Goal: Contribute content: Contribute content

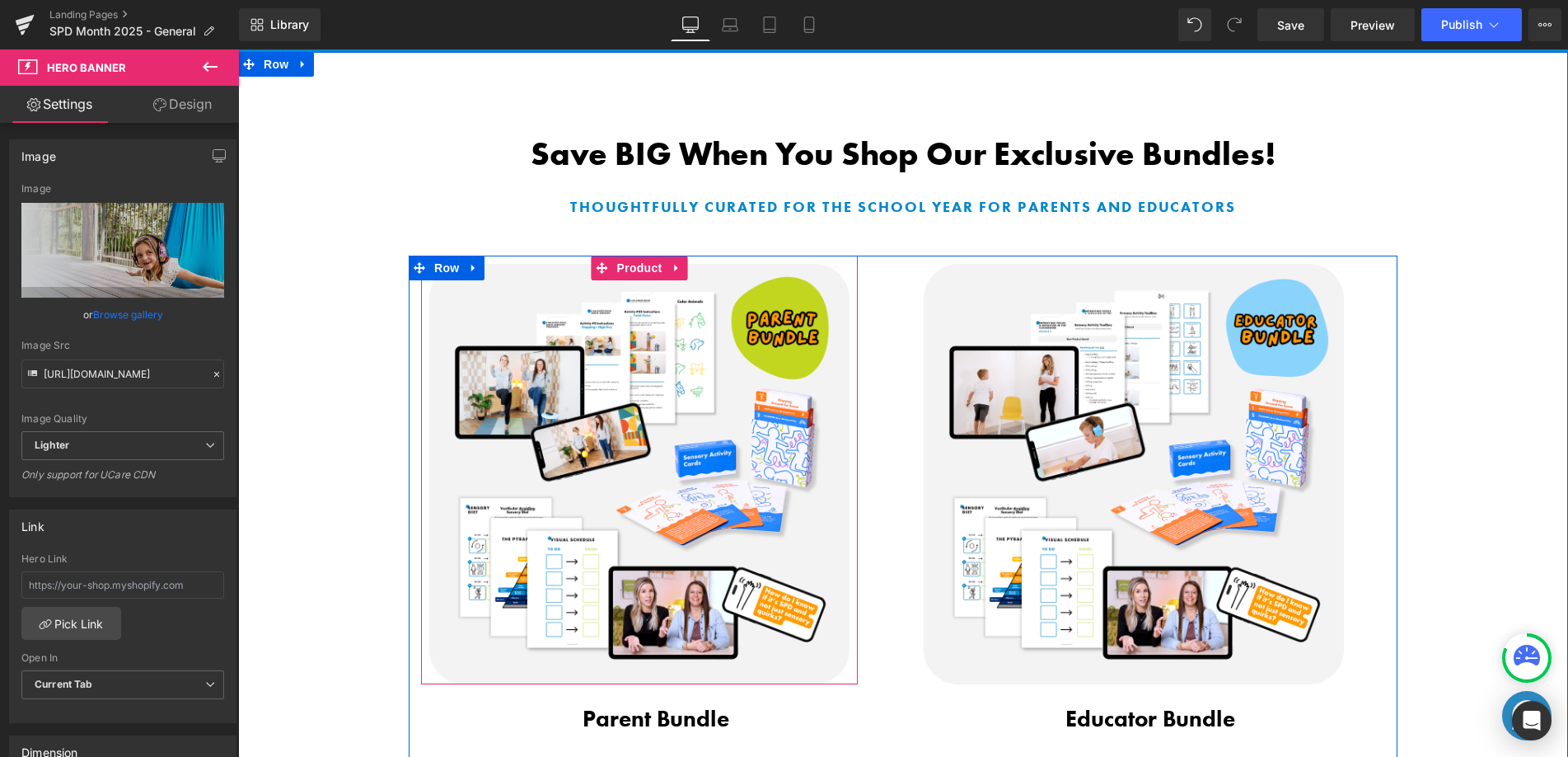
scroll to position [862, 0]
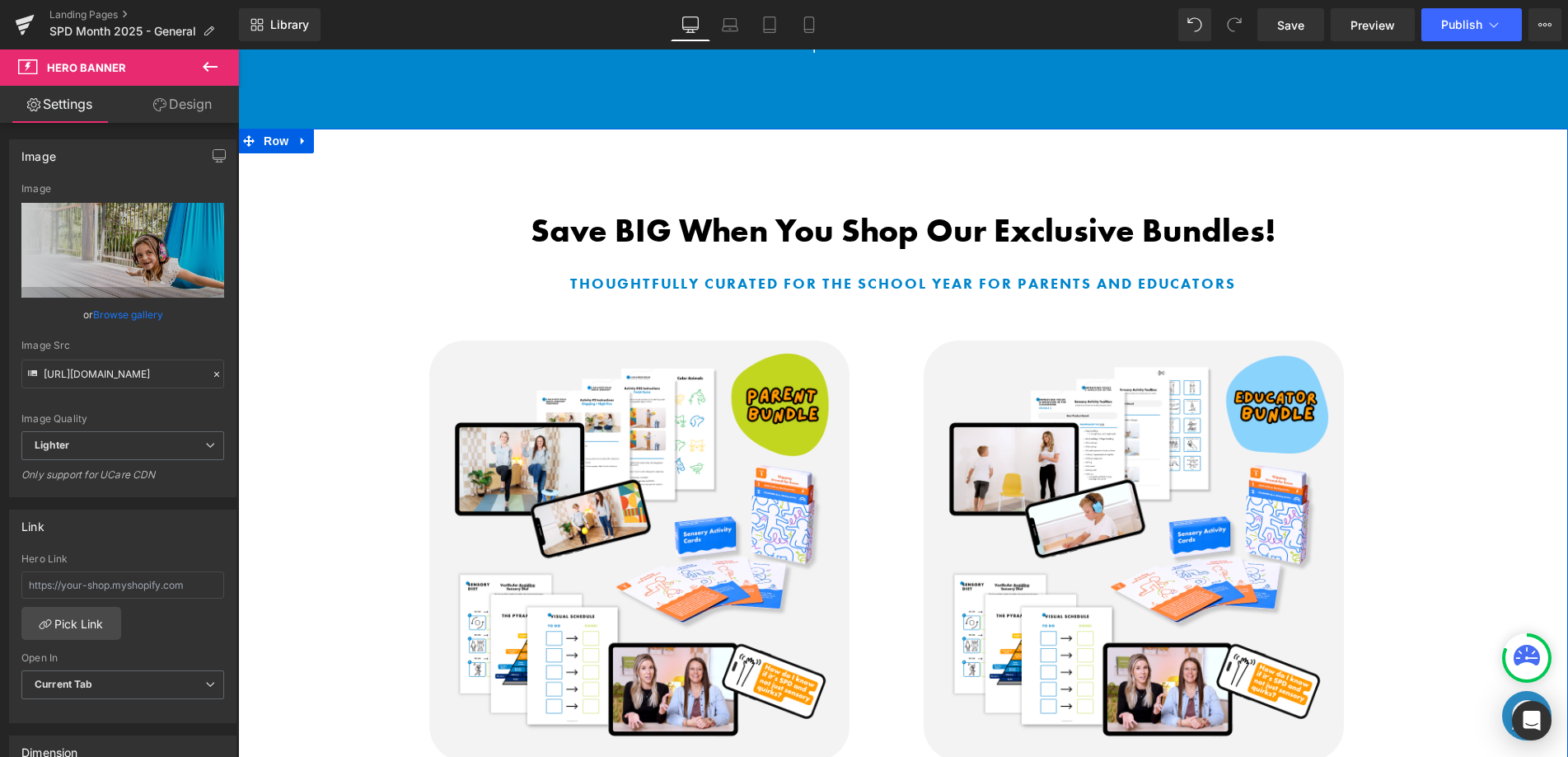
click at [834, 228] on b "Save BIG When You Shop Our Exclusive Bundles!" at bounding box center [903, 230] width 746 height 42
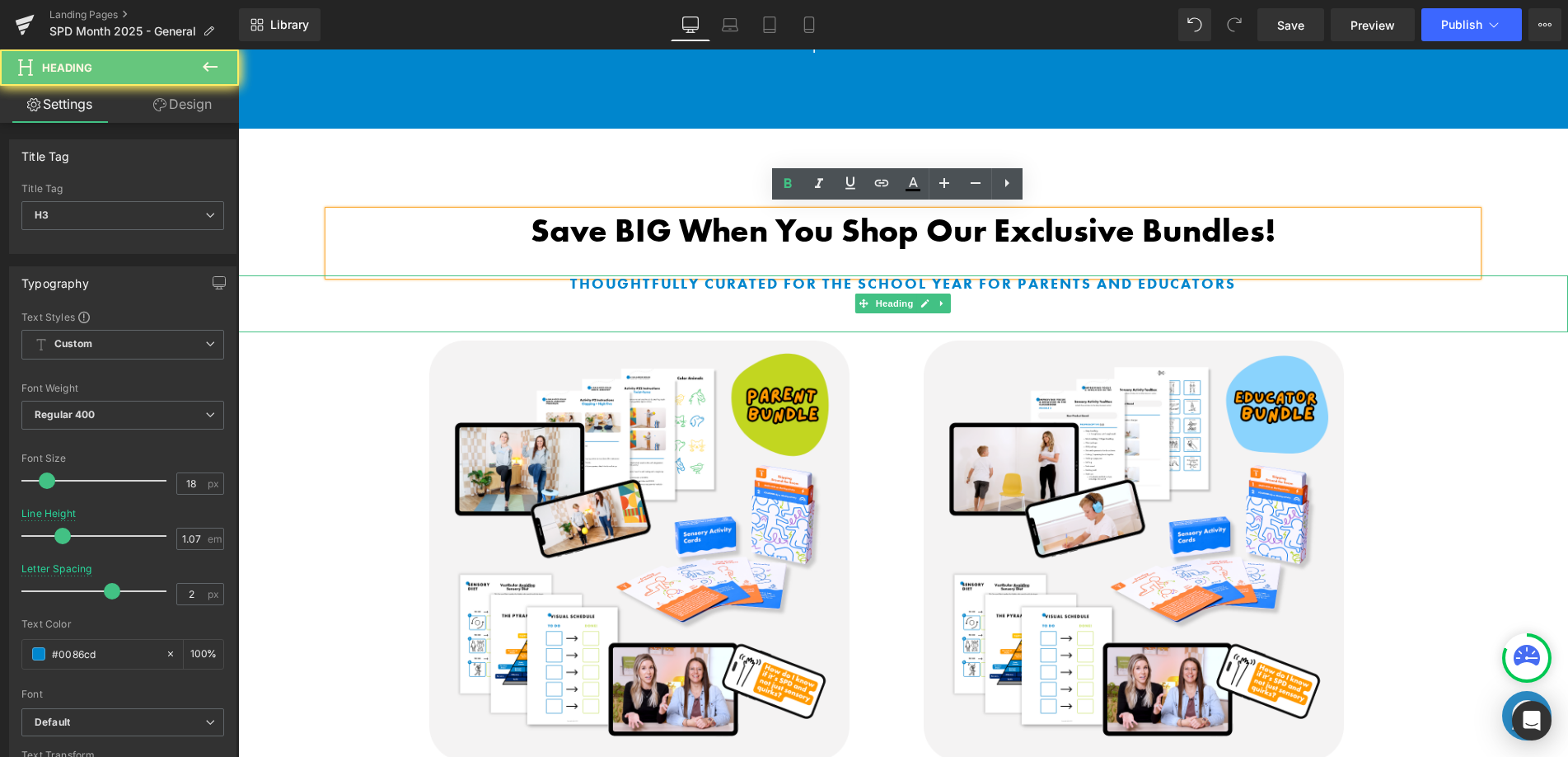
click at [713, 275] on b "Thoughtfully curated for the school year for parents and educators" at bounding box center [903, 283] width 666 height 19
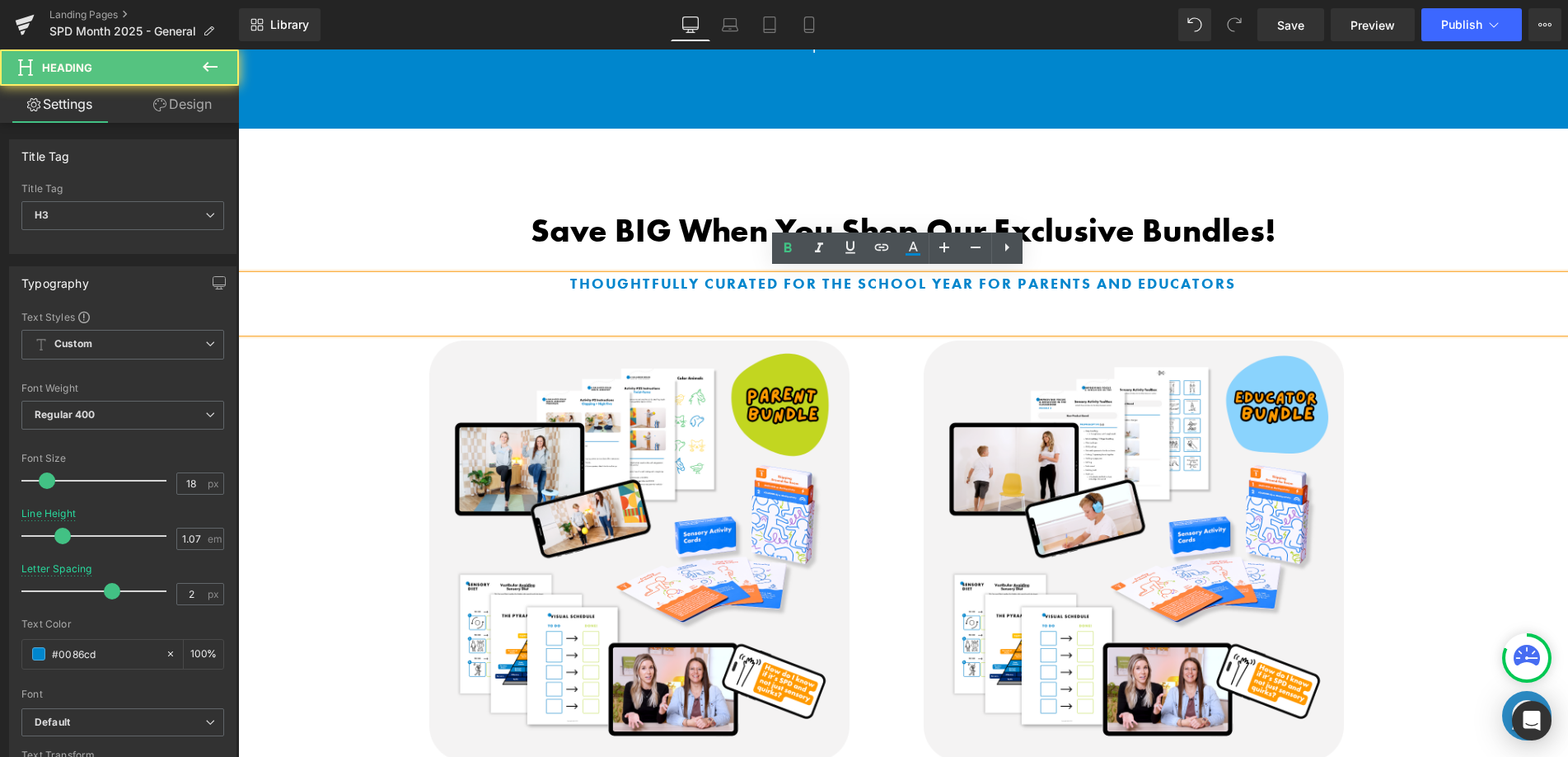
click at [782, 279] on b "Thoughtfully curated for the school year for parents and educators" at bounding box center [903, 283] width 666 height 19
click at [905, 279] on b "Thoughtfully curated for the school year for parents and educators" at bounding box center [903, 283] width 666 height 19
drag, startPoint x: 965, startPoint y: 280, endPoint x: 832, endPoint y: 277, distance: 133.0
click at [869, 280] on b "Thoughtfully curated for the school year for parents and educators" at bounding box center [903, 283] width 666 height 19
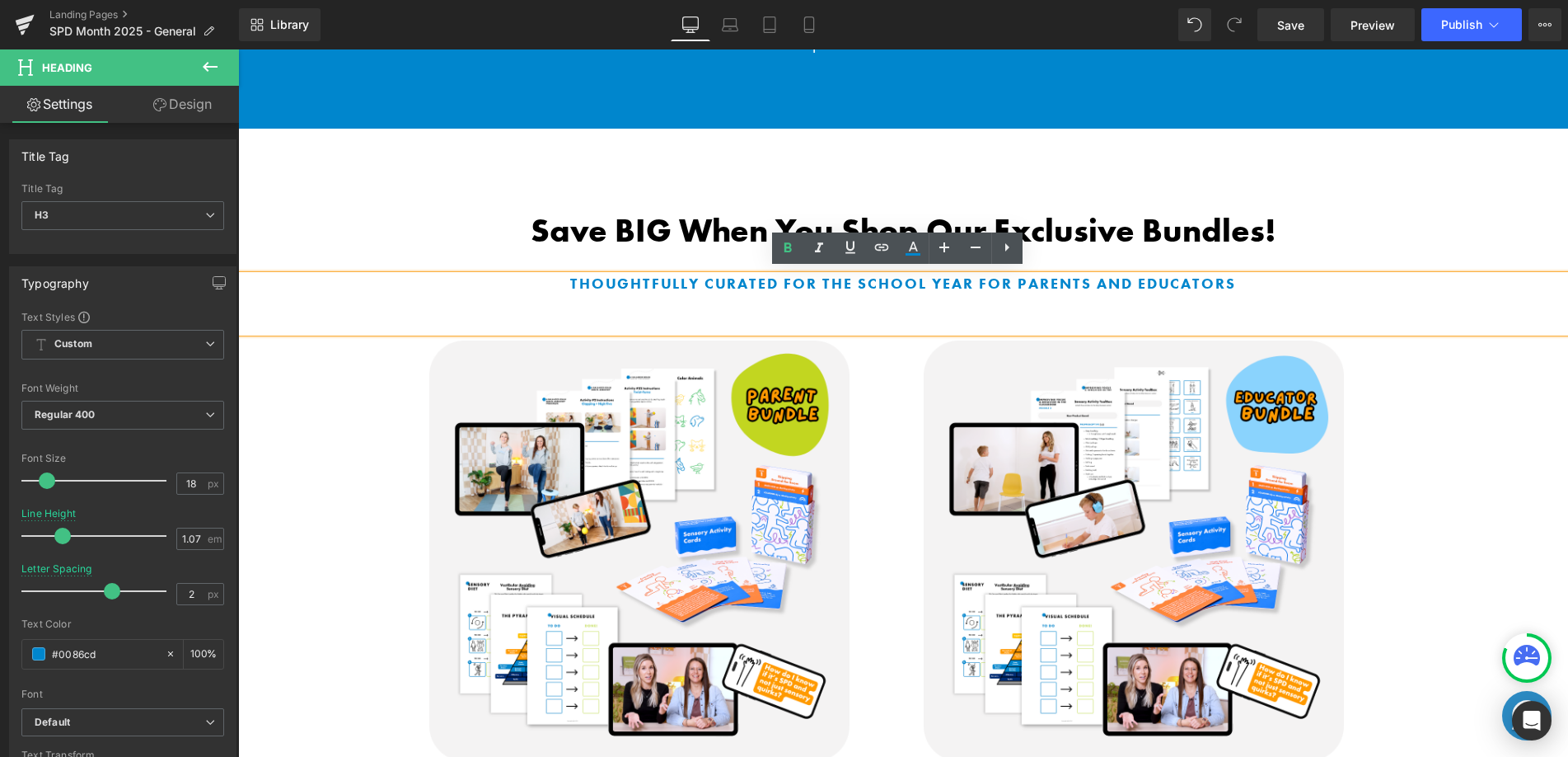
click at [810, 277] on b "Thoughtfully curated for the school year for parents and educators" at bounding box center [903, 283] width 666 height 19
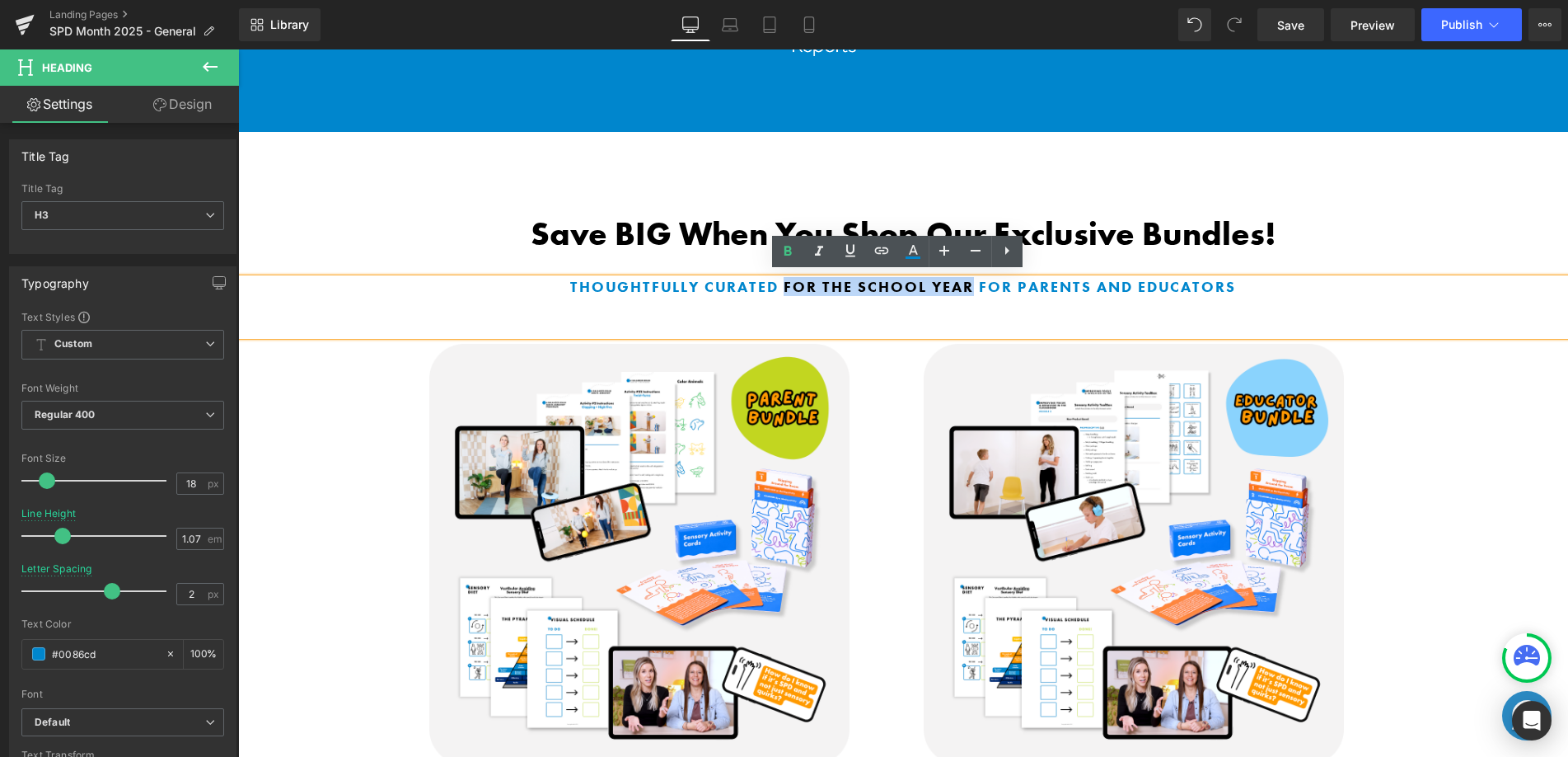
drag, startPoint x: 966, startPoint y: 282, endPoint x: 782, endPoint y: 283, distance: 184.0
click at [782, 283] on b "Thoughtfully curated for the school year for parents and educators" at bounding box center [903, 287] width 666 height 19
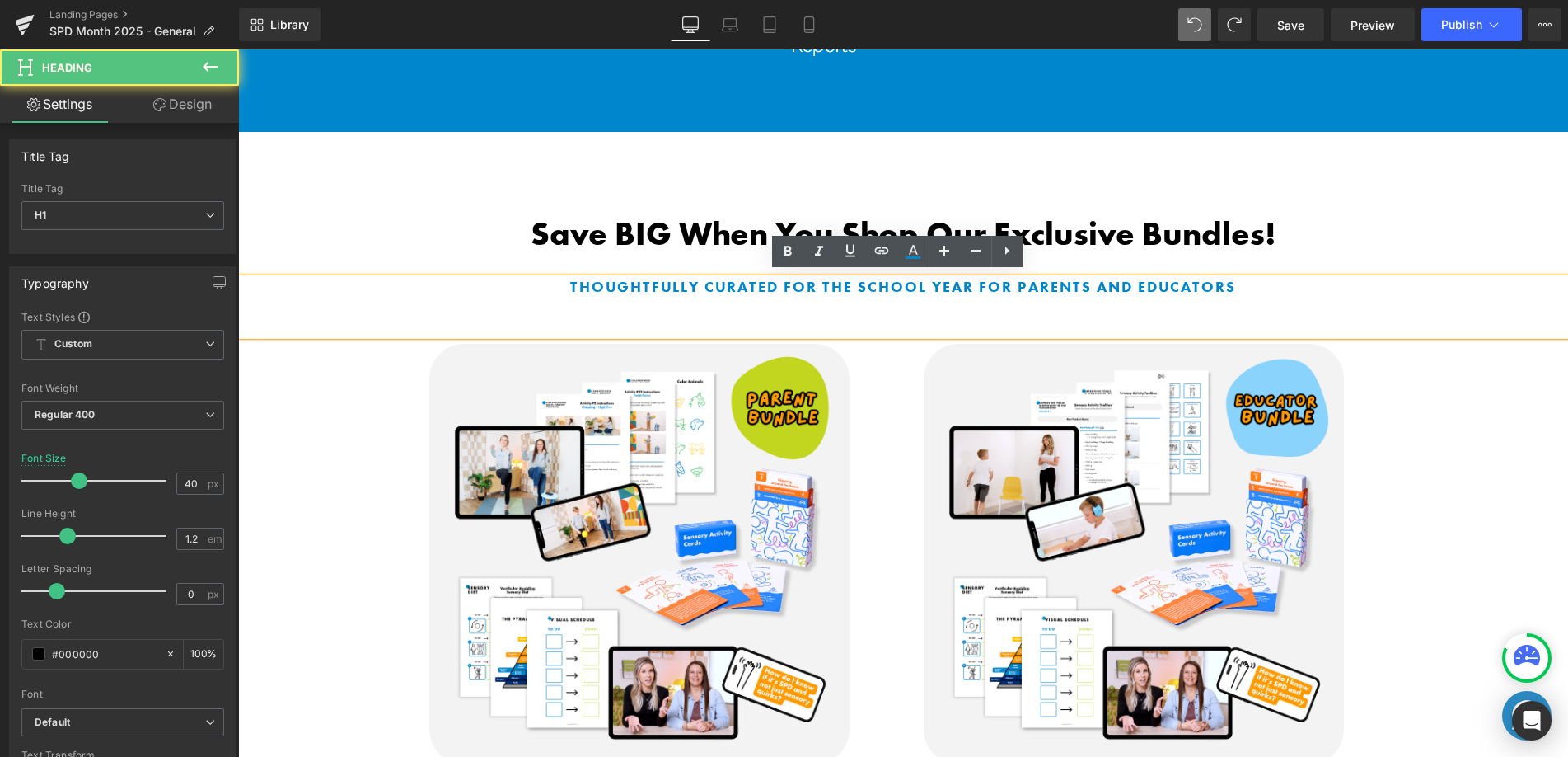
drag, startPoint x: 861, startPoint y: 268, endPoint x: 851, endPoint y: 279, distance: 14.9
click at [861, 268] on div "Save BIG When You Shop Our Exclusive Bundles!" at bounding box center [902, 246] width 1148 height 64
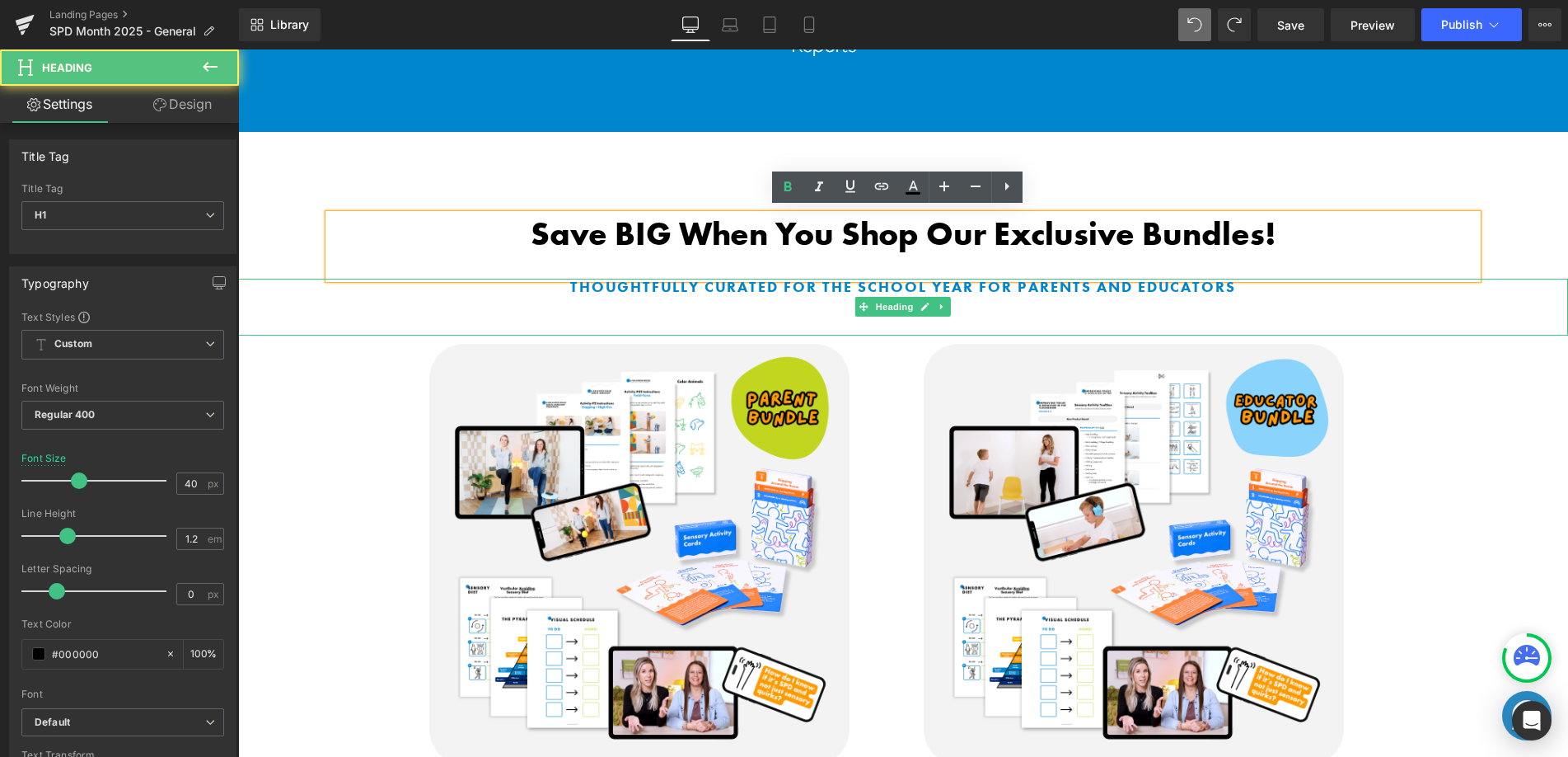
click at [821, 288] on b "Thoughtfully curated for the school year for parents and educators" at bounding box center [903, 287] width 666 height 19
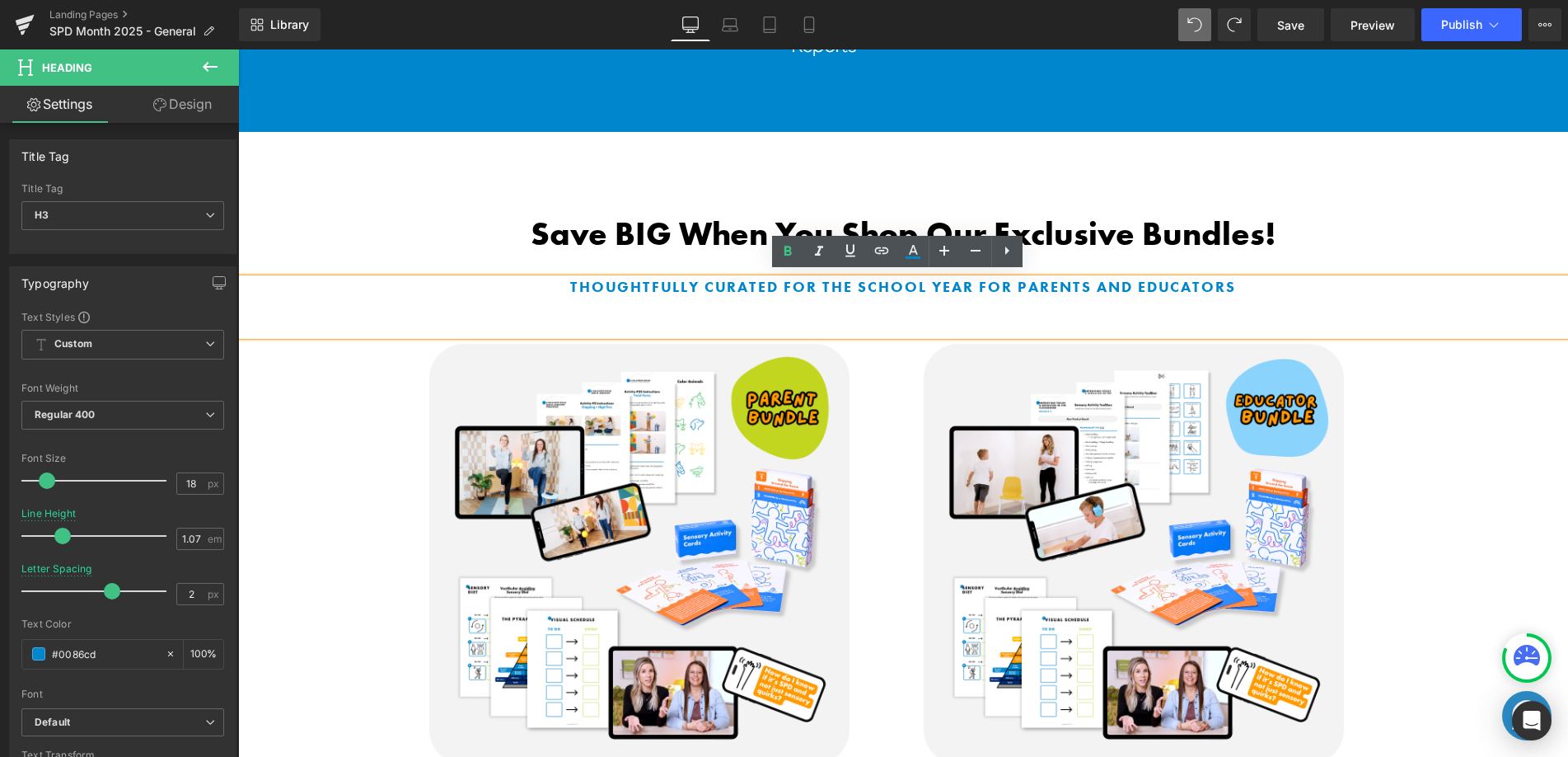
click at [854, 283] on b "Thoughtfully curated for the school year for parents and educators" at bounding box center [903, 287] width 666 height 19
drag, startPoint x: 917, startPoint y: 283, endPoint x: 792, endPoint y: 280, distance: 125.0
click at [787, 281] on b "Thoughtfully curated for the school year for parents and educators" at bounding box center [903, 287] width 666 height 19
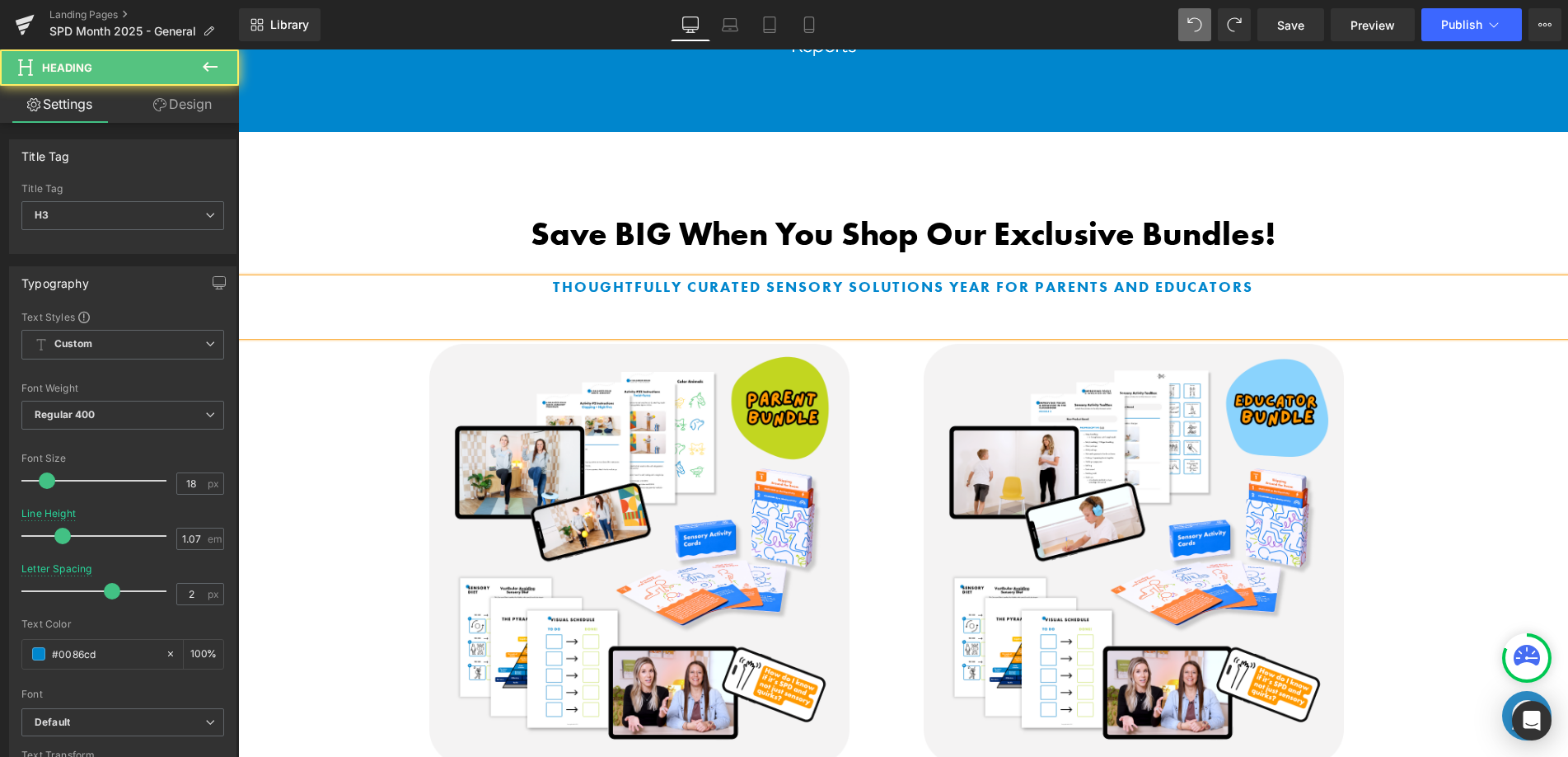
click at [973, 282] on b "Thoughtfully curated sensory solutions year for parents and educators" at bounding box center [902, 287] width 700 height 19
click at [972, 282] on b "Thoughtfully curated sensory solutions year for parents and educators" at bounding box center [902, 287] width 700 height 19
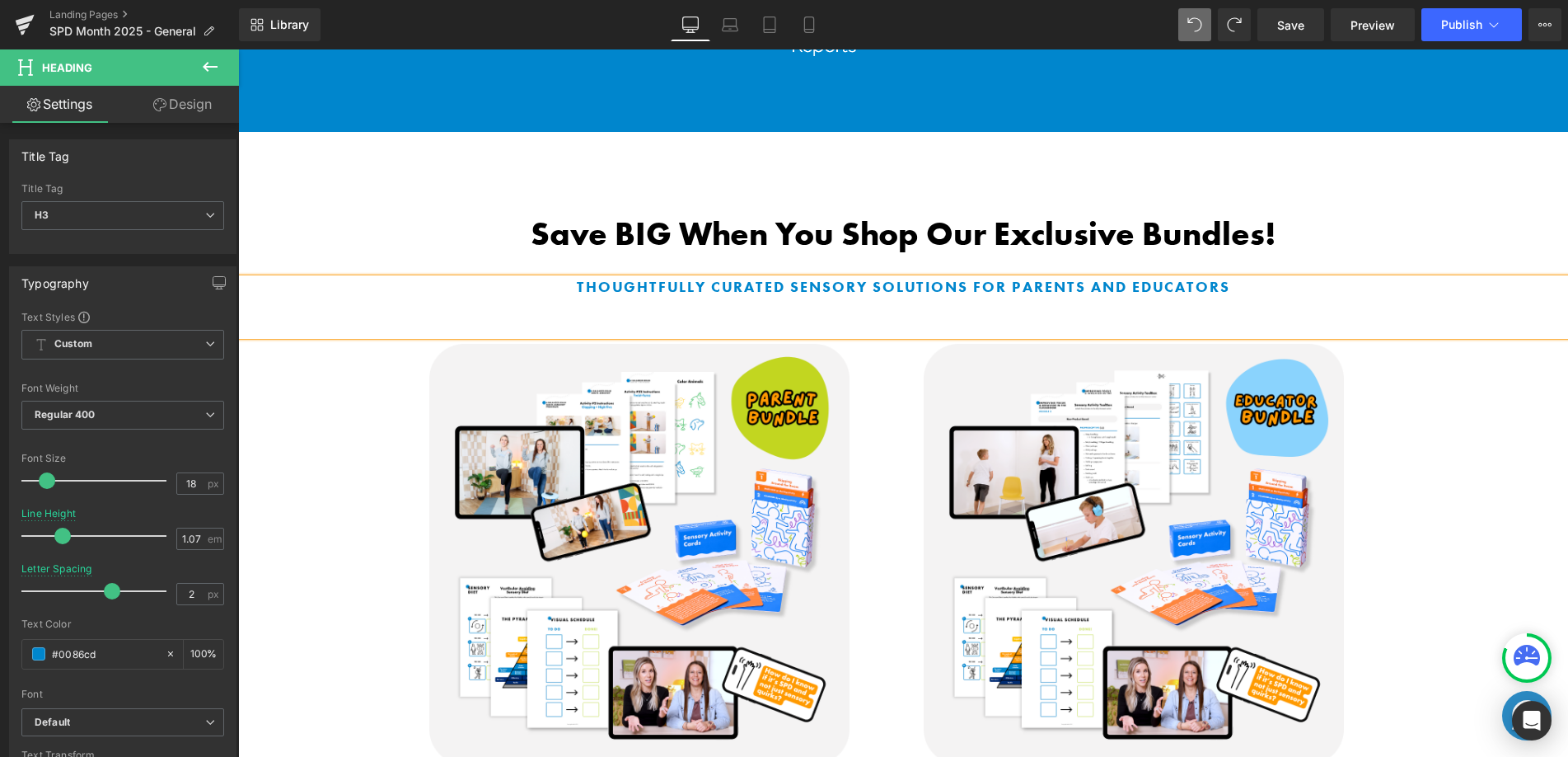
click at [1147, 278] on b "Thoughtfully curated sensory solutions for parents and educators" at bounding box center [903, 287] width 653 height 19
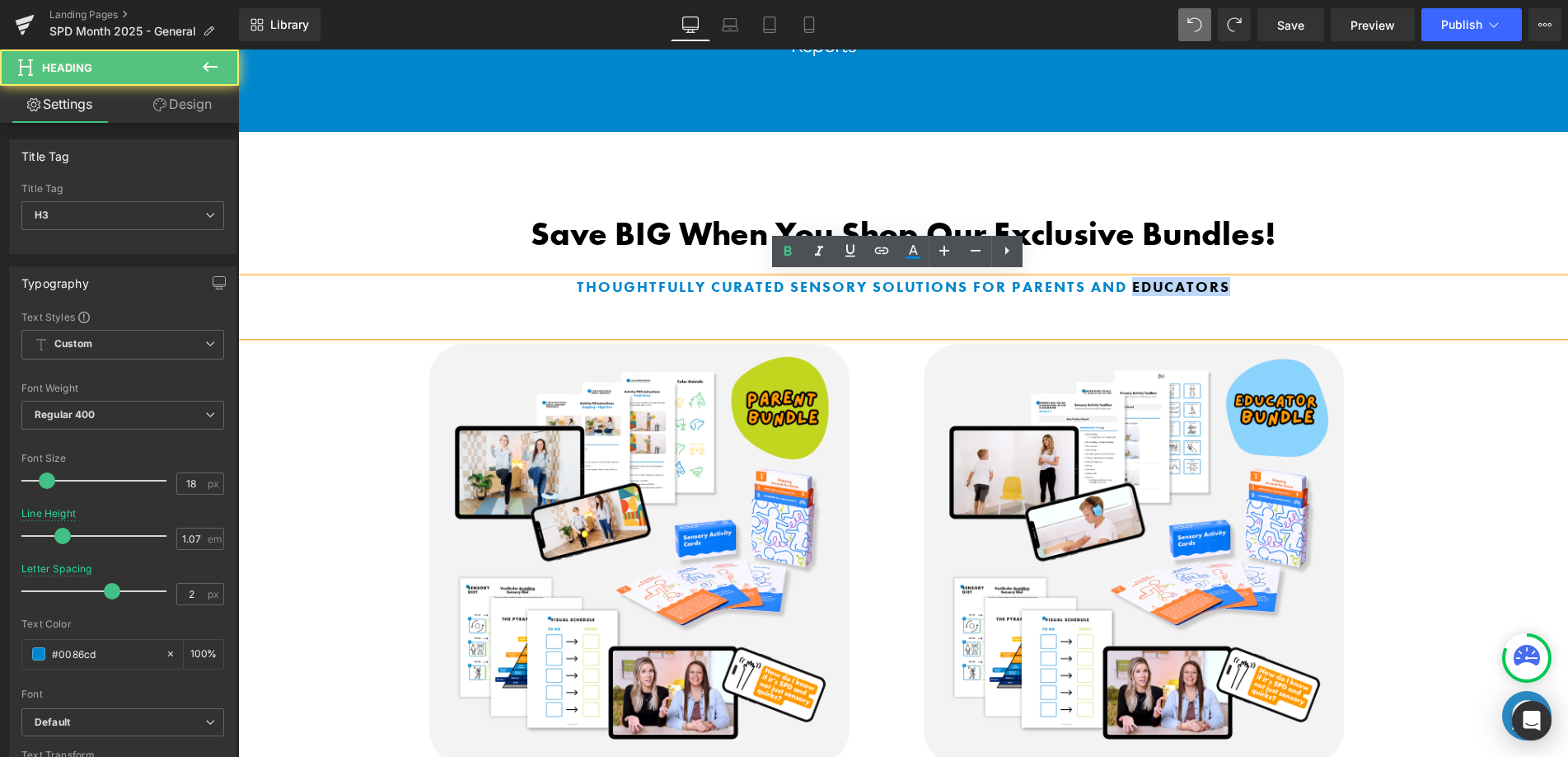
click at [1148, 278] on b "Thoughtfully curated sensory solutions for parents and educators" at bounding box center [903, 287] width 653 height 19
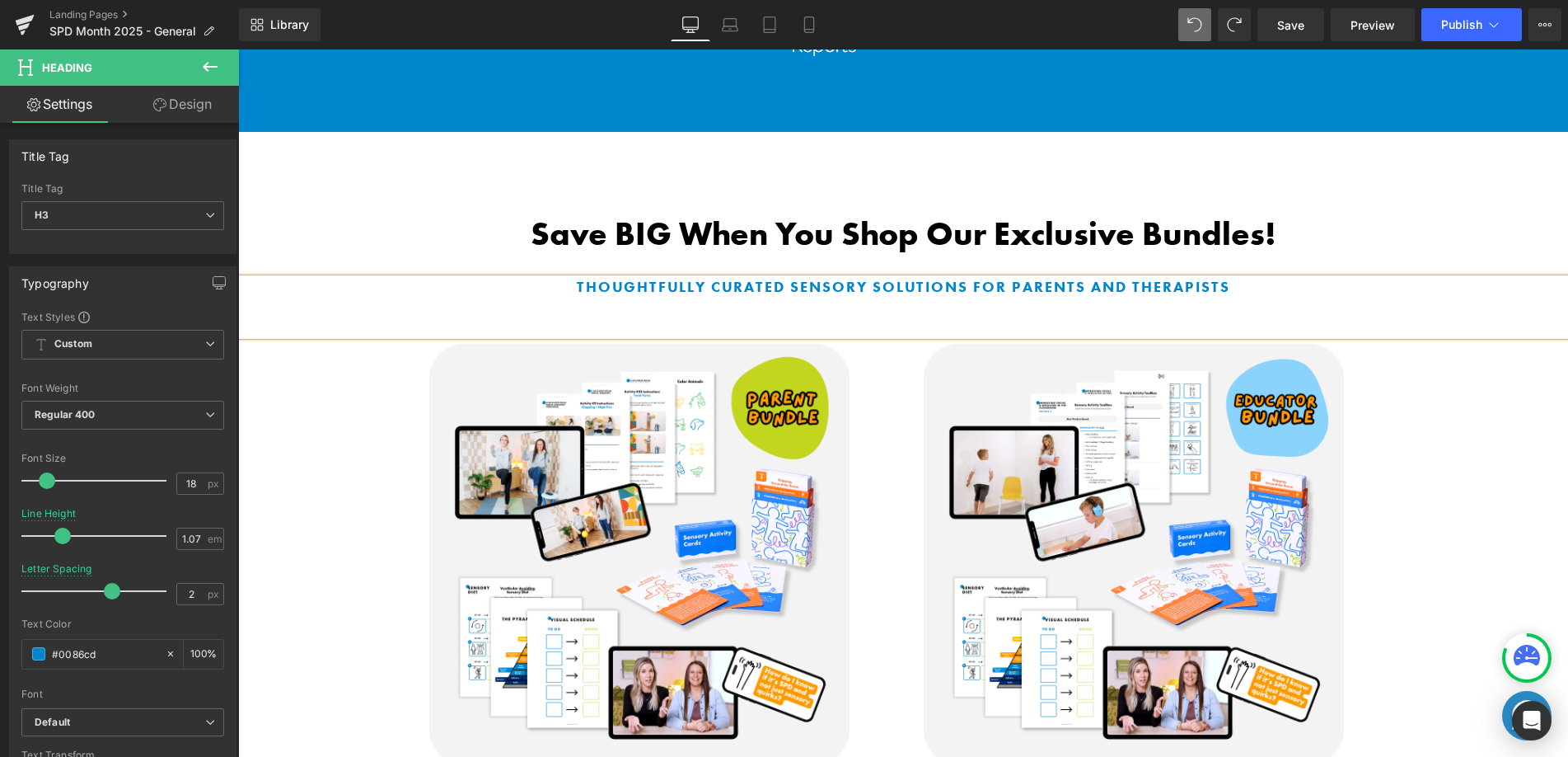
click at [1383, 222] on h1 "Save BIG When You Shop Our Exclusive Bundles!" at bounding box center [902, 234] width 1148 height 40
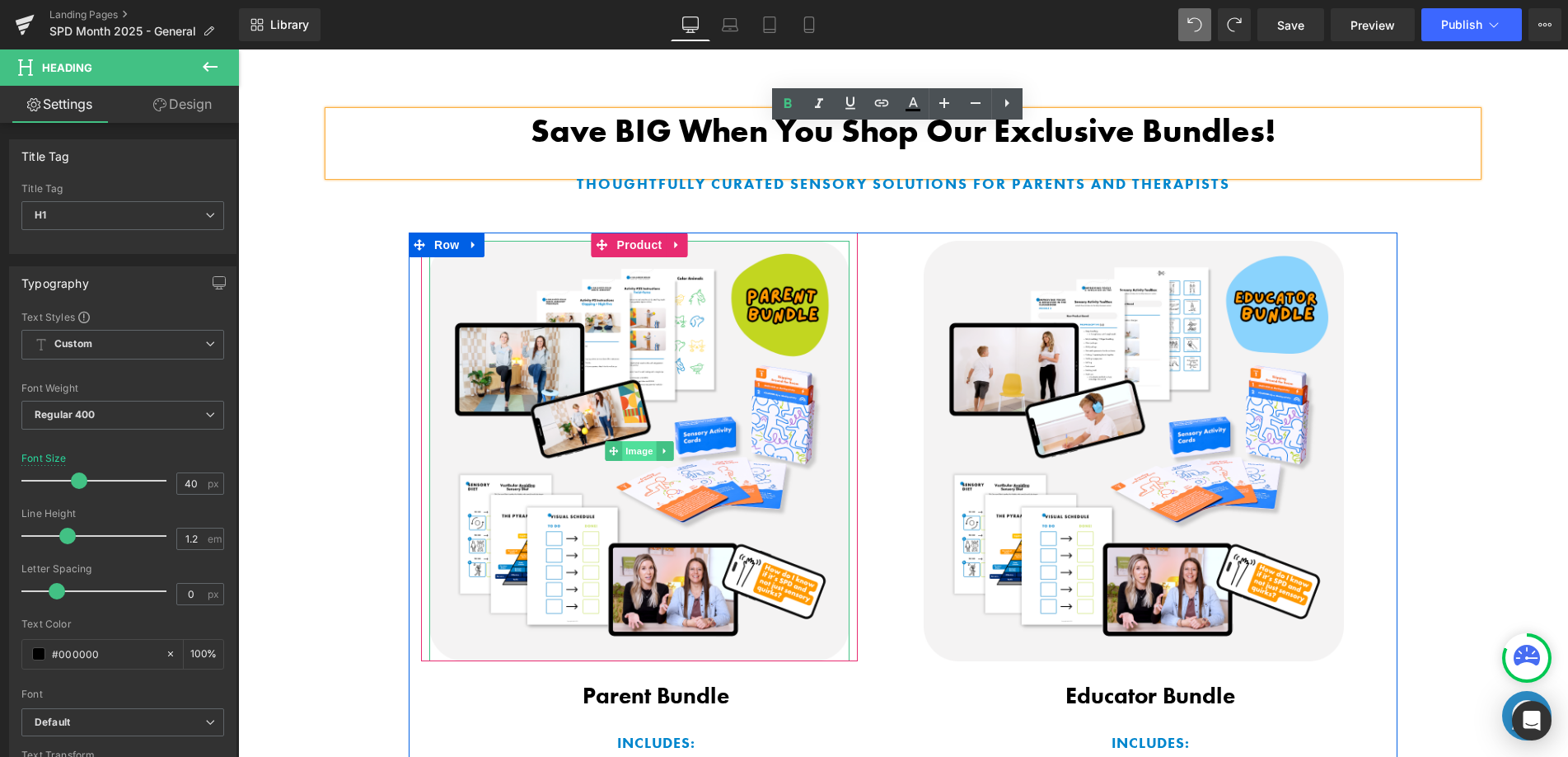
scroll to position [1063, 0]
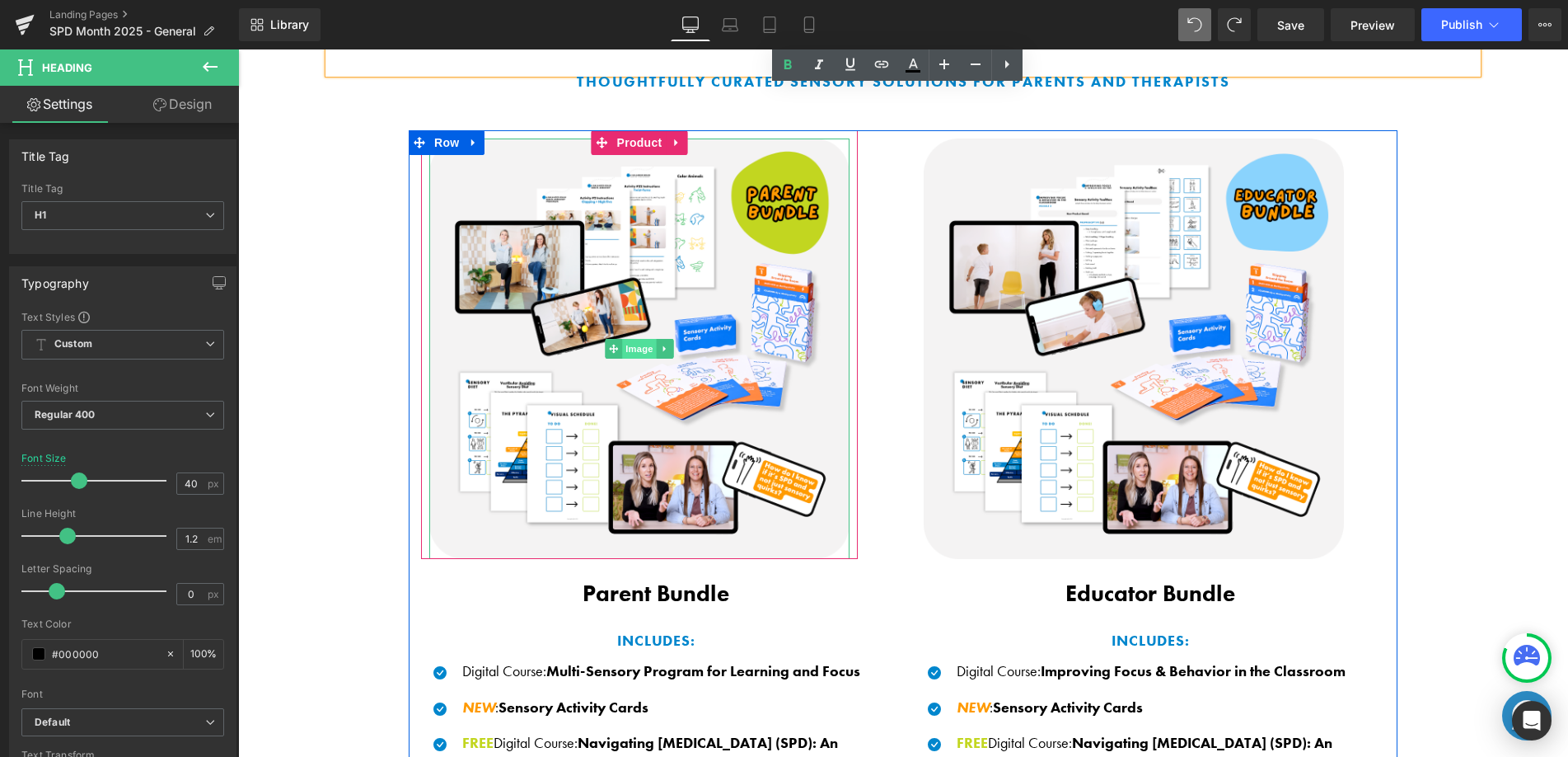
click at [636, 340] on span "Image" at bounding box center [639, 348] width 35 height 19
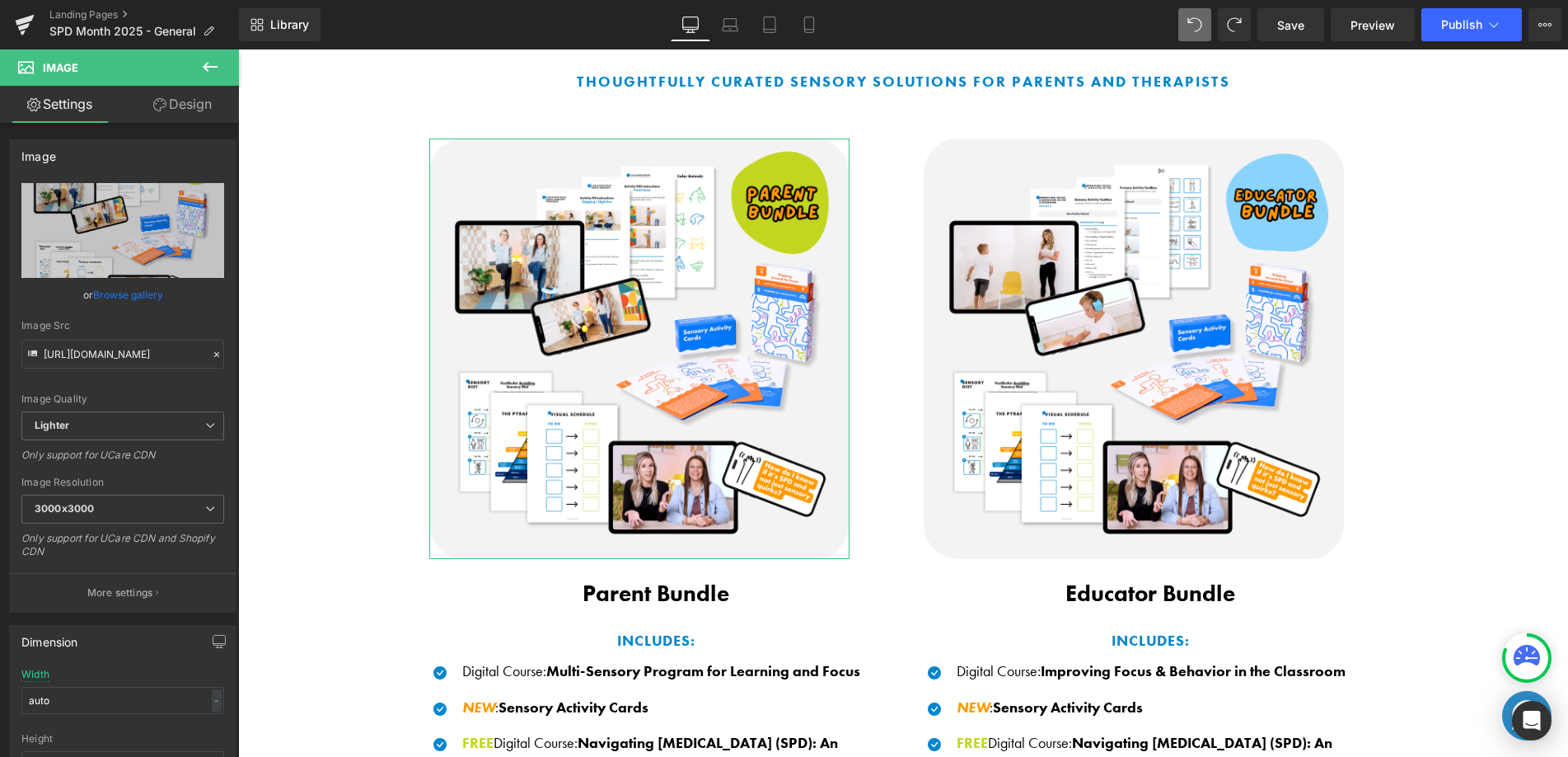
click at [134, 290] on link "Browse gallery" at bounding box center [128, 294] width 70 height 29
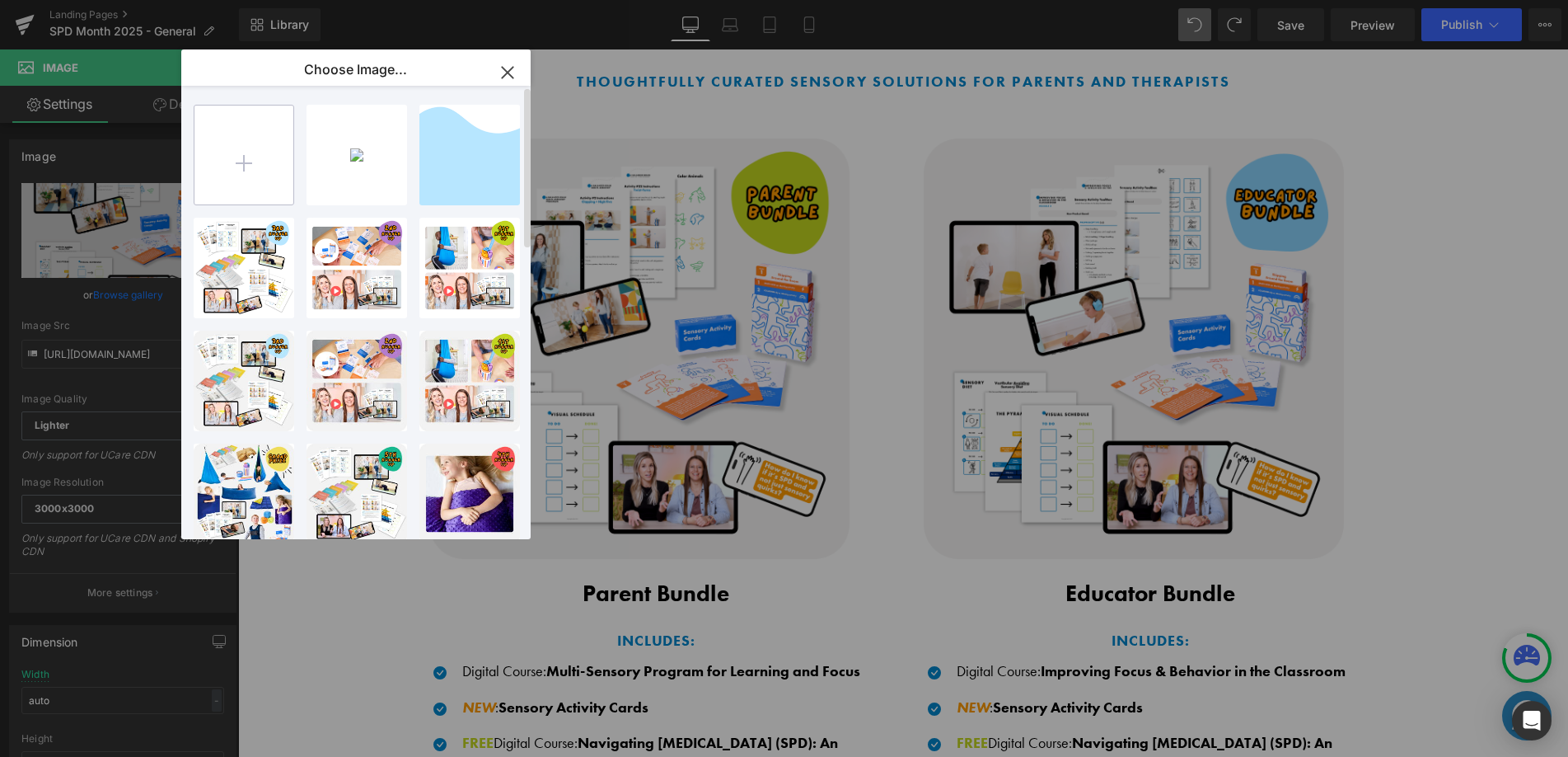
click at [265, 158] on input "file" at bounding box center [243, 154] width 99 height 99
type input "C:\fakepath\1.png"
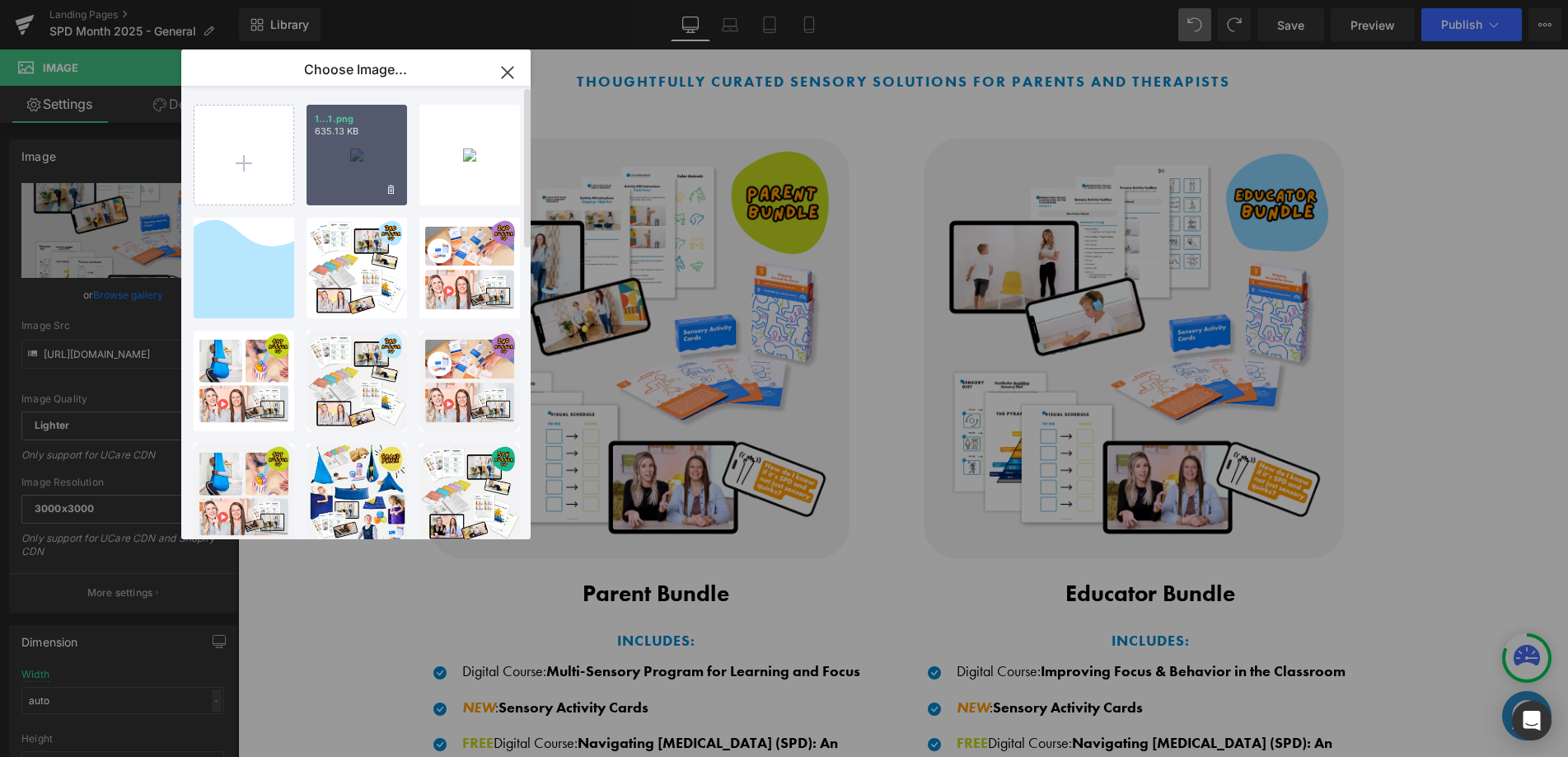
click at [345, 187] on div "1...1.png 635.13 KB" at bounding box center [356, 154] width 100 height 100
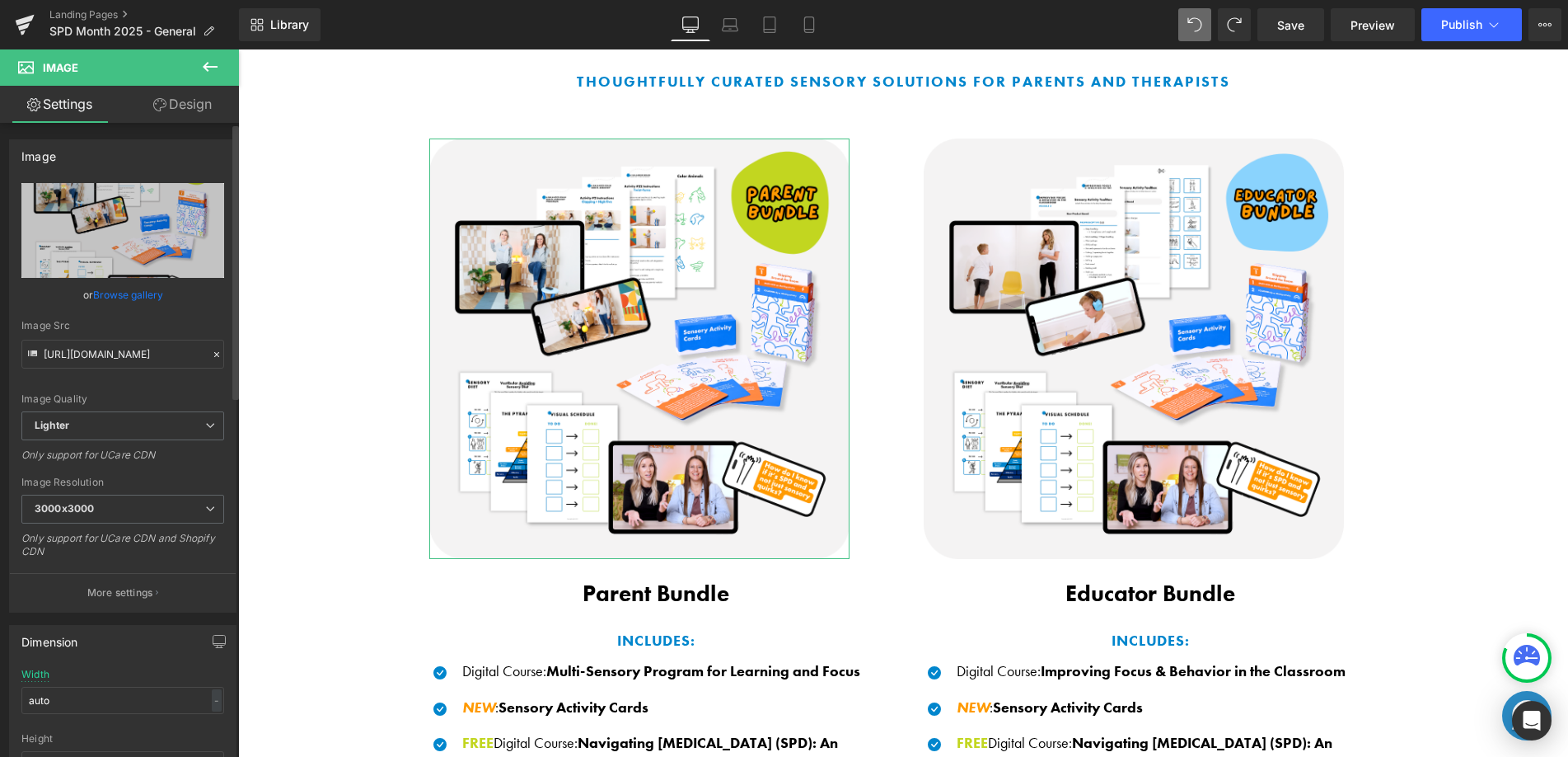
click at [155, 293] on link "Browse gallery" at bounding box center [128, 294] width 70 height 29
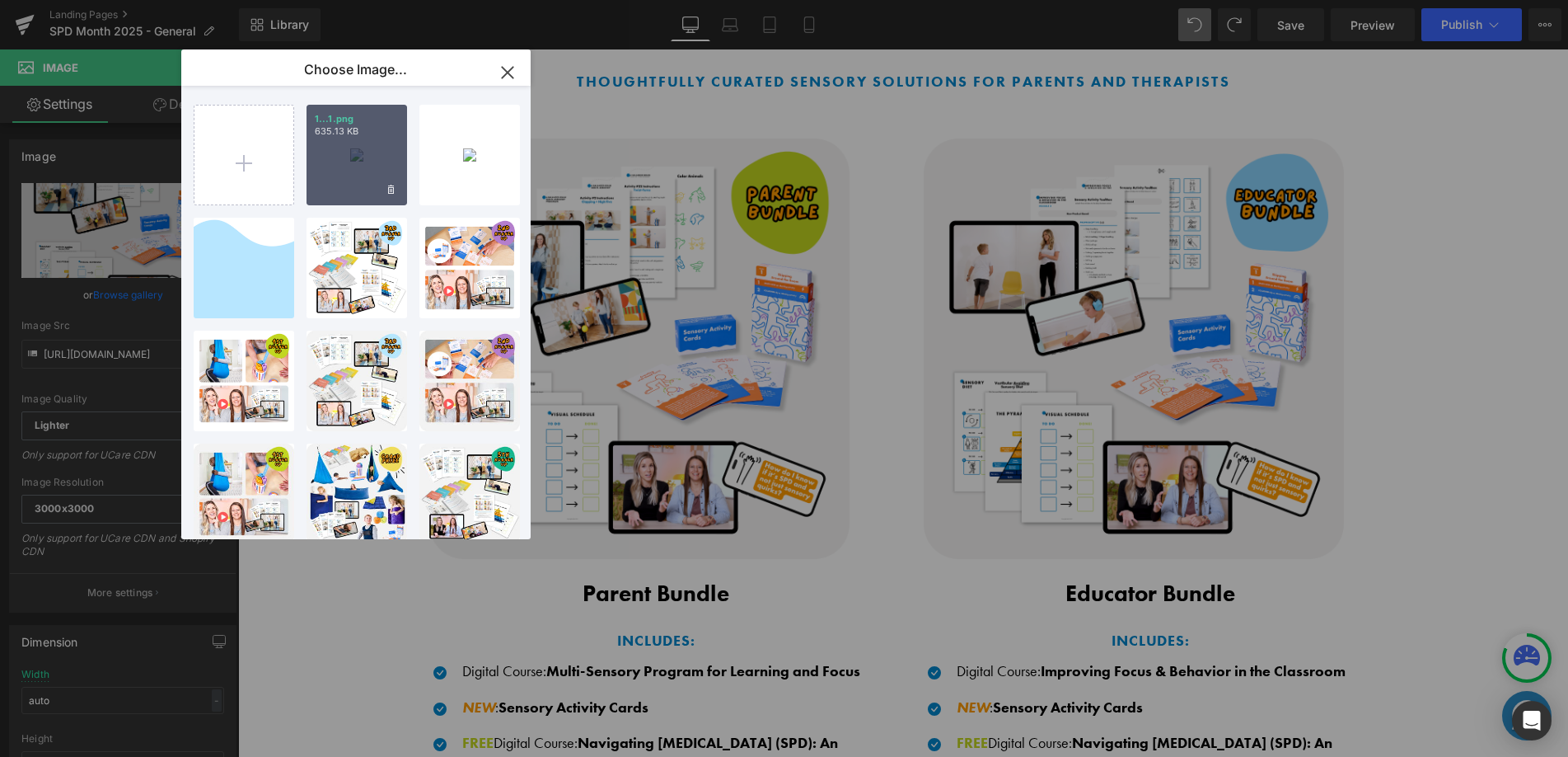
click at [356, 169] on div "1...1.png 635.13 KB" at bounding box center [356, 154] width 100 height 100
type input "https://ucarecdn.com/8289fc6d-22f7-498c-aa81-d9e19d80fd2a/-/format/auto/-/previ…"
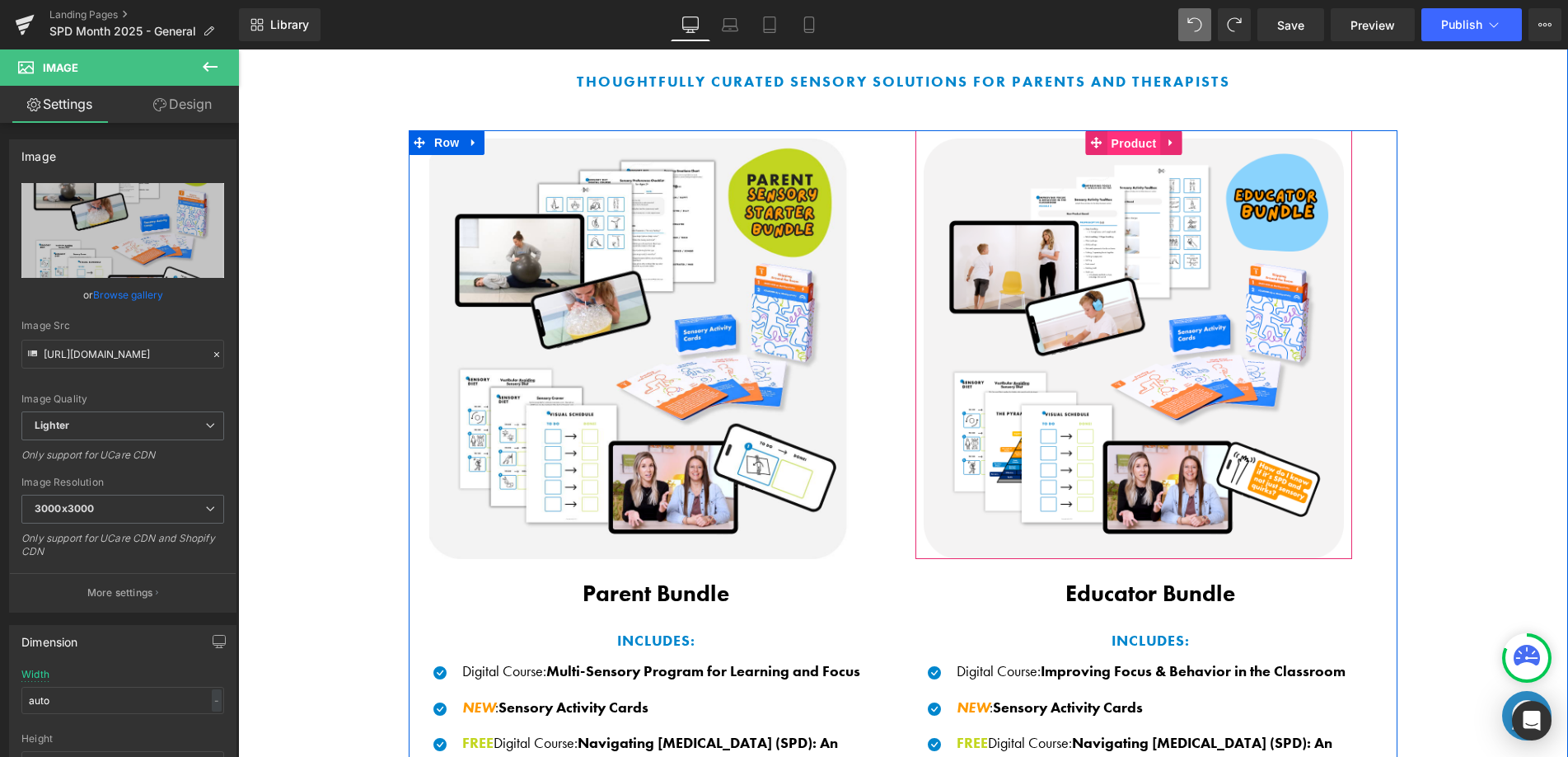
drag, startPoint x: 1121, startPoint y: 144, endPoint x: 1064, endPoint y: 151, distance: 57.4
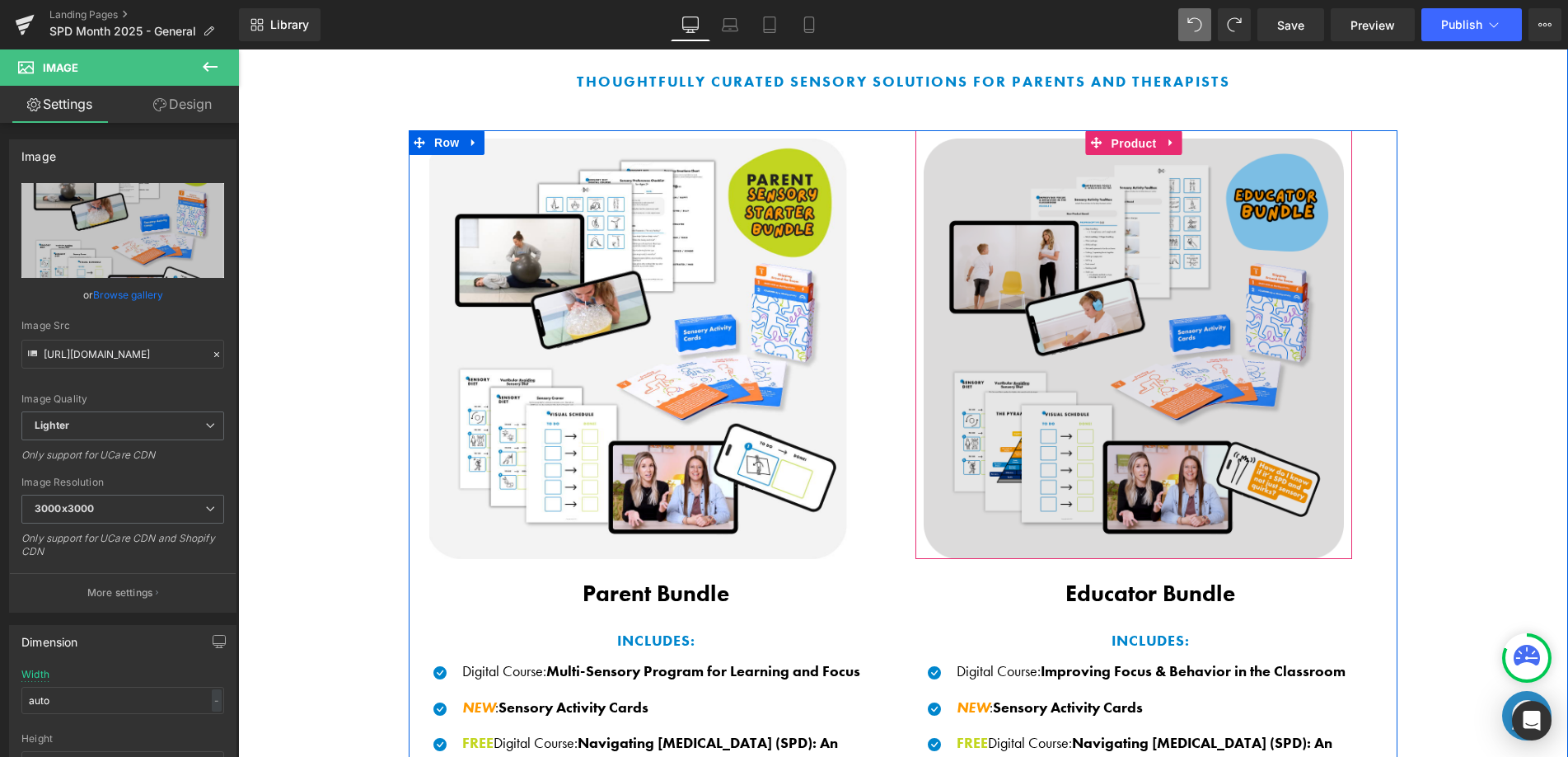
click at [1121, 145] on span "Product" at bounding box center [1134, 142] width 54 height 24
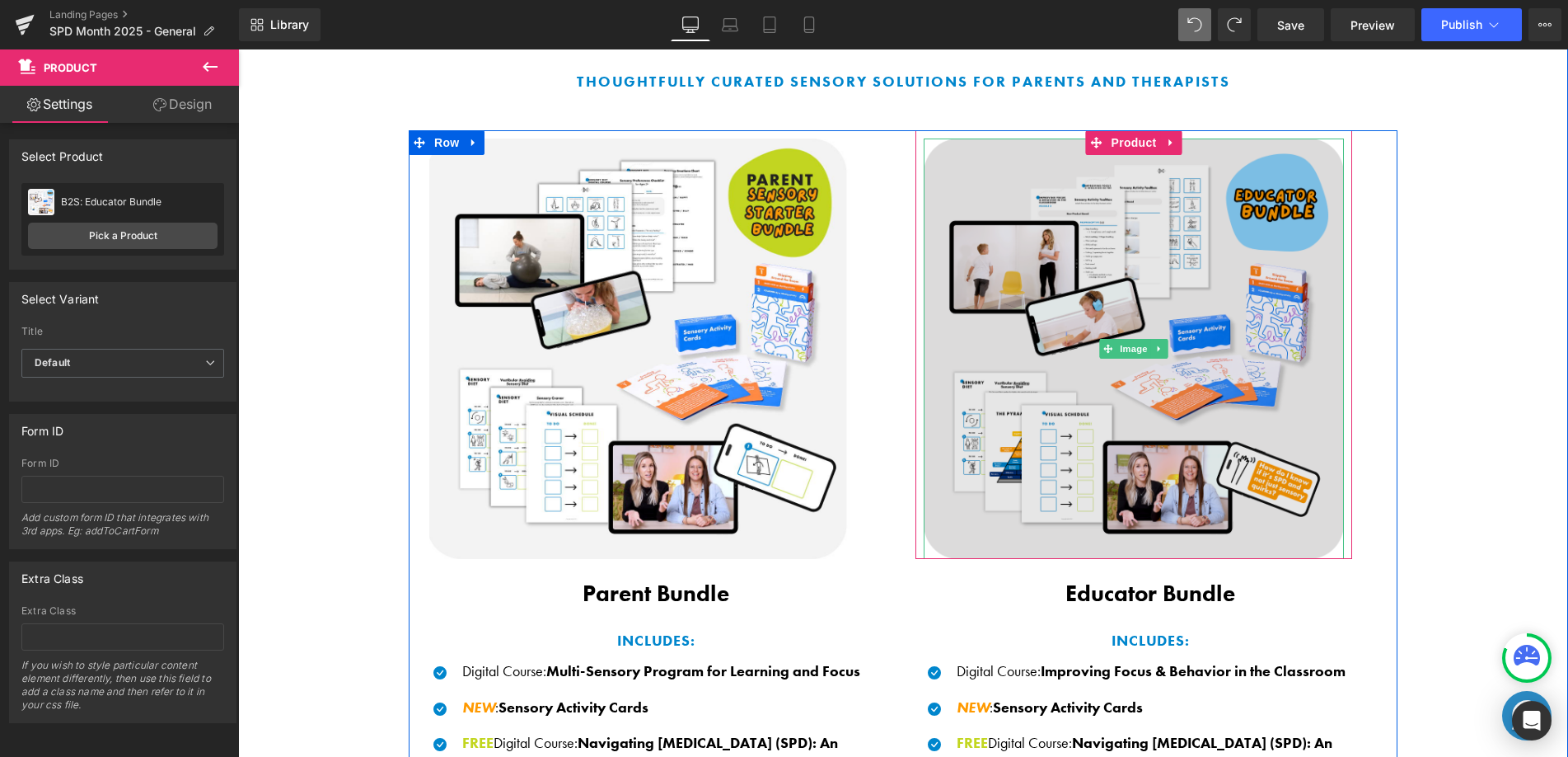
click at [1083, 364] on img at bounding box center [1133, 348] width 420 height 421
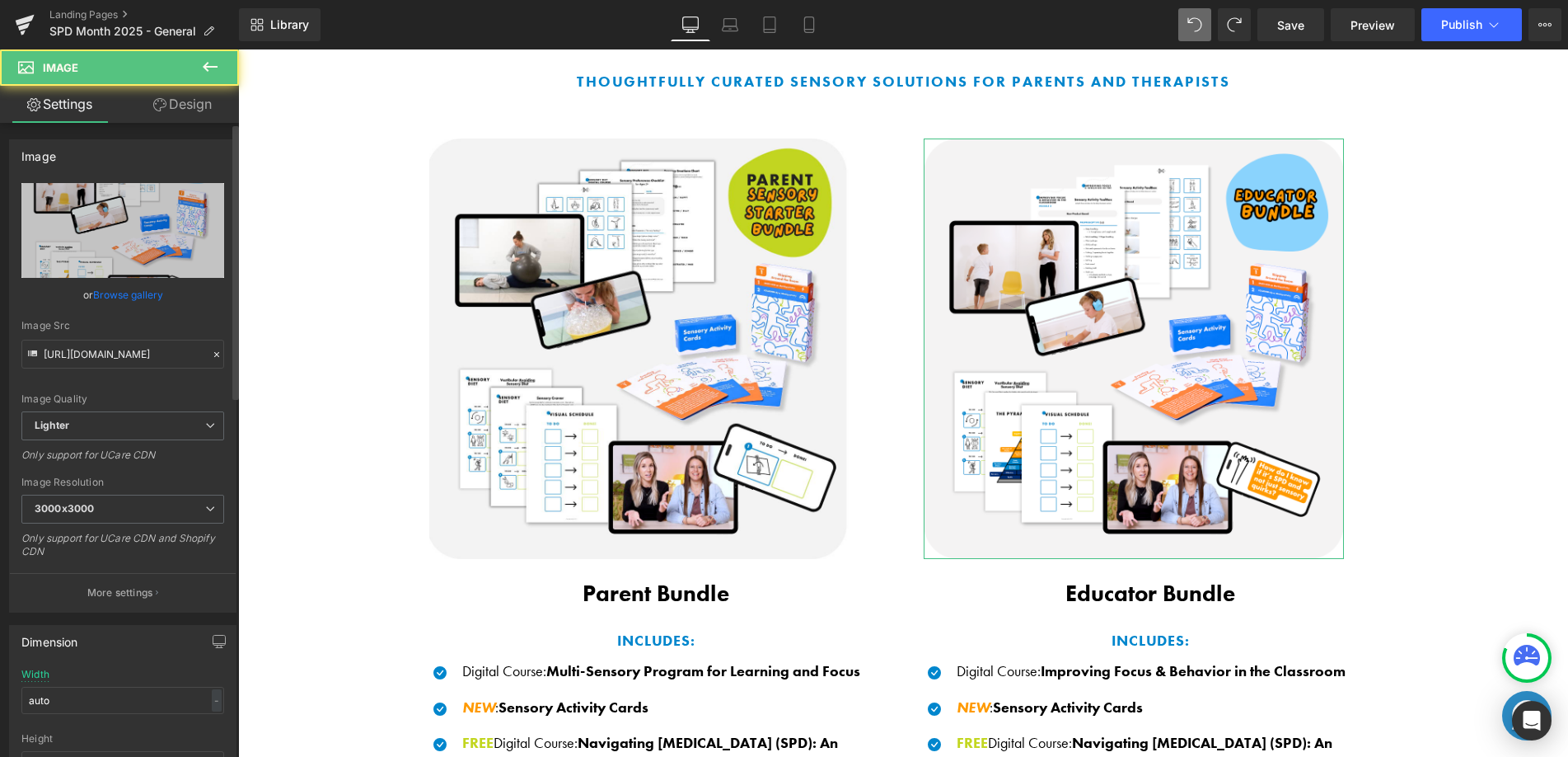
click at [131, 288] on link "Browse gallery" at bounding box center [128, 294] width 70 height 29
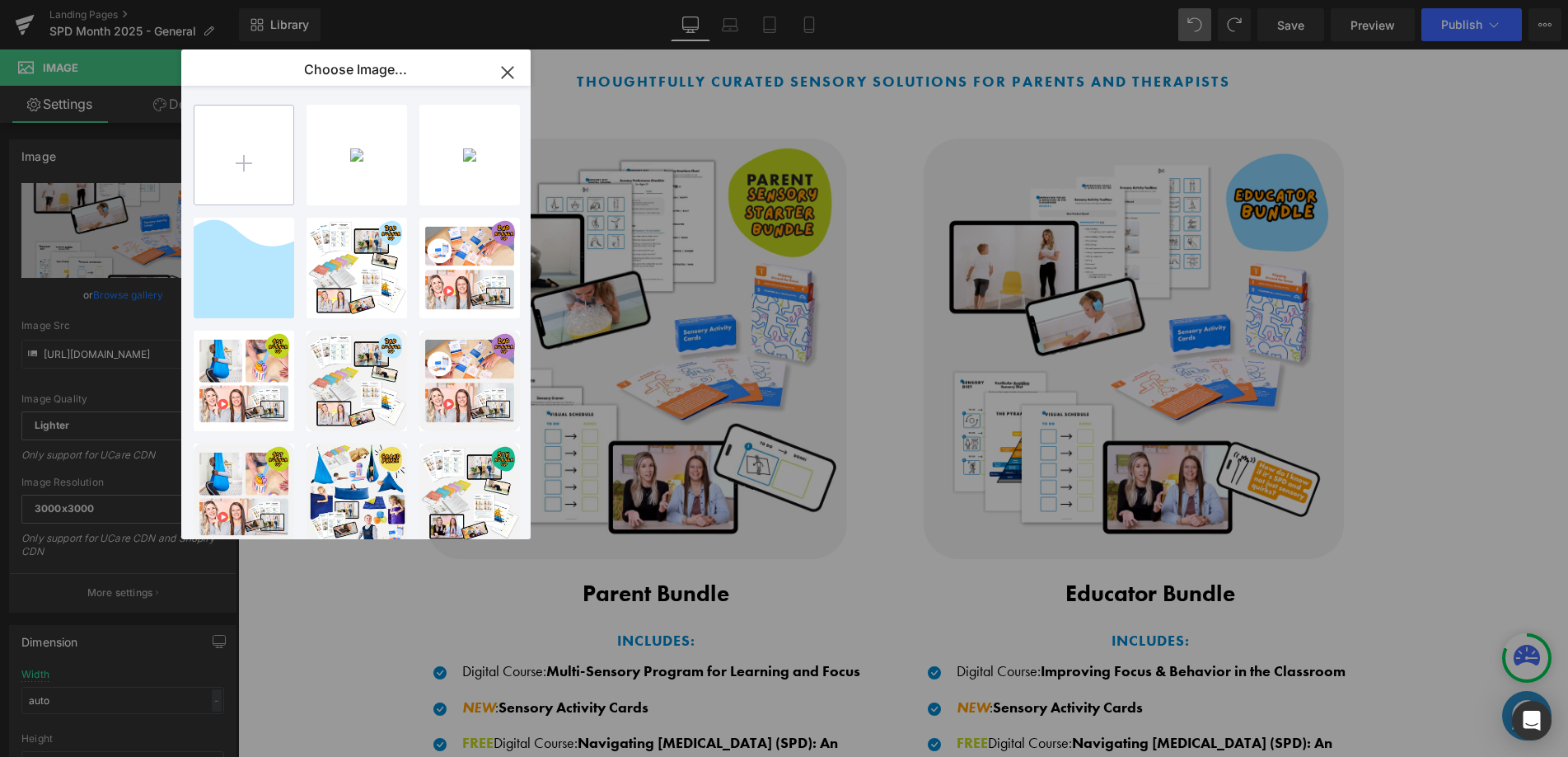
click at [238, 168] on input "file" at bounding box center [243, 154] width 99 height 99
type input "C:\fakepath\2.png"
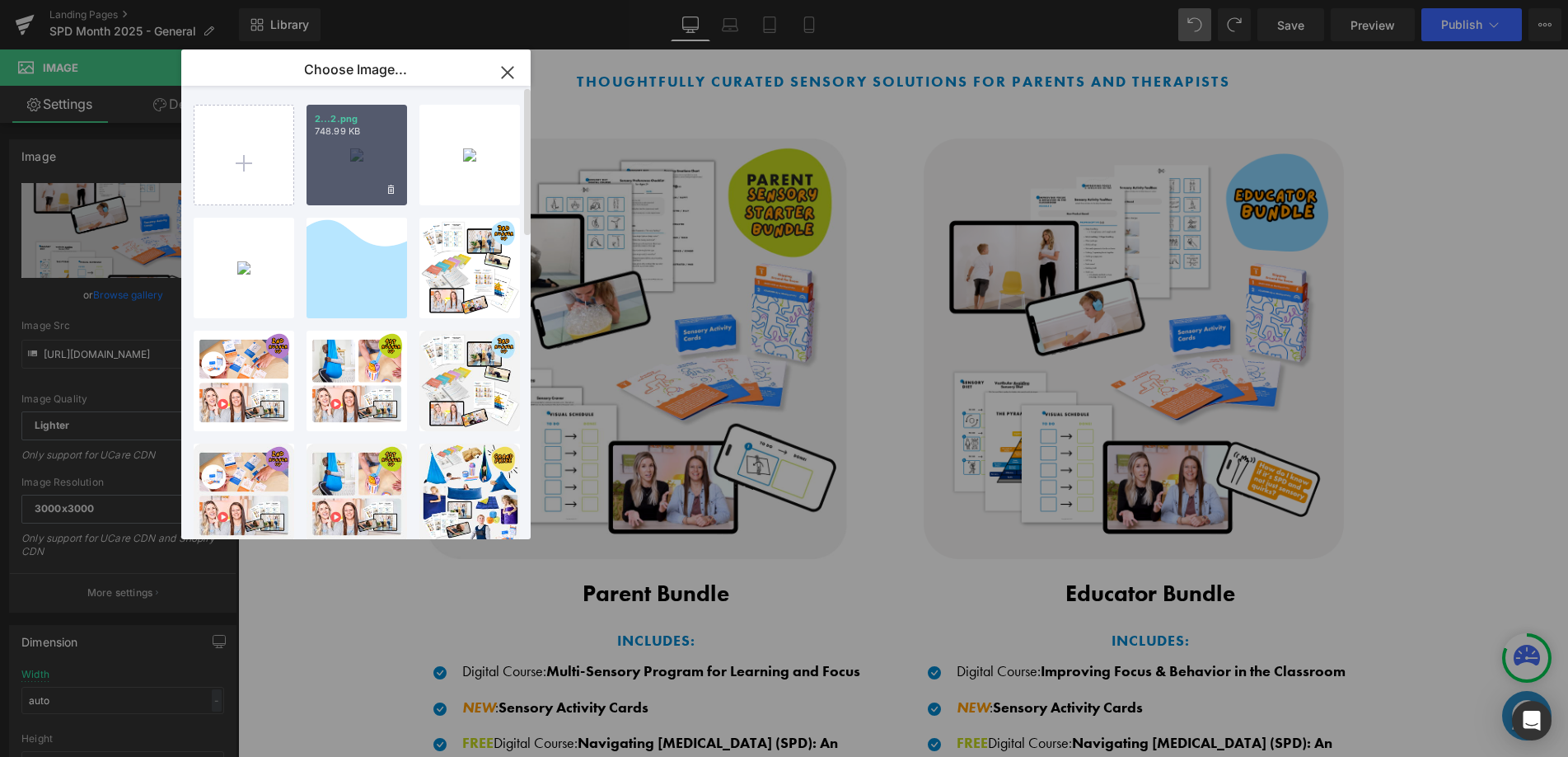
drag, startPoint x: 345, startPoint y: 180, endPoint x: 34, endPoint y: 181, distance: 311.0
click at [345, 180] on div "2...2.png 748.99 KB" at bounding box center [356, 154] width 100 height 100
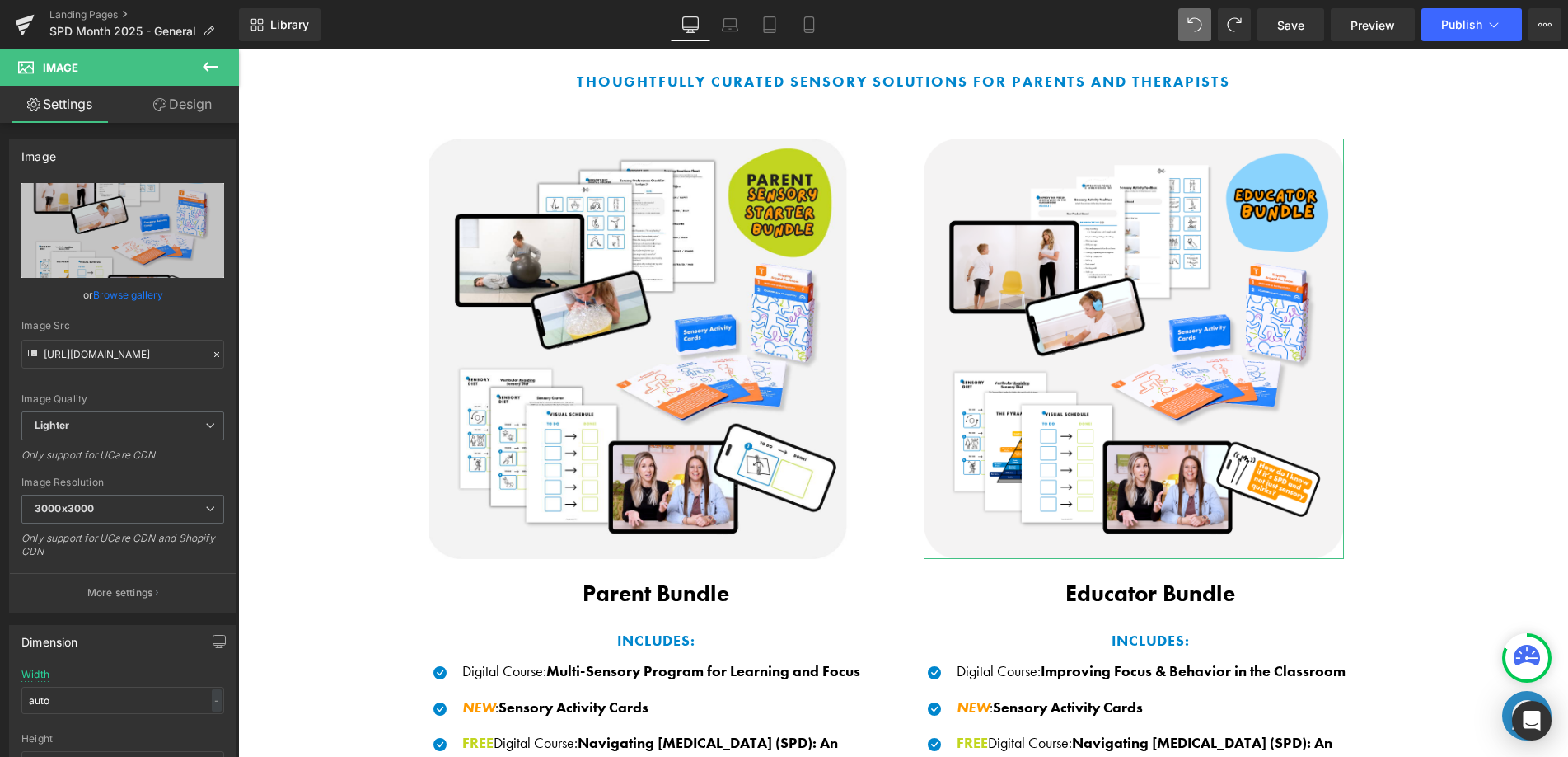
click at [153, 291] on link "Browse gallery" at bounding box center [128, 294] width 70 height 29
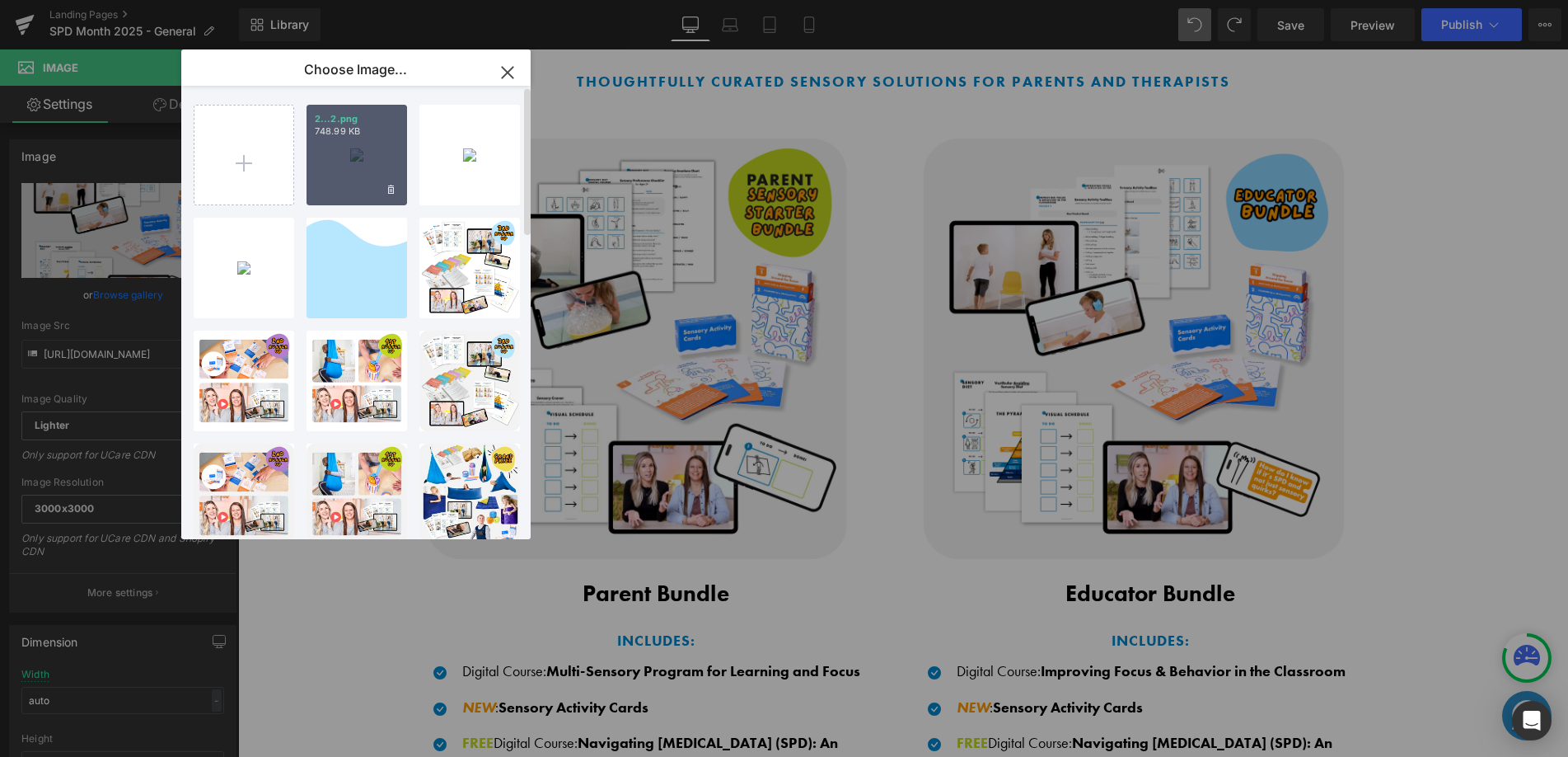
click at [350, 158] on div "2...2.png 748.99 KB" at bounding box center [356, 154] width 100 height 100
type input "https://ucarecdn.com/fd54588e-273b-459e-b12a-c1f2c60ff0a0/-/format/auto/-/previ…"
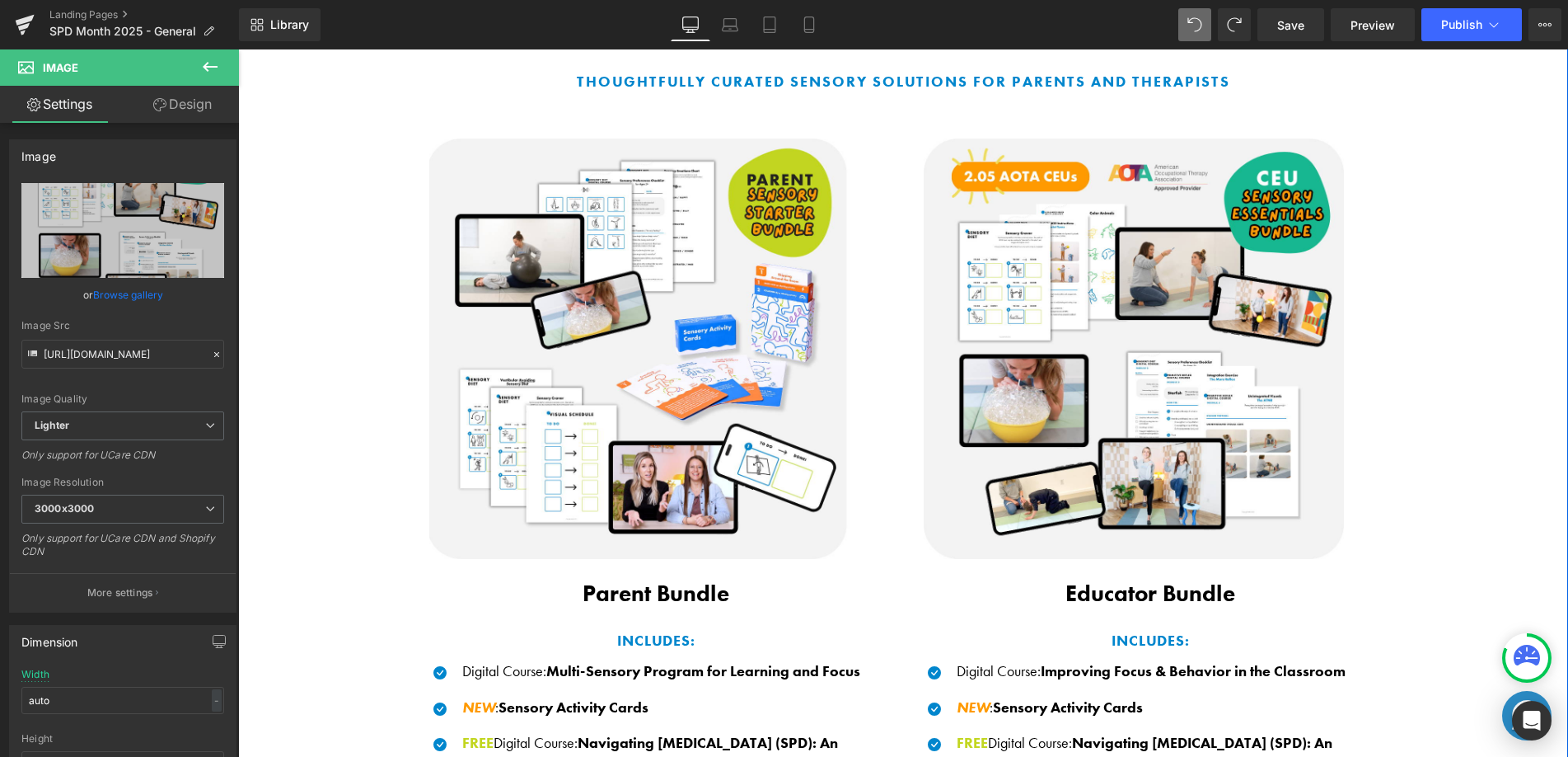
scroll to position [1083, 0]
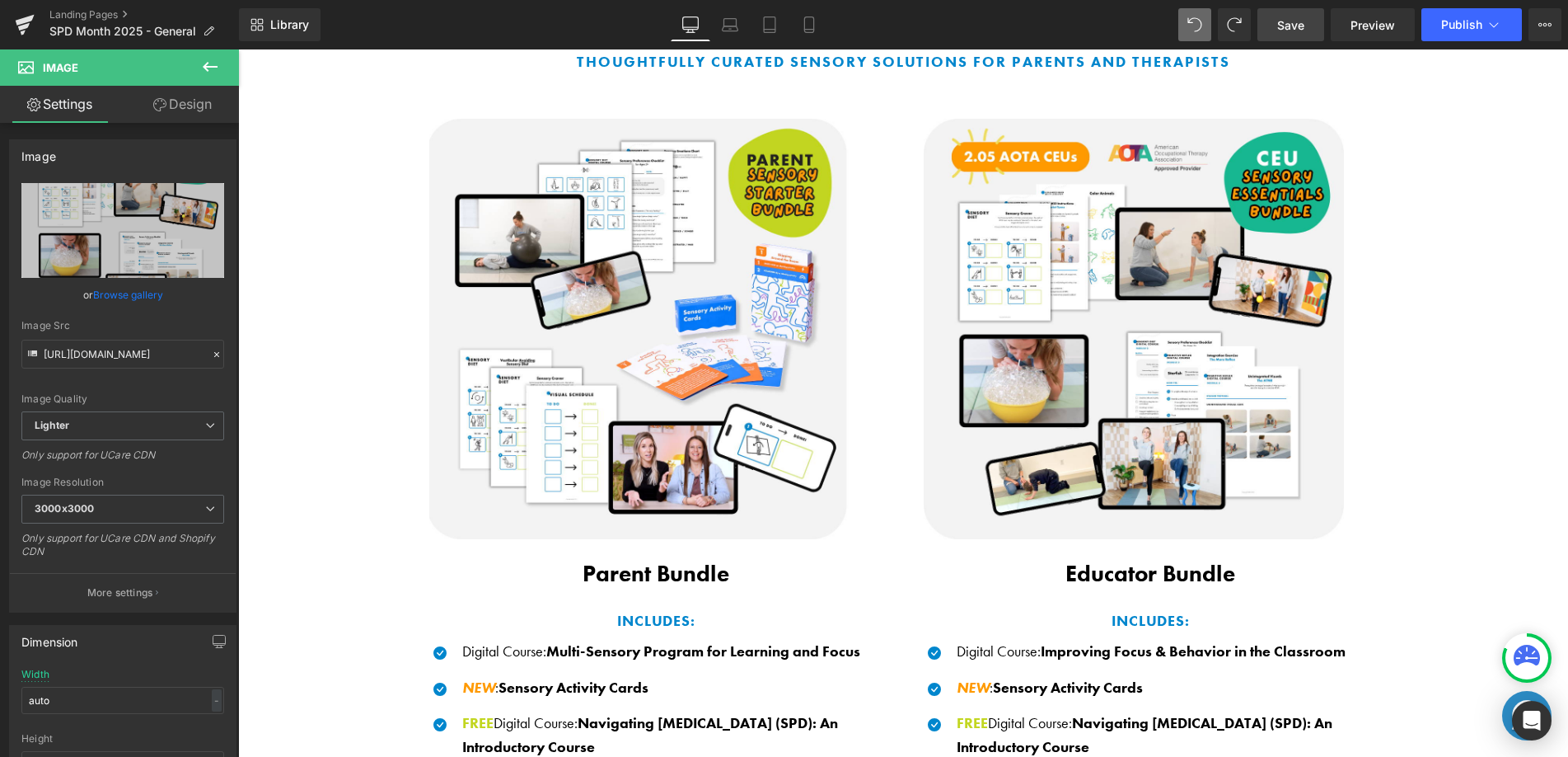
click at [1303, 21] on span "Save" at bounding box center [1291, 25] width 27 height 18
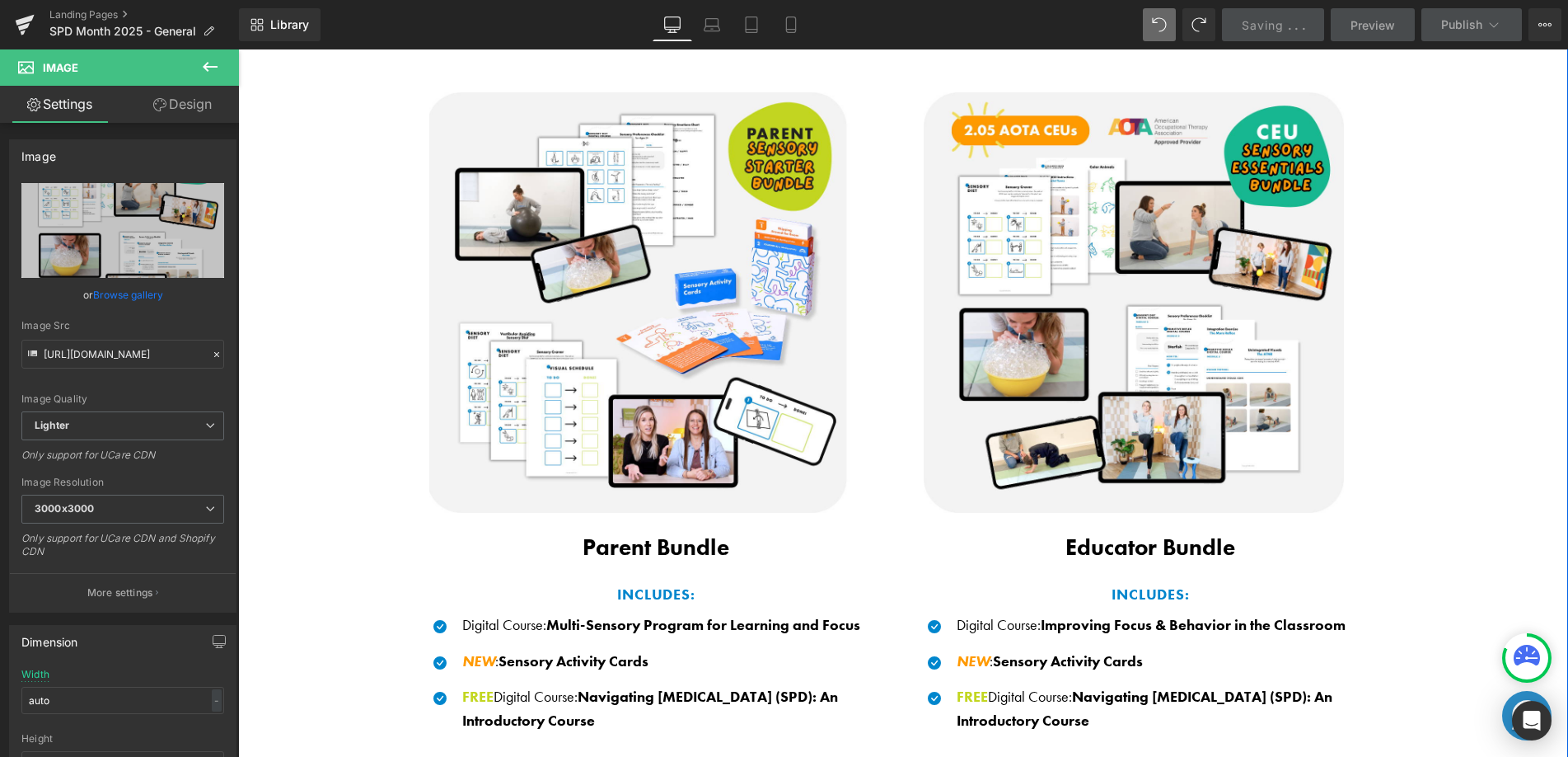
scroll to position [1111, 0]
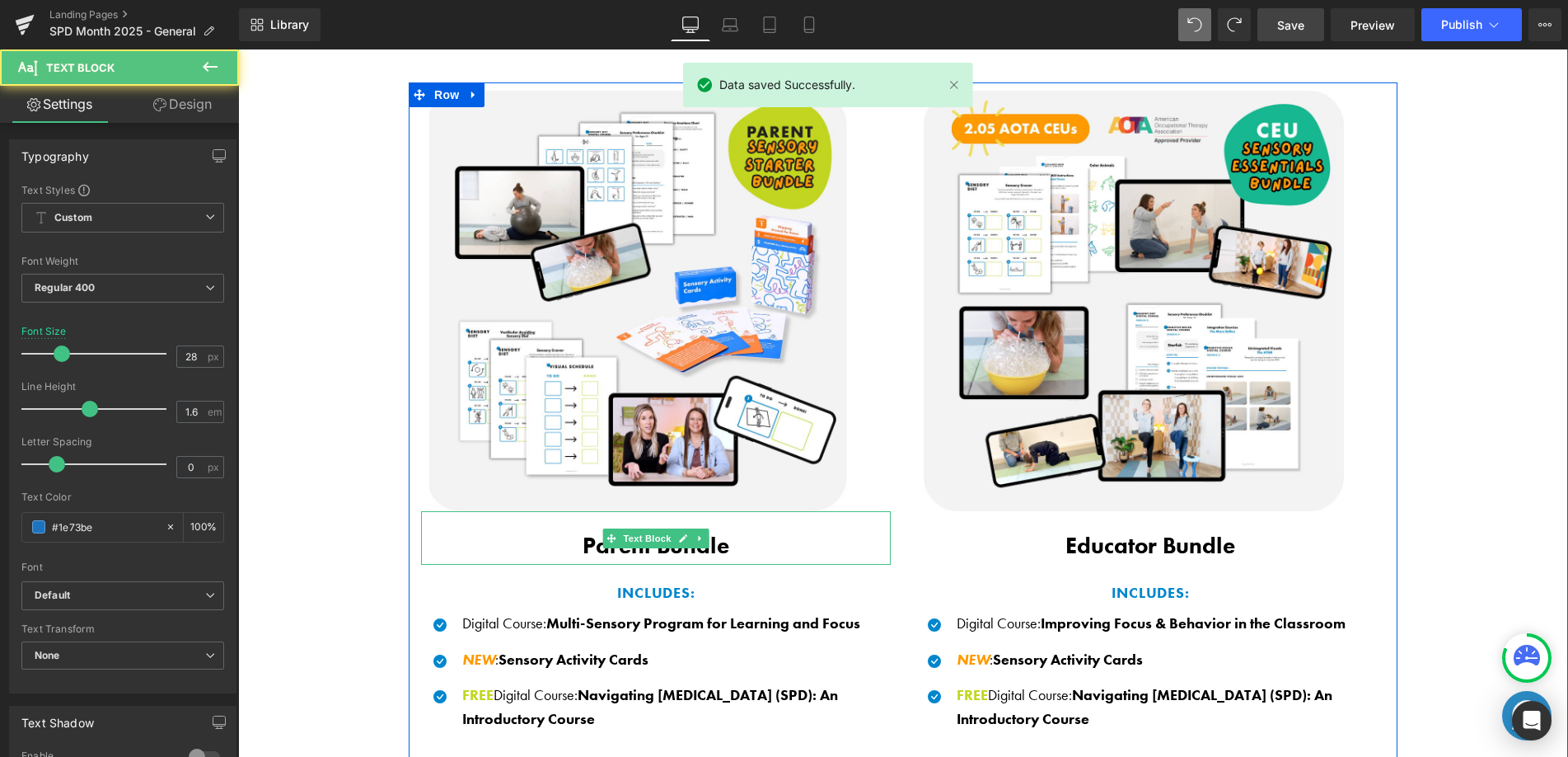
click at [582, 546] on b "Parent Bundle" at bounding box center [656, 545] width 147 height 29
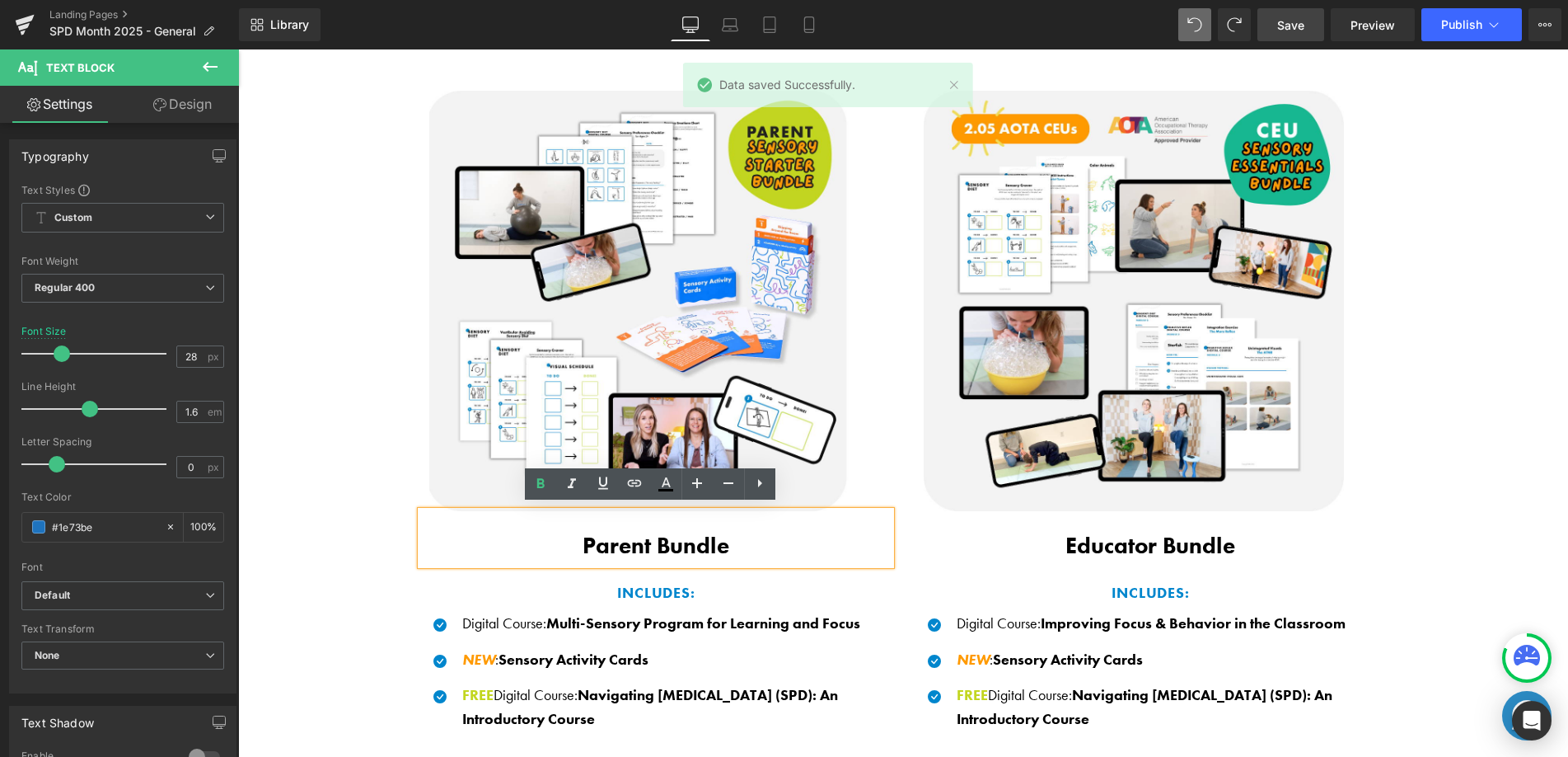
drag, startPoint x: 616, startPoint y: 544, endPoint x: 646, endPoint y: 544, distance: 30.0
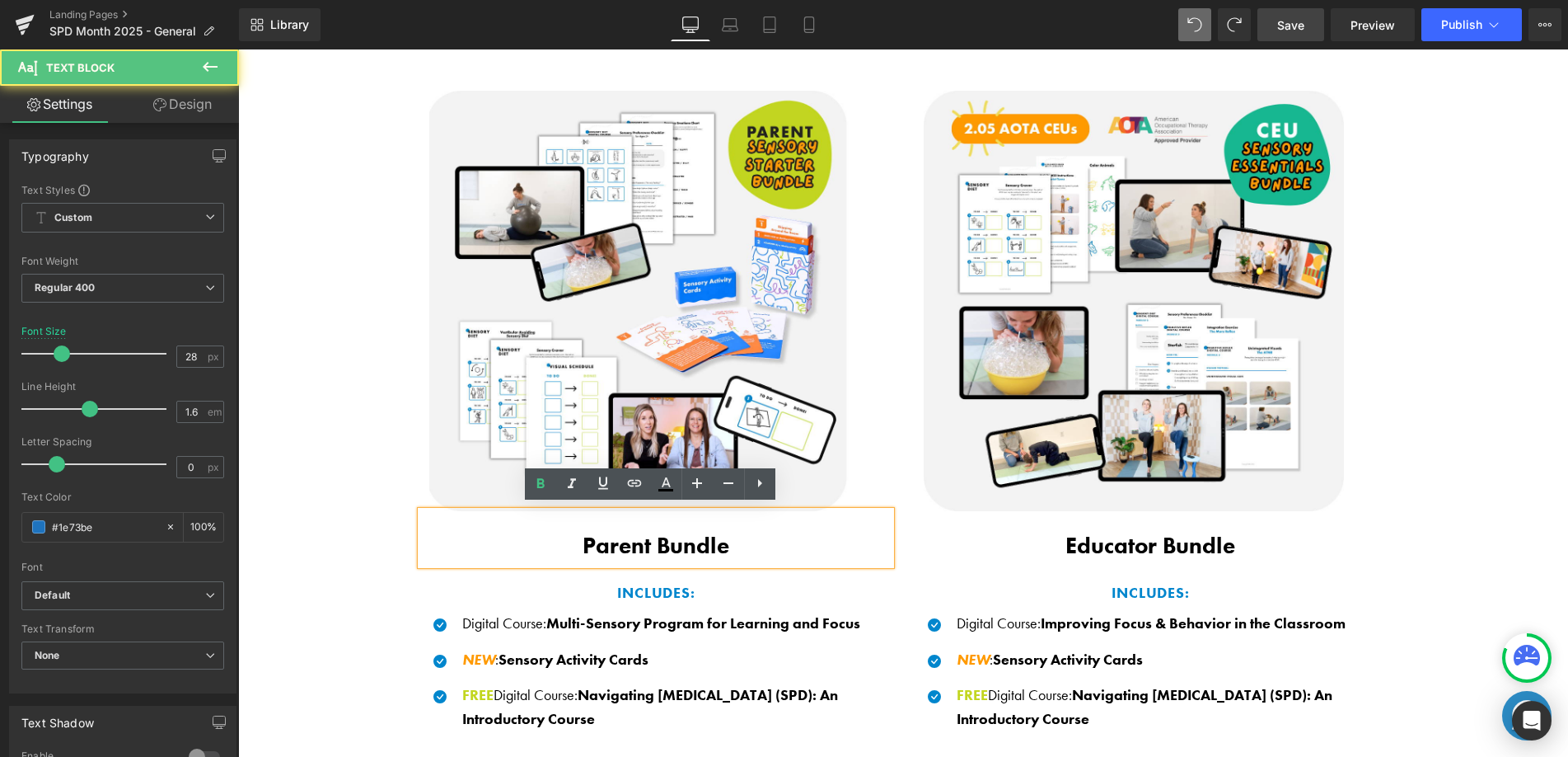
click at [616, 544] on b "Parent Bundle" at bounding box center [656, 545] width 147 height 29
click at [652, 542] on b "Parent Bundle" at bounding box center [656, 545] width 147 height 29
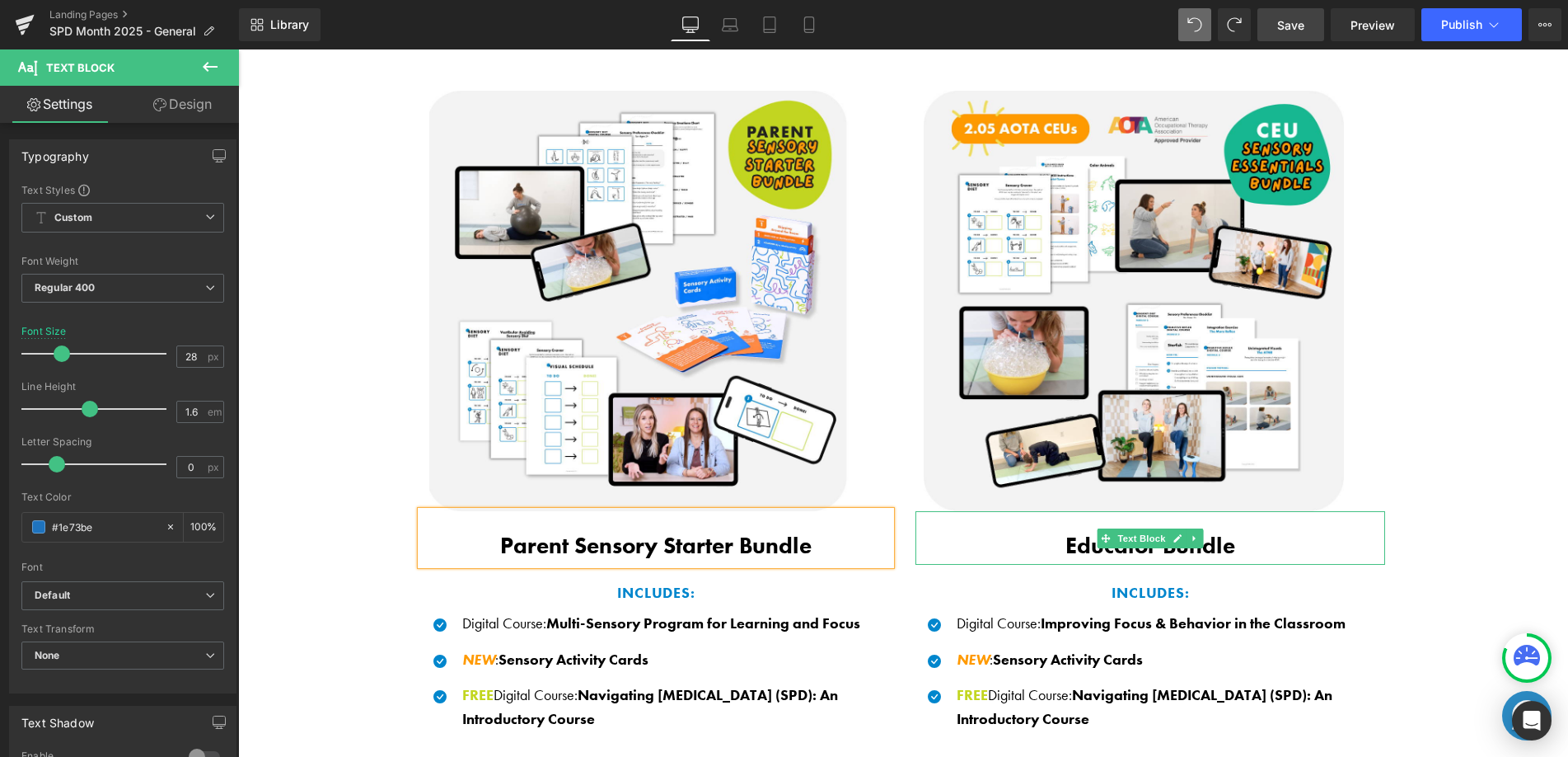
click at [1078, 531] on b "Educator Bundle" at bounding box center [1149, 545] width 169 height 29
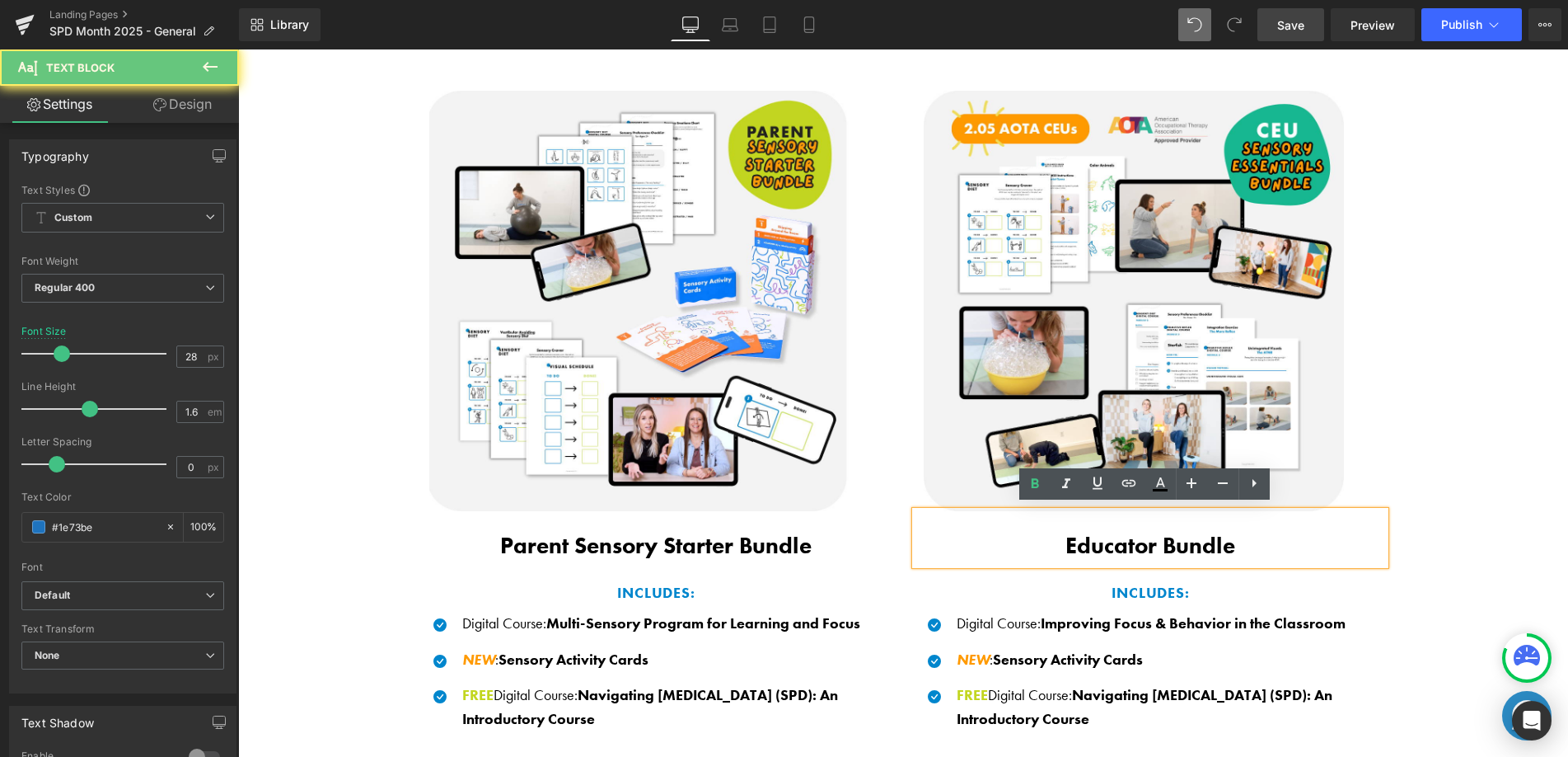
click at [1089, 535] on b "Educator Bundle" at bounding box center [1149, 545] width 169 height 29
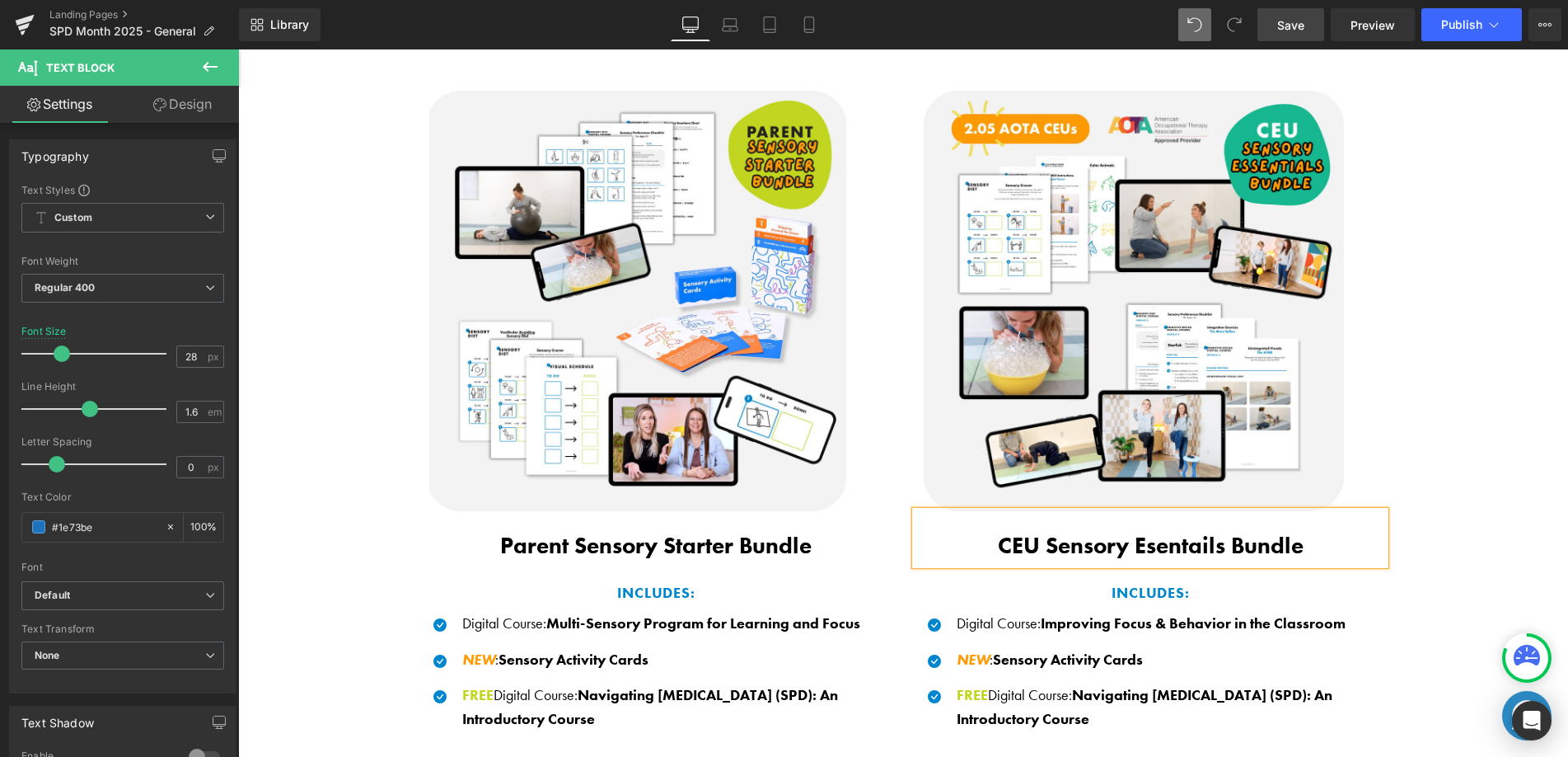
drag, startPoint x: 1207, startPoint y: 540, endPoint x: 1182, endPoint y: 541, distance: 25.0
click at [1207, 540] on b "CEU Sensory Esentails Bundle" at bounding box center [1150, 545] width 306 height 29
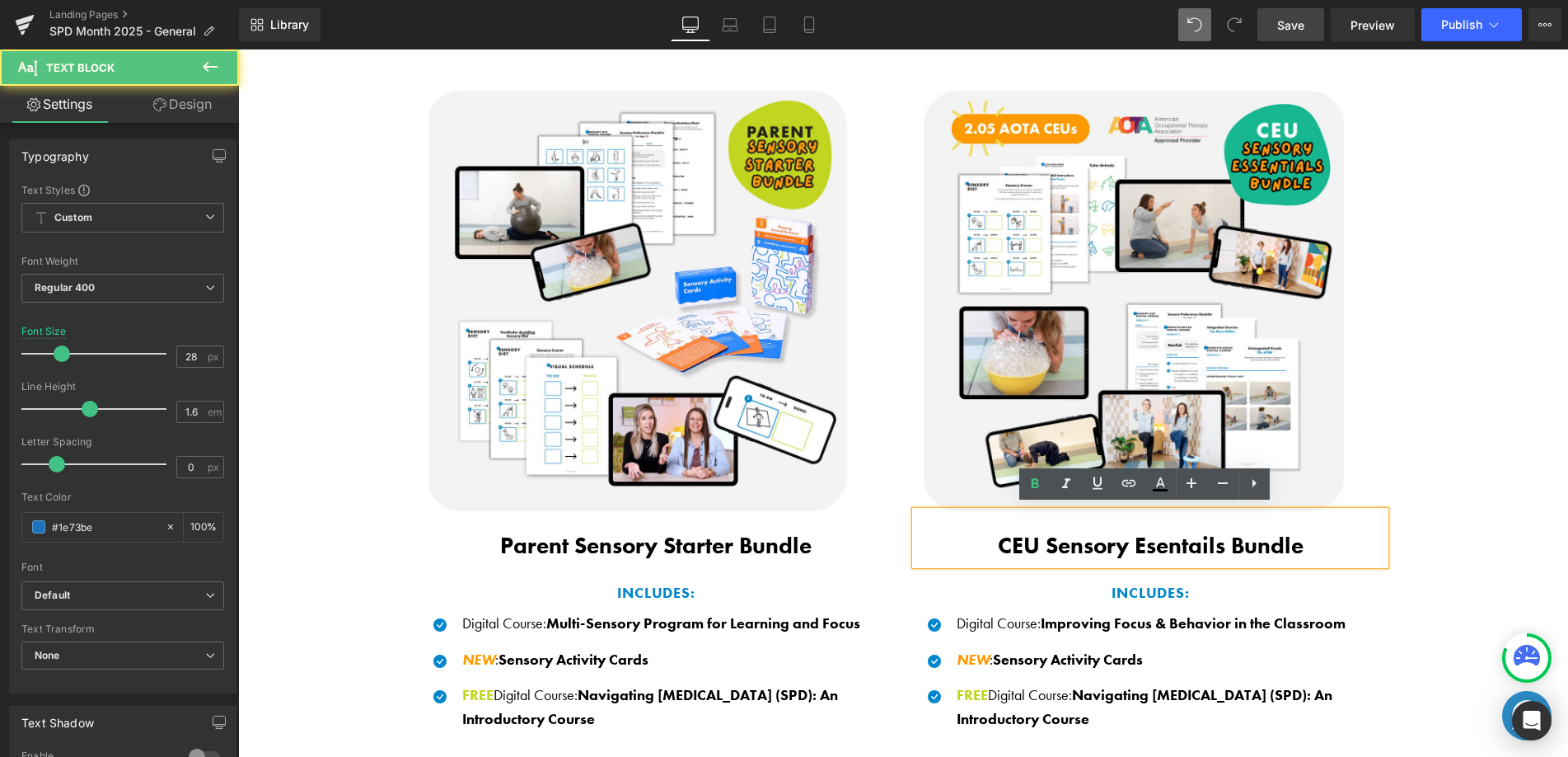
click at [1169, 540] on b "CEU Sensory Esentails Bundle" at bounding box center [1150, 545] width 306 height 29
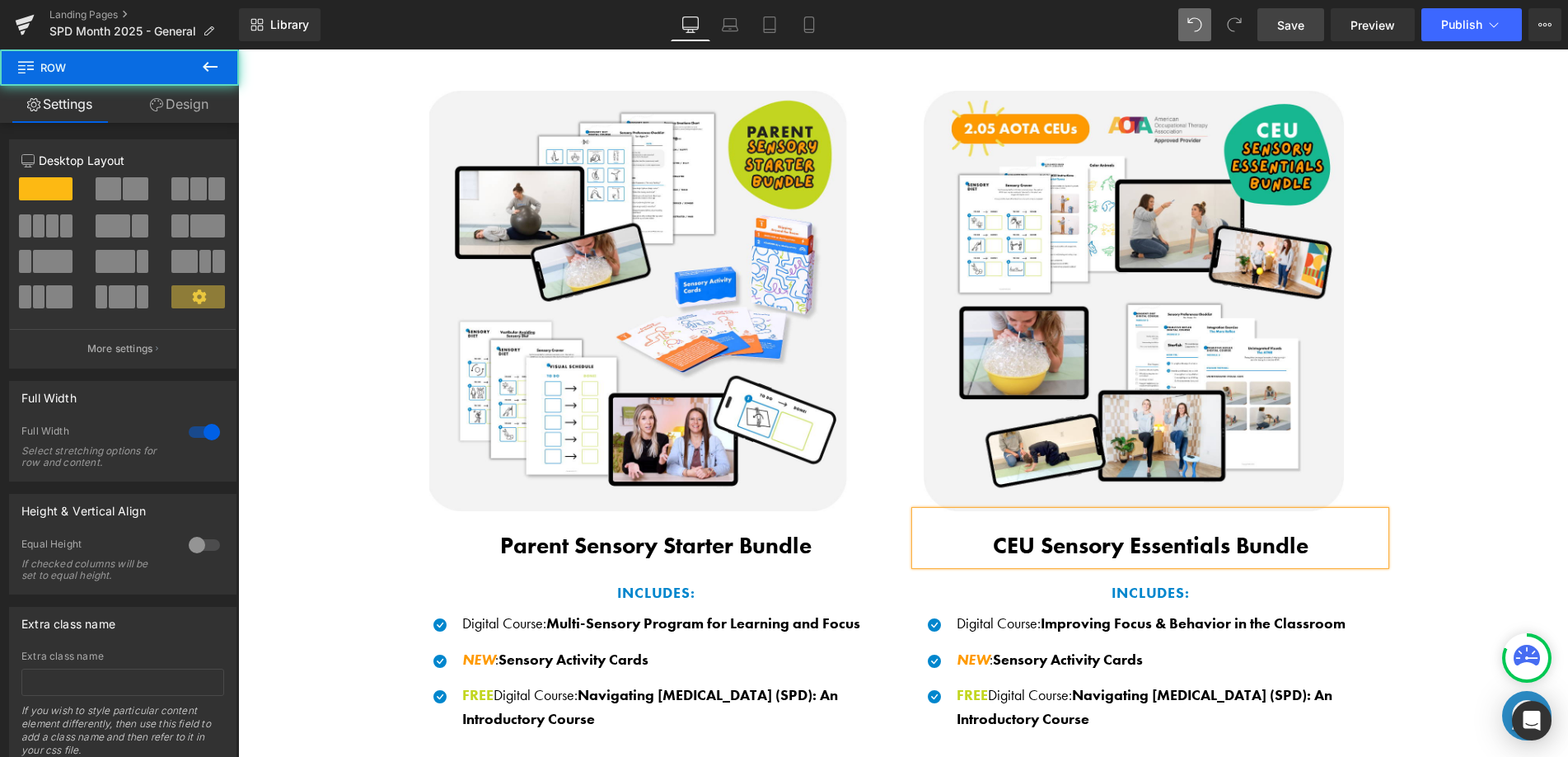
click at [1458, 550] on div "Save BIG When You Shop Our Exclusive Bundles! Heading Thoughtfully curated sens…" at bounding box center [903, 399] width 1330 height 875
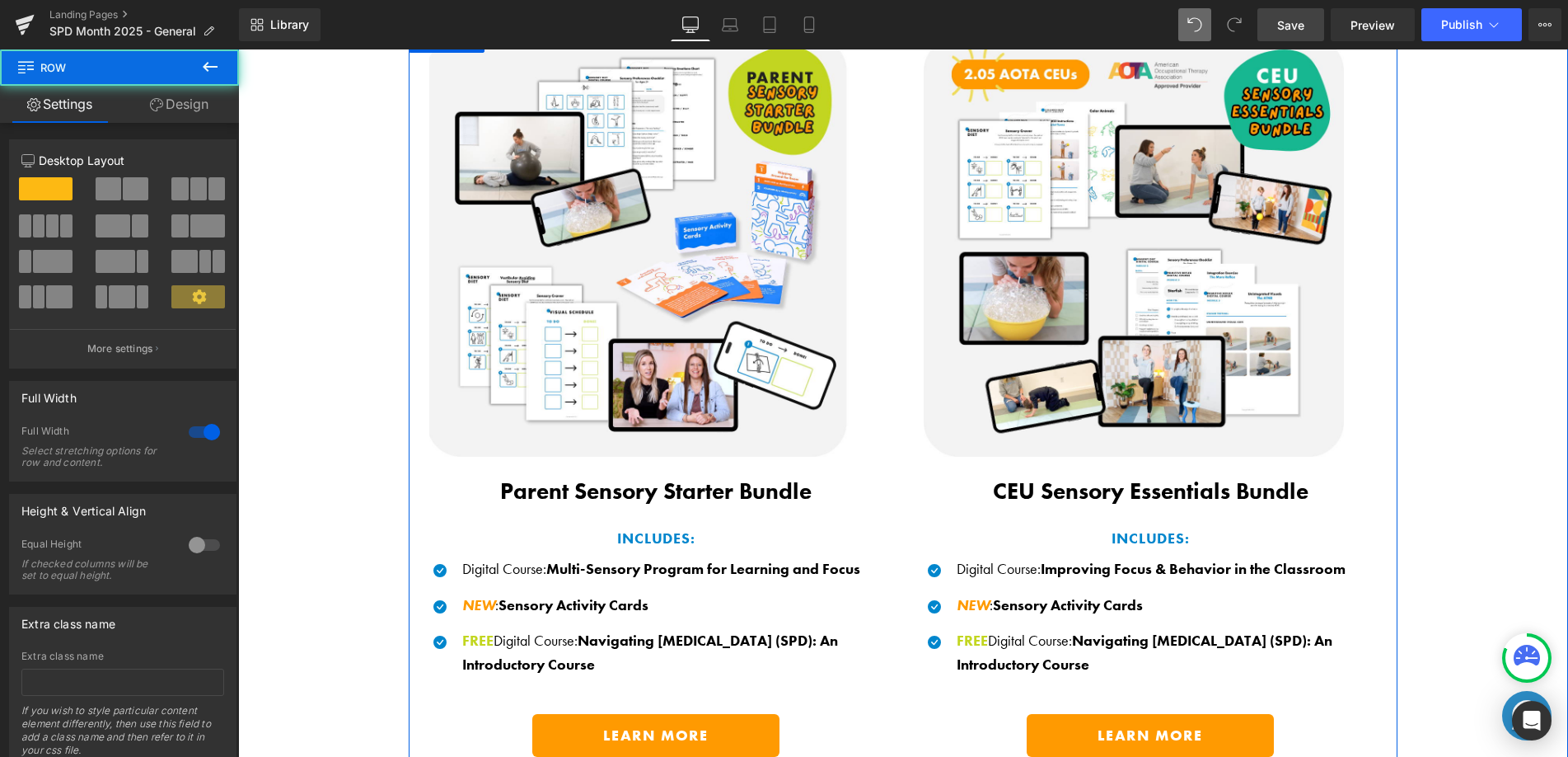
scroll to position [1175, 0]
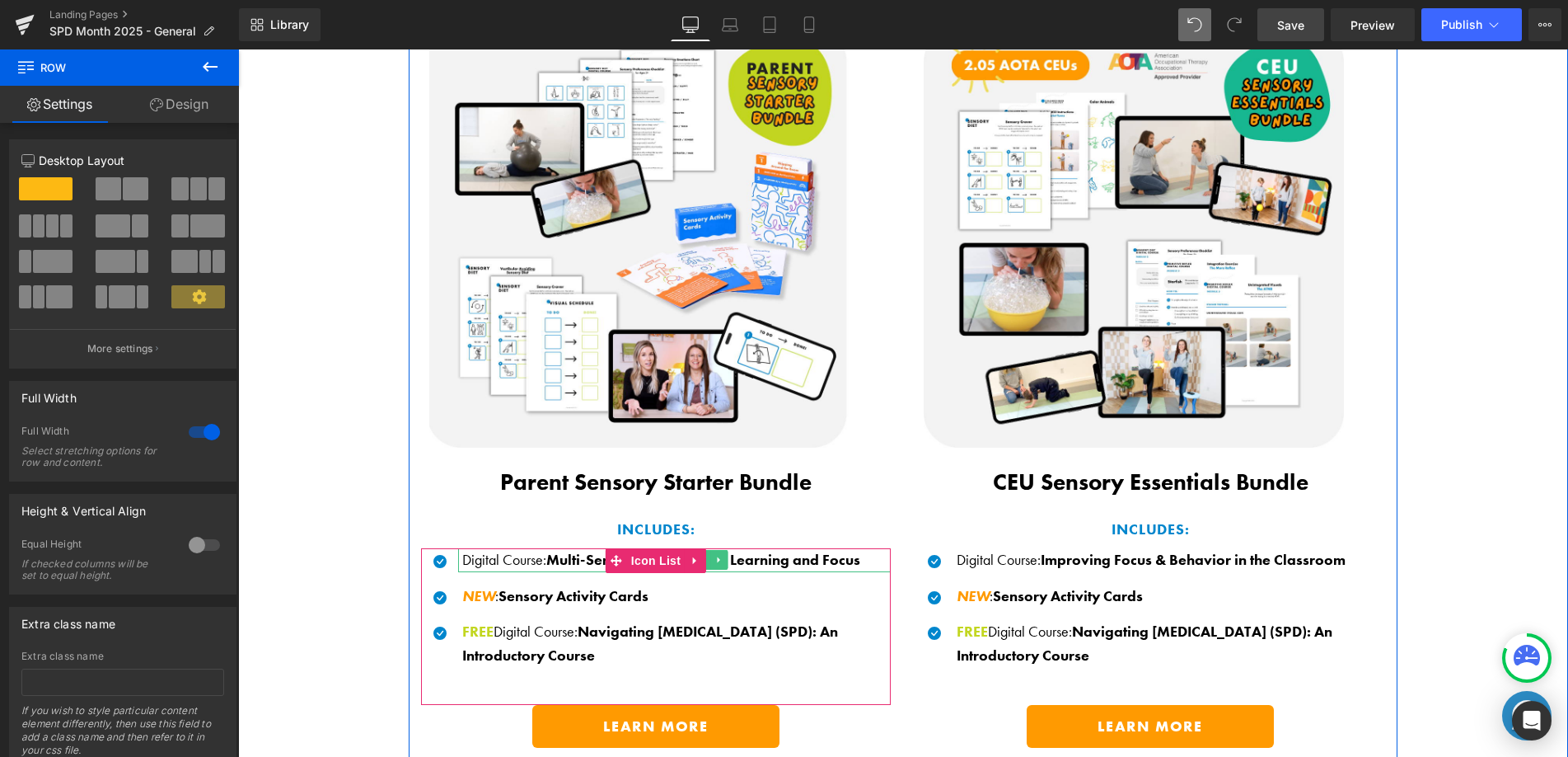
click at [548, 555] on span "Multi-Sensory Program for Learning and Focus" at bounding box center [703, 559] width 314 height 19
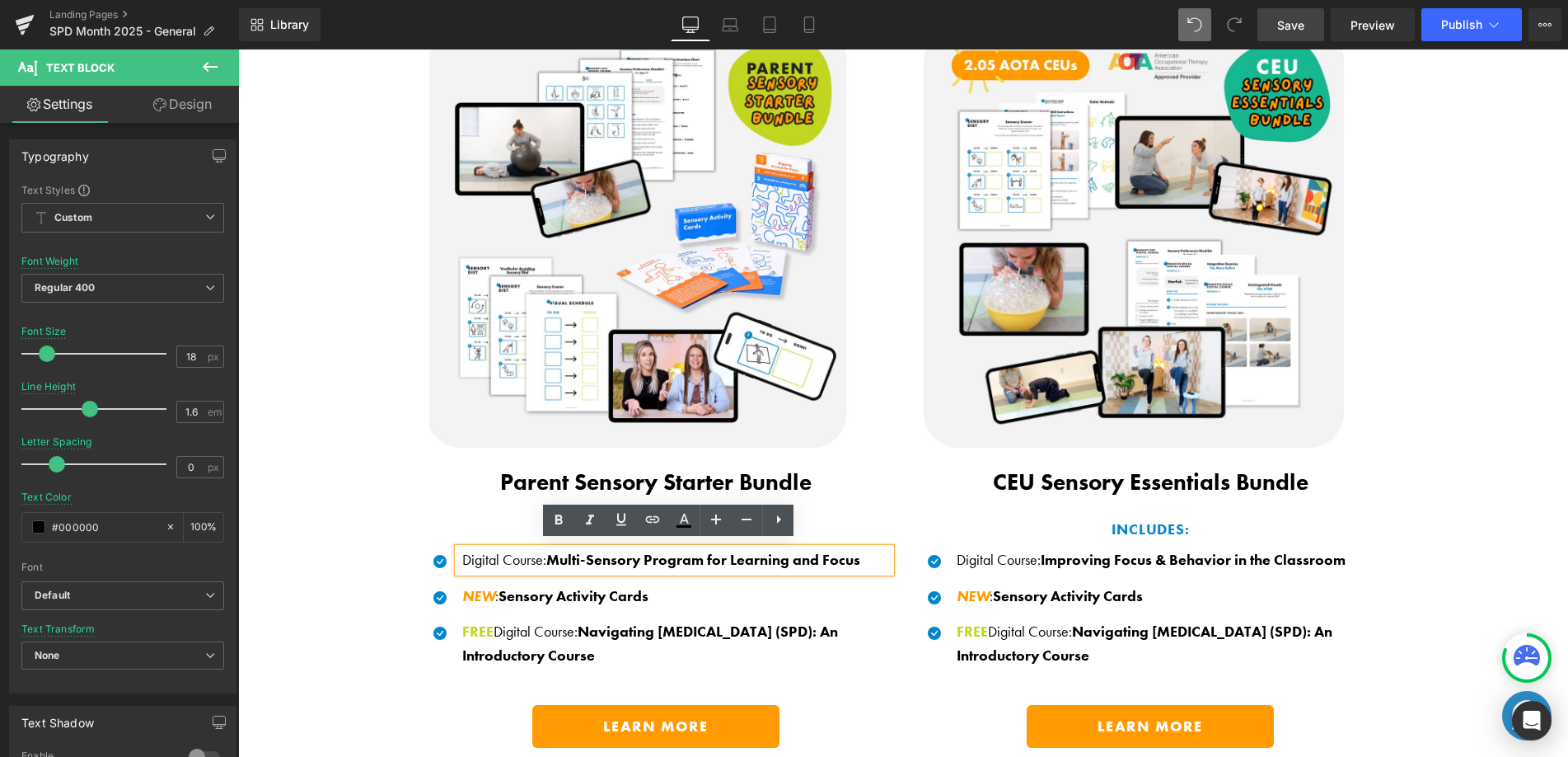
click at [554, 558] on span "Multi-Sensory Program for Learning and Focus" at bounding box center [703, 559] width 314 height 19
drag, startPoint x: 547, startPoint y: 554, endPoint x: 862, endPoint y: 555, distance: 315.0
click at [862, 555] on p "Digital Course : Multi-Sensory Program for Learning and Focus" at bounding box center [677, 560] width 429 height 24
click at [593, 553] on span "Multi-Sensory Program for Learning and Focus" at bounding box center [703, 559] width 314 height 19
drag, startPoint x: 548, startPoint y: 551, endPoint x: 870, endPoint y: 556, distance: 322.0
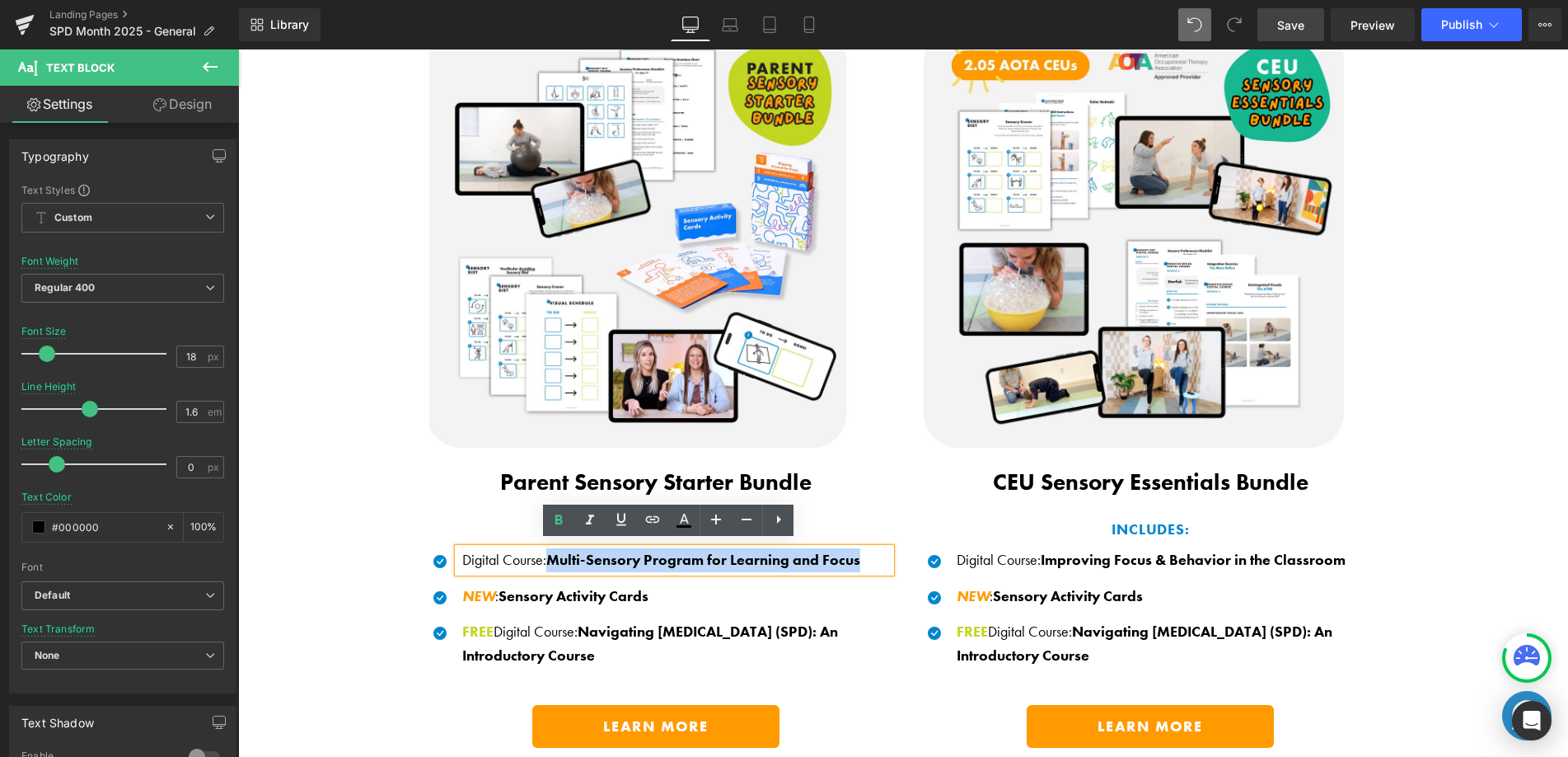
click at [870, 555] on p "Digital Course : Multi-Sensory Program for Learning and Focus" at bounding box center [677, 560] width 429 height 24
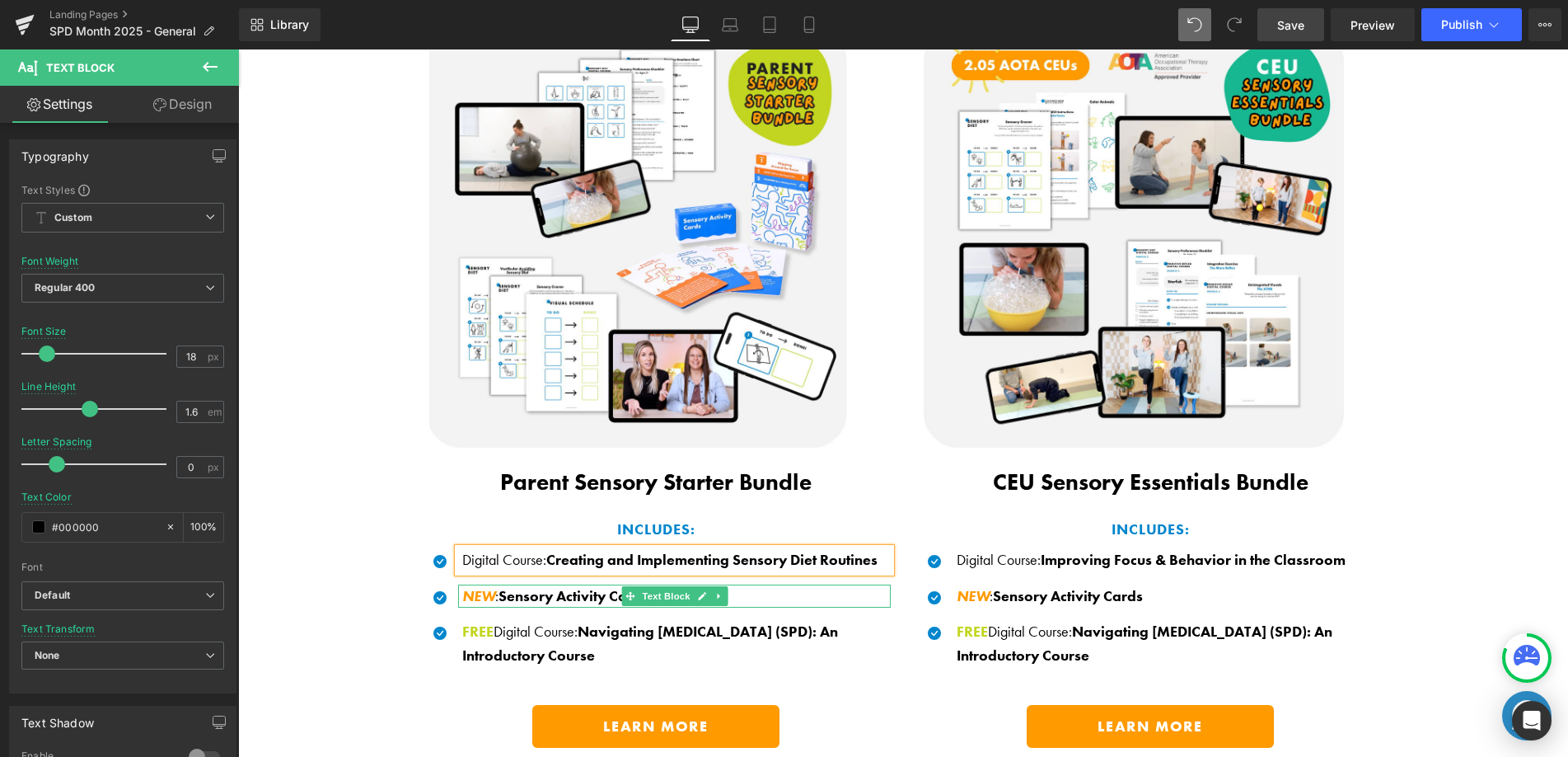
click at [554, 590] on span "Sensory Activity Cards" at bounding box center [574, 595] width 150 height 19
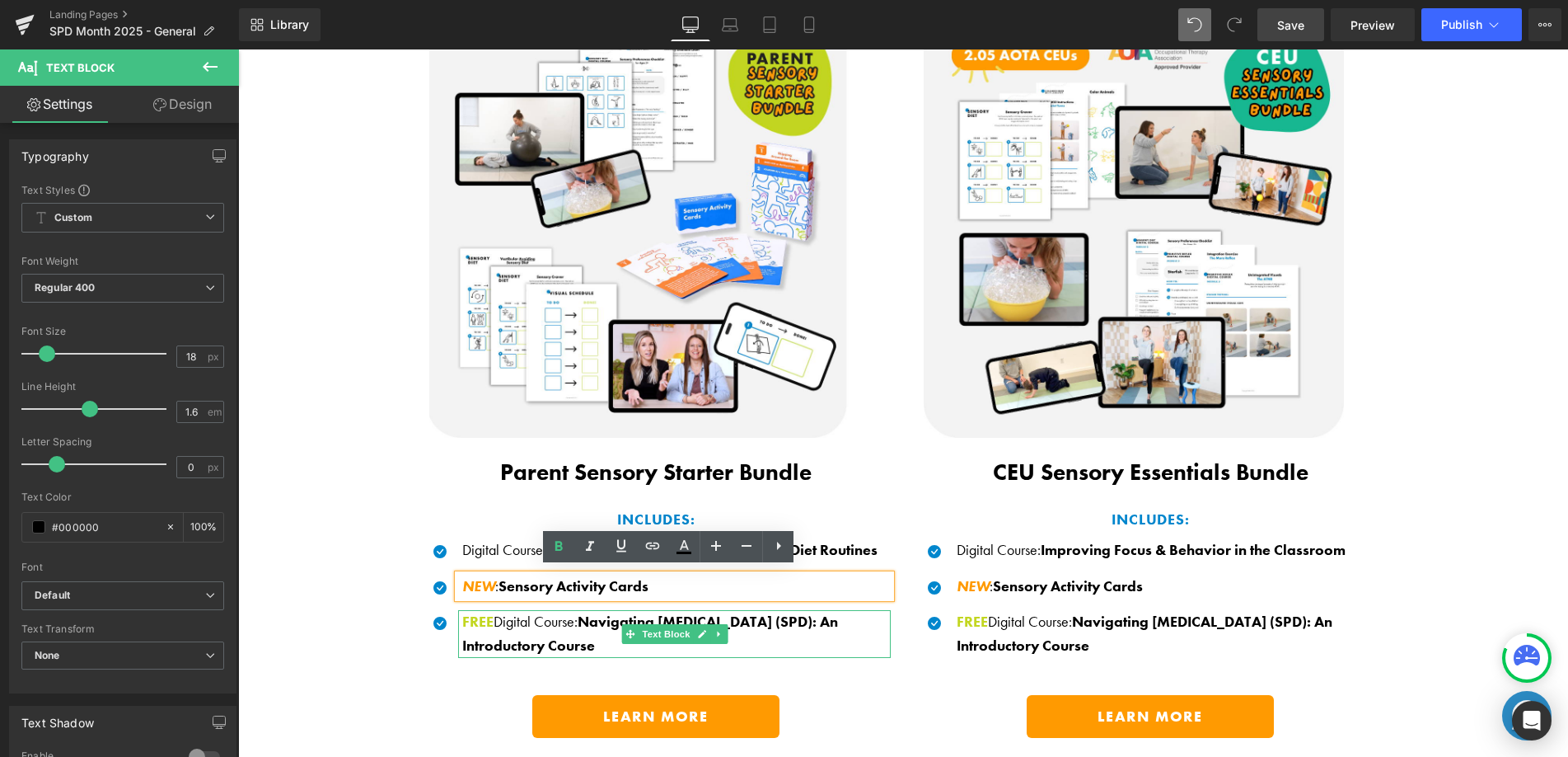
scroll to position [1191, 0]
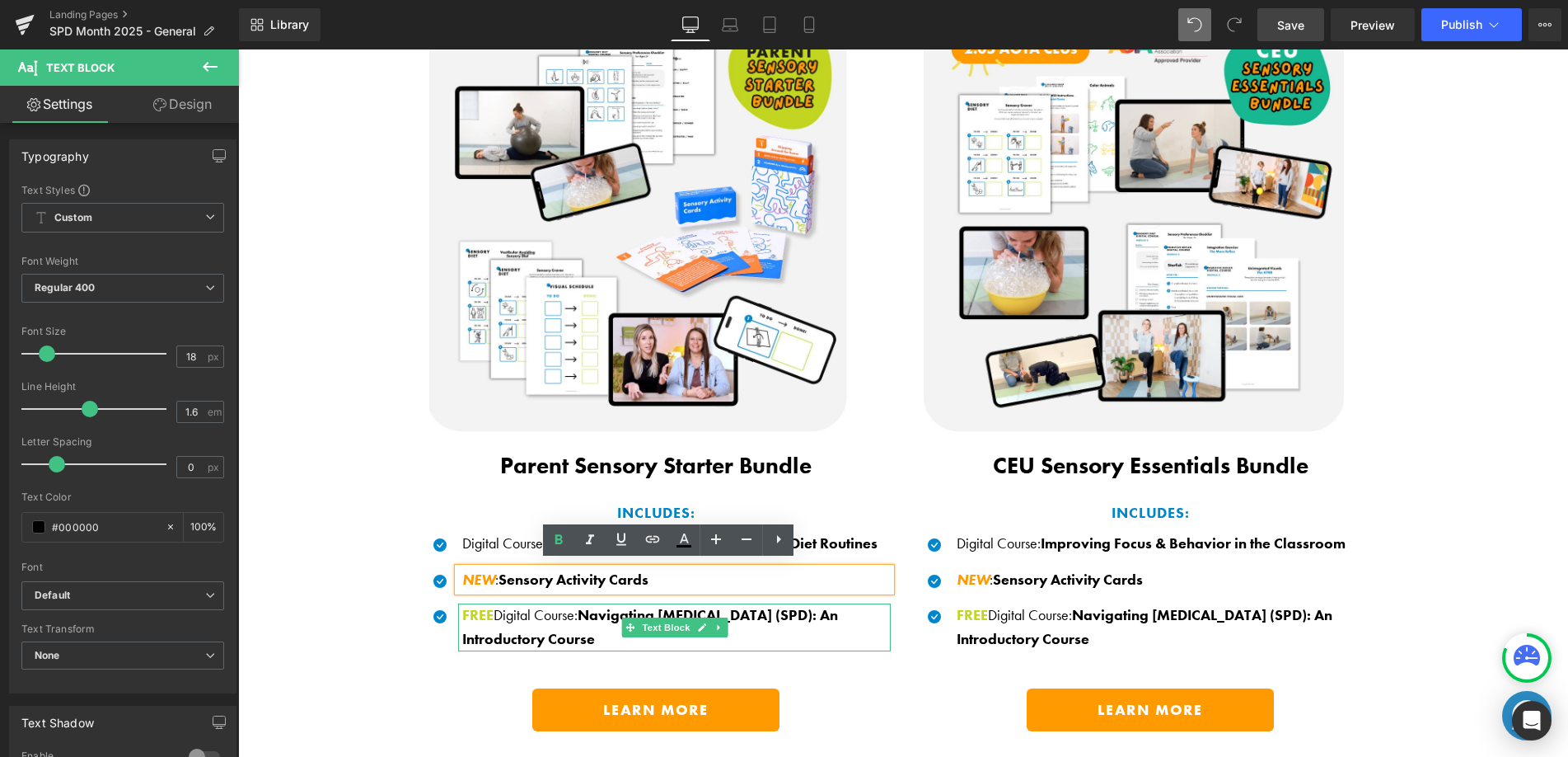
click at [499, 634] on b "Navigating Sensory Processing Disorder (SPD): An Introductory Course" at bounding box center [650, 626] width 376 height 43
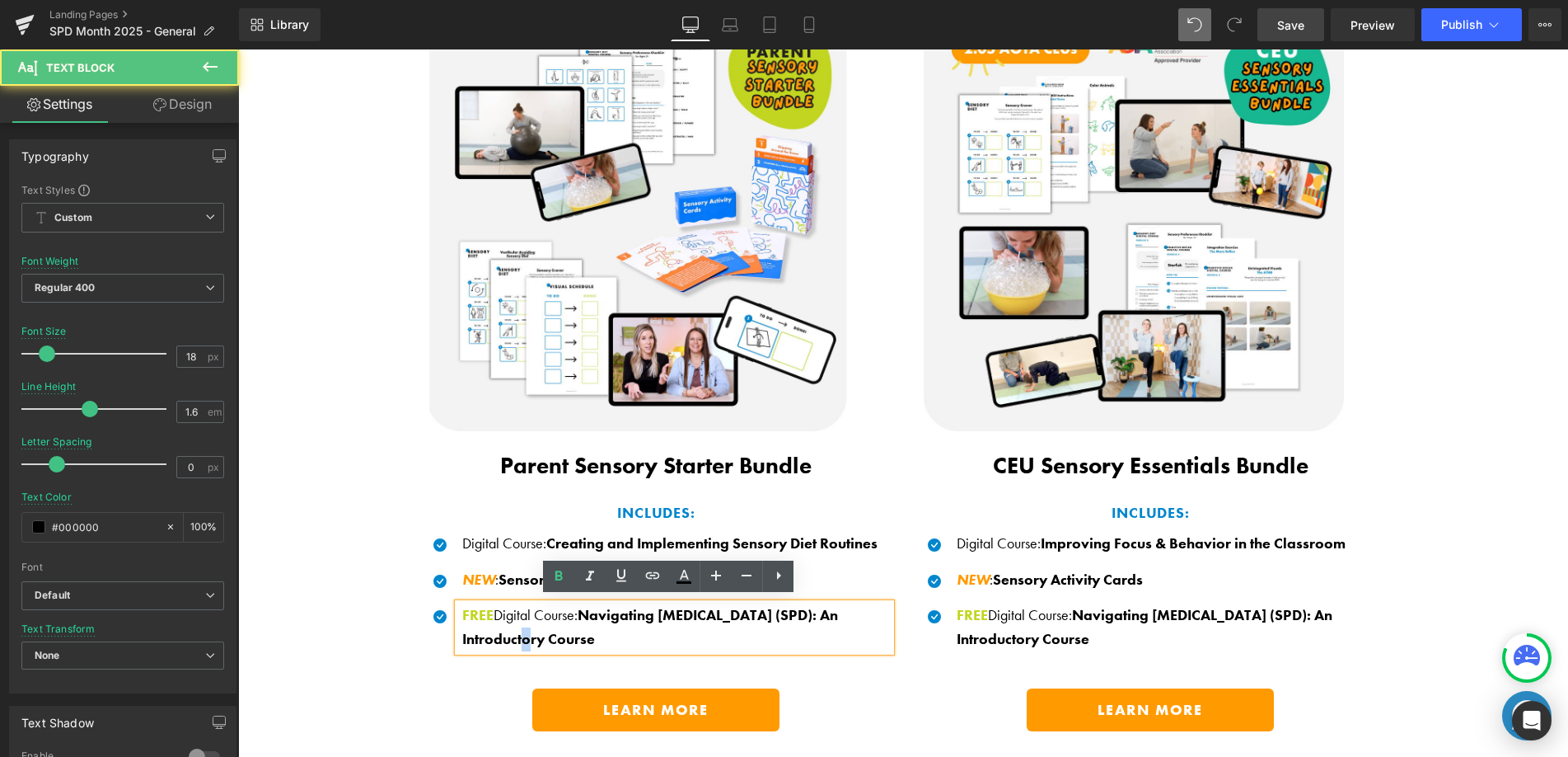
click at [353, 617] on div "Save BIG When You Shop Our Exclusive Bundles! Heading Thoughtfully curated sens…" at bounding box center [903, 319] width 1330 height 875
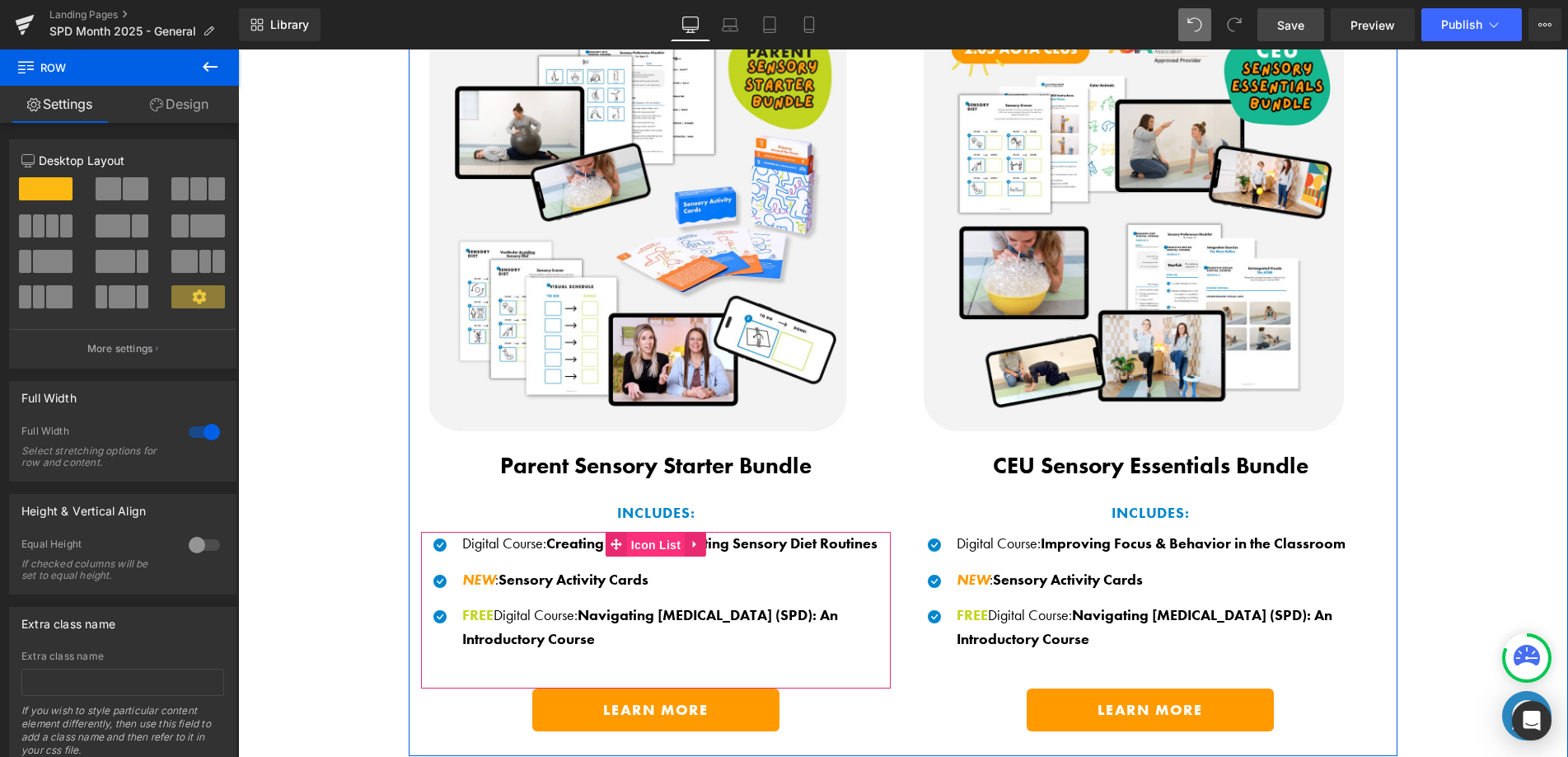
click at [656, 541] on span "Icon List" at bounding box center [656, 545] width 57 height 24
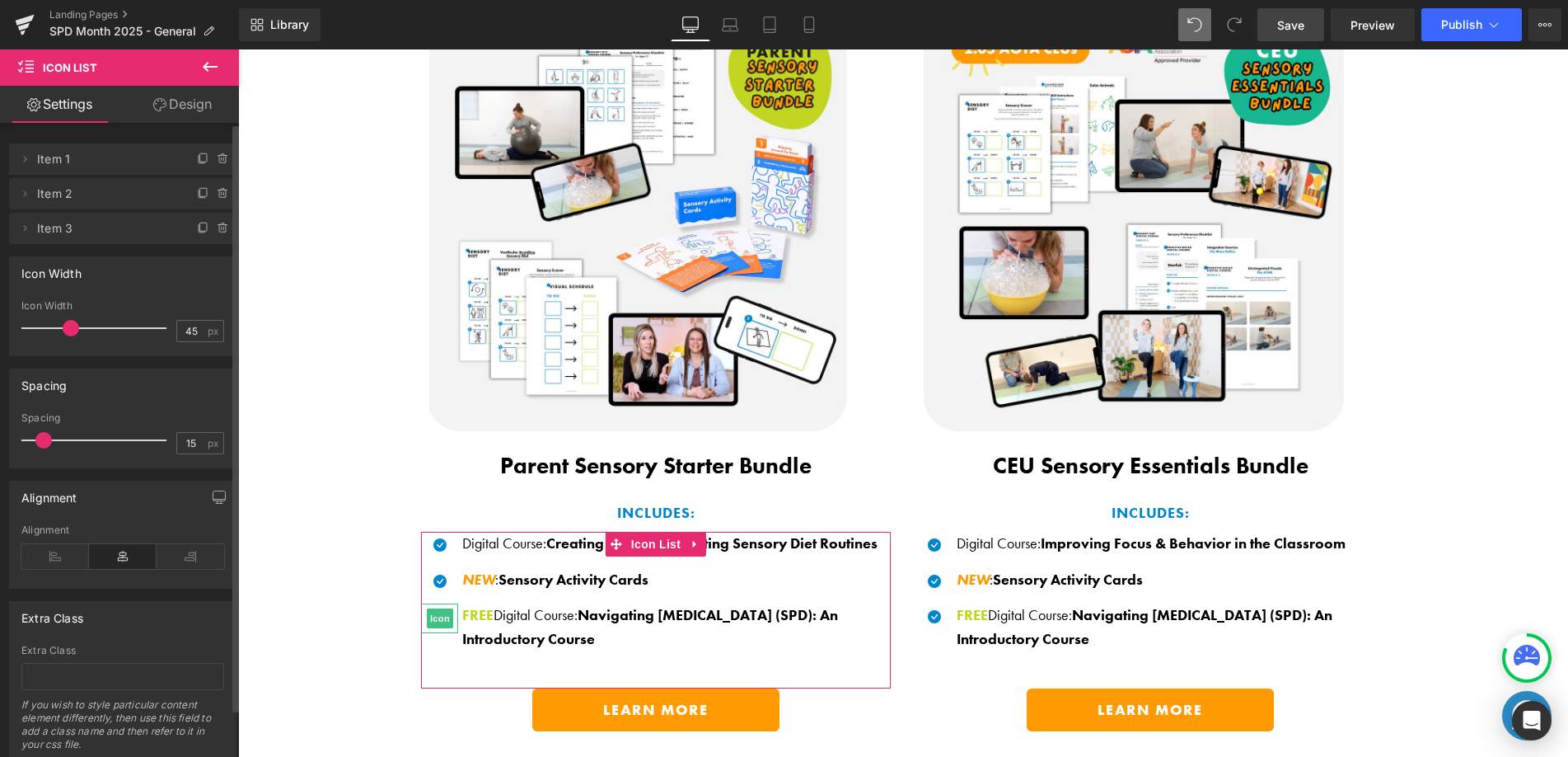
click at [217, 230] on icon at bounding box center [223, 228] width 13 height 13
click at [212, 230] on button "Delete" at bounding box center [206, 228] width 52 height 21
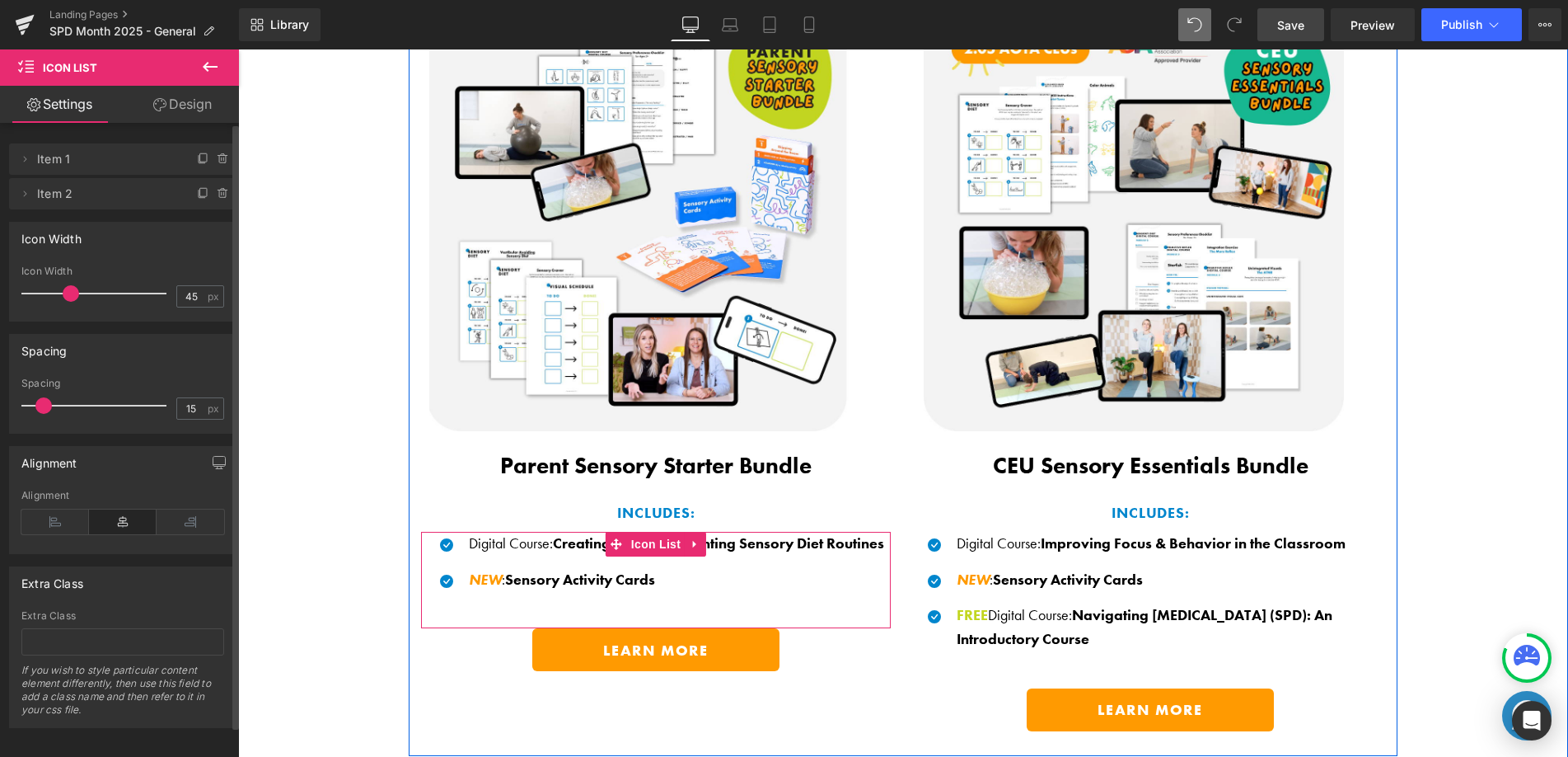
click at [607, 586] on ul "Icon Digital Course : Creating and Implementing Sensory Diet Routines Text Bloc…" at bounding box center [656, 568] width 457 height 72
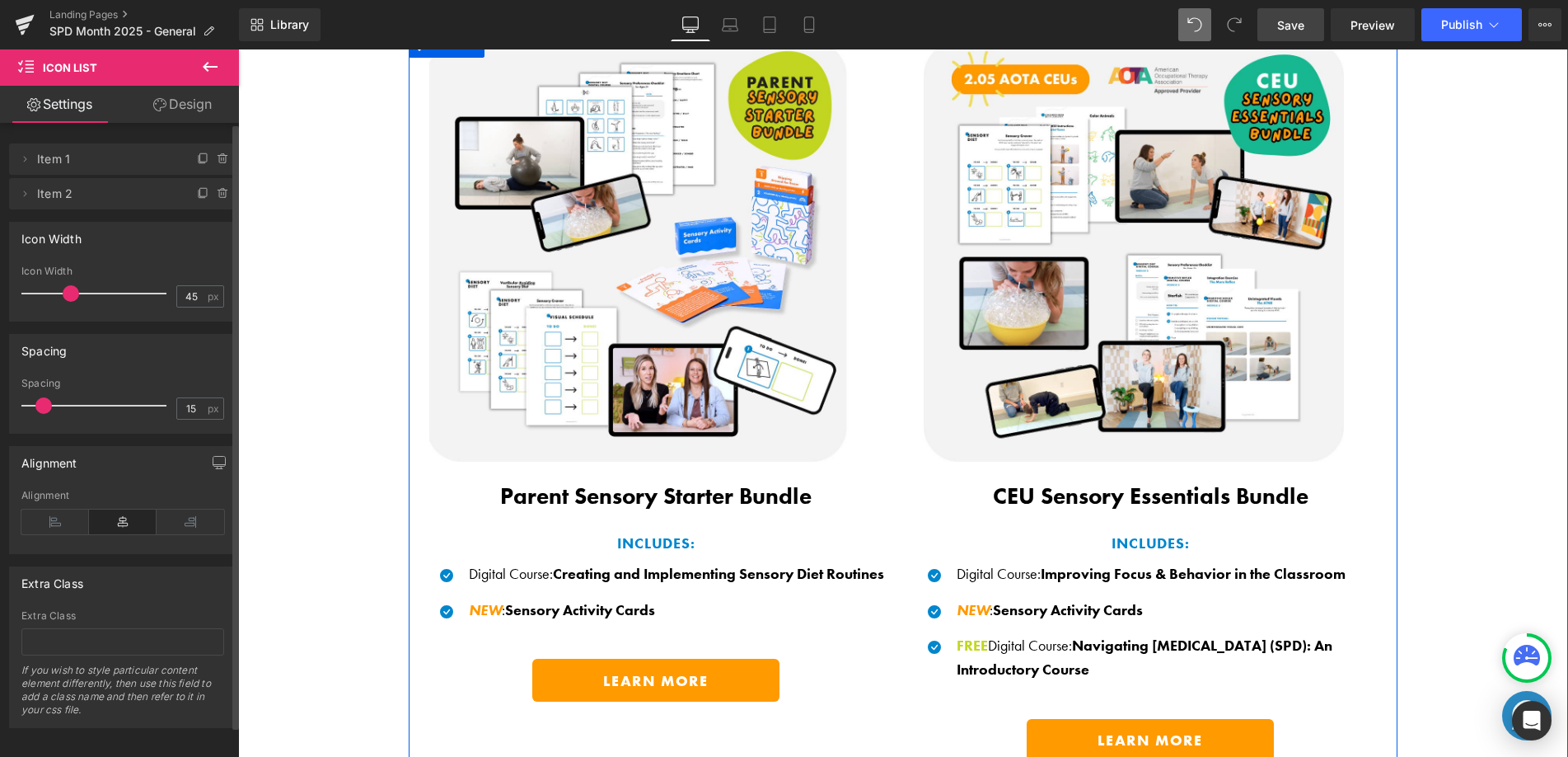
scroll to position [1157, 0]
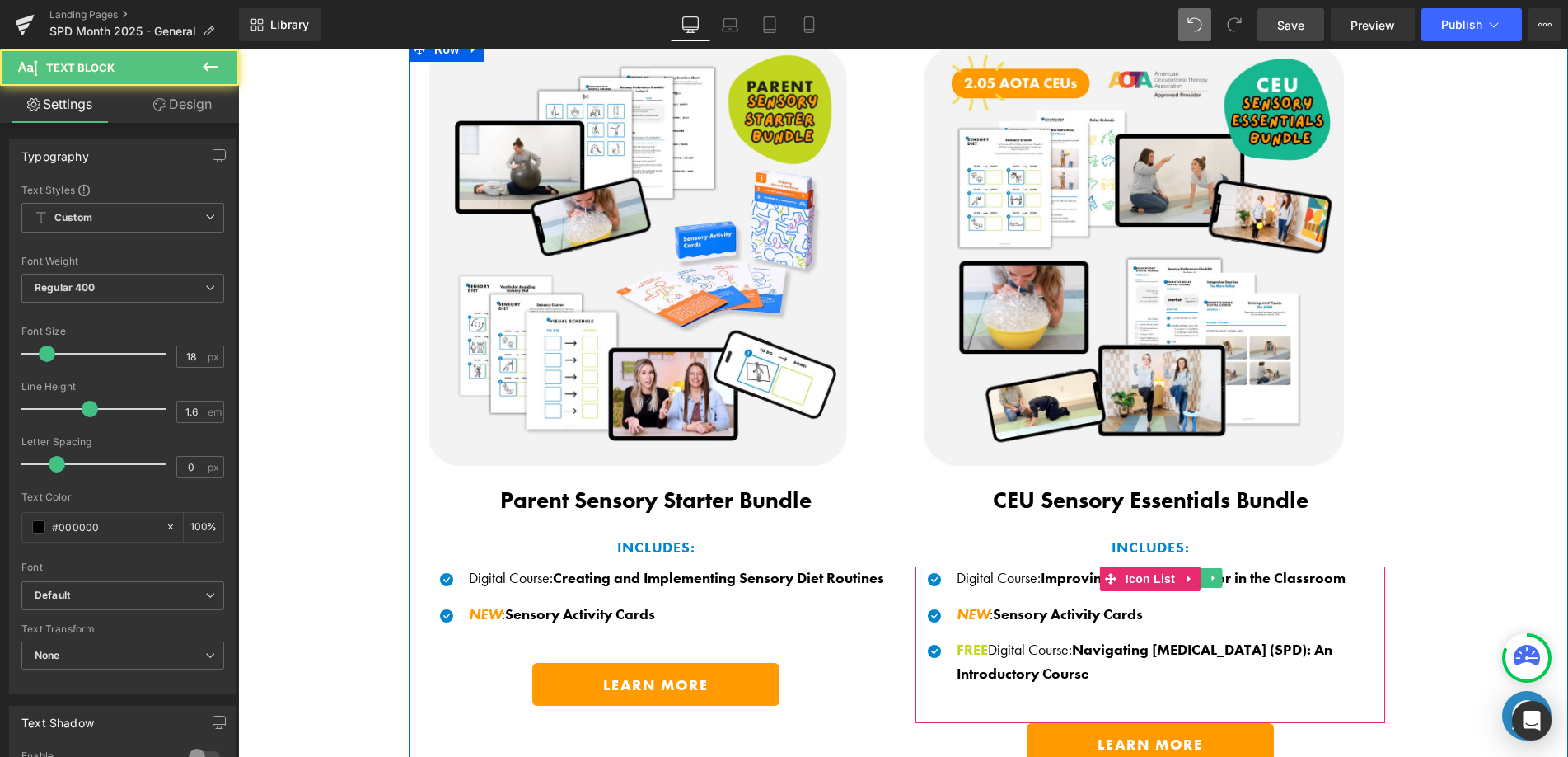
click at [976, 568] on p "Digital Course : Improving Focus & Behavior in the Classroom" at bounding box center [1170, 578] width 429 height 24
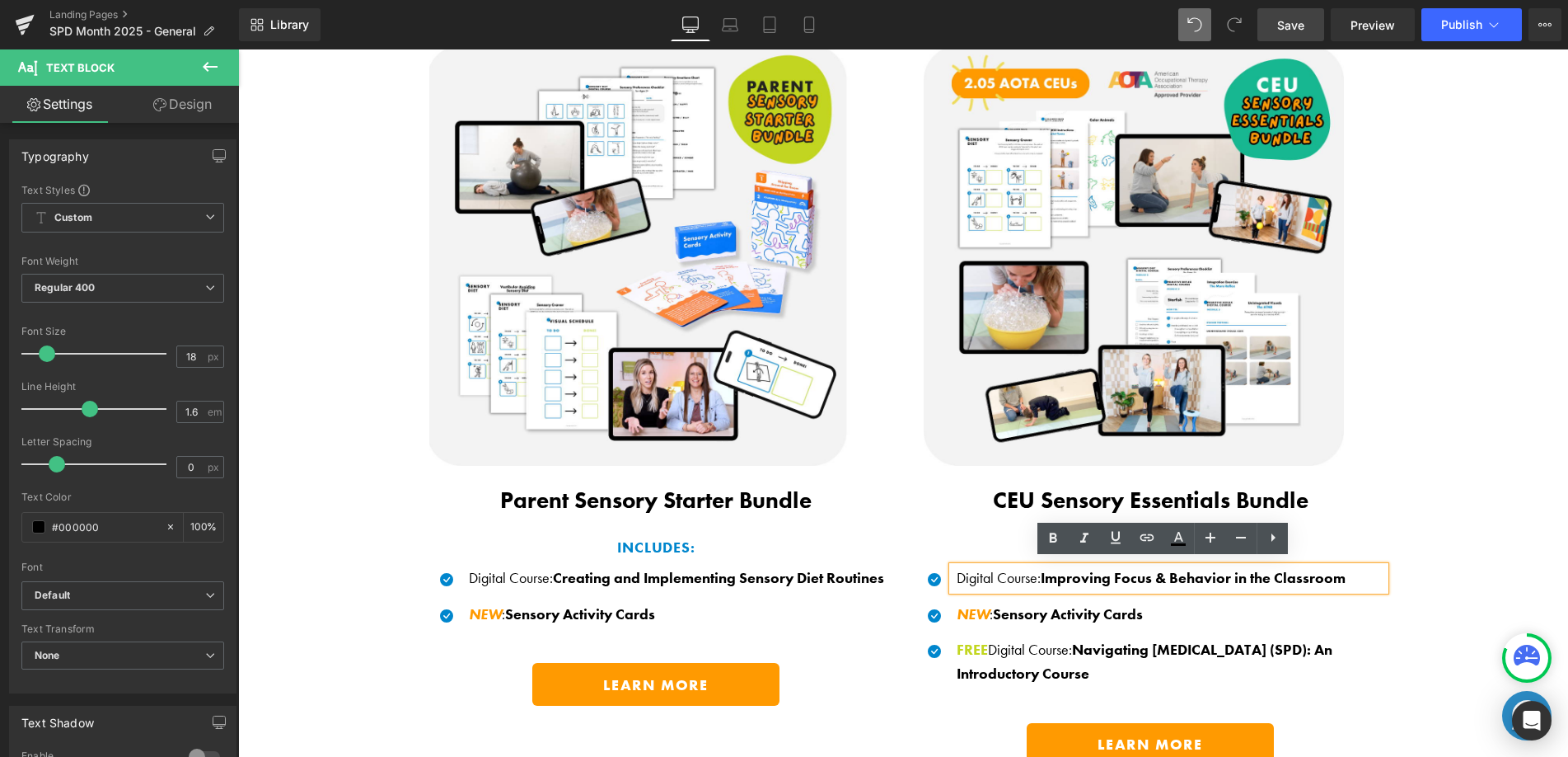
click at [956, 567] on p "Digital Course : Improving Focus & Behavior in the Classroom" at bounding box center [1170, 578] width 429 height 24
click at [970, 540] on p "INCLUDES:" at bounding box center [1149, 548] width 469 height 24
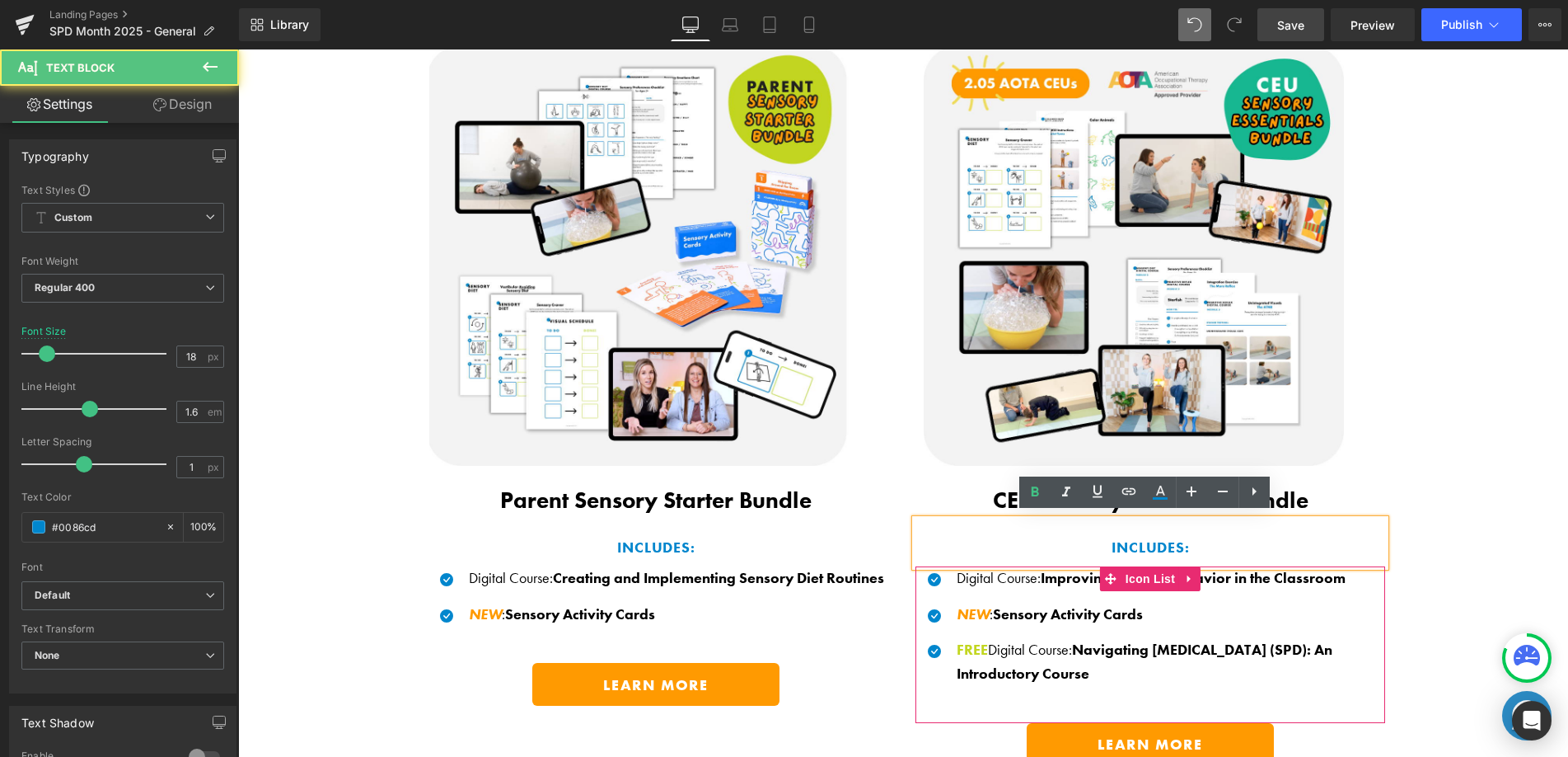
click at [961, 606] on icon "NEW" at bounding box center [972, 614] width 33 height 19
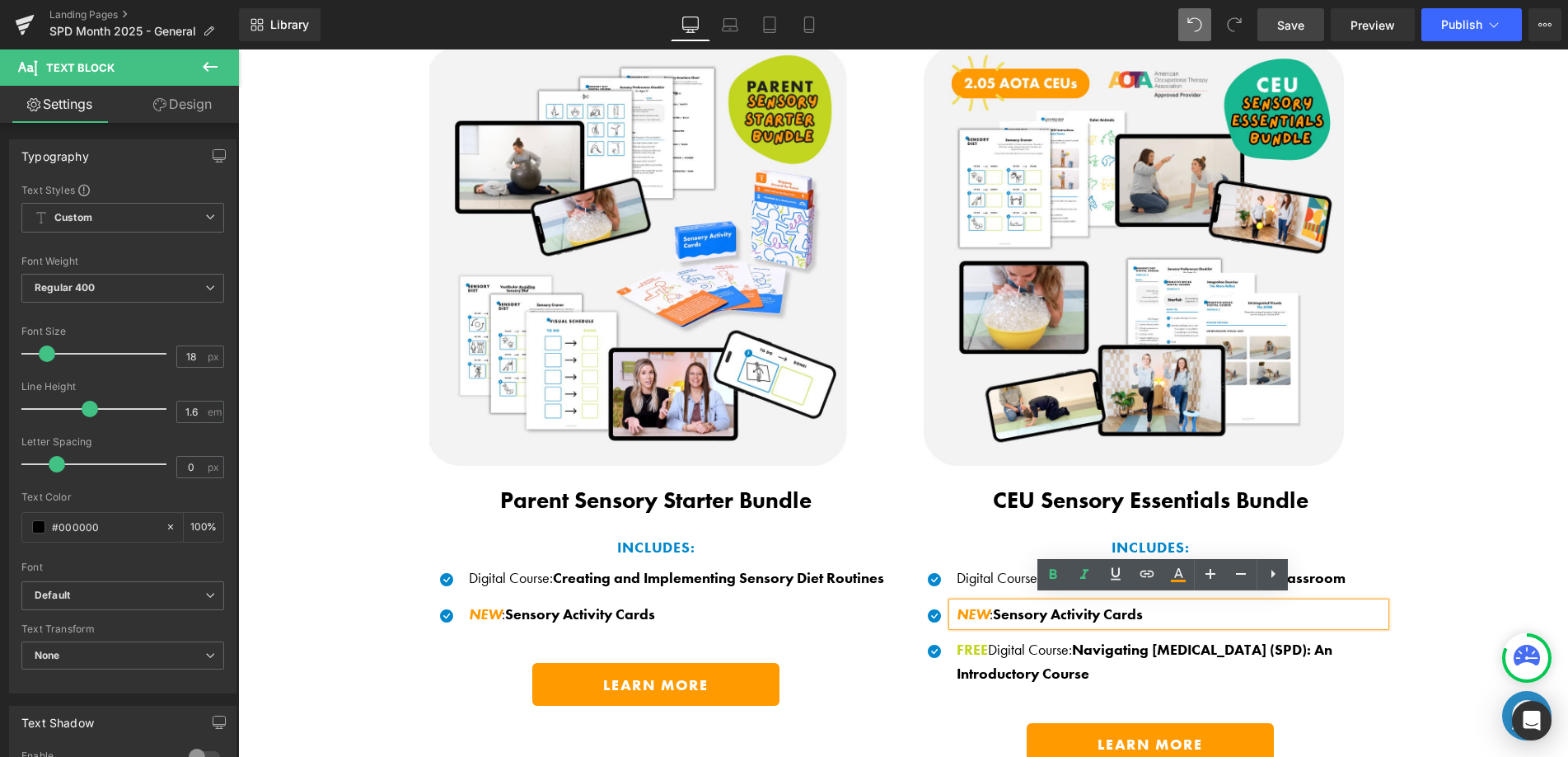
click at [990, 570] on p "Digital Course : Improving Focus & Behavior in the Classroom" at bounding box center [1170, 578] width 429 height 24
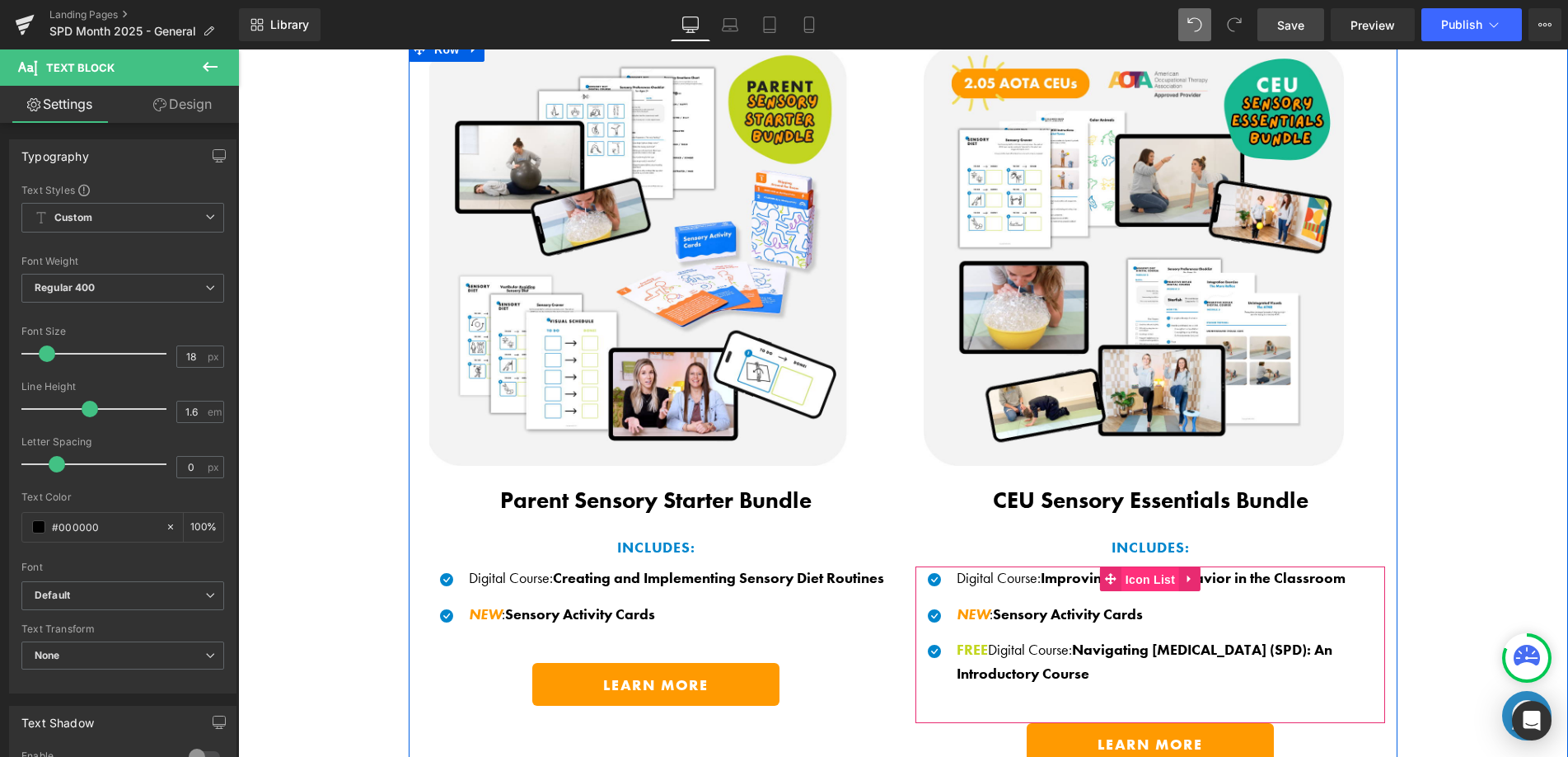
click at [1144, 572] on span "Icon List" at bounding box center [1150, 579] width 57 height 24
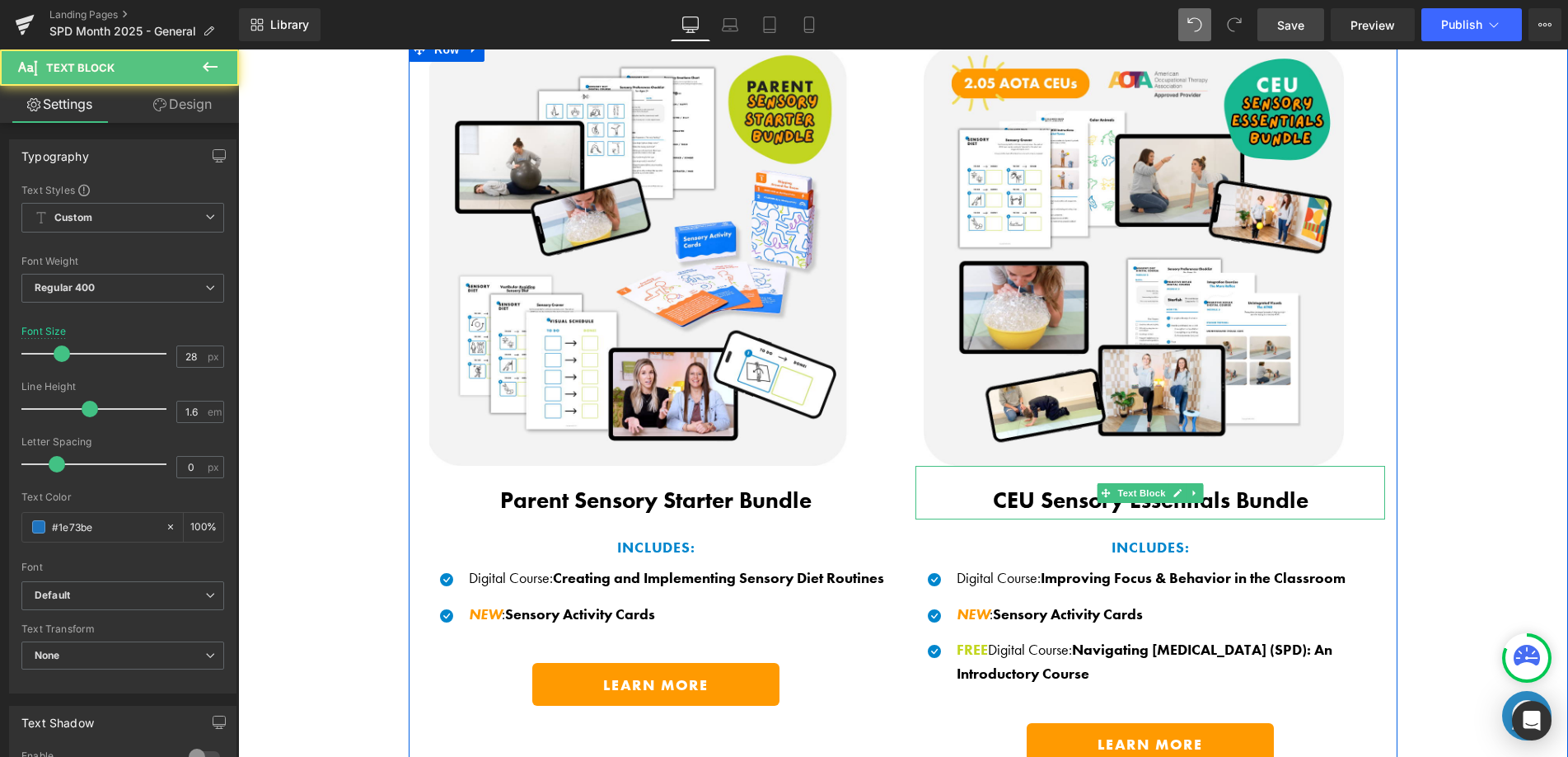
click at [1197, 488] on b "CEU Sensory Essentials Bundle" at bounding box center [1150, 500] width 316 height 29
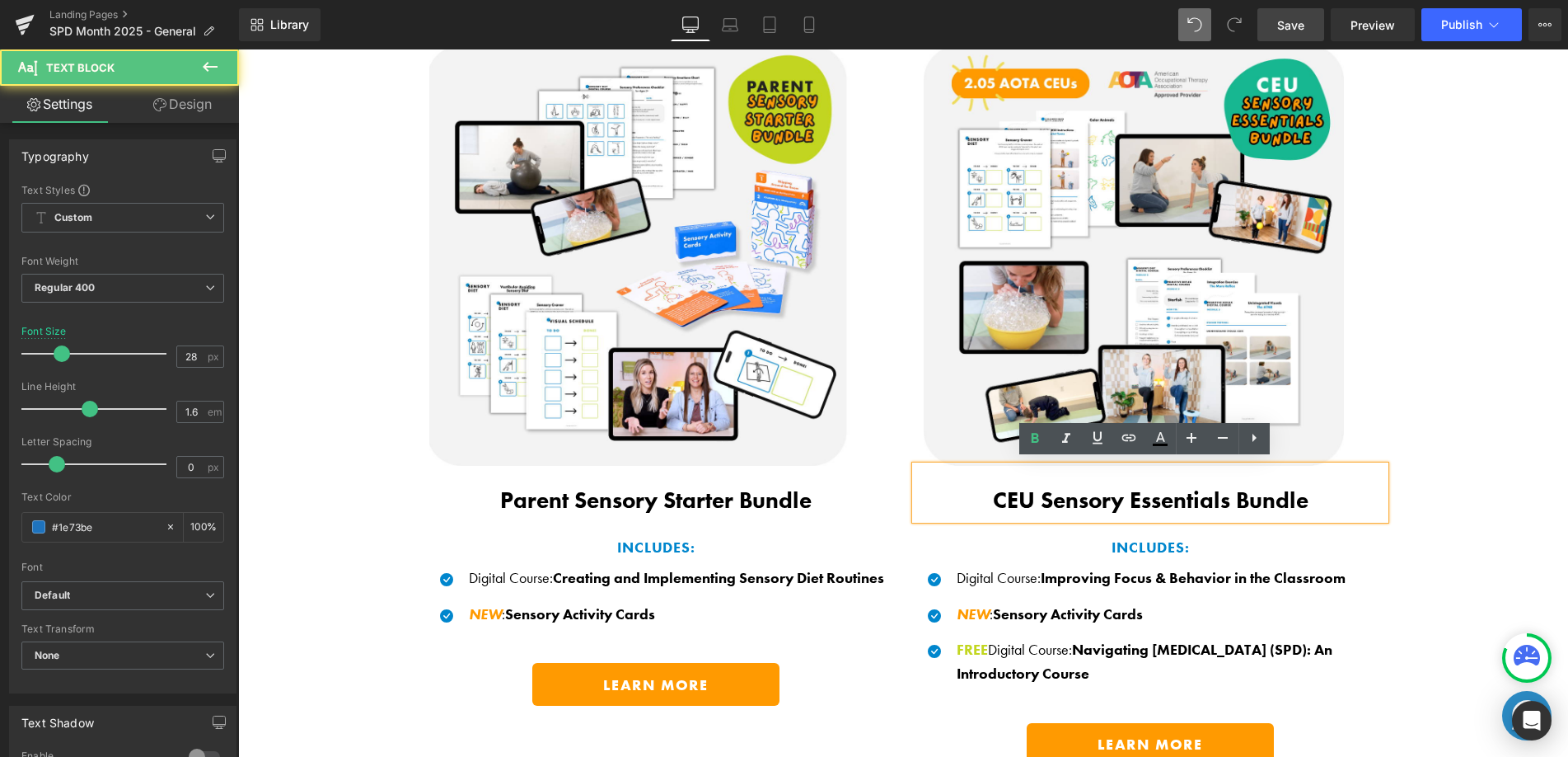
click at [820, 550] on p "INCLUDES:" at bounding box center [656, 548] width 469 height 24
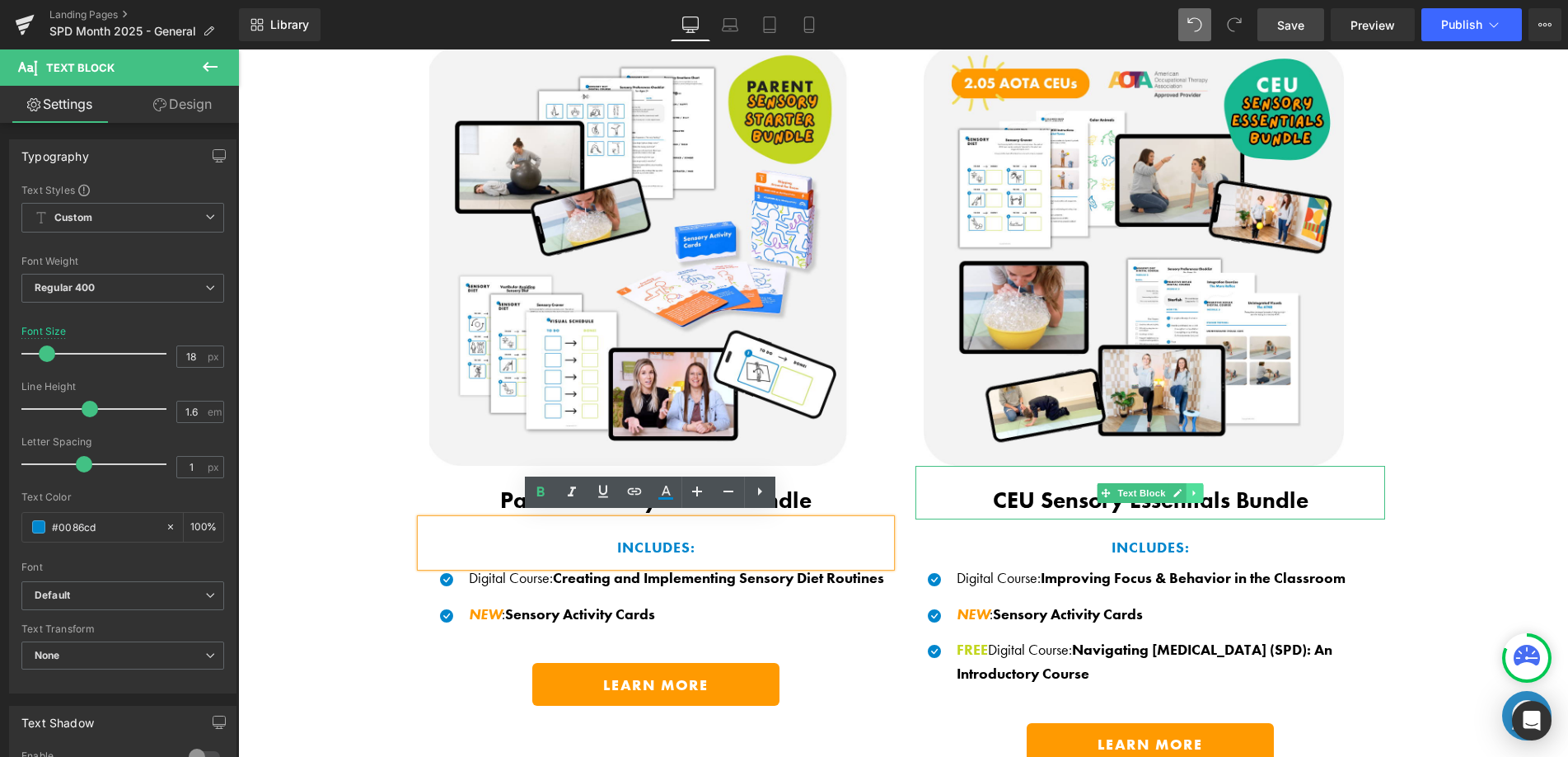
click at [1192, 490] on icon at bounding box center [1193, 492] width 3 height 6
click at [1182, 488] on icon at bounding box center [1185, 493] width 9 height 10
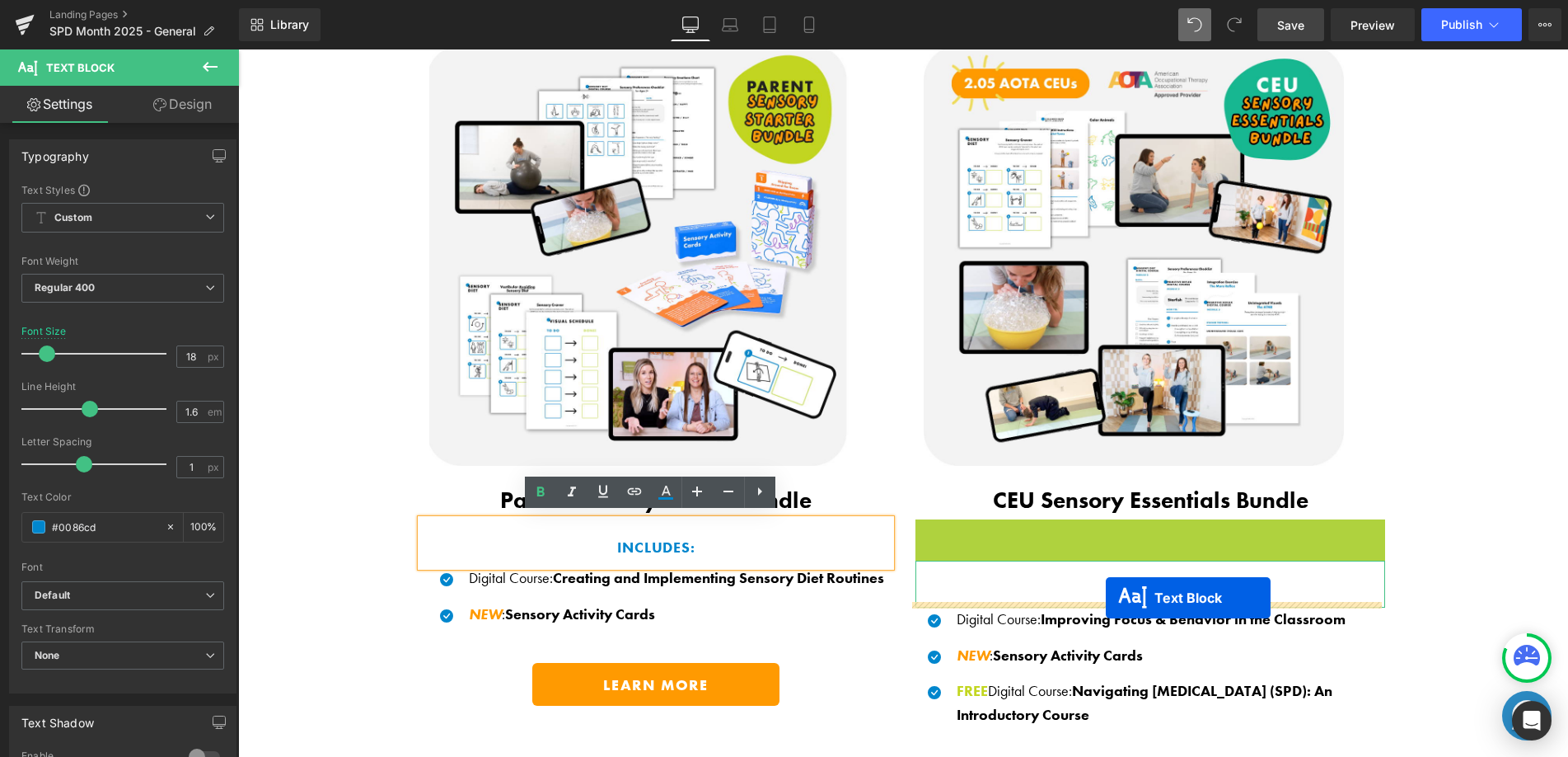
drag, startPoint x: 1100, startPoint y: 541, endPoint x: 1105, endPoint y: 598, distance: 57.2
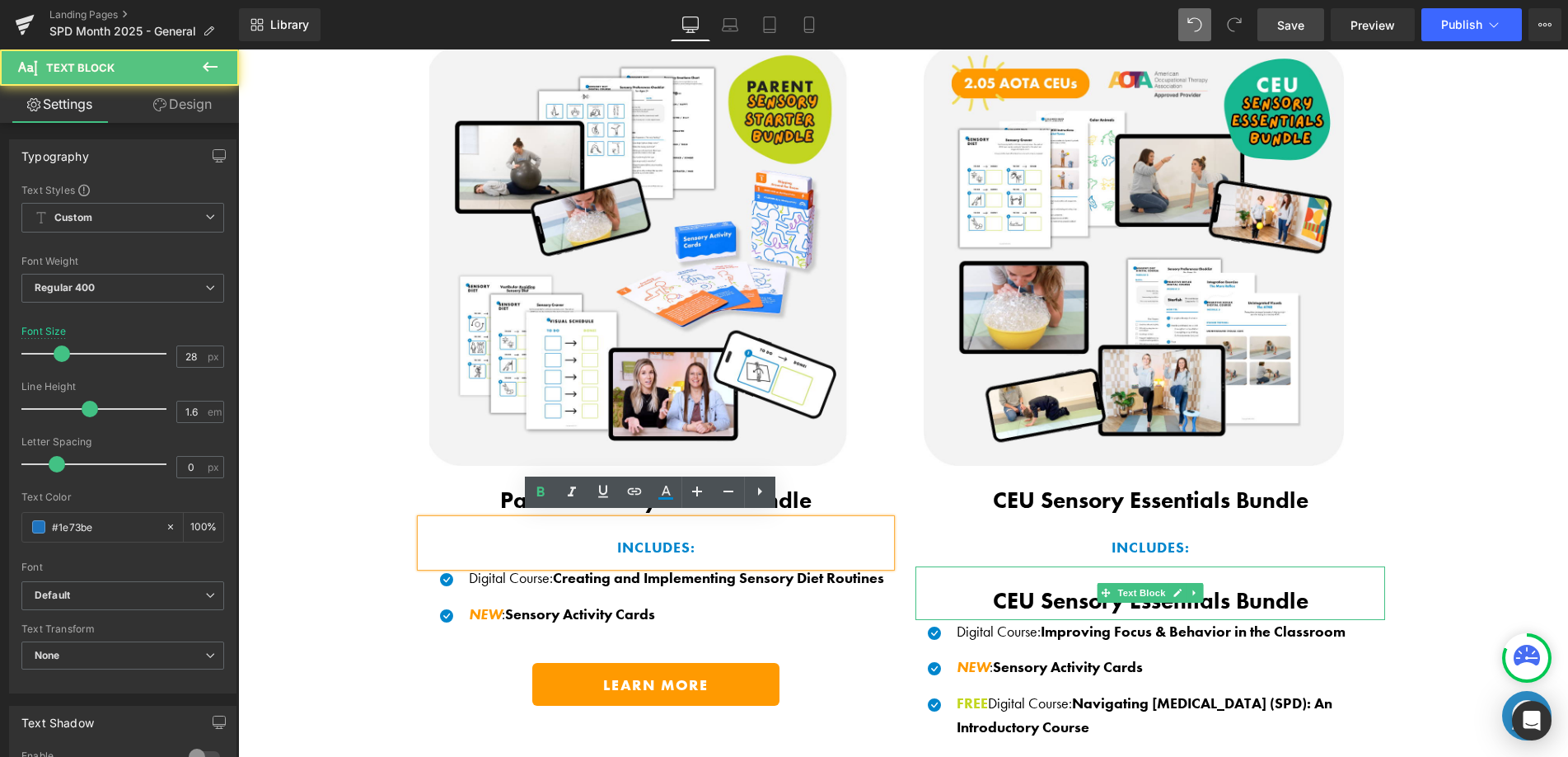
click at [1082, 602] on b "CEU Sensory Essentials Bundle" at bounding box center [1150, 600] width 316 height 29
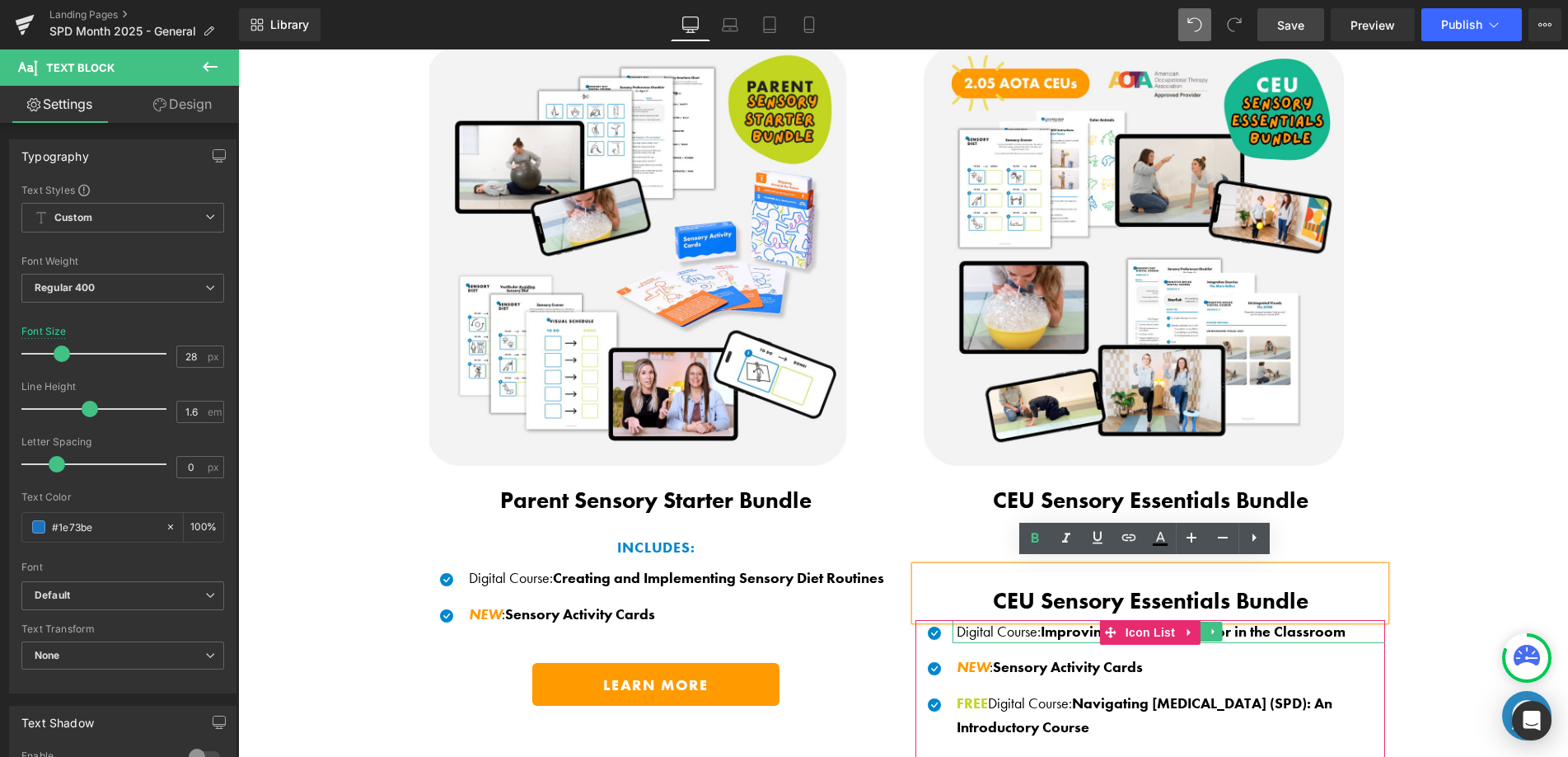
click at [1003, 625] on p "Digital Course : Improving Focus & Behavior in the Classroom" at bounding box center [1170, 631] width 429 height 24
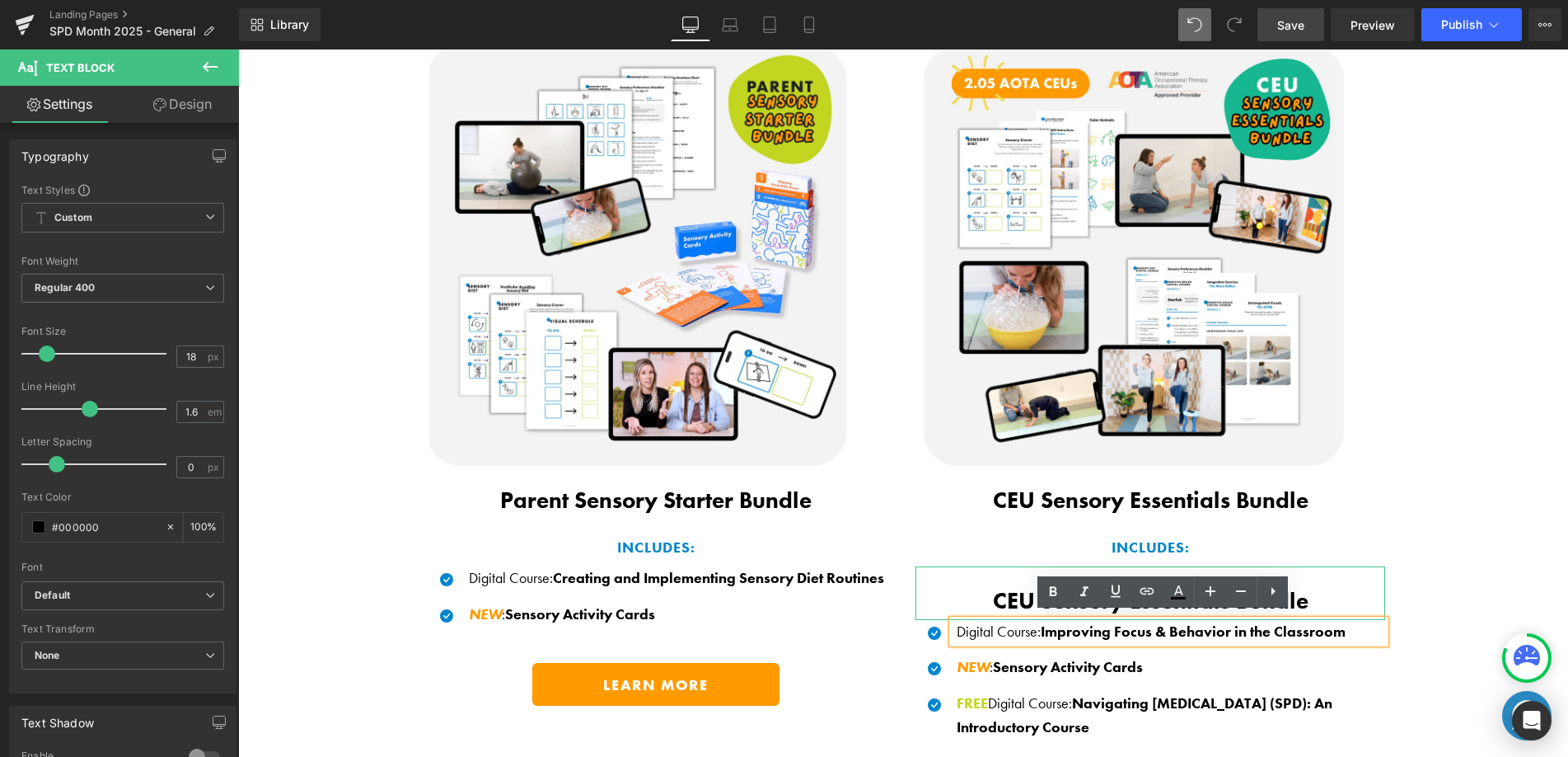
click at [1019, 593] on b "CEU Sensory Essentials Bundle" at bounding box center [1150, 600] width 316 height 29
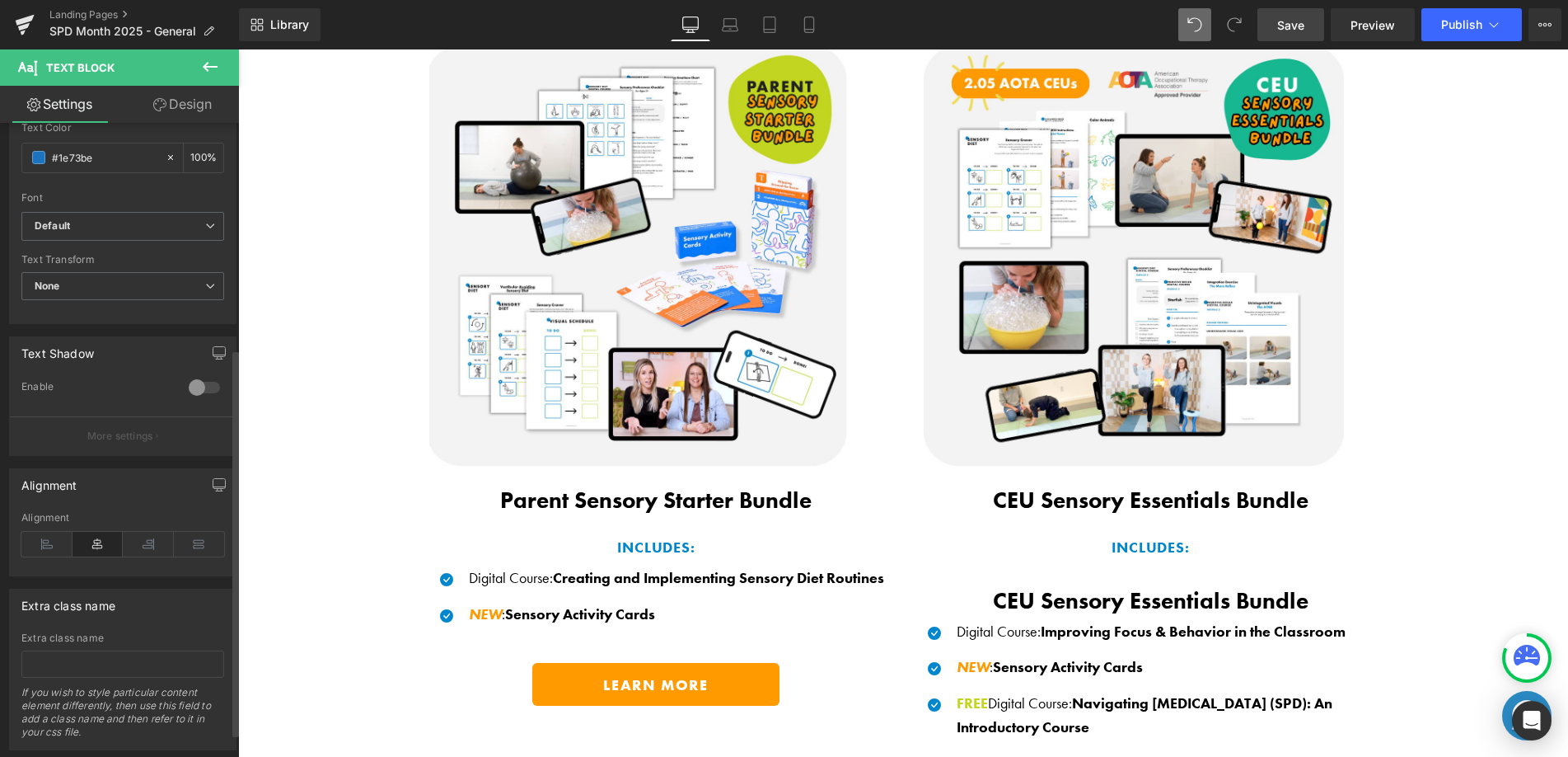
drag, startPoint x: 45, startPoint y: 556, endPoint x: 78, endPoint y: 526, distance: 44.6
click at [45, 556] on icon at bounding box center [46, 544] width 51 height 24
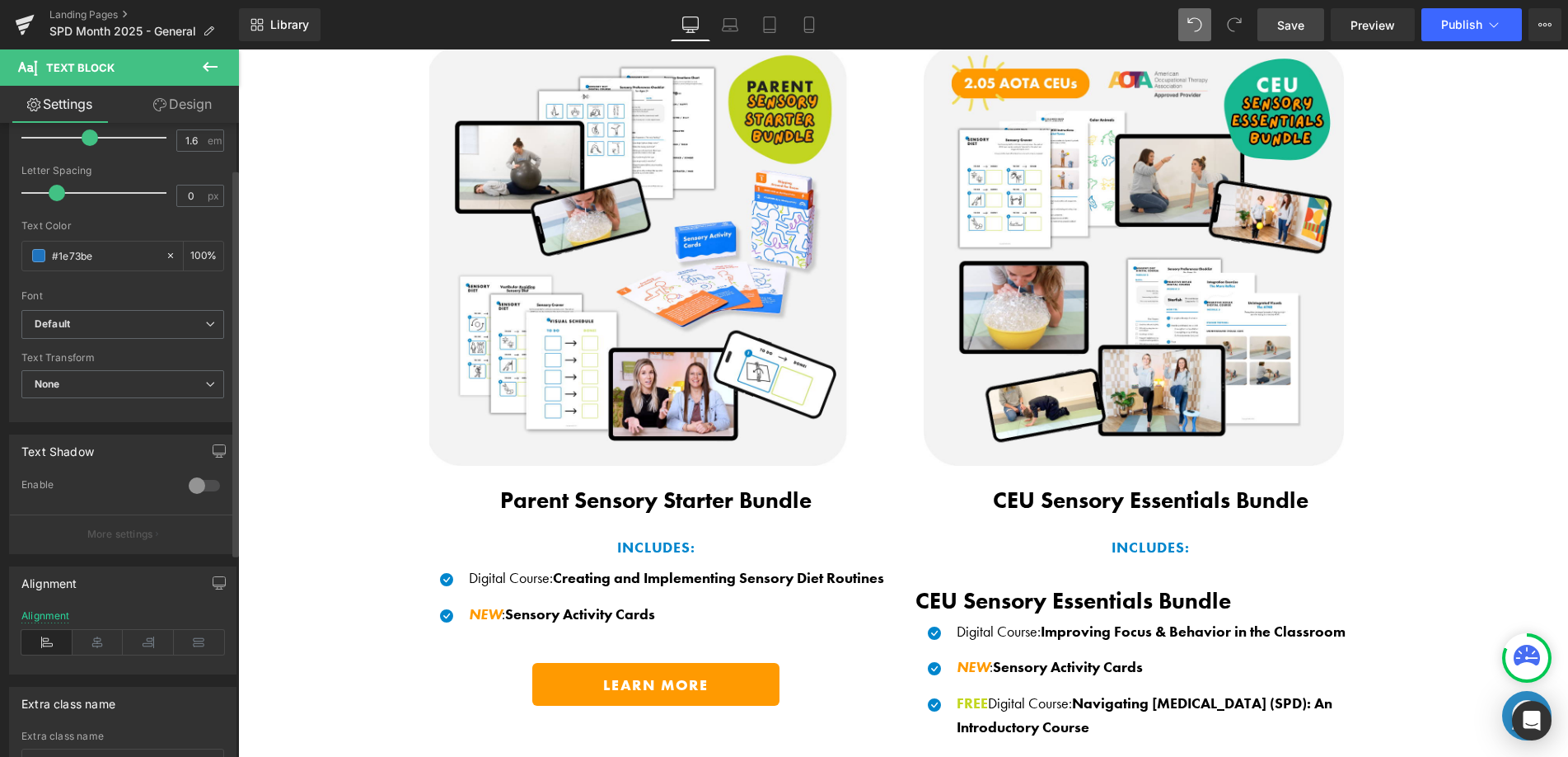
scroll to position [75, 0]
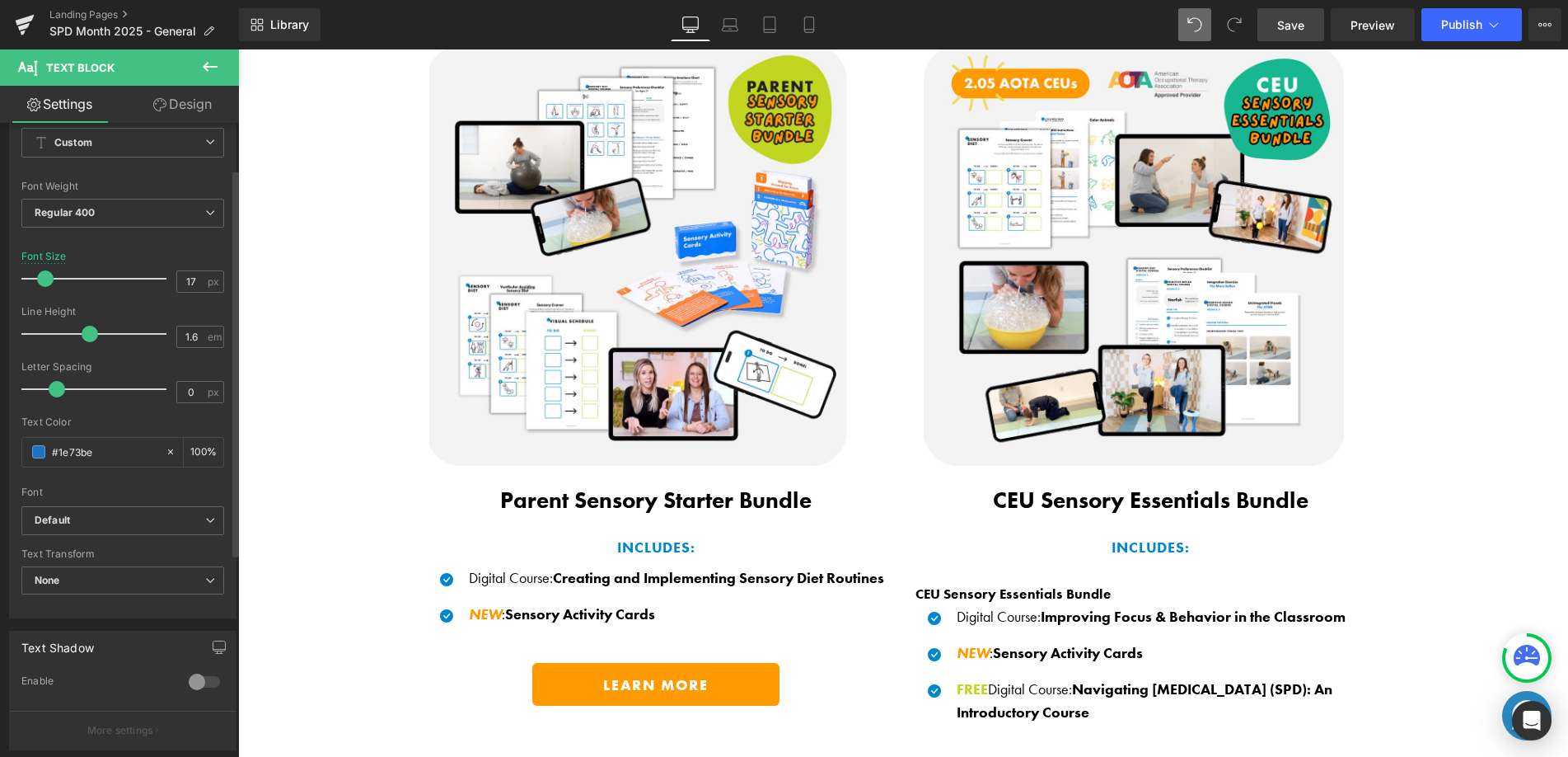
type input "18"
drag, startPoint x: 62, startPoint y: 276, endPoint x: 49, endPoint y: 277, distance: 13.0
click at [49, 277] on span at bounding box center [47, 279] width 17 height 17
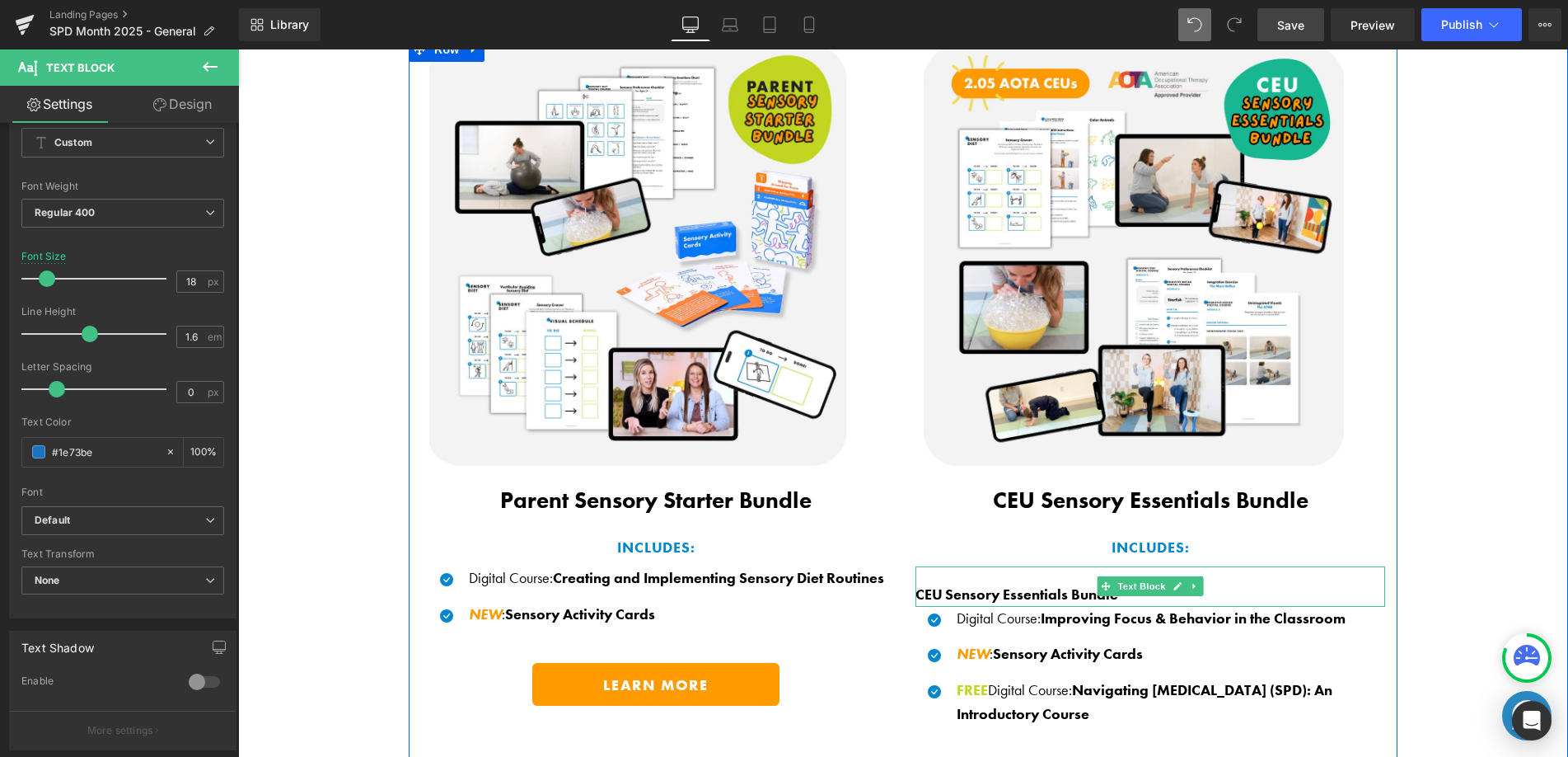
click at [949, 594] on b "CEU Sensory Essentials Bundle" at bounding box center [1016, 593] width 203 height 19
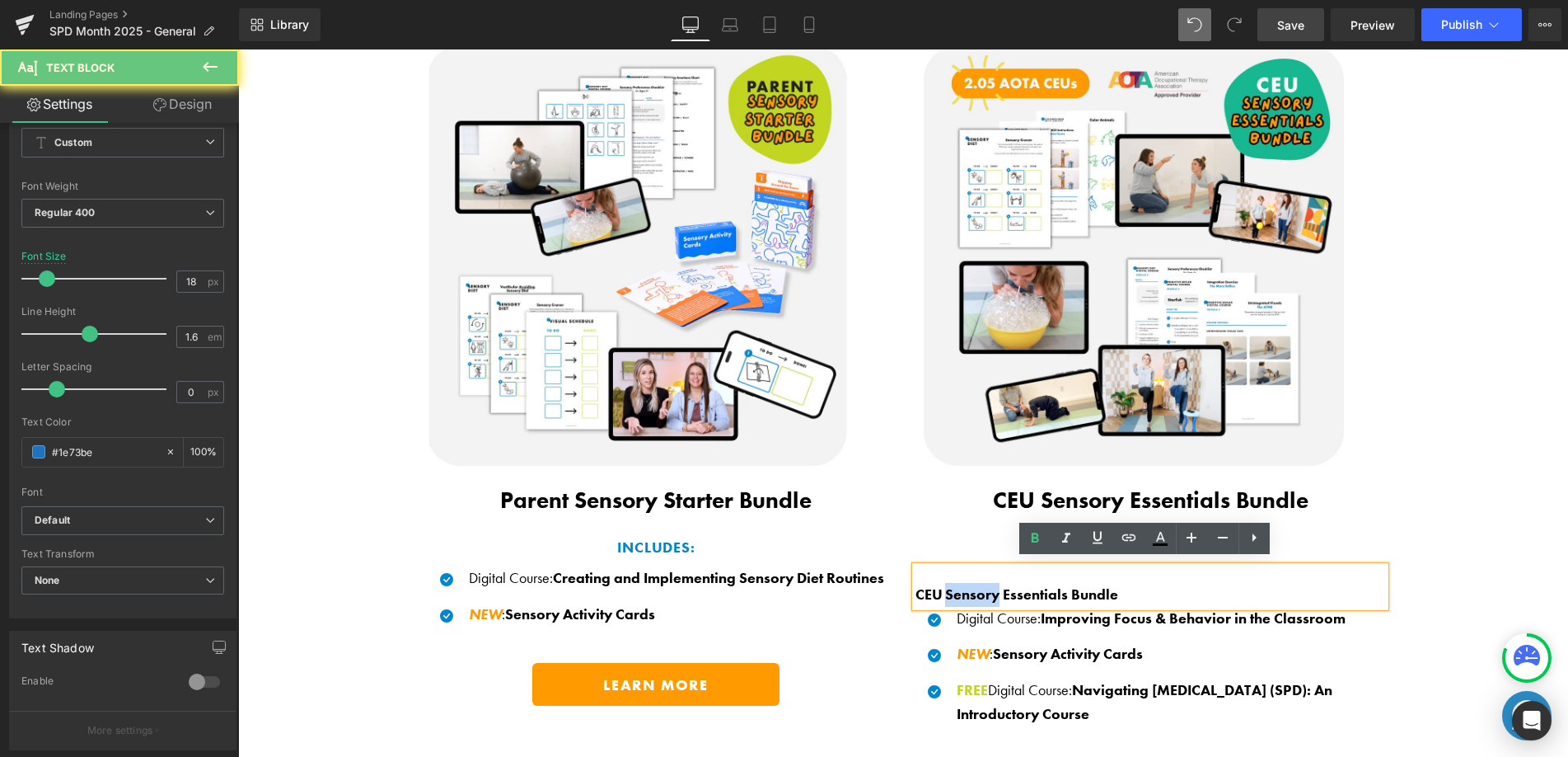
click at [949, 594] on b "CEU Sensory Essentials Bundle" at bounding box center [1016, 593] width 203 height 19
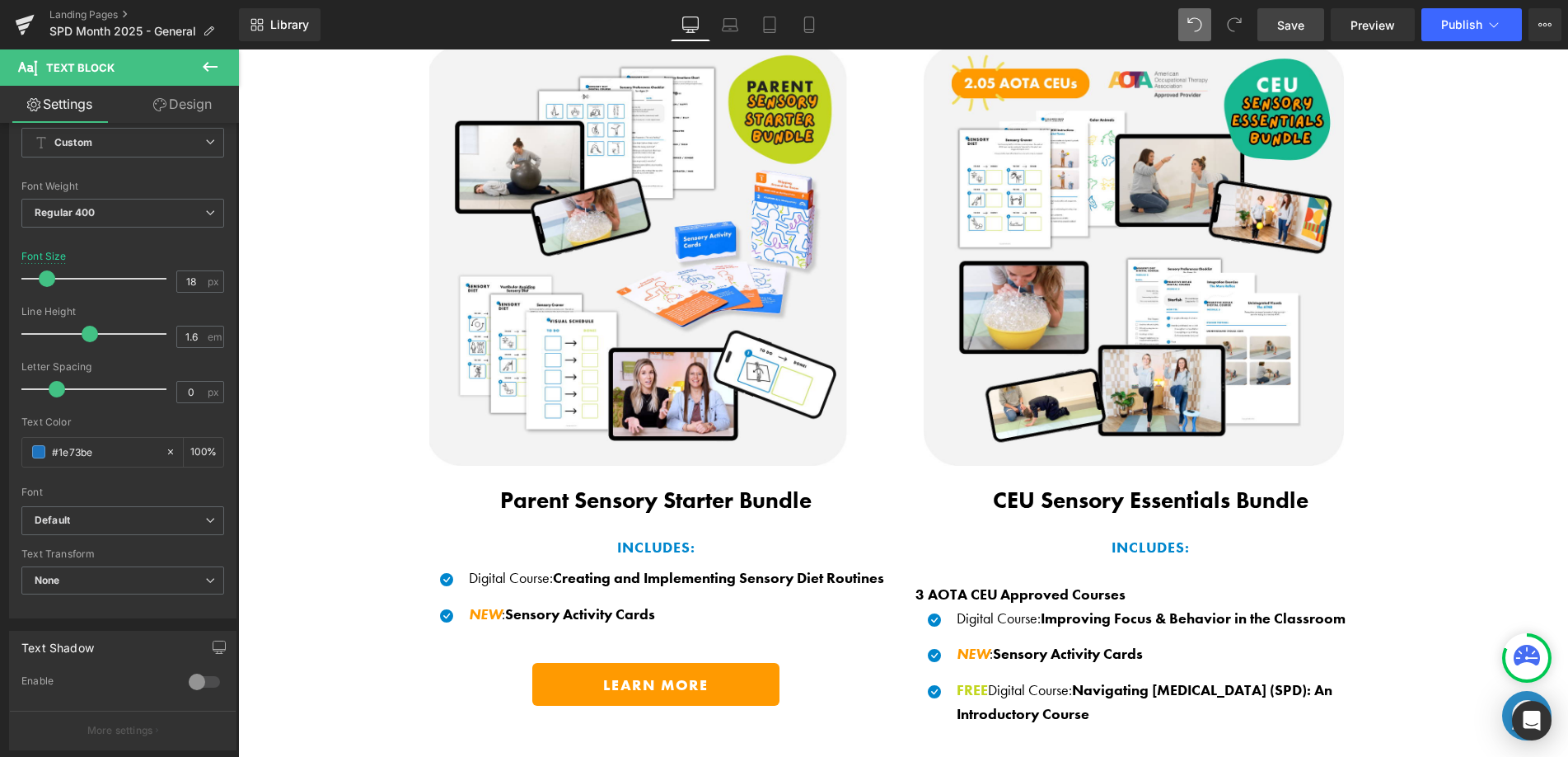
click at [171, 121] on link "Design" at bounding box center [183, 105] width 120 height 37
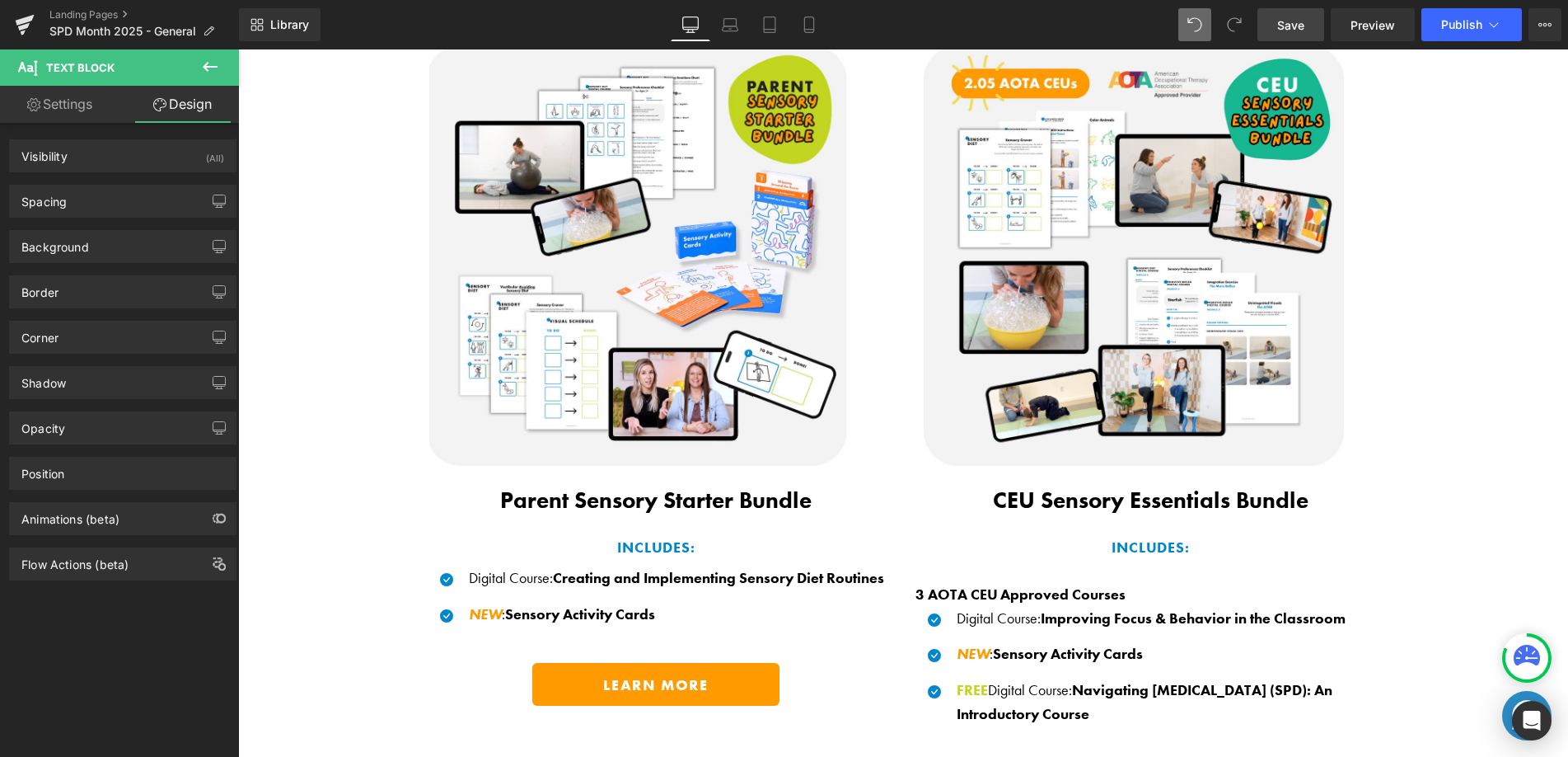
click at [86, 107] on link "Settings" at bounding box center [60, 105] width 120 height 37
type input "100"
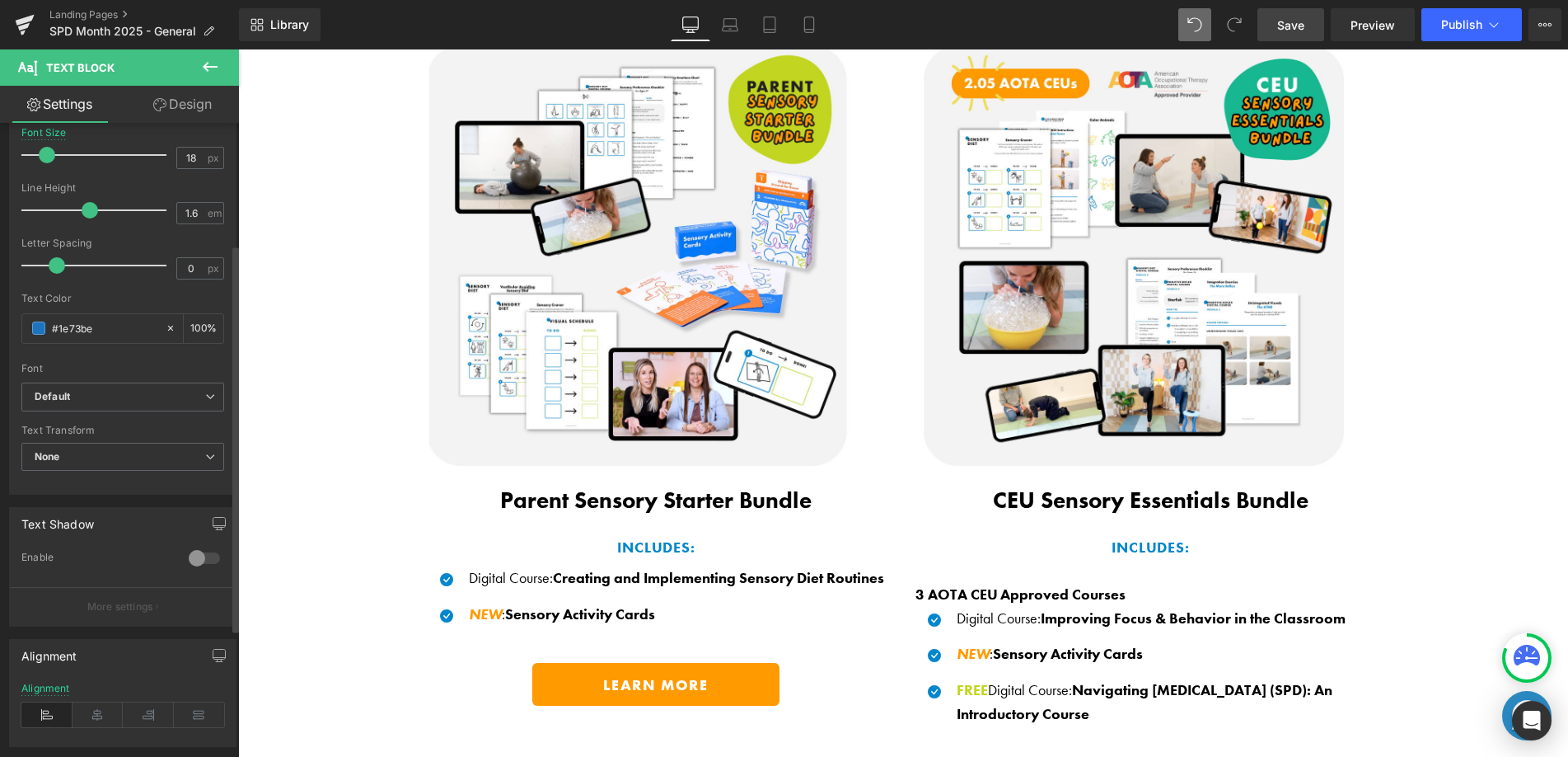
scroll to position [352, 0]
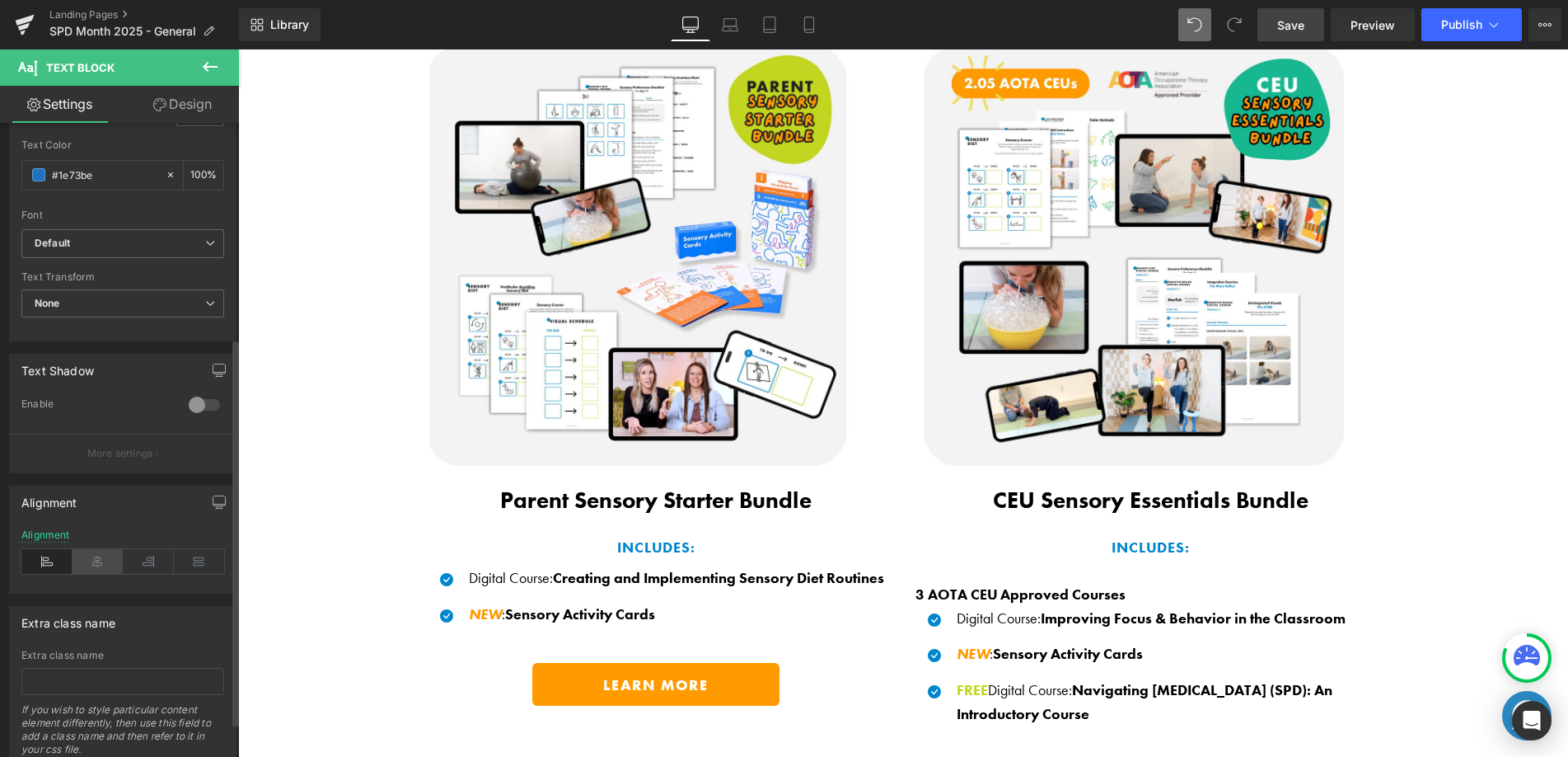
click at [109, 554] on icon at bounding box center [98, 561] width 51 height 24
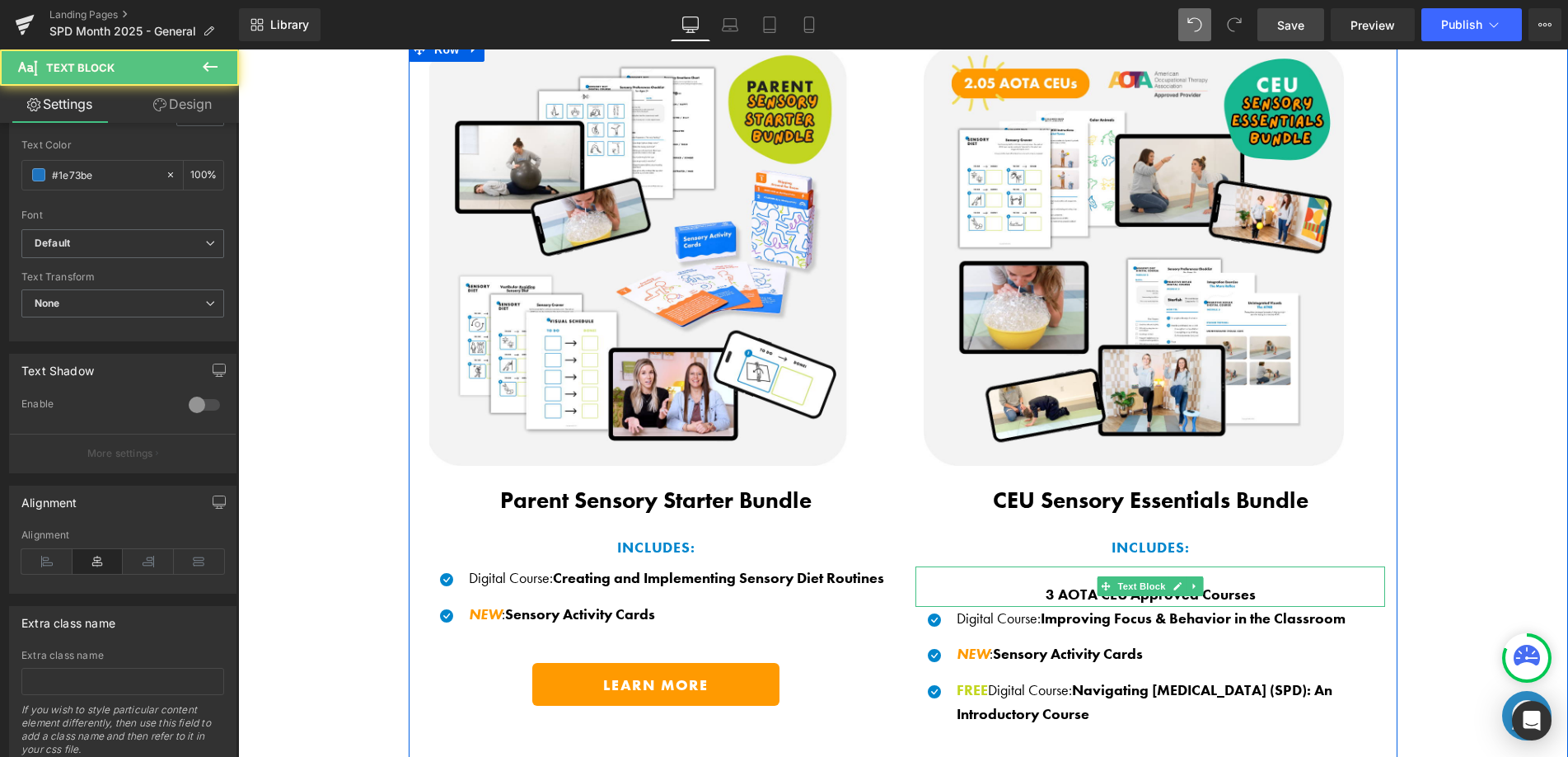
click at [1080, 591] on b "3 AOTA CEU Approved Courses" at bounding box center [1150, 593] width 210 height 19
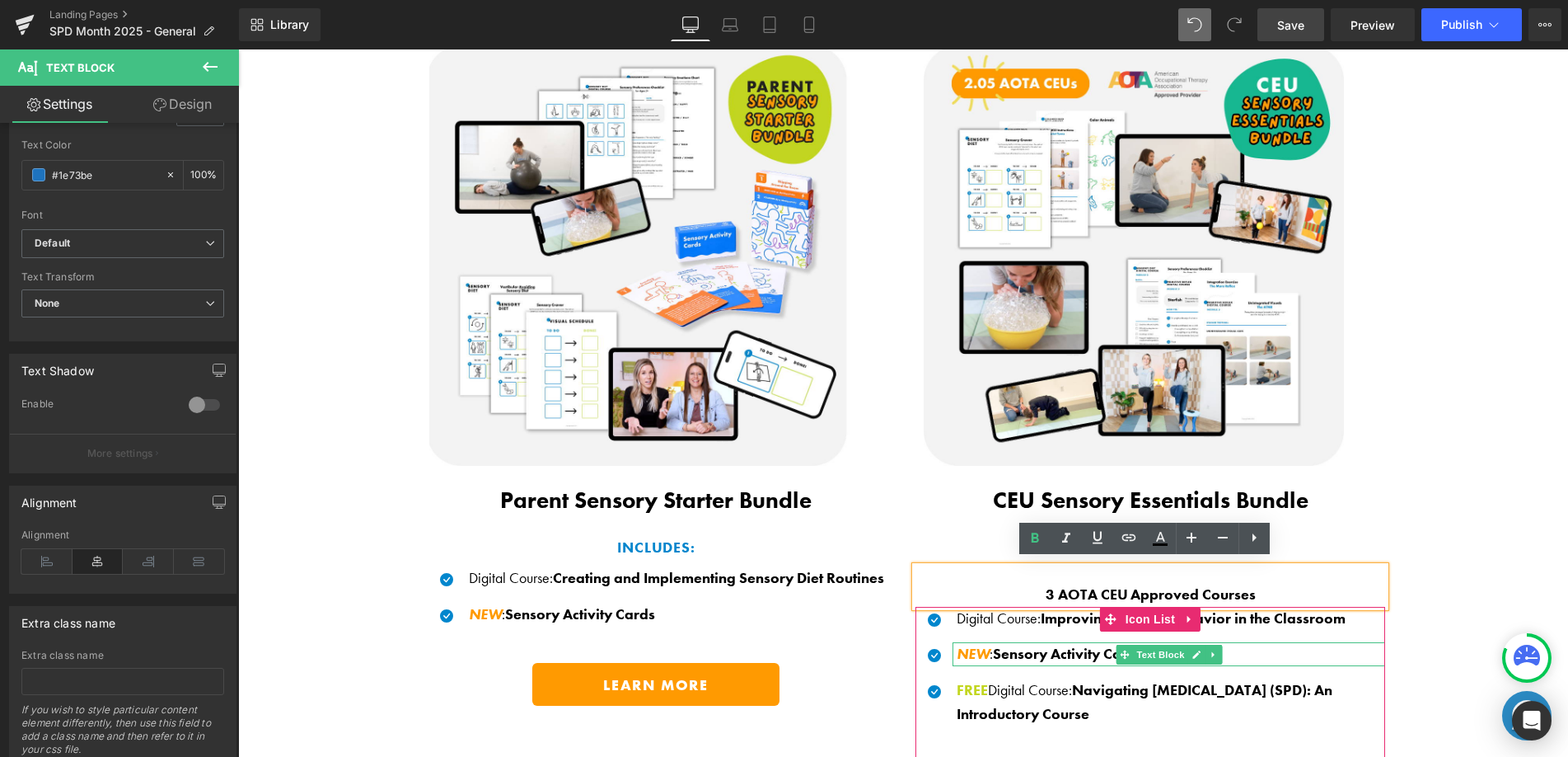
click at [1014, 647] on span "Sensory Activity Cards" at bounding box center [1068, 653] width 150 height 19
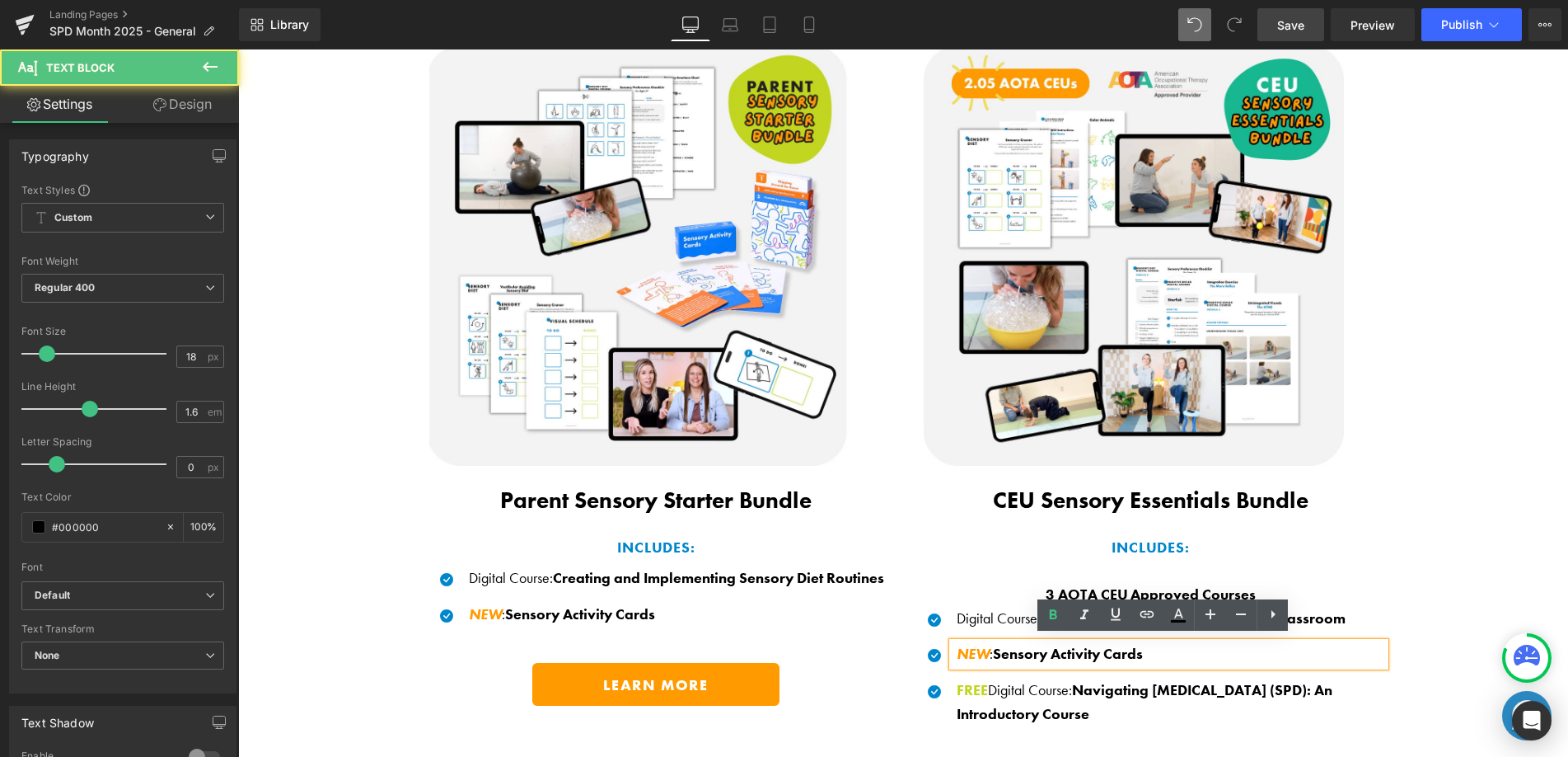
click at [238, 50] on div at bounding box center [238, 50] width 0 height 0
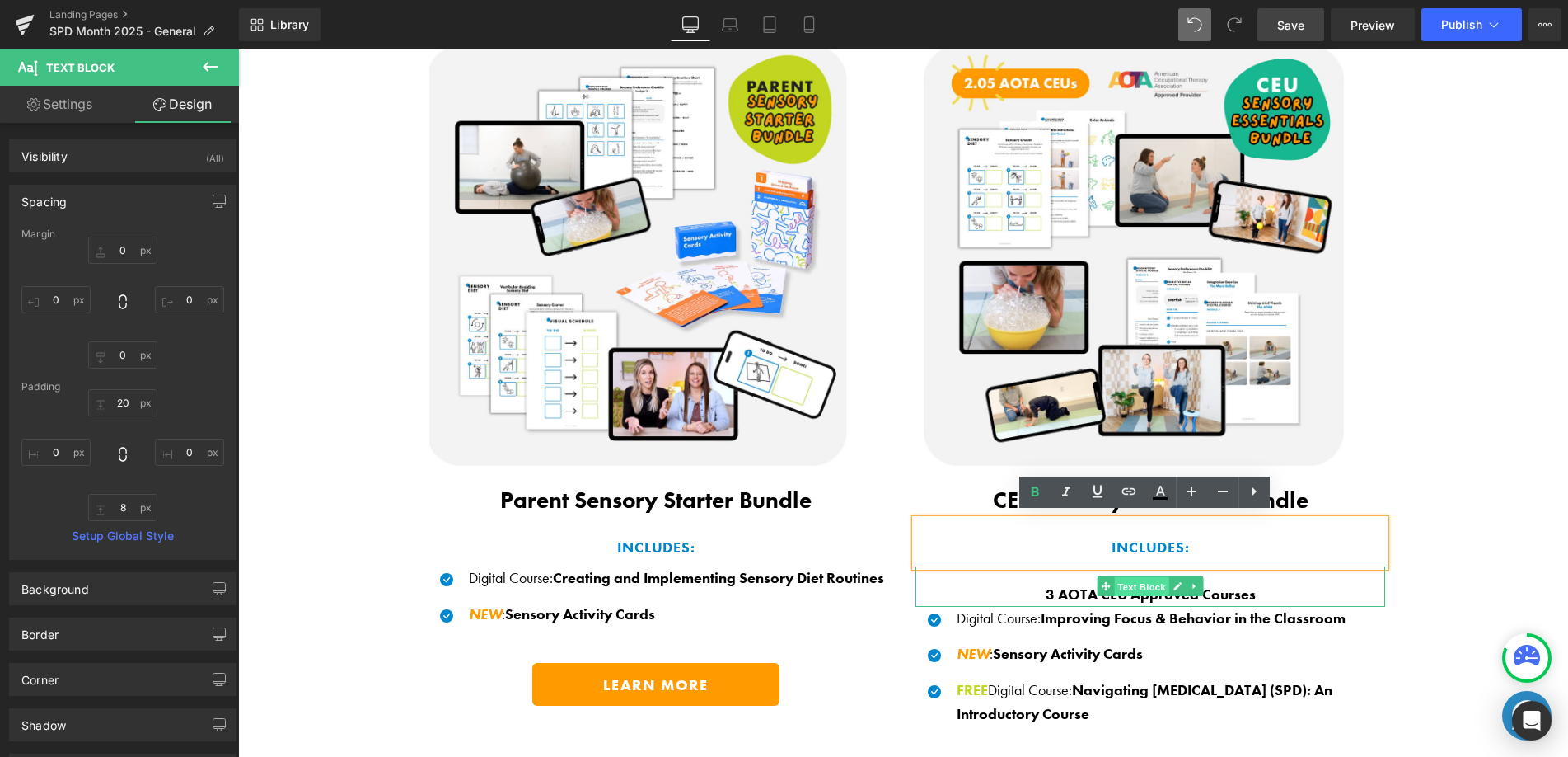
click at [1114, 589] on span "Text Block" at bounding box center [1141, 587] width 55 height 19
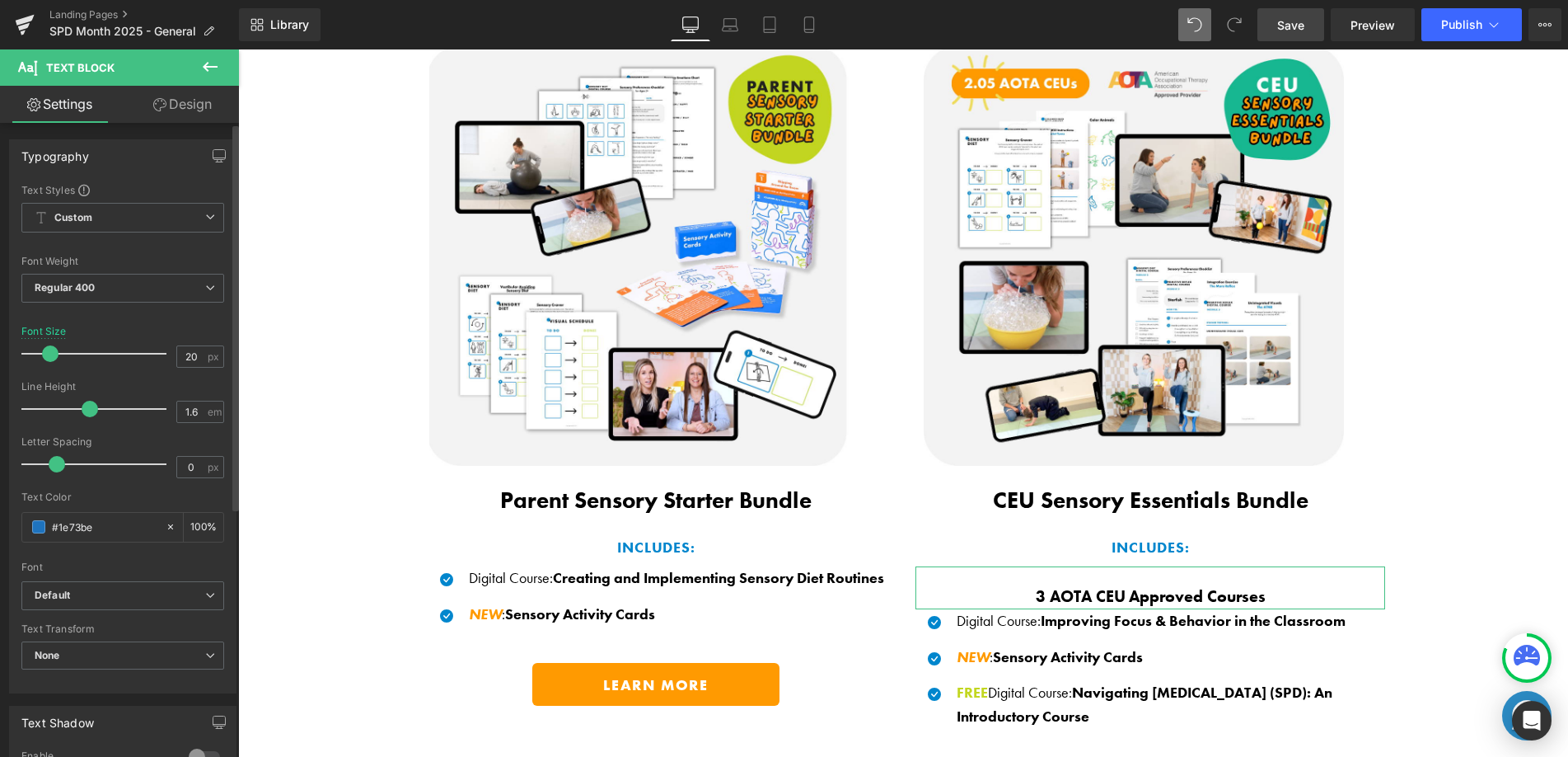
type input "21"
click at [54, 354] on span at bounding box center [51, 354] width 17 height 17
click at [200, 112] on link "Design" at bounding box center [183, 105] width 120 height 37
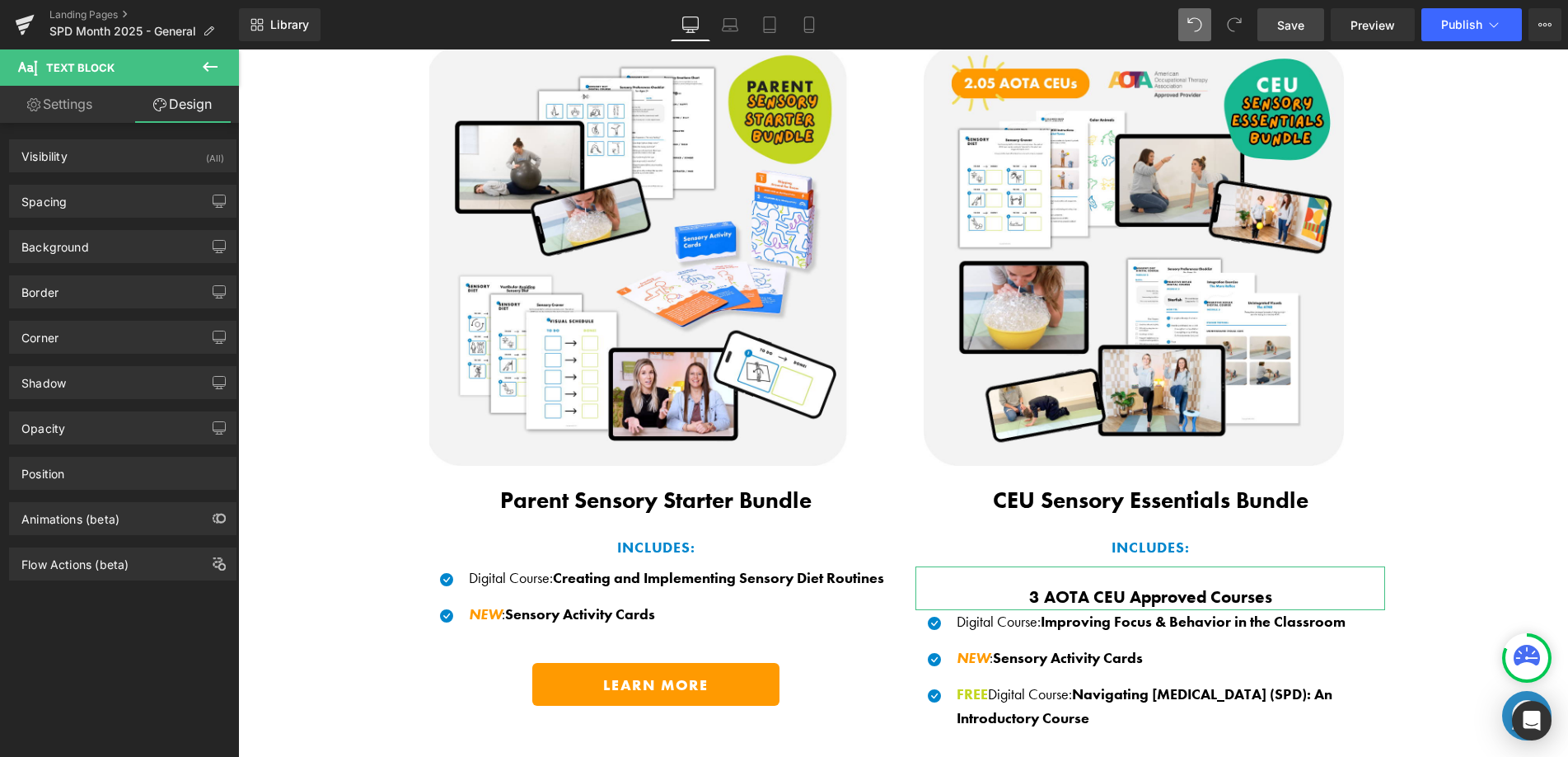
drag, startPoint x: 89, startPoint y: 201, endPoint x: 69, endPoint y: 297, distance: 98.1
click at [89, 201] on div "Spacing" at bounding box center [123, 201] width 226 height 31
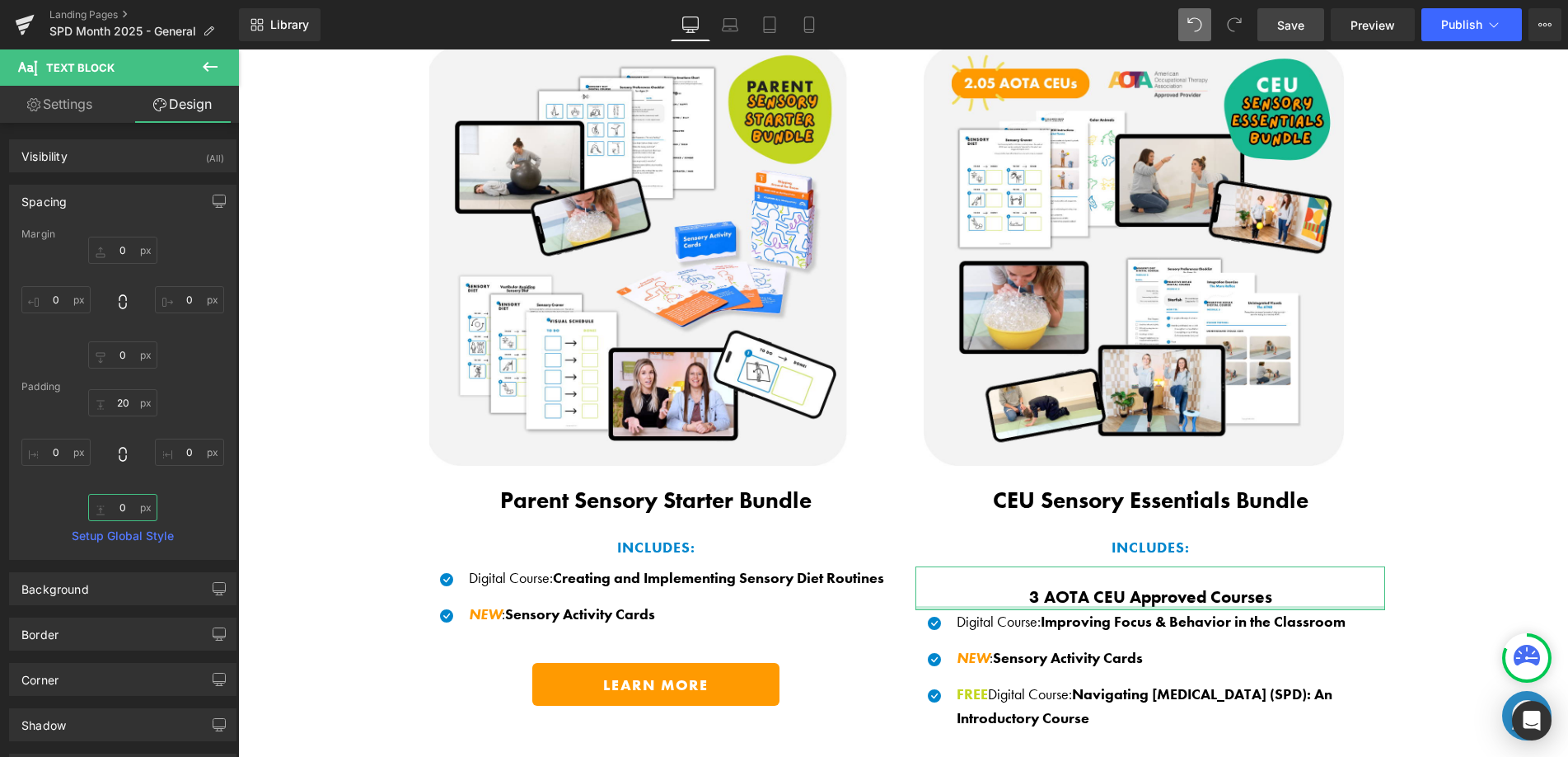
click at [93, 507] on input "0" at bounding box center [123, 507] width 69 height 27
type input "10"
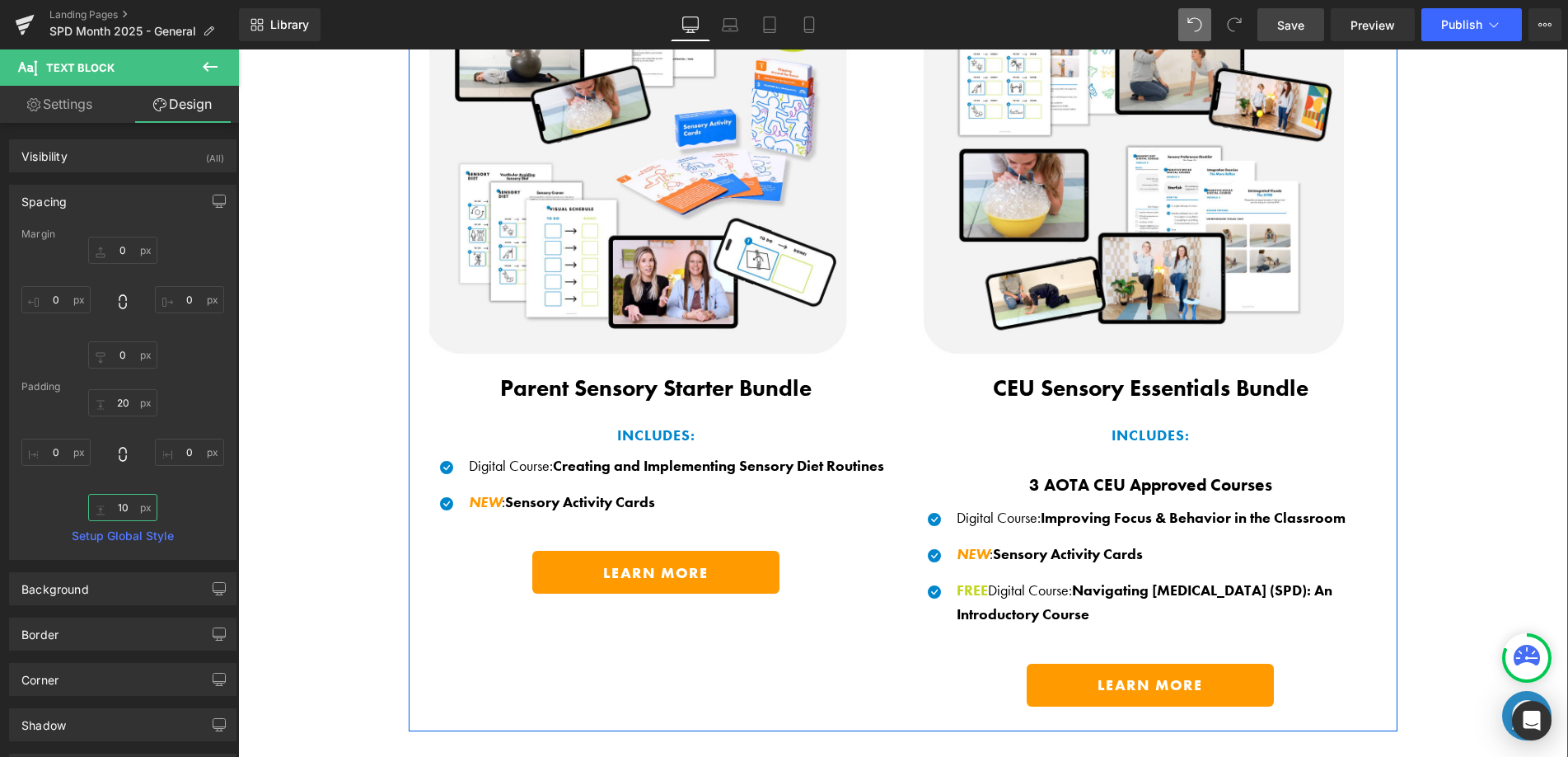
scroll to position [1289, 0]
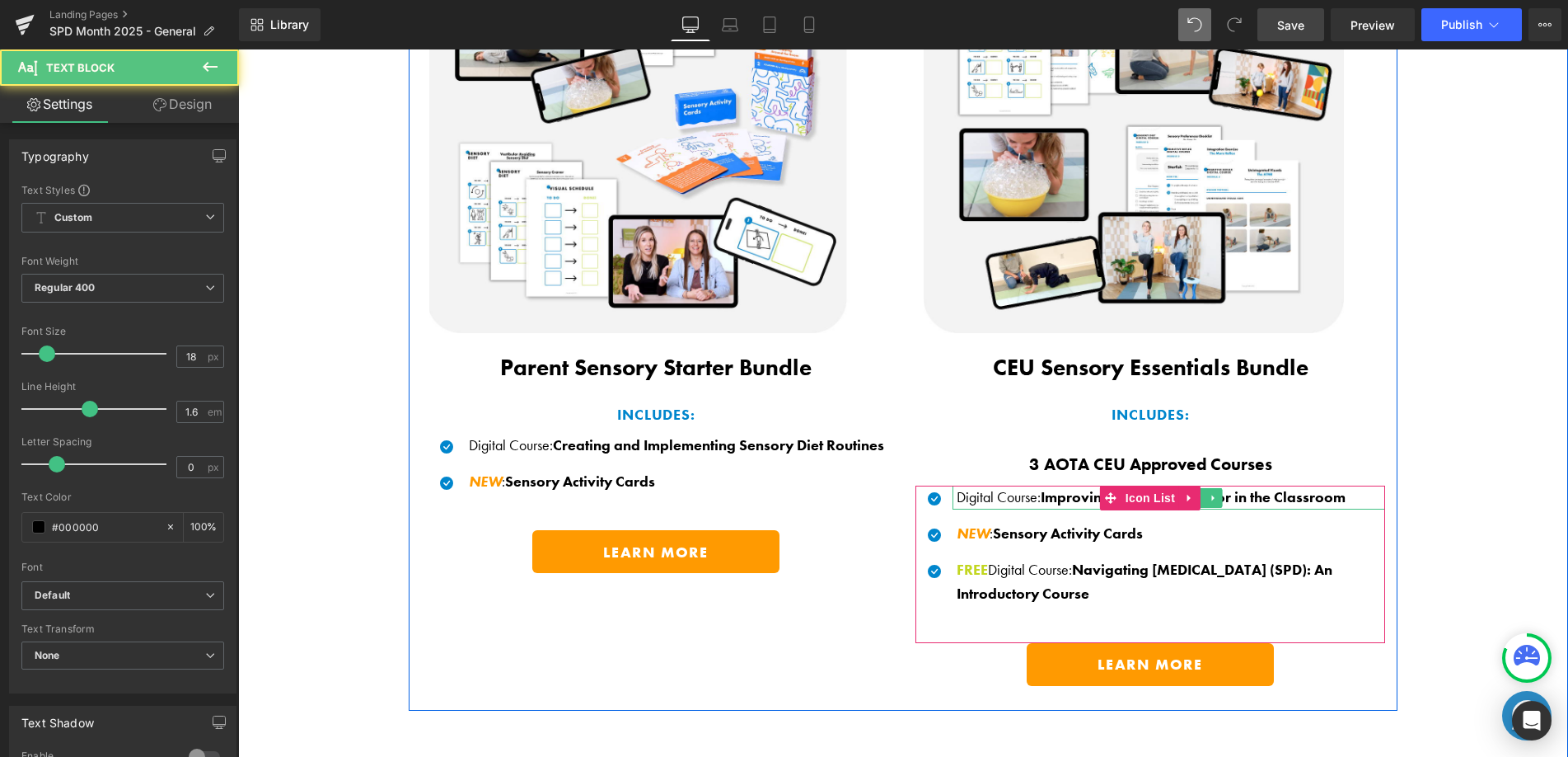
click at [998, 495] on p "Digital Course : Improving Focus & Behavior in the Classroom" at bounding box center [1170, 497] width 429 height 24
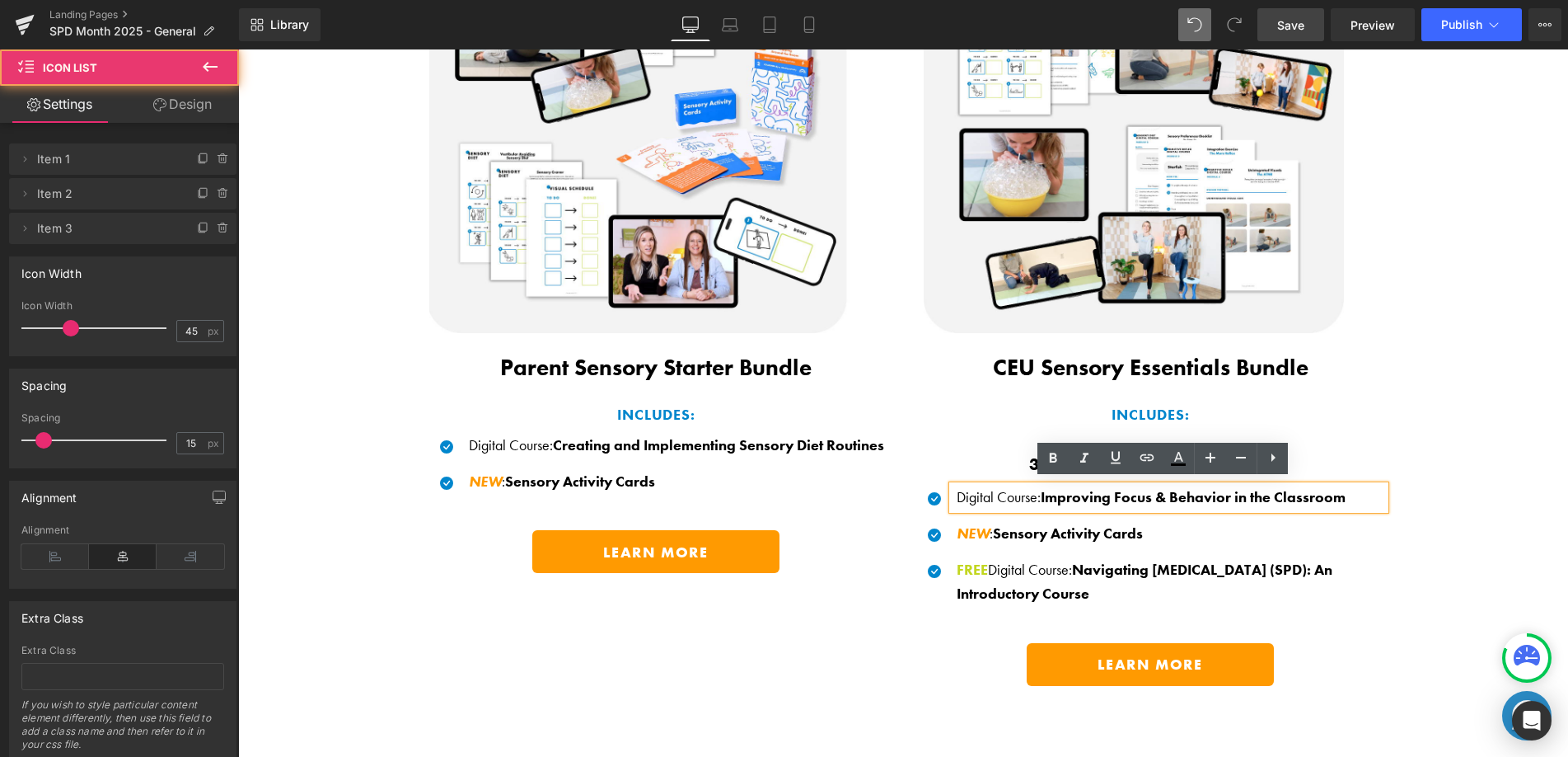
drag, startPoint x: 1257, startPoint y: 616, endPoint x: 1217, endPoint y: 588, distance: 48.8
click at [1255, 615] on div "Icon Digital Course : Improving Focus & Behavior in the Classroom Text Block Ic…" at bounding box center [1149, 564] width 469 height 157
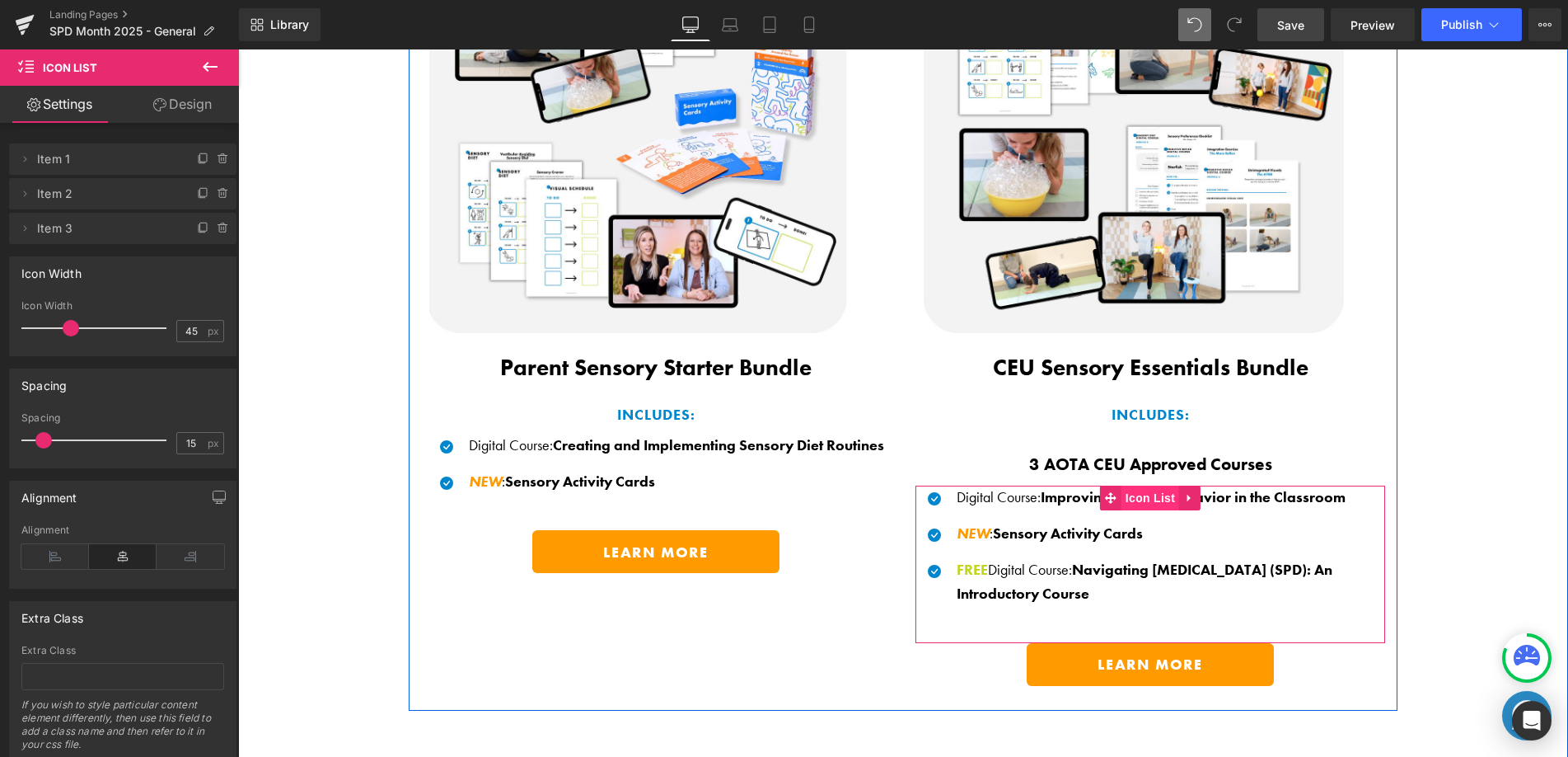
click at [1139, 496] on span "Icon List" at bounding box center [1150, 497] width 57 height 24
click at [1019, 493] on p "Digital Course : Improving Focus & Behavior in the Classroom" at bounding box center [1170, 497] width 429 height 24
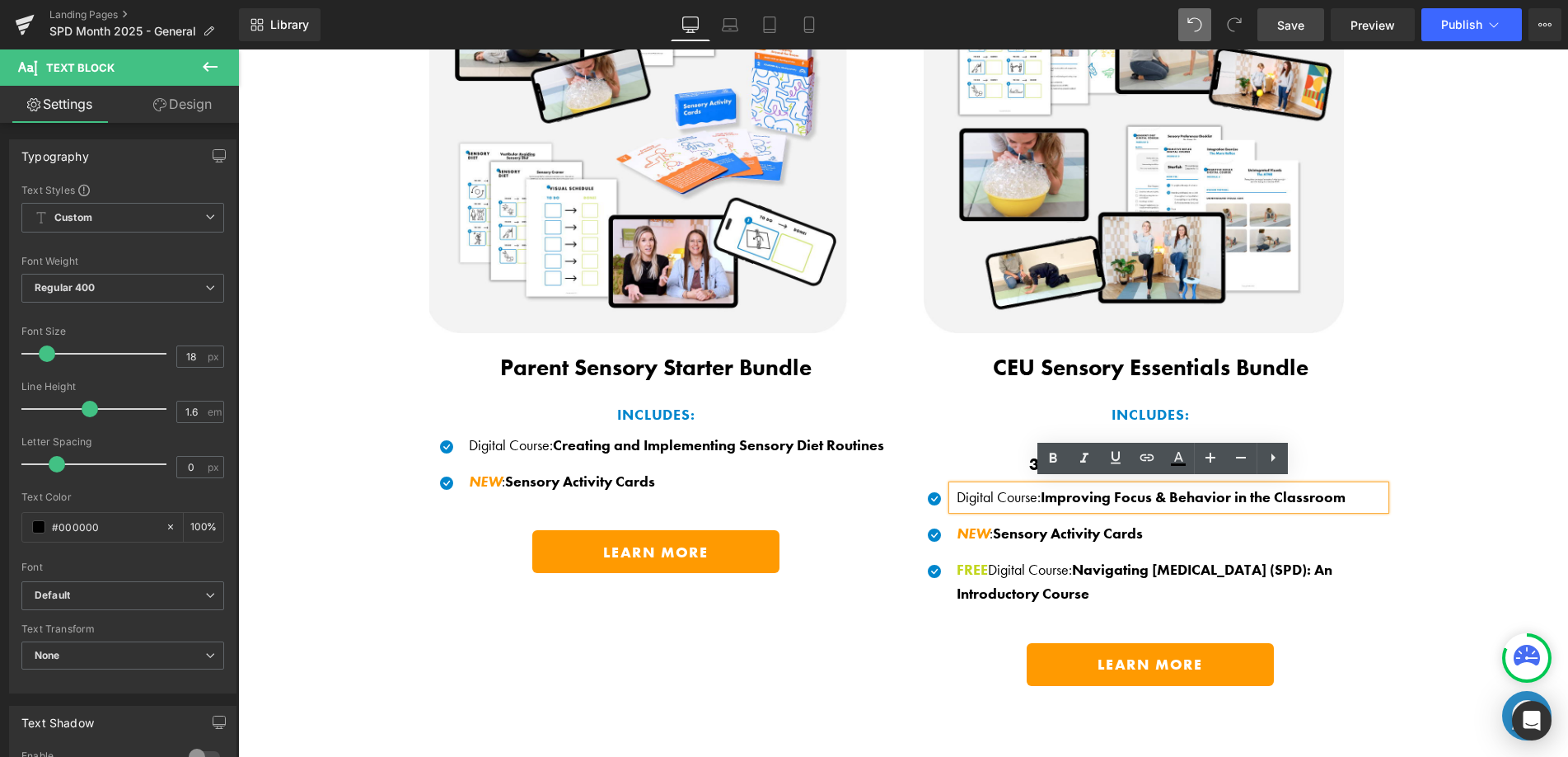
click at [1313, 605] on ul "Icon Digital Course : Improving Focus & Behavior in the Classroom Text Block Ic…" at bounding box center [1149, 551] width 469 height 132
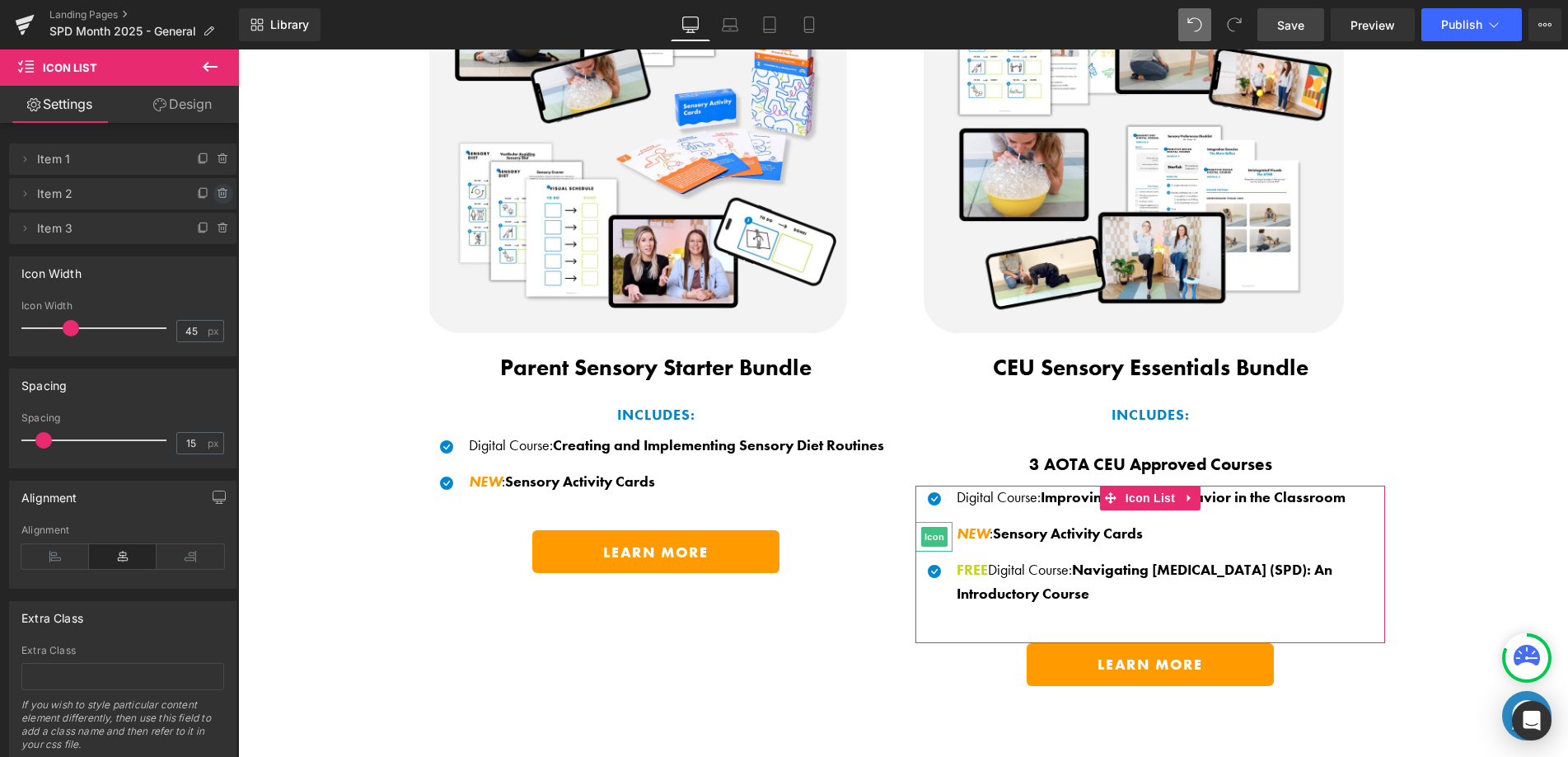
click at [217, 192] on icon at bounding box center [223, 194] width 13 height 13
click at [206, 196] on button "Delete" at bounding box center [206, 194] width 52 height 21
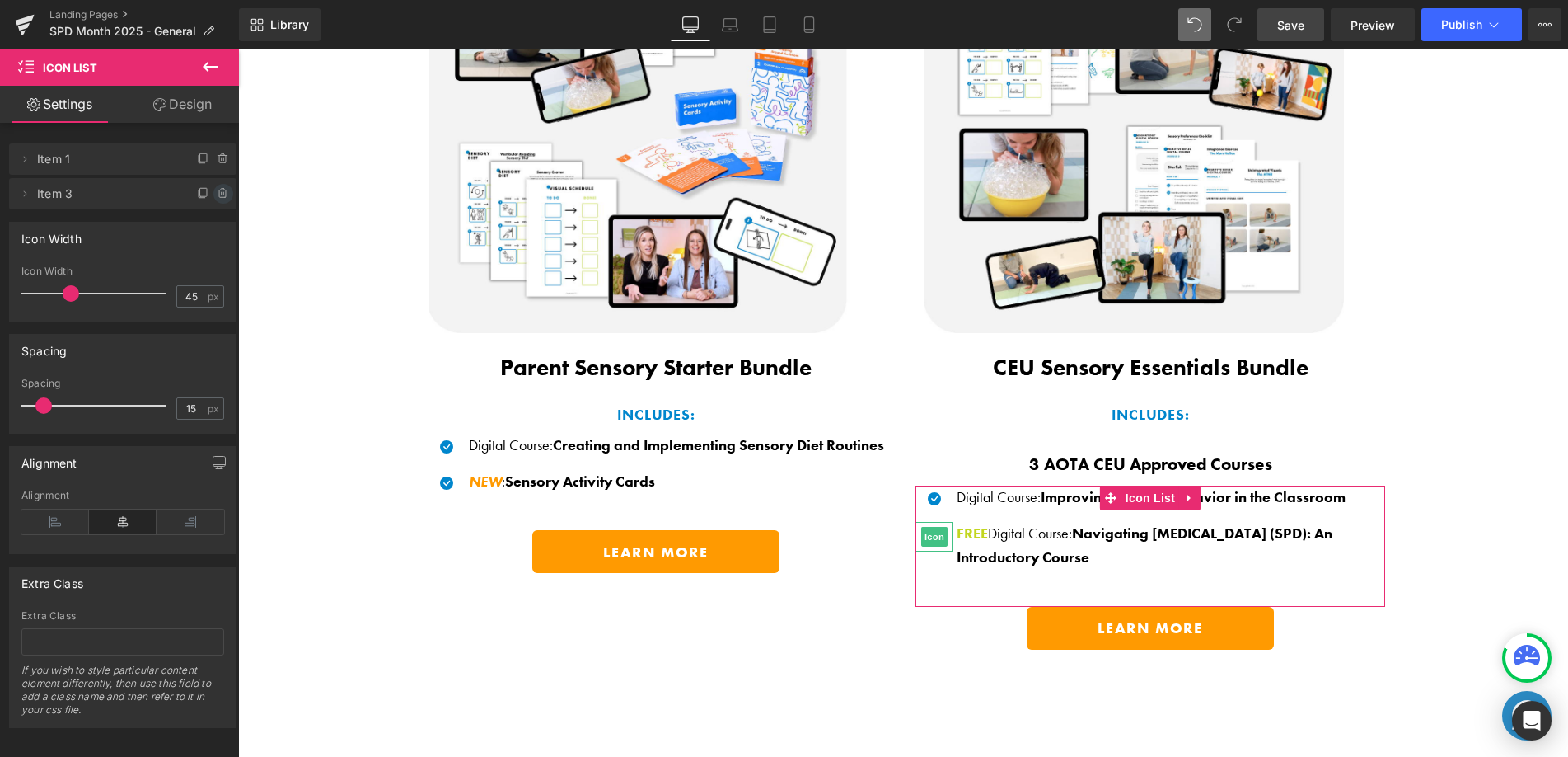
click at [219, 197] on icon at bounding box center [223, 194] width 13 height 13
click at [201, 191] on button "Delete" at bounding box center [206, 194] width 52 height 21
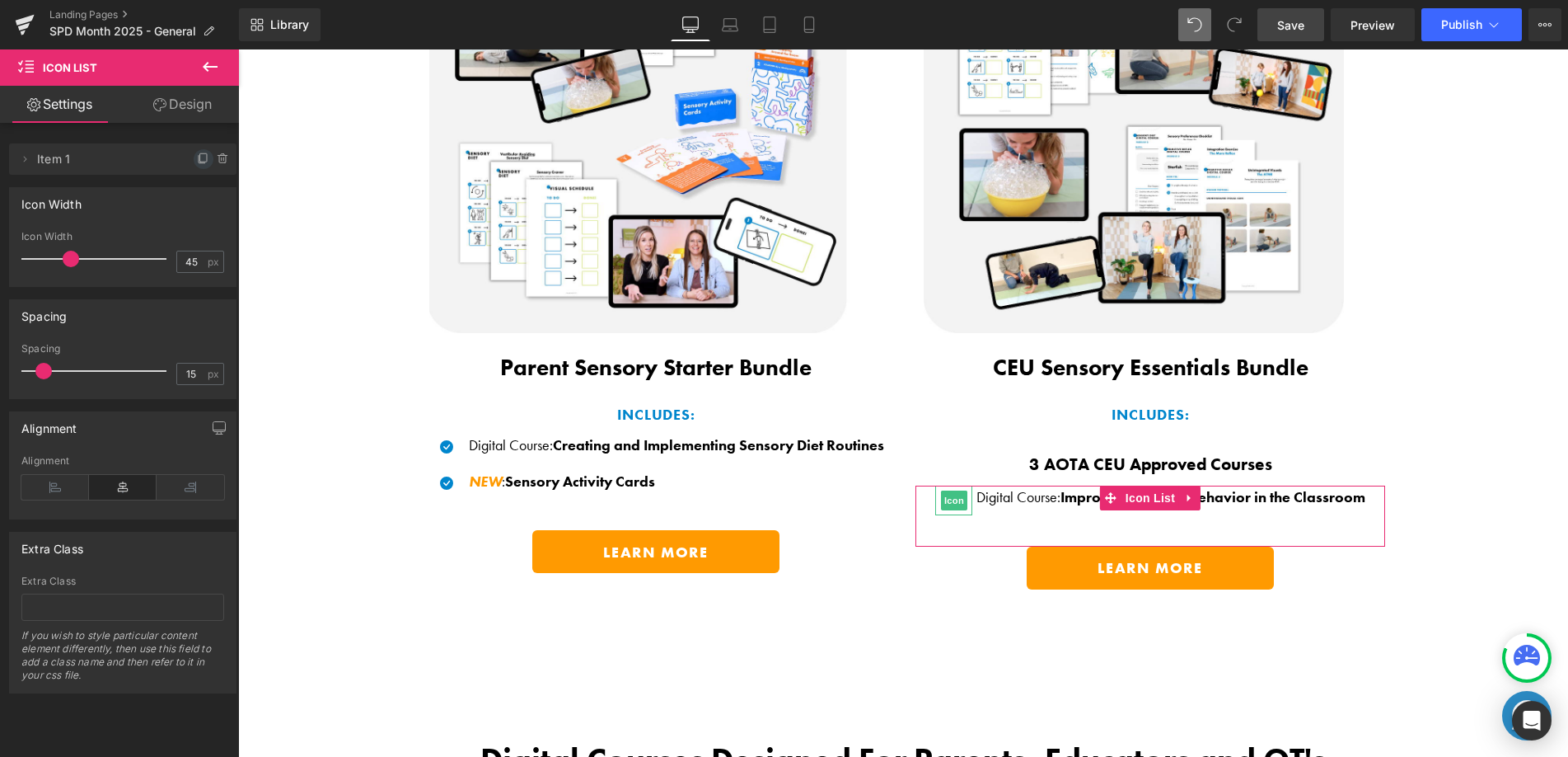
click at [201, 162] on icon at bounding box center [204, 158] width 7 height 8
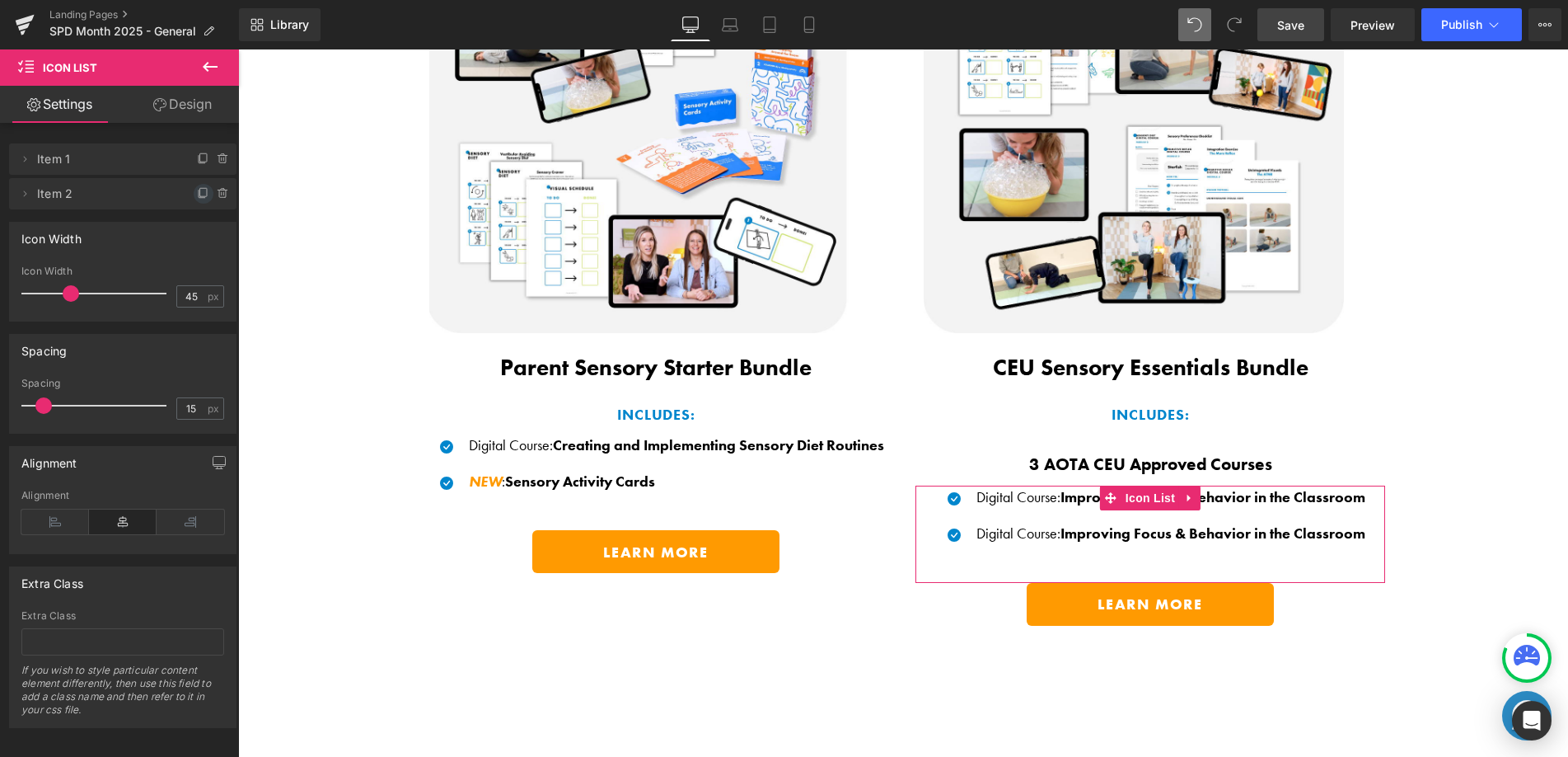
click at [194, 185] on span at bounding box center [203, 193] width 19 height 19
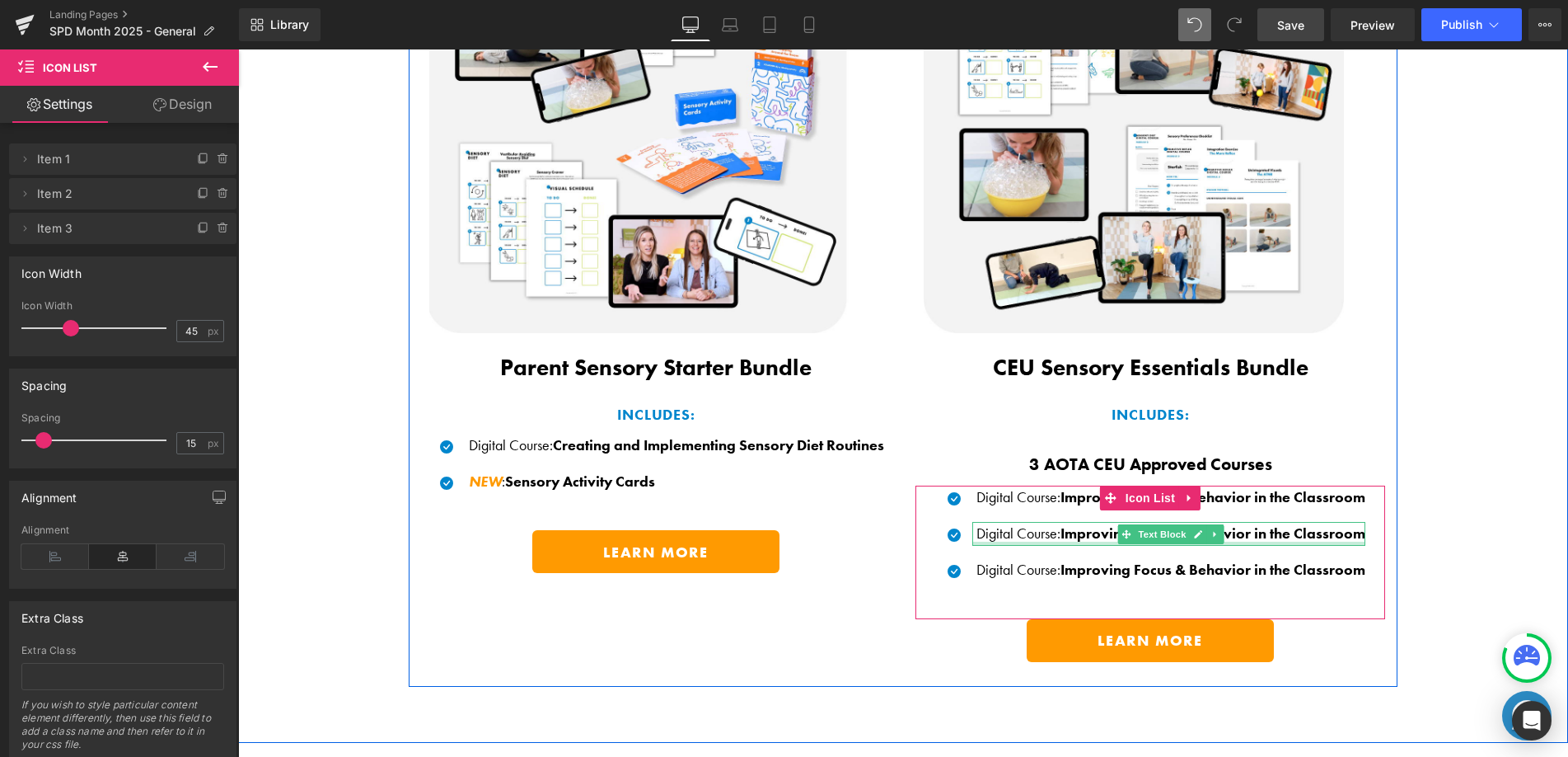
click at [1099, 541] on div at bounding box center [1169, 543] width 393 height 4
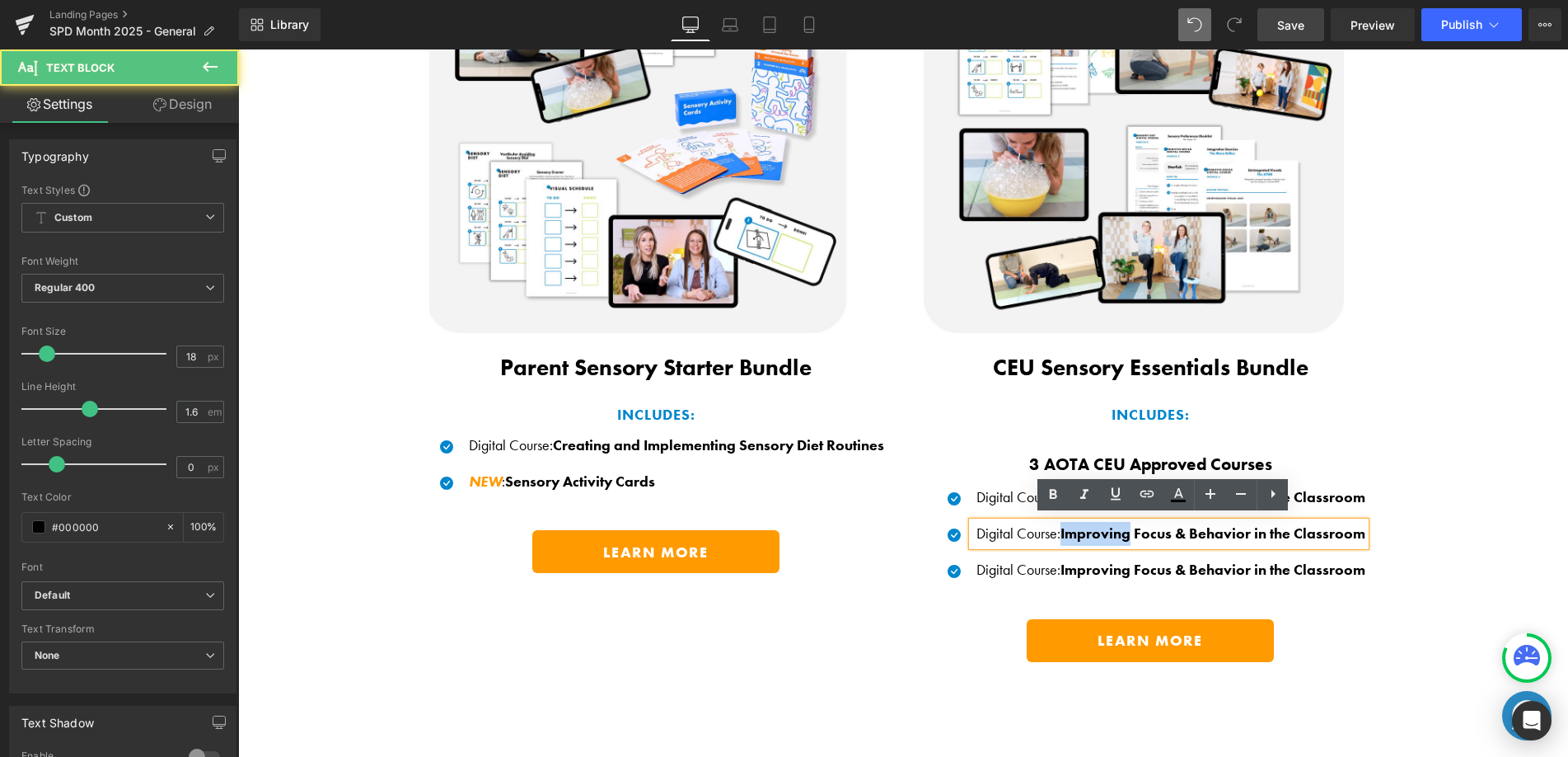
click at [1099, 535] on span "Improving Focus & Behavior in the Classroom" at bounding box center [1213, 533] width 305 height 19
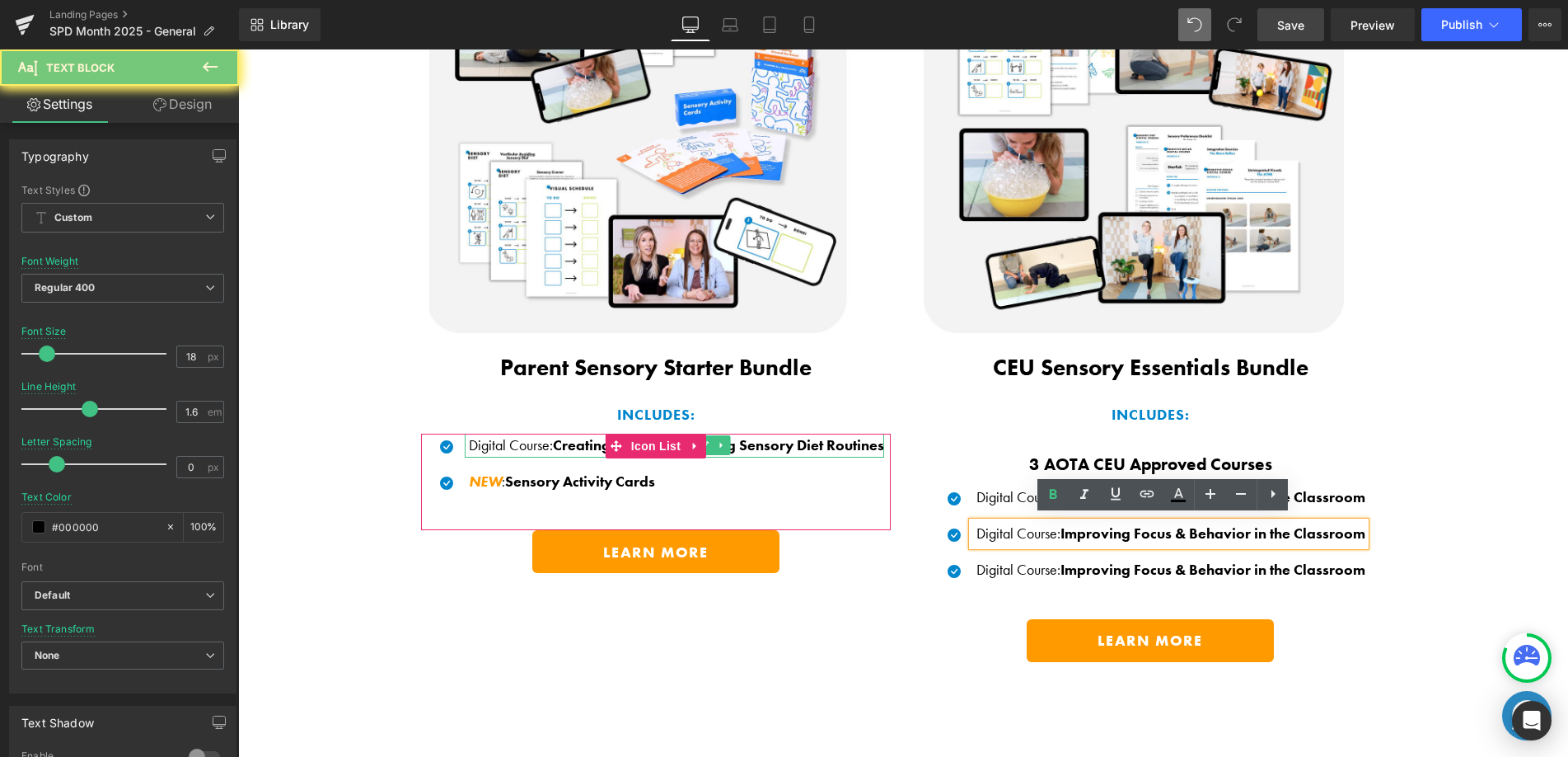
click at [753, 442] on span "Creating and Implementing Sensory Diet Routines" at bounding box center [718, 444] width 331 height 19
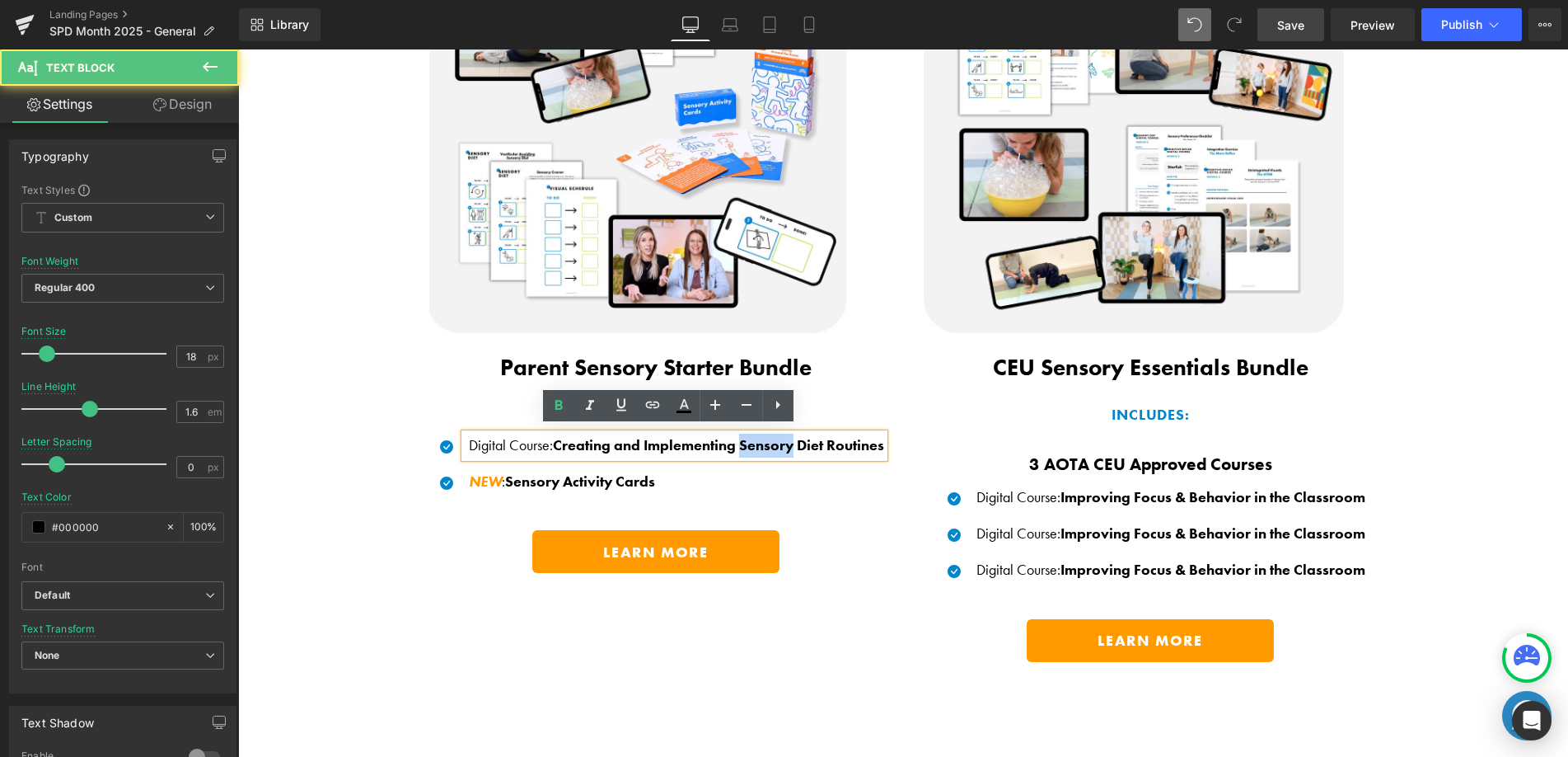
click at [752, 442] on span "Creating and Implementing Sensory Diet Routines" at bounding box center [718, 444] width 331 height 19
click at [753, 442] on span "Creating and Implementing Sensory Diet Routines" at bounding box center [718, 444] width 331 height 19
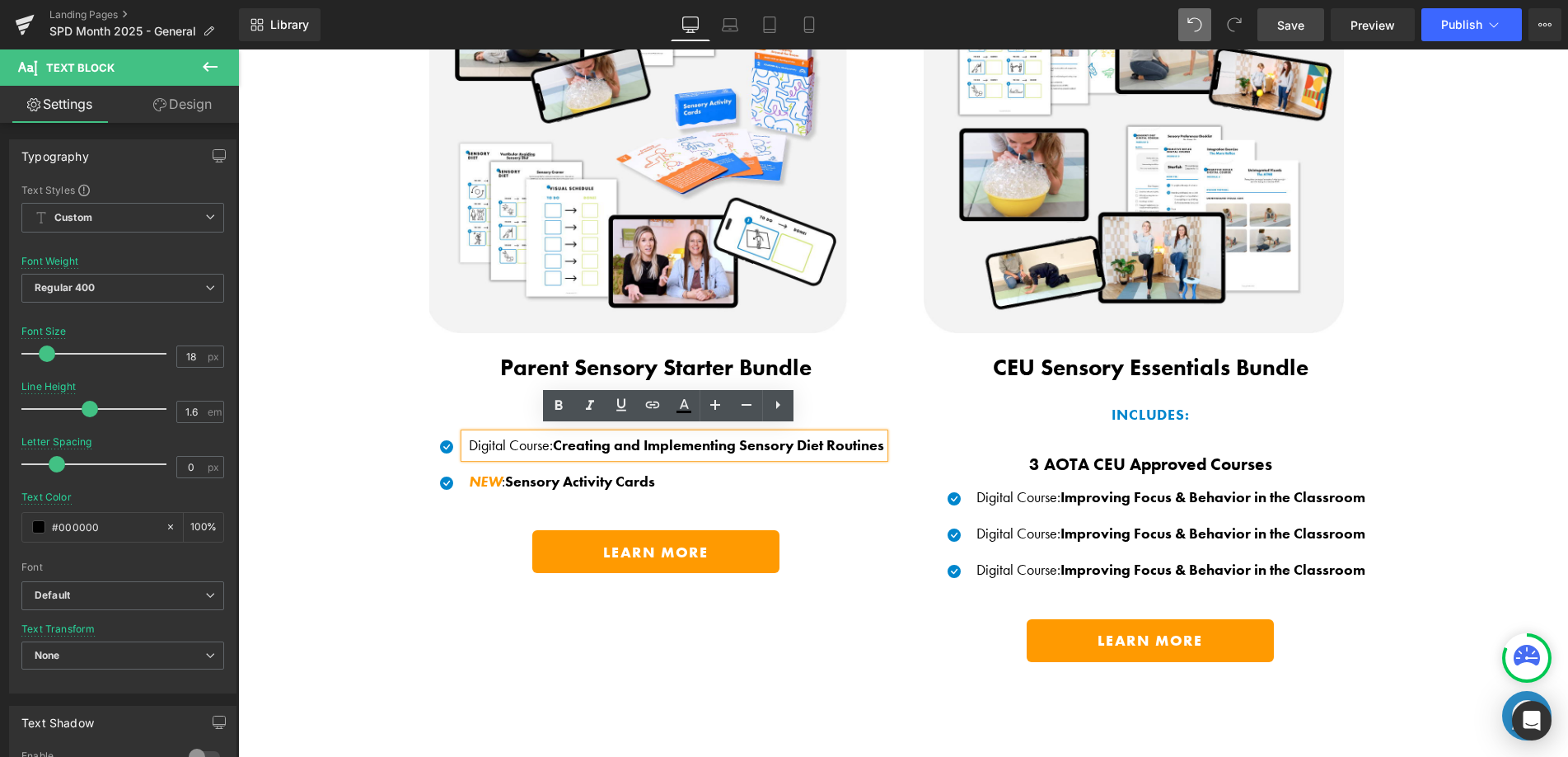
click at [611, 438] on span "Creating and Implementing Sensory Diet Routines" at bounding box center [718, 444] width 331 height 19
drag, startPoint x: 547, startPoint y: 438, endPoint x: 888, endPoint y: 436, distance: 341.0
click at [888, 435] on div "Image Product Parent Sensory Starter Bundle Text Block INCLUDES: Text Block Ico…" at bounding box center [656, 251] width 495 height 693
copy span "Creating and Implementing Sensory Diet Routines"
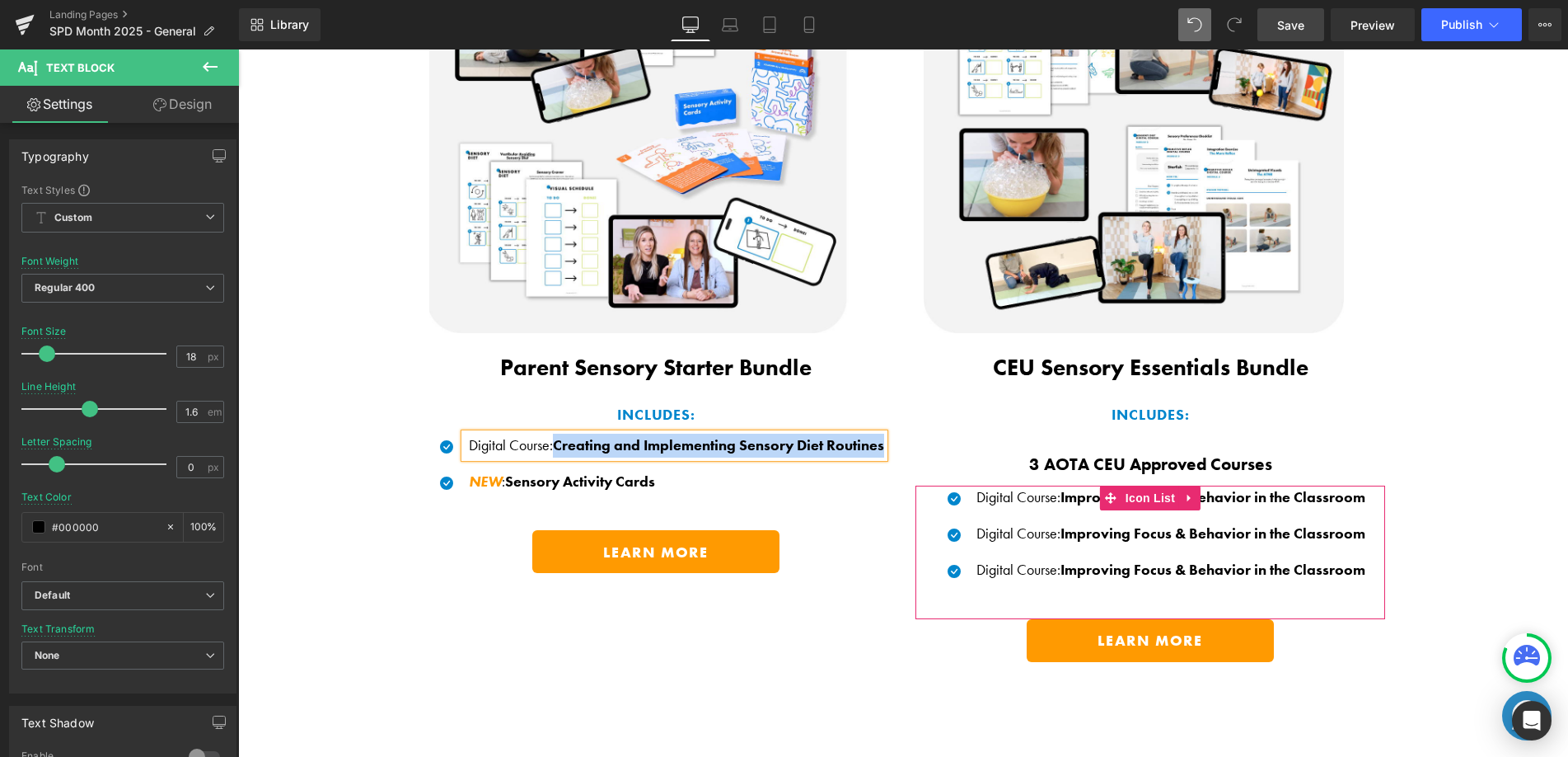
click at [1083, 495] on span "Improving Focus & Behavior in the Classroom" at bounding box center [1213, 497] width 305 height 19
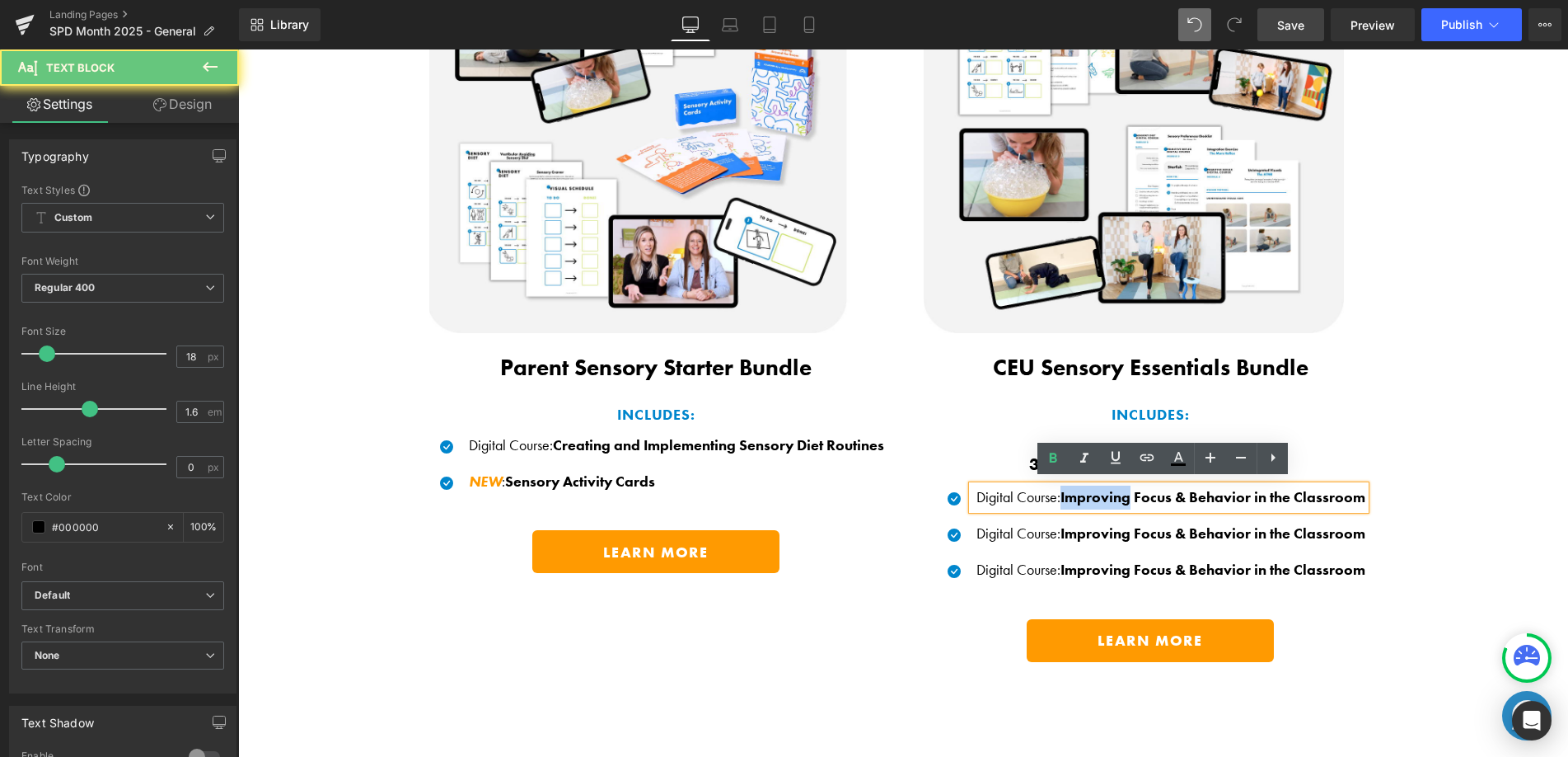
click at [1084, 495] on span "Improving Focus & Behavior in the Classroom" at bounding box center [1213, 497] width 305 height 19
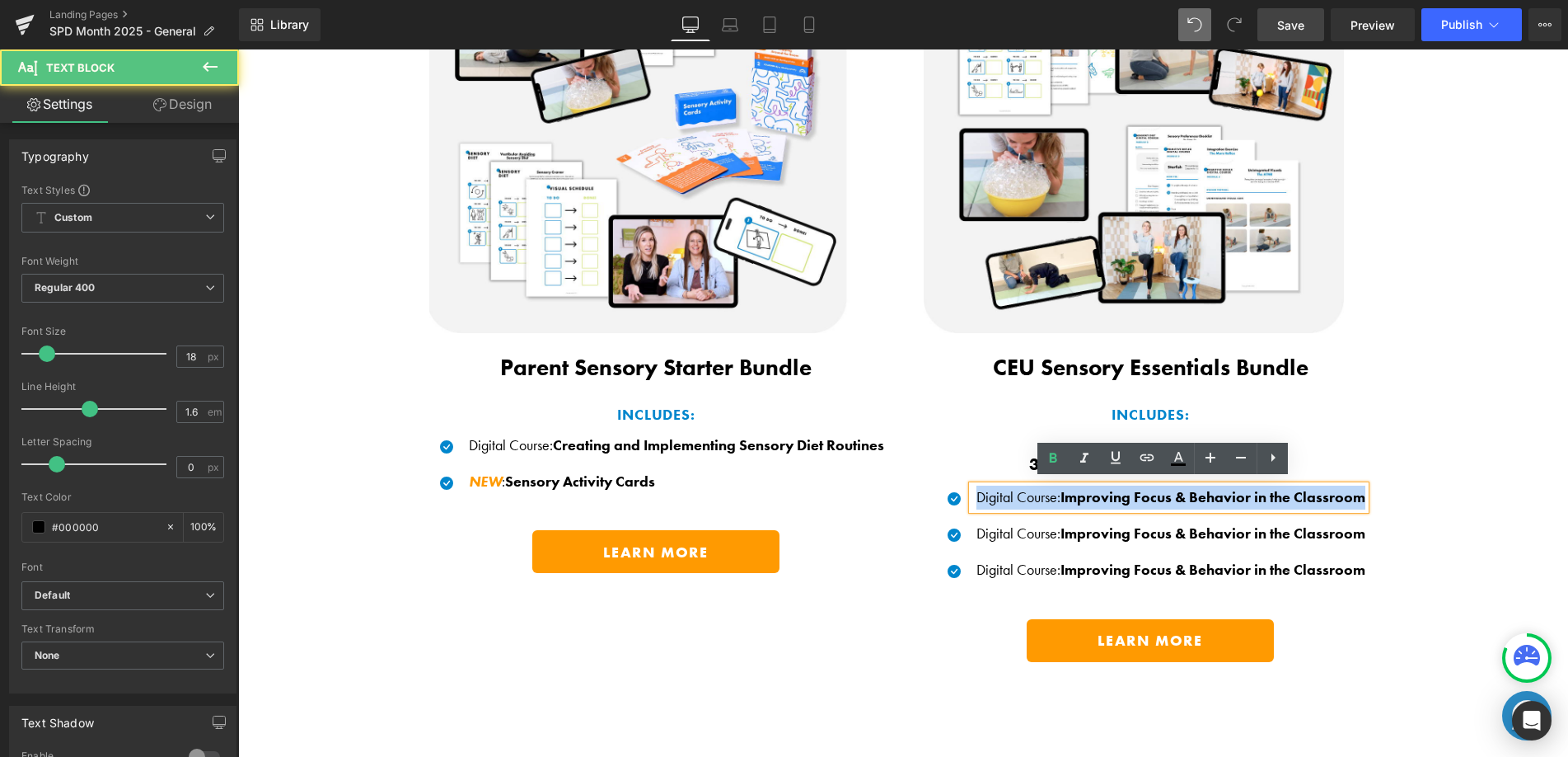
click at [1084, 495] on span "Improving Focus & Behavior in the Classroom" at bounding box center [1213, 497] width 305 height 19
click at [1076, 493] on span "Improving Focus & Behavior in the Classroom" at bounding box center [1213, 497] width 305 height 19
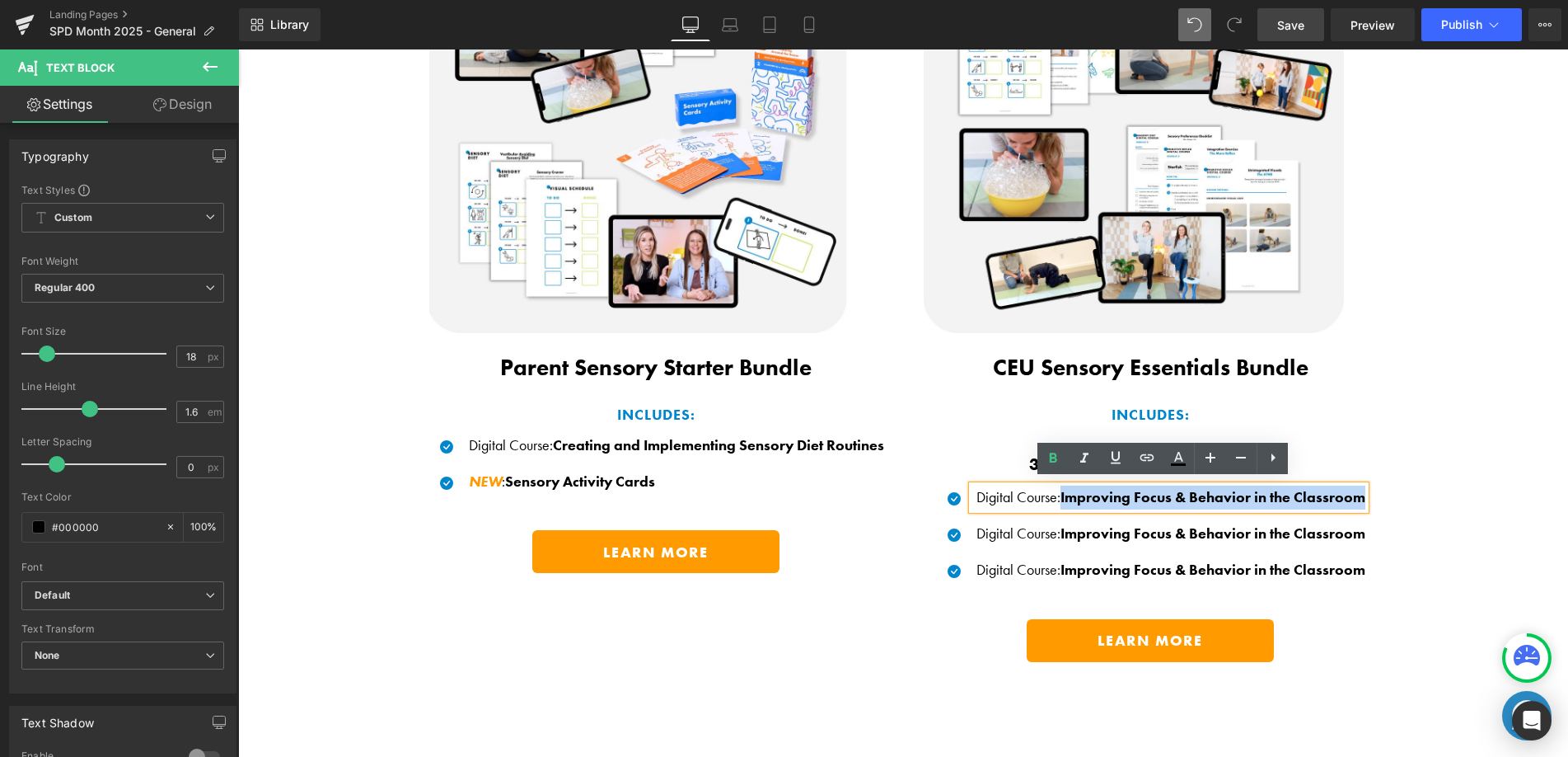
drag, startPoint x: 1109, startPoint y: 492, endPoint x: 1362, endPoint y: 491, distance: 253.0
click at [1362, 491] on div "Digital Course : Improving Focus & Behavior in the Classroom" at bounding box center [1169, 497] width 393 height 24
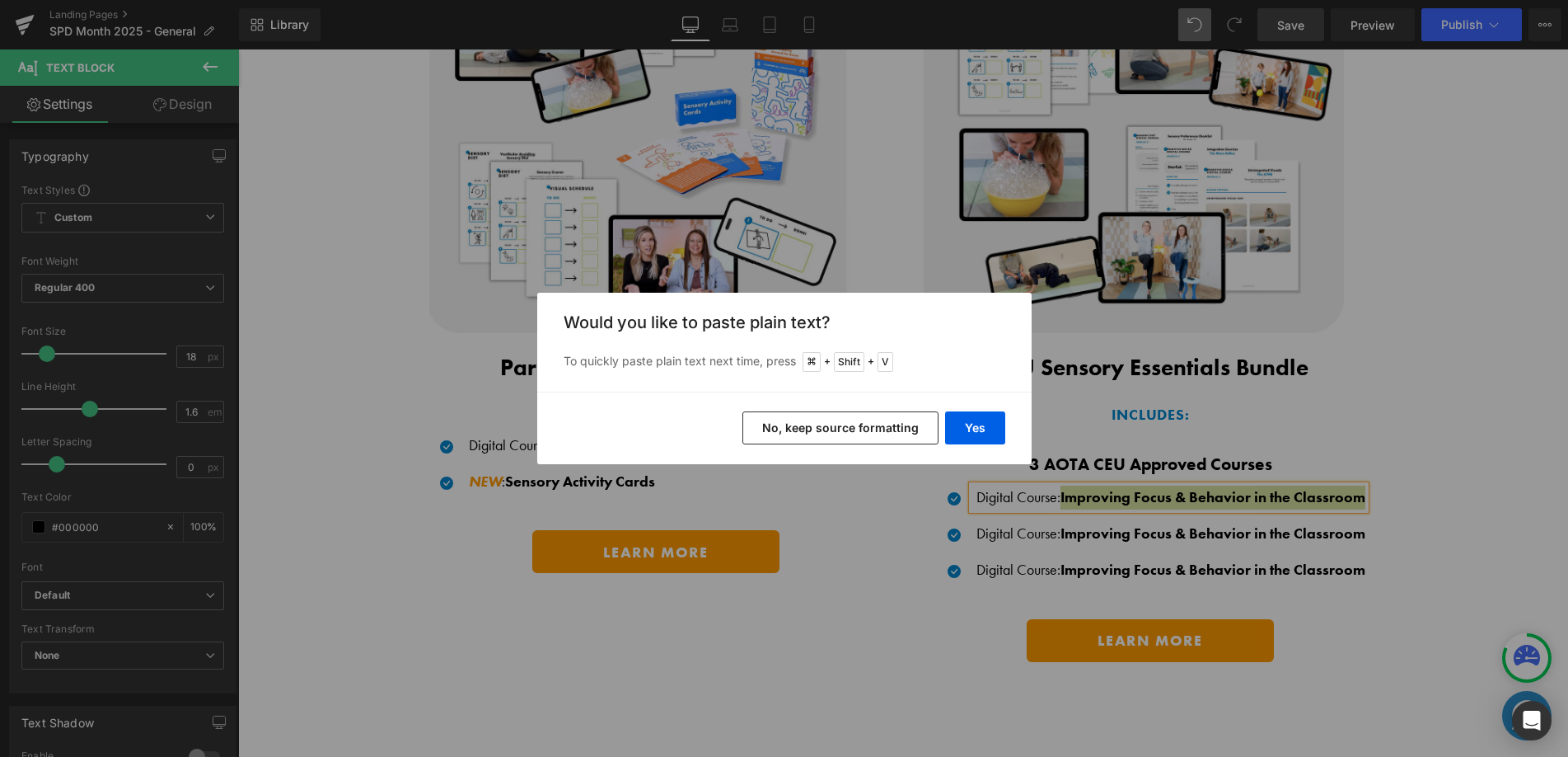
click at [861, 429] on button "No, keep source formatting" at bounding box center [840, 427] width 196 height 33
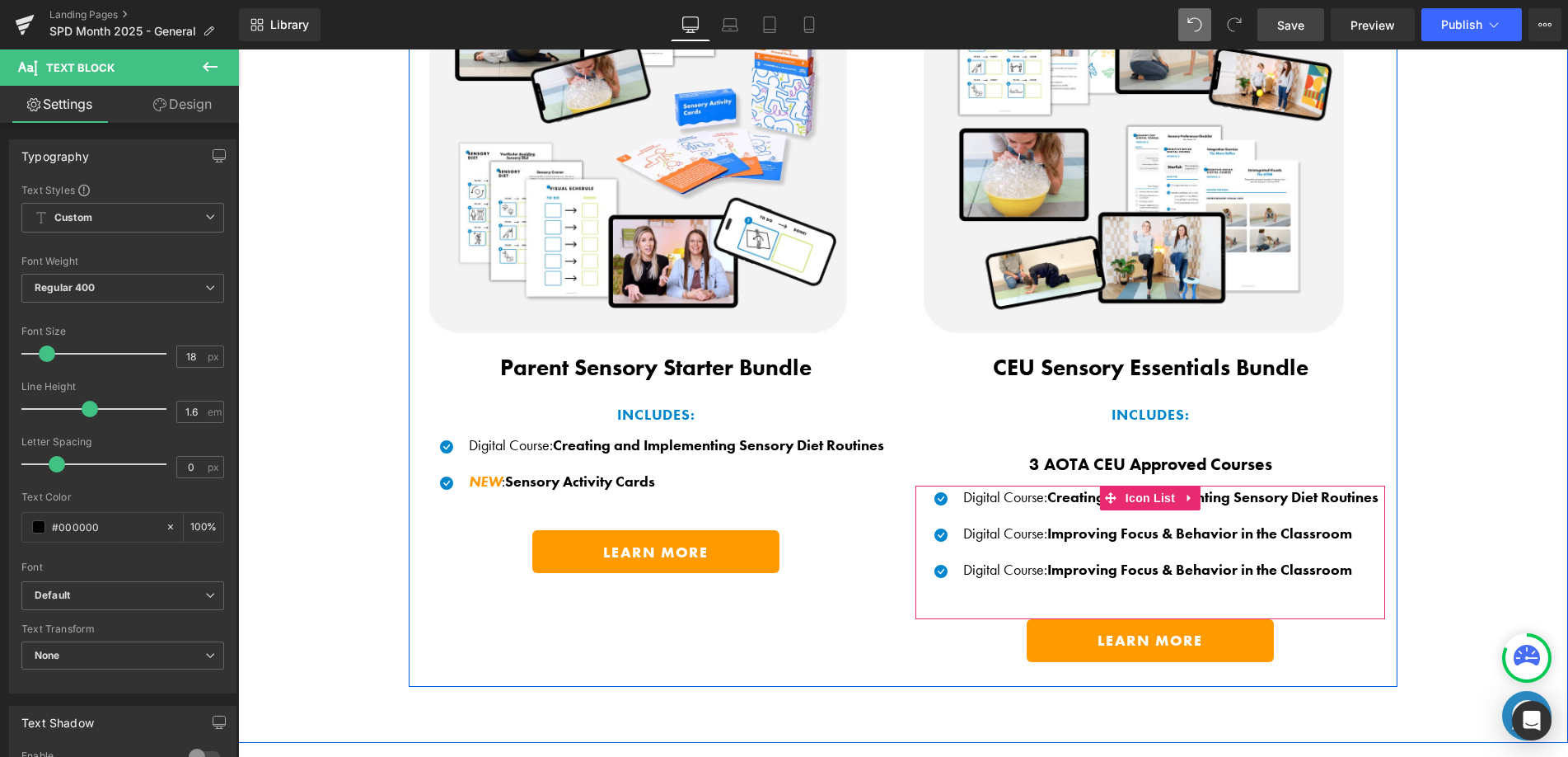
click at [1075, 529] on span "Improving Focus & Behavior in the Classroom" at bounding box center [1200, 533] width 305 height 19
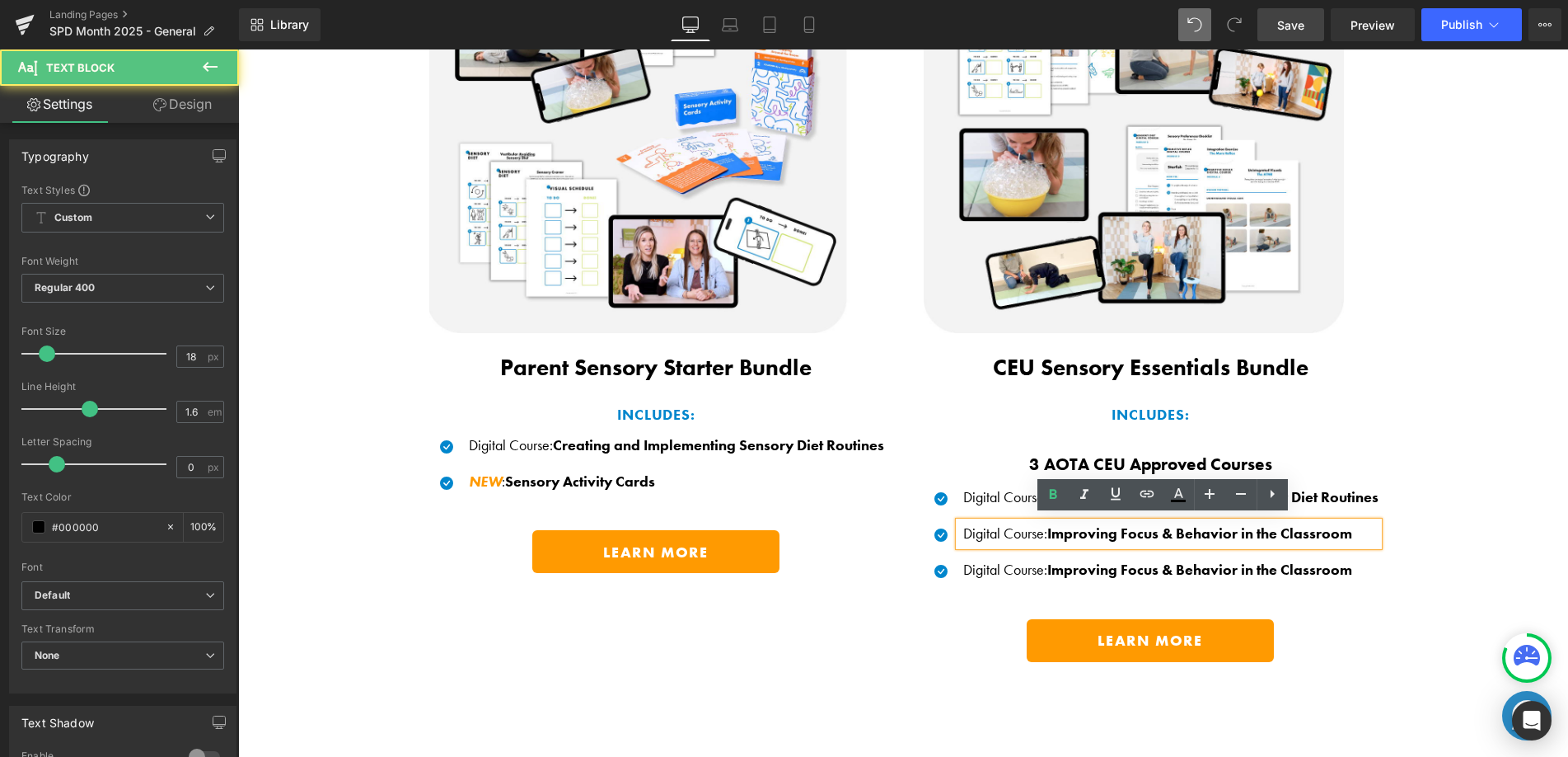
drag, startPoint x: 1088, startPoint y: 534, endPoint x: 1078, endPoint y: 533, distance: 10.0
click at [1088, 534] on span "Improving Focus & Behavior in the Classroom" at bounding box center [1200, 533] width 305 height 19
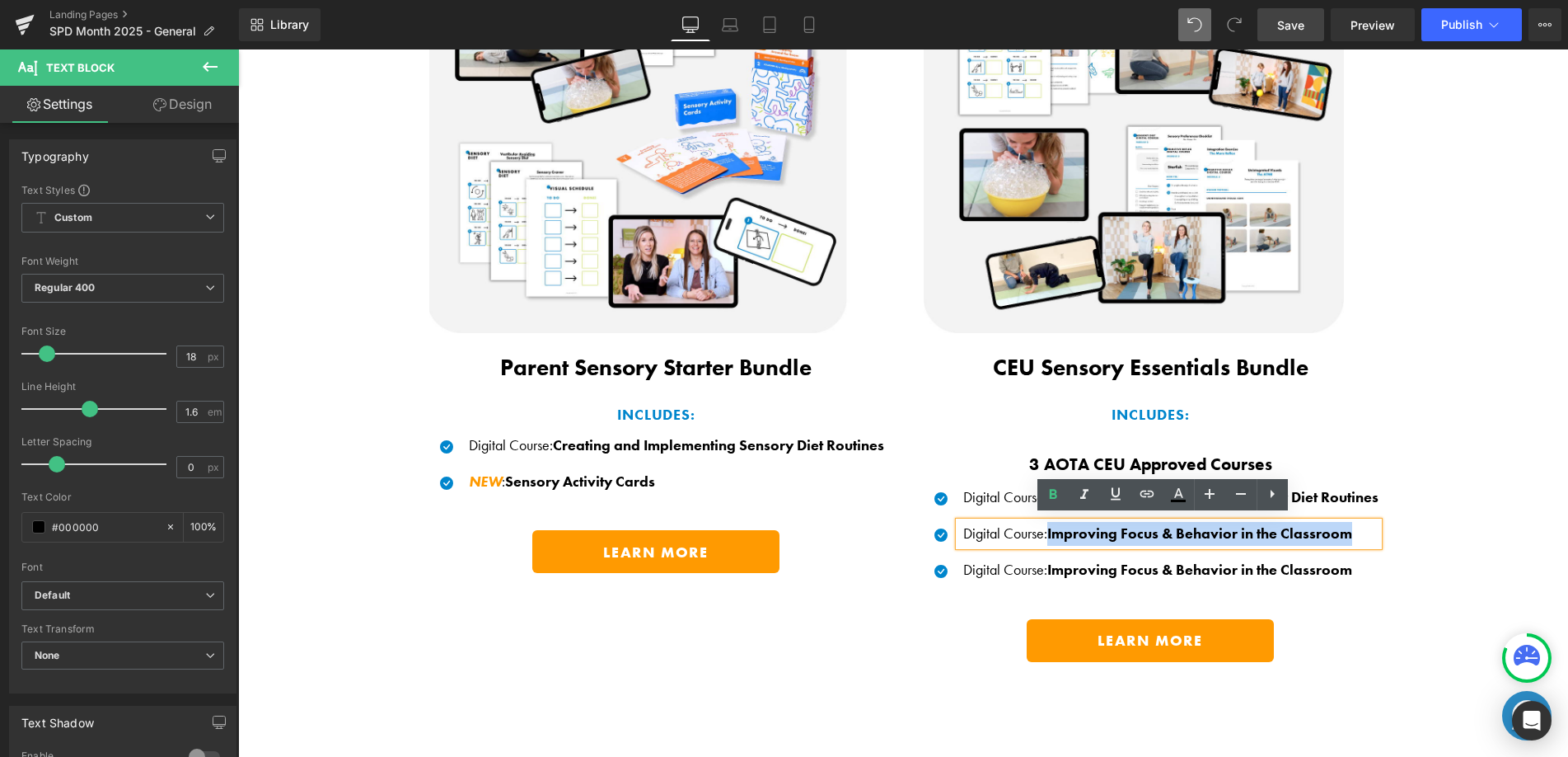
drag, startPoint x: 1043, startPoint y: 529, endPoint x: 1371, endPoint y: 529, distance: 328.0
click at [1371, 529] on p "Digital Course : Improving Focus & Behavior in the Classroom" at bounding box center [1170, 534] width 415 height 24
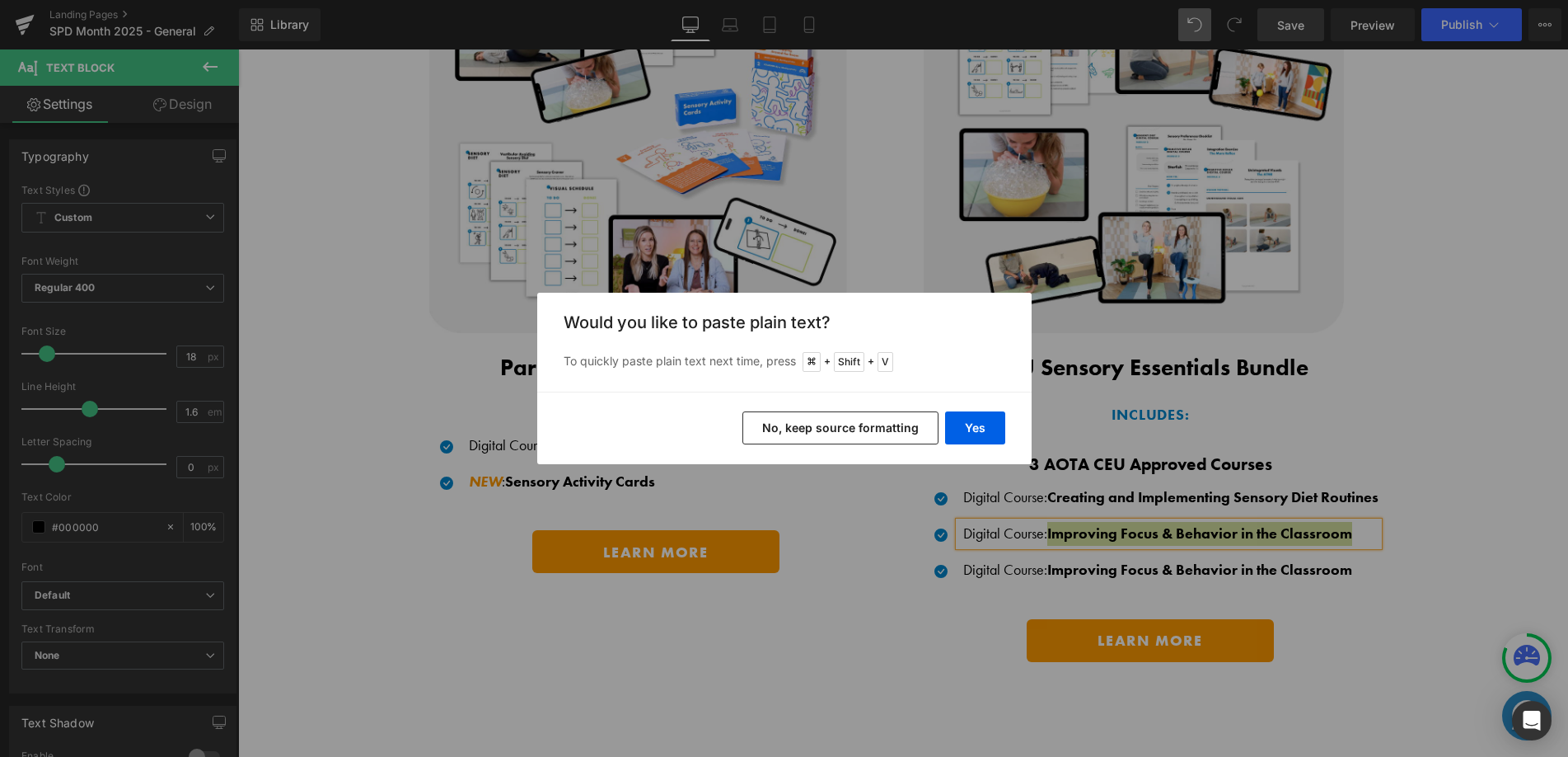
click at [898, 427] on button "No, keep source formatting" at bounding box center [840, 427] width 196 height 33
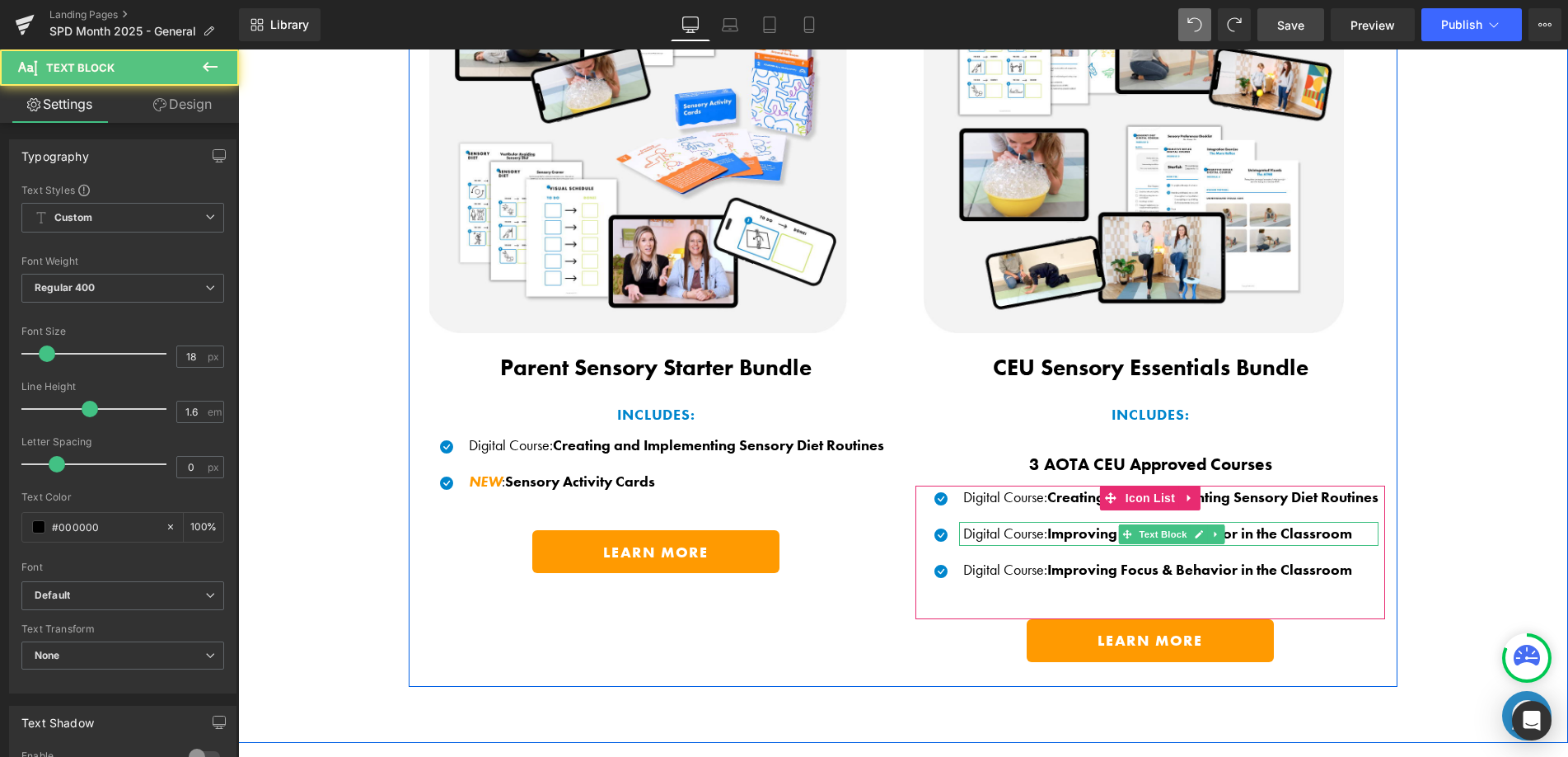
click at [1072, 523] on span "Improving Focus & Behavior in the Classroom" at bounding box center [1200, 533] width 305 height 19
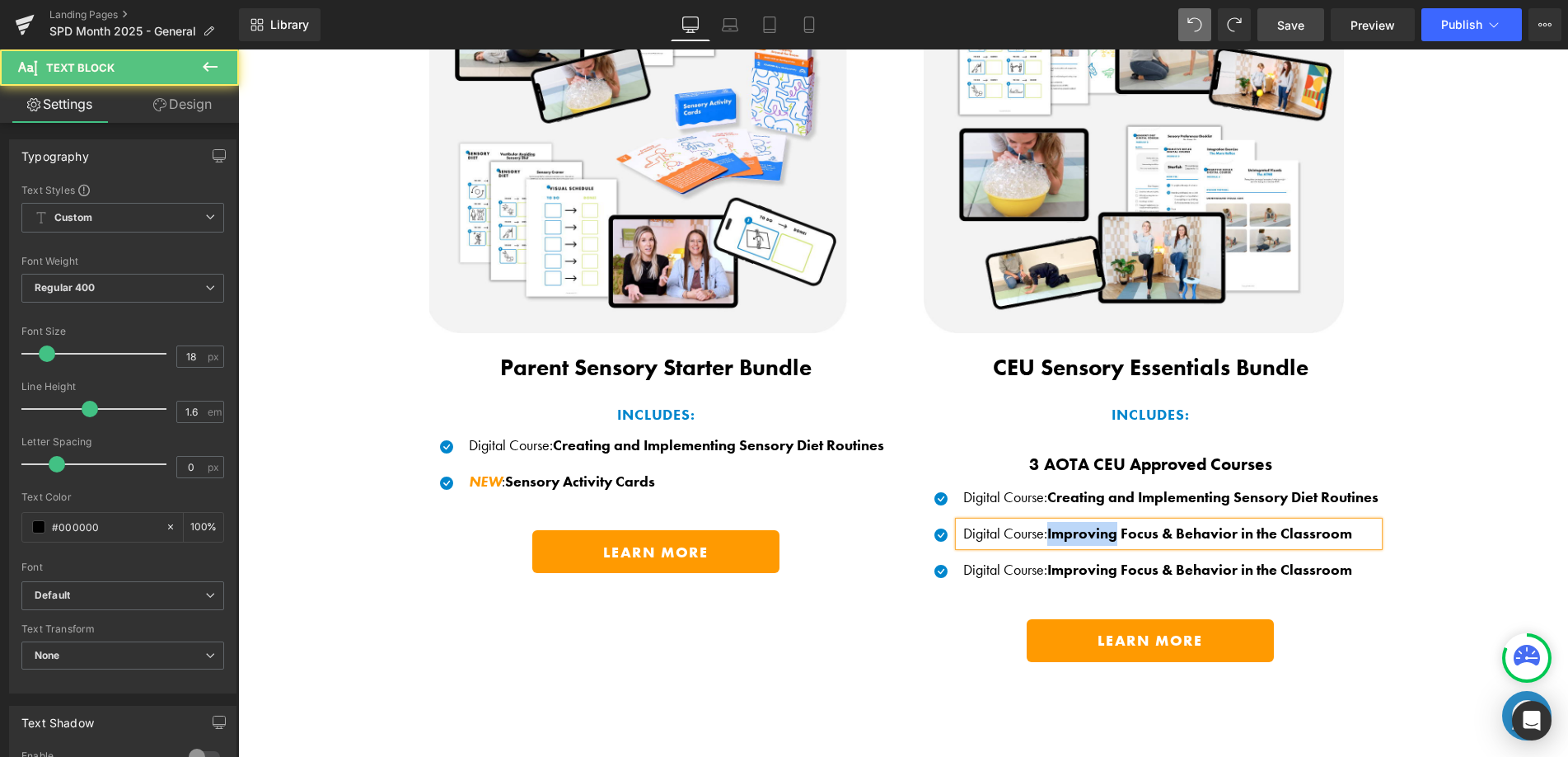
click at [1072, 523] on span "Improving Focus & Behavior in the Classroom" at bounding box center [1200, 533] width 305 height 19
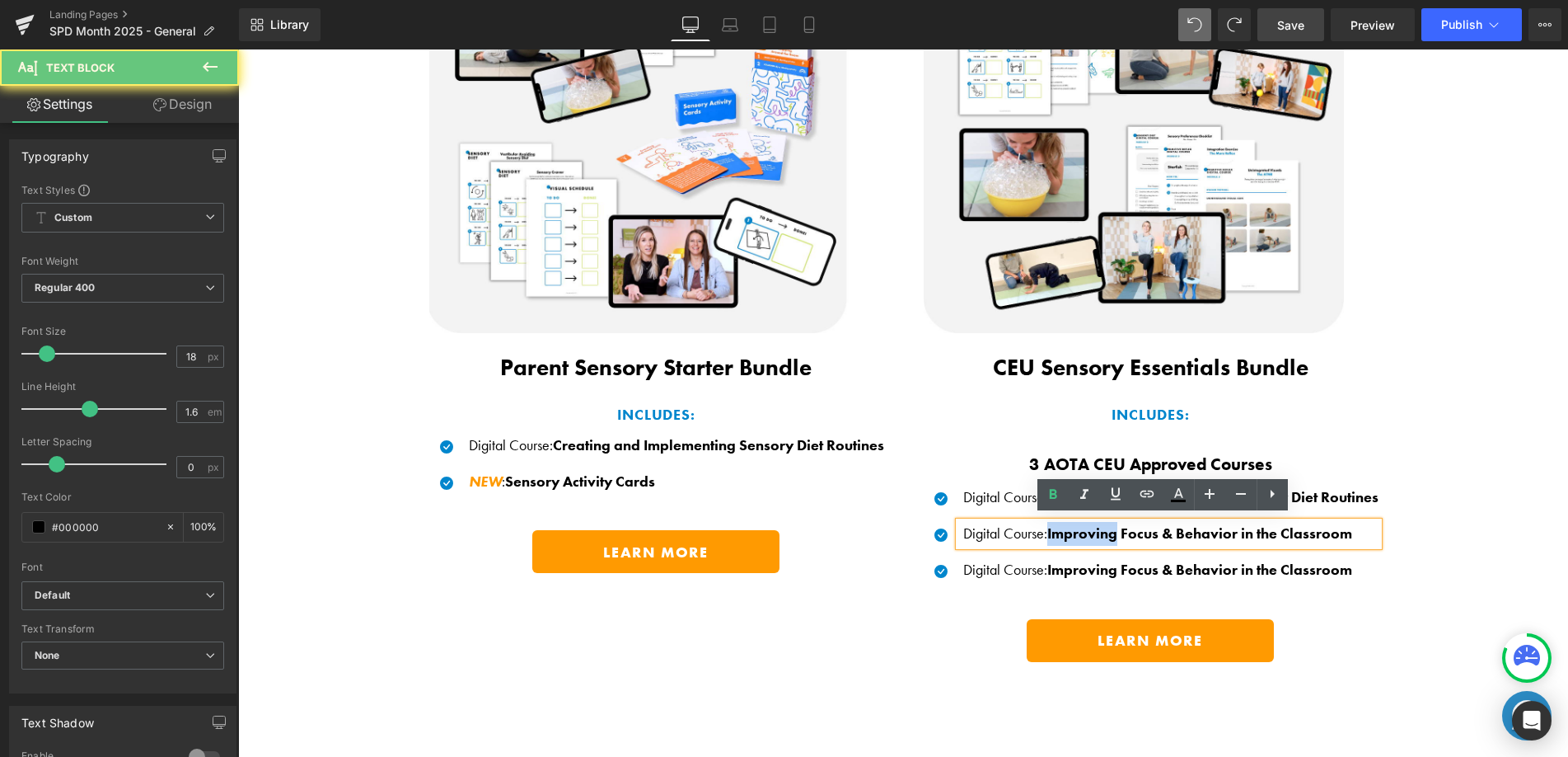
click at [1044, 523] on span ":" at bounding box center [1046, 533] width 3 height 19
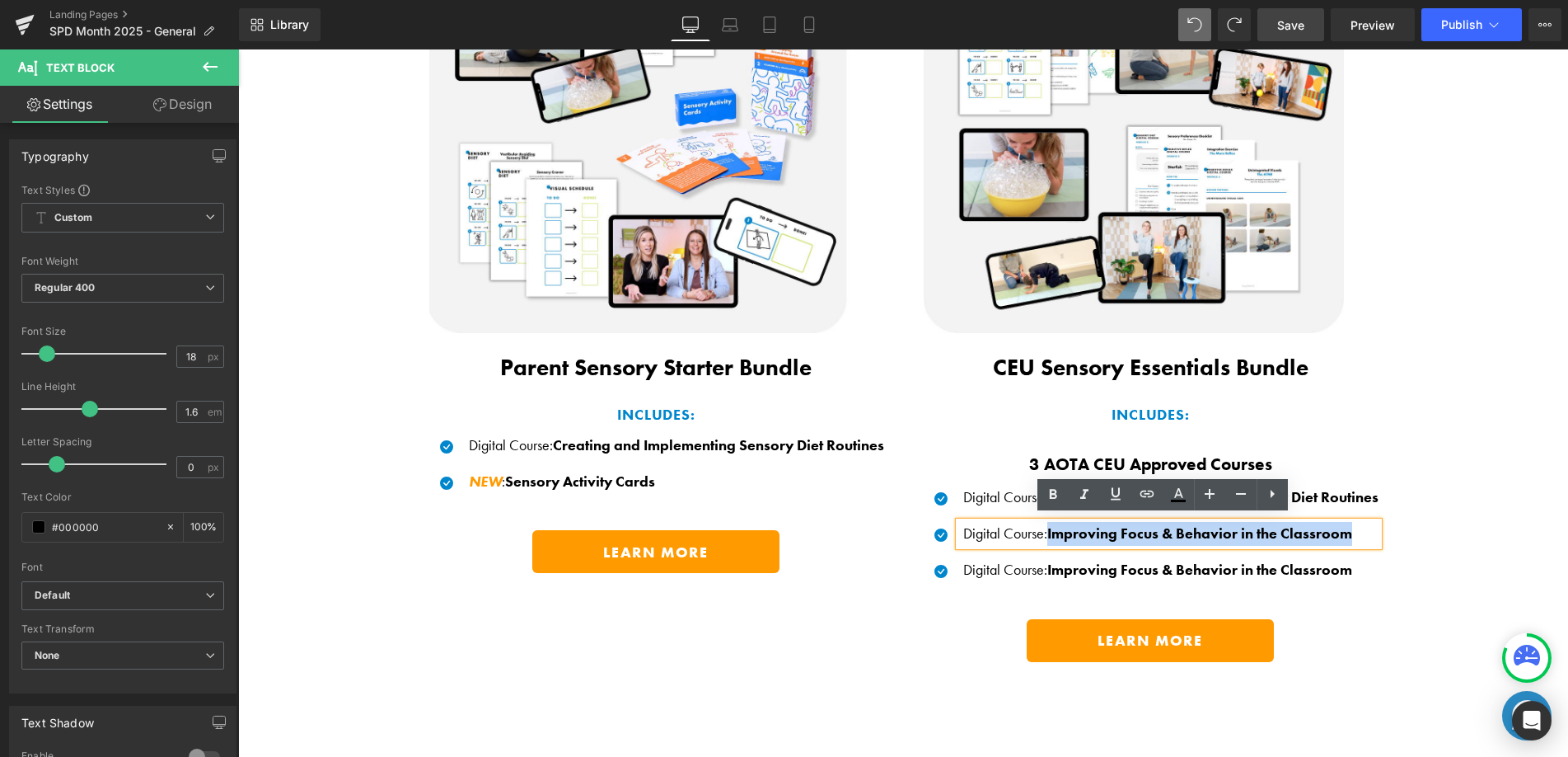
drag, startPoint x: 1078, startPoint y: 526, endPoint x: 1352, endPoint y: 532, distance: 274.1
click at [1352, 532] on p "Digital Course : Improving Focus & Behavior in the Classroom" at bounding box center [1170, 534] width 415 height 24
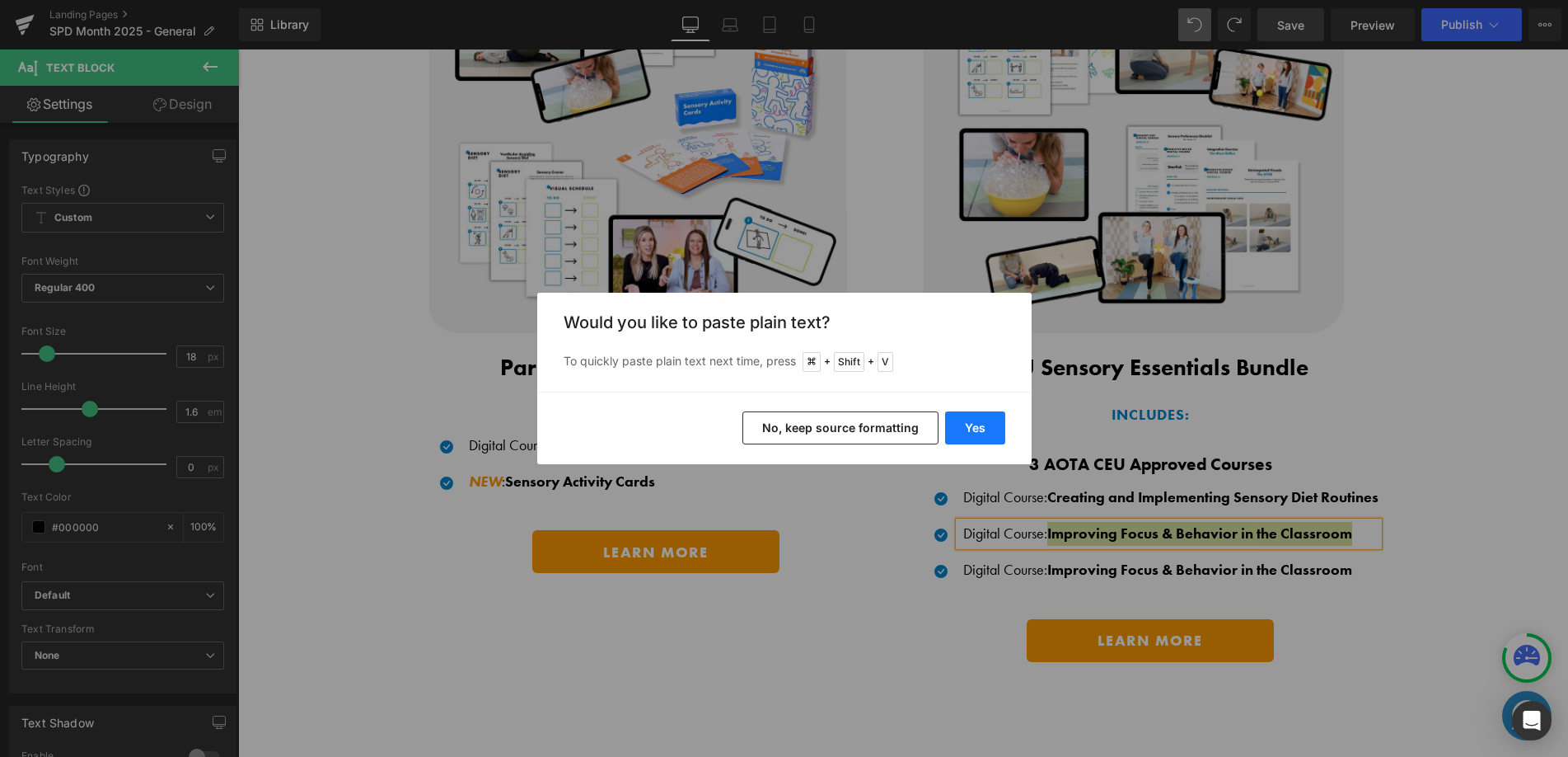
click at [966, 429] on button "Yes" at bounding box center [975, 427] width 60 height 33
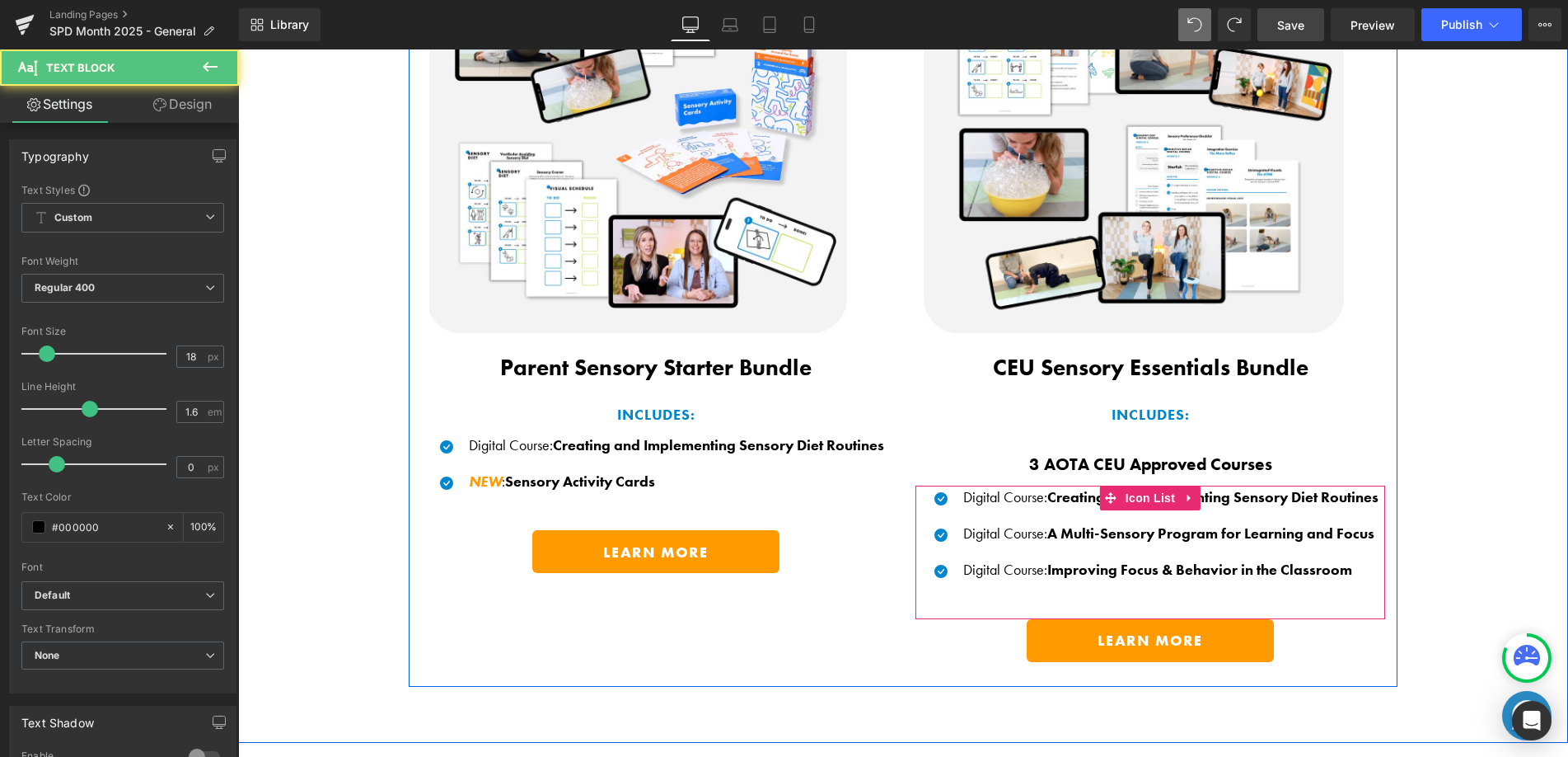
click at [1062, 525] on b "A Multi-Sensory Program for Learning and Focus" at bounding box center [1211, 533] width 327 height 19
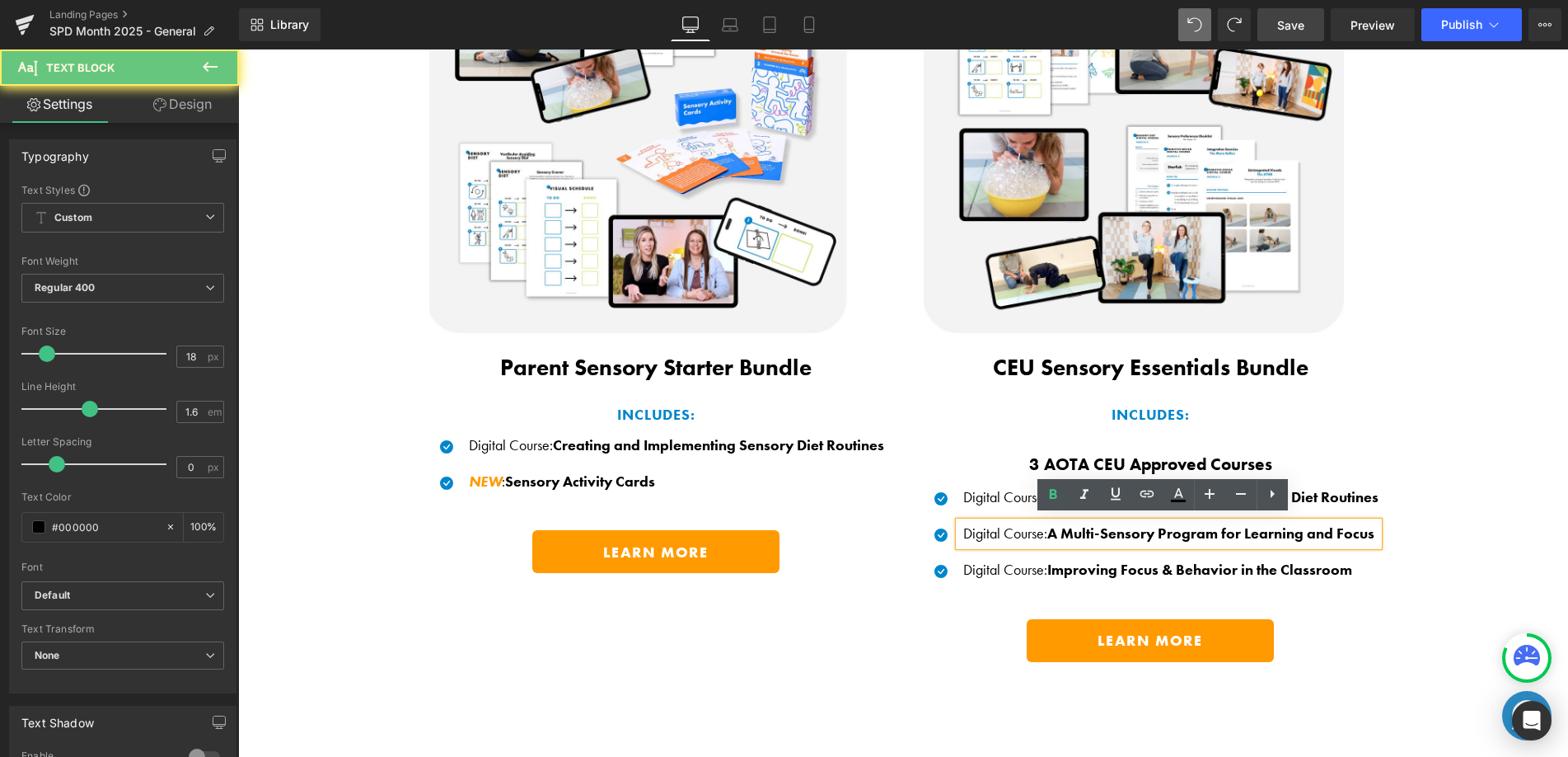
click at [1059, 527] on b "A Multi-Sensory Program for Learning and Focus" at bounding box center [1211, 533] width 327 height 19
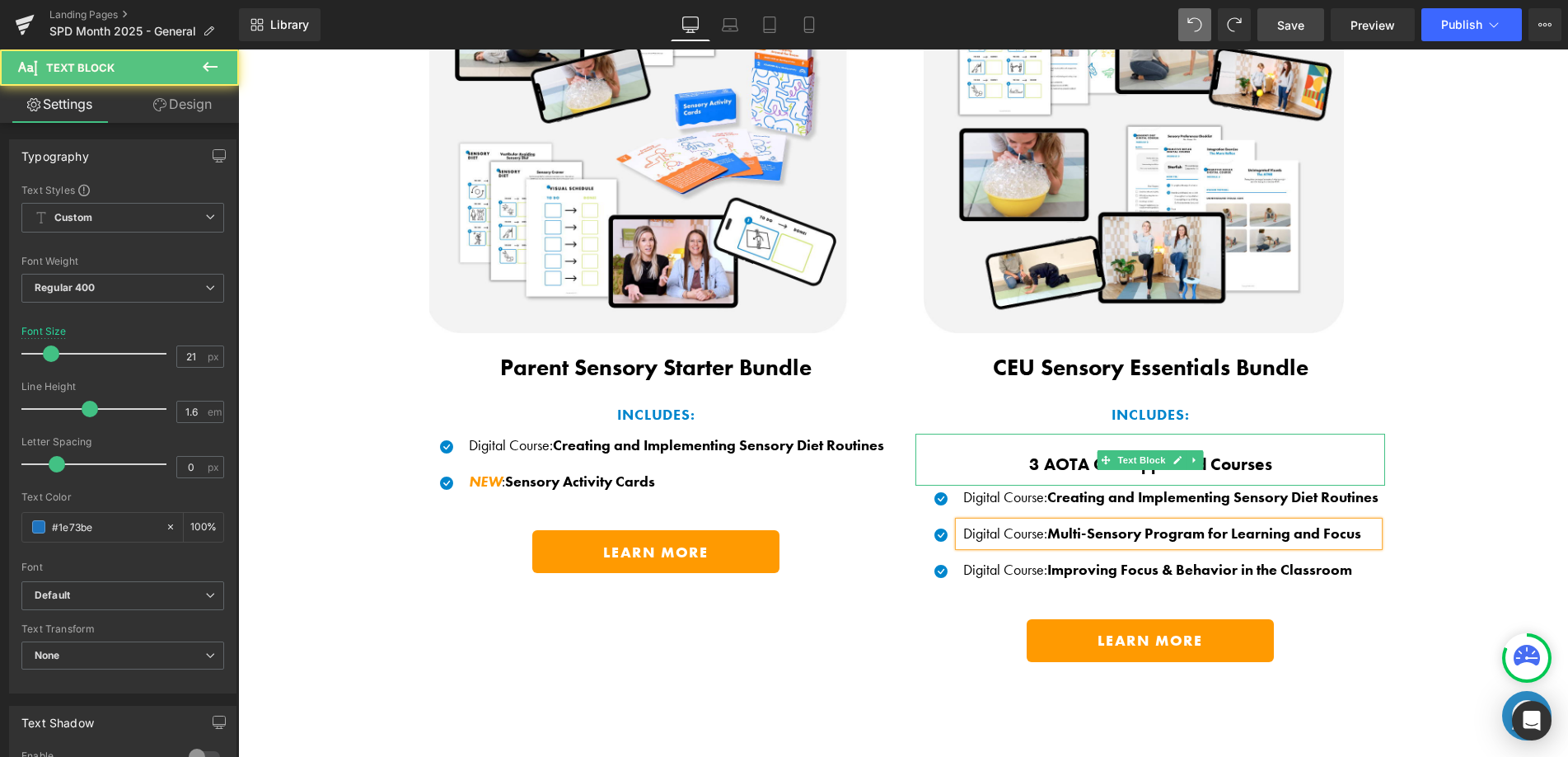
click at [1062, 466] on b "3 AOTA CEU Approved Courses" at bounding box center [1150, 464] width 243 height 22
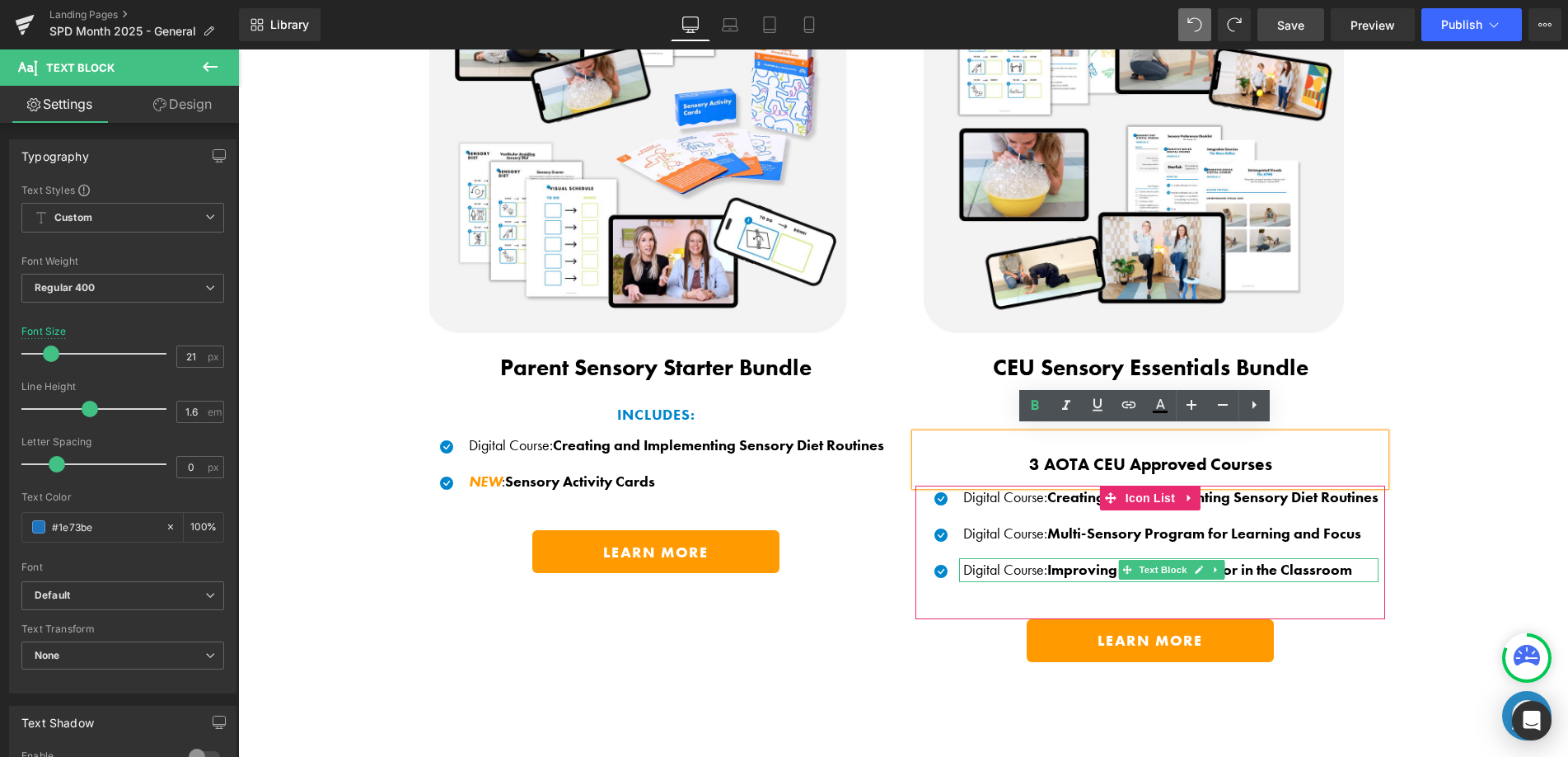
click at [1051, 569] on span "Improving Focus & Behavior in the Classroom" at bounding box center [1200, 569] width 305 height 19
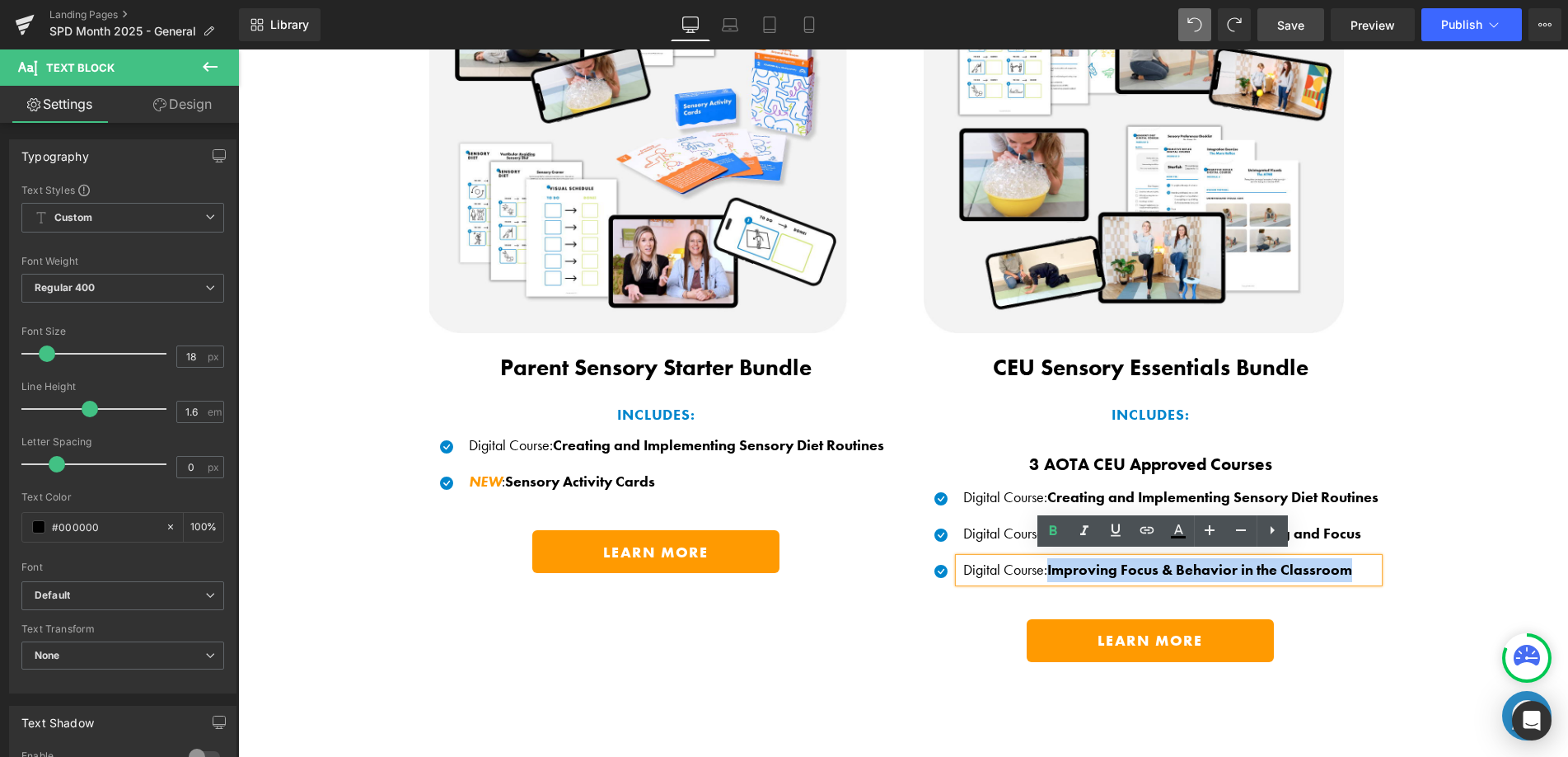
drag, startPoint x: 1044, startPoint y: 562, endPoint x: 1361, endPoint y: 562, distance: 317.0
click at [1361, 562] on p "Digital Course : Improving Focus & Behavior in the Classroom" at bounding box center [1170, 570] width 415 height 24
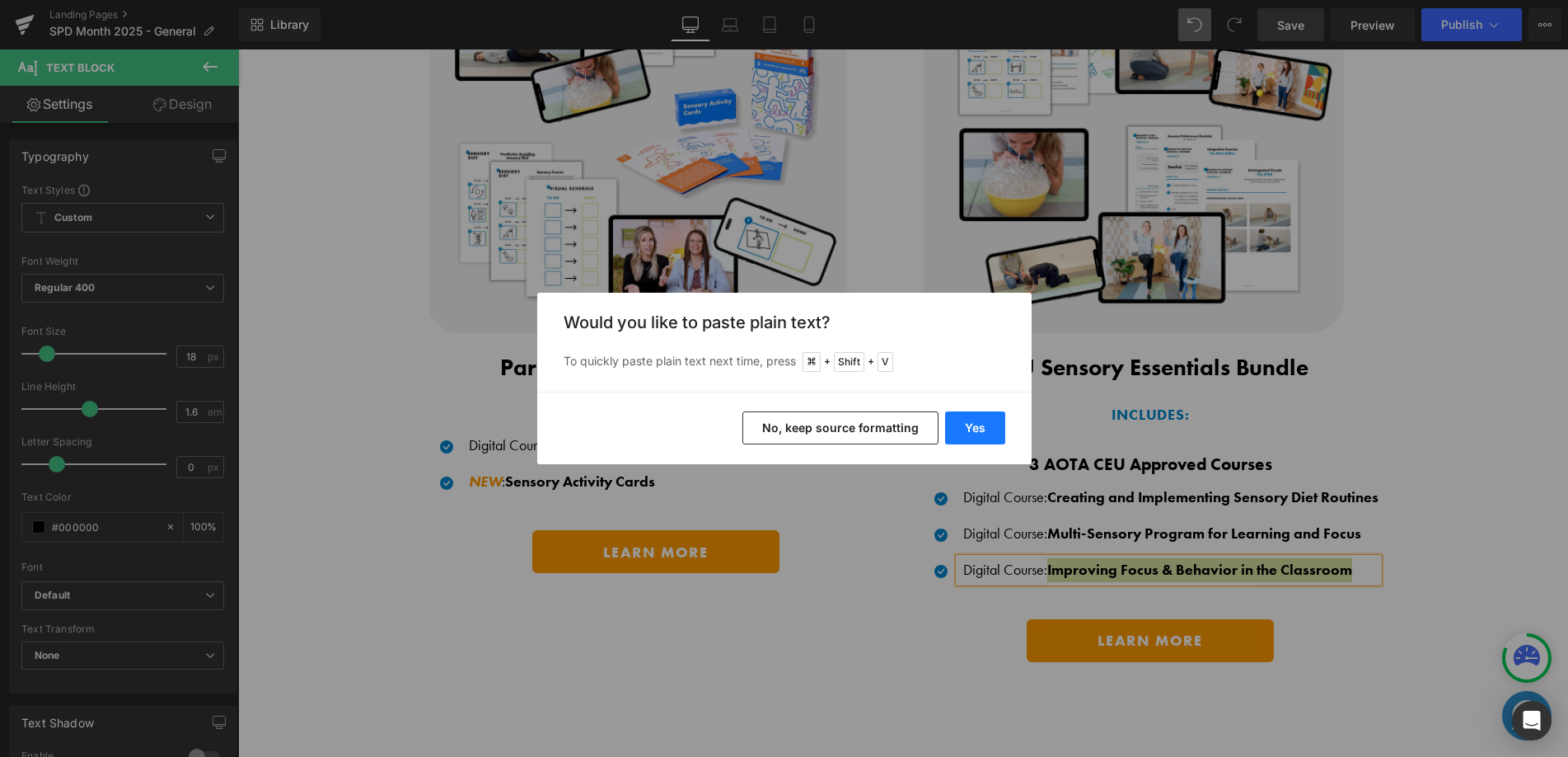
click at [962, 422] on button "Yes" at bounding box center [975, 427] width 60 height 33
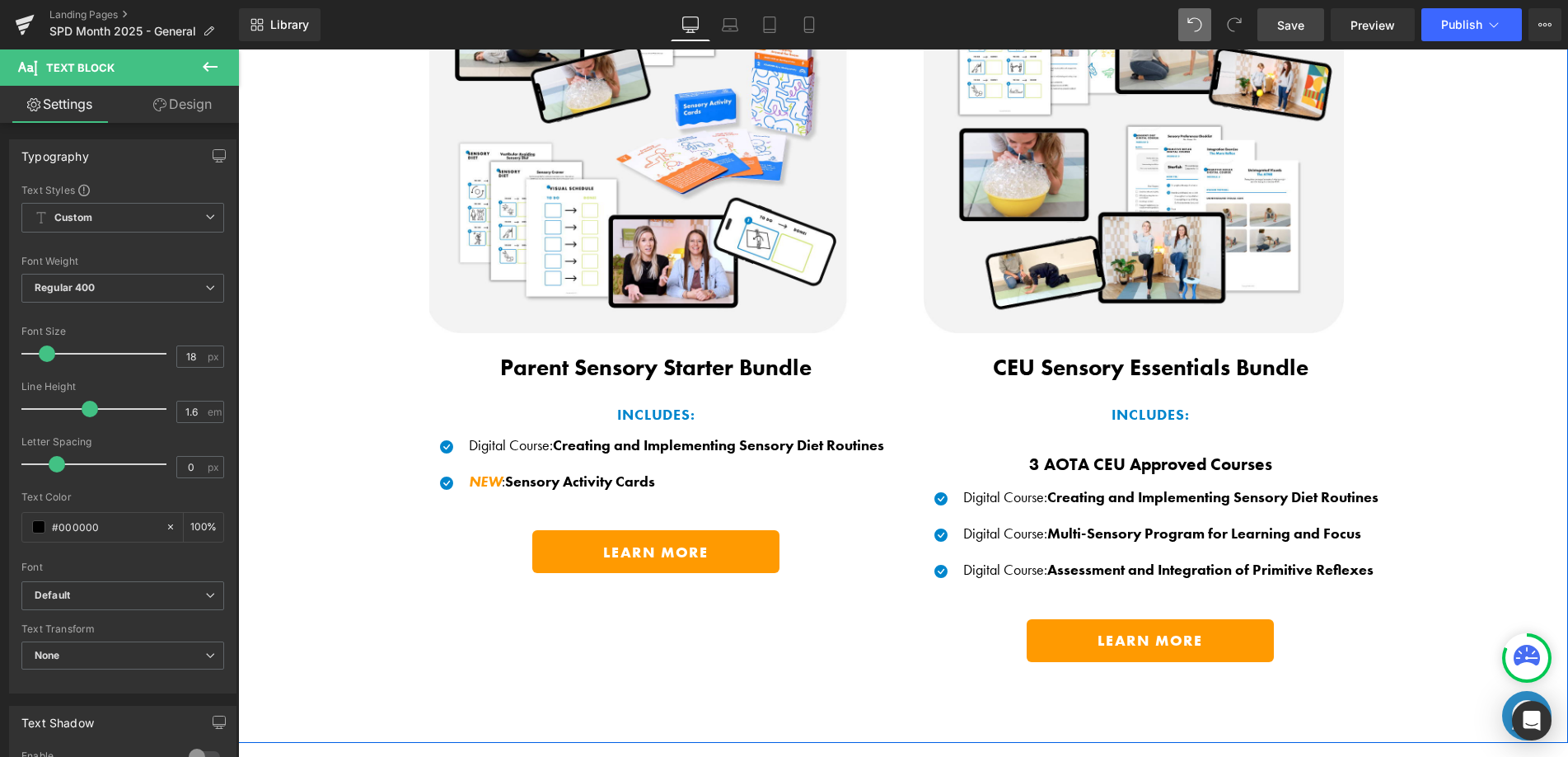
drag, startPoint x: 1491, startPoint y: 512, endPoint x: 1130, endPoint y: 531, distance: 361.5
click at [1491, 512] on div "Save BIG When You Shop Our Exclusive Bundles! Heading Thoughtfully curated sens…" at bounding box center [903, 235] width 1330 height 904
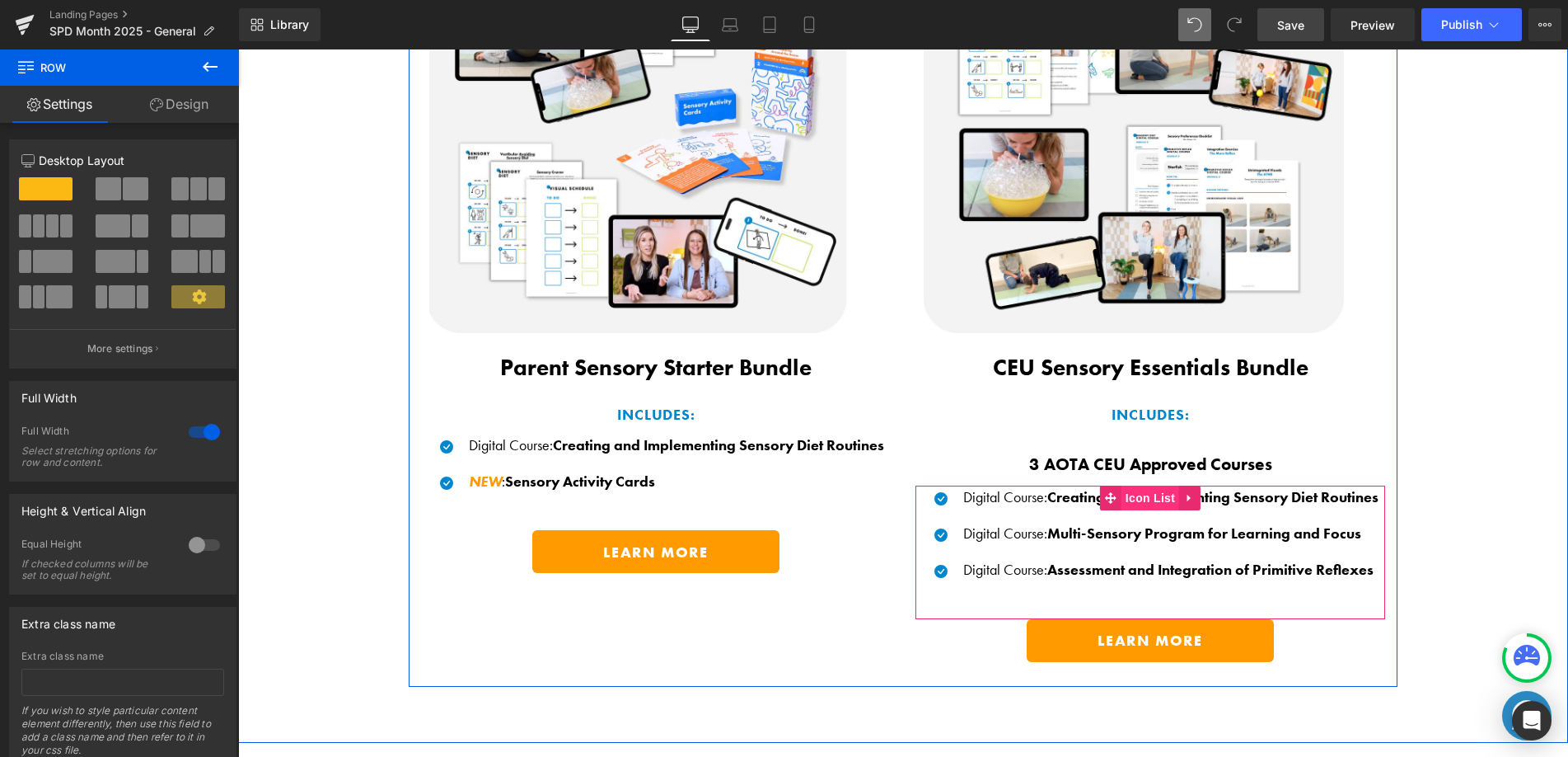
click at [1143, 491] on span "Icon List" at bounding box center [1150, 497] width 57 height 24
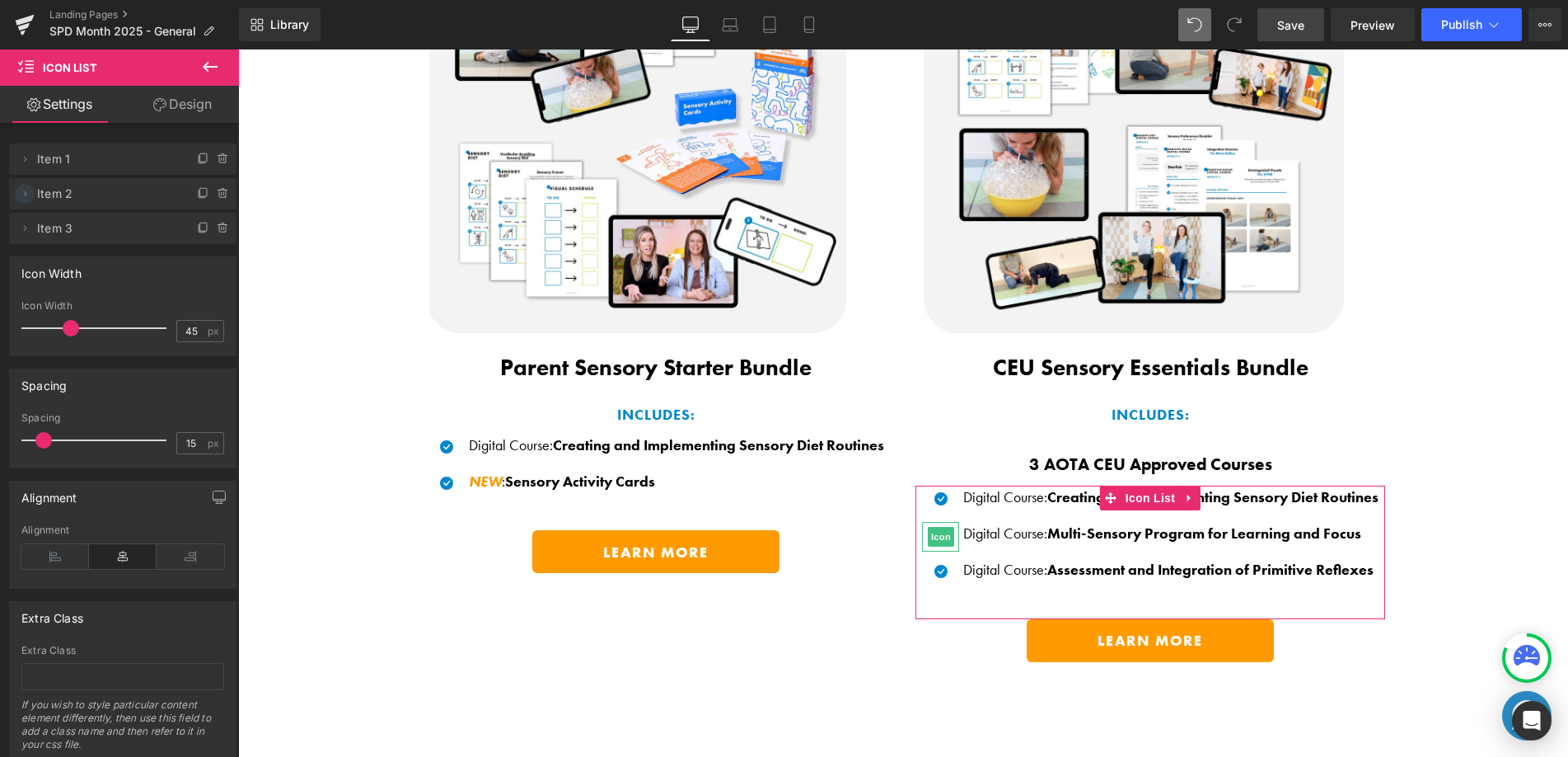
drag, startPoint x: 24, startPoint y: 229, endPoint x: 24, endPoint y: 185, distance: 44.0
click at [20, 140] on ul "Delete Cancel Item 1 Item 1 Name Item 1 Delete Cancel Item 2 Item 2 Name Item 2…" at bounding box center [123, 140] width 227 height 0
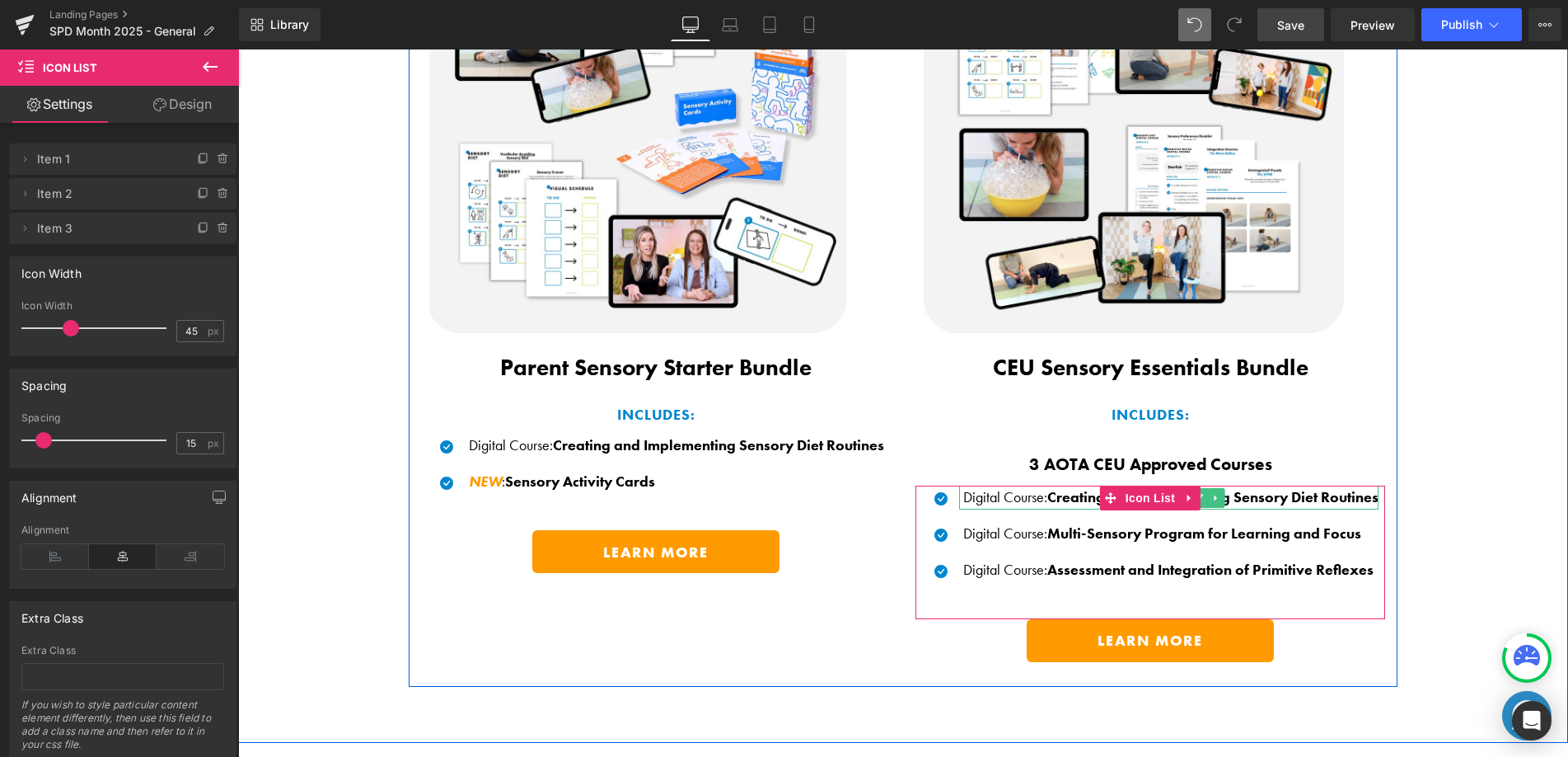
click at [1073, 494] on span "Creating and Implementing Sensory Diet Routines" at bounding box center [1212, 497] width 331 height 19
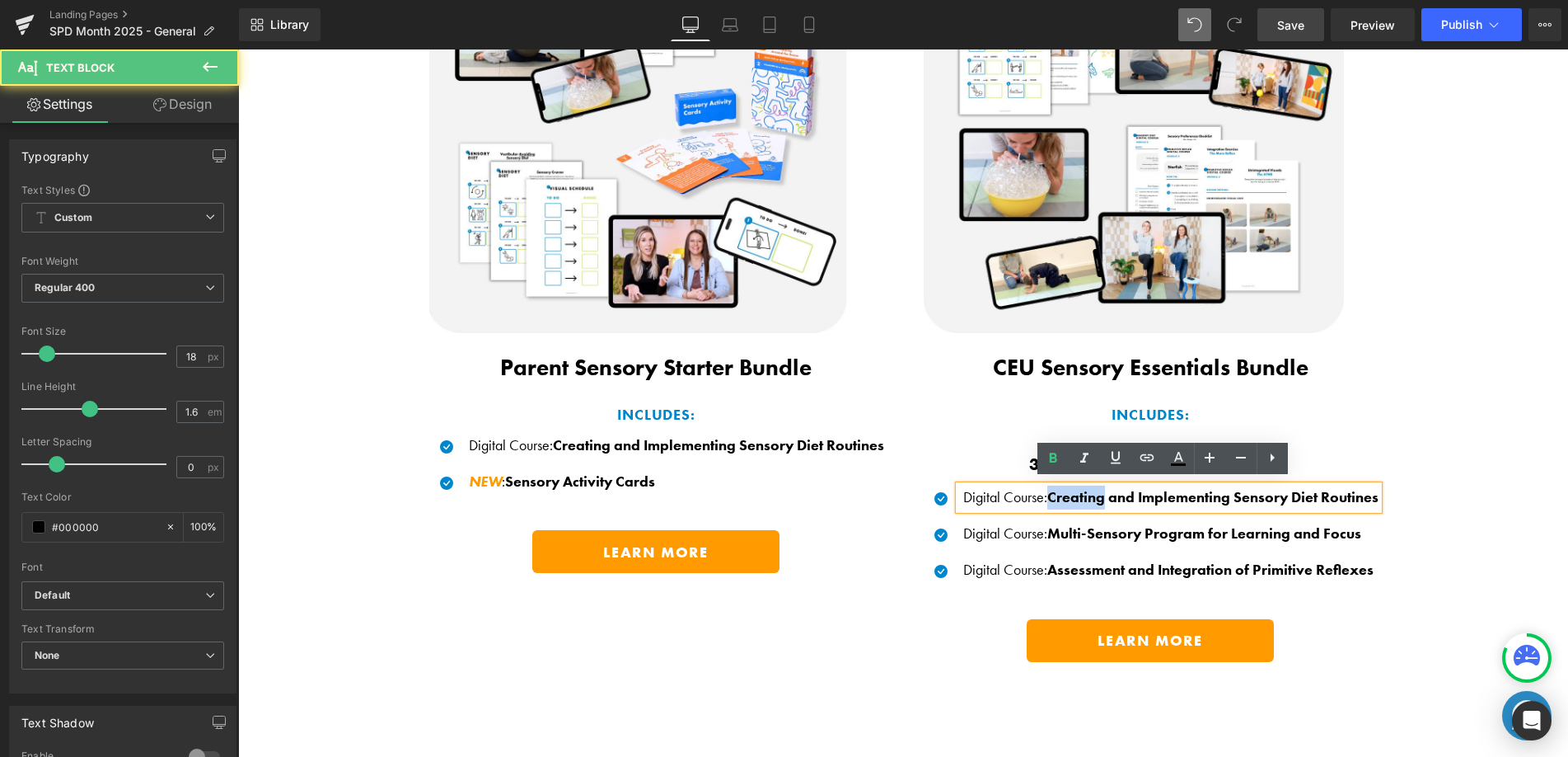
click at [1073, 494] on span "Creating and Implementing Sensory Diet Routines" at bounding box center [1212, 497] width 331 height 19
click at [953, 619] on div "LEARN MORE Button" at bounding box center [1149, 640] width 469 height 43
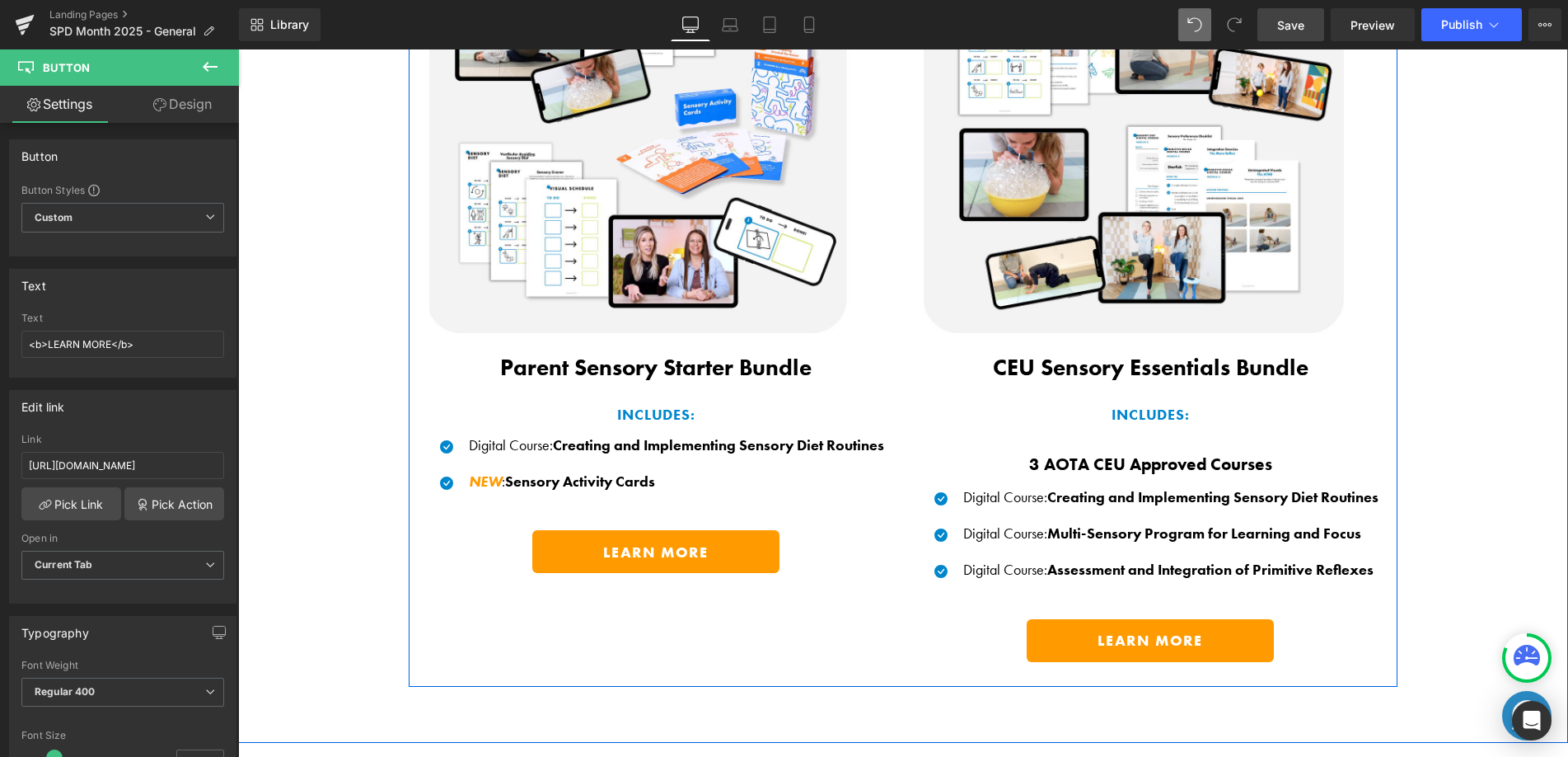
click at [826, 617] on div "Image Product Parent Sensory Starter Bundle Text Block INCLUDES: Text Block Ico…" at bounding box center [902, 296] width 988 height 782
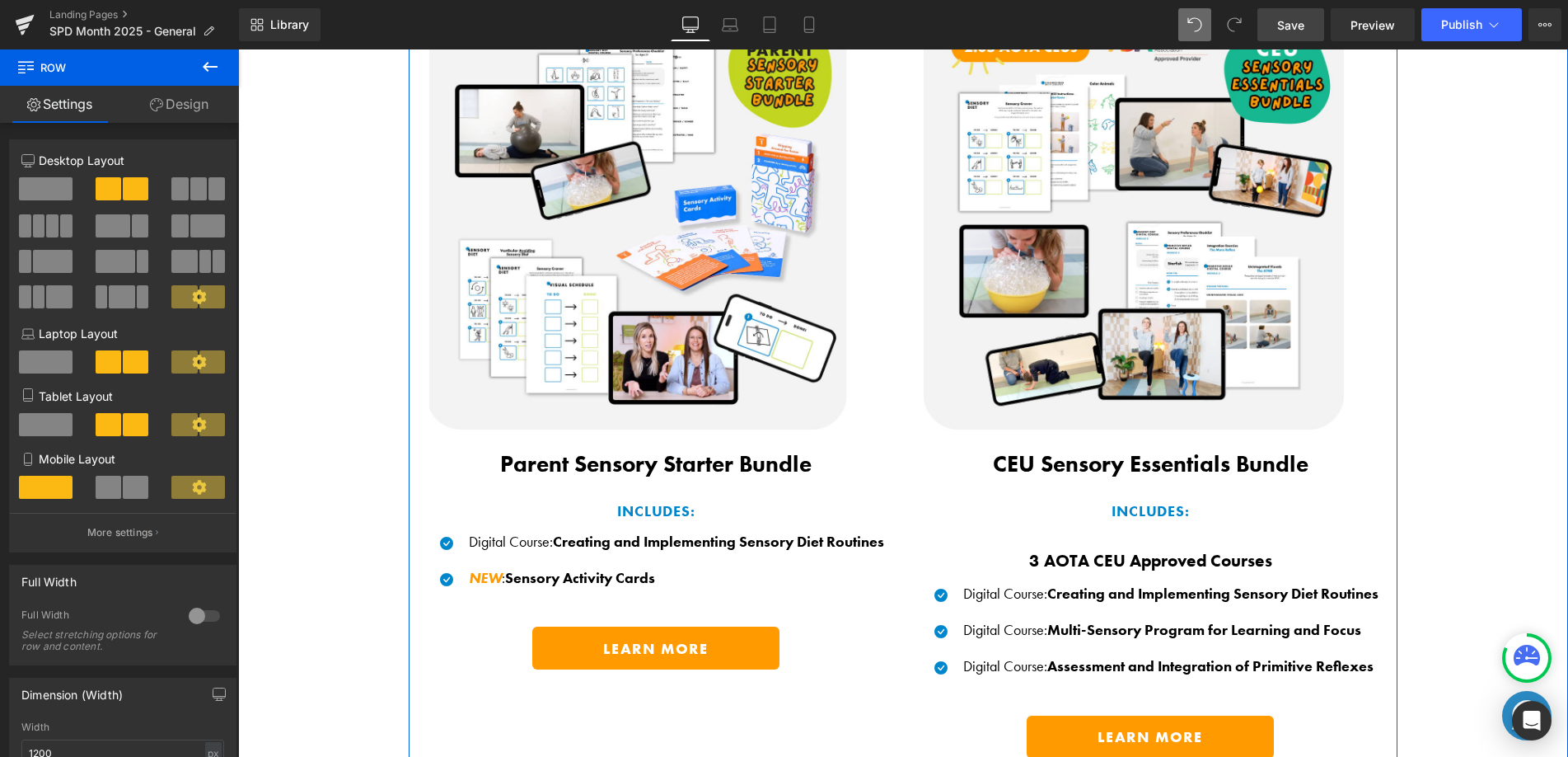
scroll to position [1192, 0]
click at [1050, 559] on b "3 AOTA CEU Approved Courses" at bounding box center [1150, 561] width 243 height 22
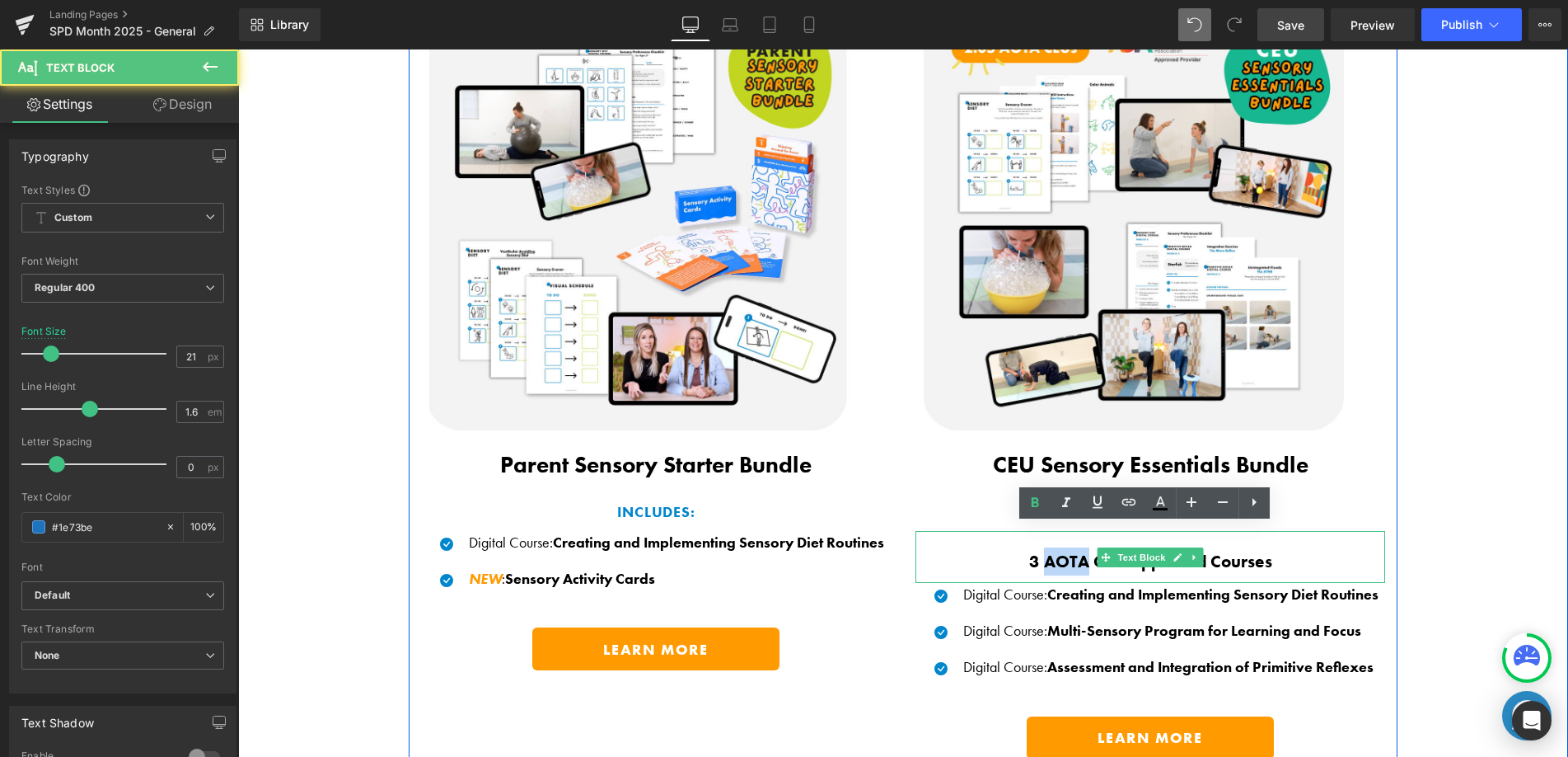
click at [1050, 559] on b "3 AOTA CEU Approved Courses" at bounding box center [1150, 561] width 243 height 22
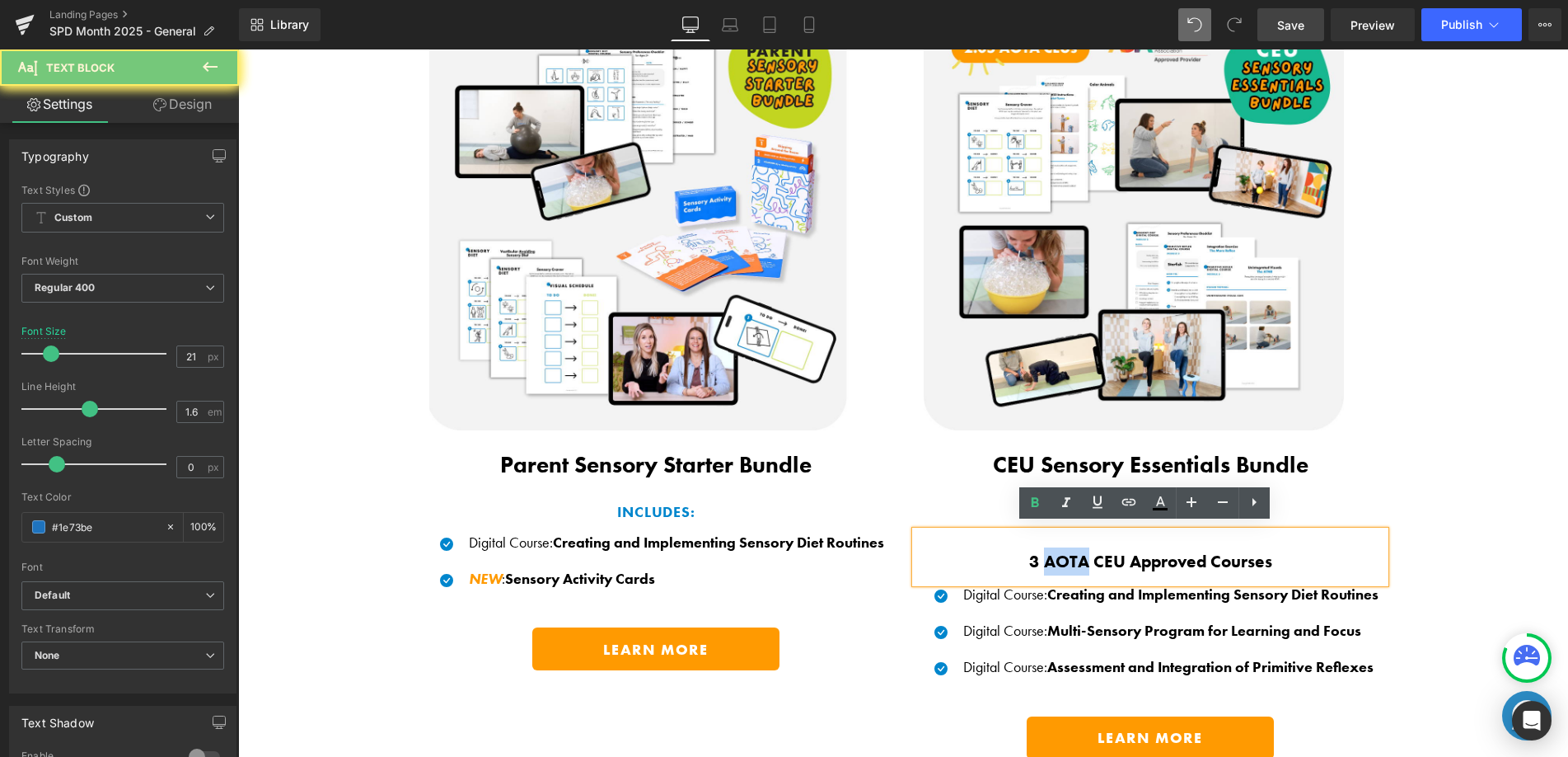
click at [1034, 556] on b "3 AOTA CEU Approved Courses" at bounding box center [1150, 561] width 243 height 22
drag, startPoint x: 1039, startPoint y: 557, endPoint x: 1007, endPoint y: 548, distance: 33.2
click at [1007, 549] on p "3 AOTA CEU Approved Courses" at bounding box center [1149, 561] width 469 height 28
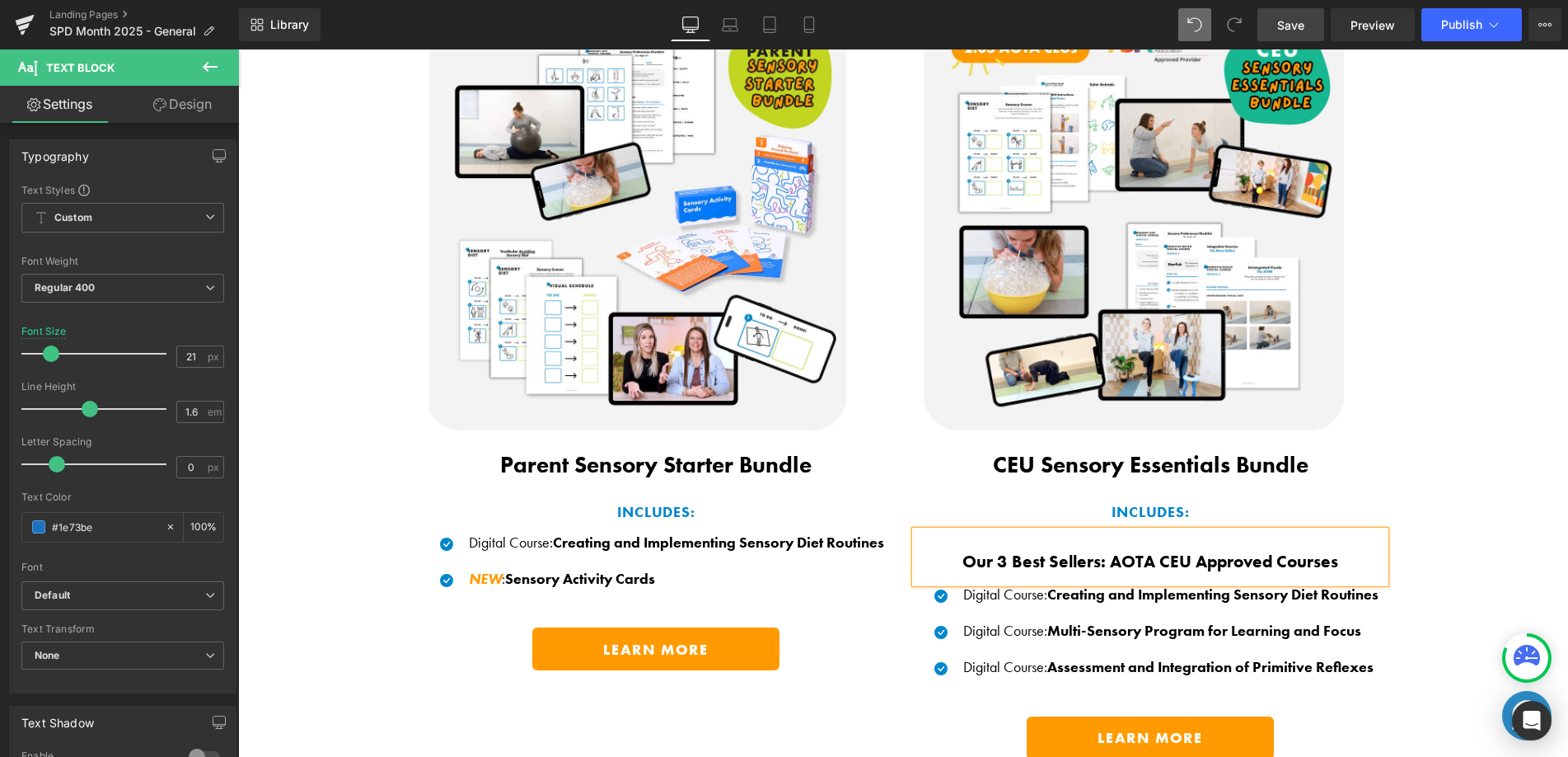
click at [1517, 511] on div "Save BIG When You Shop Our Exclusive Bundles! Heading Thoughtfully curated sens…" at bounding box center [903, 332] width 1330 height 904
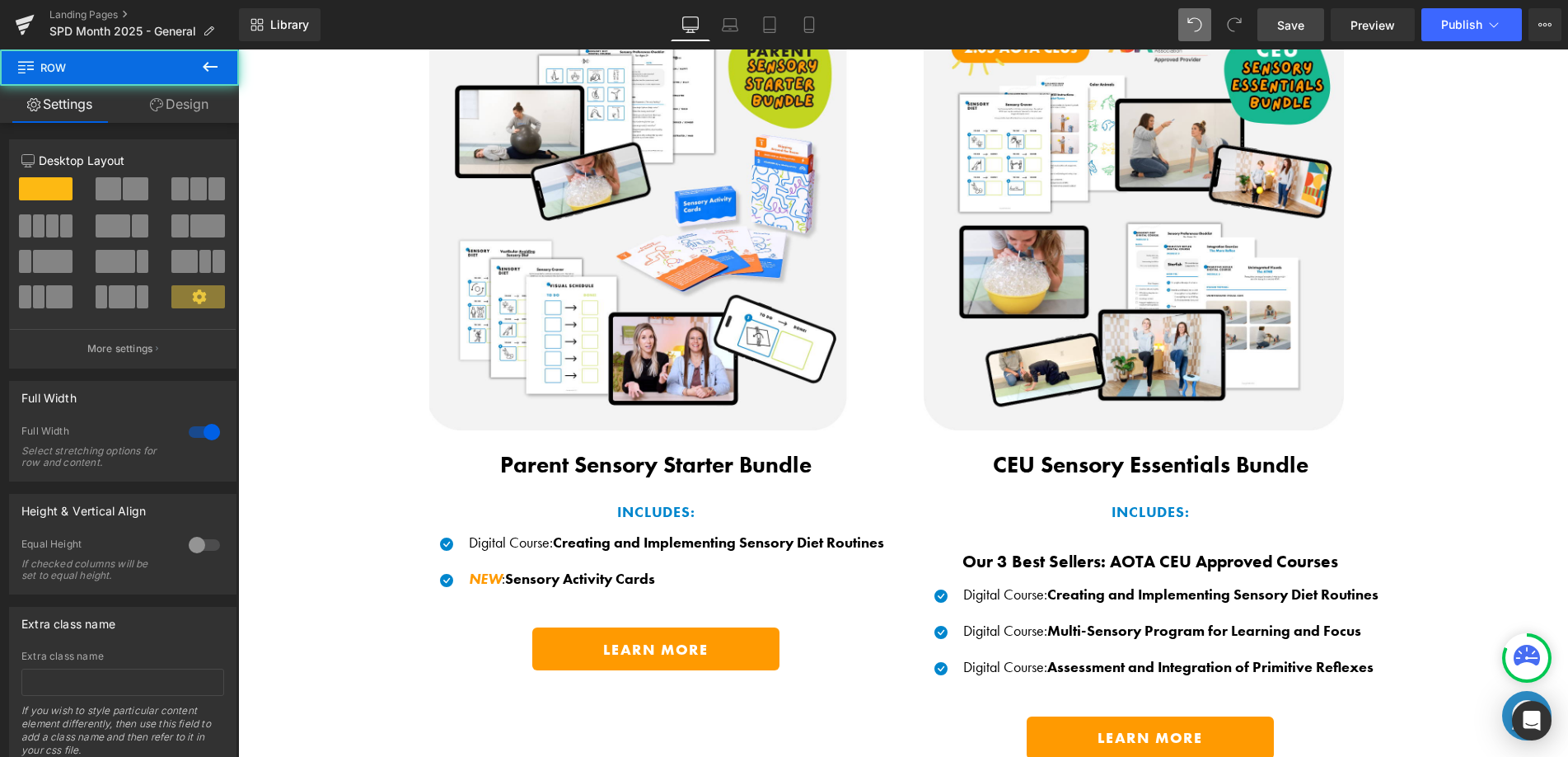
click at [1228, 532] on div "Our 3 Best Sellers: AOTA CEU Approved Courses" at bounding box center [1149, 557] width 469 height 53
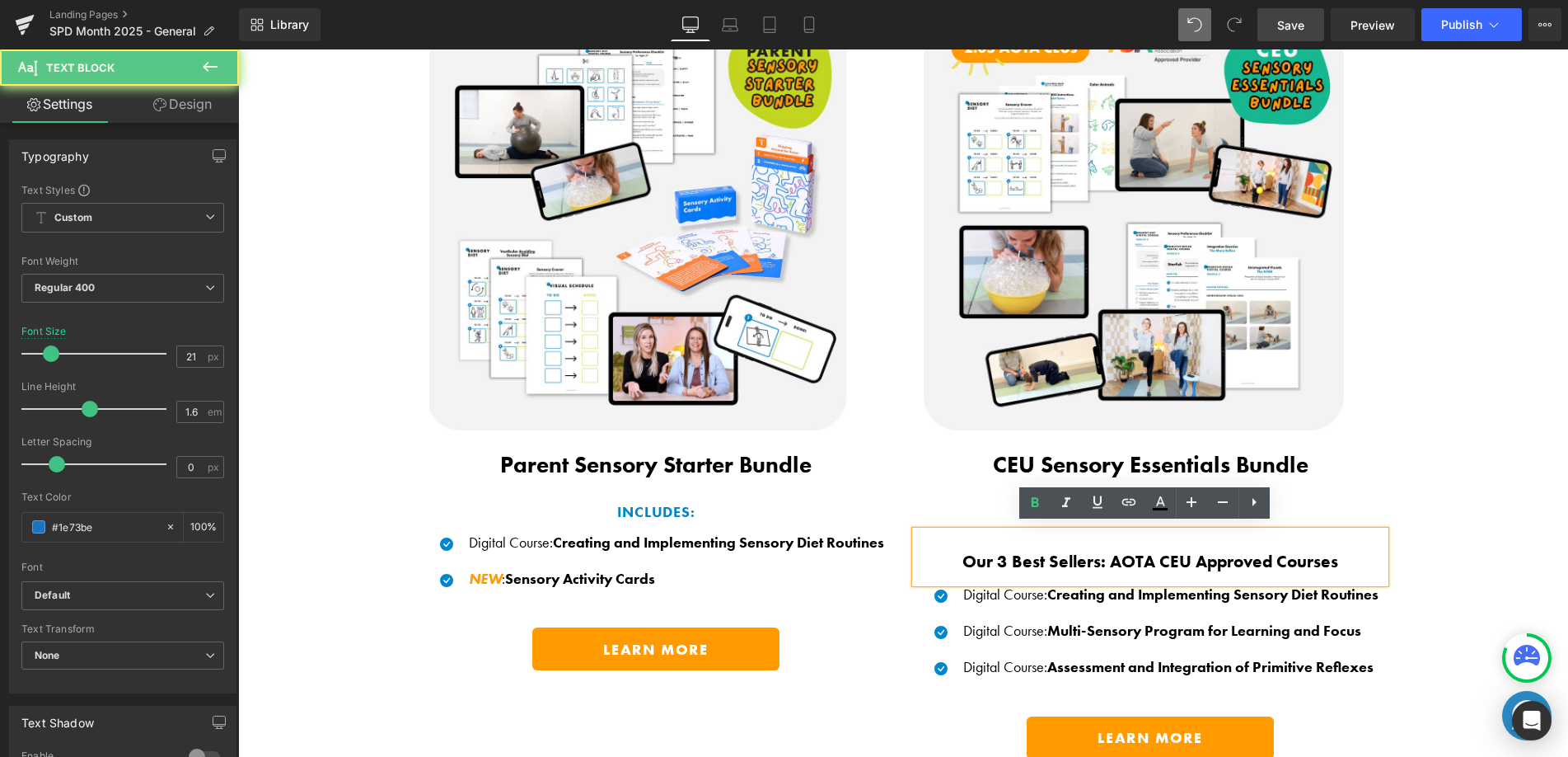
click at [1227, 550] on b "Our 3 Best Sellers: AOTA CEU Approved Courses" at bounding box center [1150, 561] width 376 height 22
click at [1228, 550] on b "Our 3 Best Sellers: AOTA CEU Approved Courses" at bounding box center [1150, 561] width 376 height 22
click at [1110, 556] on b "Our 3 Best Sellers: AOTA CEU Approved Courses" at bounding box center [1150, 561] width 376 height 22
click at [1109, 556] on b "Our 3 Best Sellers: AOTA CEU Approved Courses" at bounding box center [1150, 561] width 376 height 22
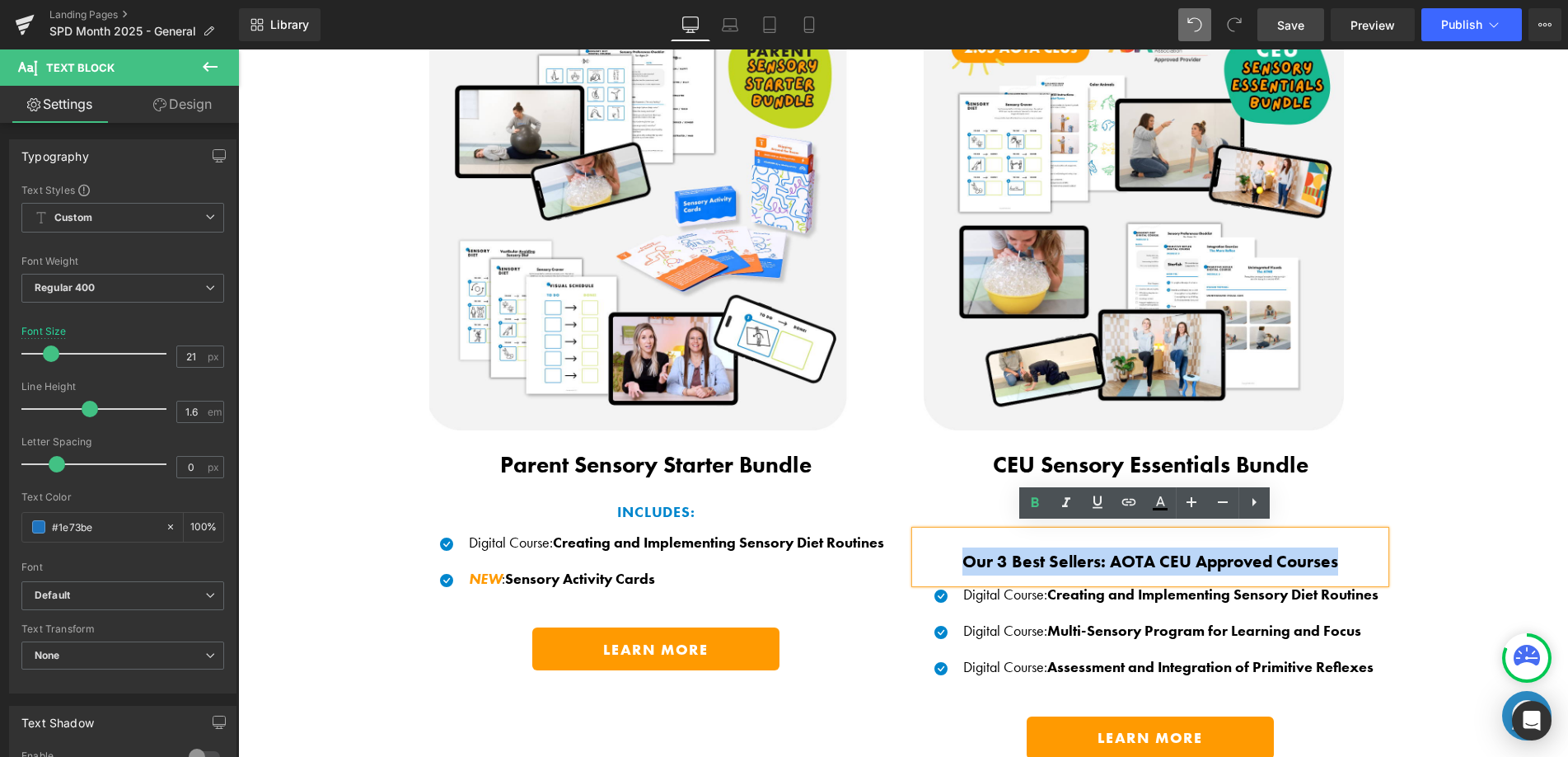
drag, startPoint x: 1109, startPoint y: 556, endPoint x: 1108, endPoint y: 537, distance: 19.0
click at [1109, 554] on b "Our 3 Best Sellers: AOTA CEU Approved Courses" at bounding box center [1150, 561] width 376 height 22
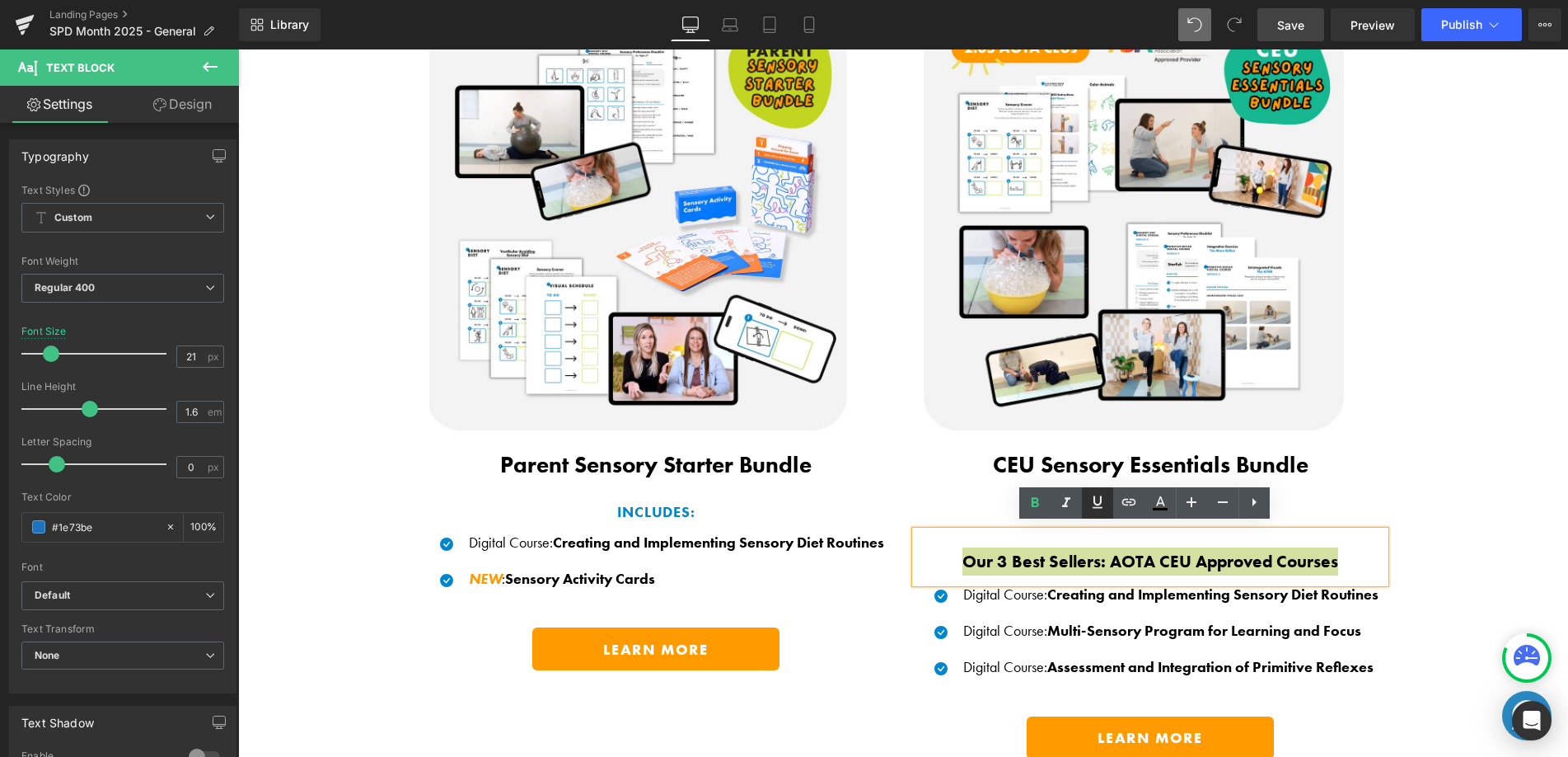
click at [1100, 502] on icon at bounding box center [1098, 502] width 10 height 13
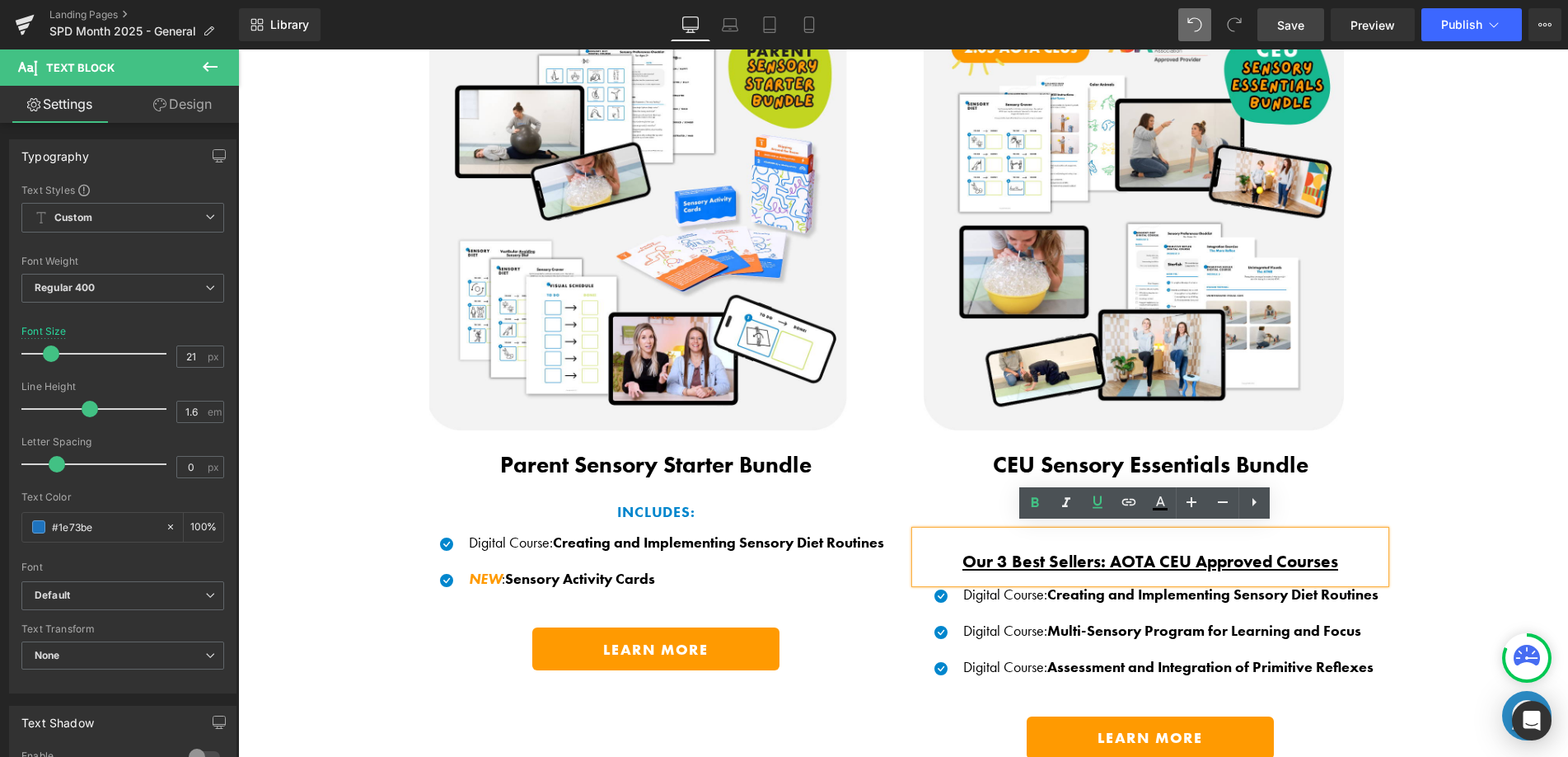
click at [1480, 502] on div "Save BIG When You Shop Our Exclusive Bundles! Heading Thoughtfully curated sens…" at bounding box center [903, 332] width 1330 height 904
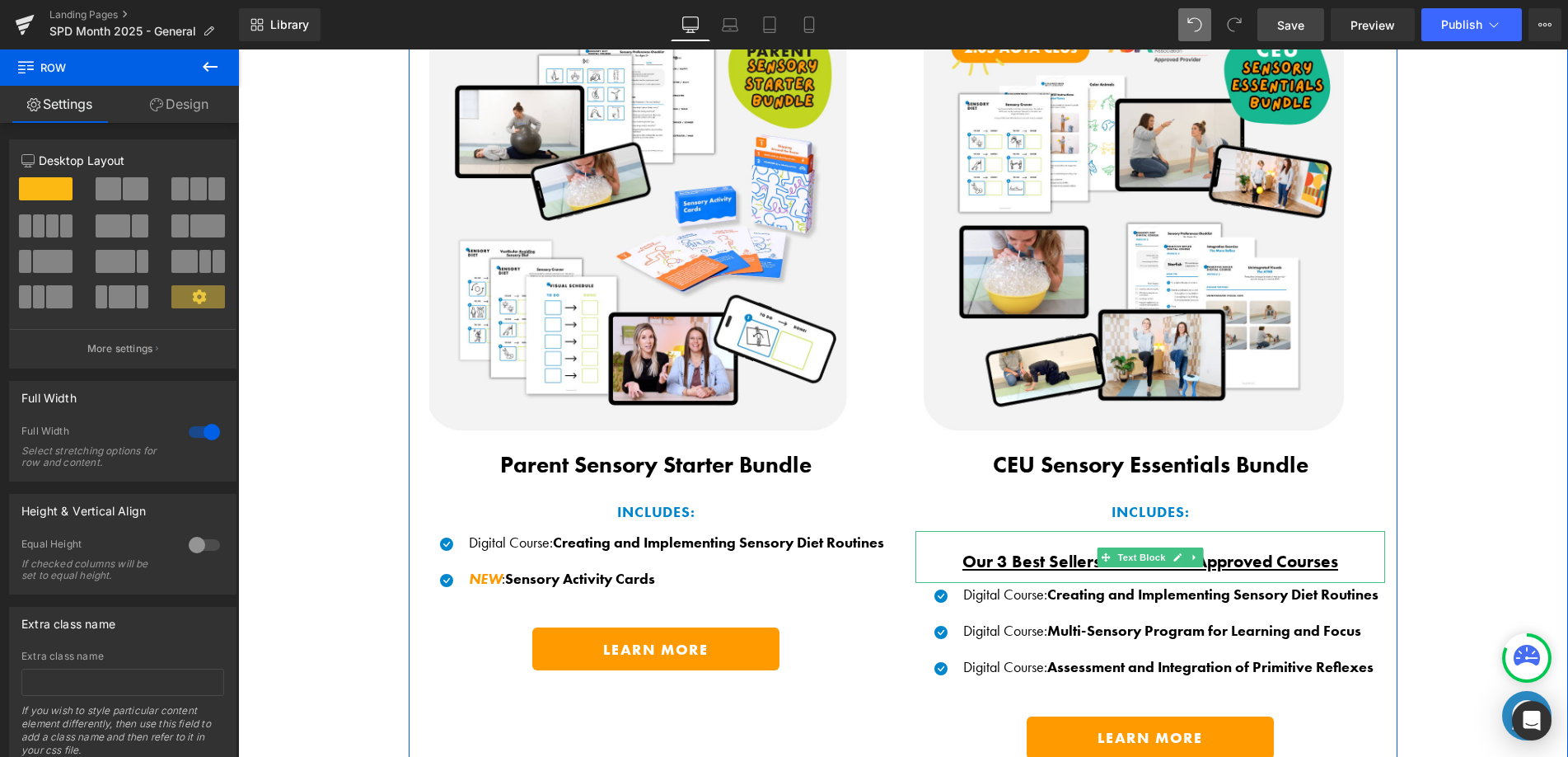
click at [1115, 563] on u "Our 3 Best Sellers: AOTA CEU Approved Courses" at bounding box center [1150, 561] width 376 height 22
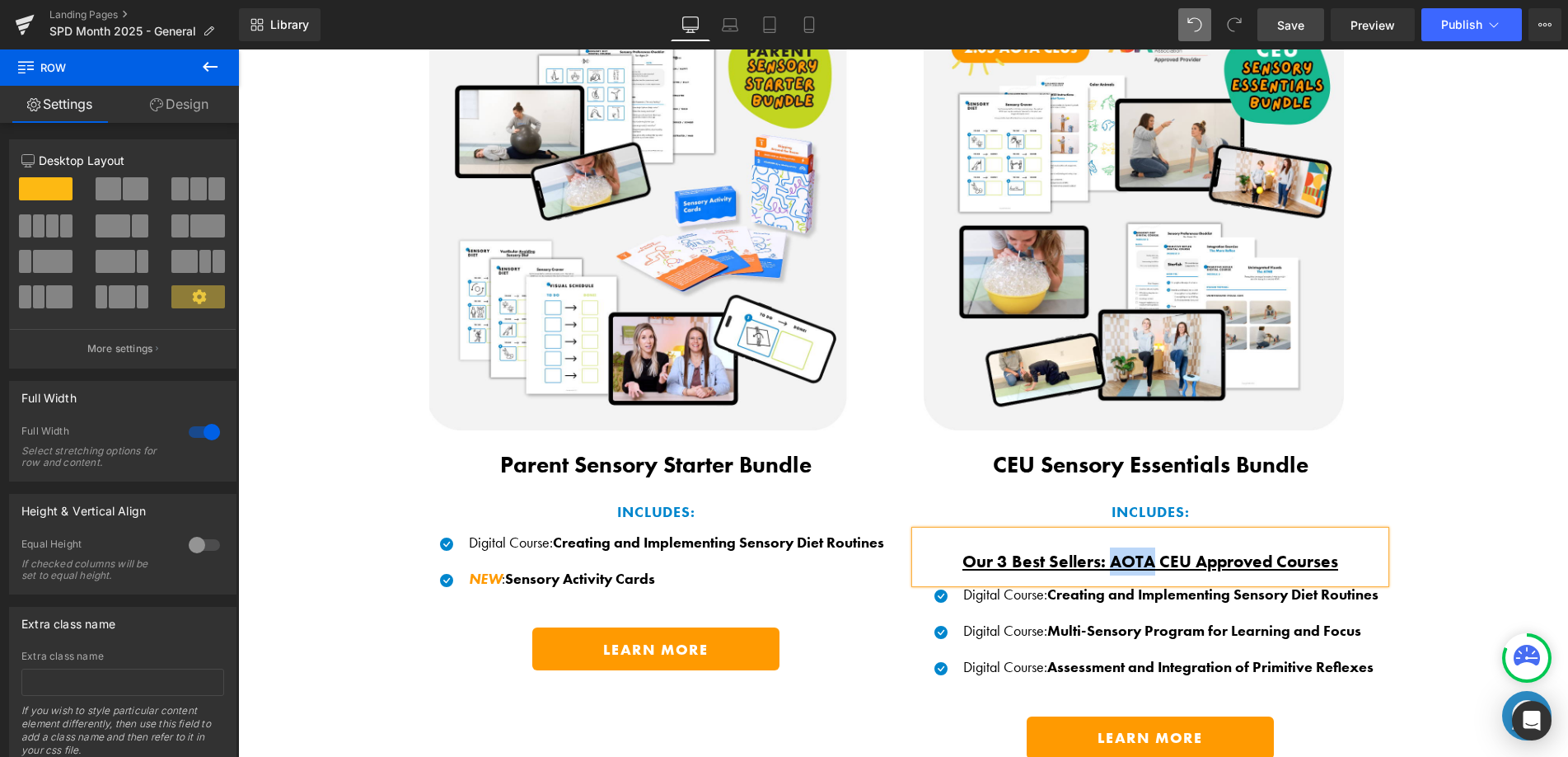
click at [1115, 563] on u "Our 3 Best Sellers: AOTA CEU Approved Courses" at bounding box center [1150, 561] width 376 height 22
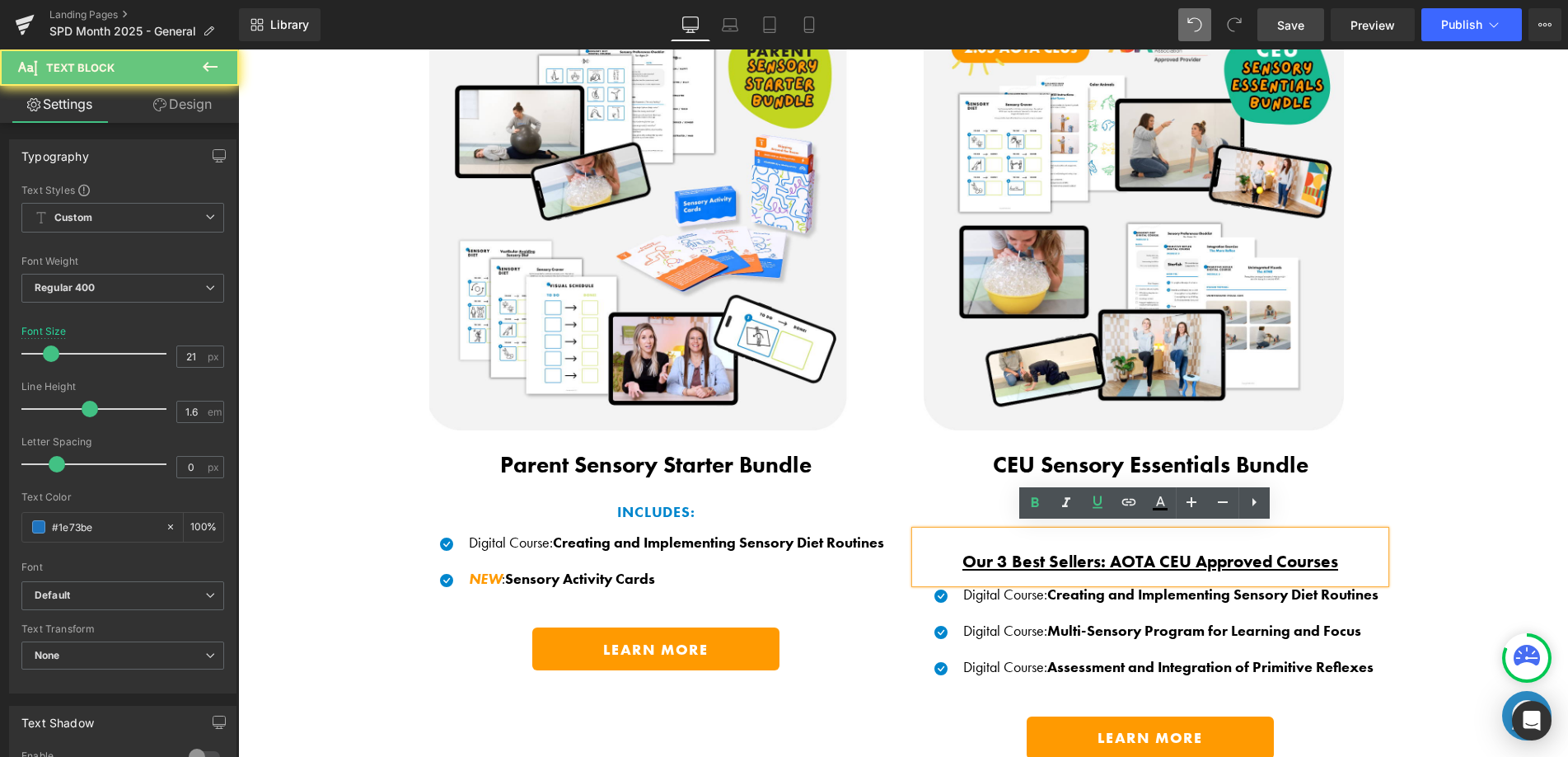
click at [1048, 556] on u "Our 3 Best Sellers: AOTA CEU Approved Courses" at bounding box center [1150, 561] width 376 height 22
click at [1051, 553] on u "Our 3 Best Sellers: AOTA CEU Approved Courses" at bounding box center [1150, 561] width 376 height 22
click at [1033, 550] on u "Our 3 Best Sellers: AOTA CEU Approved Courses" at bounding box center [1150, 561] width 376 height 22
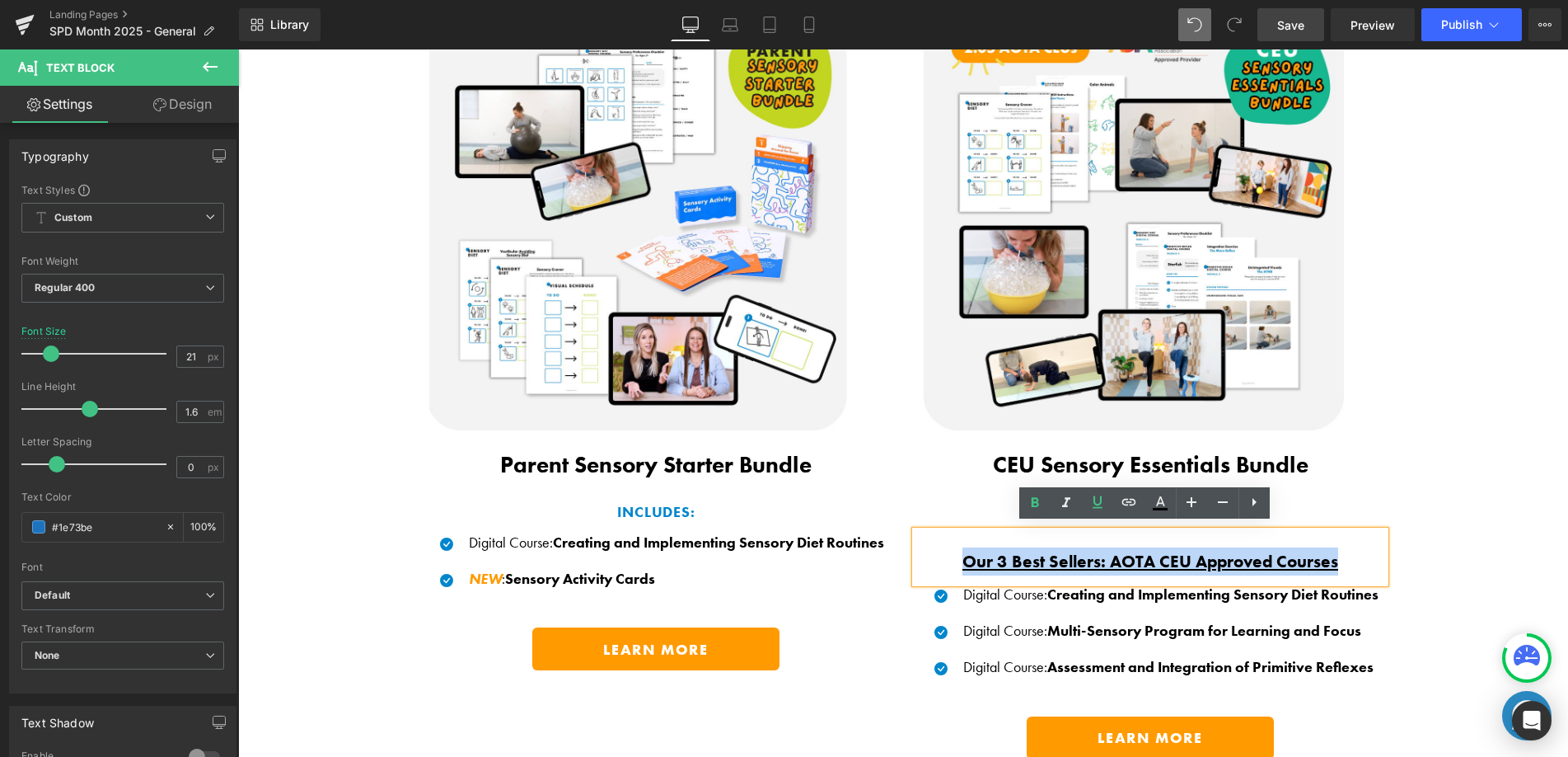
click at [1033, 550] on u "Our 3 Best Sellers: AOTA CEU Approved Courses" at bounding box center [1150, 561] width 376 height 22
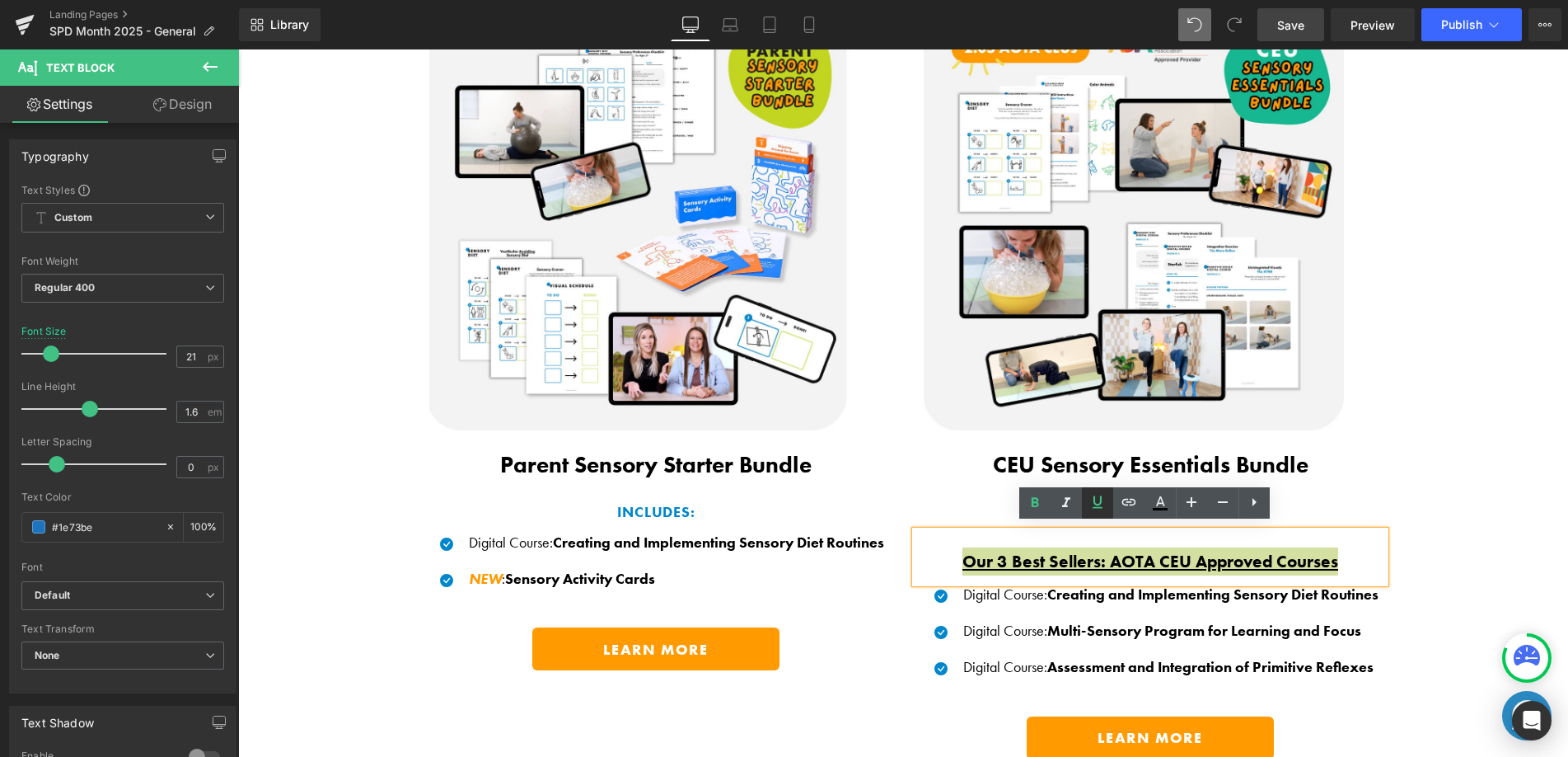
click at [1100, 506] on icon at bounding box center [1097, 502] width 19 height 19
click at [1153, 502] on icon at bounding box center [1159, 502] width 19 height 19
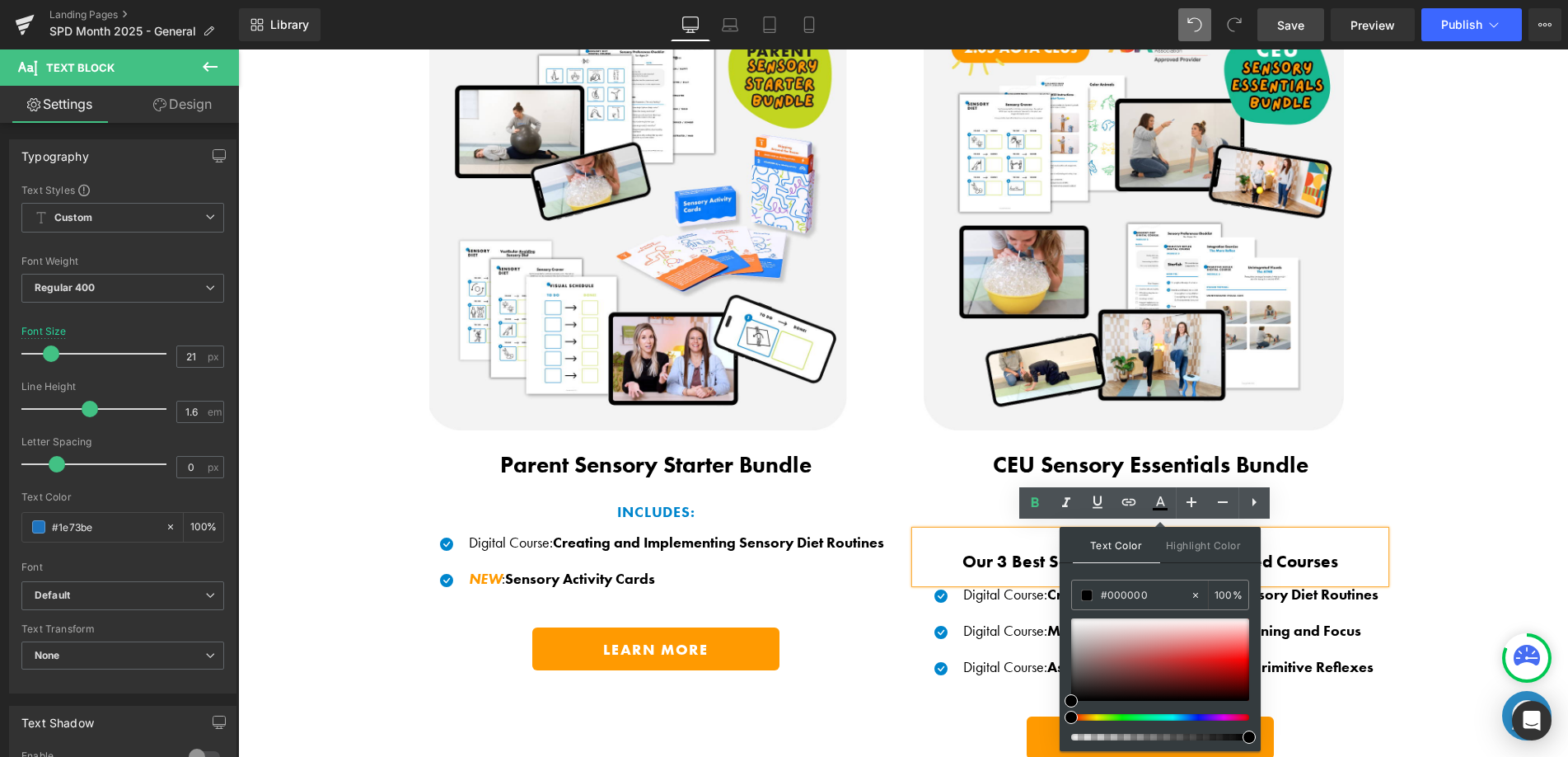
click at [844, 502] on p "INCLUDES:" at bounding box center [656, 513] width 469 height 24
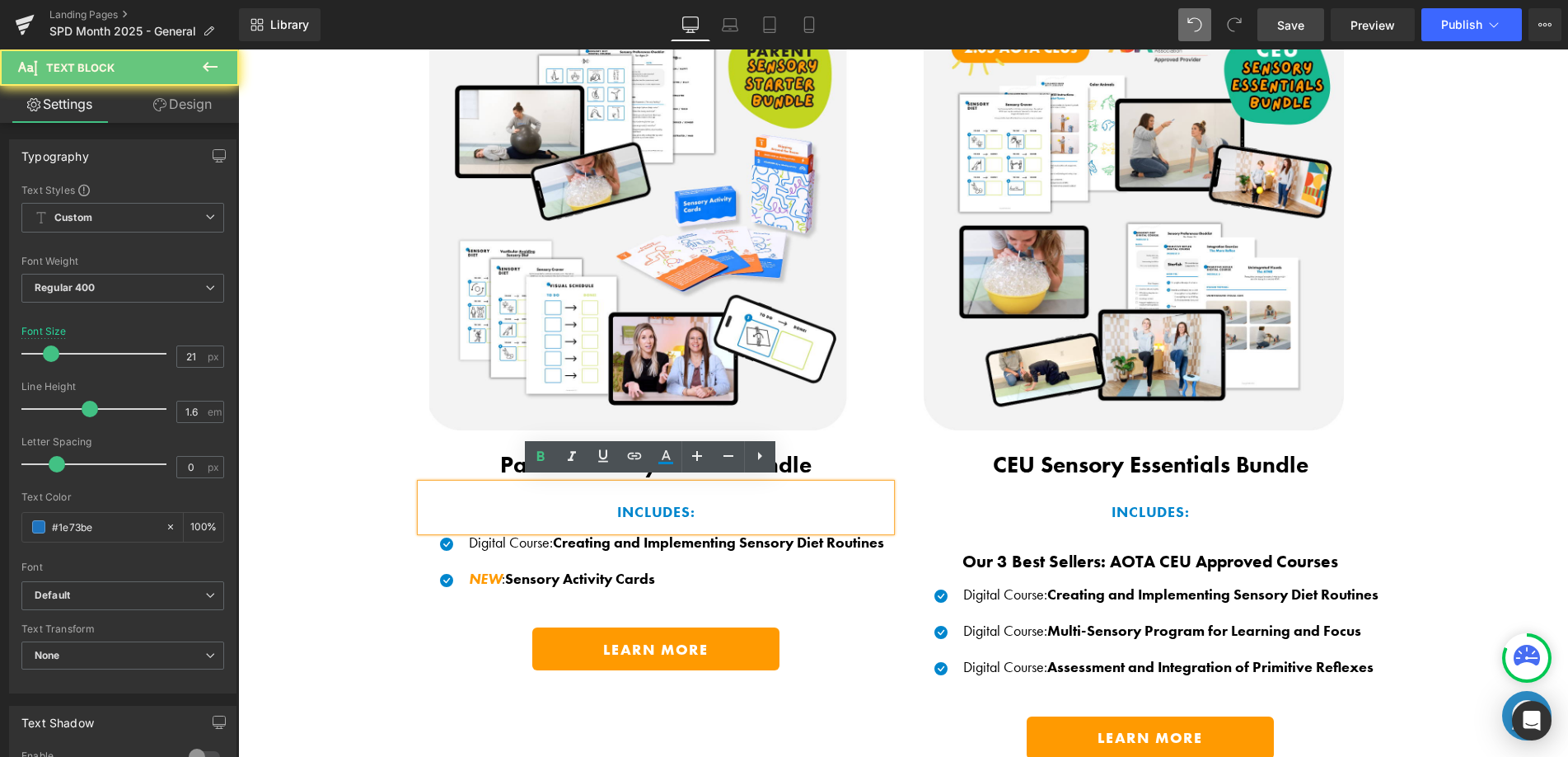
click at [999, 564] on b "Our 3 Best Sellers: AOTA CEU Approved Courses" at bounding box center [1150, 561] width 376 height 22
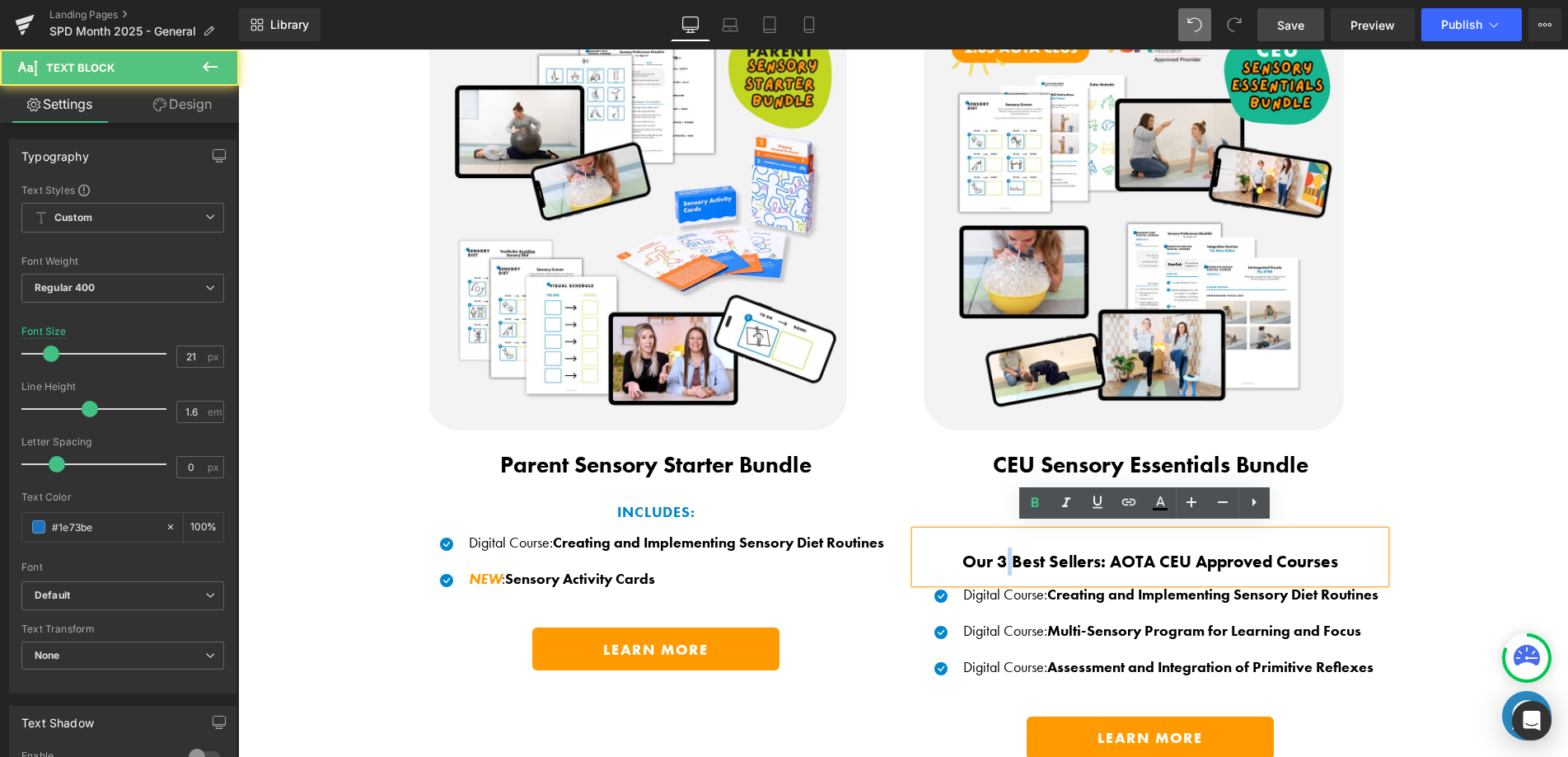
click at [999, 564] on b "Our 3 Best Sellers: AOTA CEU Approved Courses" at bounding box center [1150, 561] width 376 height 22
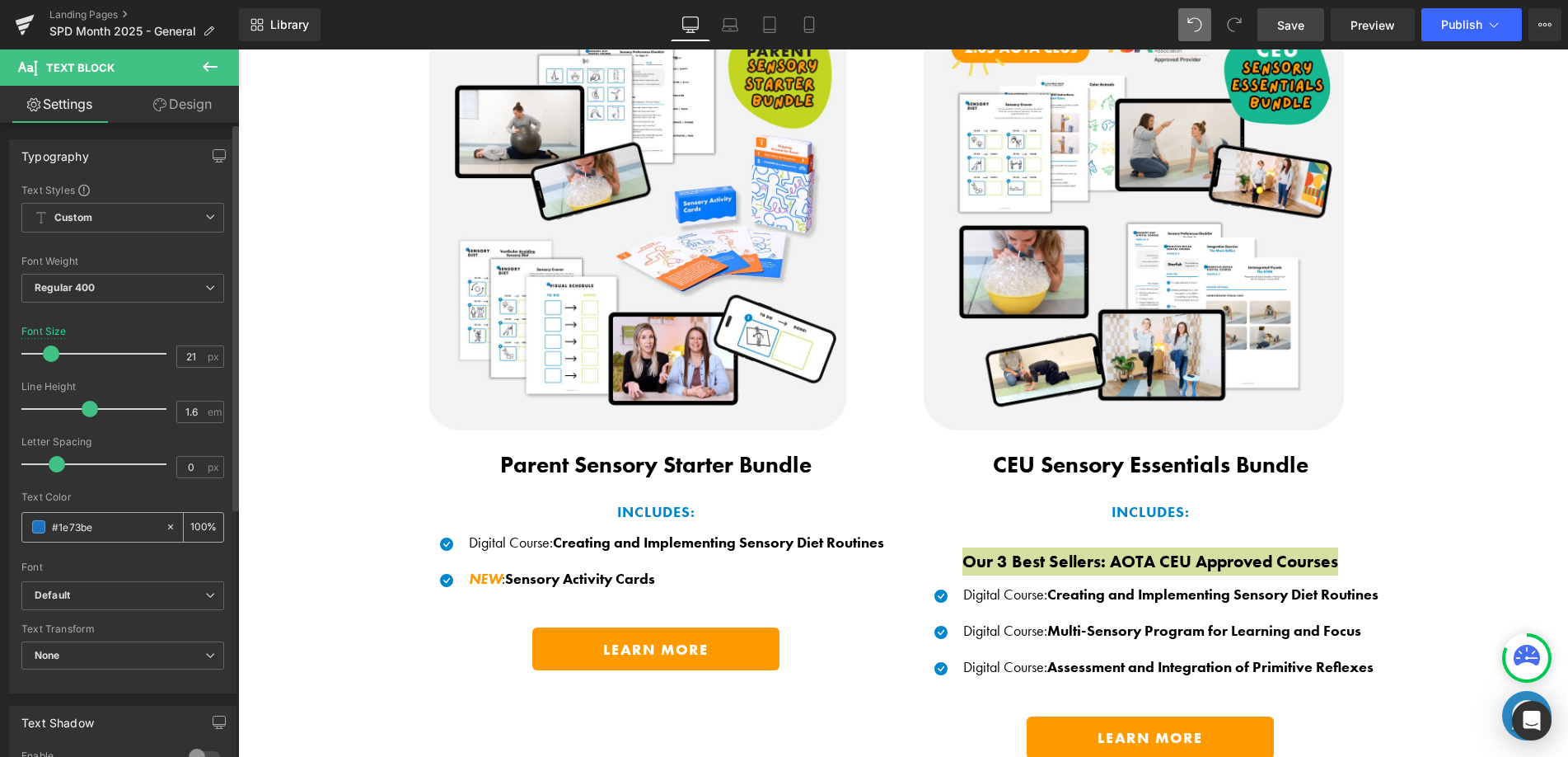
drag, startPoint x: 99, startPoint y: 523, endPoint x: 42, endPoint y: 514, distance: 57.7
click at [41, 514] on div "#1e73be" at bounding box center [93, 527] width 142 height 29
type input "#C2D620"
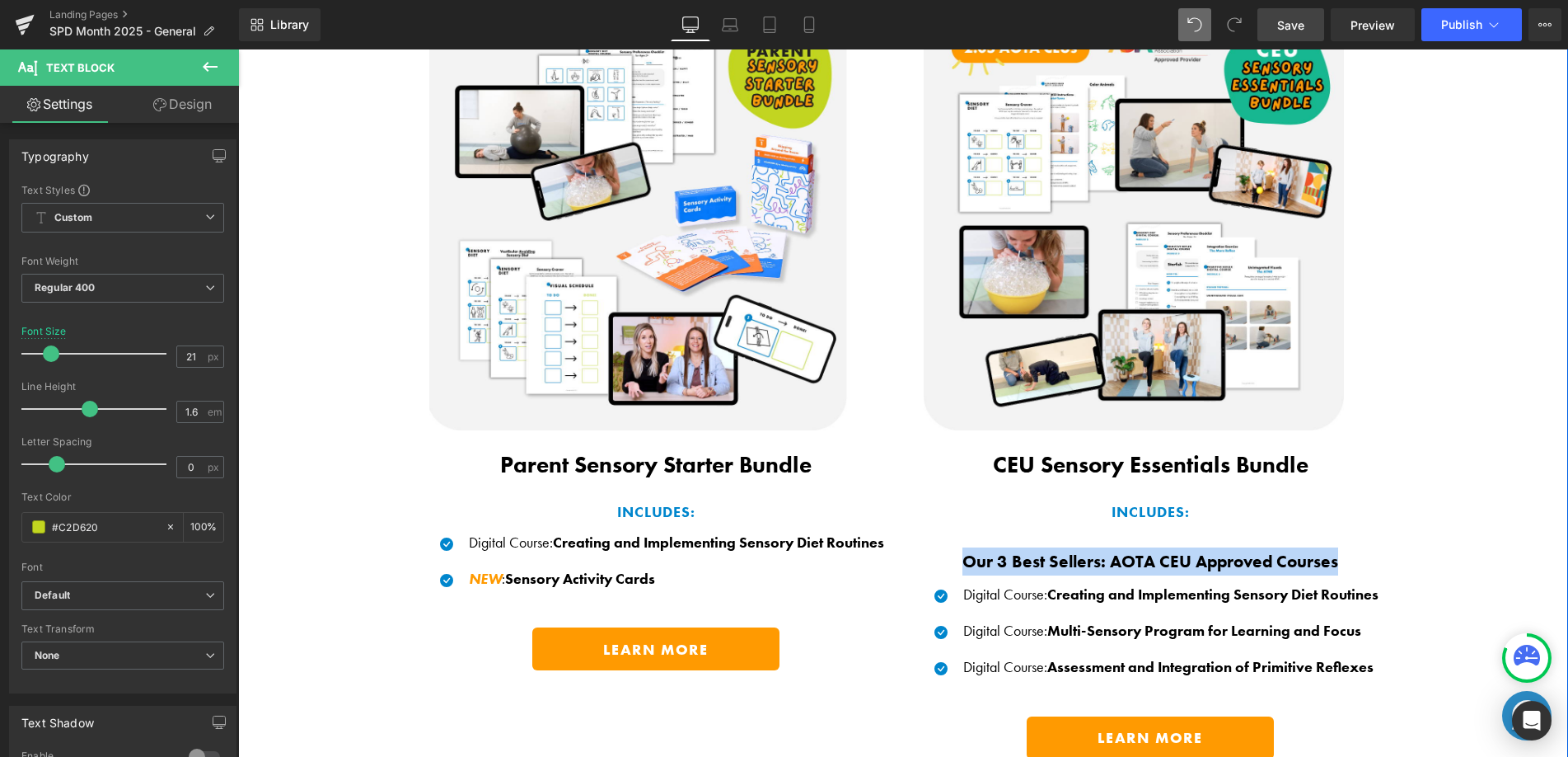
click at [1454, 507] on div "Save BIG When You Shop Our Exclusive Bundles! Heading Thoughtfully curated sens…" at bounding box center [903, 332] width 1330 height 904
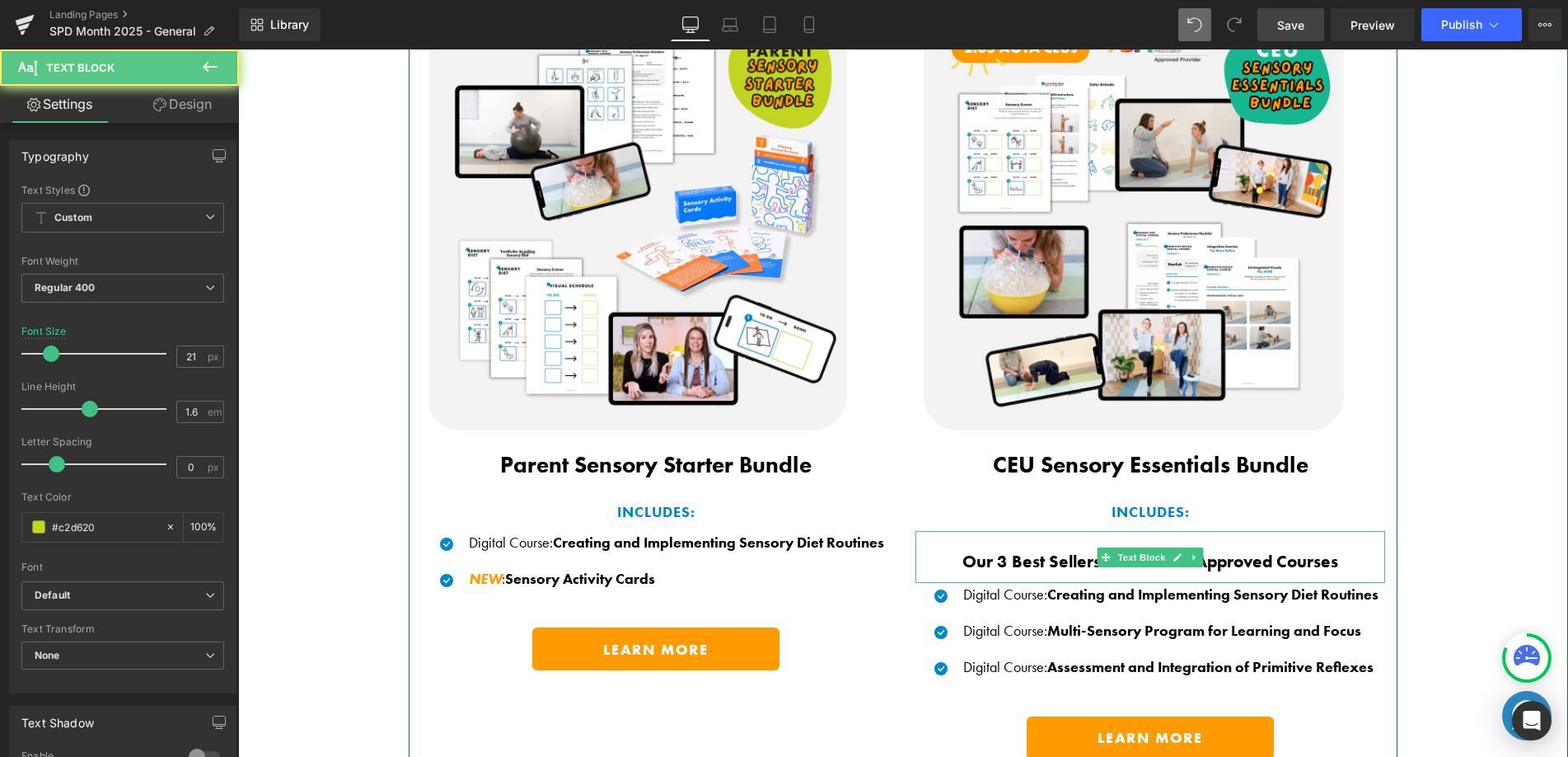
click at [1107, 562] on b "Our 3 Best Sellers: AOTA CEU Approved Courses" at bounding box center [1150, 561] width 376 height 22
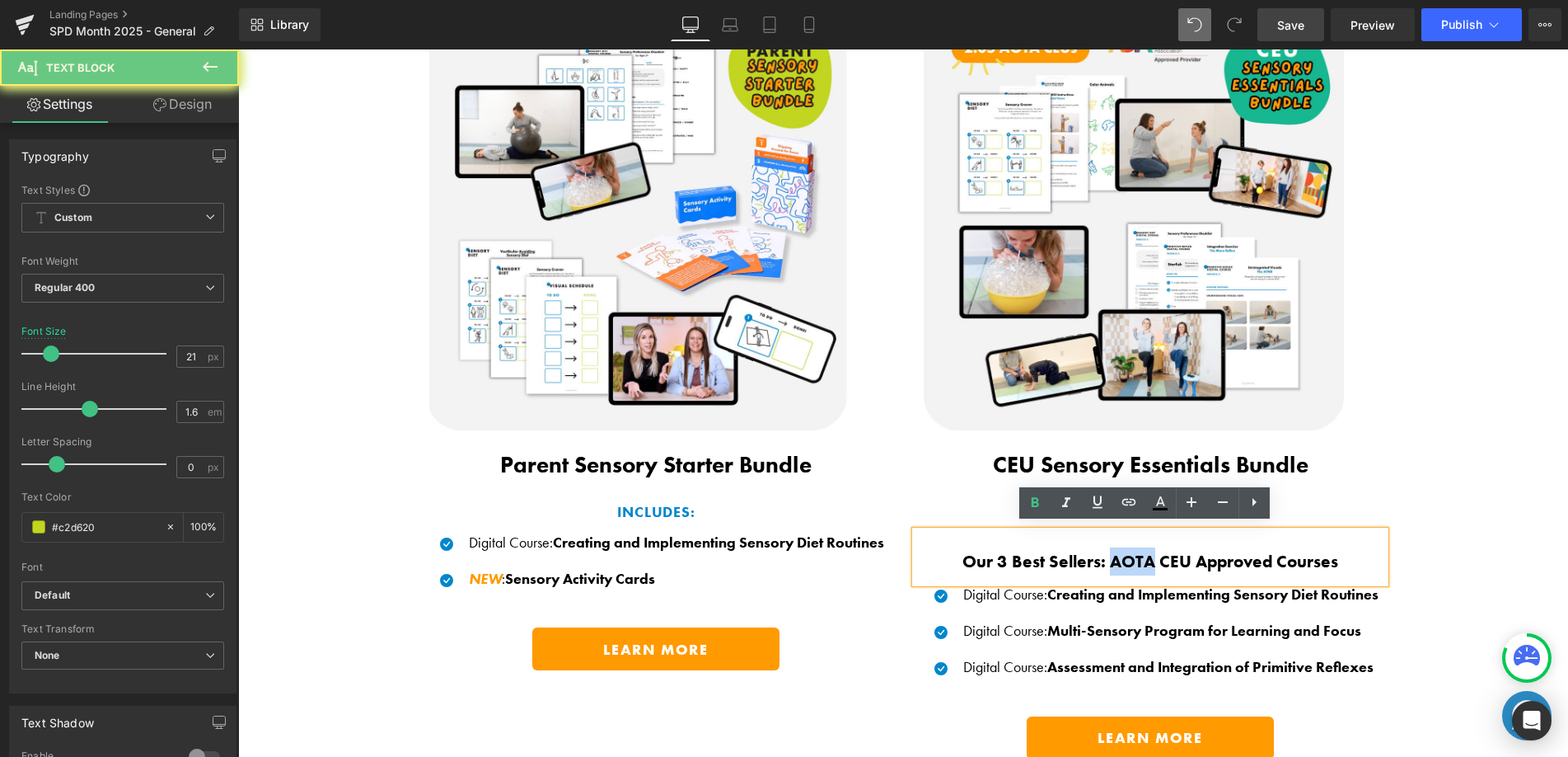
click at [1107, 561] on b "Our 3 Best Sellers: AOTA CEU Approved Courses" at bounding box center [1150, 561] width 376 height 22
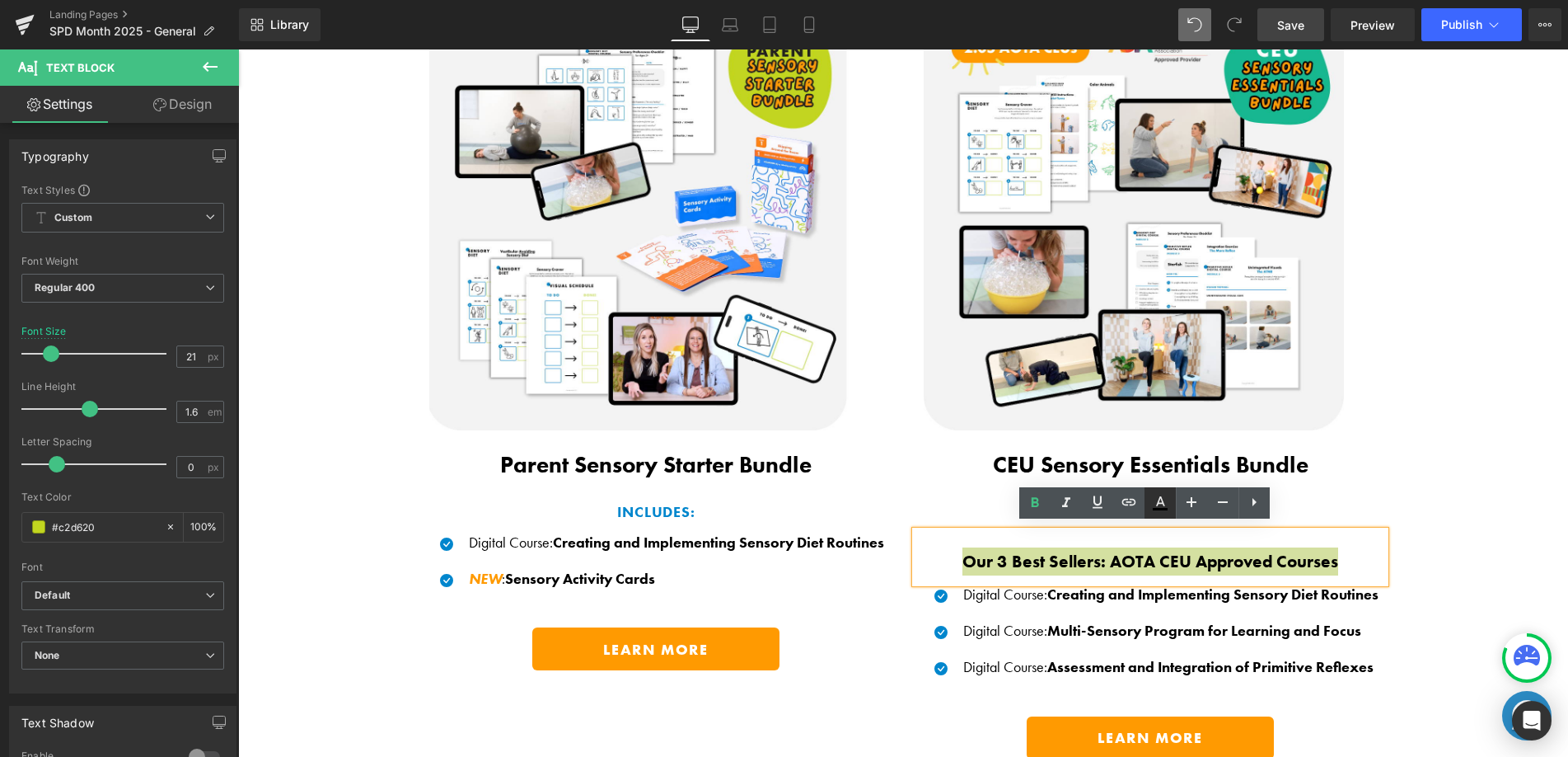
click at [1163, 503] on icon at bounding box center [1160, 502] width 9 height 10
type input "100"
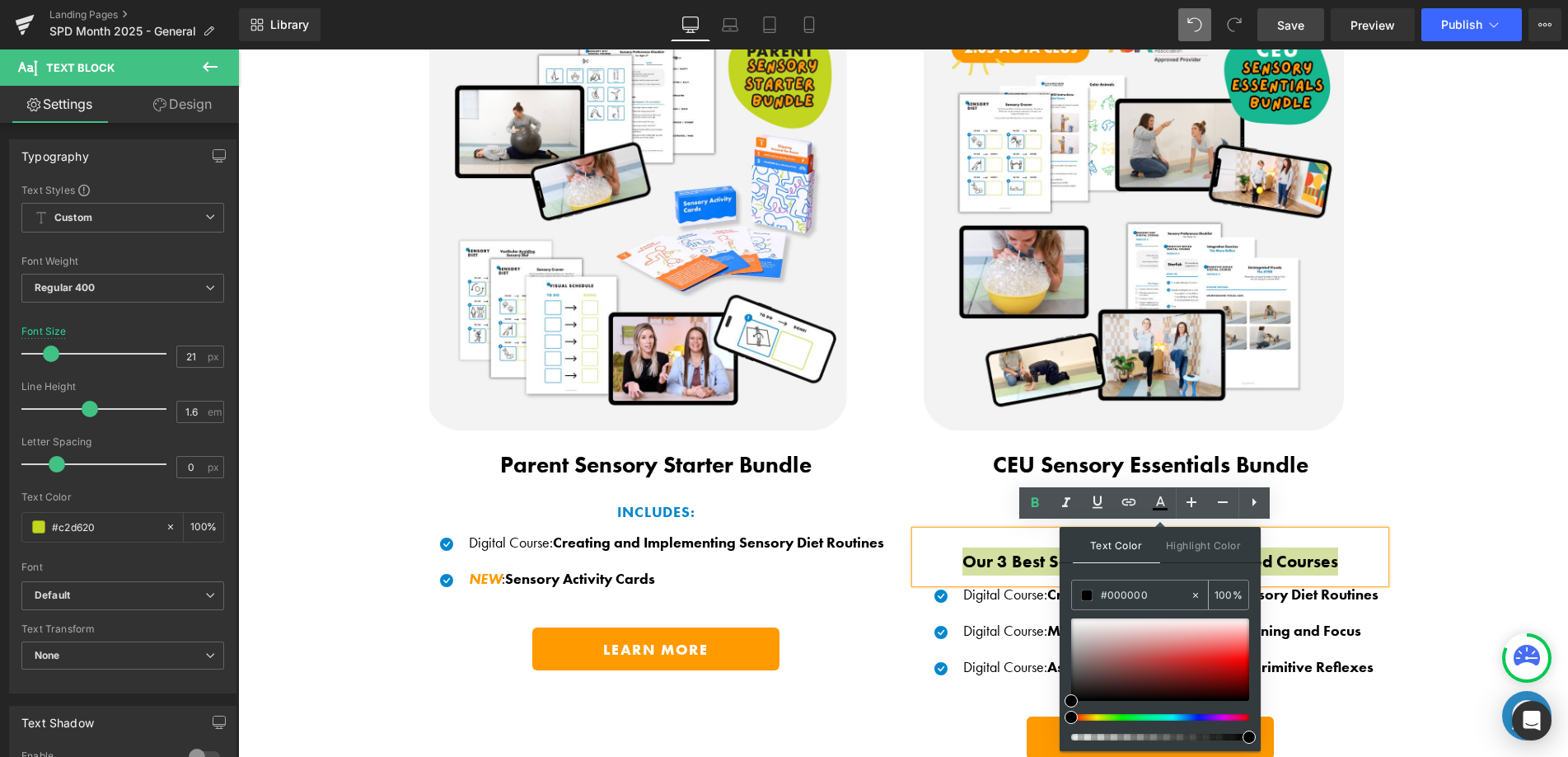
drag, startPoint x: 1153, startPoint y: 593, endPoint x: 1096, endPoint y: 584, distance: 57.7
click at [1096, 583] on div "#000000" at bounding box center [1131, 594] width 118 height 29
paste input "C2D62"
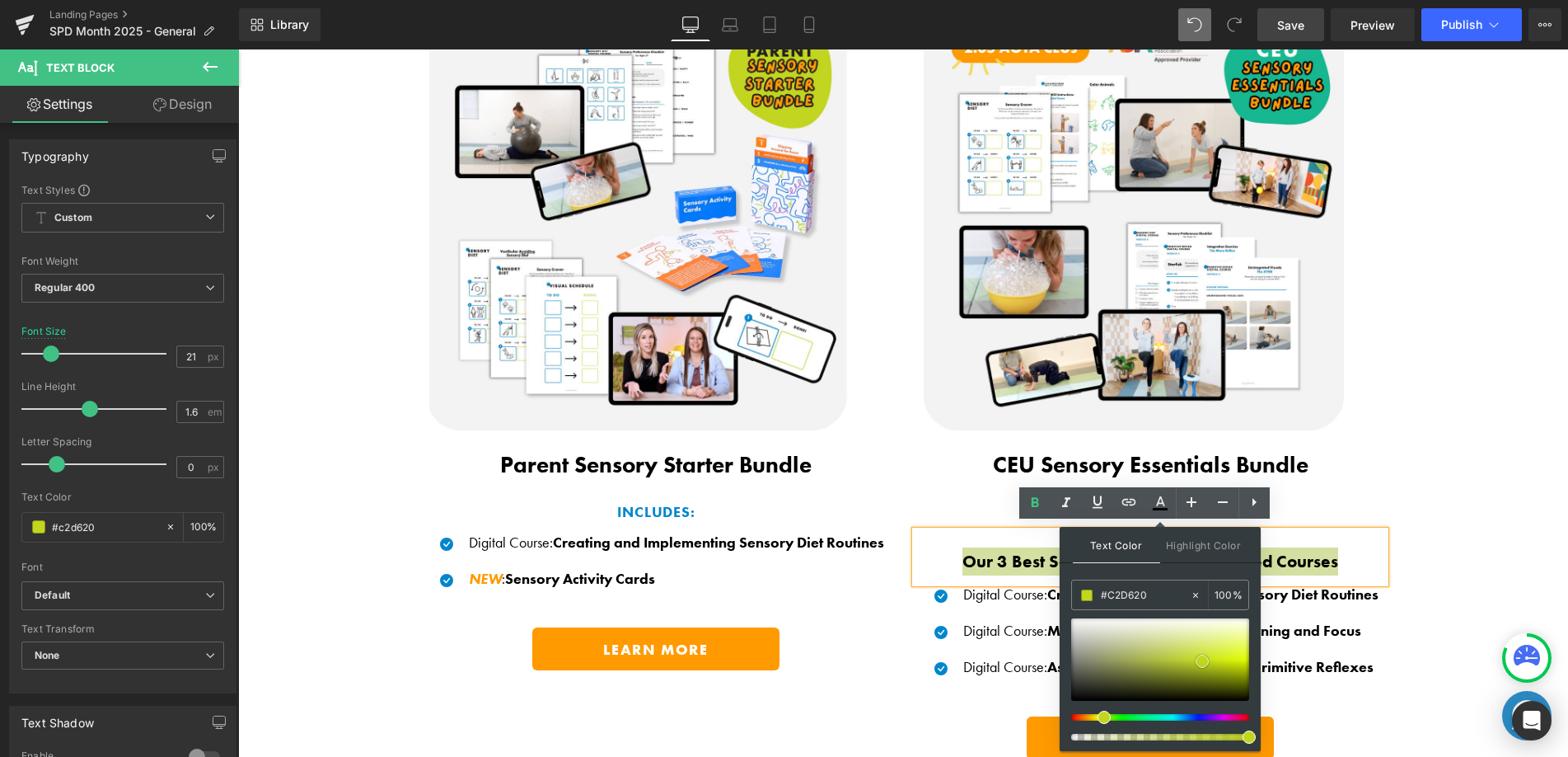
type input "#c2d620"
click at [1204, 659] on span at bounding box center [1202, 661] width 13 height 13
click at [1310, 473] on p "CEU Sensory Essentials Bundle" at bounding box center [1149, 465] width 469 height 37
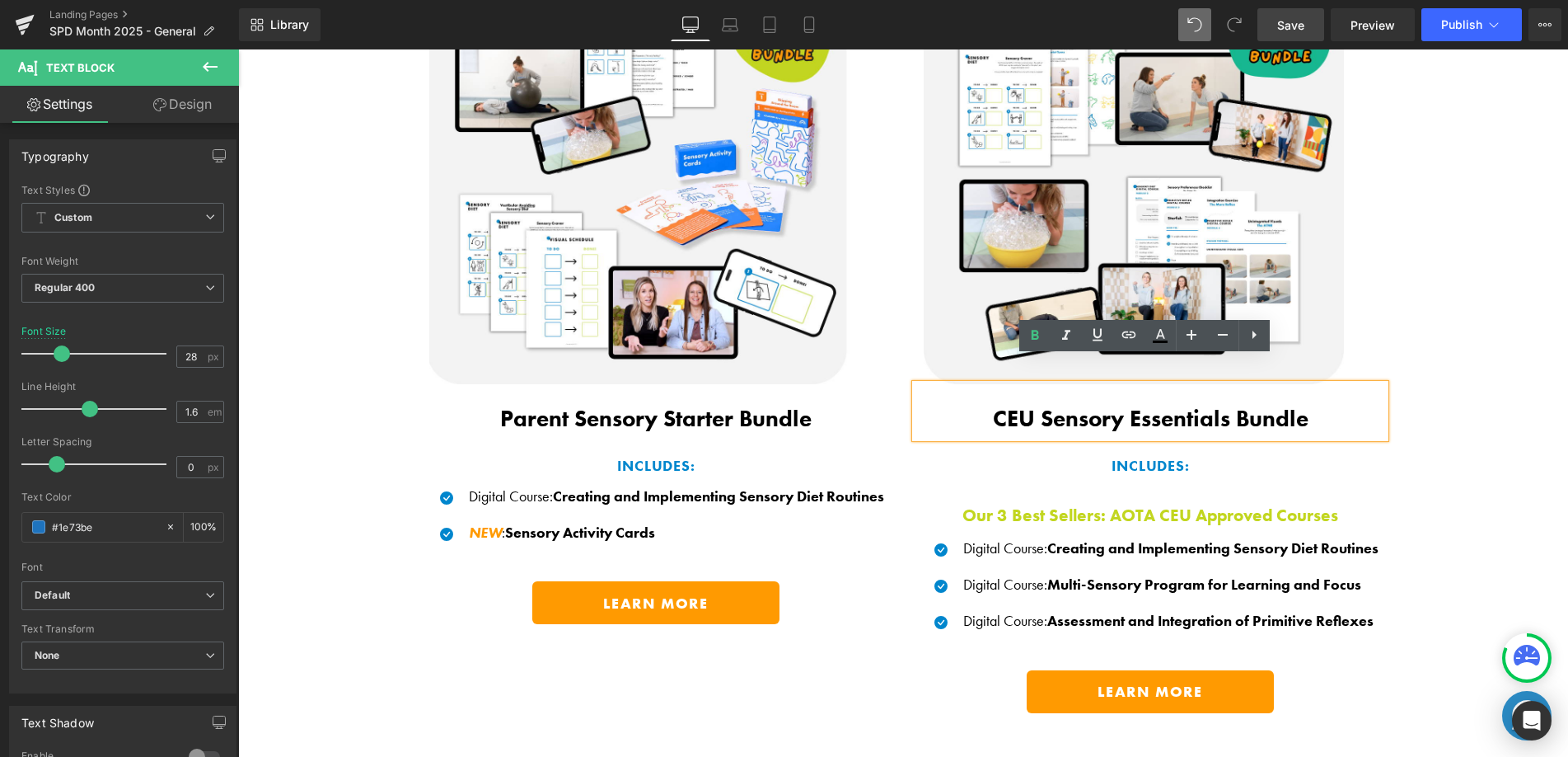
scroll to position [1295, 0]
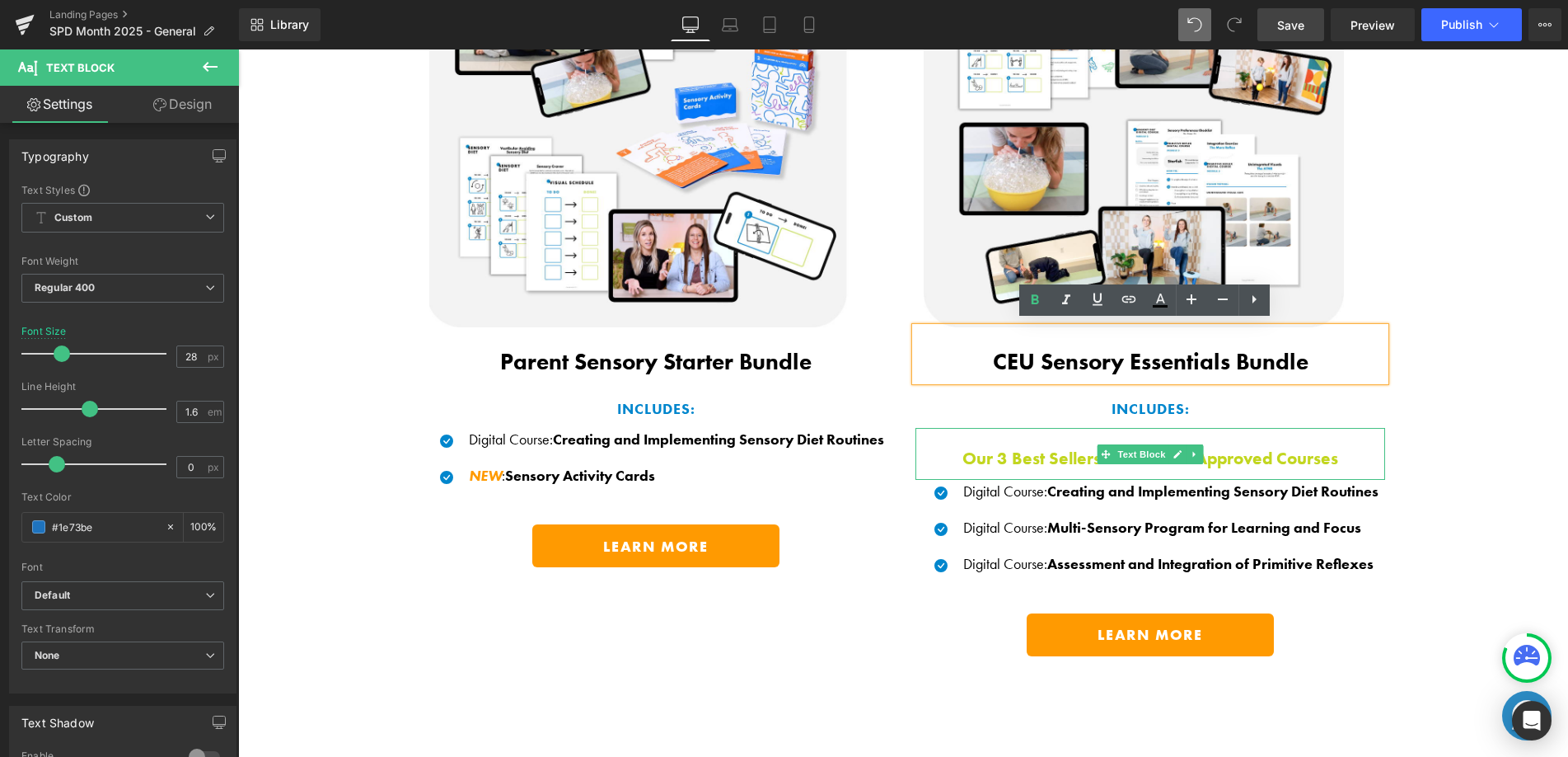
click at [1029, 461] on b "Our 3 Best Sellers: AOTA CEU Approved Courses" at bounding box center [1150, 458] width 376 height 22
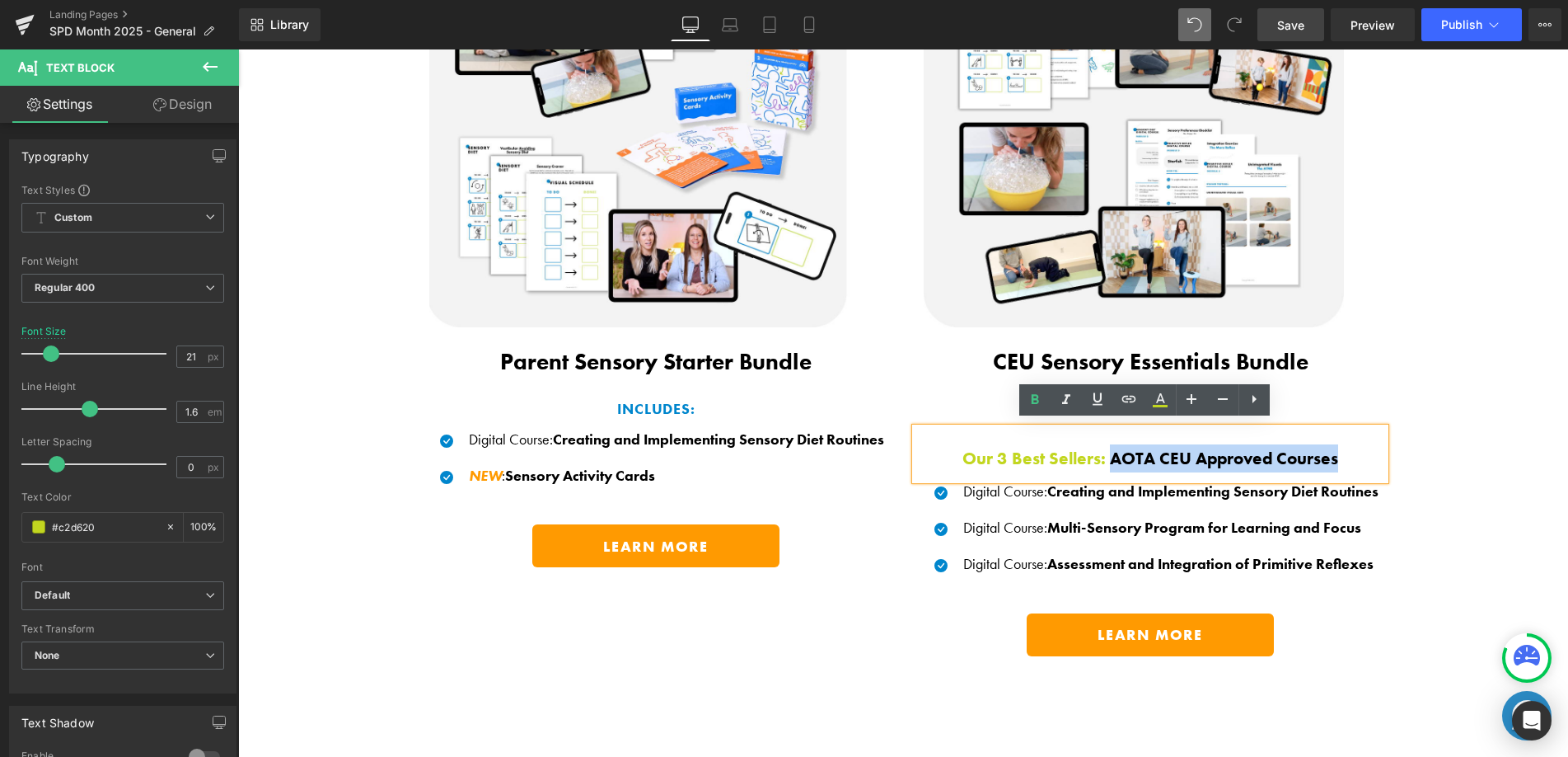
drag, startPoint x: 1205, startPoint y: 453, endPoint x: 1324, endPoint y: 446, distance: 119.2
click at [1337, 452] on p "Our 3 Best Sellers: AOTA CEU Approved Courses" at bounding box center [1149, 458] width 469 height 28
click at [1159, 401] on icon at bounding box center [1159, 400] width 19 height 19
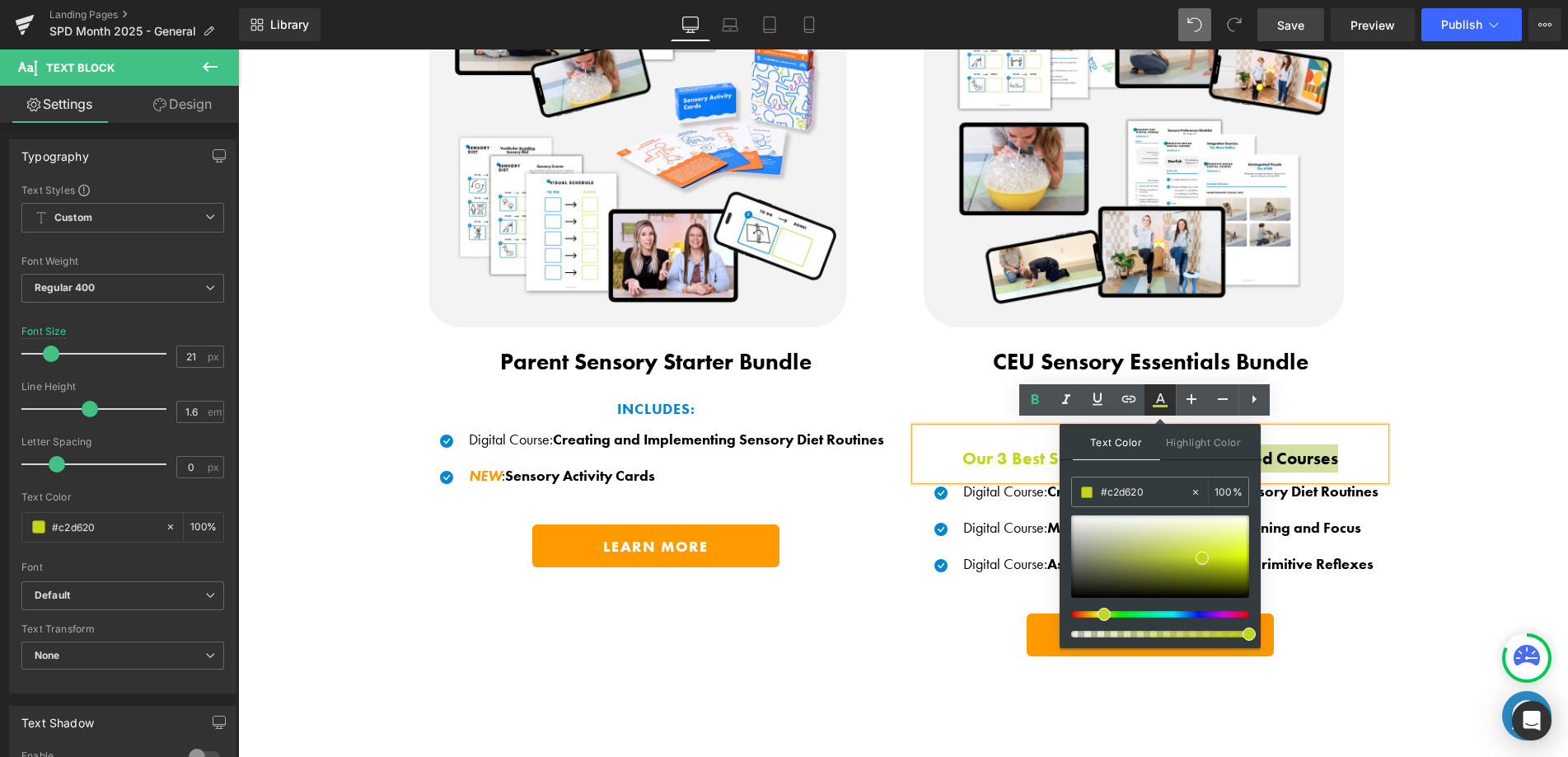
type input "100"
drag, startPoint x: 1153, startPoint y: 493, endPoint x: 1083, endPoint y: 491, distance: 70.0
click at [1083, 491] on div "#c2d620" at bounding box center [1131, 491] width 118 height 29
type input "#"
type input "0"
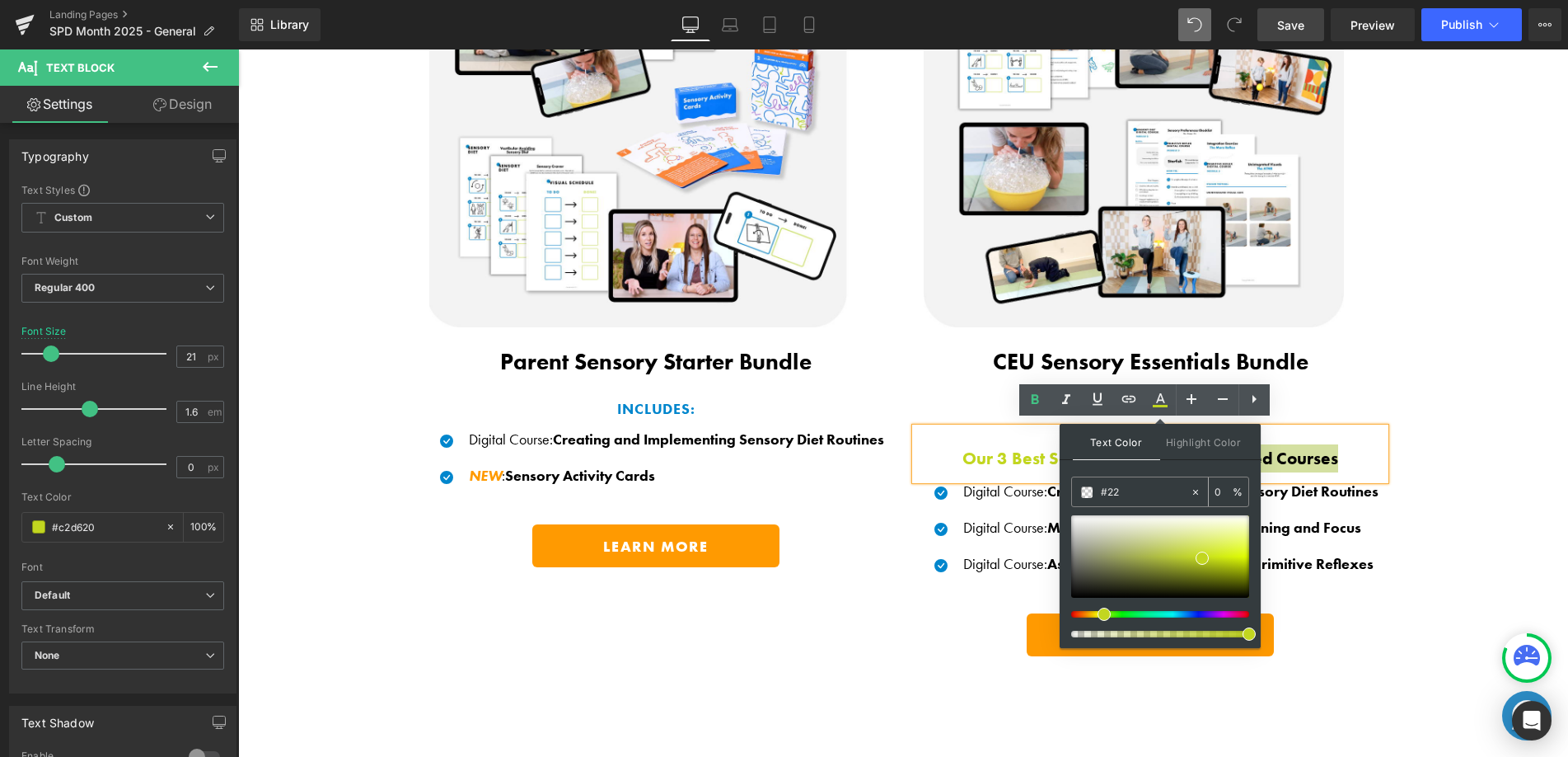
type input "#222"
type input "100"
type input "#2222"
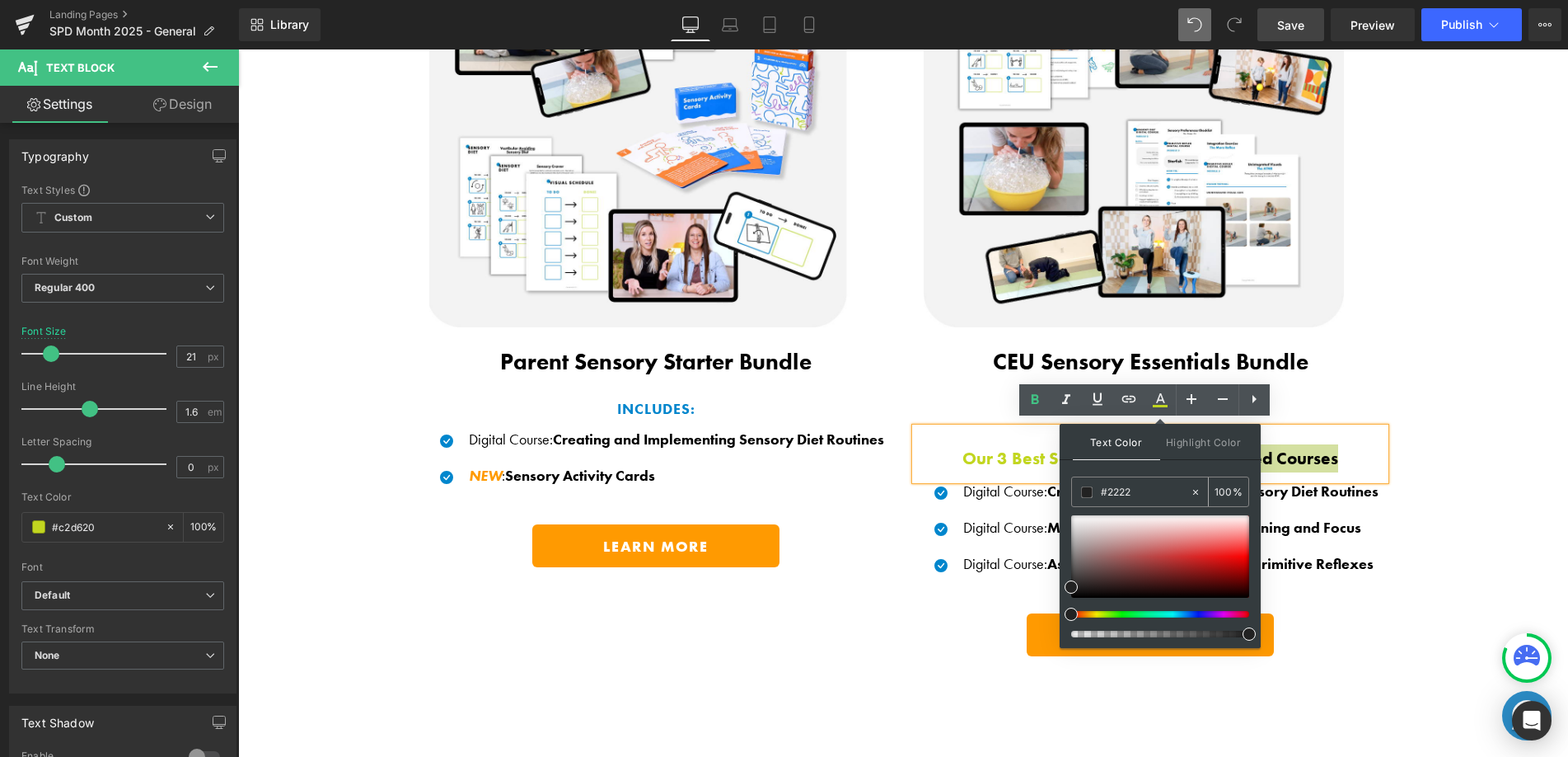
type input "13"
type input "#22222"
type input "0"
type input "#222222"
type input "100"
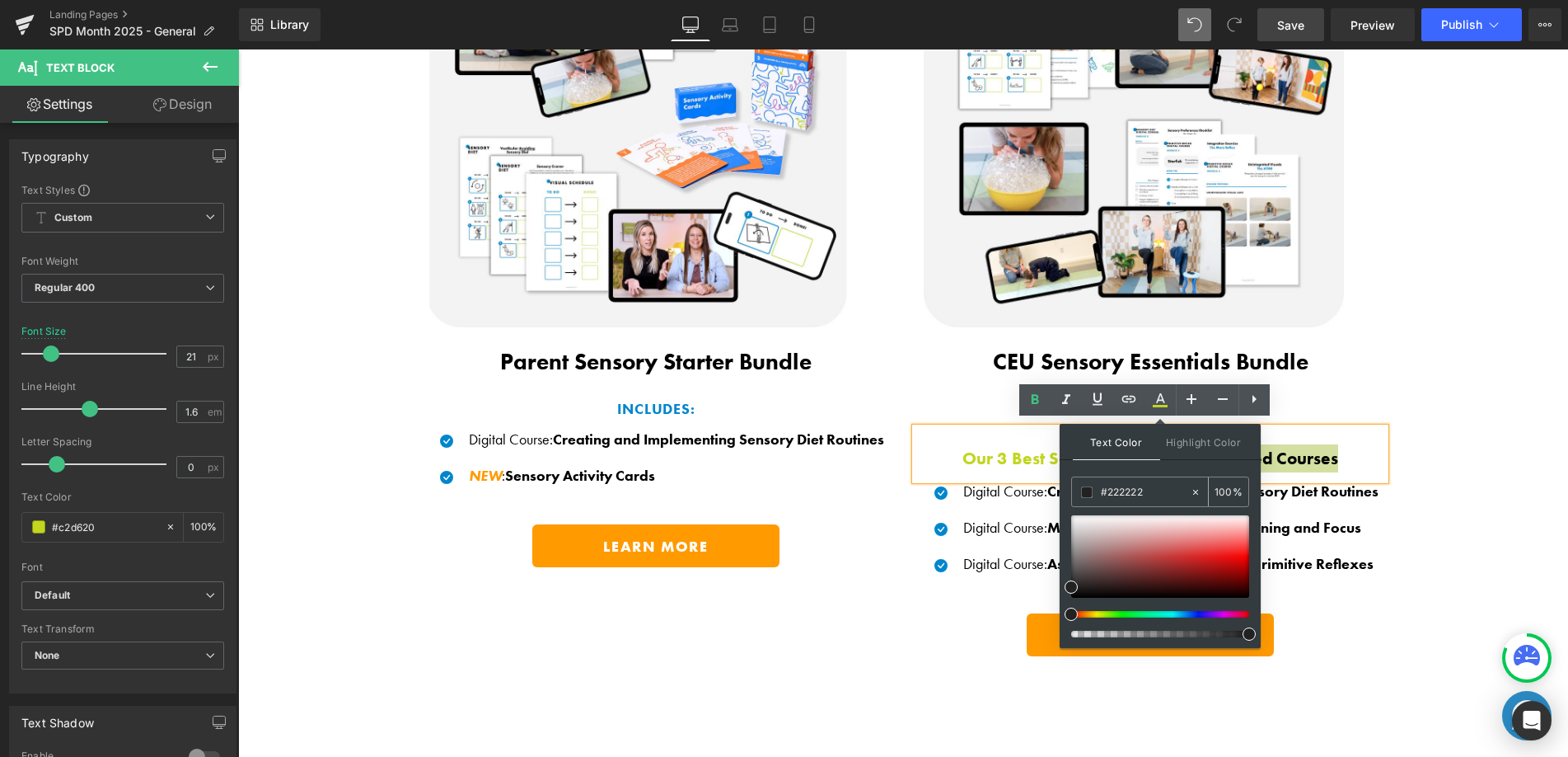
type input "#222222"
click at [1068, 587] on span at bounding box center [1071, 587] width 13 height 13
click at [887, 617] on div "Image Product Parent Sensory Starter Bundle Text Block INCLUDES: Text Block Ico…" at bounding box center [902, 290] width 988 height 782
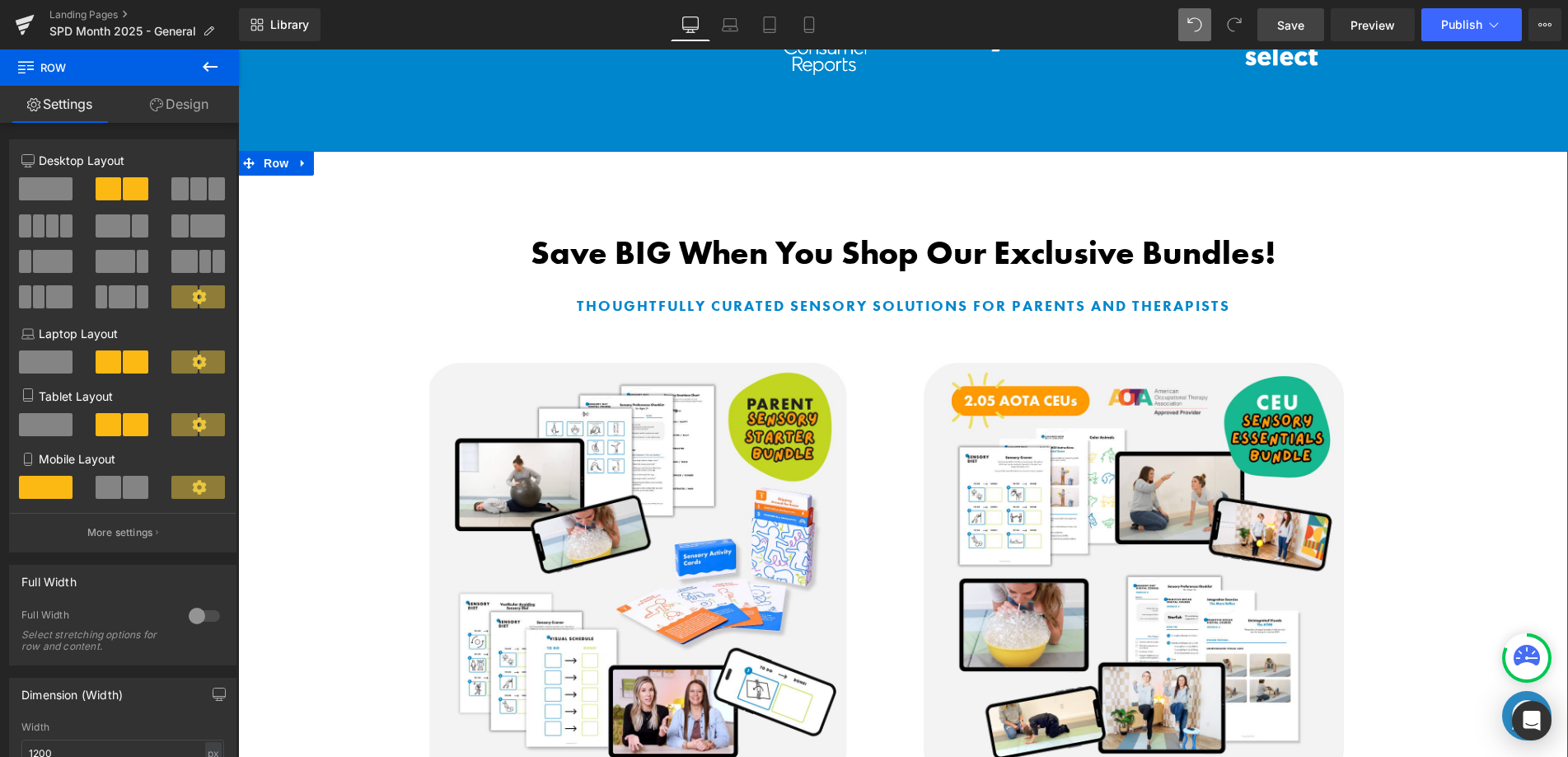
scroll to position [840, 0]
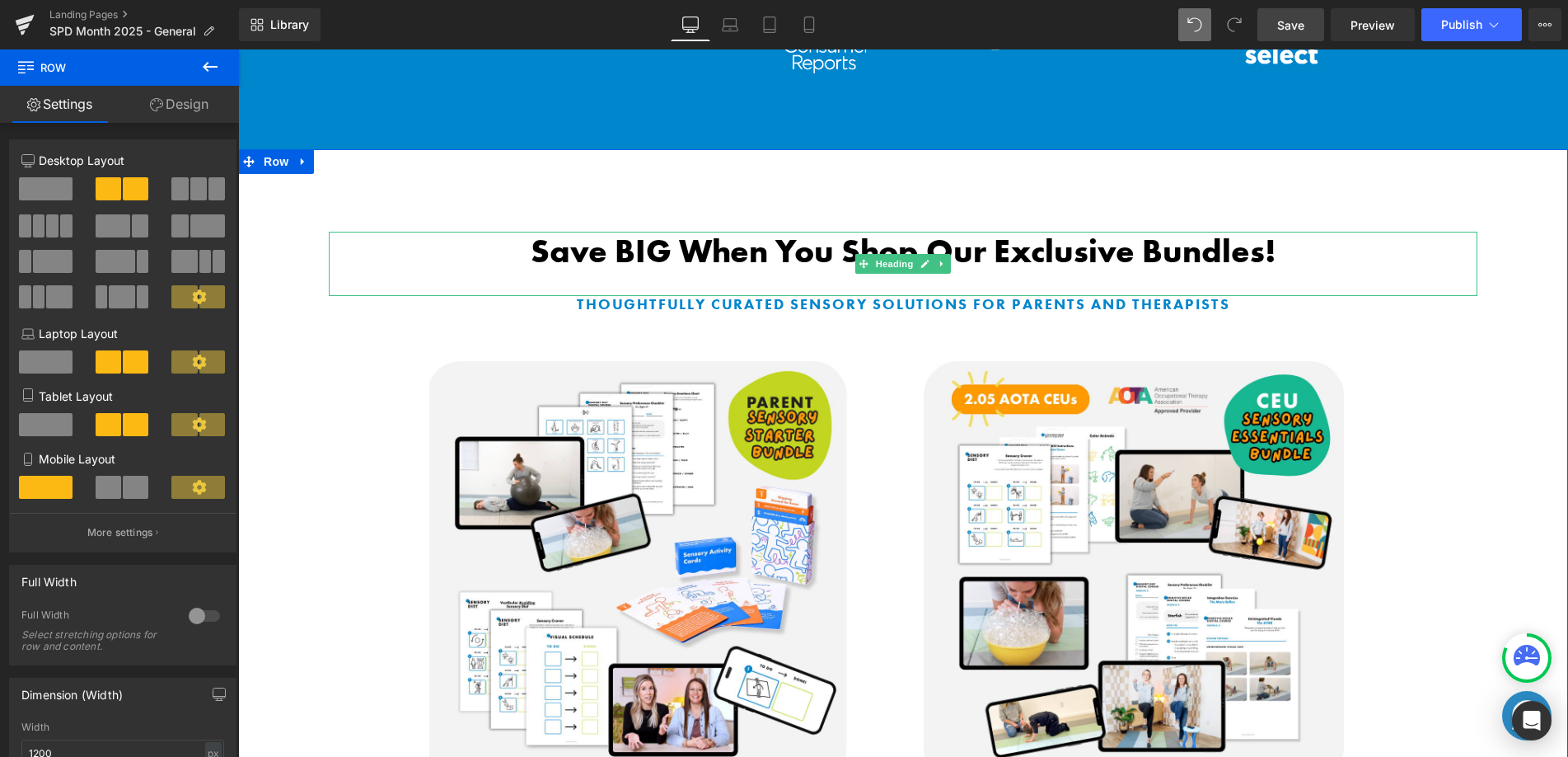
click at [983, 246] on b "Save BIG When You Shop Our Exclusive Bundles!" at bounding box center [903, 251] width 746 height 42
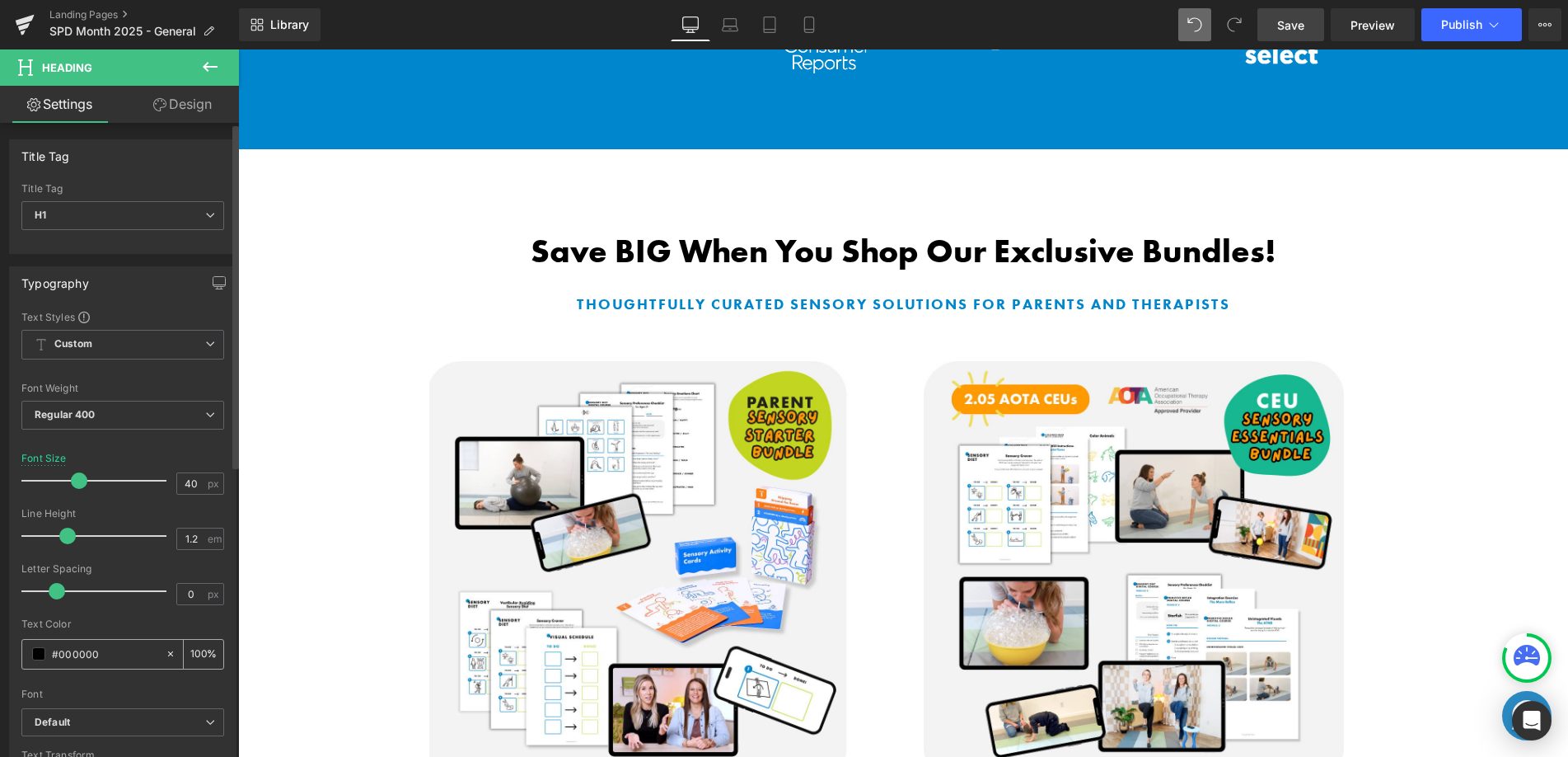
drag, startPoint x: 122, startPoint y: 655, endPoint x: 35, endPoint y: 654, distance: 87.0
click at [35, 654] on div "#000000" at bounding box center [93, 654] width 142 height 29
type input "#"
type input "0"
type input "#222"
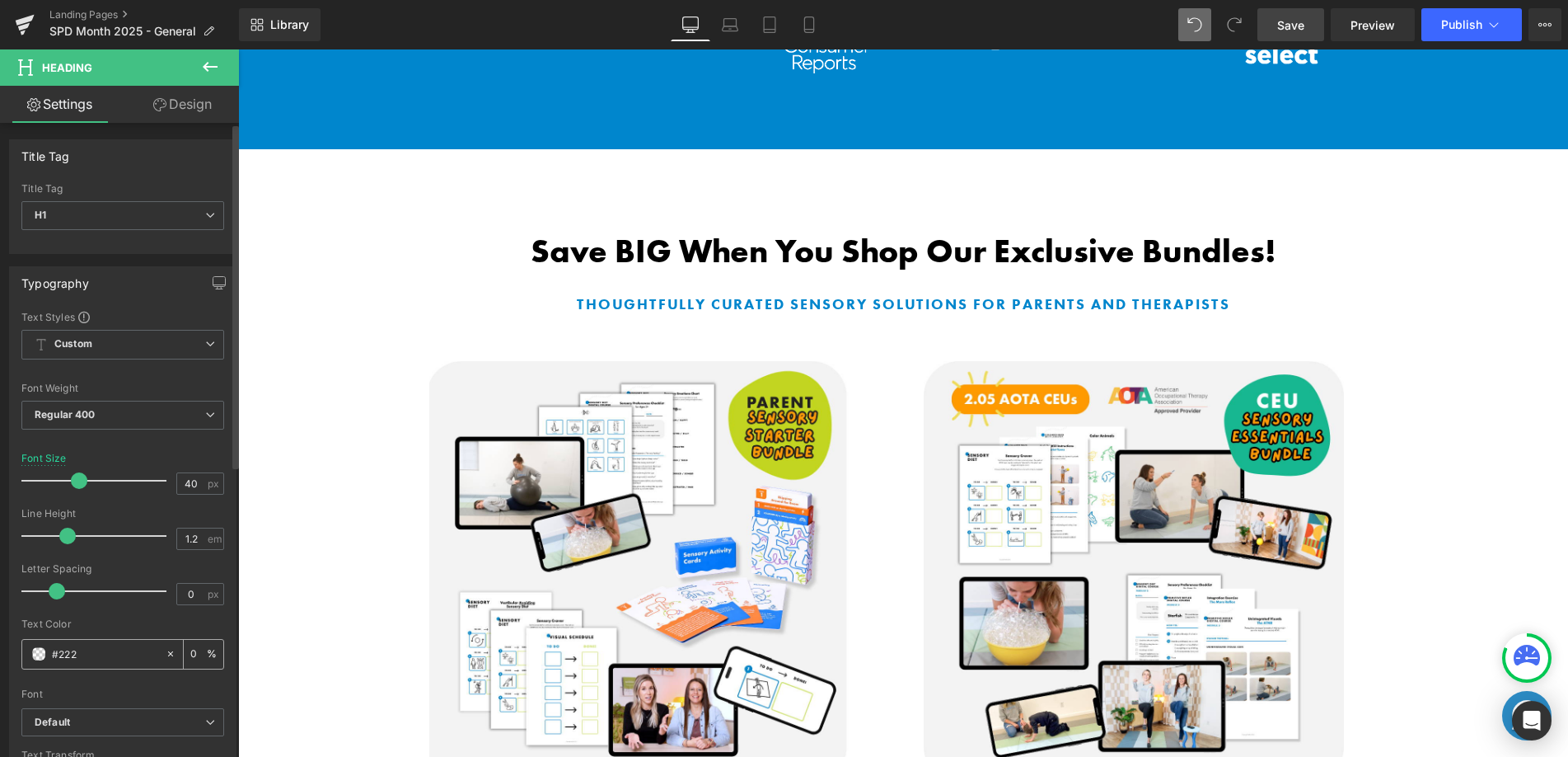
type input "100"
type input "#2222"
type input "13"
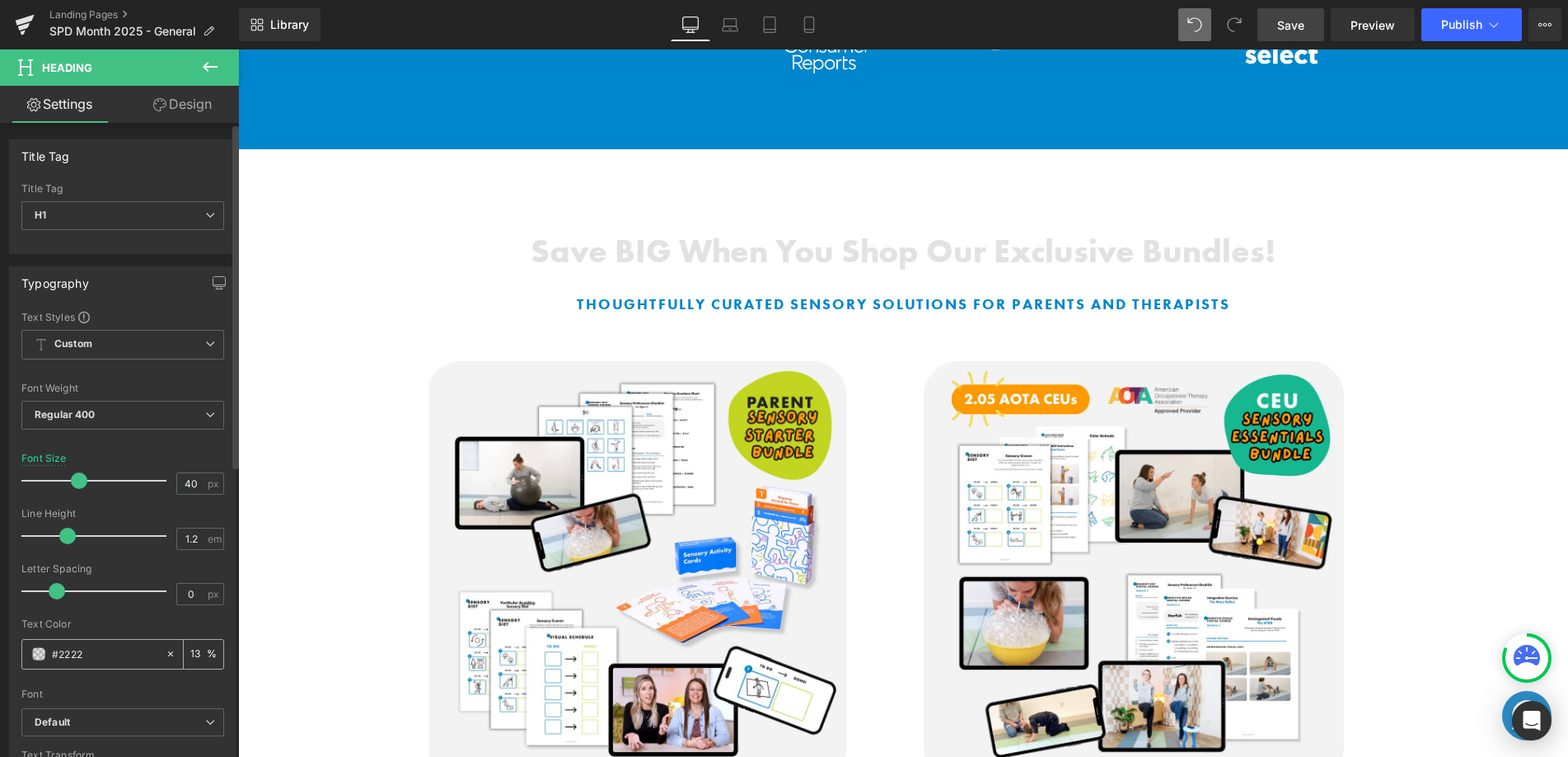
type input "#22222"
type input "0"
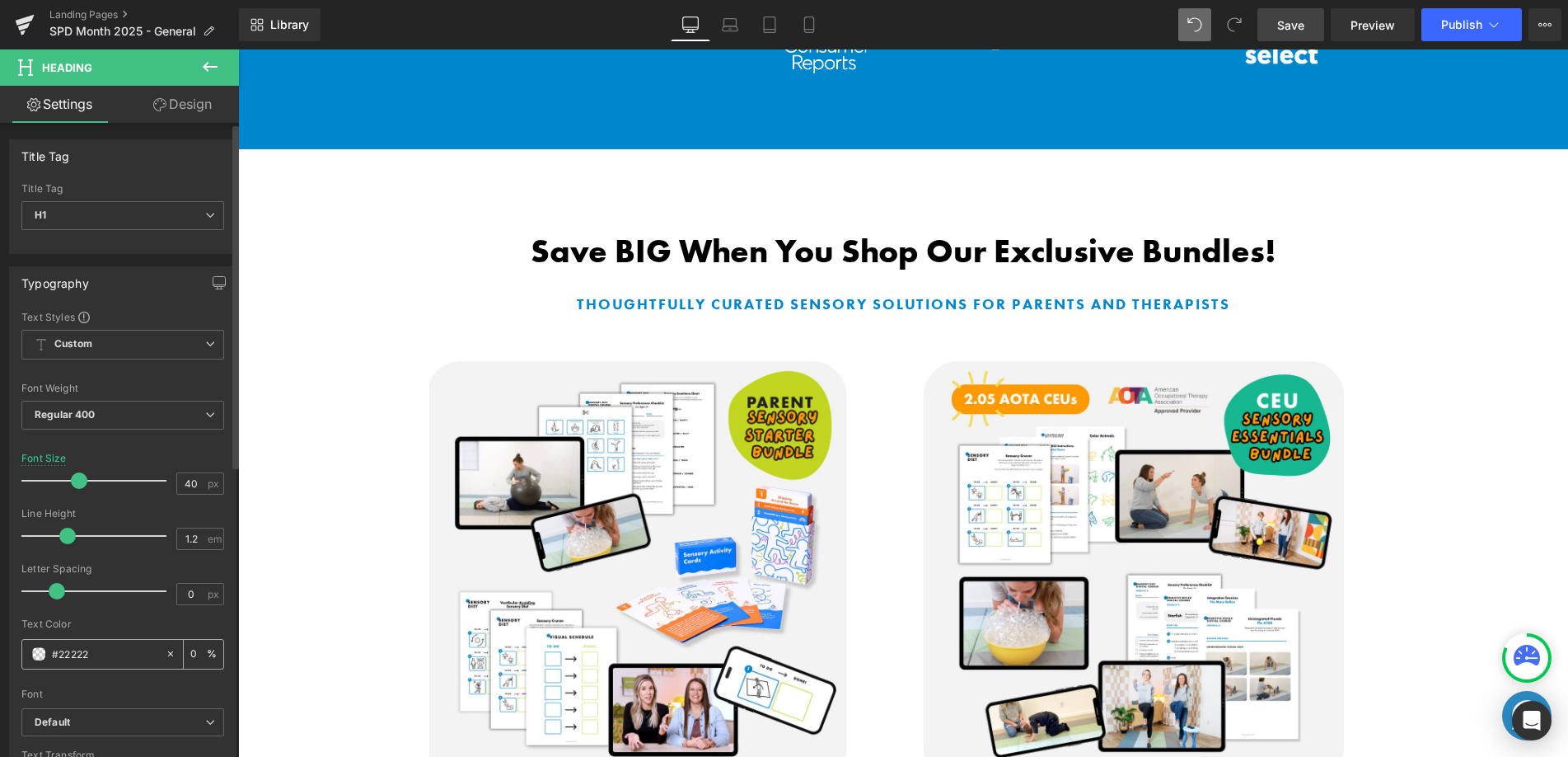
type input "#222222"
type input "100"
type input "#222222"
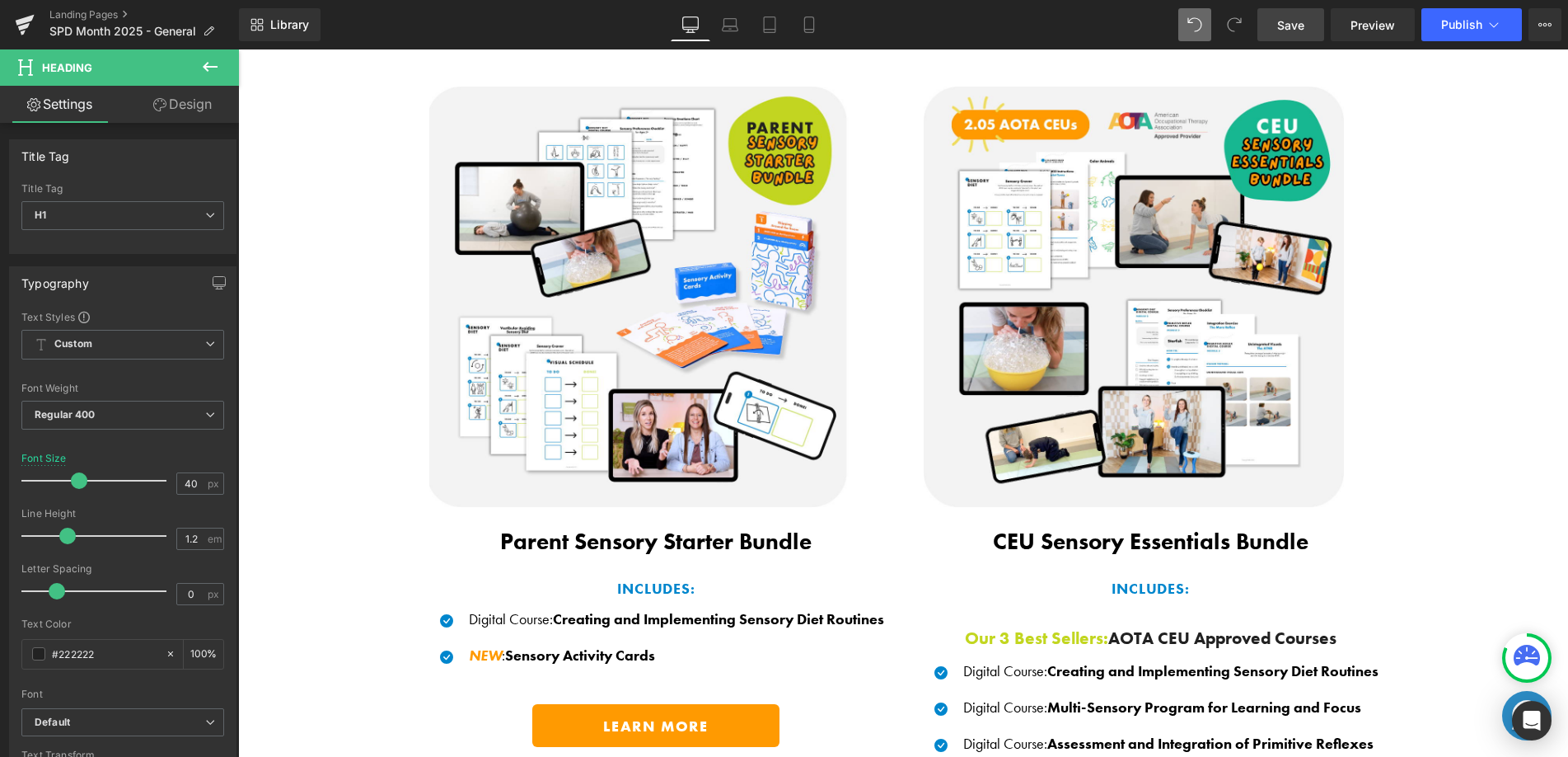
scroll to position [1118, 0]
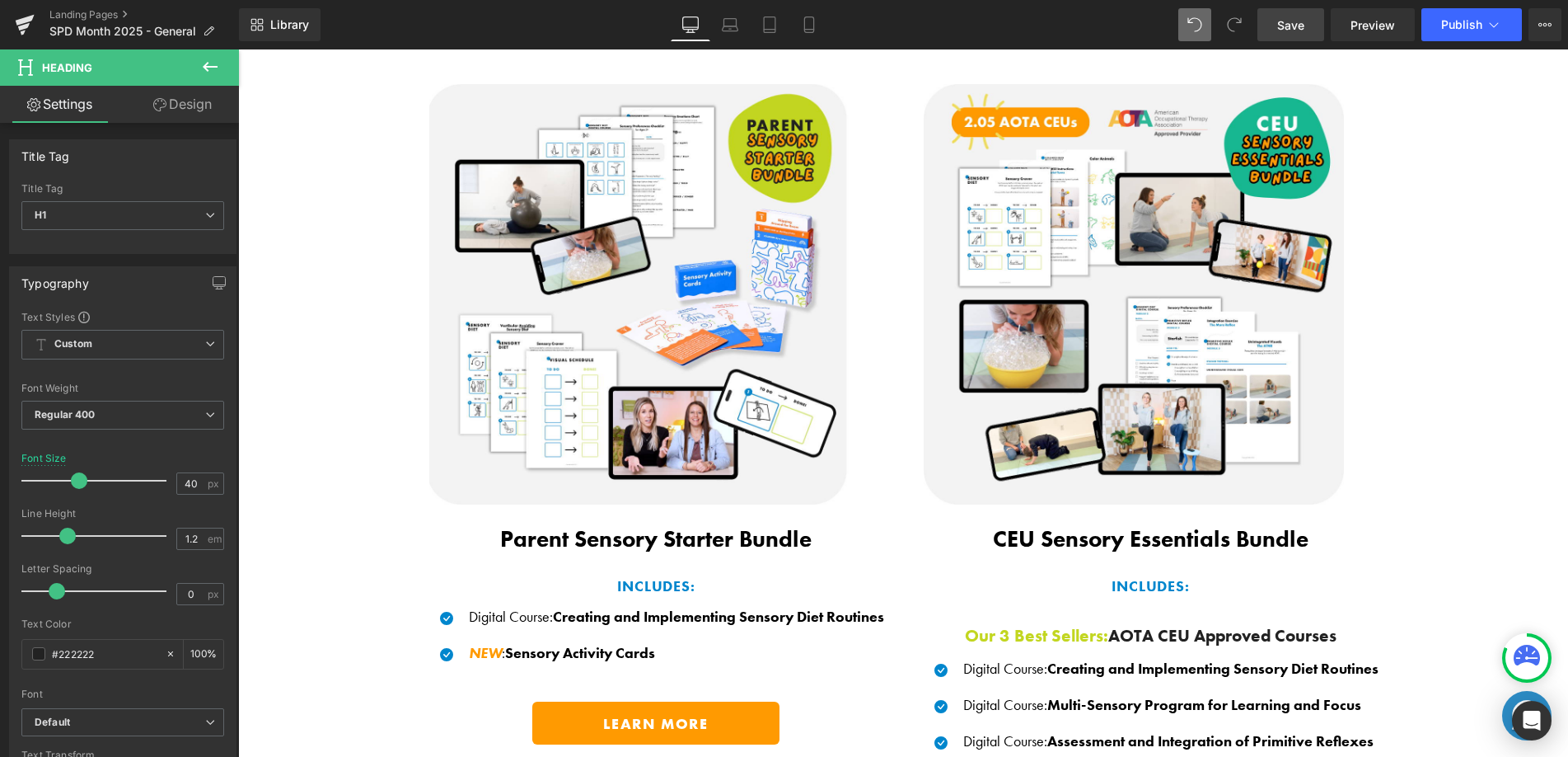
click at [619, 529] on span "Text Block" at bounding box center [646, 531] width 55 height 19
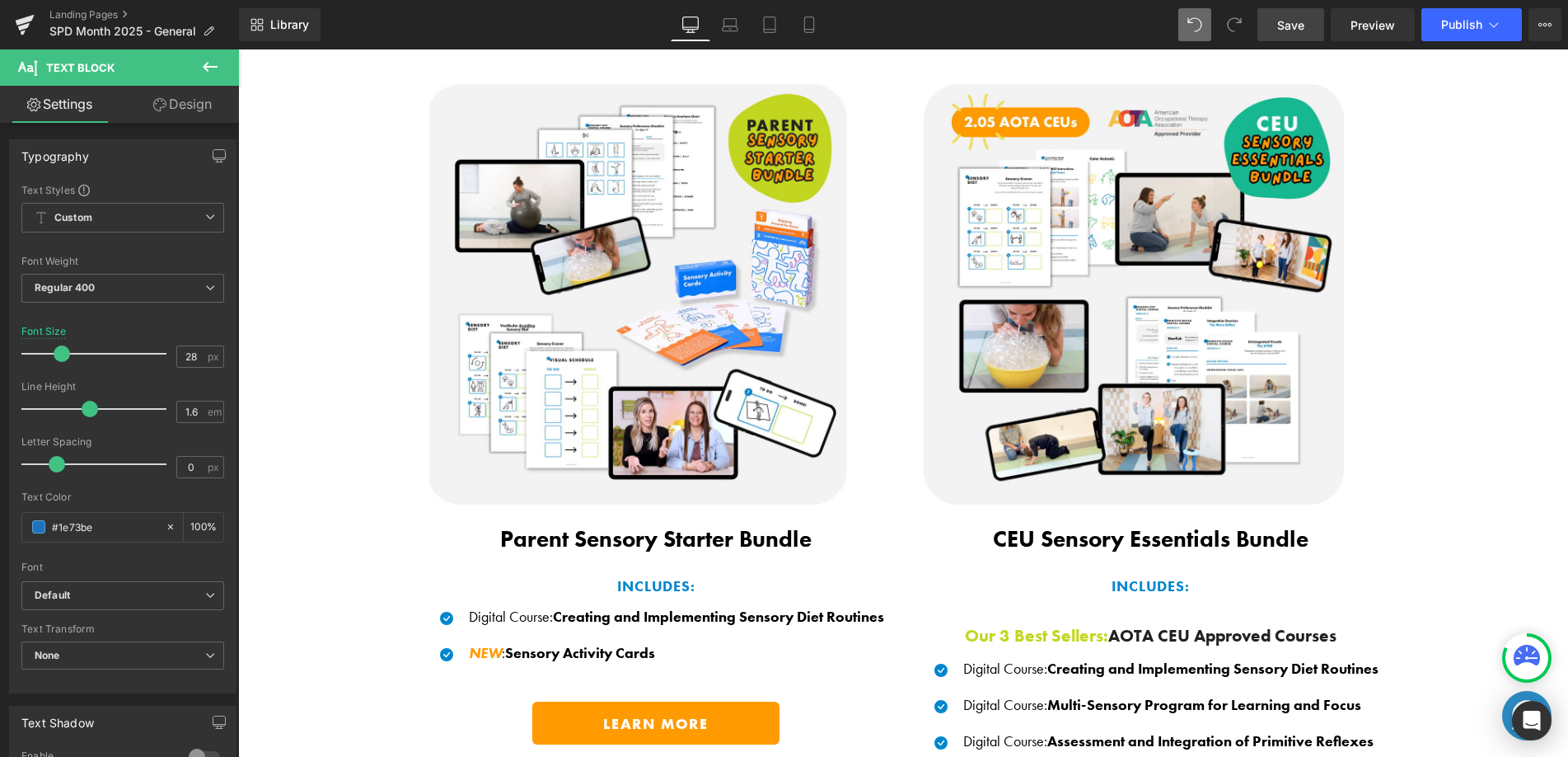
click at [521, 534] on b "Parent Sensory Starter Bundle" at bounding box center [656, 539] width 312 height 29
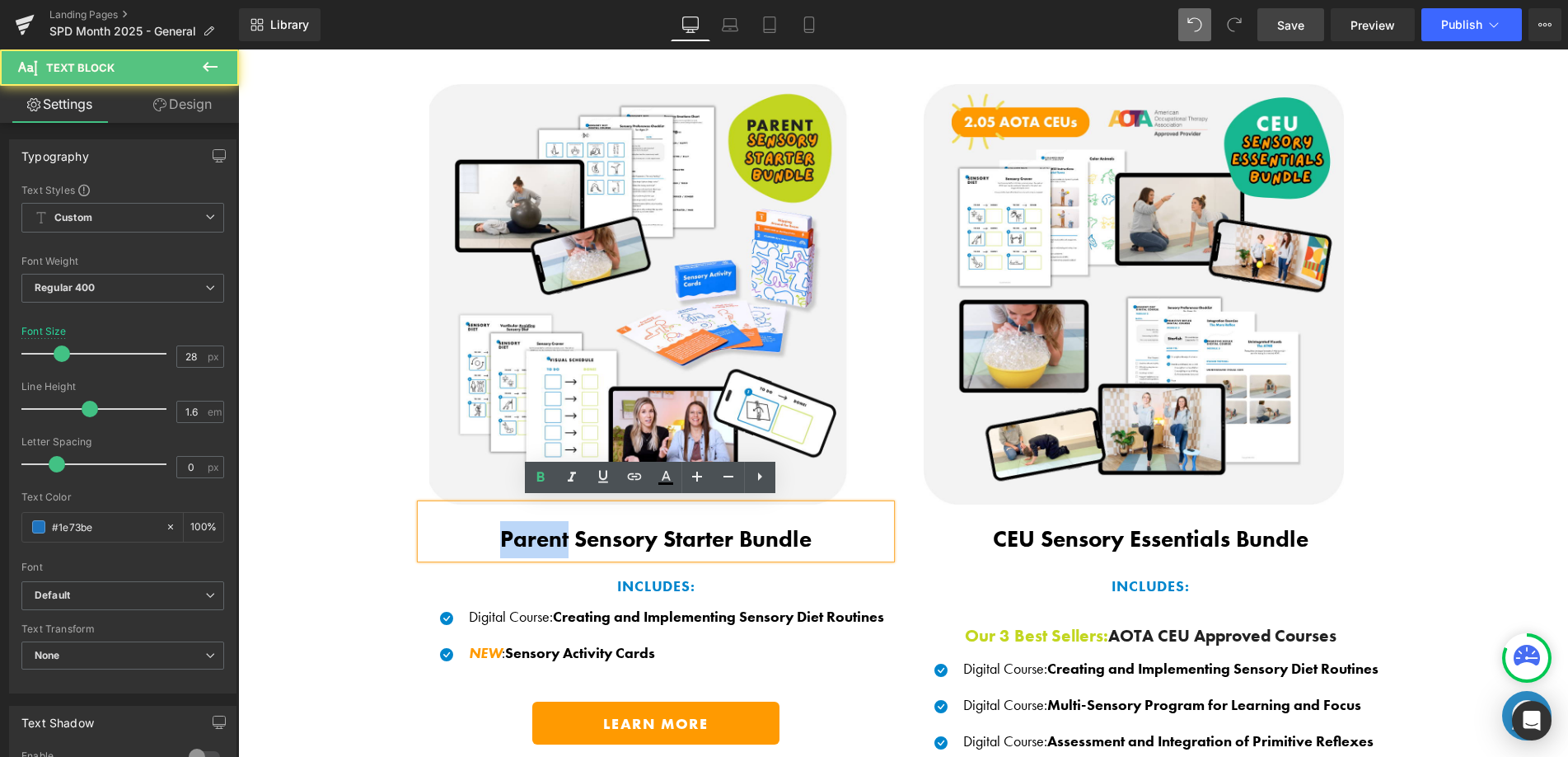
click at [520, 534] on b "Parent Sensory Starter Bundle" at bounding box center [656, 539] width 312 height 29
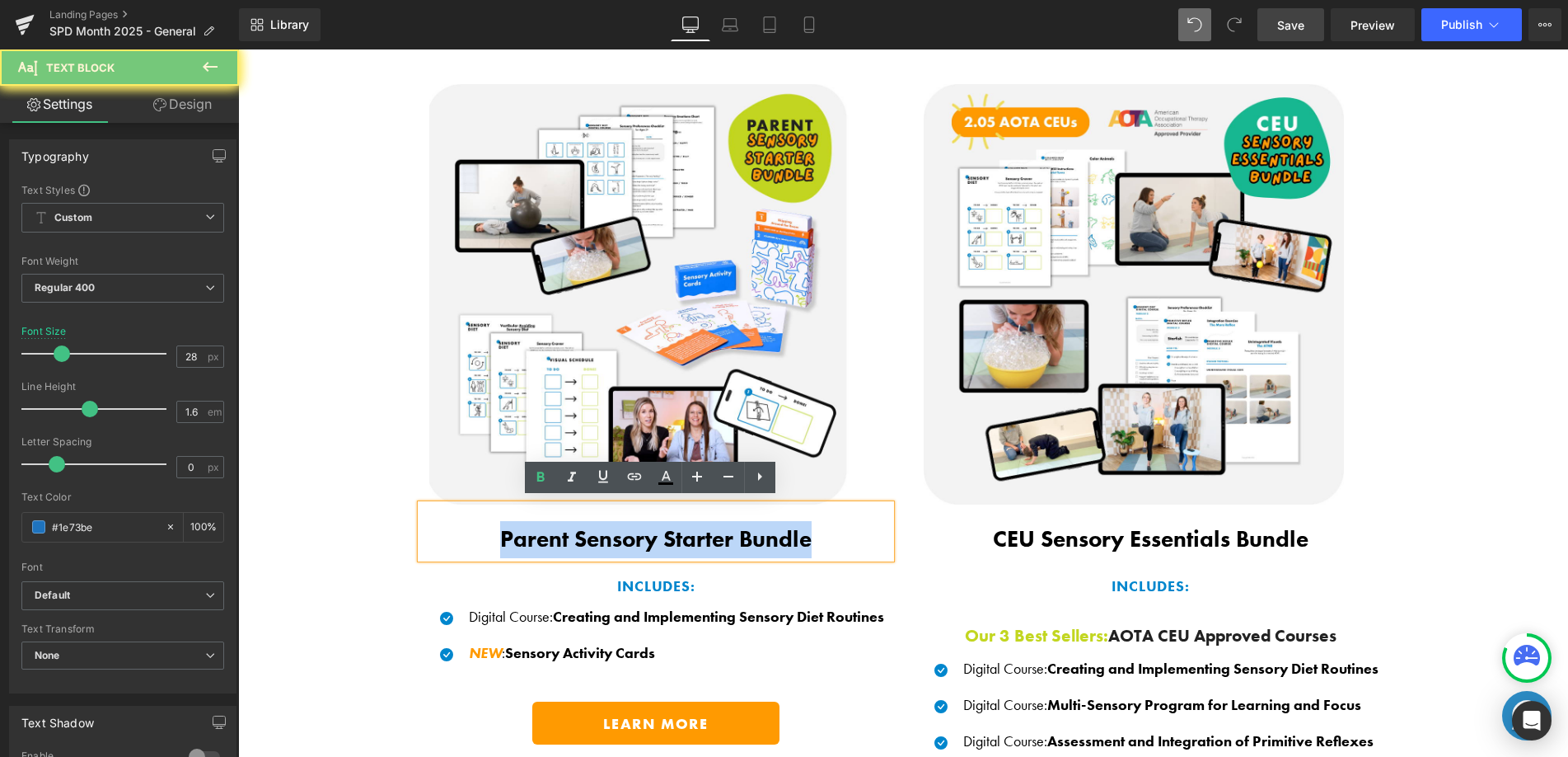
click at [520, 534] on b "Parent Sensory Starter Bundle" at bounding box center [656, 539] width 312 height 29
click at [662, 482] on icon at bounding box center [666, 483] width 15 height 3
type input "#000000"
type input "100"
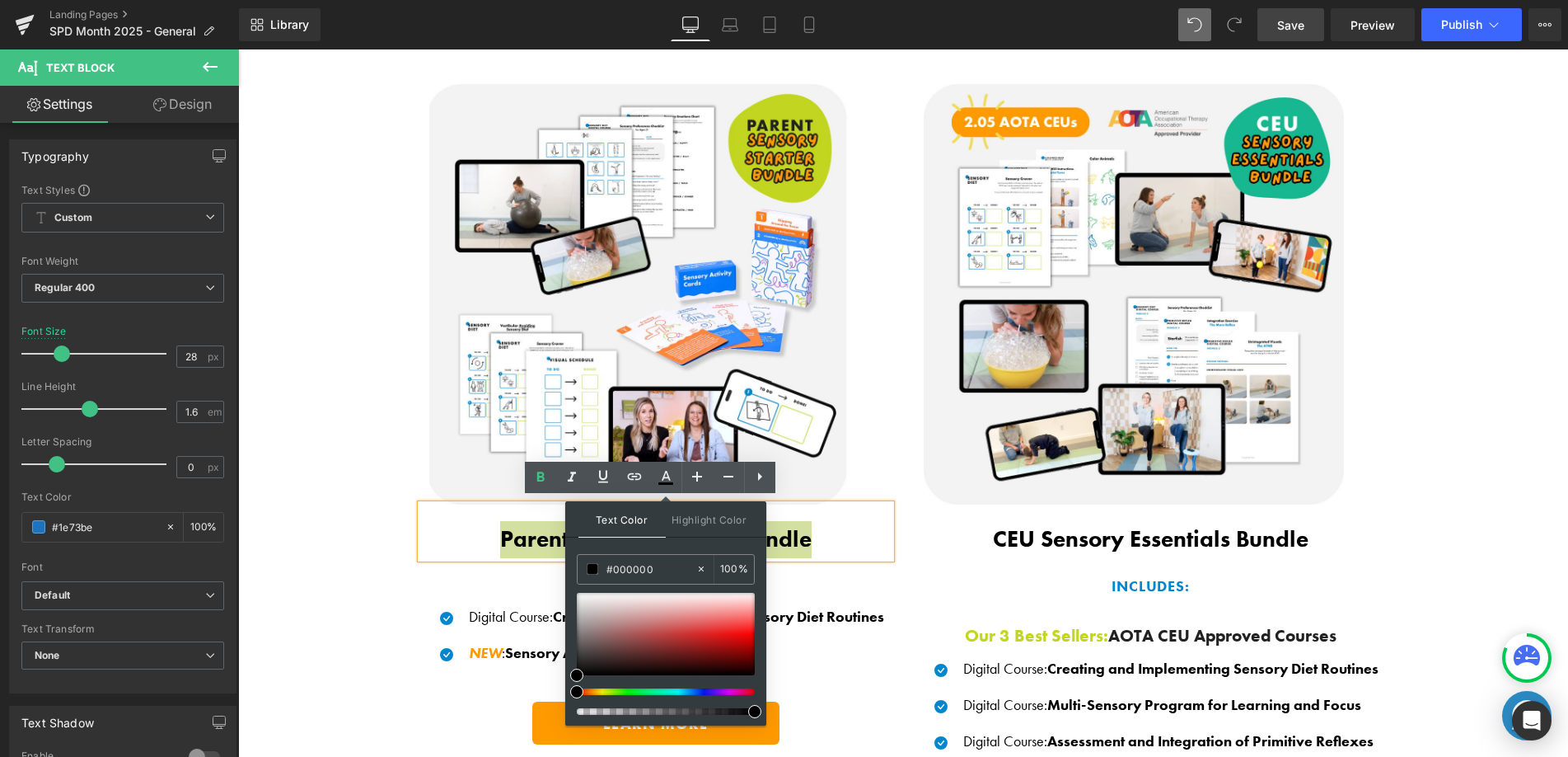
drag, startPoint x: 872, startPoint y: 616, endPoint x: 557, endPoint y: 561, distance: 319.8
type input "@"
type input "0"
type input "@"
type input "#222"
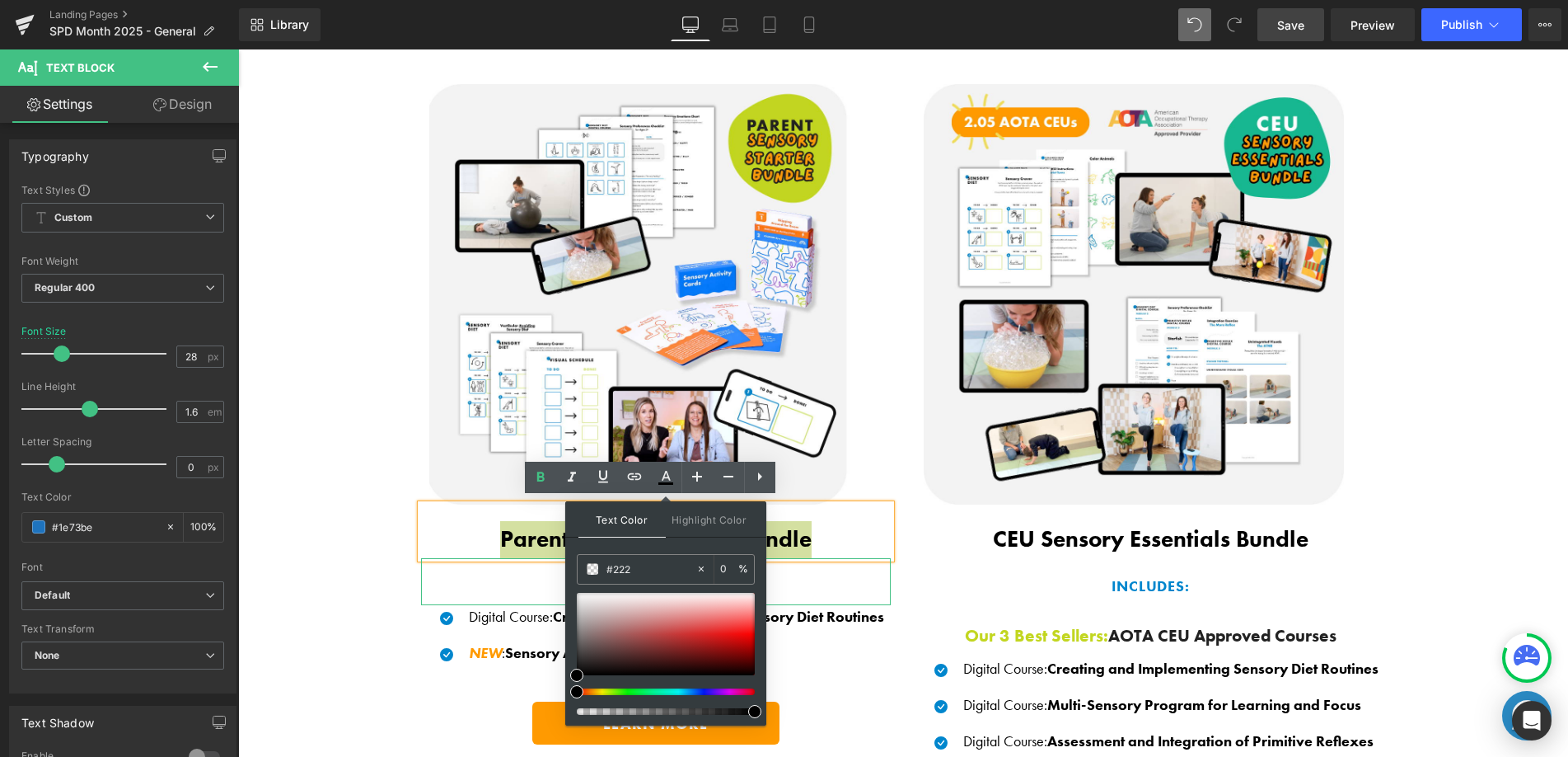
type input "100"
type input "#2222"
type input "13"
type input "#22222"
type input "0"
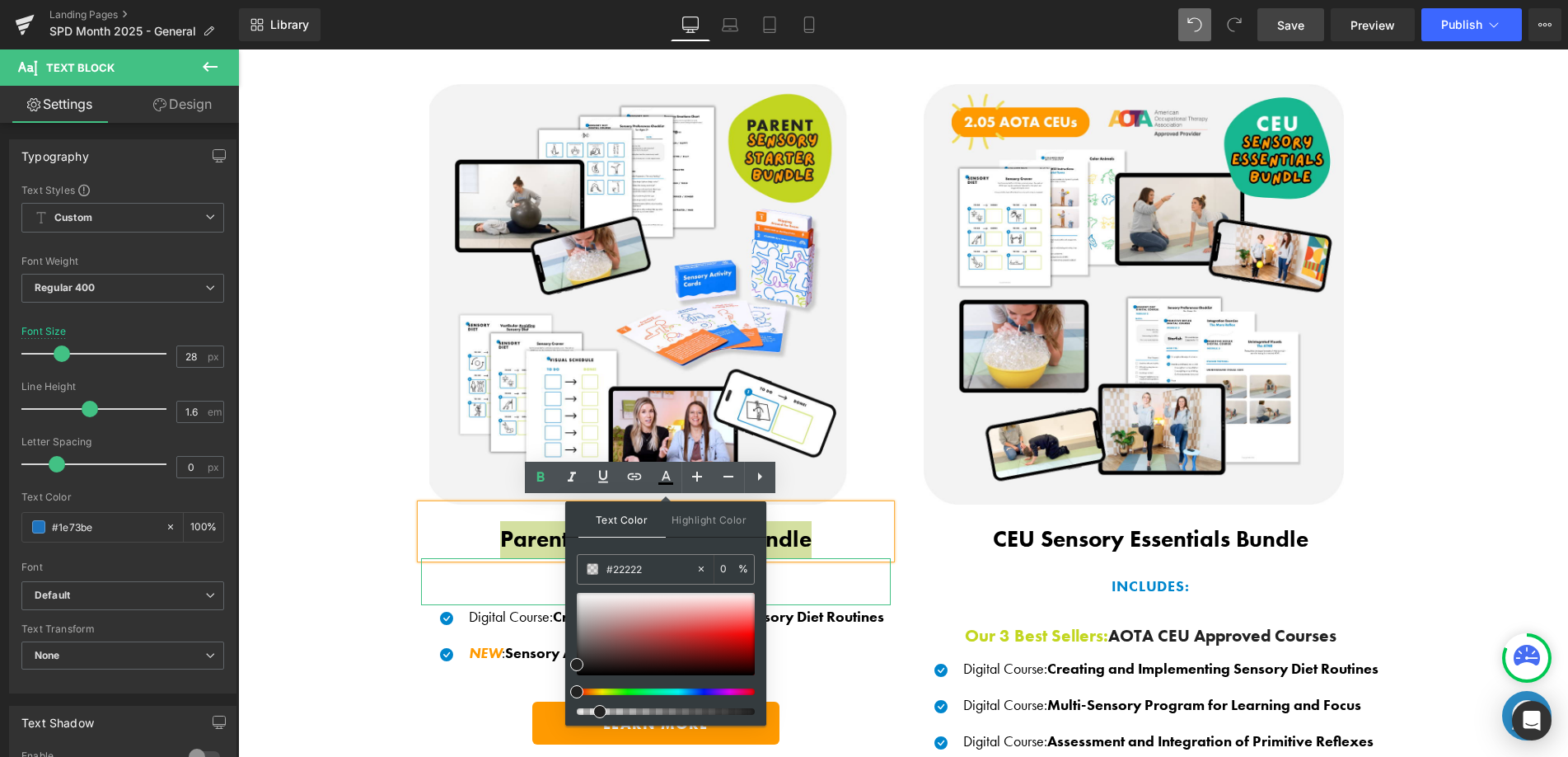
type input "#222222"
type input "100"
type input "#222222"
click at [578, 665] on span at bounding box center [577, 664] width 13 height 13
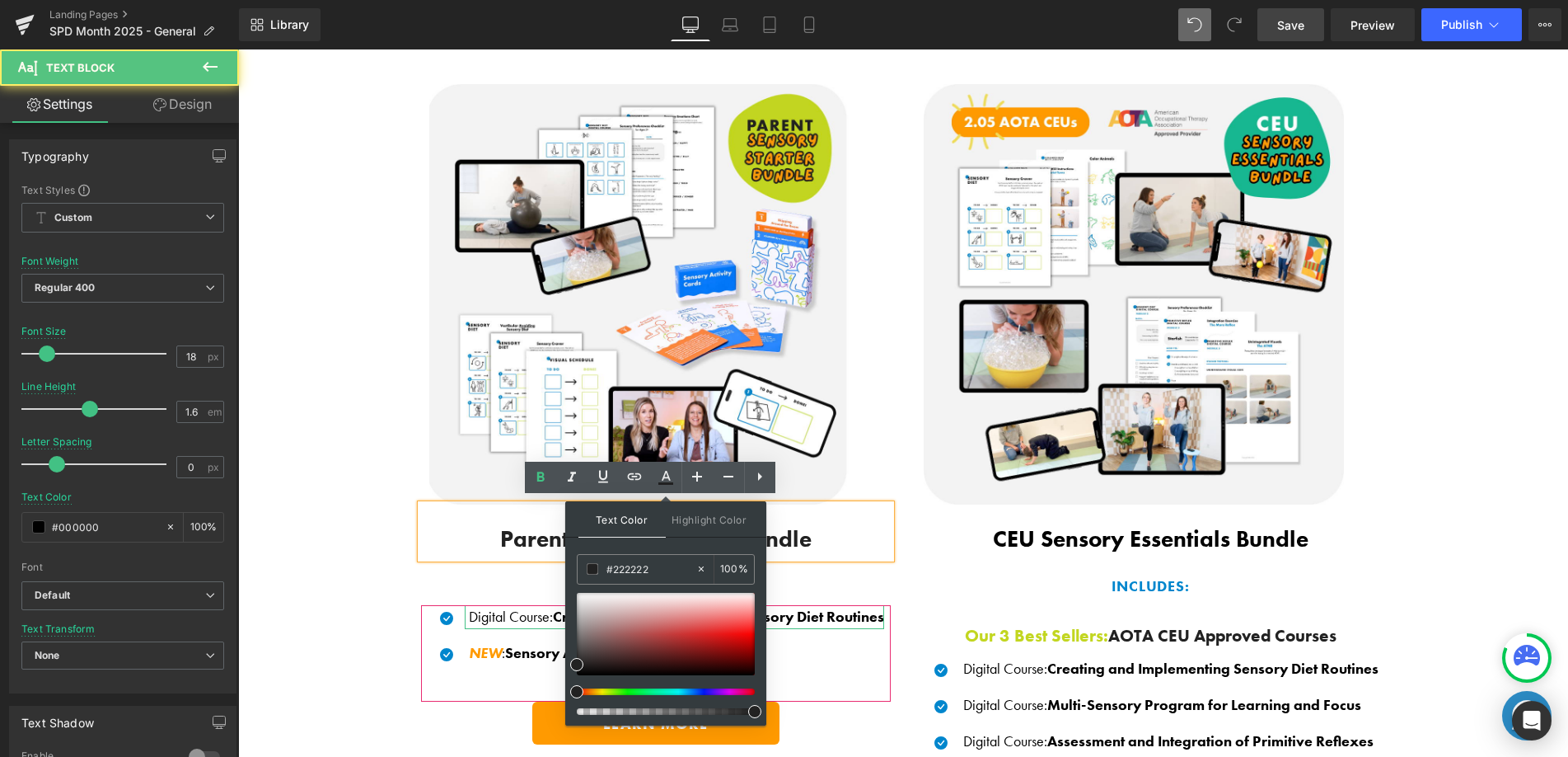
click at [496, 609] on p "Digital Course : Creating and Implementing Sensory Diet Routines" at bounding box center [676, 617] width 415 height 24
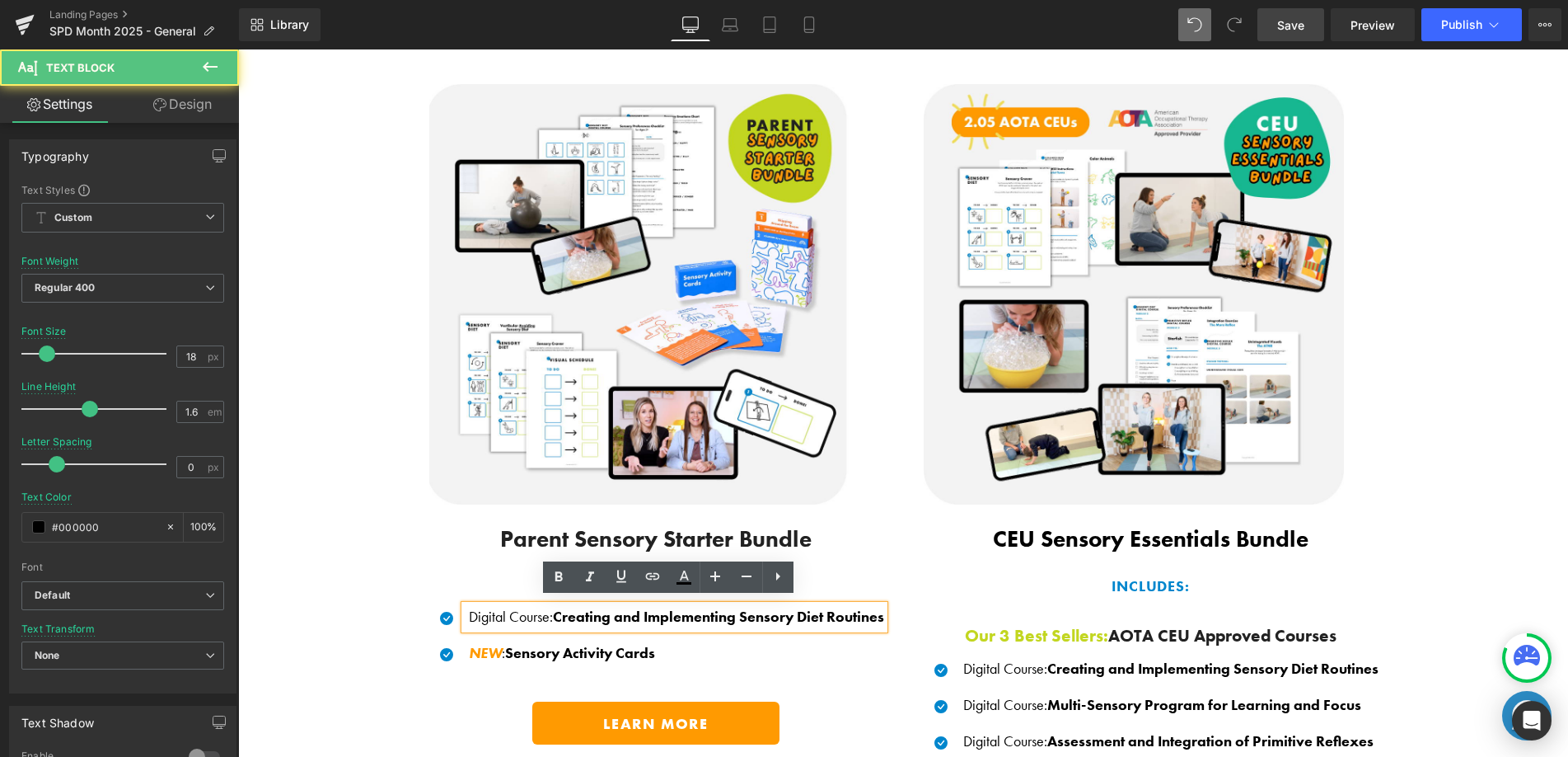
click at [585, 613] on span "Creating and Implementing Sensory Diet Routines" at bounding box center [718, 616] width 331 height 19
click at [584, 613] on span "Creating and Implementing Sensory Diet Routines" at bounding box center [718, 616] width 331 height 19
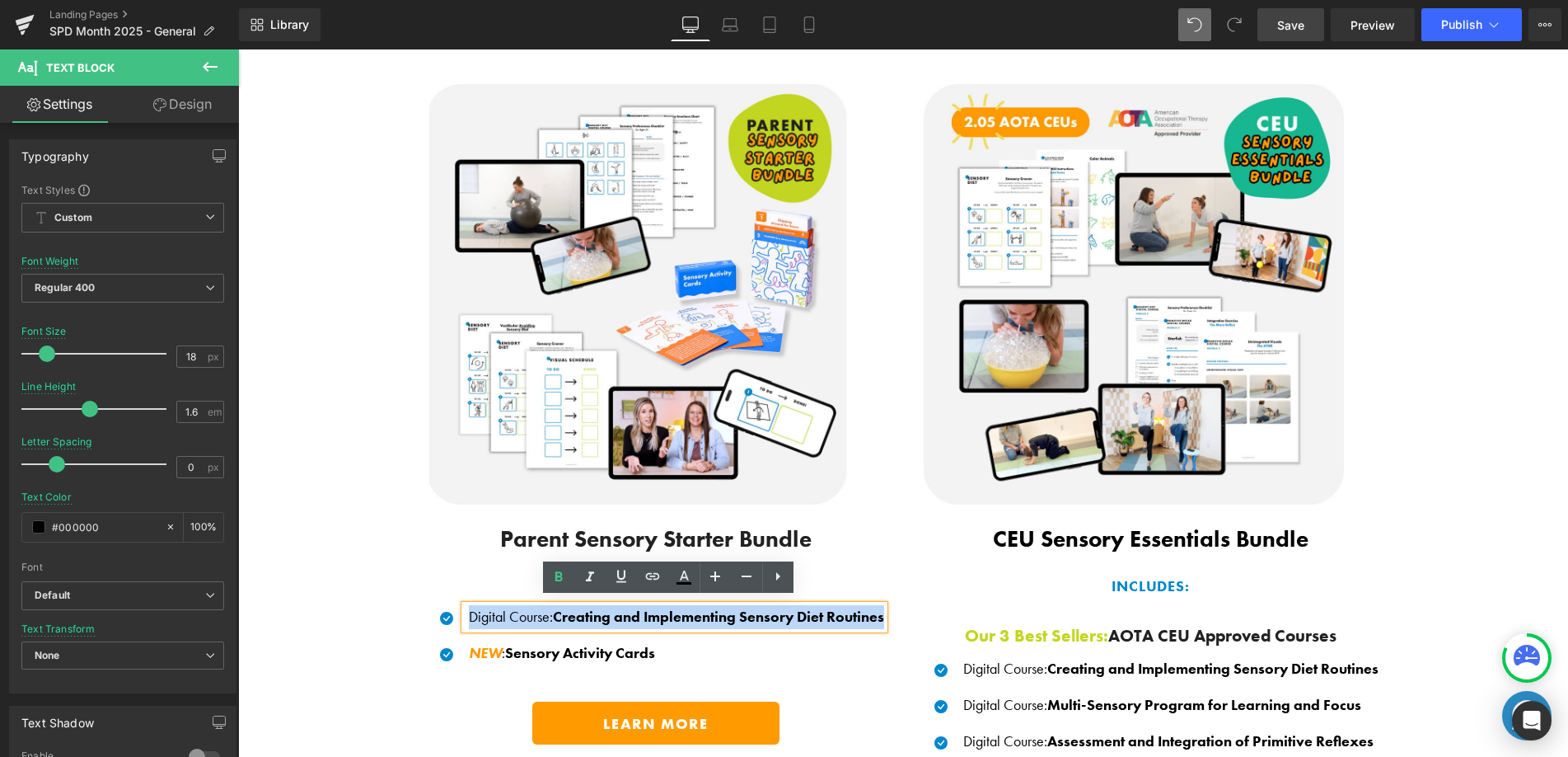
drag, startPoint x: 458, startPoint y: 610, endPoint x: 887, endPoint y: 606, distance: 429.0
click at [893, 606] on div "Image Product Parent Sensory Starter Bundle Text Block INCLUDES: Text Block Ico…" at bounding box center [656, 422] width 495 height 693
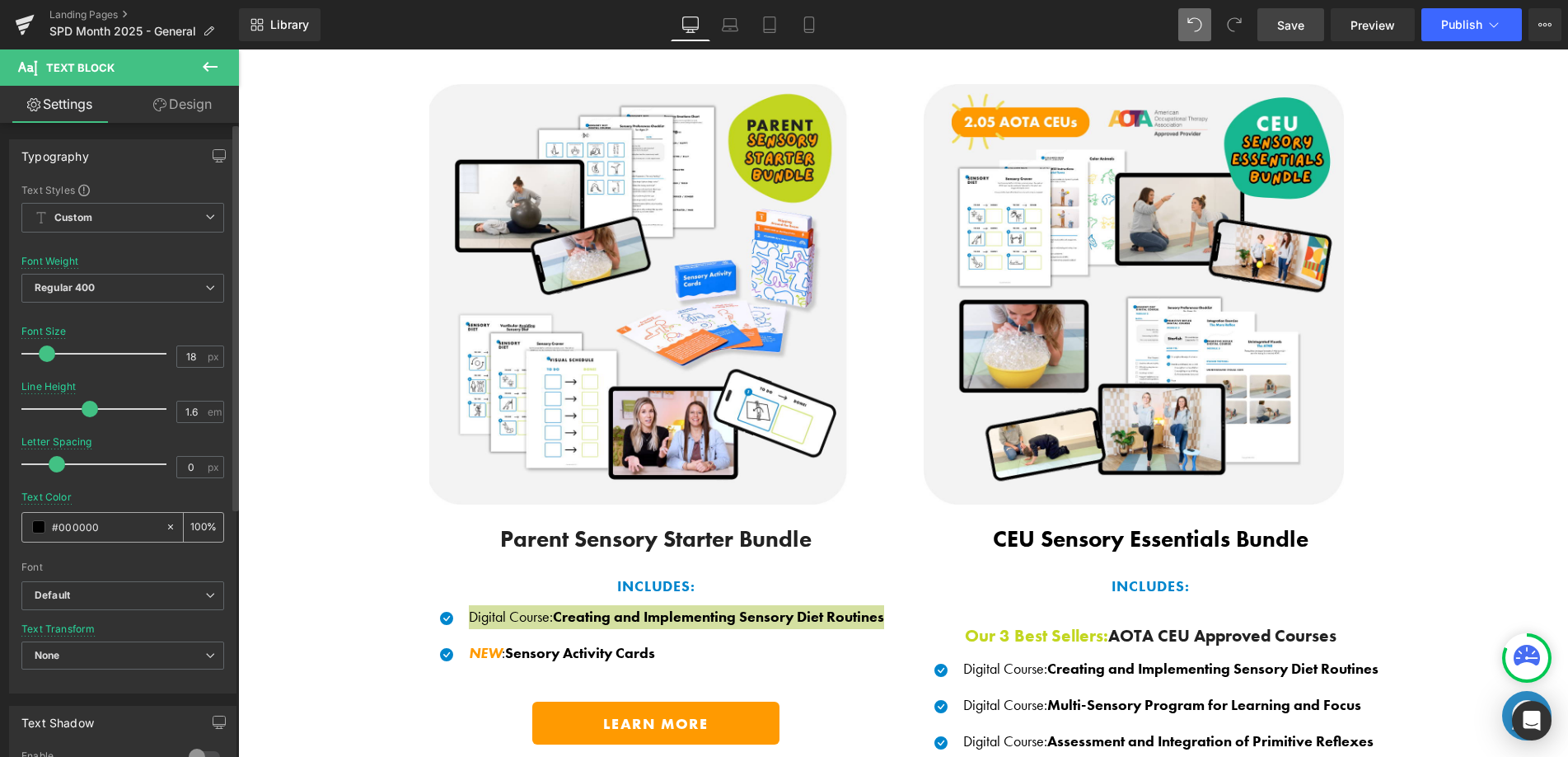
drag, startPoint x: 98, startPoint y: 524, endPoint x: 23, endPoint y: 513, distance: 75.8
click at [23, 513] on div "#000000" at bounding box center [93, 527] width 142 height 29
type input "#"
type input "0"
type input "#222"
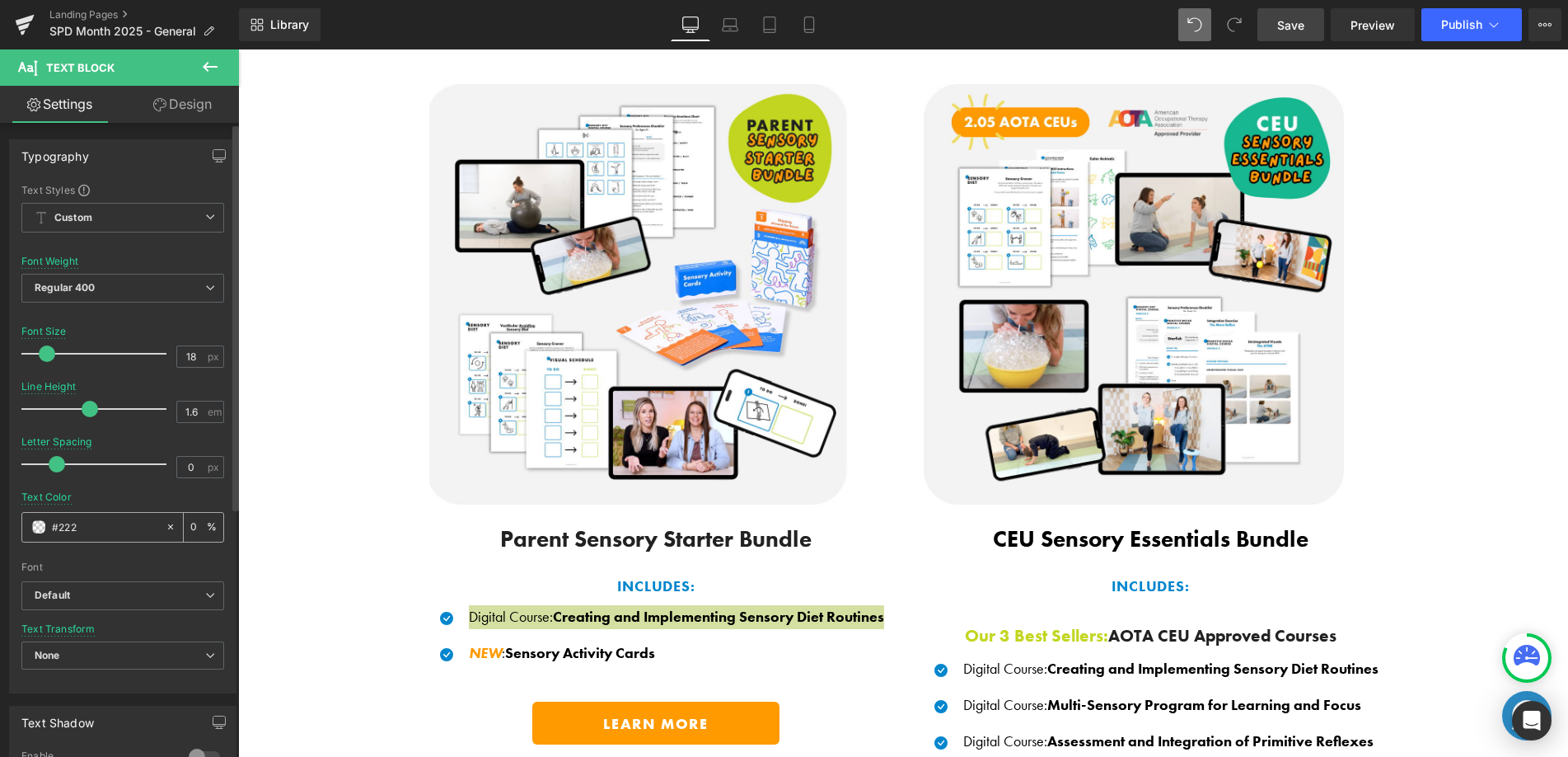
type input "100"
type input "#2222"
type input "13"
type input "#22222"
type input "0"
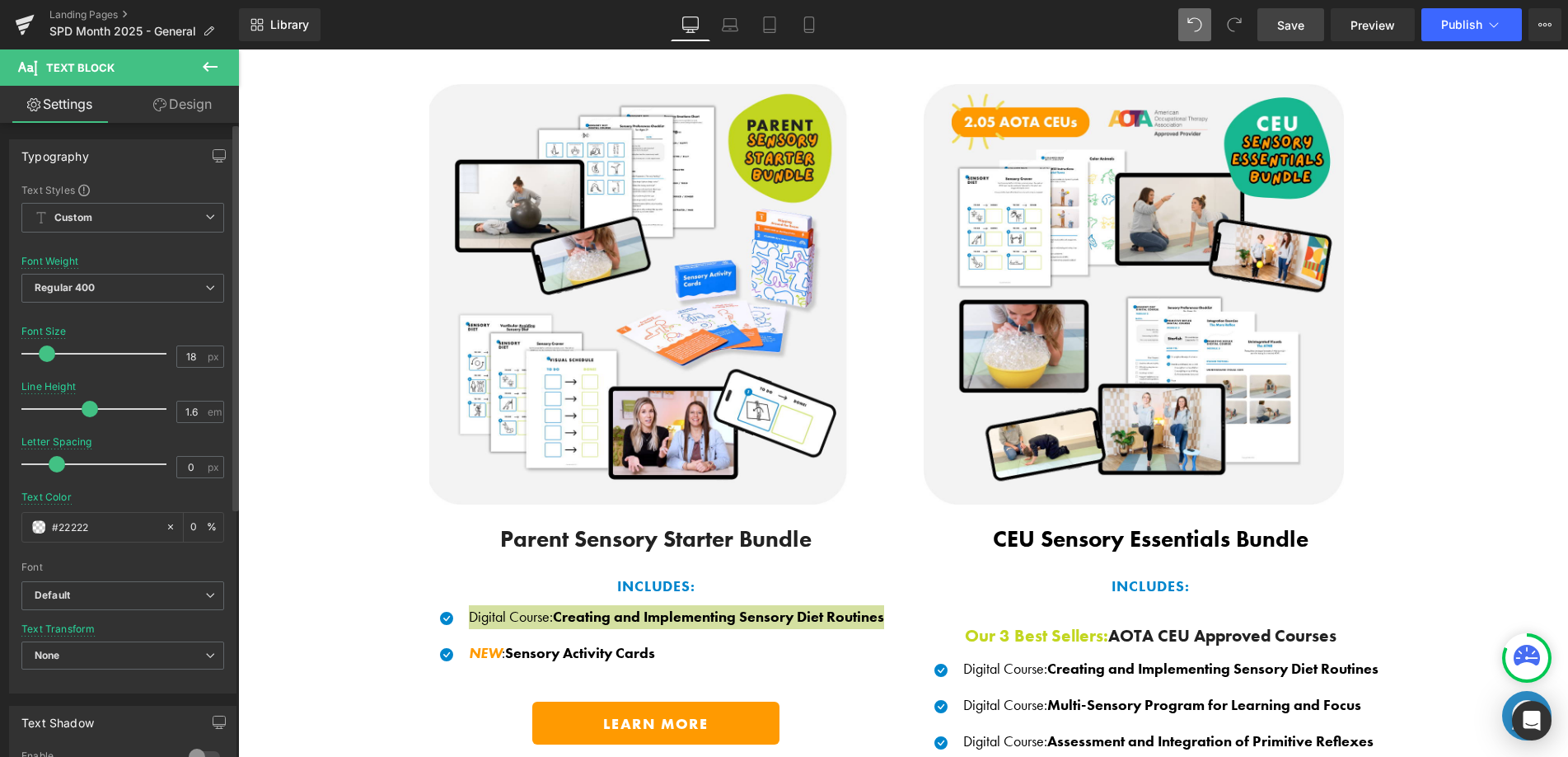
type input "#222222"
type input "100"
type input "#222222"
click at [41, 527] on span at bounding box center [39, 527] width 13 height 13
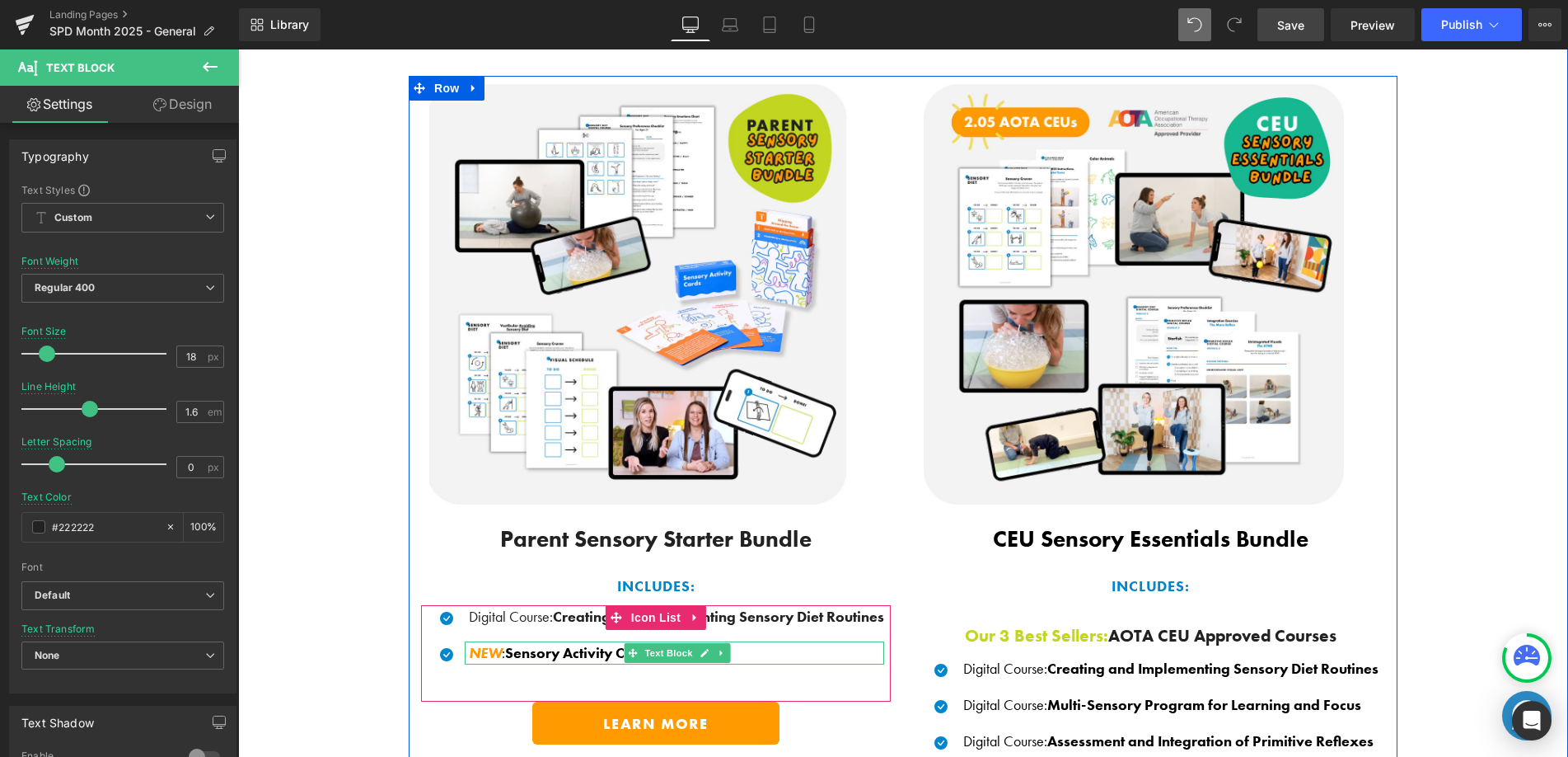
click at [520, 648] on span "Sensory Activity Cards" at bounding box center [580, 652] width 150 height 19
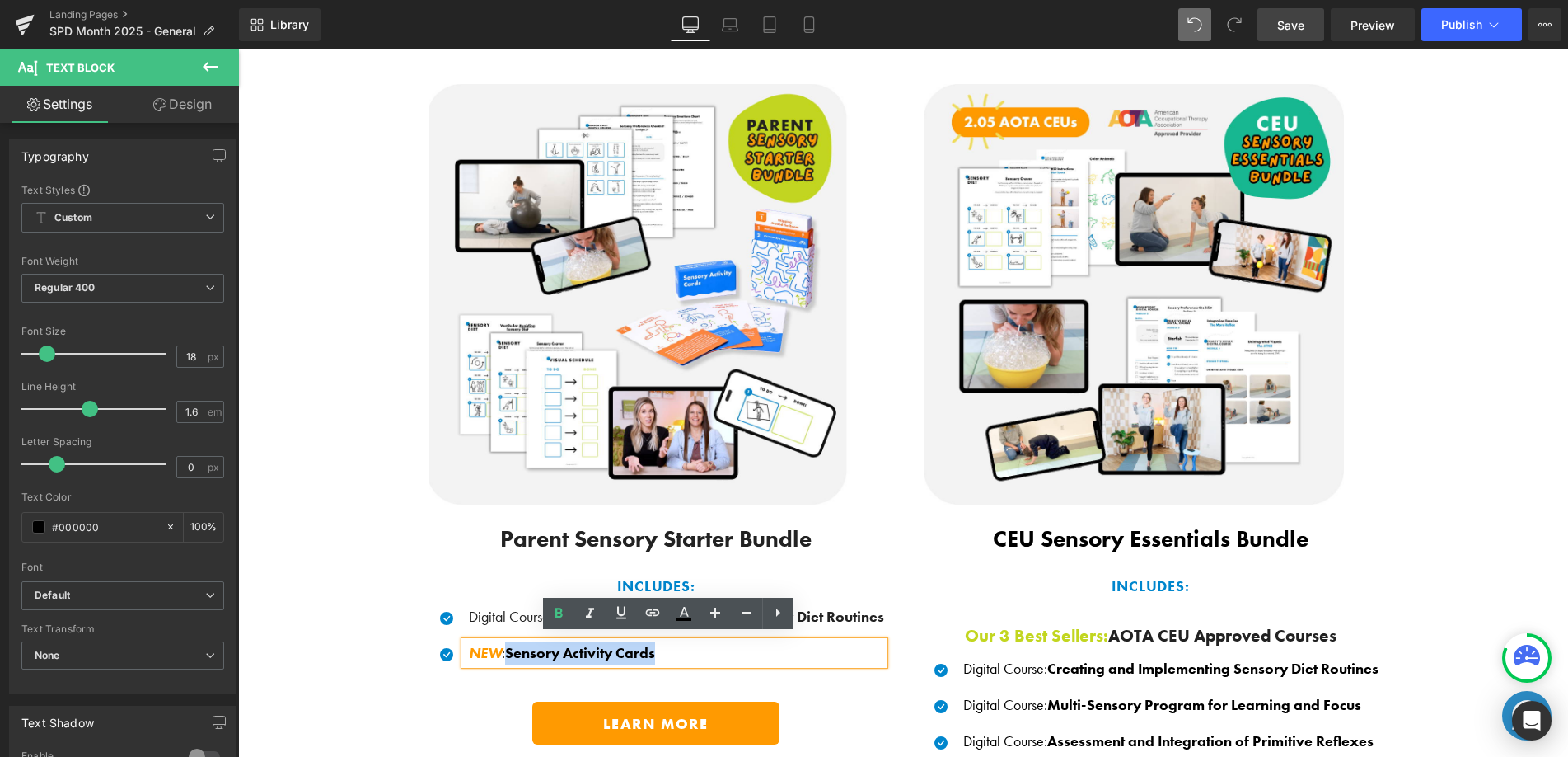
drag, startPoint x: 552, startPoint y: 647, endPoint x: 660, endPoint y: 645, distance: 108.0
click at [655, 647] on p "NEW : Sensory Activity Cards" at bounding box center [676, 653] width 415 height 24
click at [696, 619] on link at bounding box center [683, 613] width 31 height 31
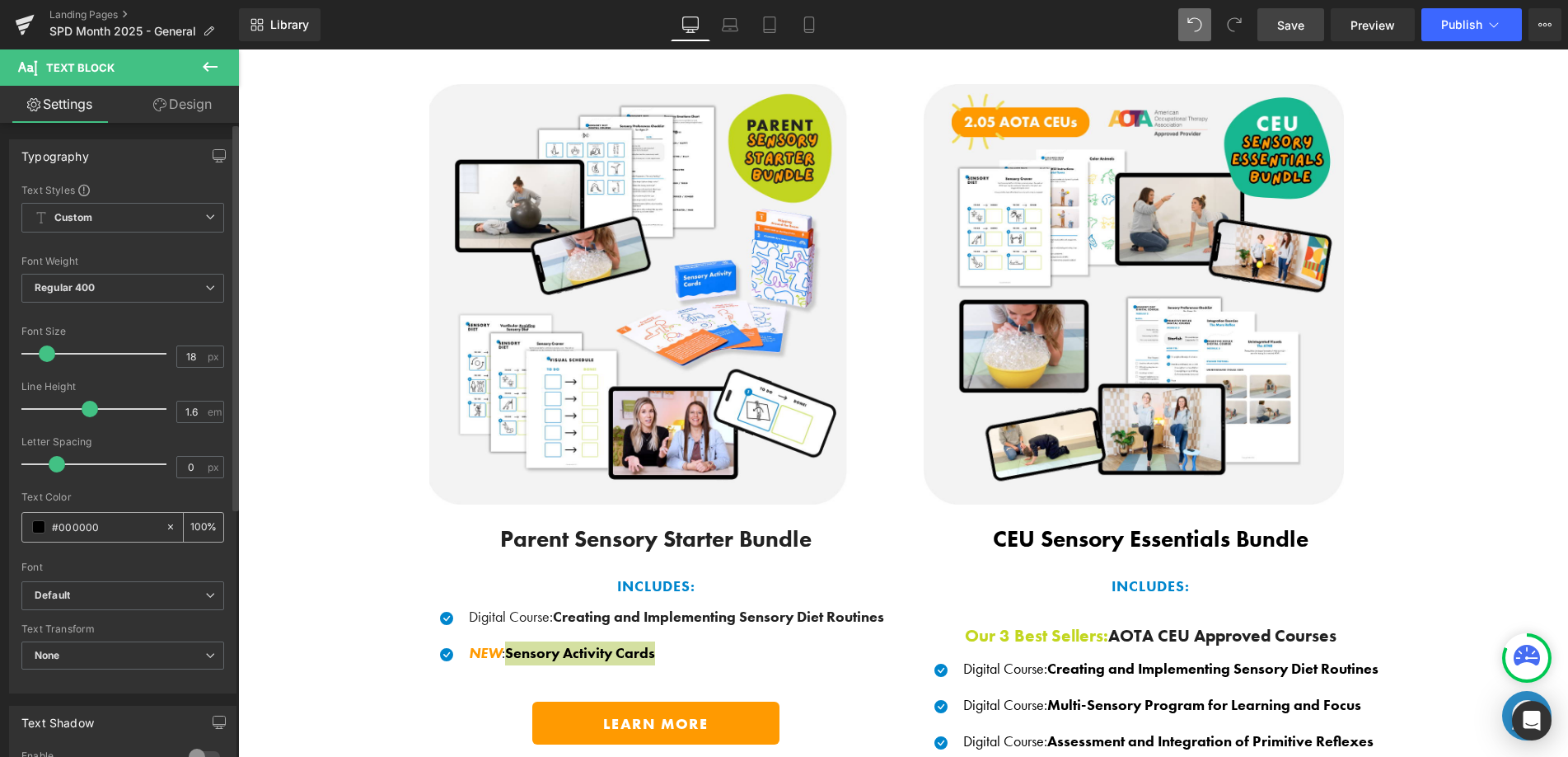
click at [120, 523] on input "#000000" at bounding box center [104, 527] width 105 height 19
drag, startPoint x: 70, startPoint y: 523, endPoint x: 54, endPoint y: 524, distance: 16.0
click at [54, 524] on input "#000000" at bounding box center [104, 527] width 105 height 19
type input "#"
type input "0"
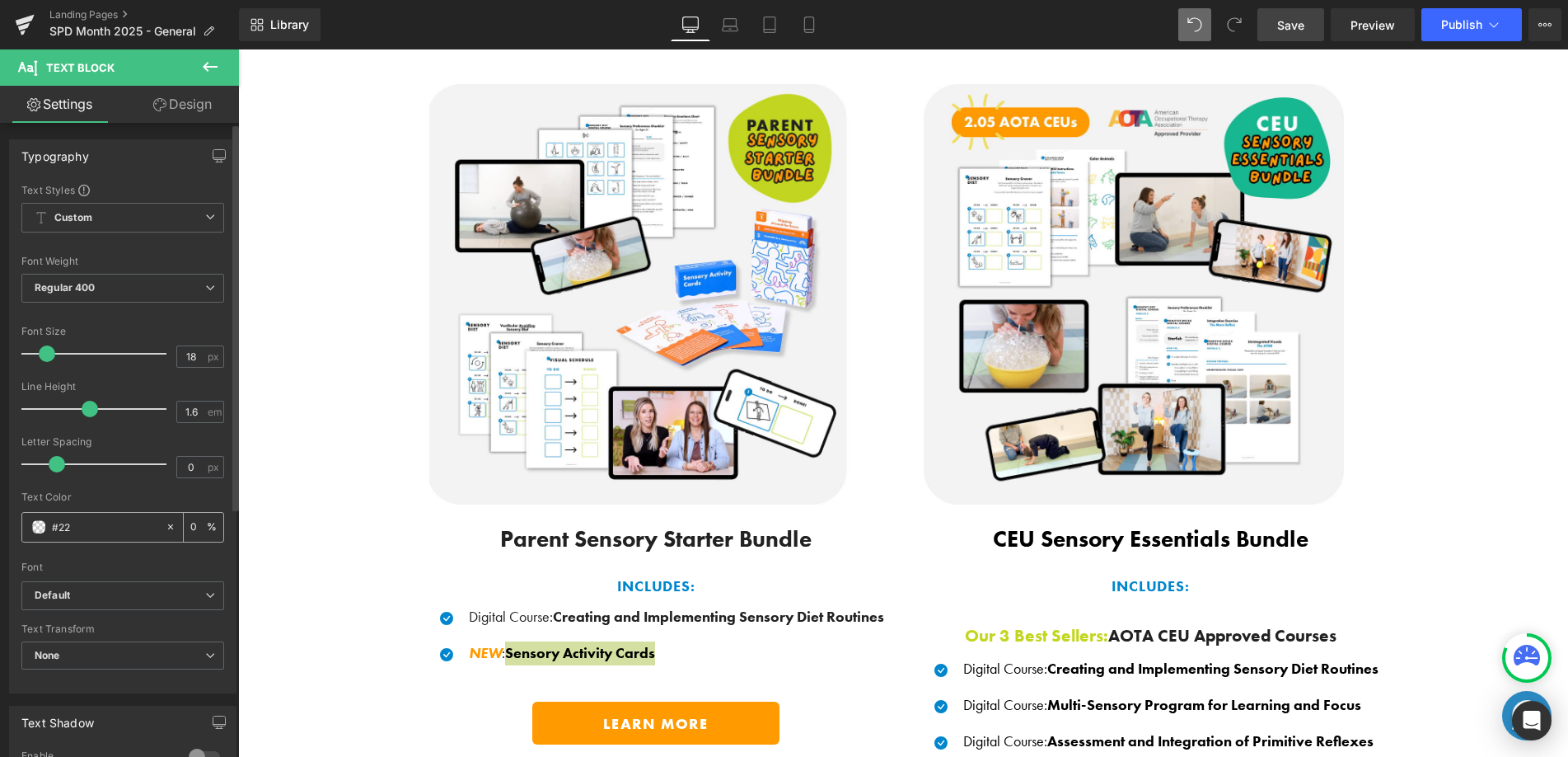
type input "#222"
type input "100"
type input "#2222"
type input "13"
type input "#22222"
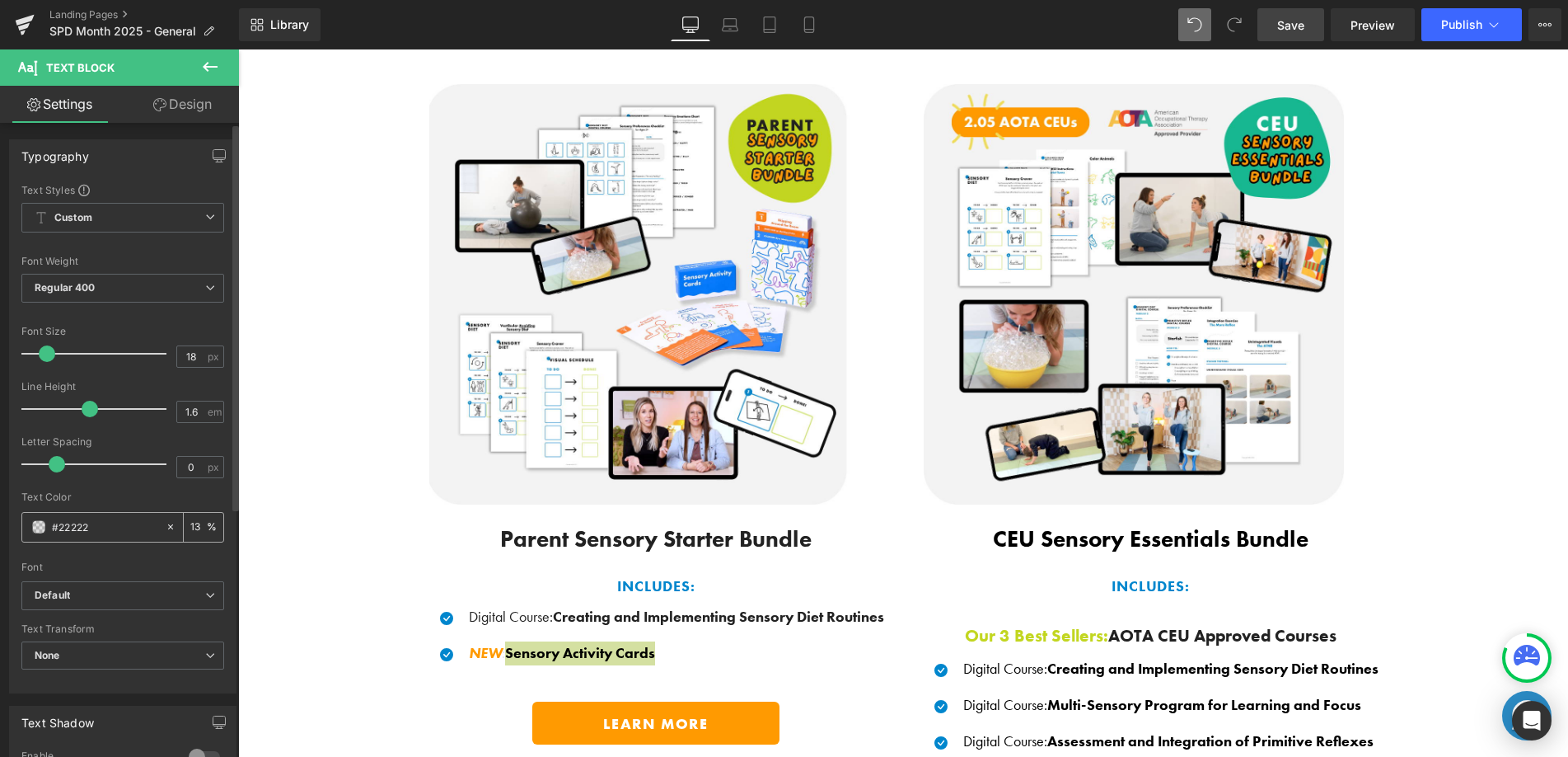
type input "0"
type input "#222222"
type input "100"
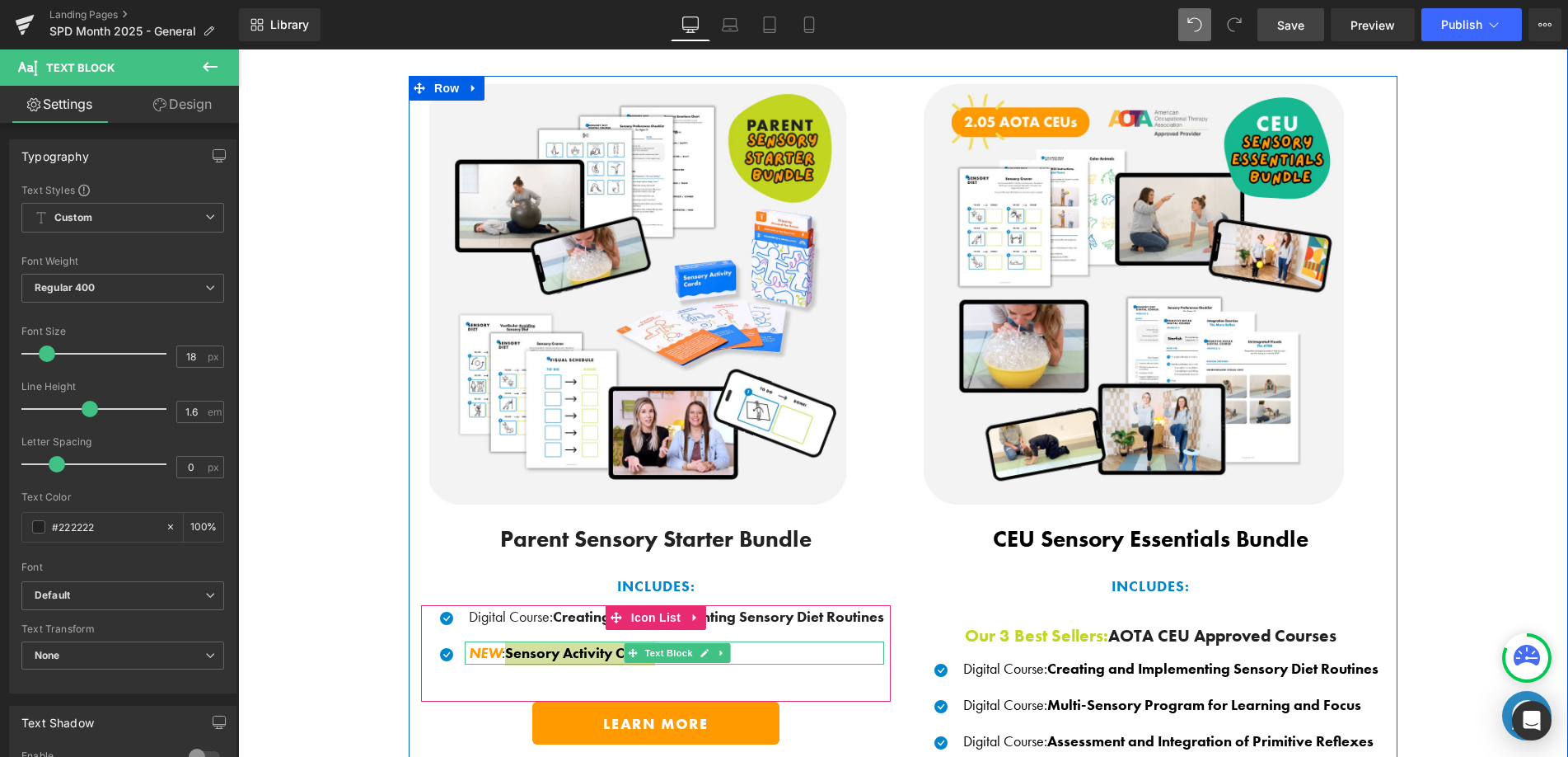
click at [539, 642] on div at bounding box center [675, 643] width 420 height 4
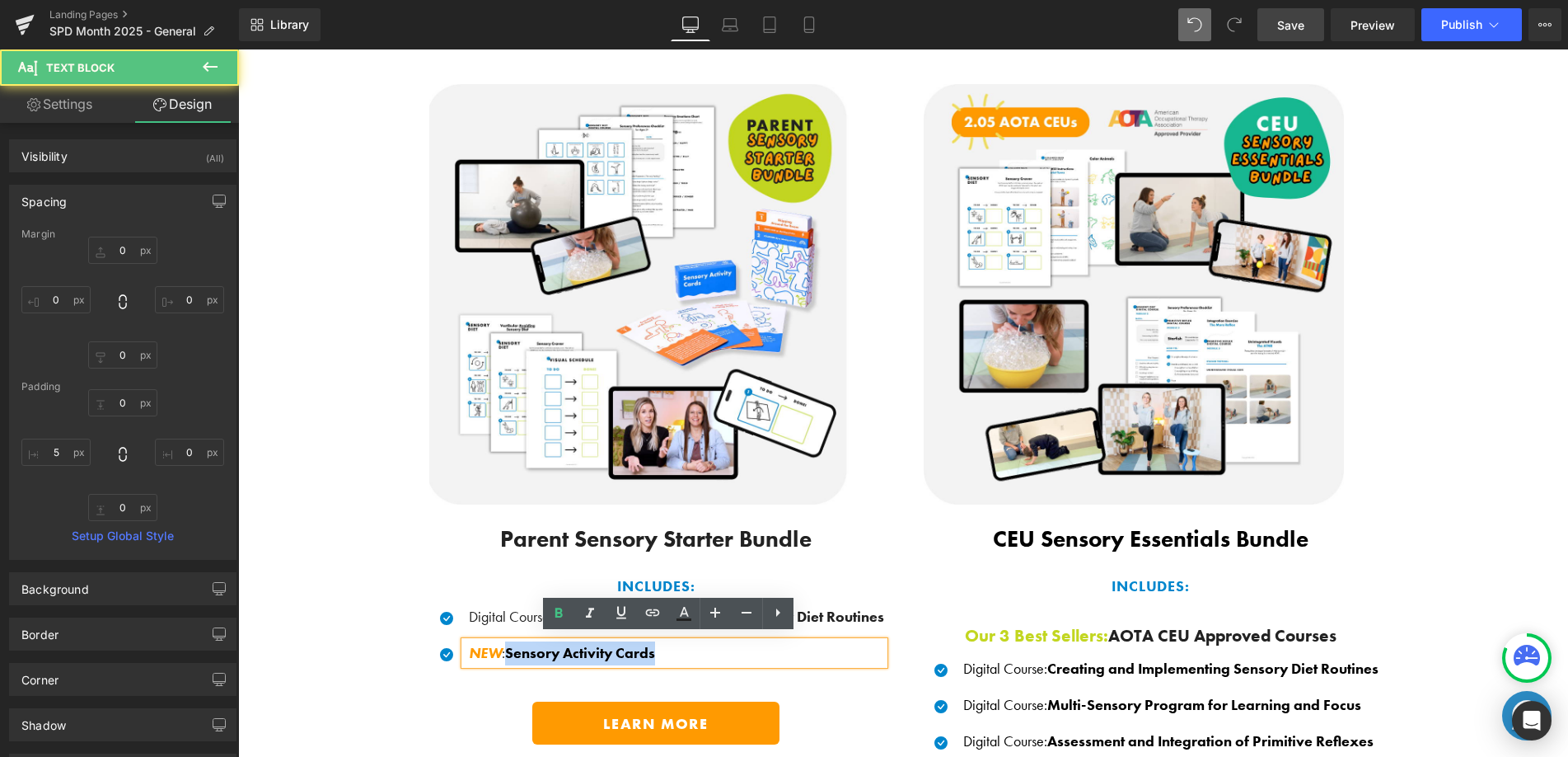
click at [548, 652] on span "Sensory Activity Cards" at bounding box center [580, 652] width 150 height 19
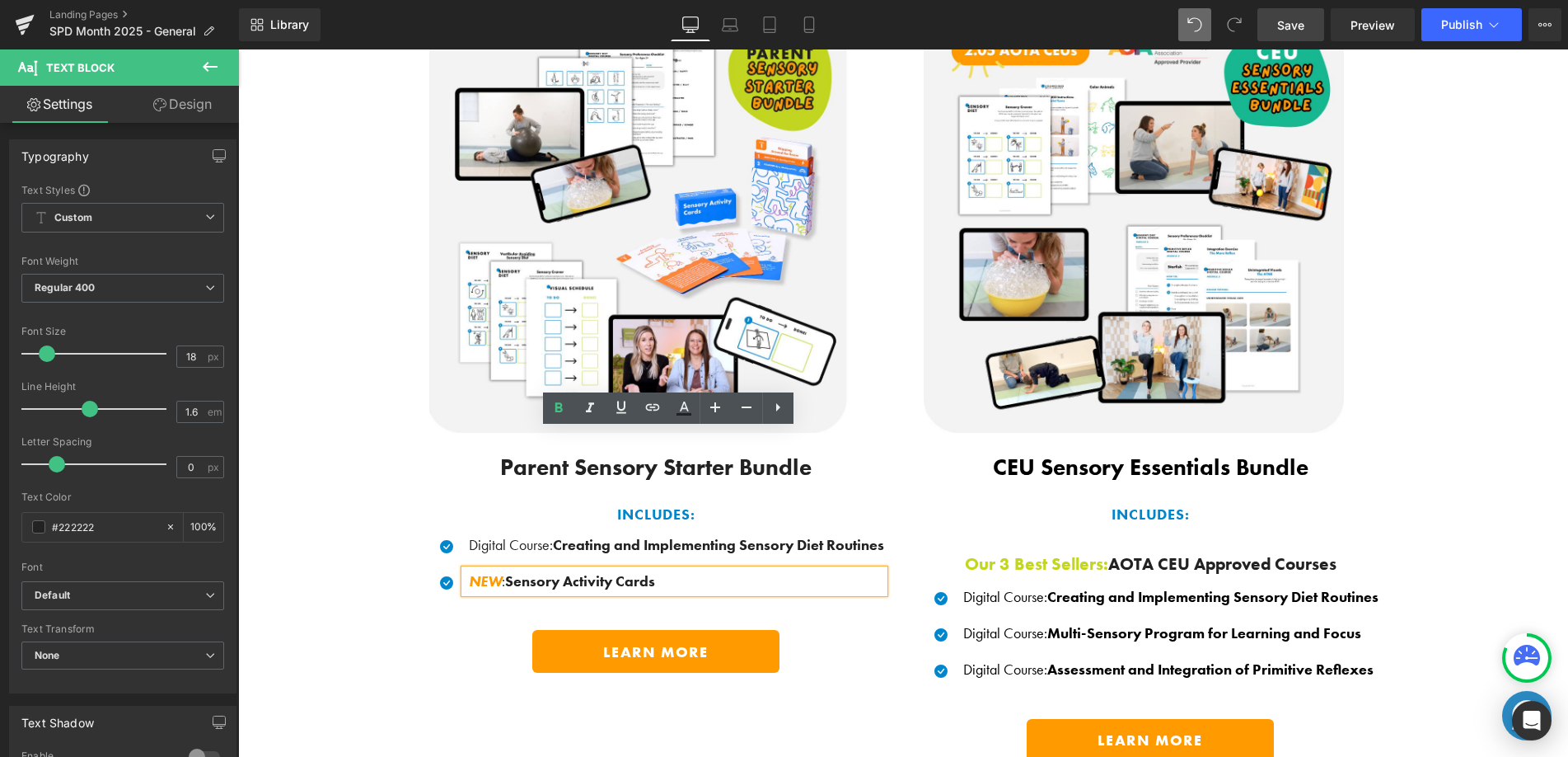
scroll to position [1361, 0]
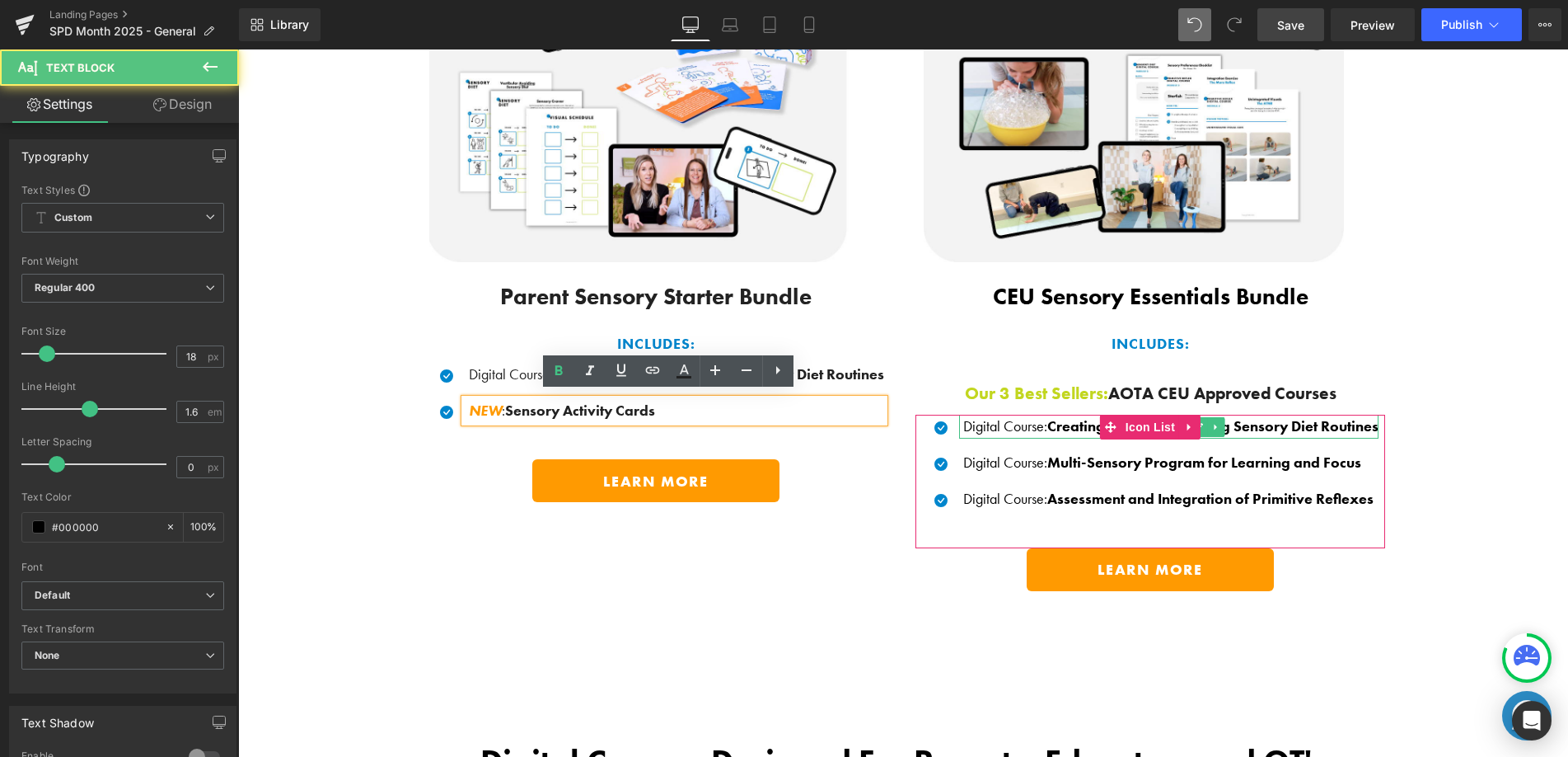
click at [1078, 418] on span "Creating and Implementing Sensory Diet Routines" at bounding box center [1212, 426] width 331 height 19
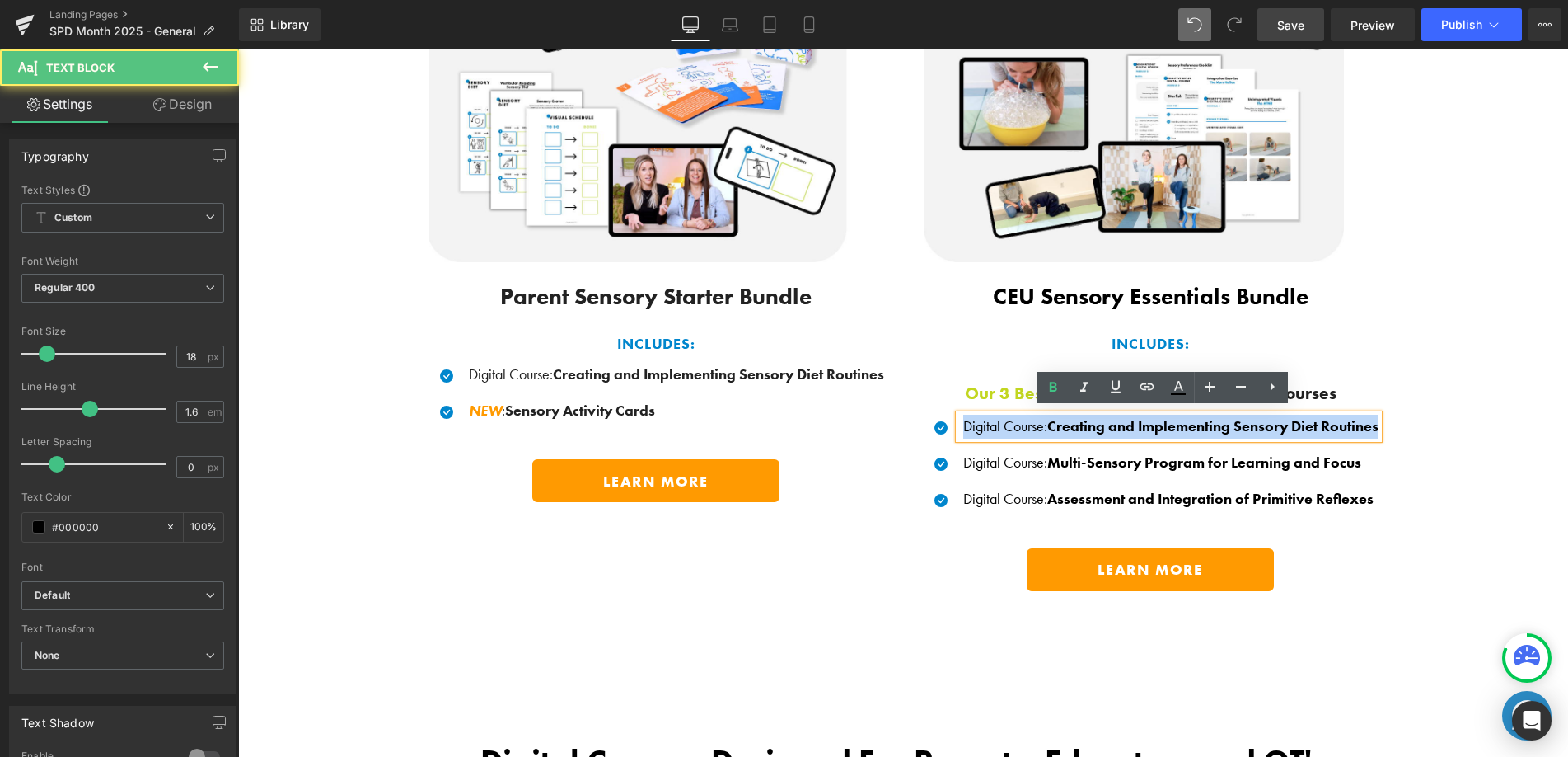
drag, startPoint x: 951, startPoint y: 422, endPoint x: 1270, endPoint y: 422, distance: 319.0
click at [1394, 422] on div "Save BIG When You Shop Our Exclusive Bundles! Heading Thoughtfully curated sens…" at bounding box center [903, 164] width 1330 height 904
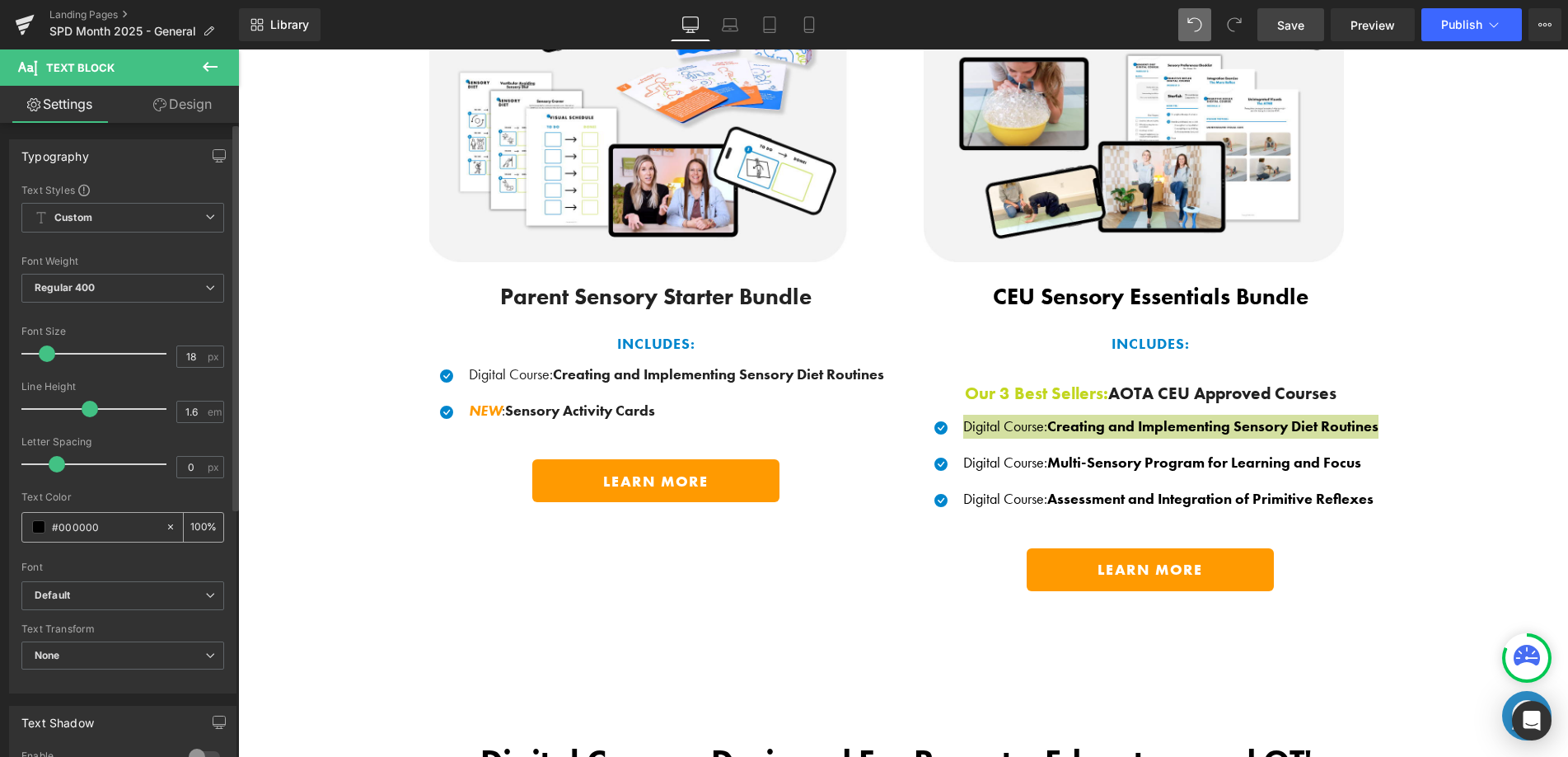
drag, startPoint x: 100, startPoint y: 539, endPoint x: 77, endPoint y: 530, distance: 24.7
click at [41, 531] on div "#000000" at bounding box center [93, 527] width 142 height 29
drag, startPoint x: 126, startPoint y: 531, endPoint x: 21, endPoint y: 528, distance: 105.0
click at [22, 528] on div "#000000" at bounding box center [93, 527] width 142 height 29
type input "#2"
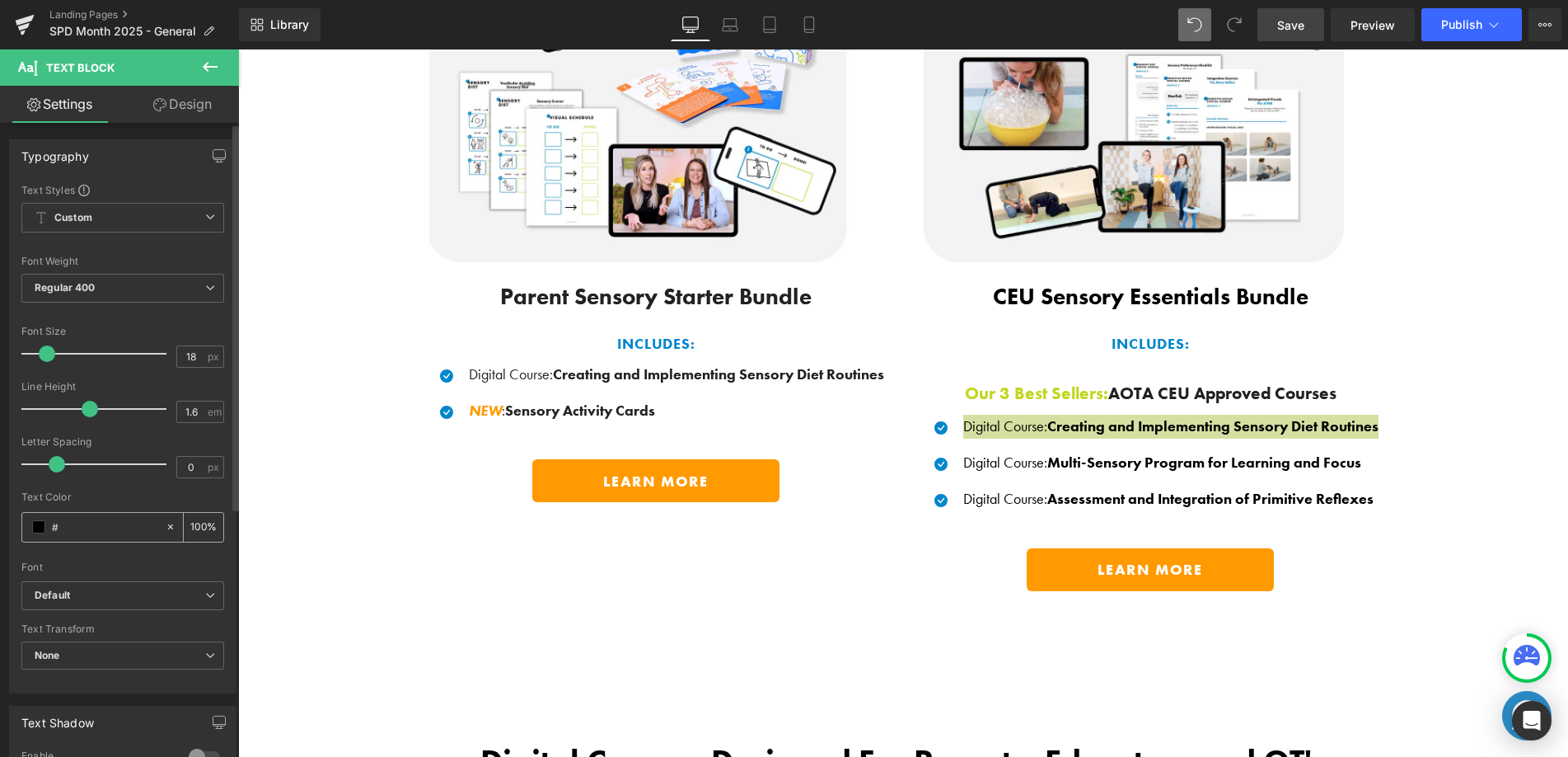
type input "0"
type input "#222"
type input "100"
type input "#2222"
type input "13"
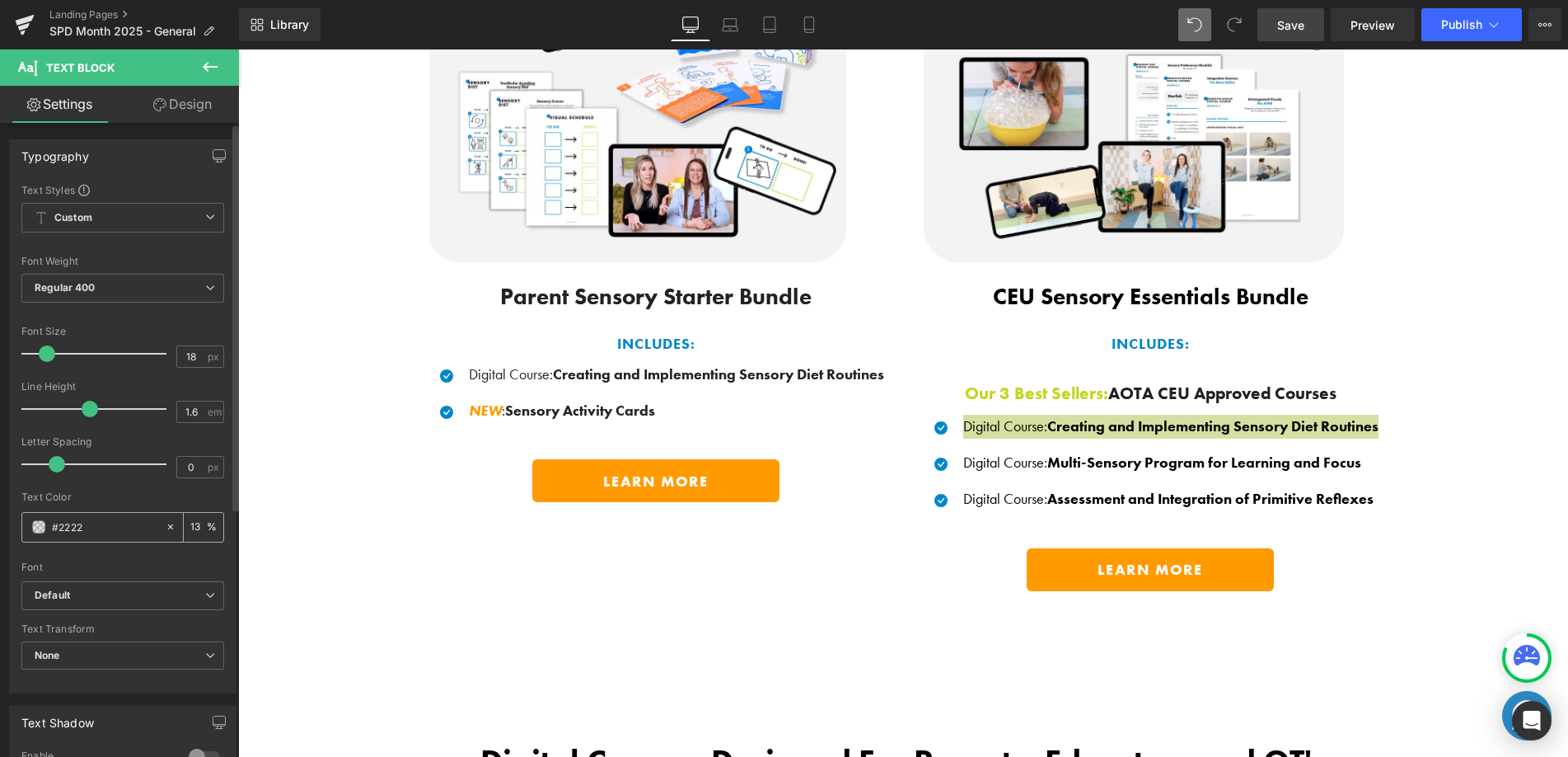
type input "#22222"
type input "0"
type input "#222222"
type input "100"
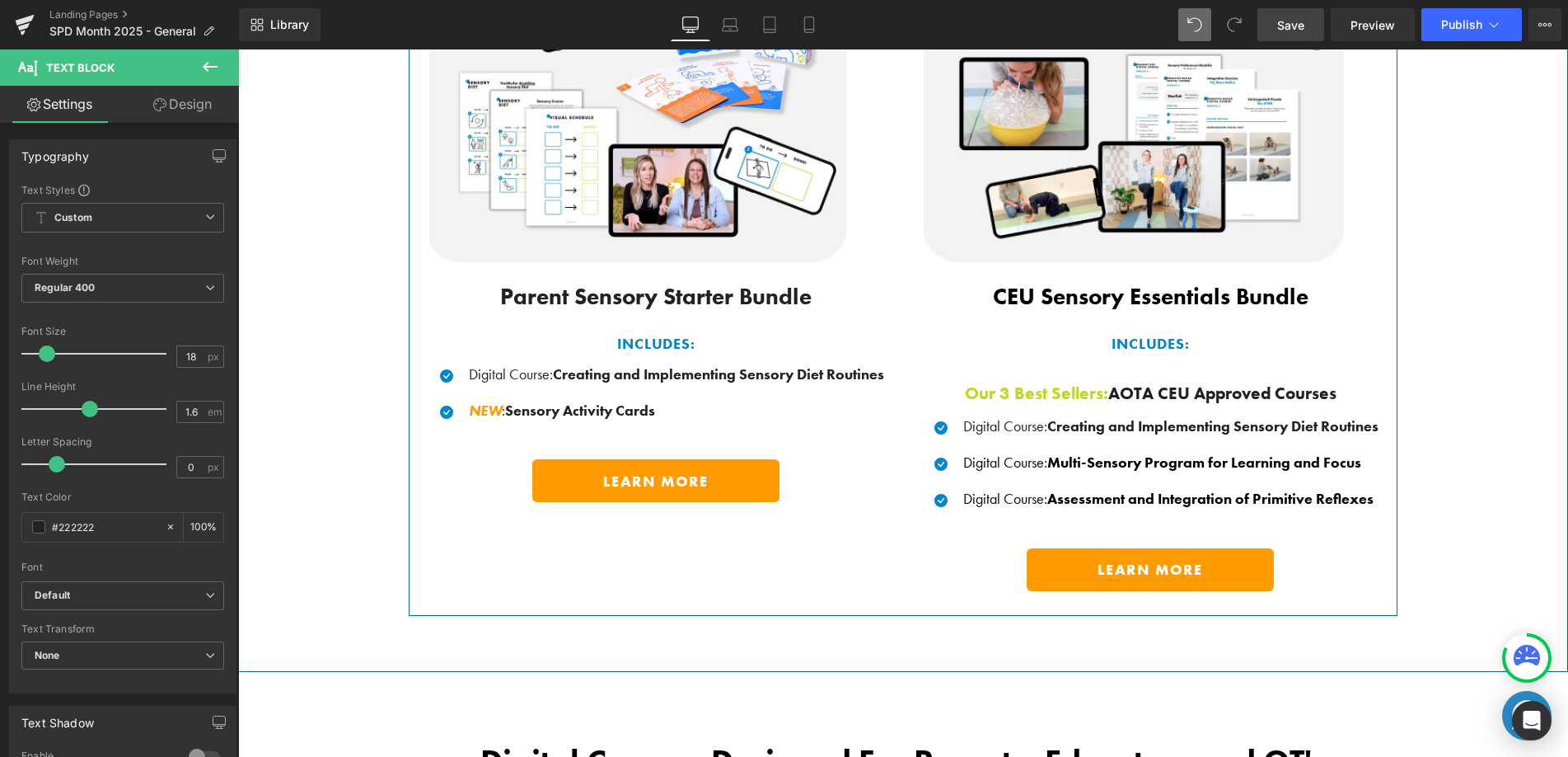
drag, startPoint x: 976, startPoint y: 448, endPoint x: 986, endPoint y: 457, distance: 13.5
click at [977, 451] on div "Digital Course : Multi-Sensory Program for Learning and Focus Text Block" at bounding box center [1169, 463] width 420 height 24
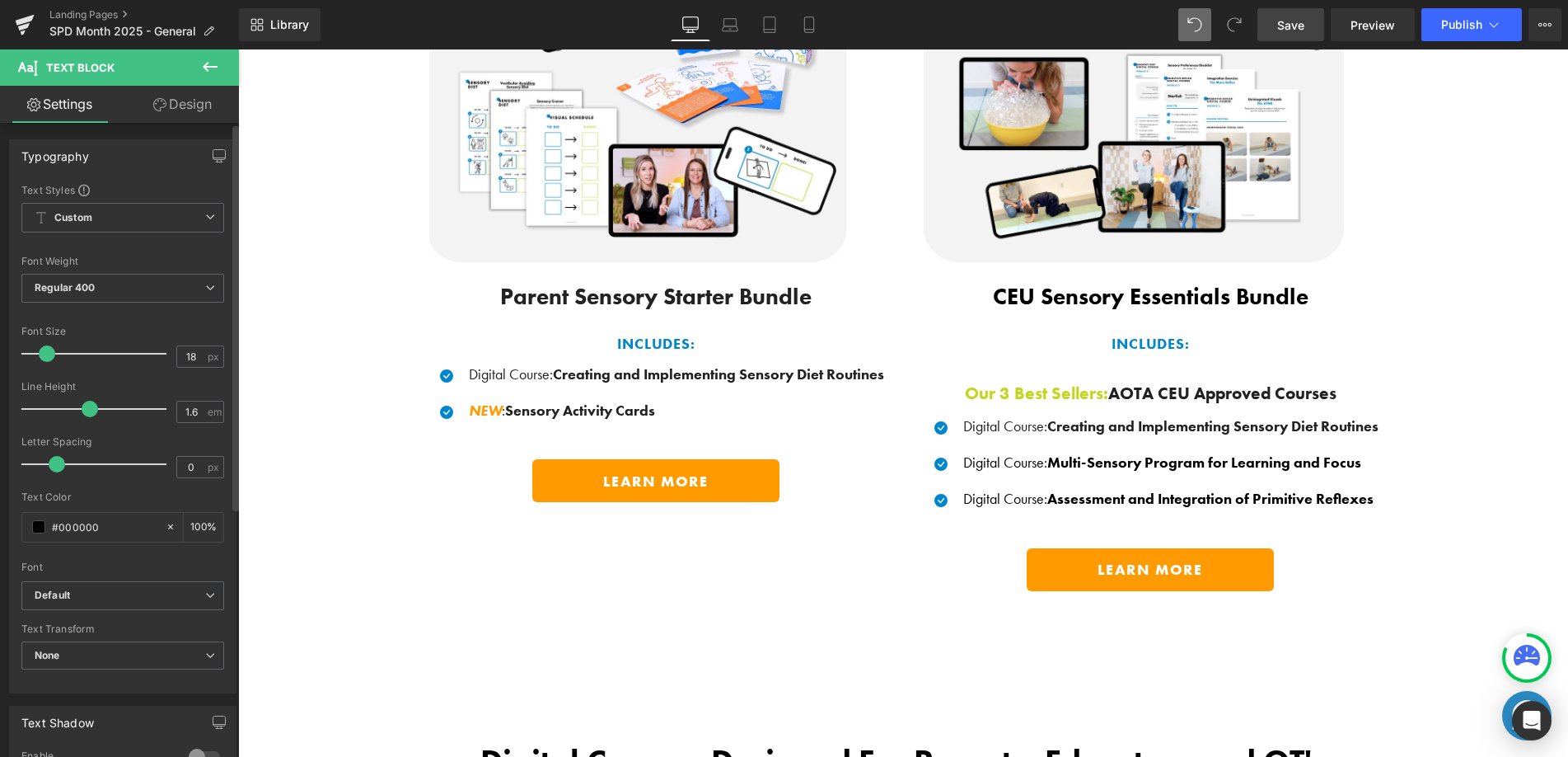
drag, startPoint x: 120, startPoint y: 527, endPoint x: 19, endPoint y: 521, distance: 101.2
click at [19, 521] on div "Text Styles Custom Custom Setup Global Style Custom Setup Global Style Thin 100…" at bounding box center [123, 438] width 226 height 509
type input "#"
type input "0"
type input "#222"
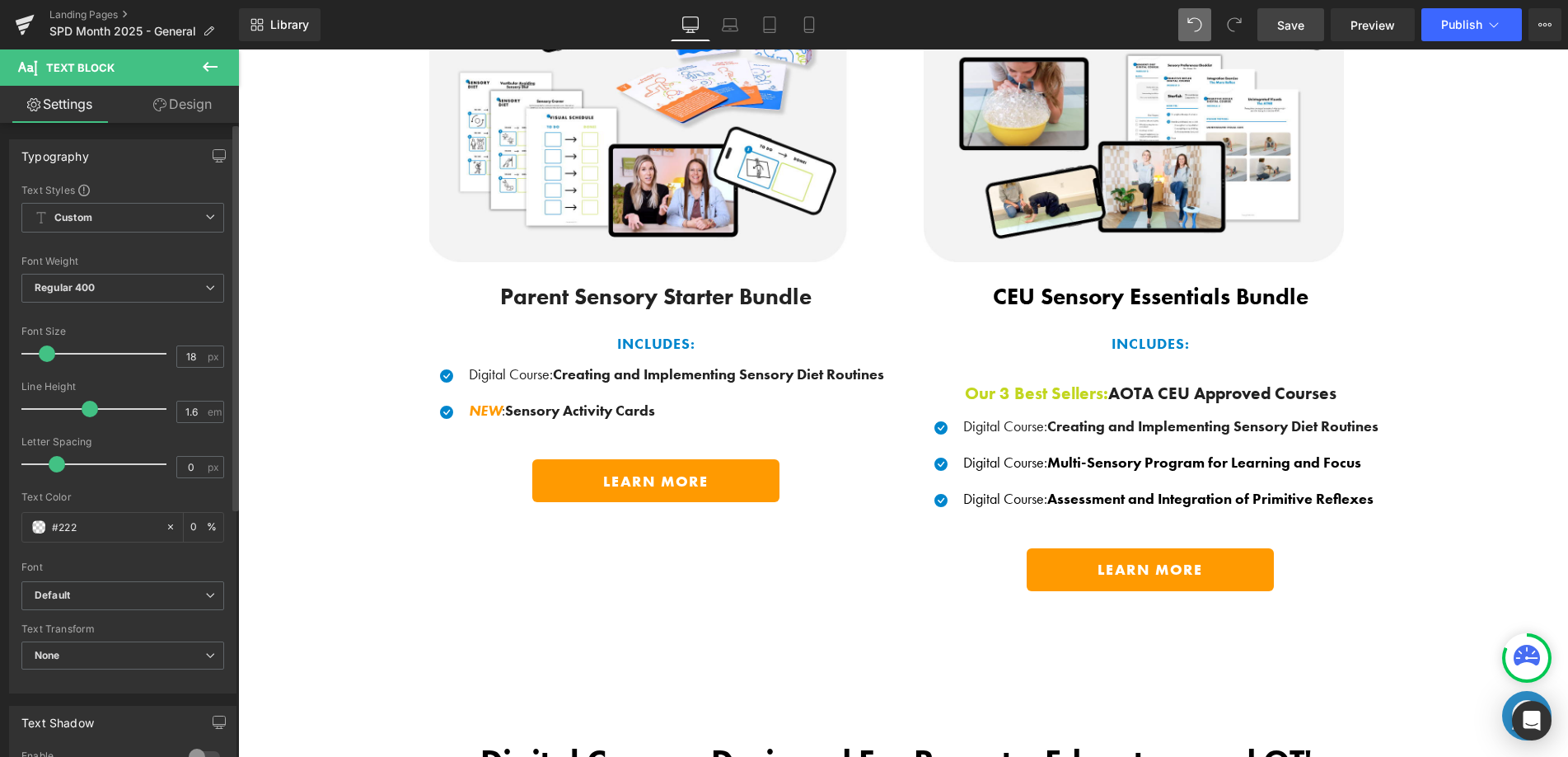
type input "100"
type input "#2222"
type input "13"
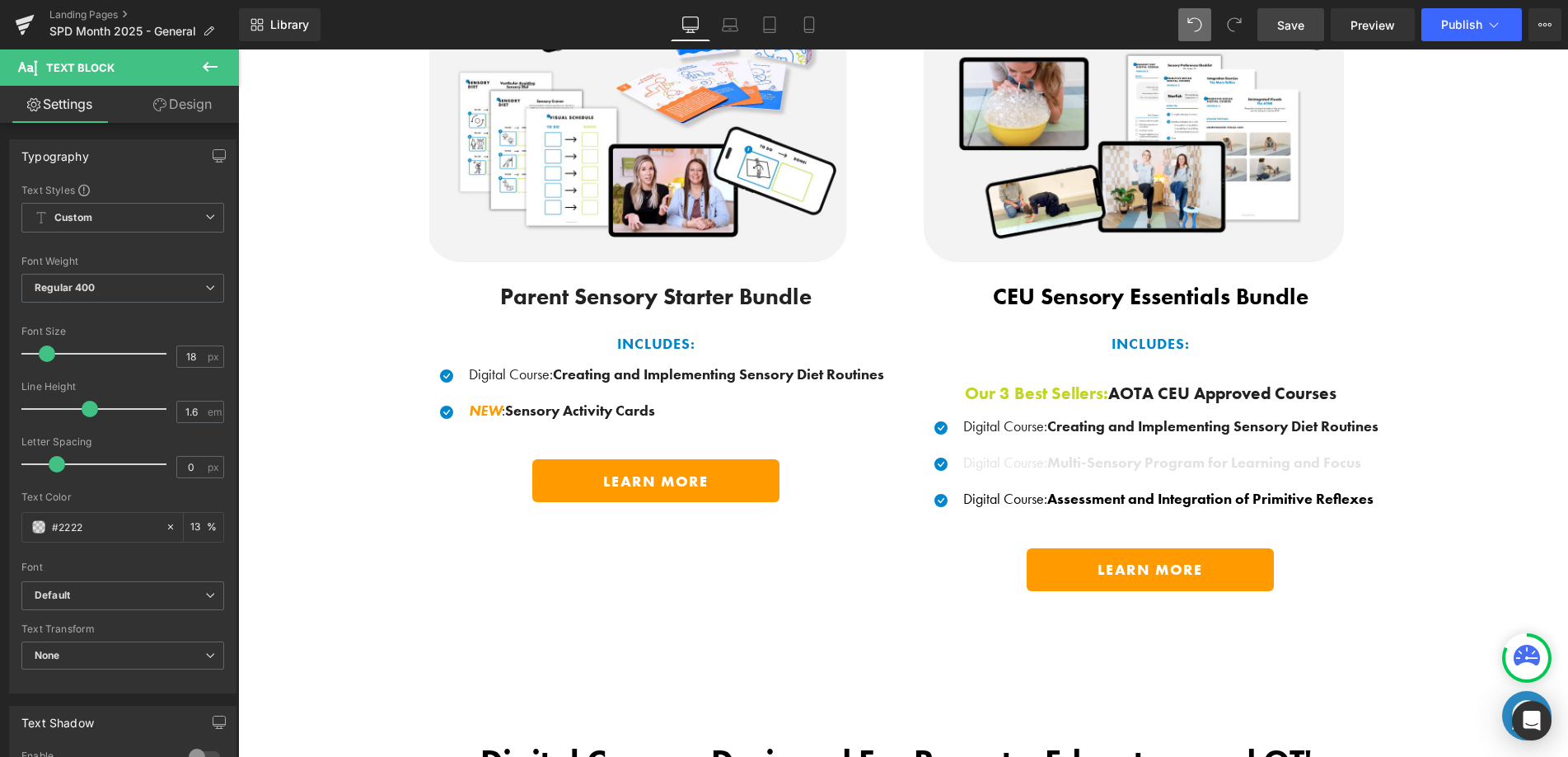
type input "#22222"
type input "0"
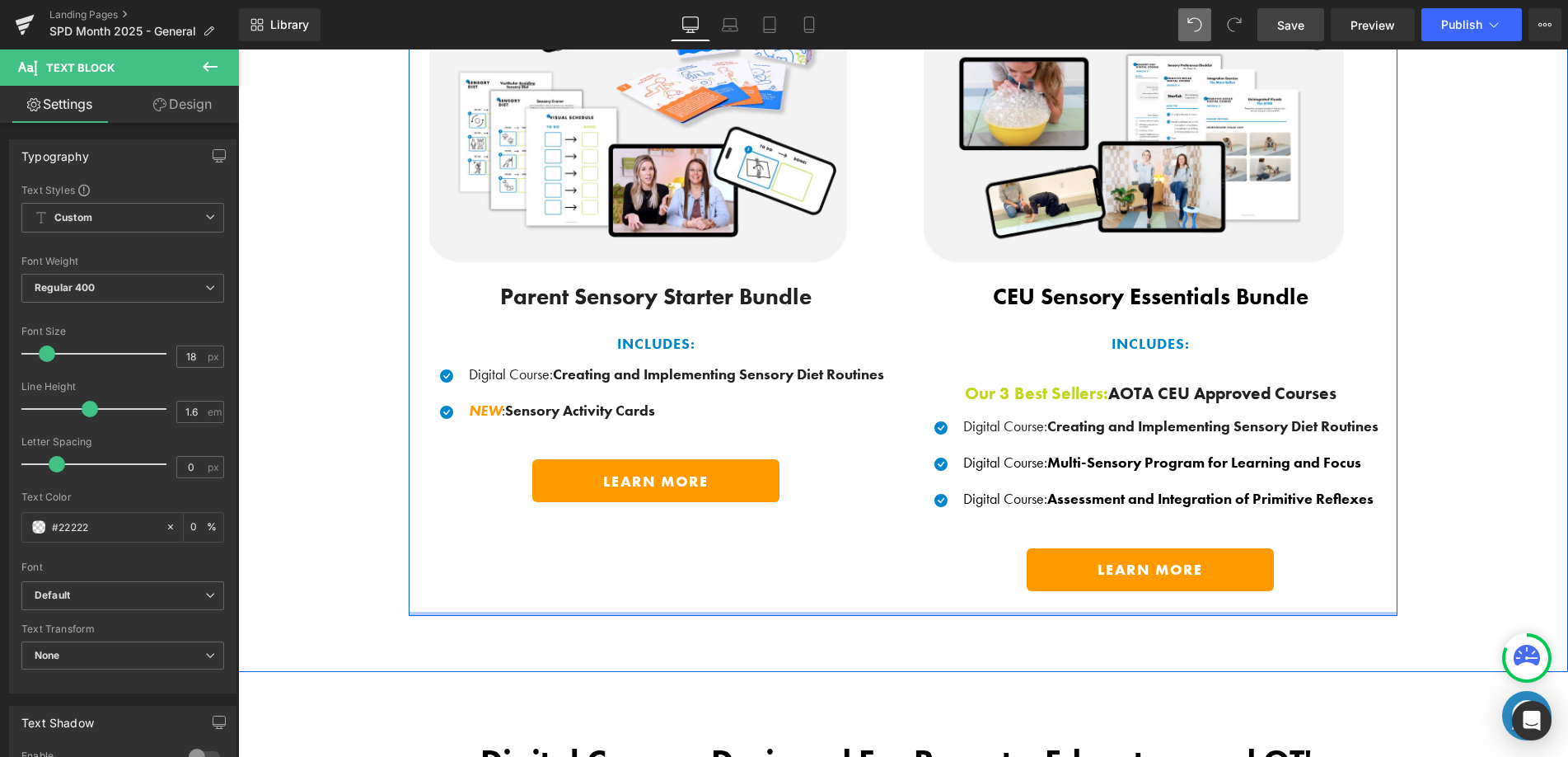
type input "#222222"
type input "100"
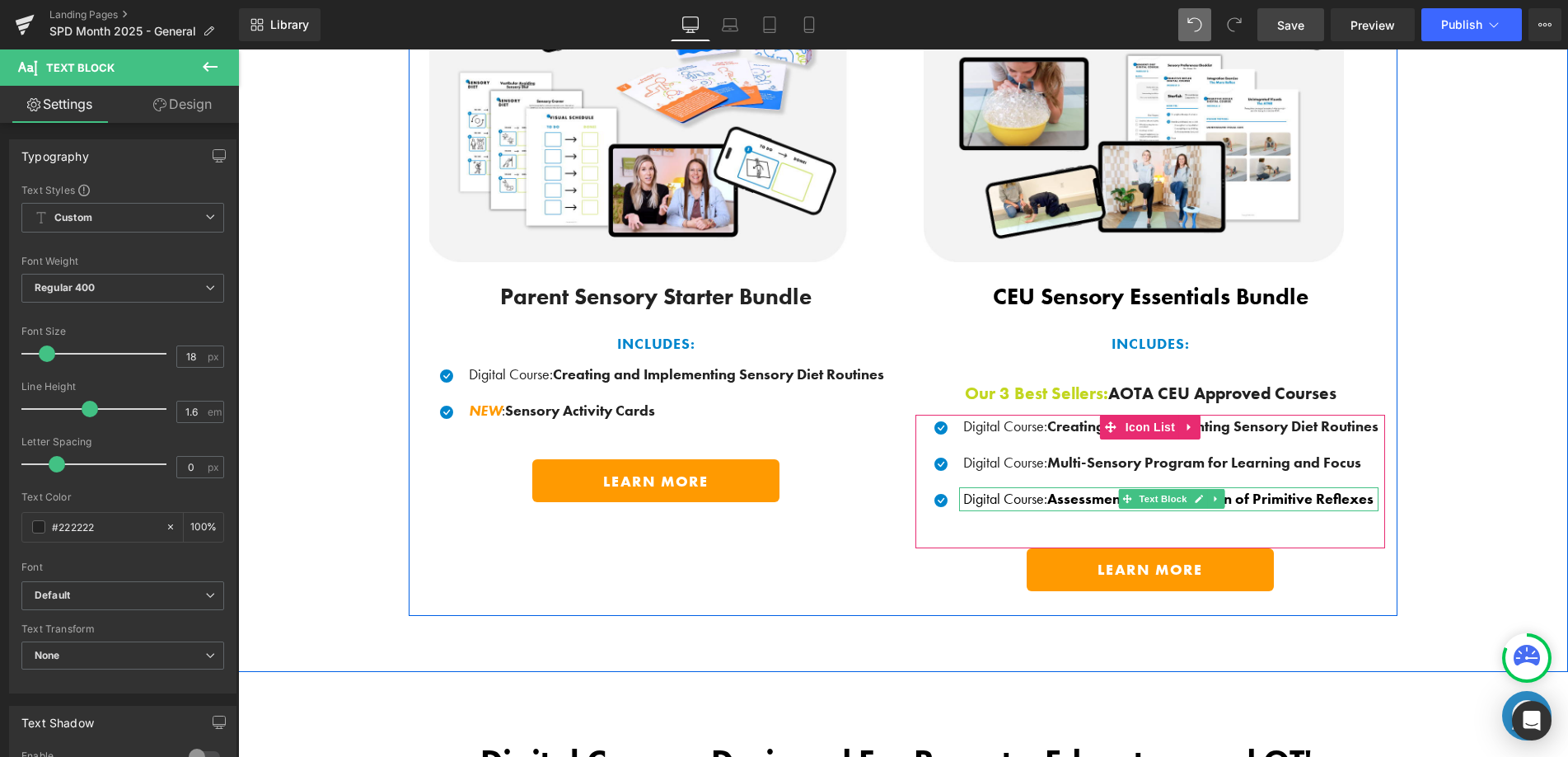
click at [997, 495] on p "Digital Course : Assessment and Integration of Primitive Reflexes" at bounding box center [1170, 499] width 415 height 24
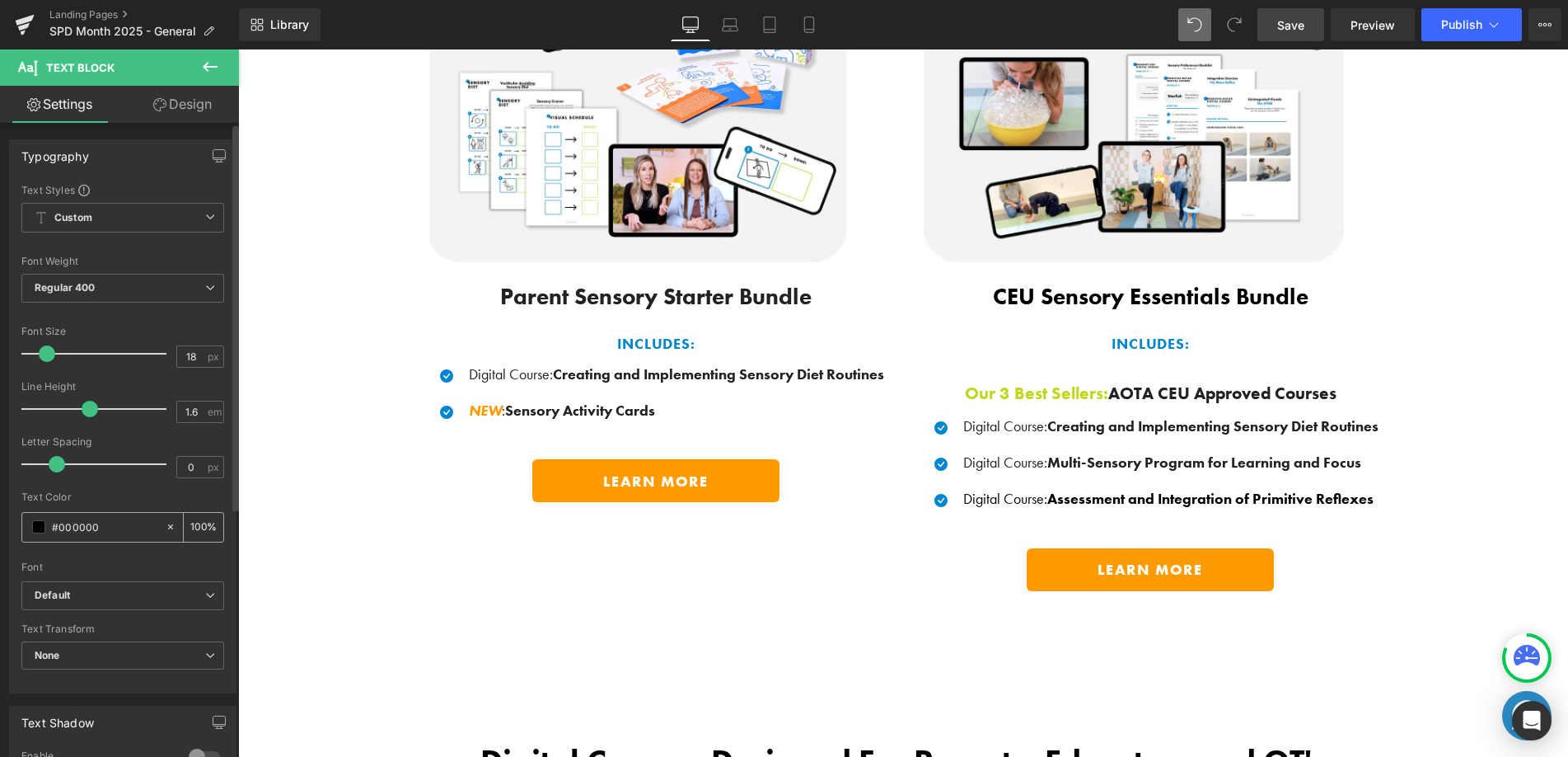
drag, startPoint x: 112, startPoint y: 523, endPoint x: 24, endPoint y: 523, distance: 88.0
click at [24, 523] on div "#000000" at bounding box center [93, 527] width 142 height 29
type input "#"
type input "0"
type input "#222"
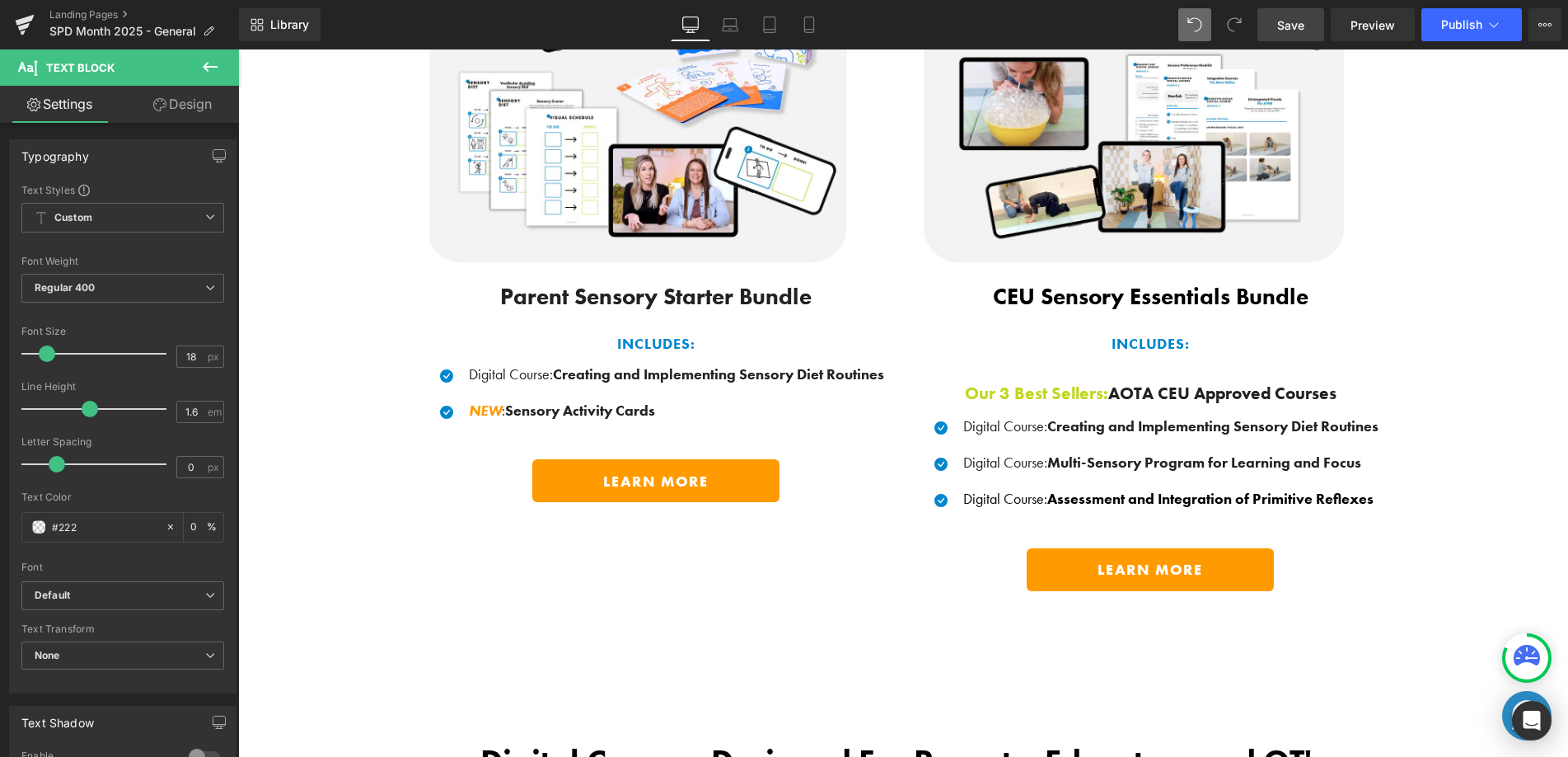
type input "100"
type input "#2222"
type input "13"
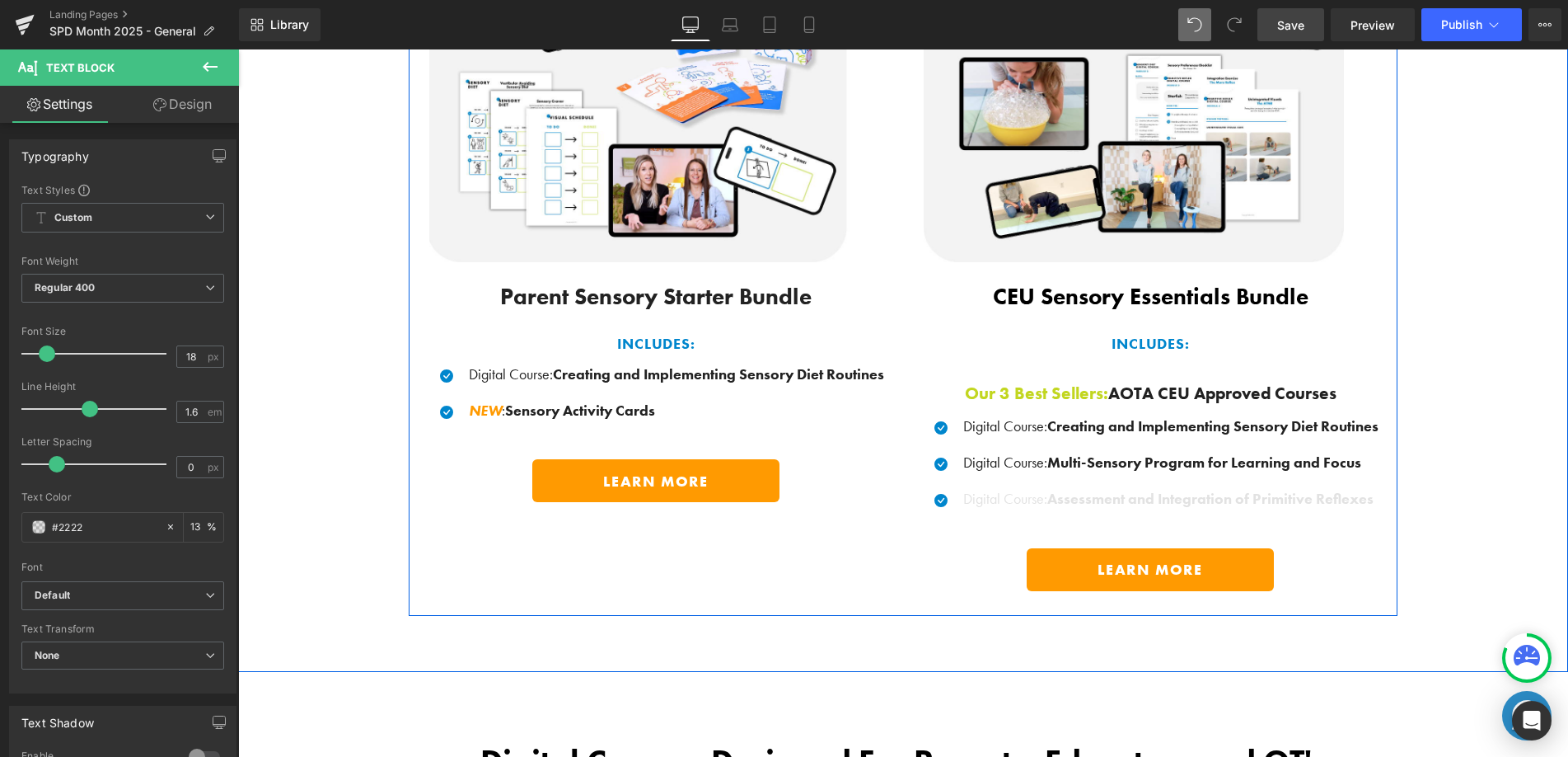
type input "#22222"
type input "0"
type input "#222222"
type input "100"
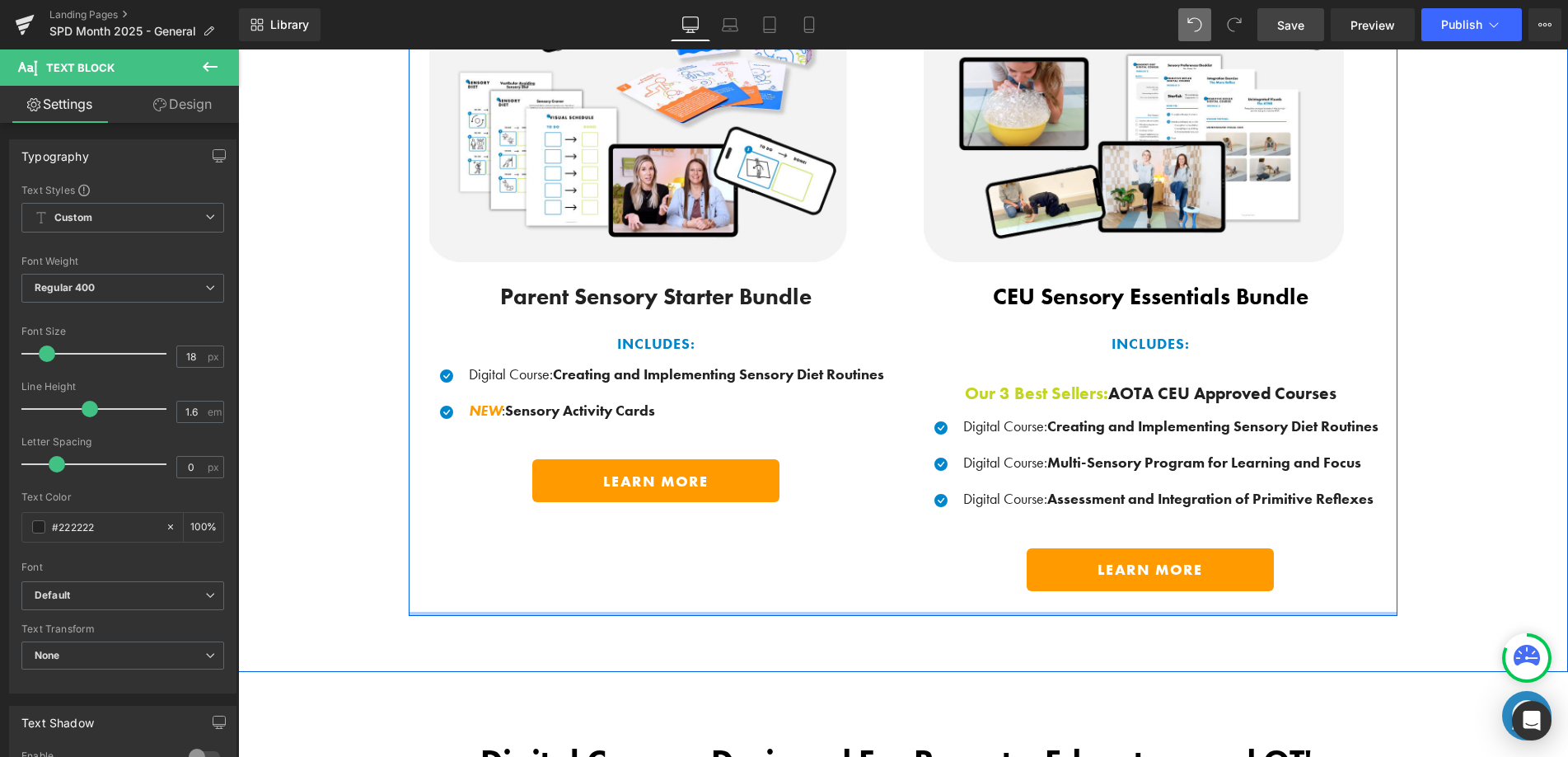
click at [822, 610] on div "Image Product Parent Sensory Starter Bundle Text Block INCLUDES: Text Block Ico…" at bounding box center [902, 224] width 988 height 782
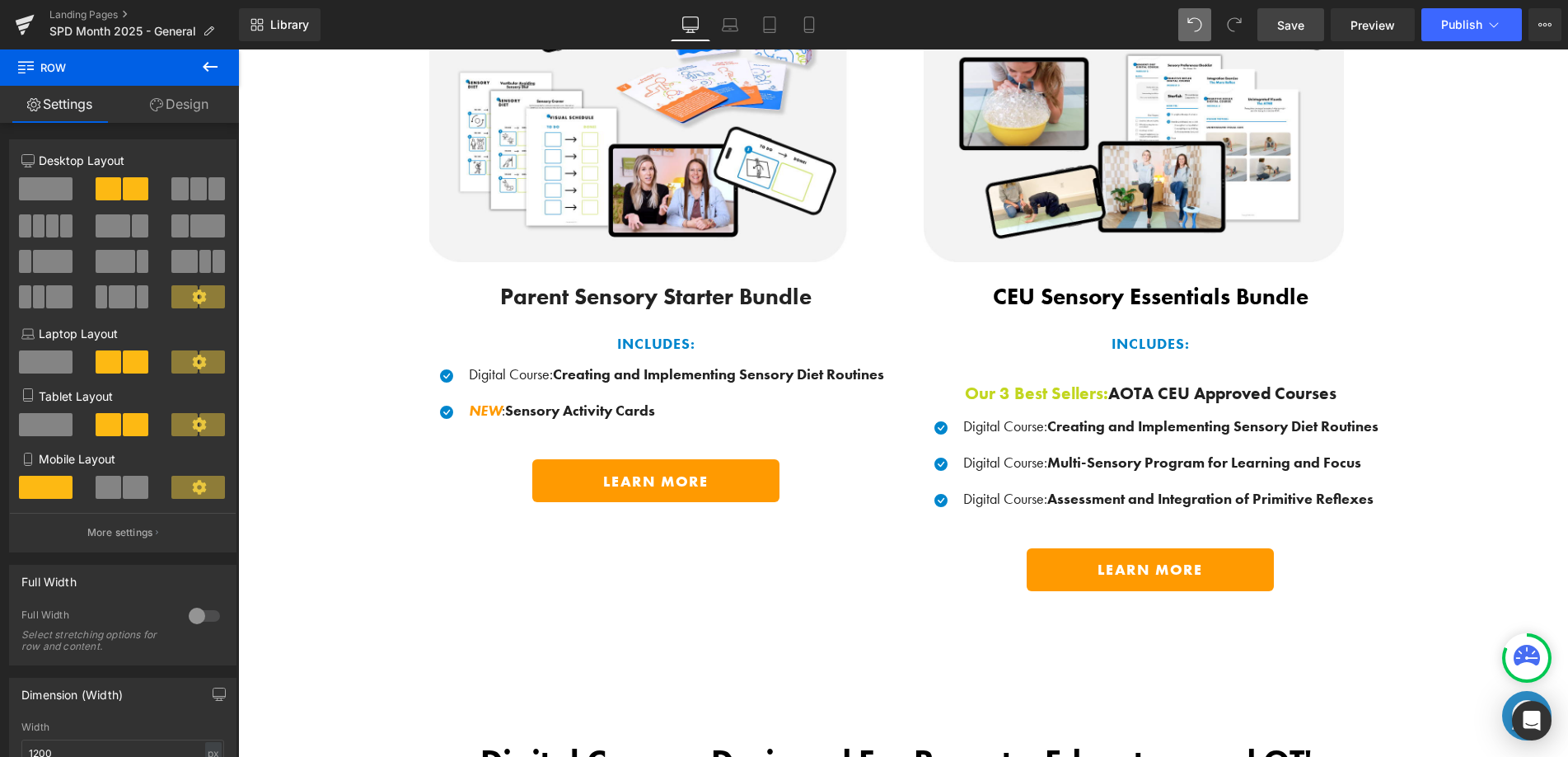
click at [1306, 16] on link "Save" at bounding box center [1290, 24] width 67 height 33
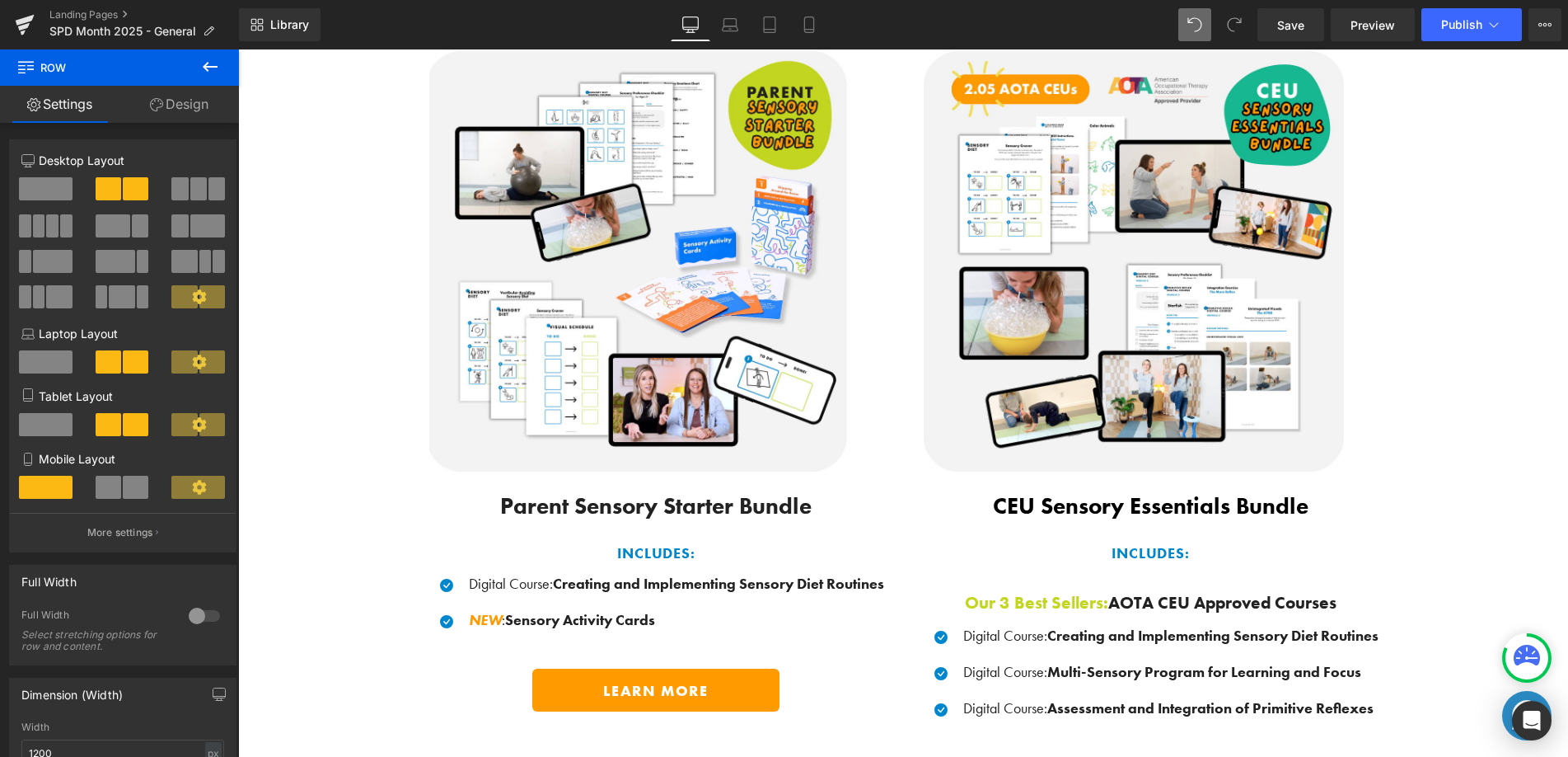
scroll to position [1152, 0]
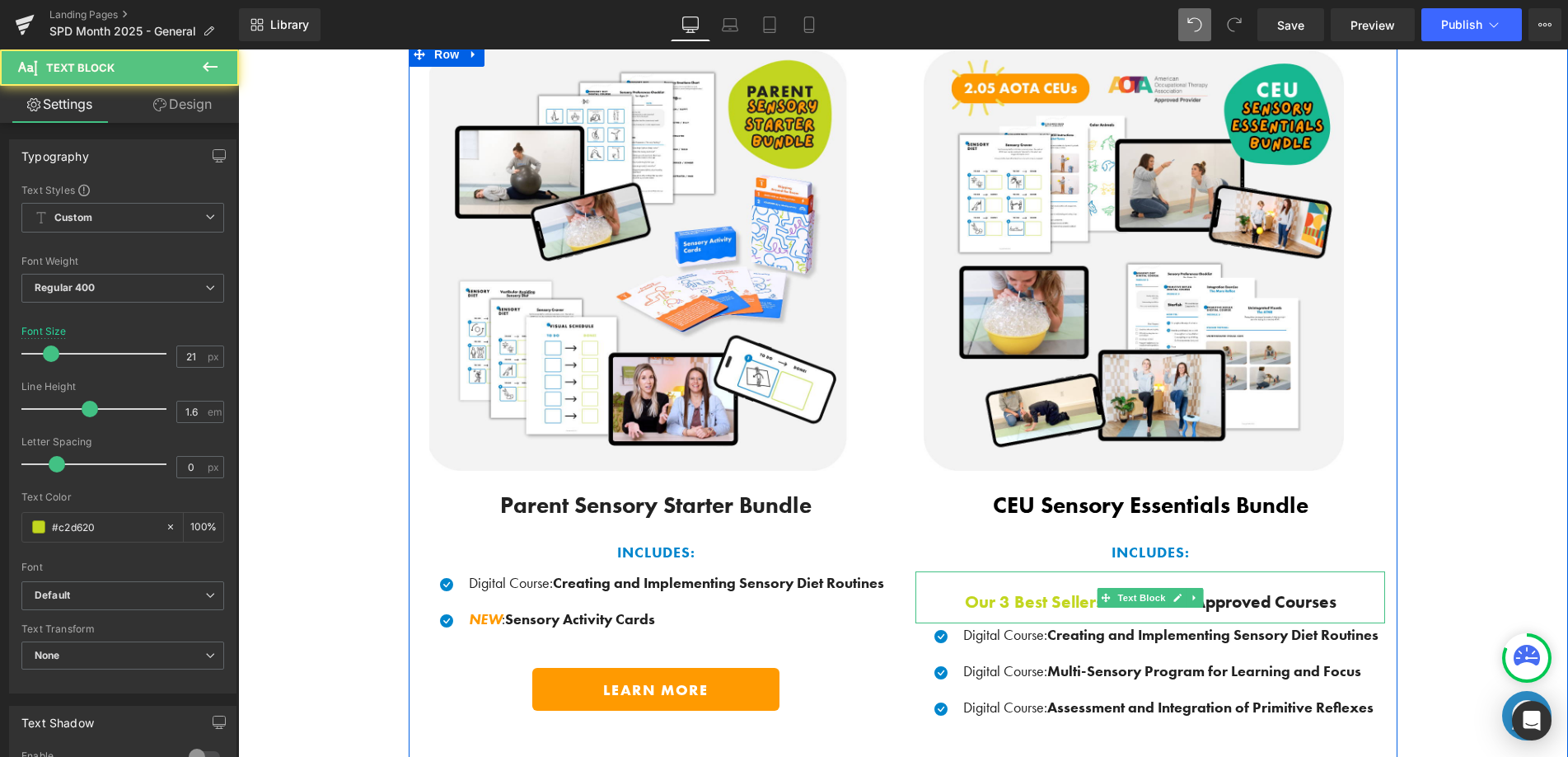
click at [1062, 590] on b "Our 3 Best Sellers: AOTA CEU Approved Courses" at bounding box center [1150, 601] width 372 height 22
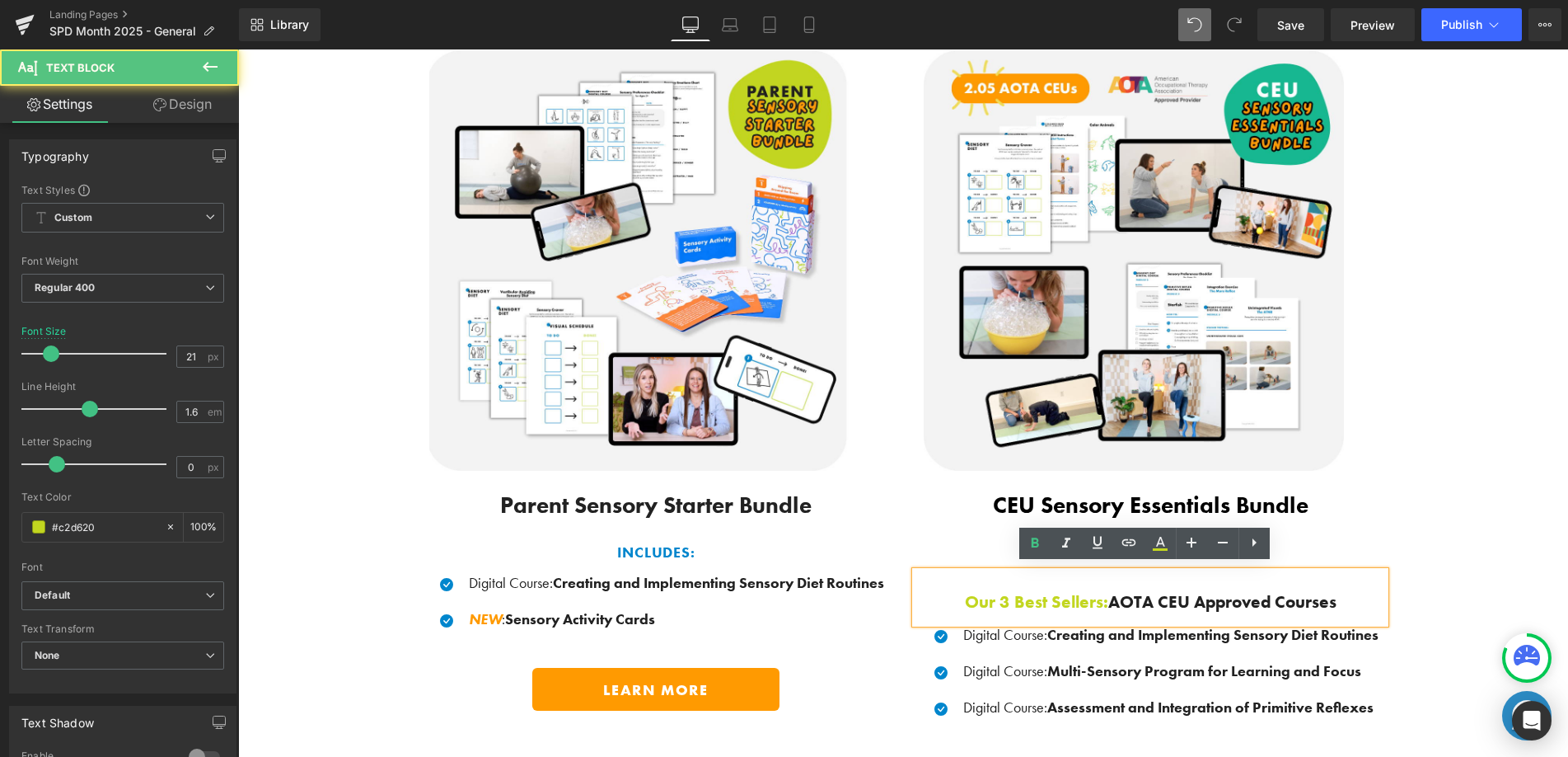
drag, startPoint x: 213, startPoint y: 99, endPoint x: 107, endPoint y: 183, distance: 135.2
click at [211, 100] on link "Design" at bounding box center [183, 105] width 120 height 37
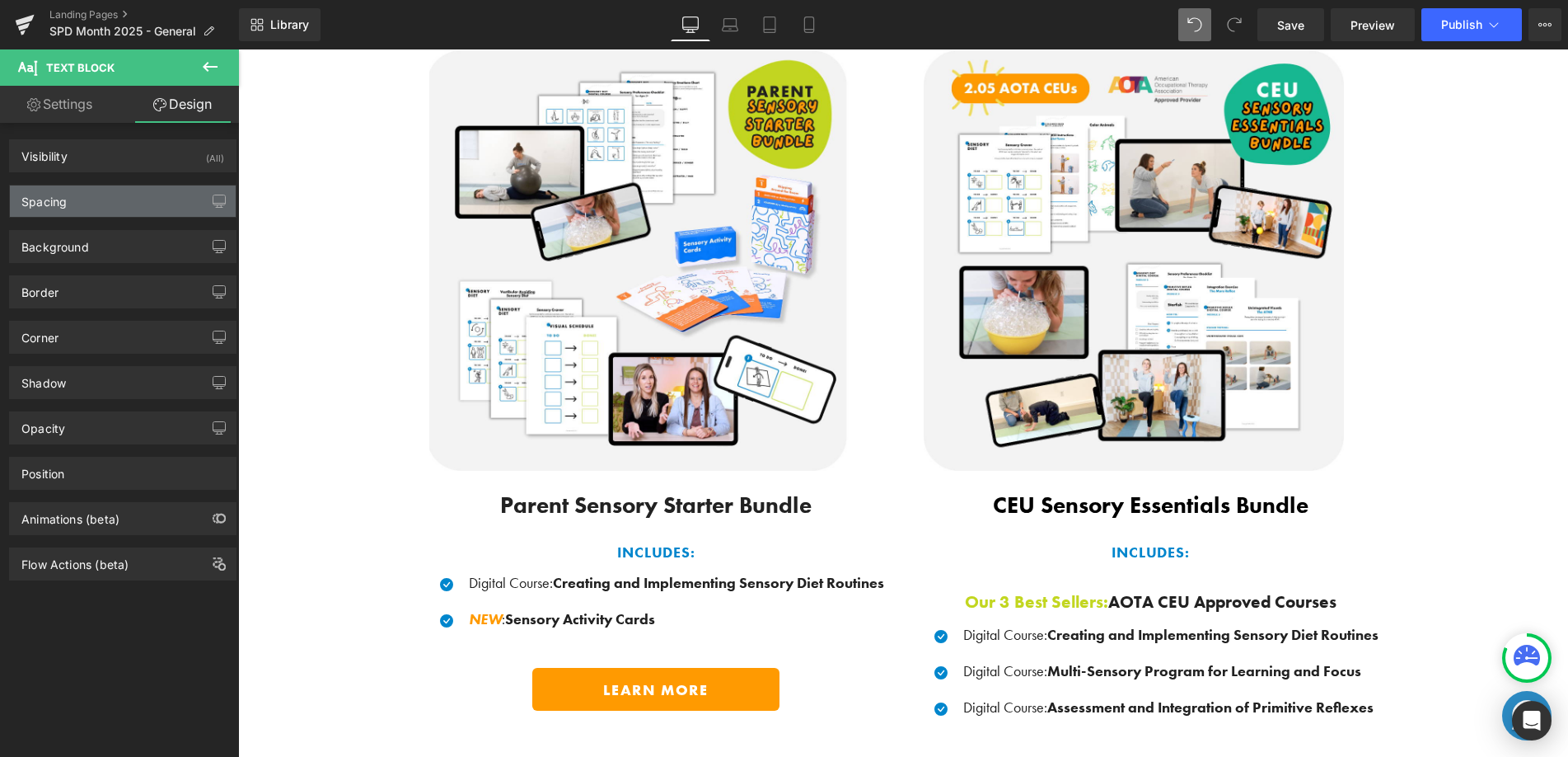
type input "0"
type input "20"
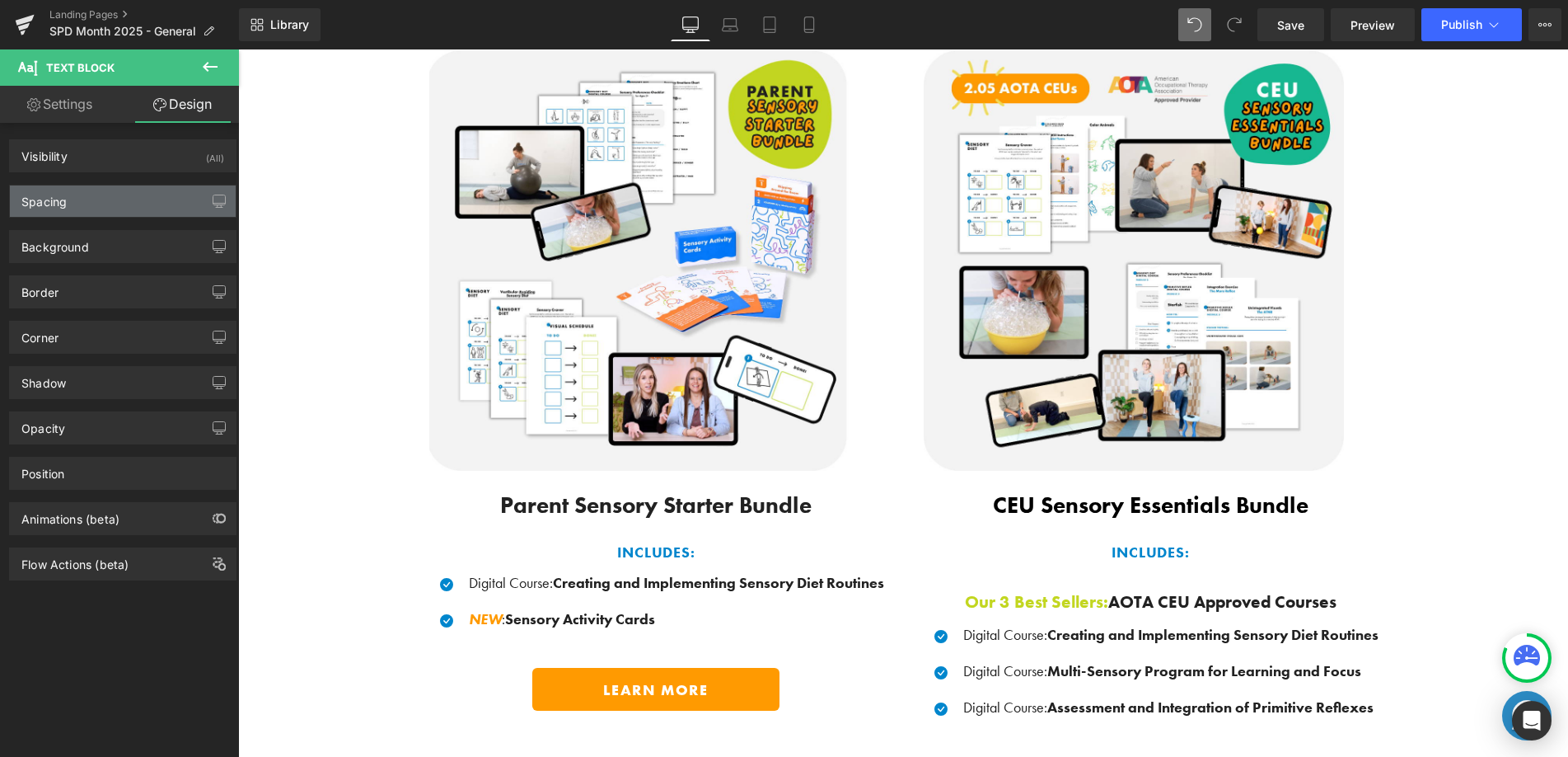
type input "0"
type input "10"
type input "0"
click at [92, 205] on div "Spacing" at bounding box center [123, 201] width 226 height 31
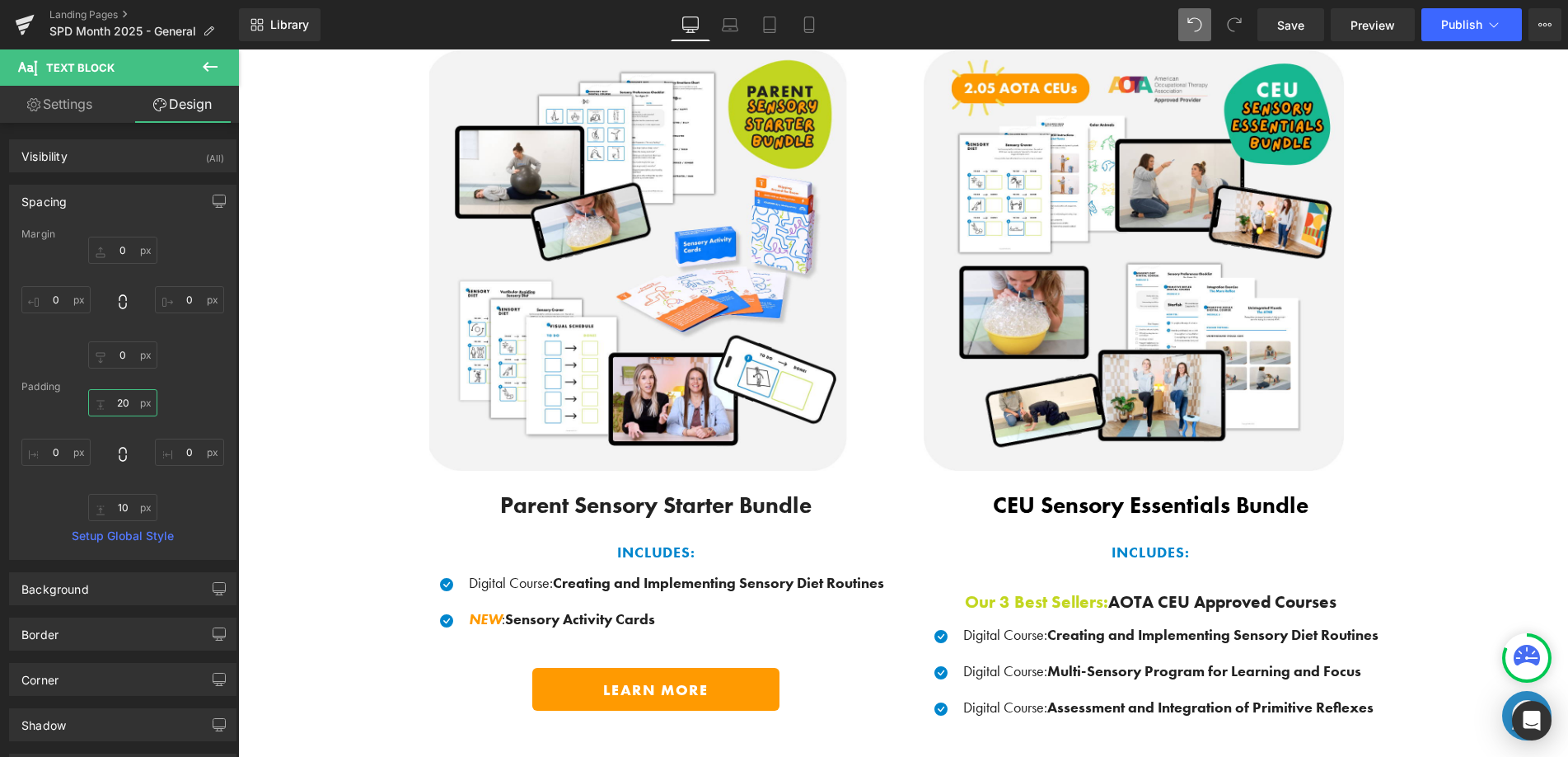
click at [124, 399] on input "20" at bounding box center [123, 403] width 69 height 27
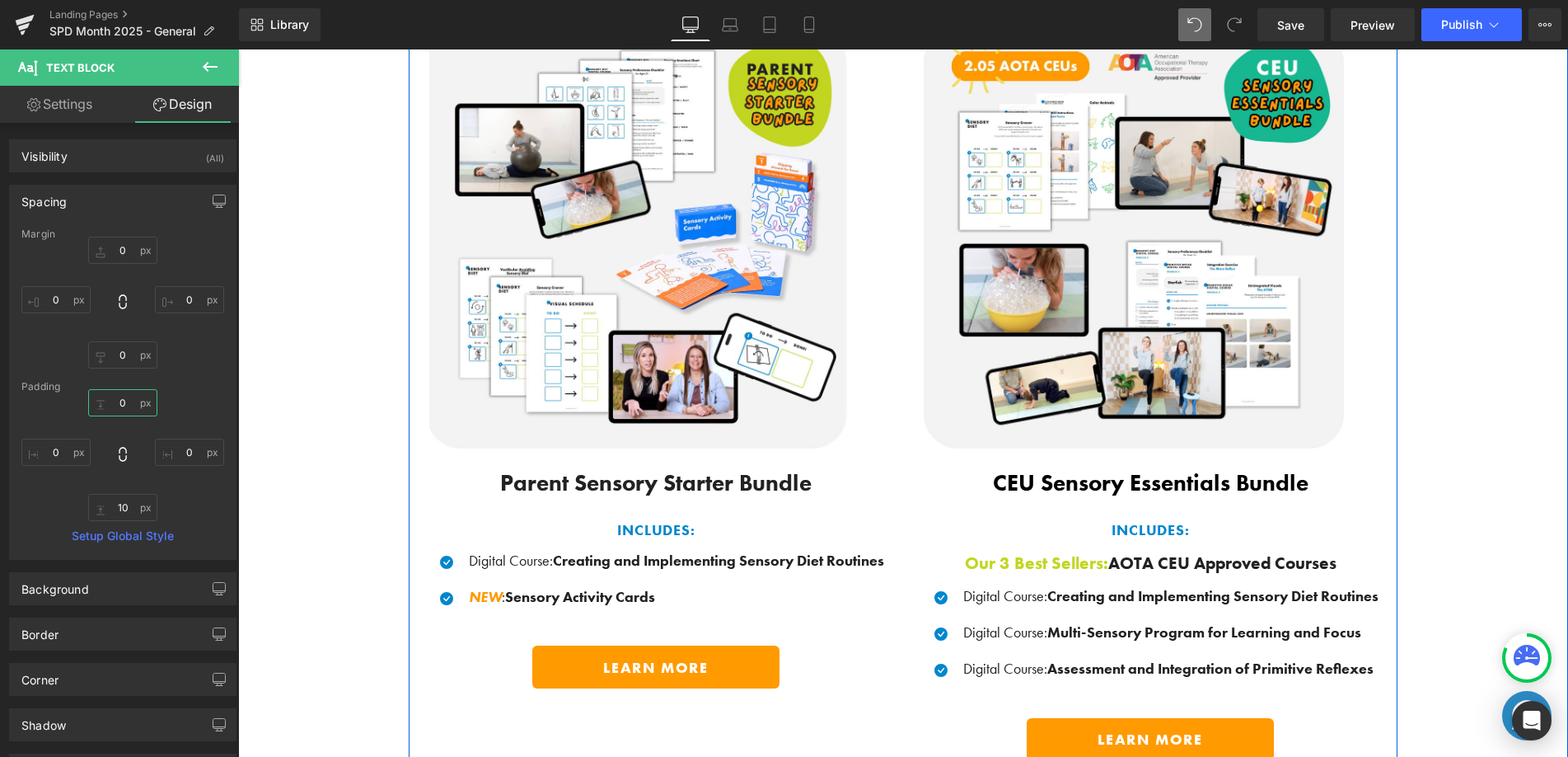
scroll to position [1247, 0]
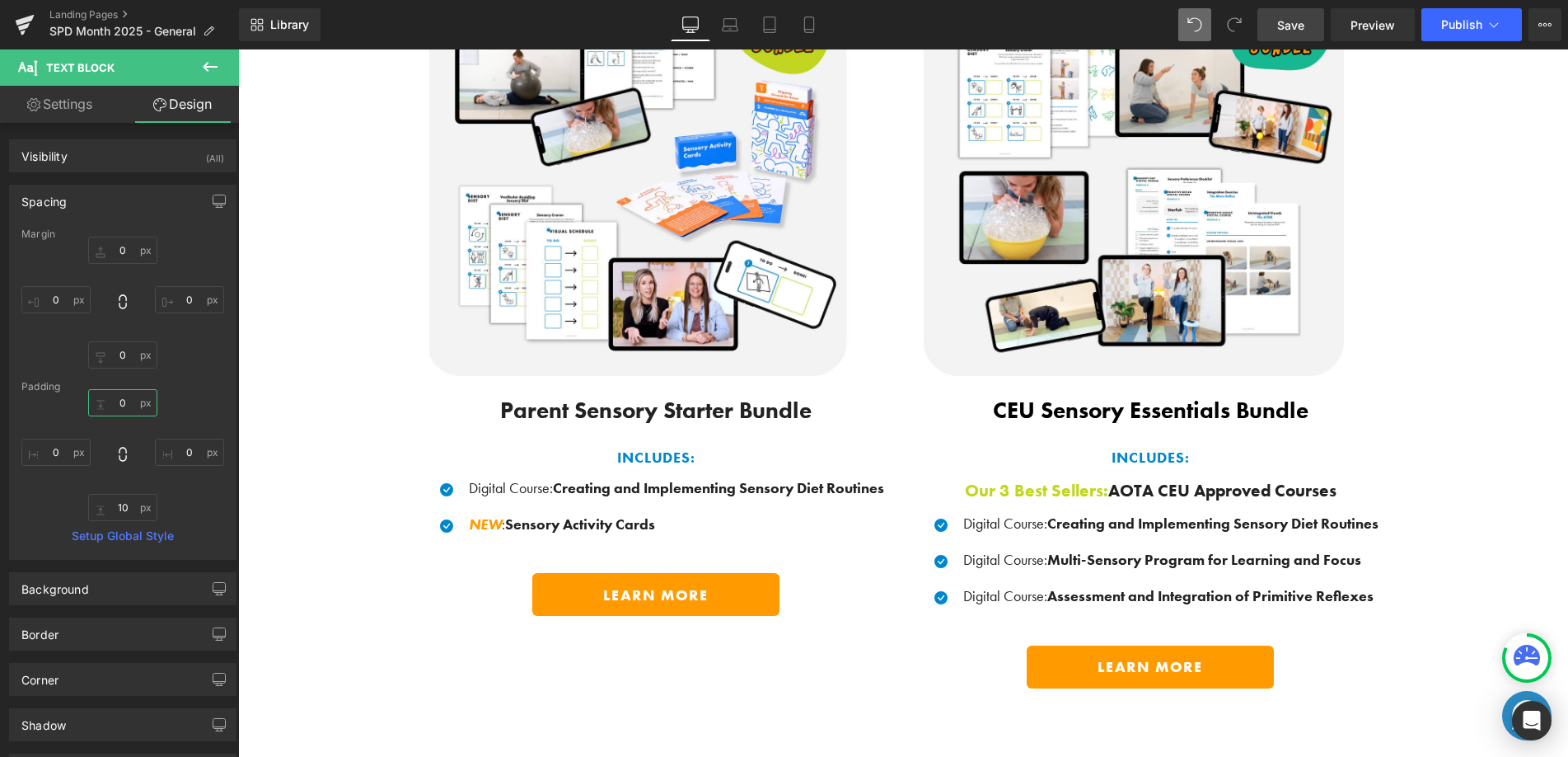
type input "0"
click at [1307, 33] on link "Save" at bounding box center [1290, 24] width 67 height 33
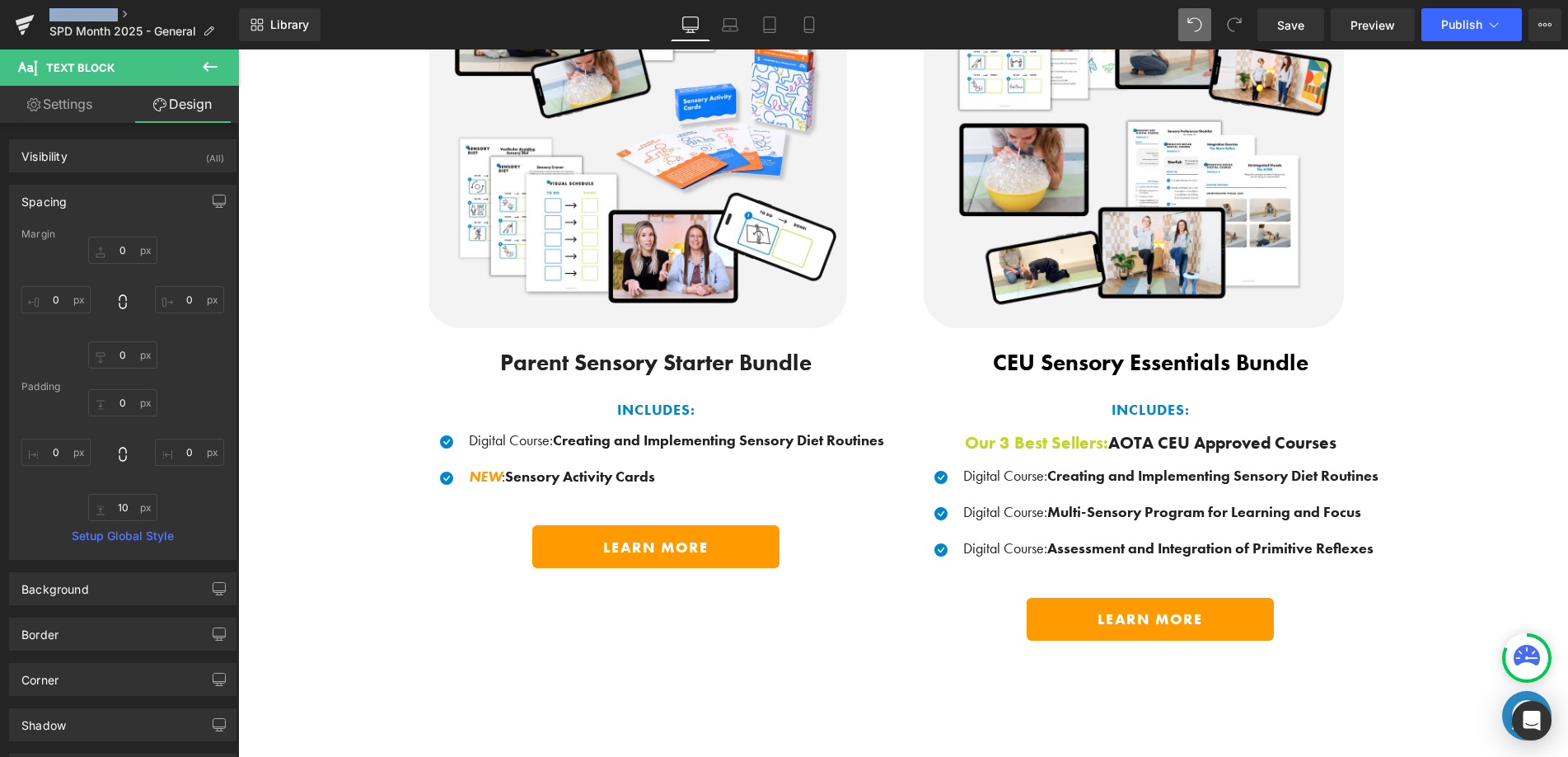
scroll to position [1184, 0]
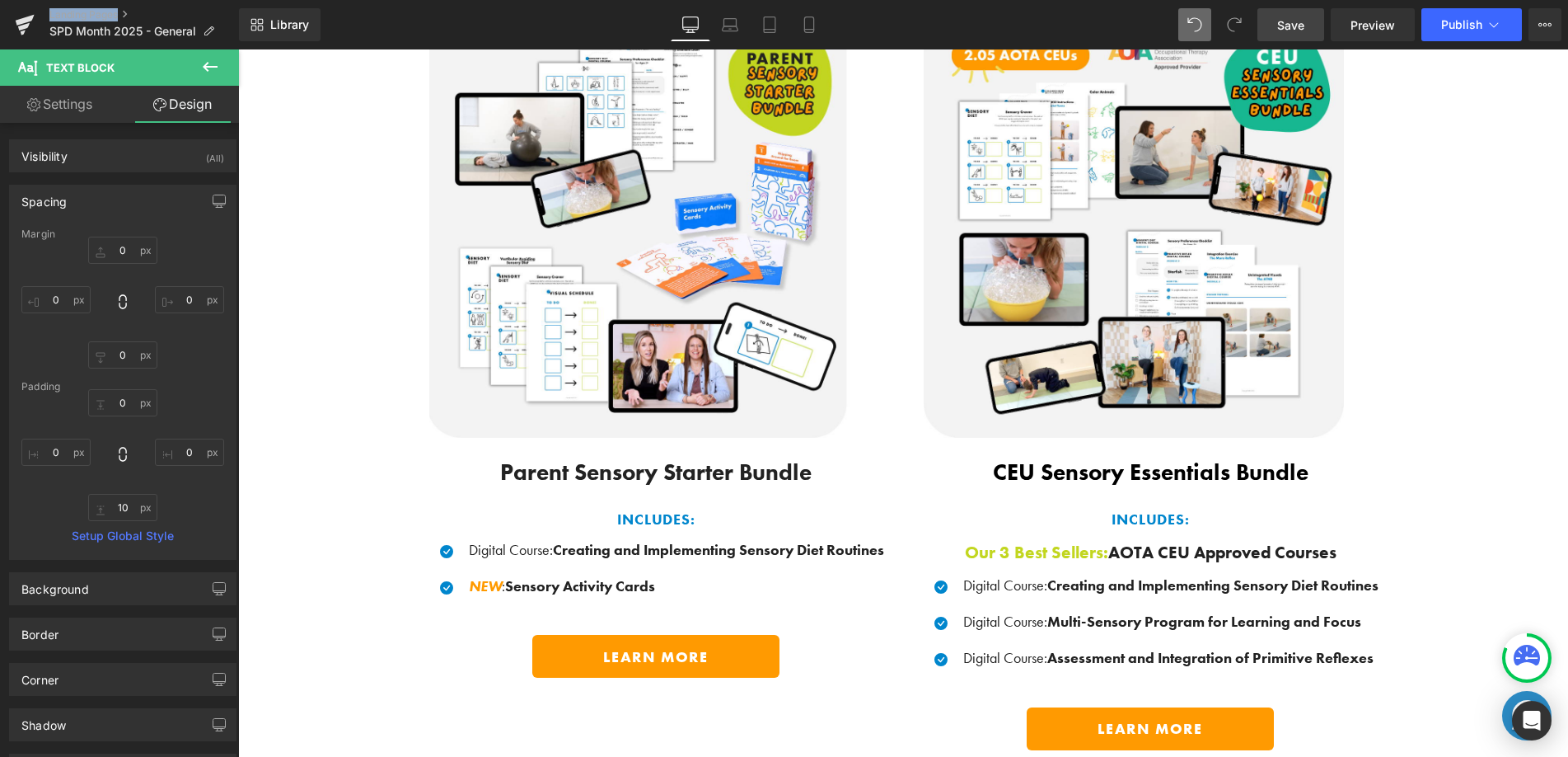
click at [1285, 33] on link "Save" at bounding box center [1290, 24] width 67 height 33
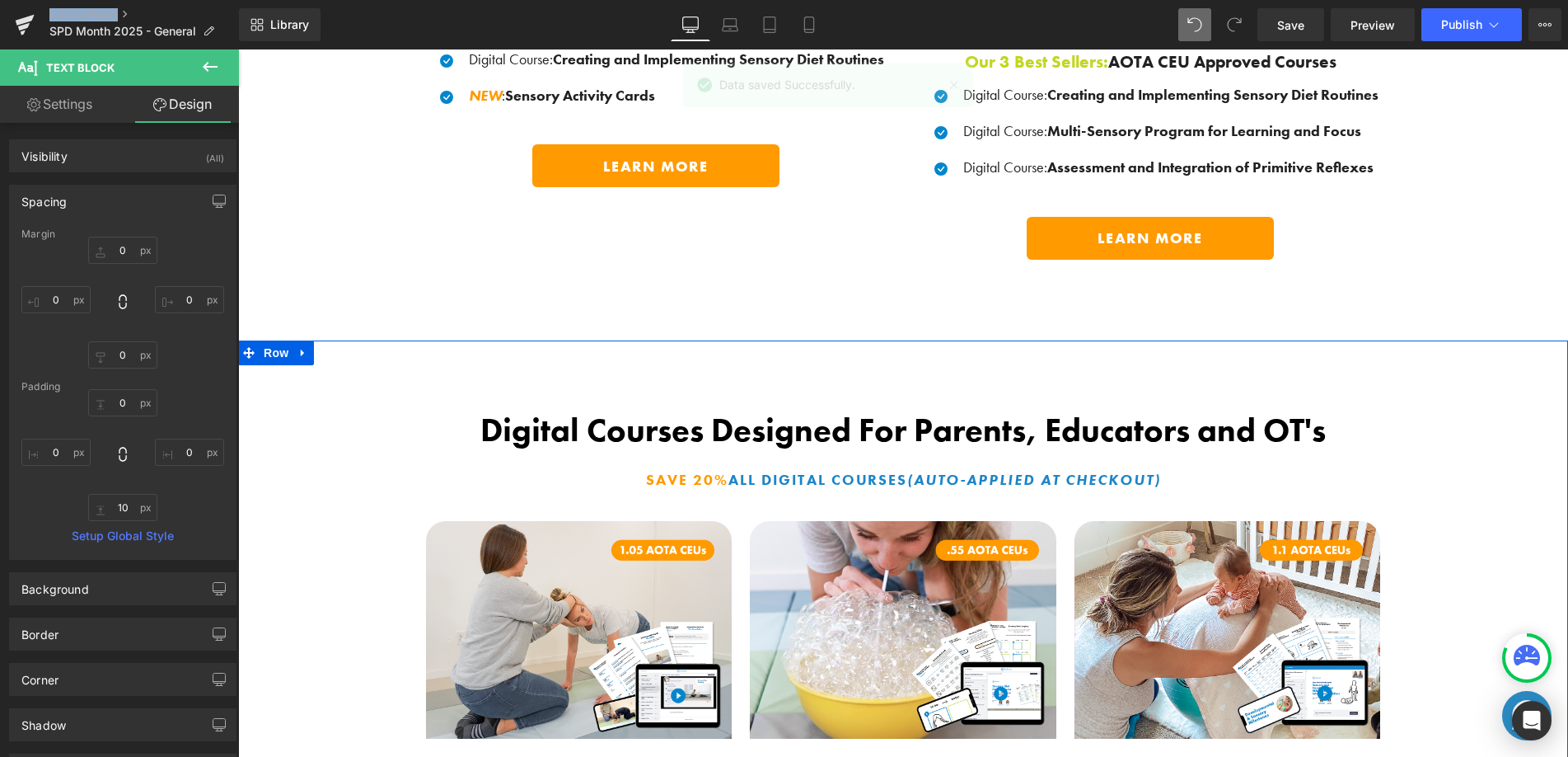
scroll to position [1688, 0]
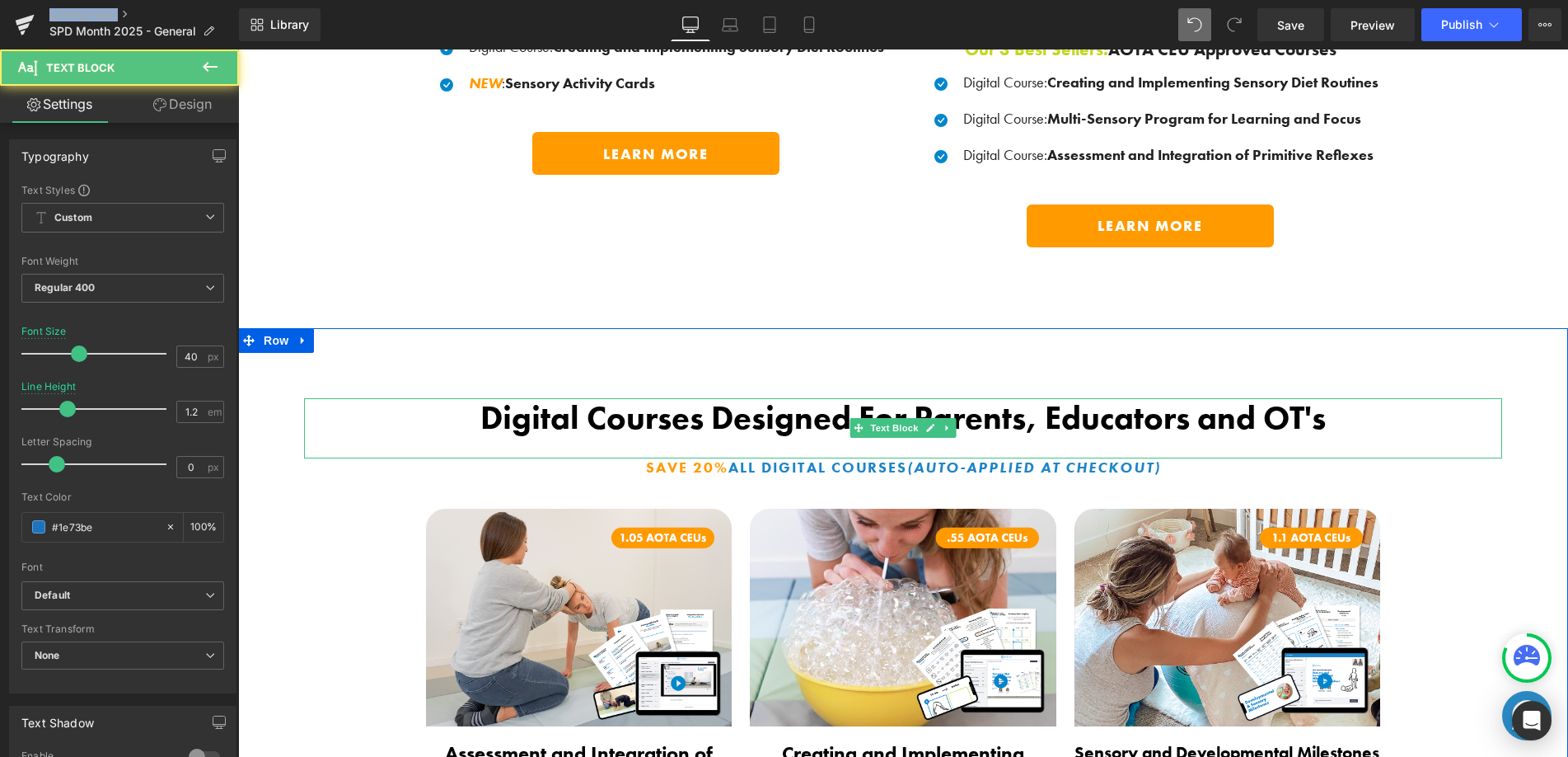
click at [678, 418] on b "Digital Courses Designed For Parents, Educators and OT's" at bounding box center [902, 417] width 845 height 42
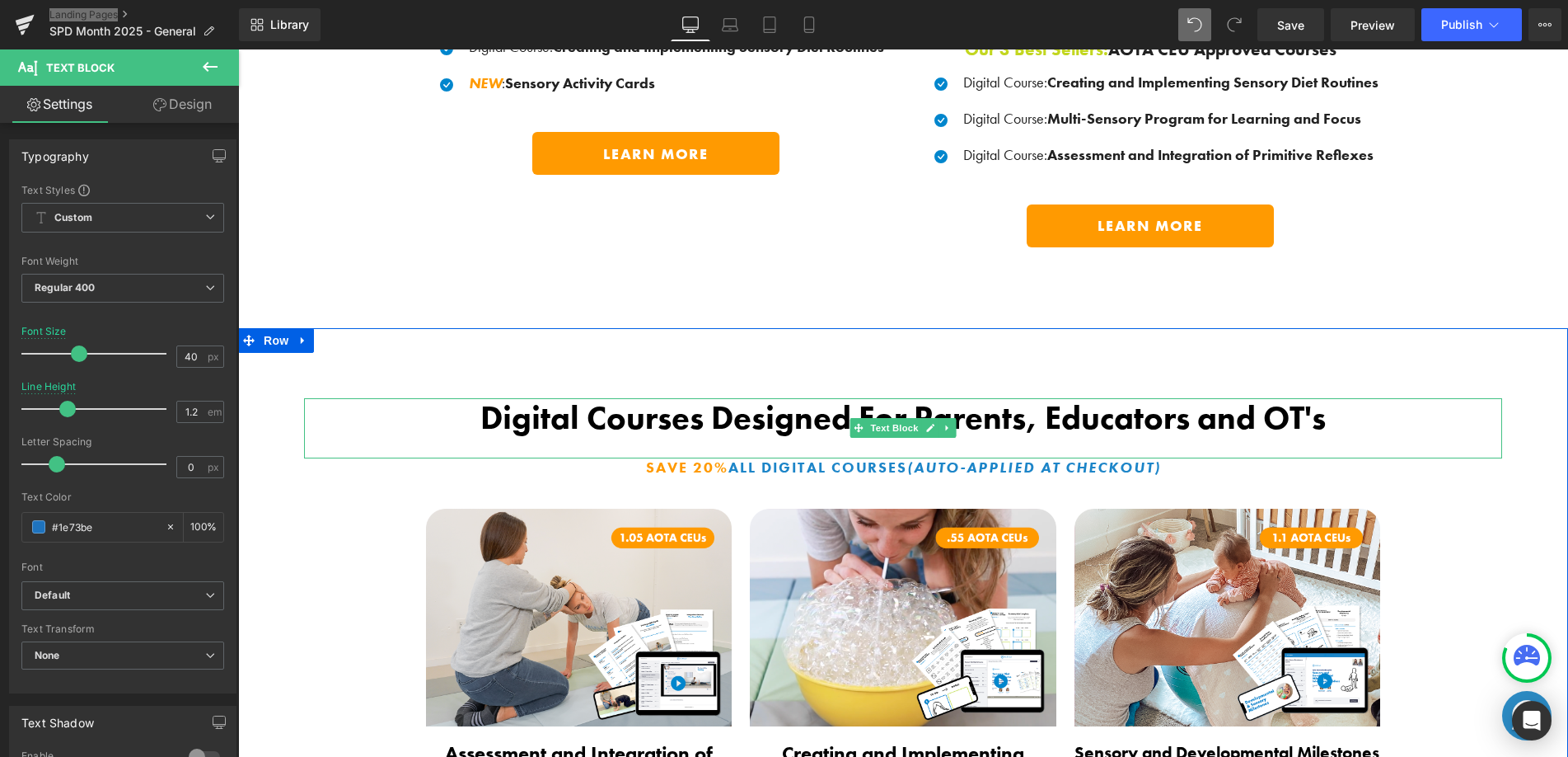
click at [565, 409] on b "Digital Courses Designed For Parents, Educators and OT's" at bounding box center [902, 417] width 845 height 42
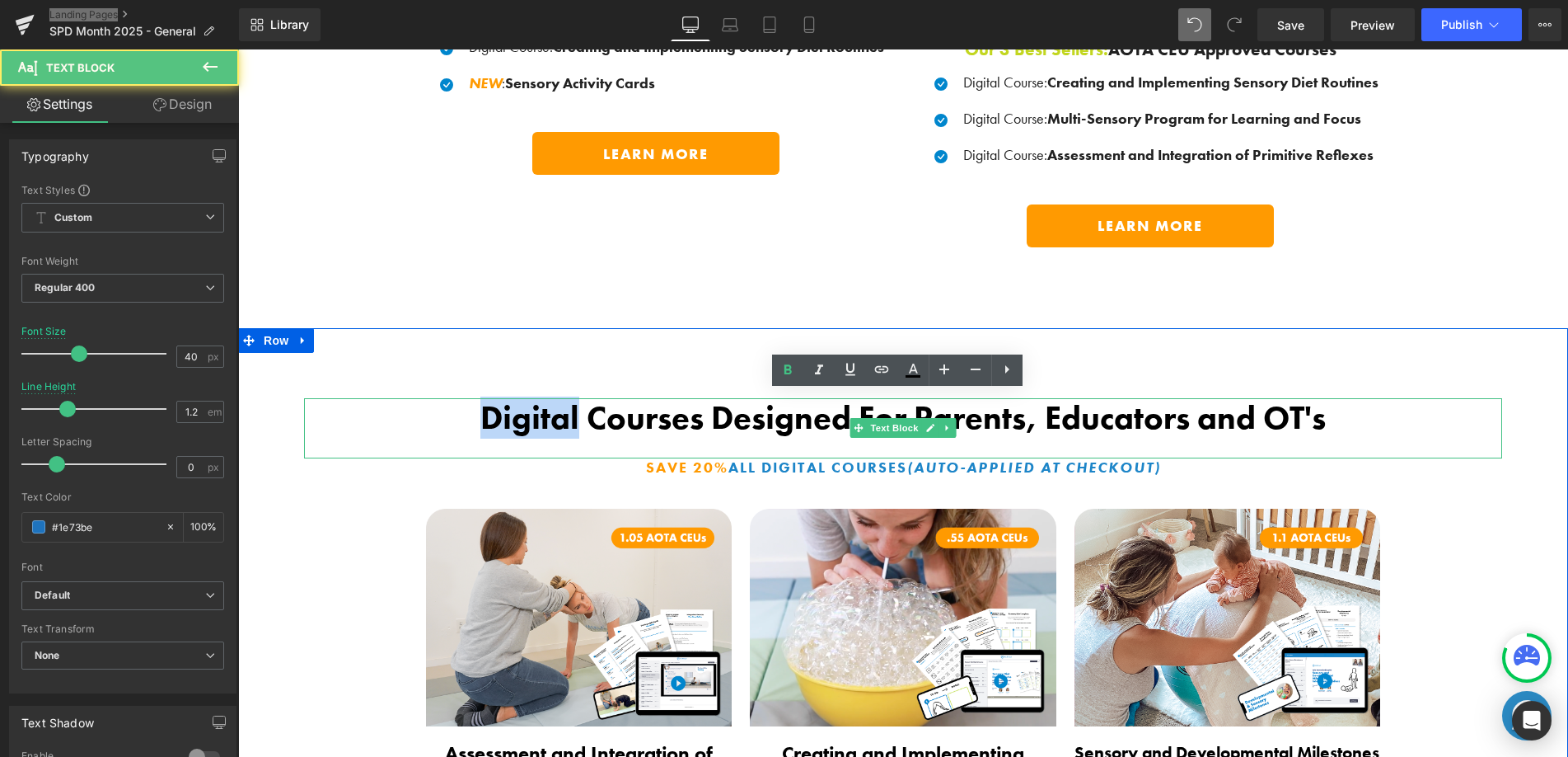
click at [565, 409] on b "Digital Courses Designed For Parents, Educators and OT's" at bounding box center [902, 417] width 845 height 42
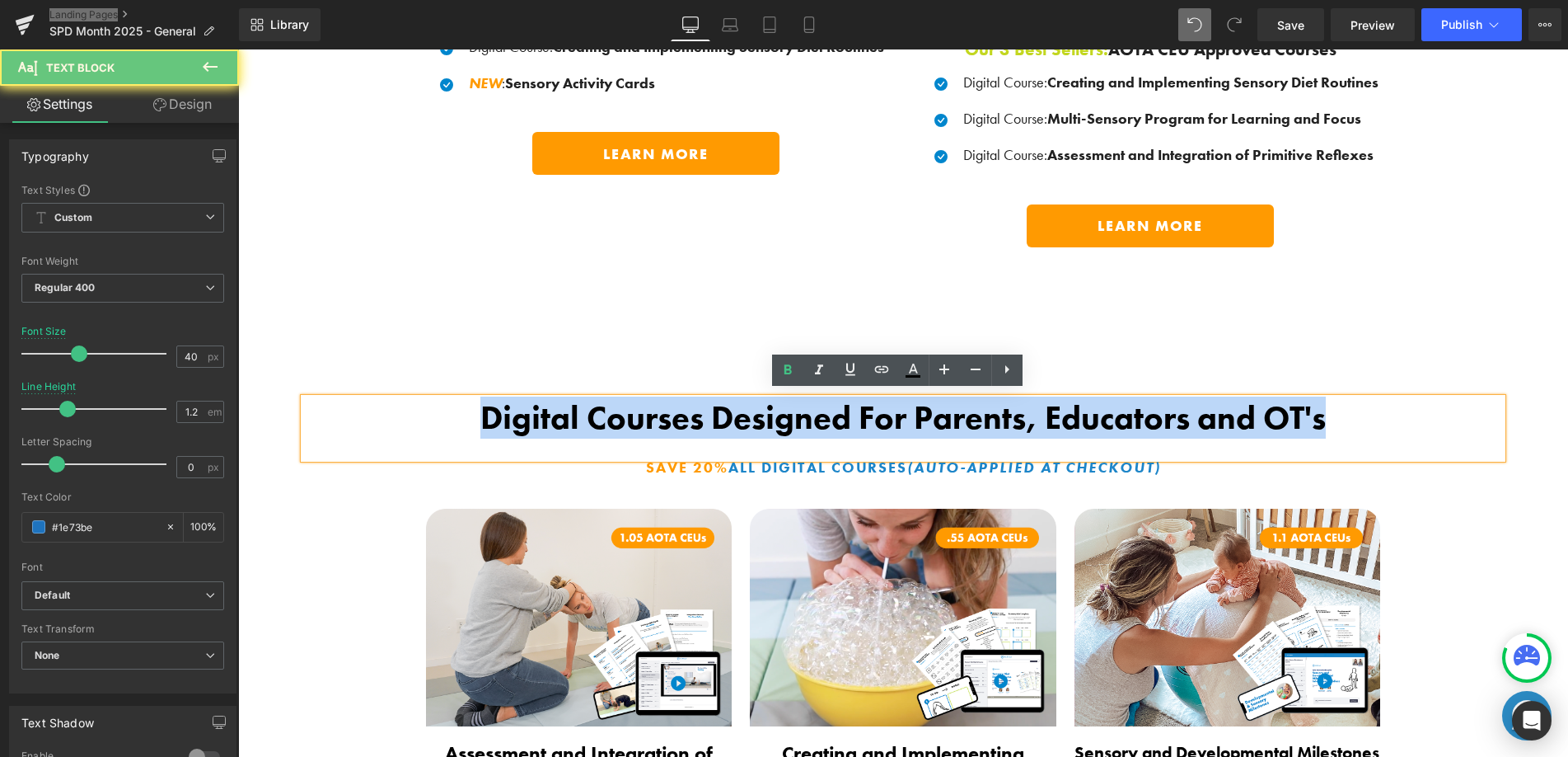
drag, startPoint x: 565, startPoint y: 409, endPoint x: 607, endPoint y: 408, distance: 42.0
click at [565, 409] on b "Digital Courses Designed For Parents, Educators and OT's" at bounding box center [902, 417] width 845 height 42
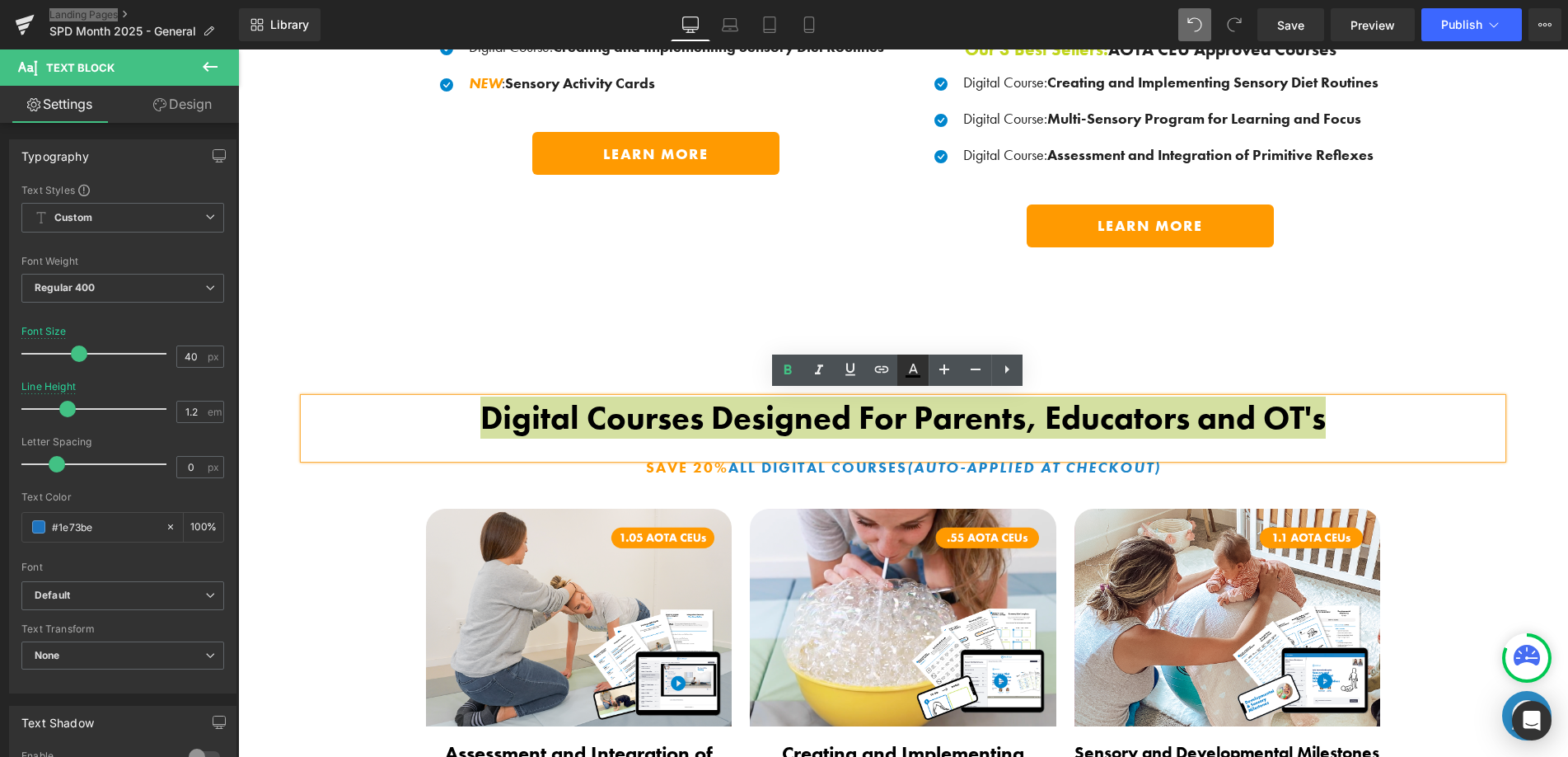
click at [921, 375] on icon at bounding box center [912, 369] width 19 height 19
type input "#000000"
type input "100"
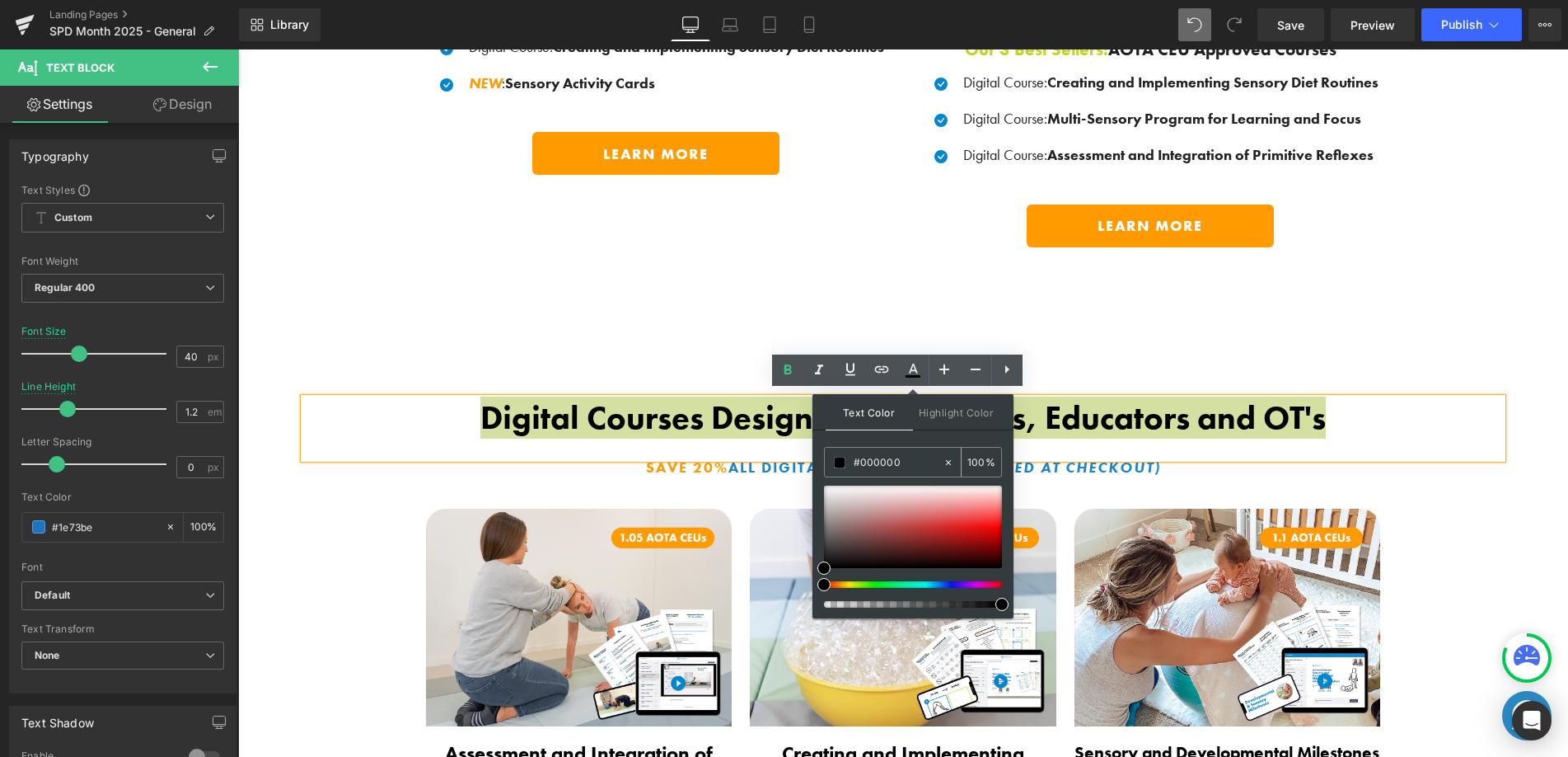
drag, startPoint x: 905, startPoint y: 454, endPoint x: 858, endPoint y: 453, distance: 47.0
click at [854, 452] on div "#000000" at bounding box center [884, 462] width 118 height 29
click at [953, 464] on div at bounding box center [952, 462] width 19 height 29
type input "none"
type input "0"
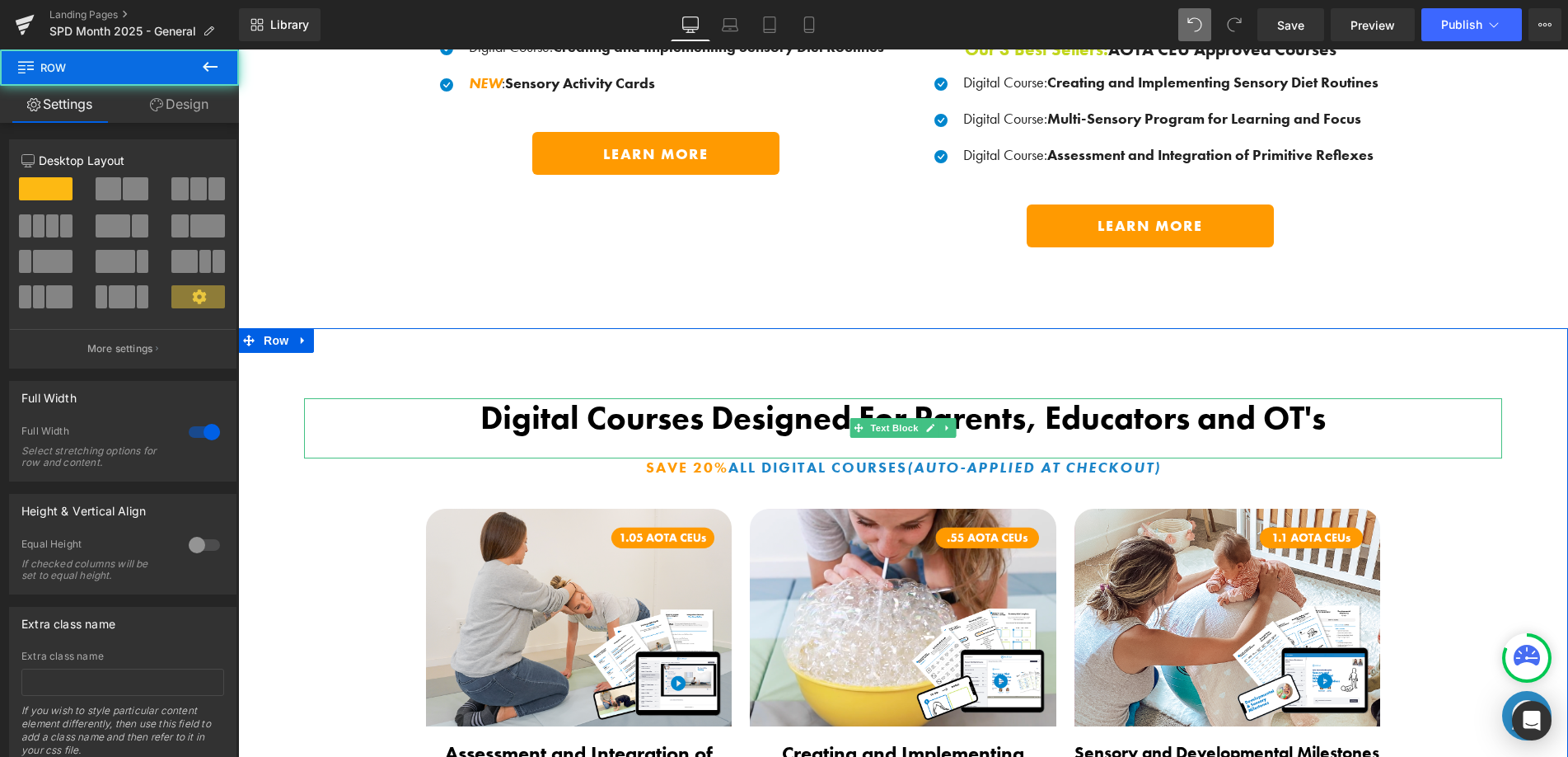
click at [538, 427] on b "Digital Courses Designed For Parents, Educators and OT's" at bounding box center [902, 417] width 845 height 42
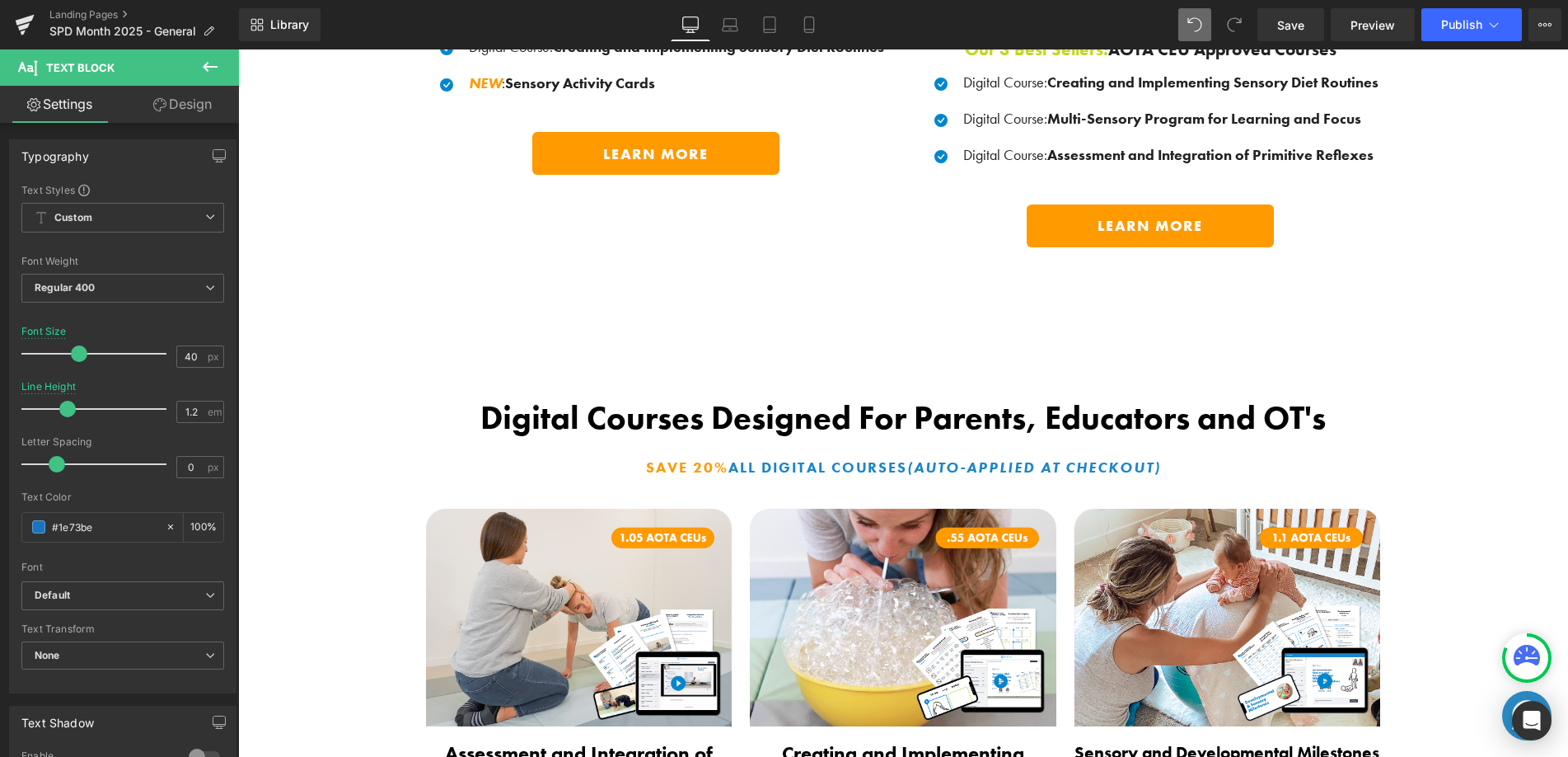
click at [576, 411] on b "Digital Courses Designed For Parents, Educators and OT's" at bounding box center [902, 417] width 845 height 42
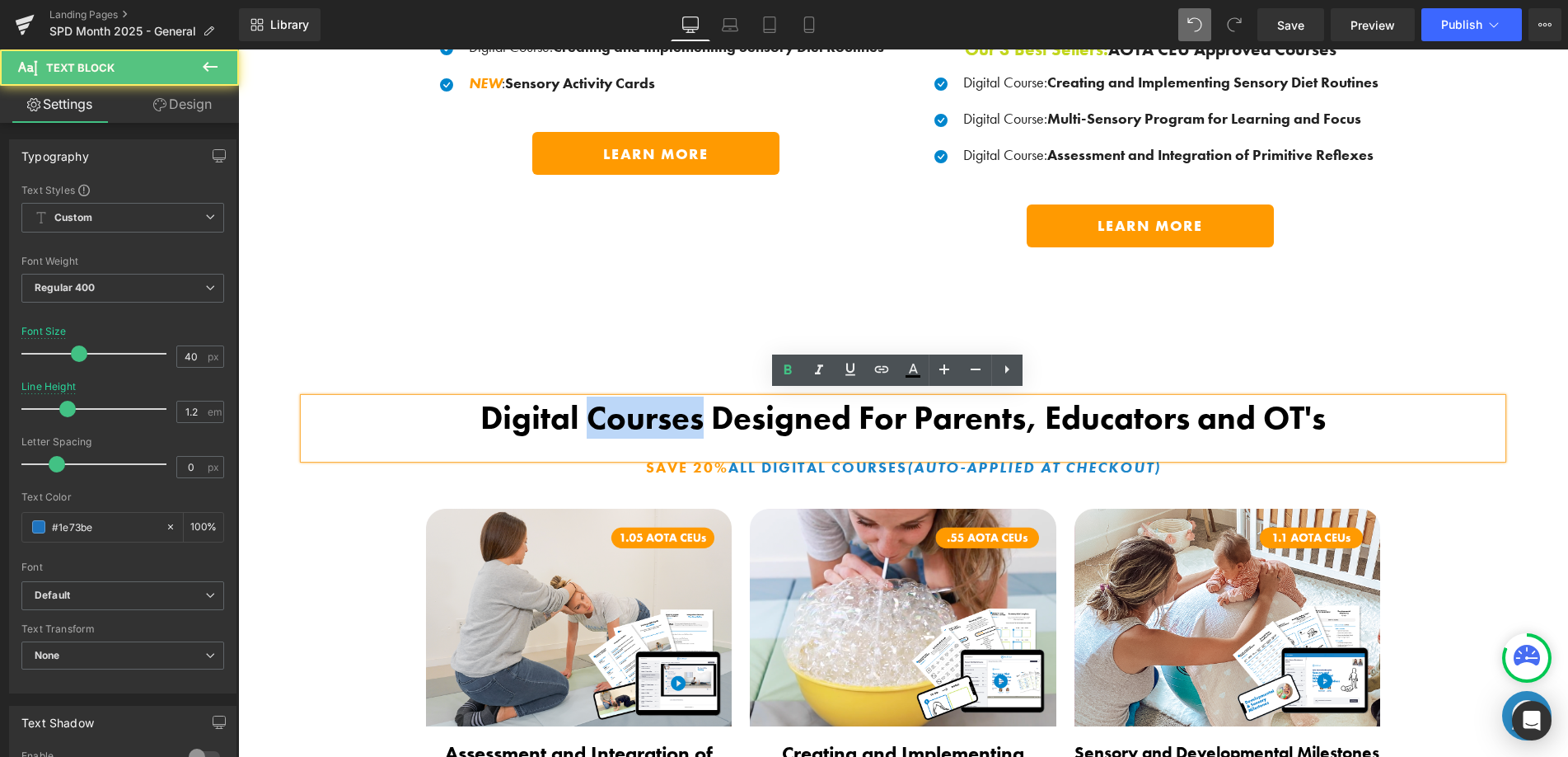
click at [576, 411] on b "Digital Courses Designed For Parents, Educators and OT's" at bounding box center [902, 417] width 845 height 42
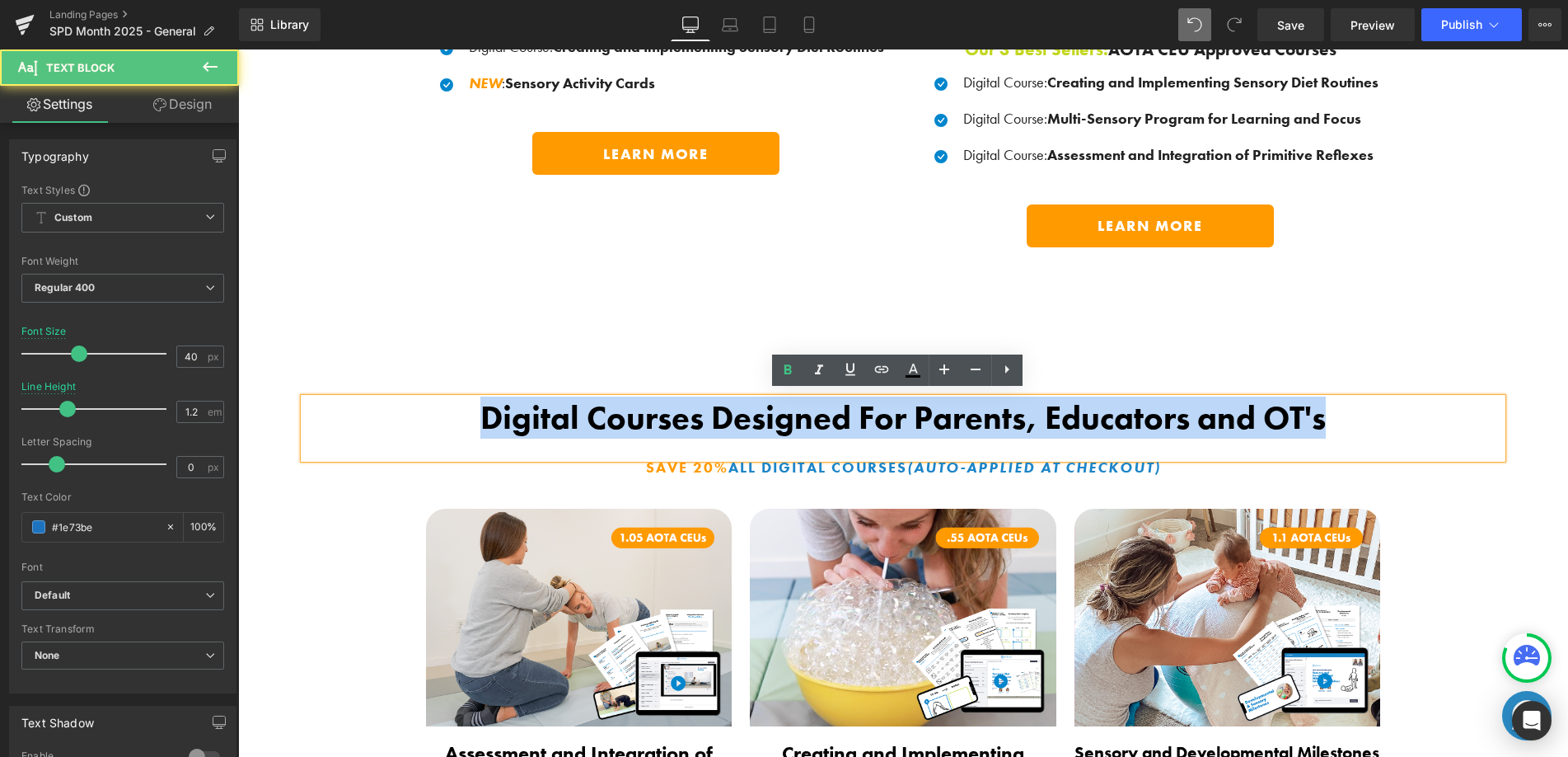
drag, startPoint x: 576, startPoint y: 411, endPoint x: 800, endPoint y: 409, distance: 224.0
click at [576, 411] on b "Digital Courses Designed For Parents, Educators and OT's" at bounding box center [902, 417] width 845 height 42
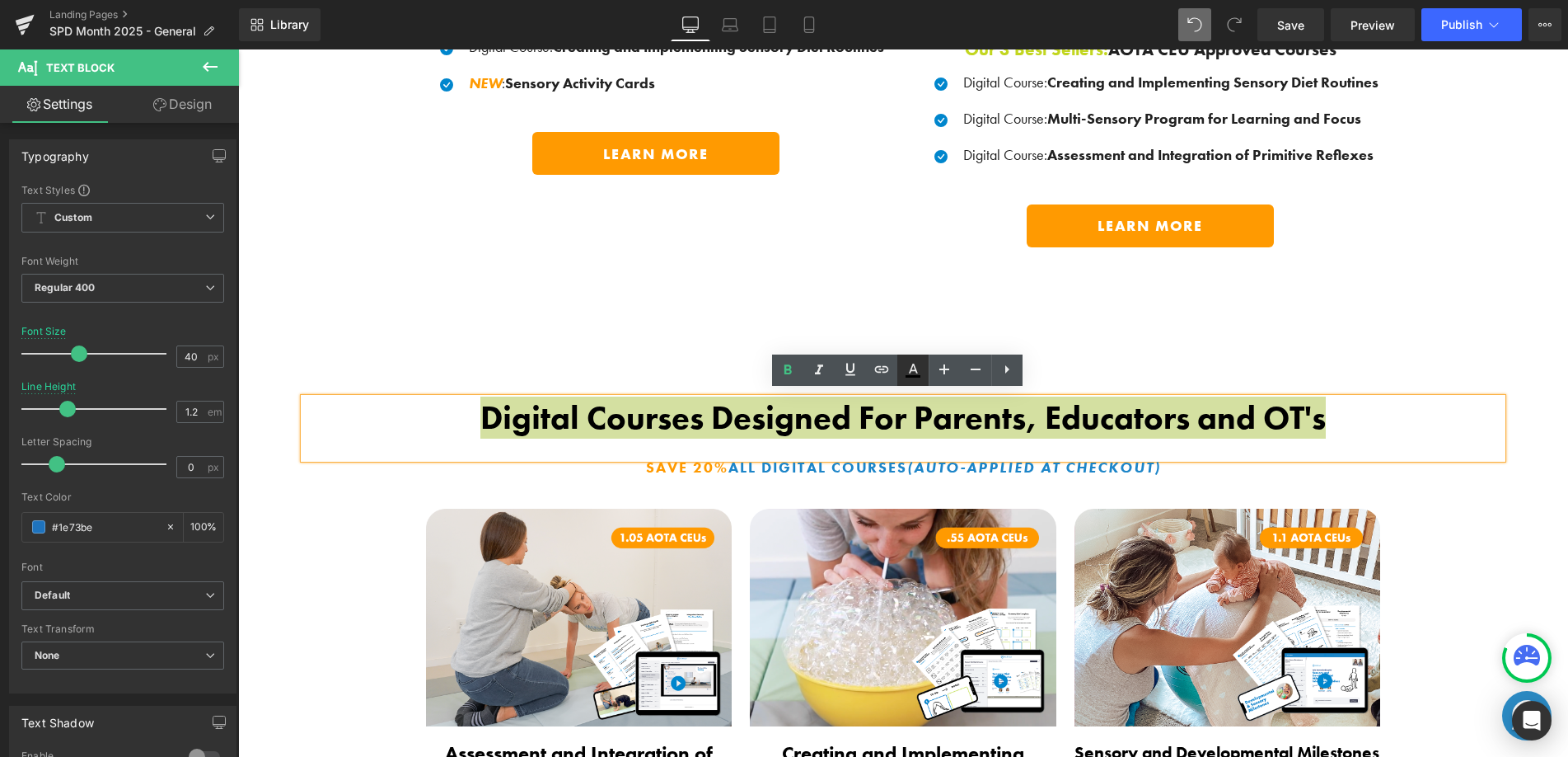
click at [913, 373] on icon at bounding box center [912, 369] width 19 height 19
type input "#000000"
type input "100"
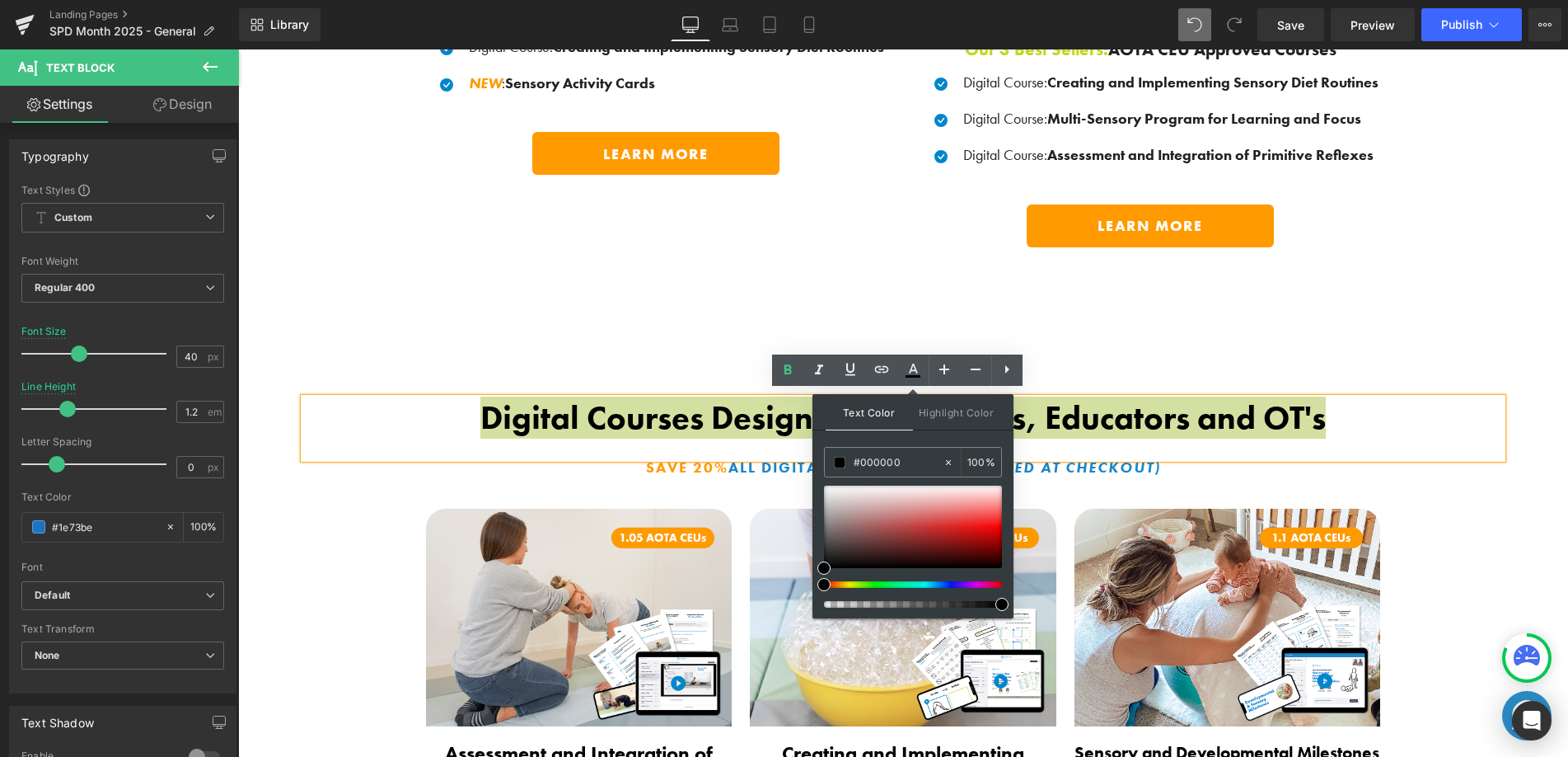
click at [815, 448] on div "Text Color Highlight Color #000000 #000000 100 % transparent transparent 0 %" at bounding box center [912, 506] width 201 height 224
type input "#"
type input "0"
type input "#222"
type input "100"
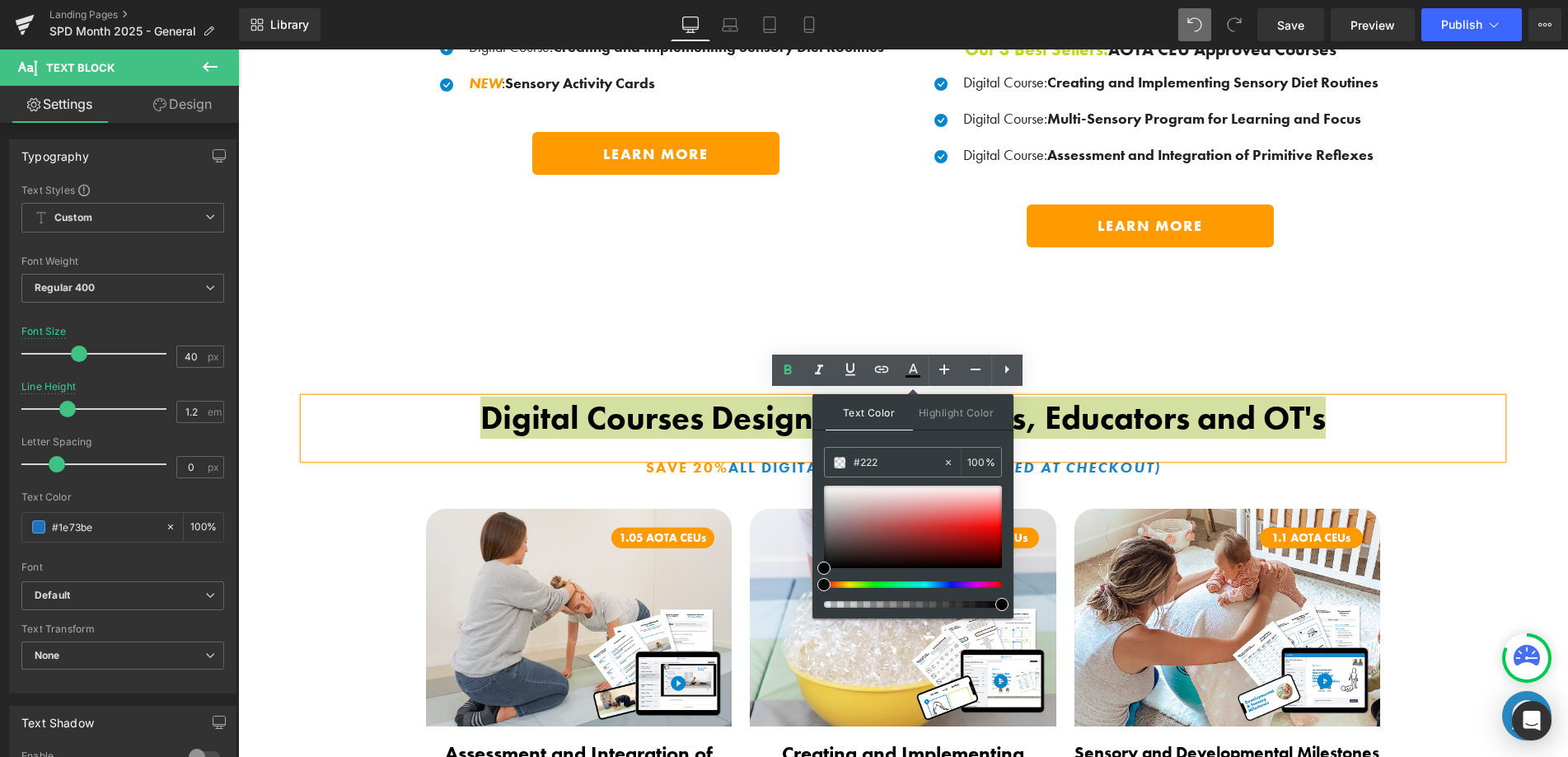
type input "#2222"
type input "13"
type input "#22222"
type input "0"
type input "#222222"
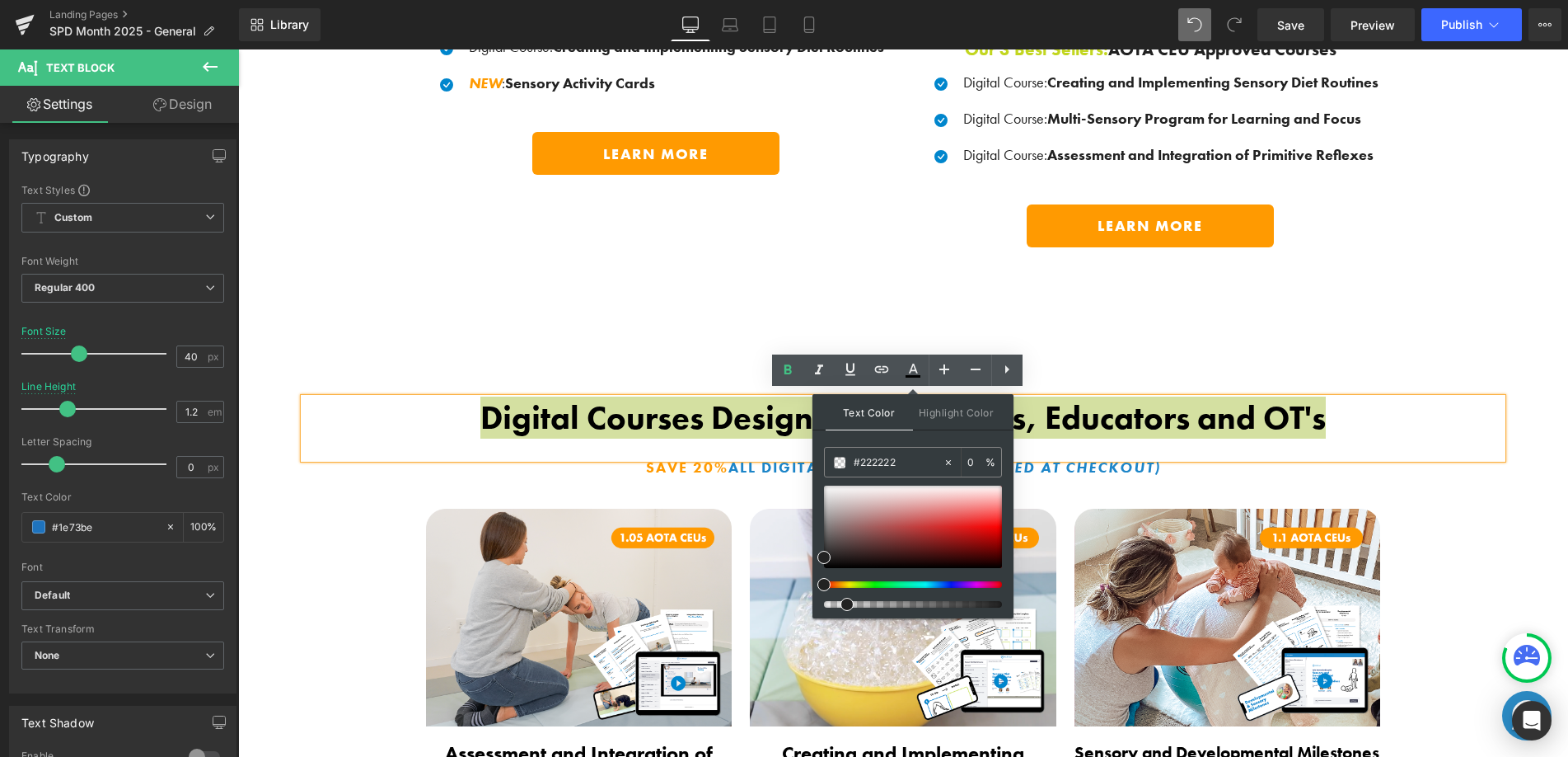
type input "100"
type input "#222222"
drag, startPoint x: 825, startPoint y: 556, endPoint x: 815, endPoint y: 545, distance: 14.9
click at [825, 556] on span at bounding box center [824, 557] width 13 height 13
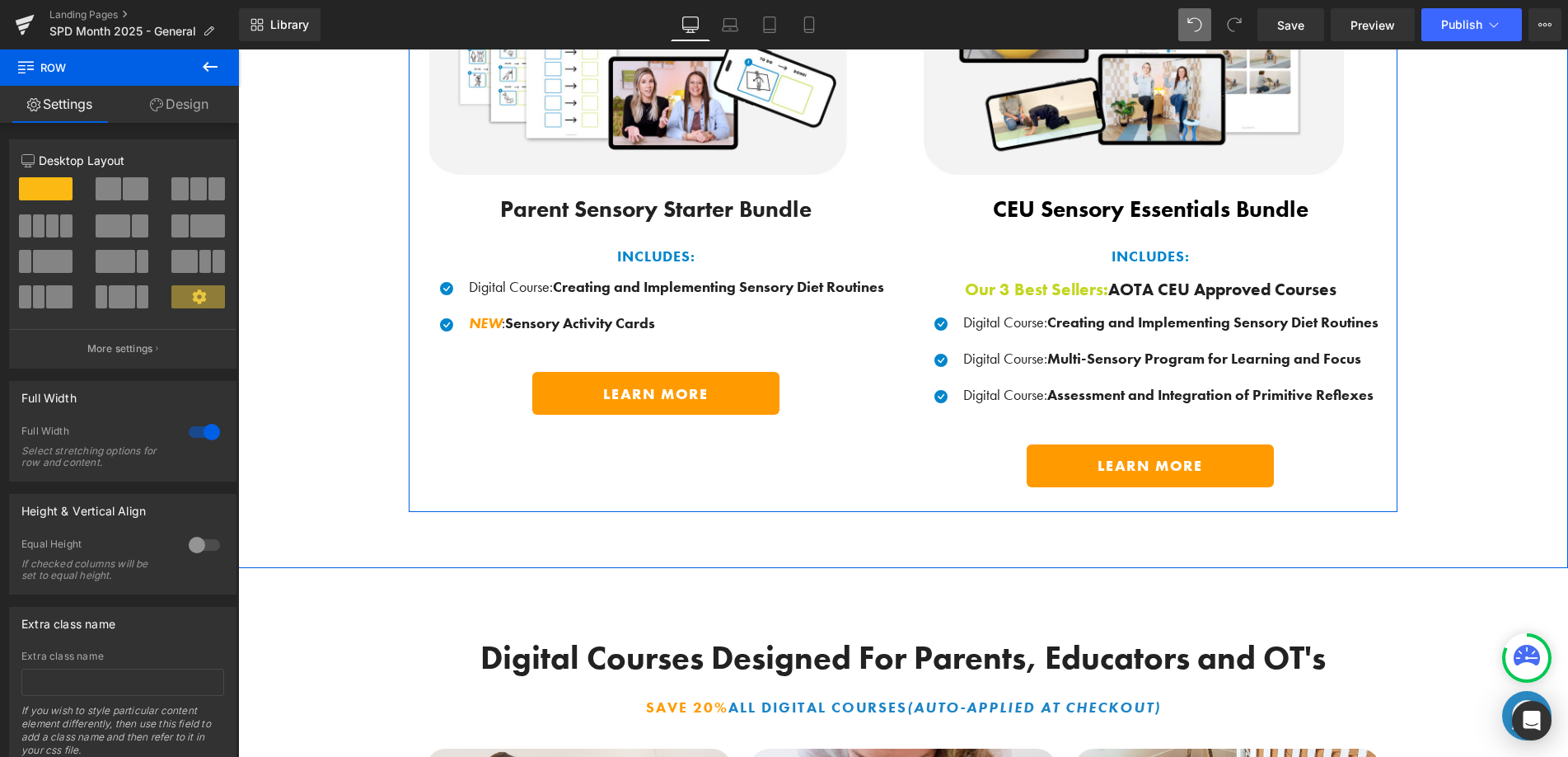
scroll to position [1388, 0]
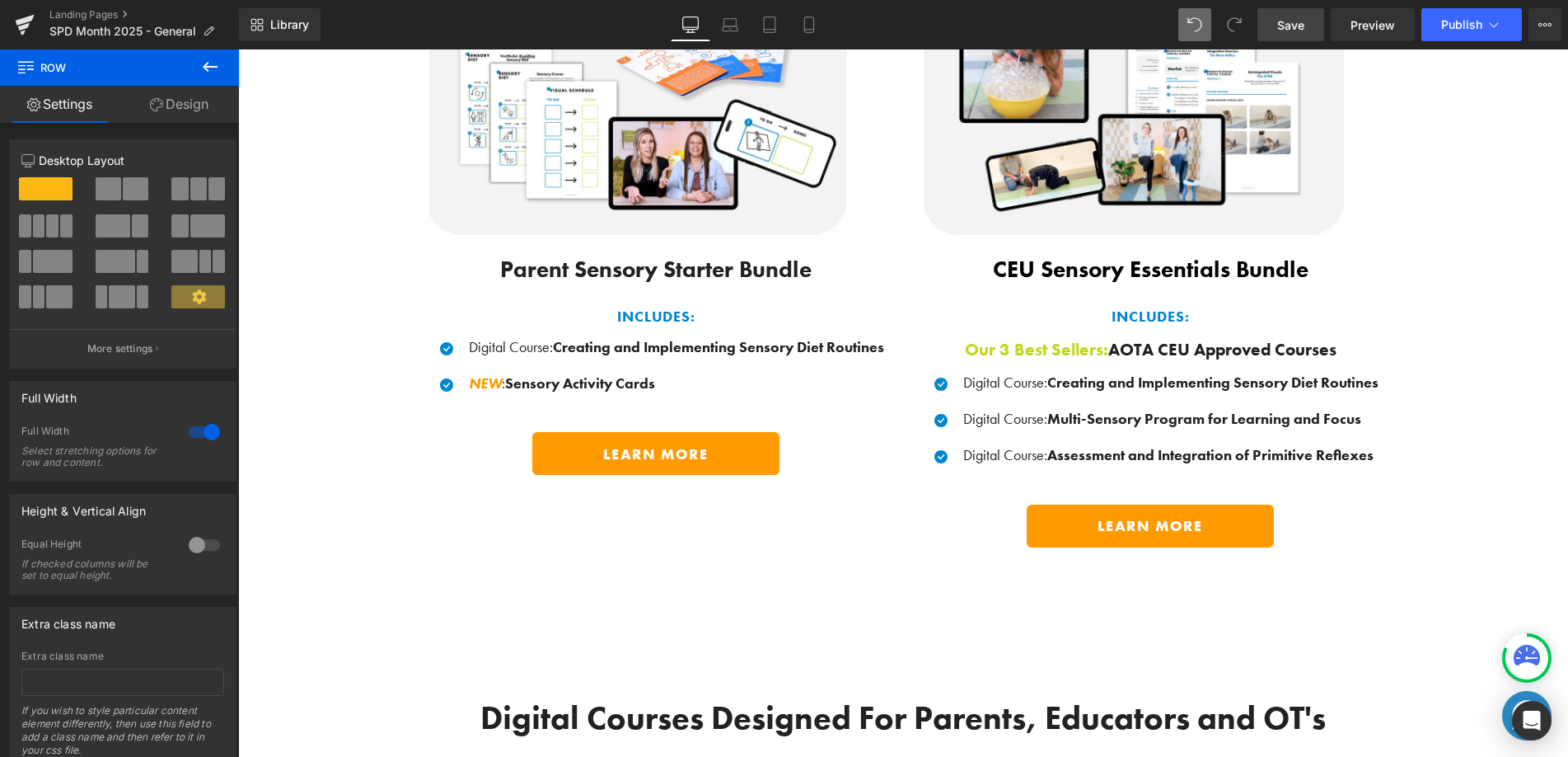
click at [1299, 28] on span "Save" at bounding box center [1291, 25] width 27 height 18
click at [207, 63] on icon at bounding box center [210, 66] width 19 height 19
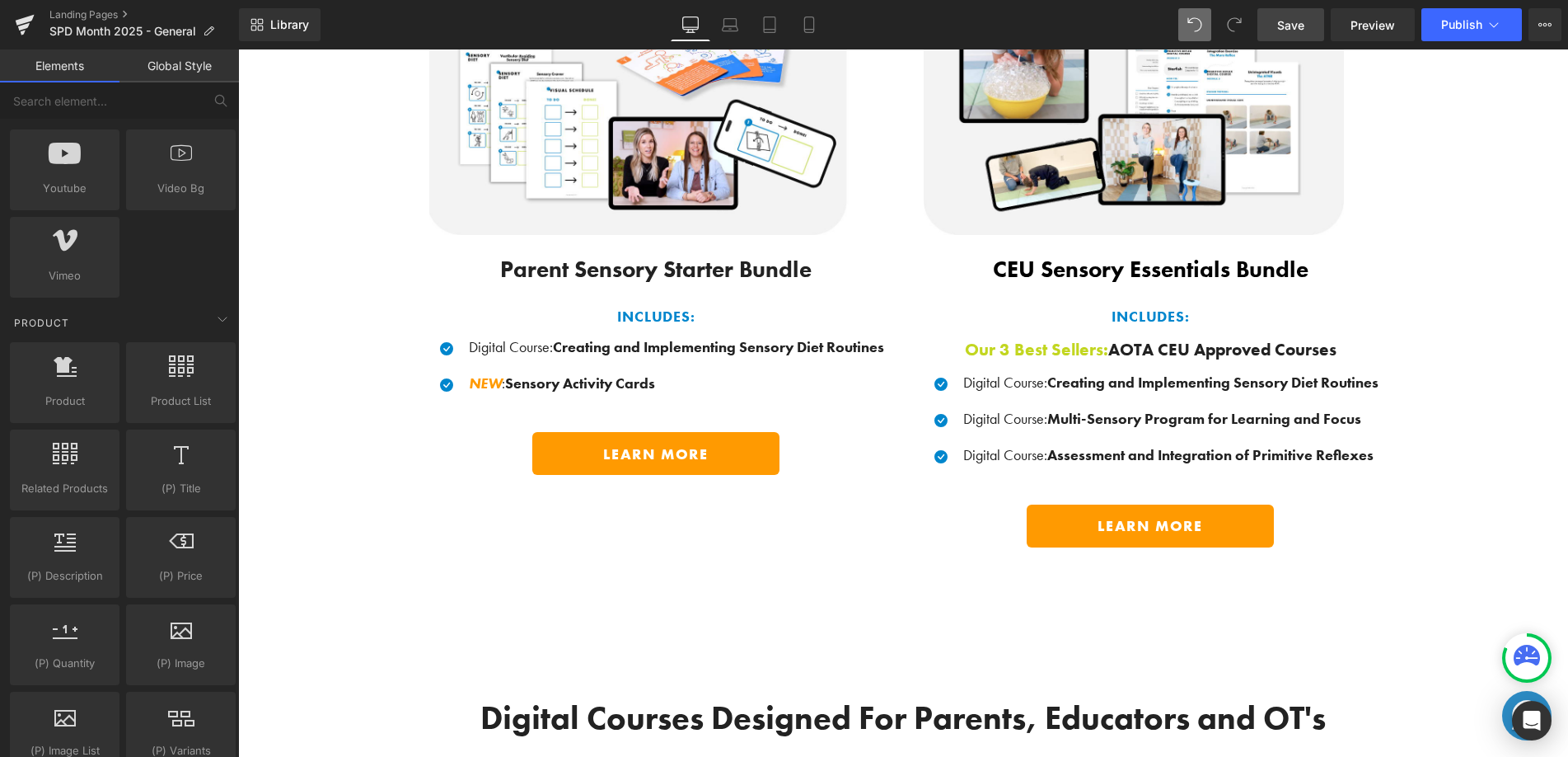
scroll to position [1136, 0]
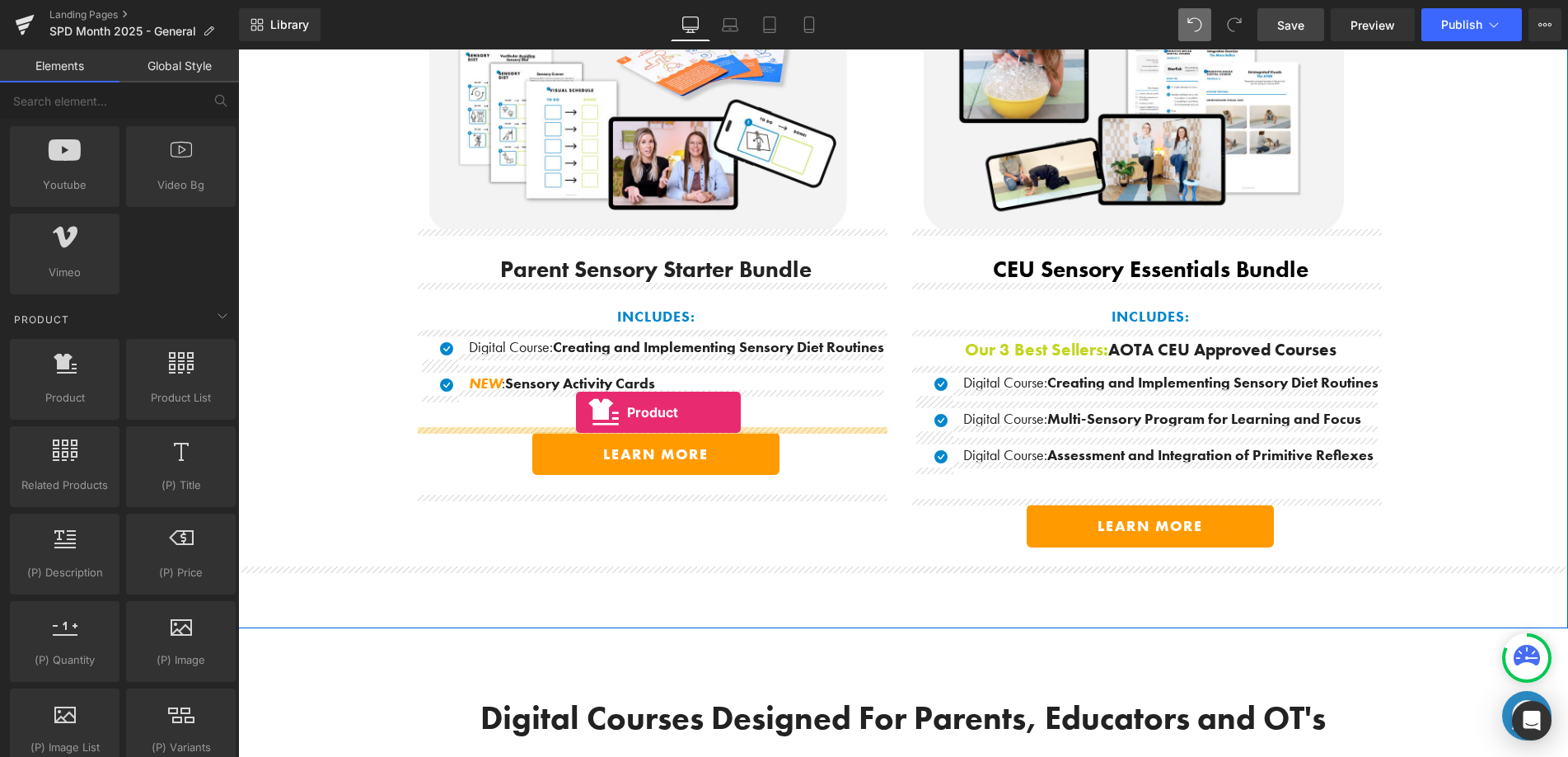
drag, startPoint x: 330, startPoint y: 461, endPoint x: 576, endPoint y: 412, distance: 250.8
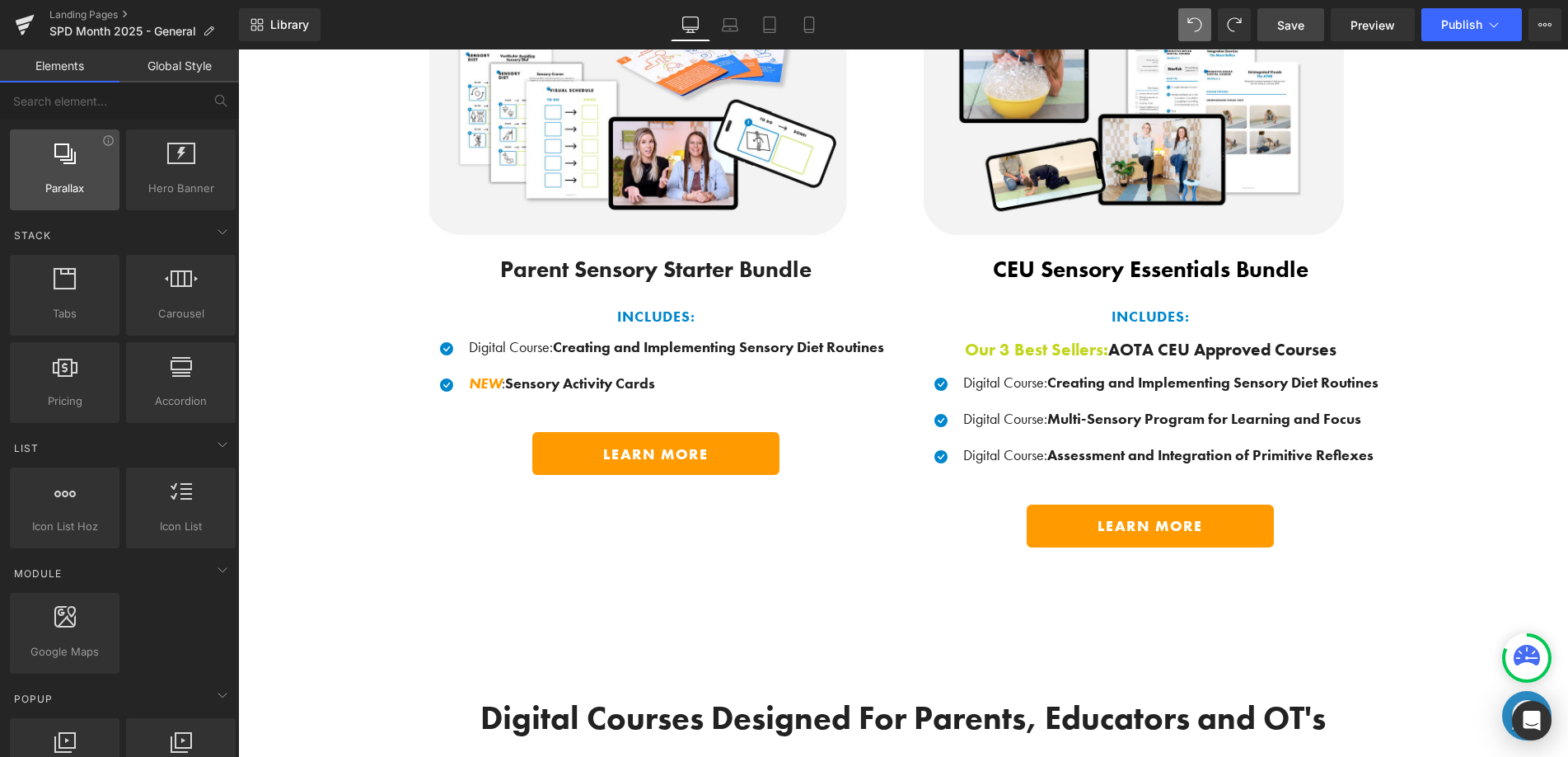
scroll to position [0, 0]
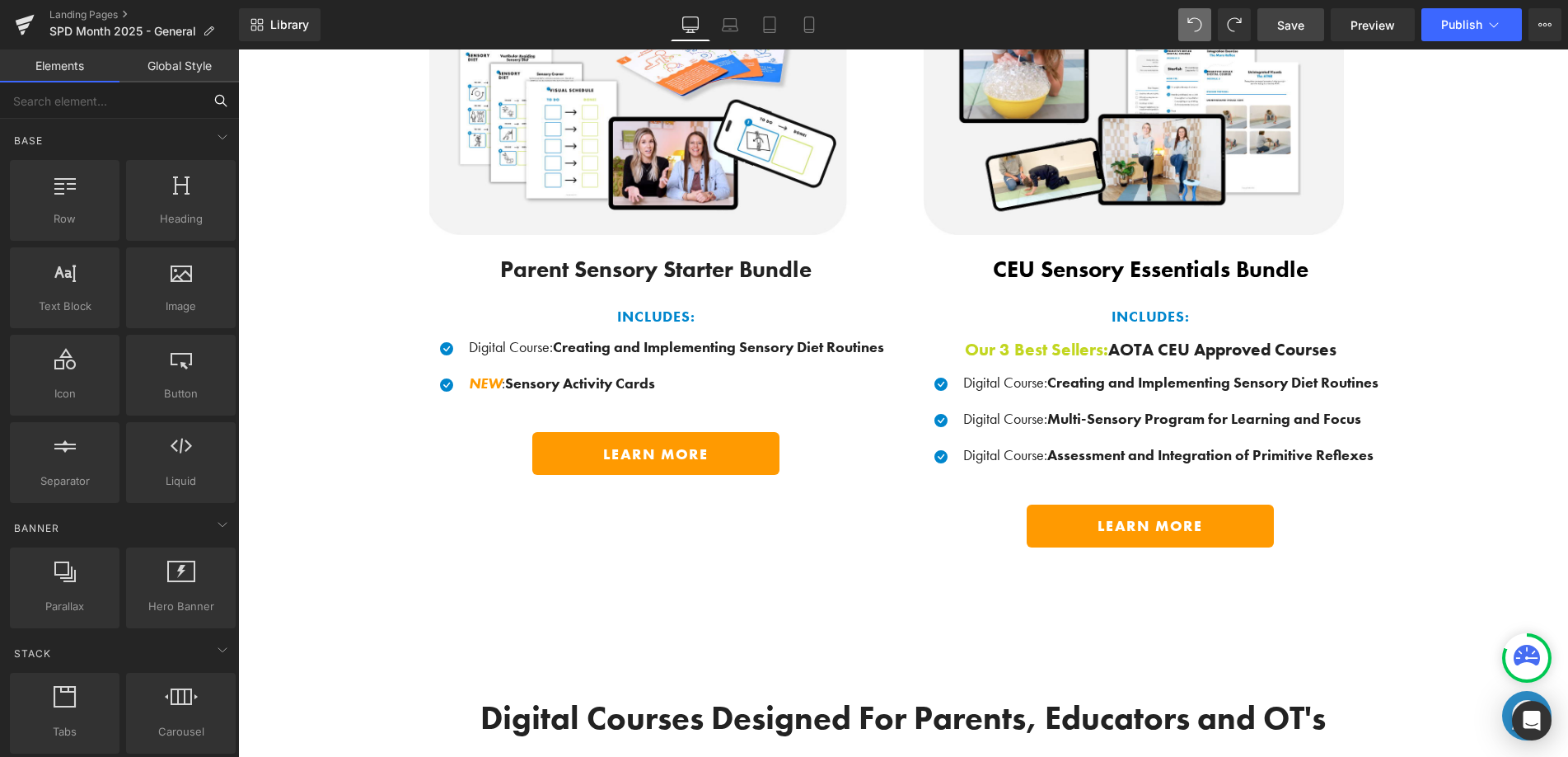
click at [109, 94] on input "text" at bounding box center [101, 100] width 203 height 36
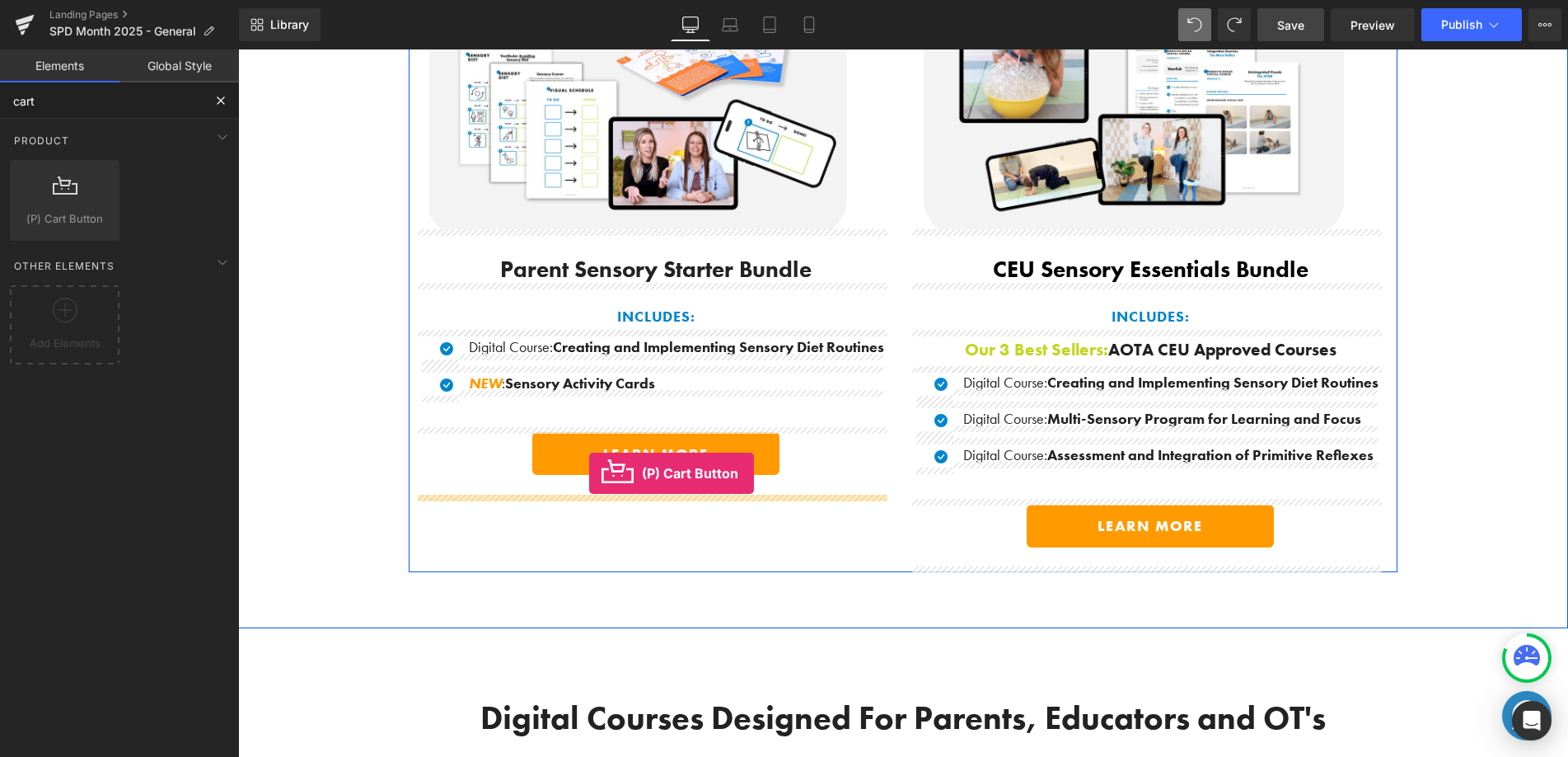
drag, startPoint x: 329, startPoint y: 244, endPoint x: 590, endPoint y: 473, distance: 347.2
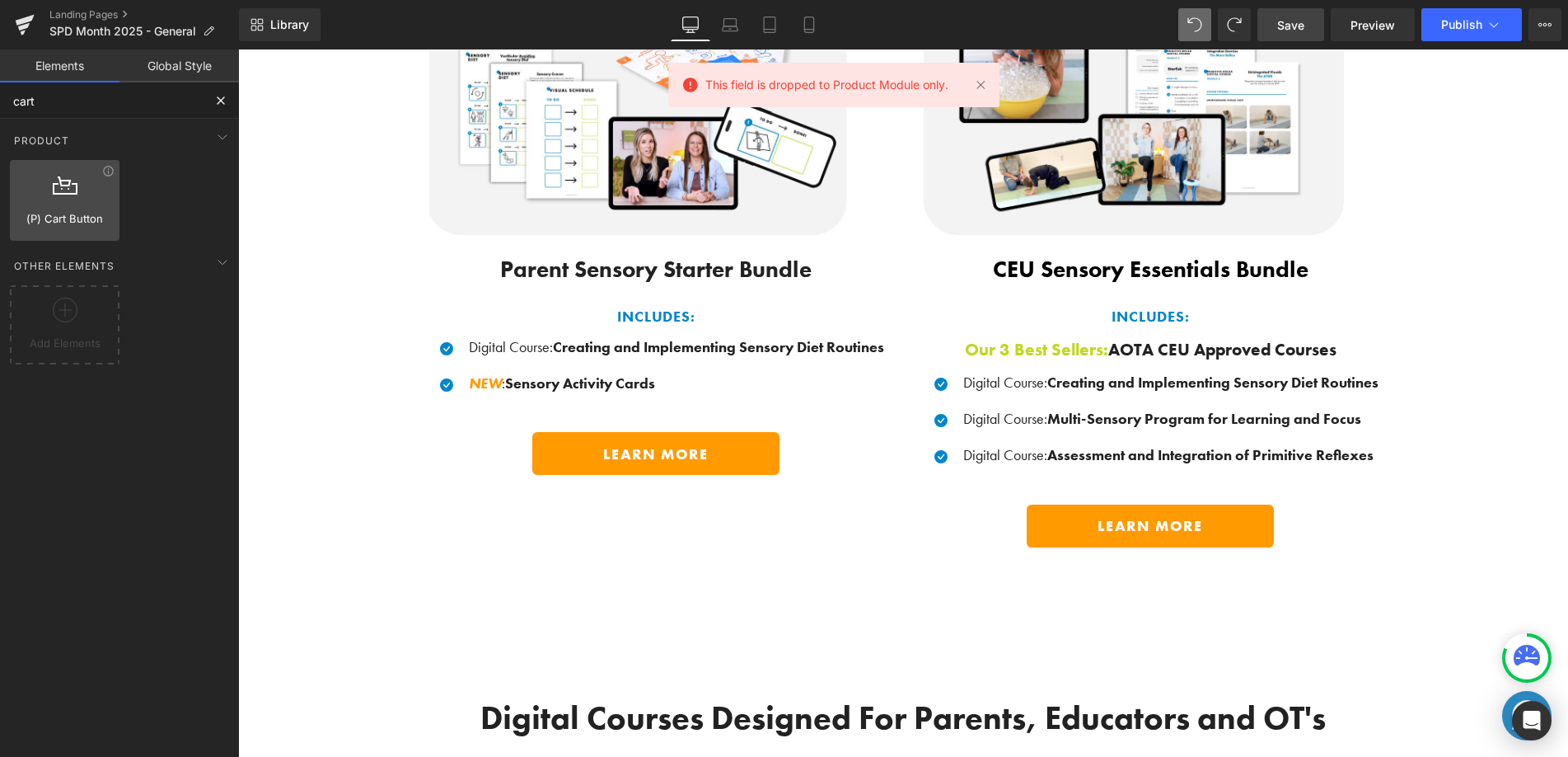
click at [56, 217] on span "(P) Cart Button" at bounding box center [65, 218] width 99 height 18
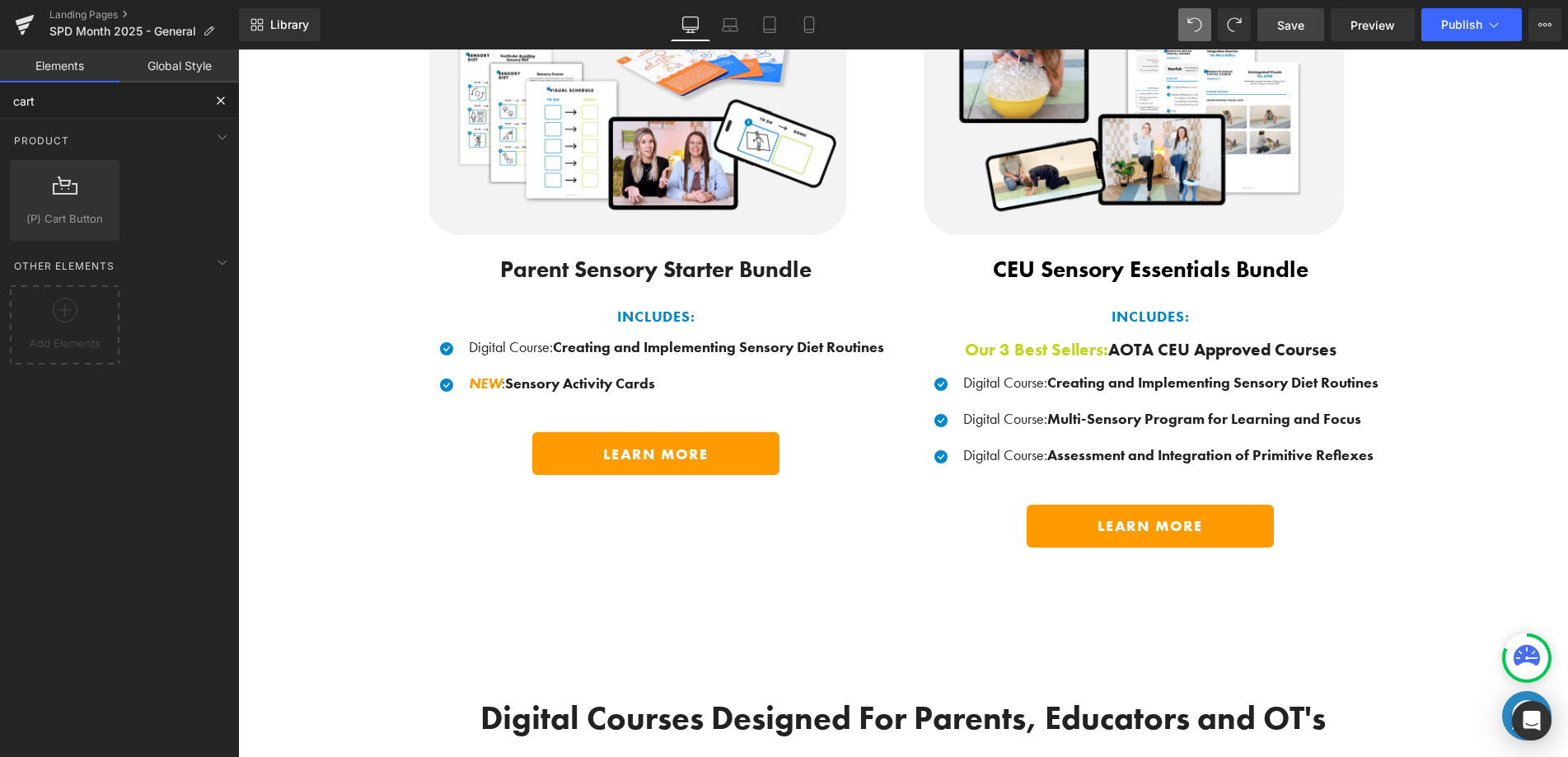
type input "cart"
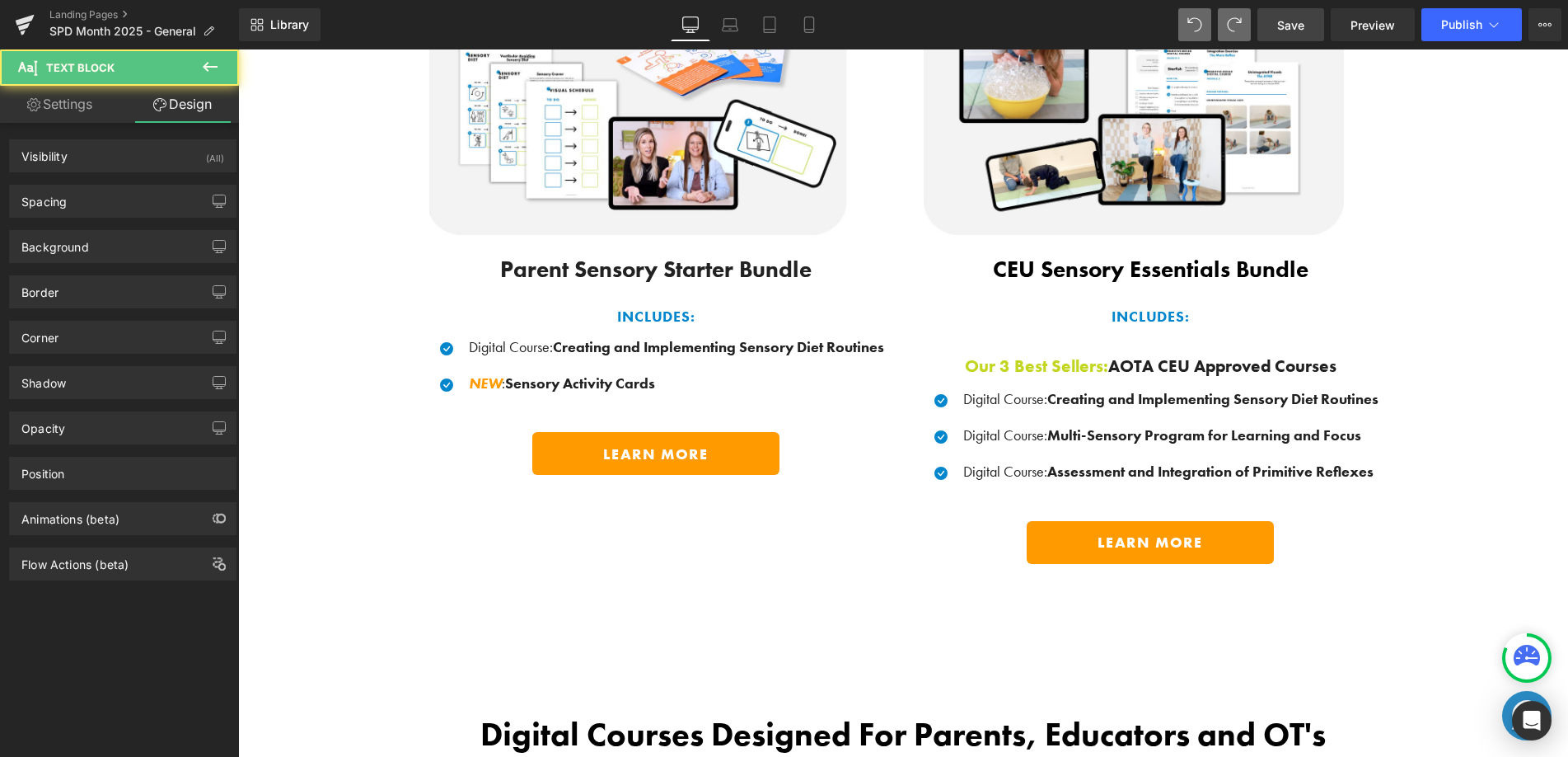
drag, startPoint x: 1213, startPoint y: 30, endPoint x: 1240, endPoint y: 30, distance: 27.0
click at [1213, 30] on div at bounding box center [1214, 24] width 72 height 33
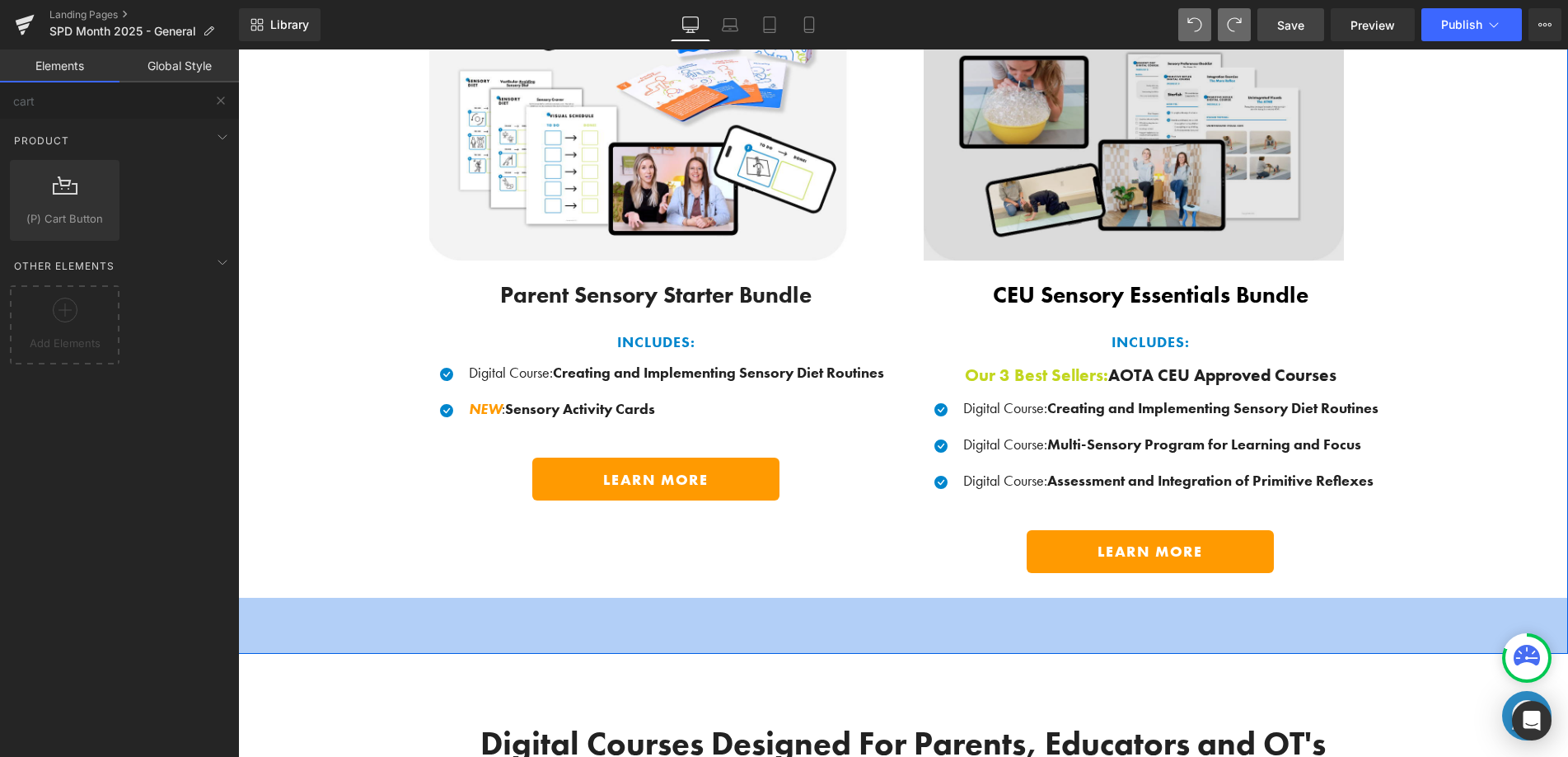
scroll to position [1175, 0]
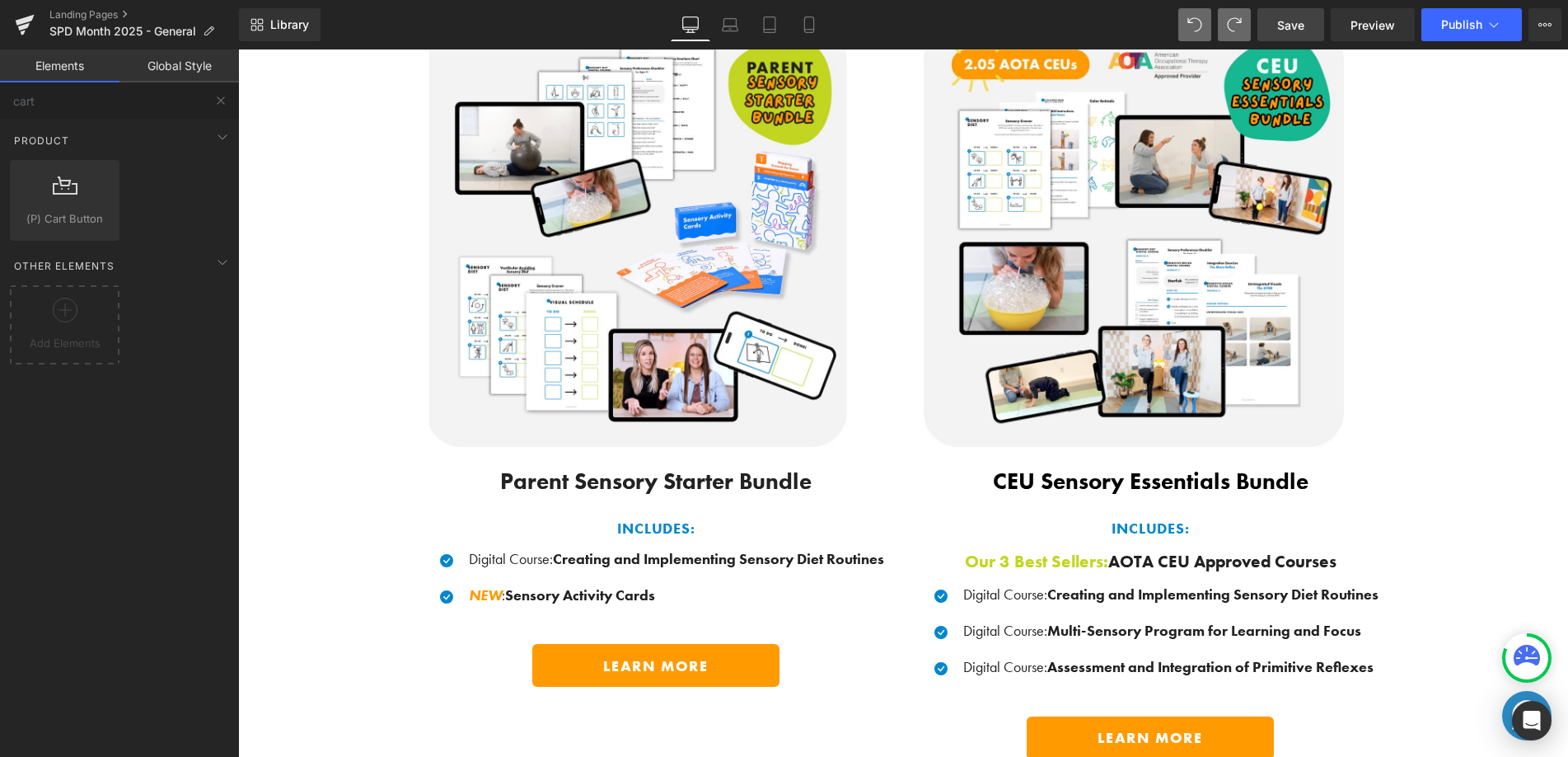
click at [1309, 23] on link "Save" at bounding box center [1290, 24] width 67 height 33
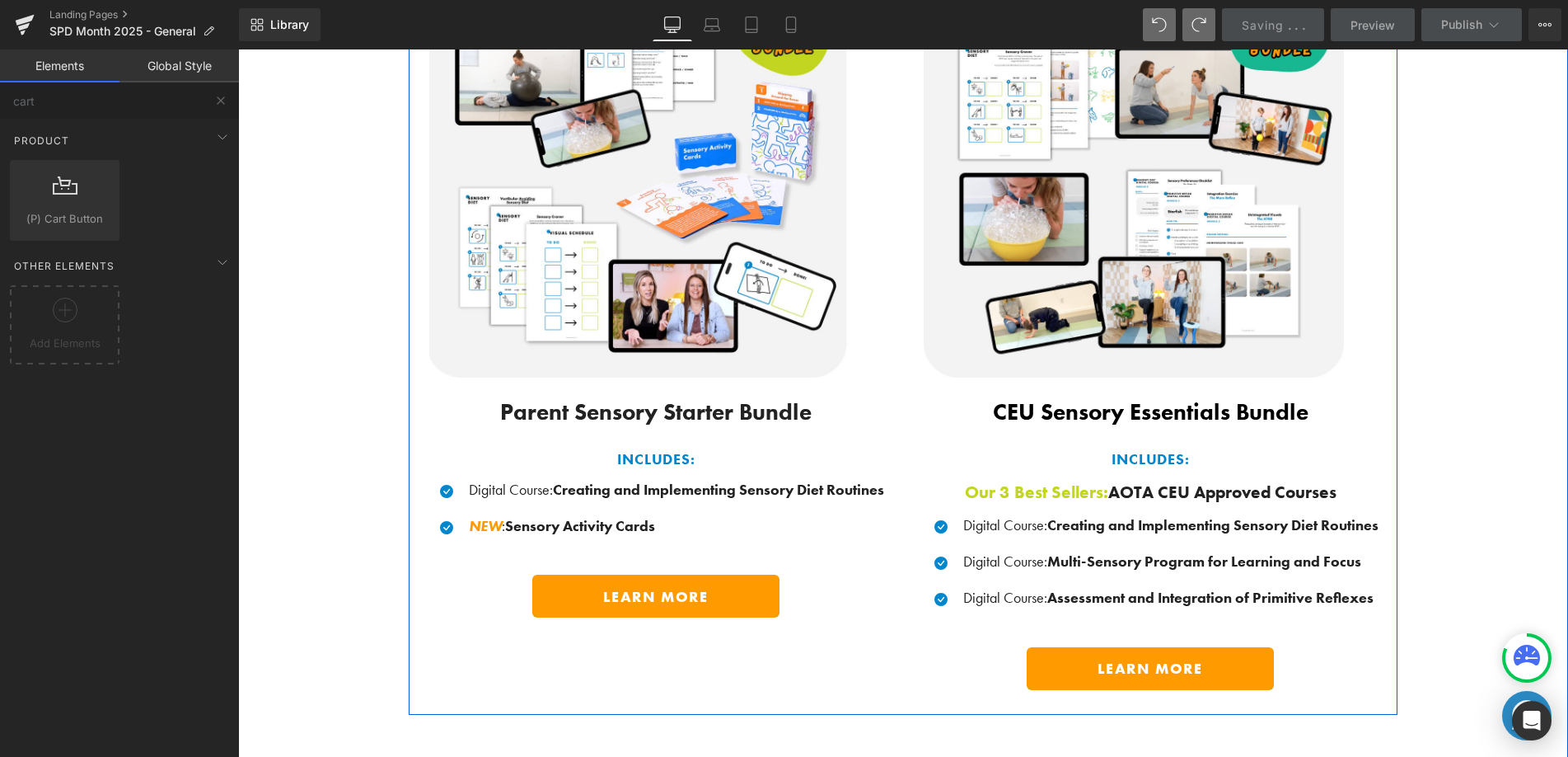
scroll to position [1303, 0]
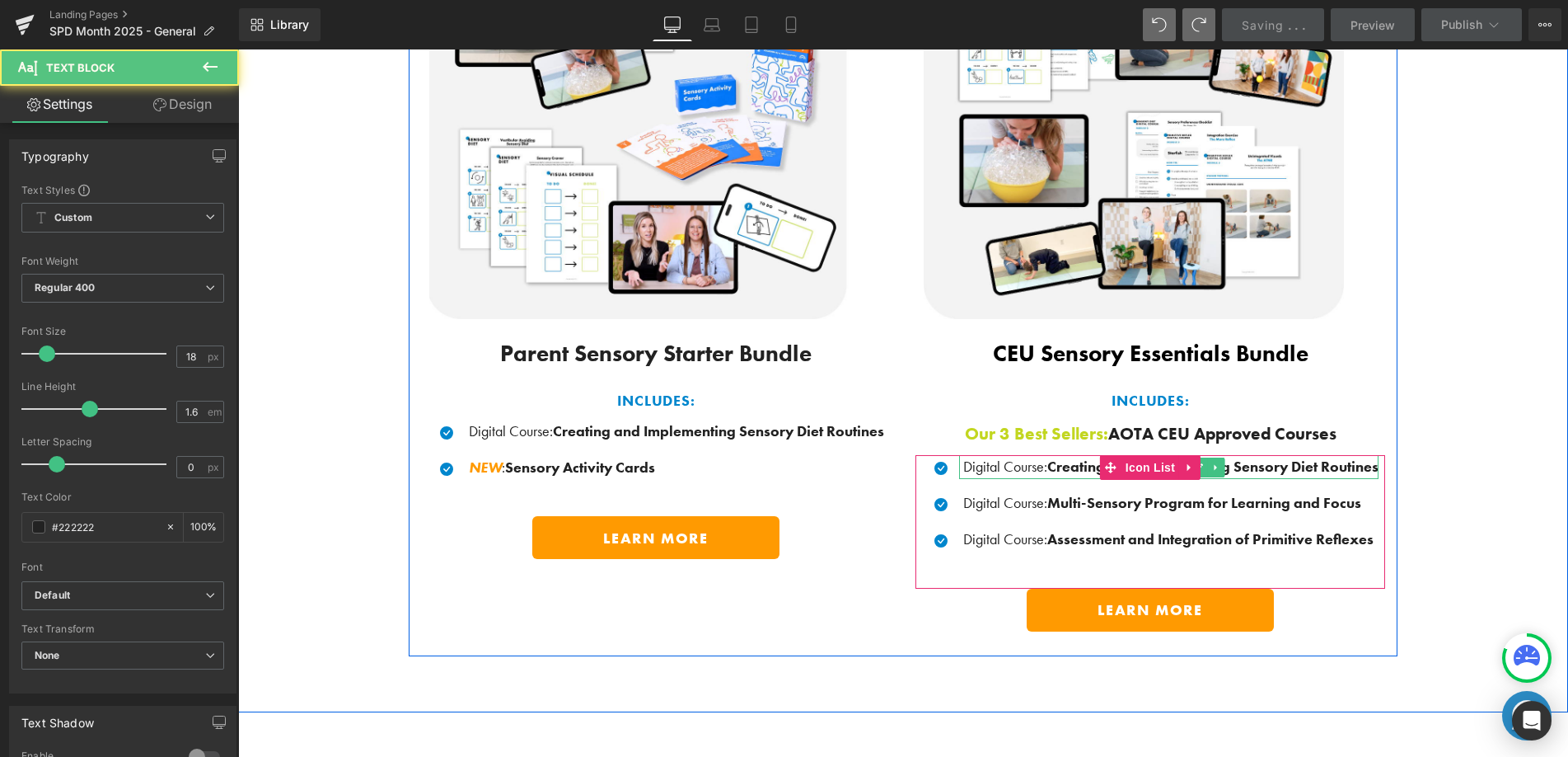
drag, startPoint x: 985, startPoint y: 461, endPoint x: 971, endPoint y: 461, distance: 14.0
click at [985, 461] on p "Digital Course : Creating and Implementing Sensory Diet Routines" at bounding box center [1170, 467] width 415 height 24
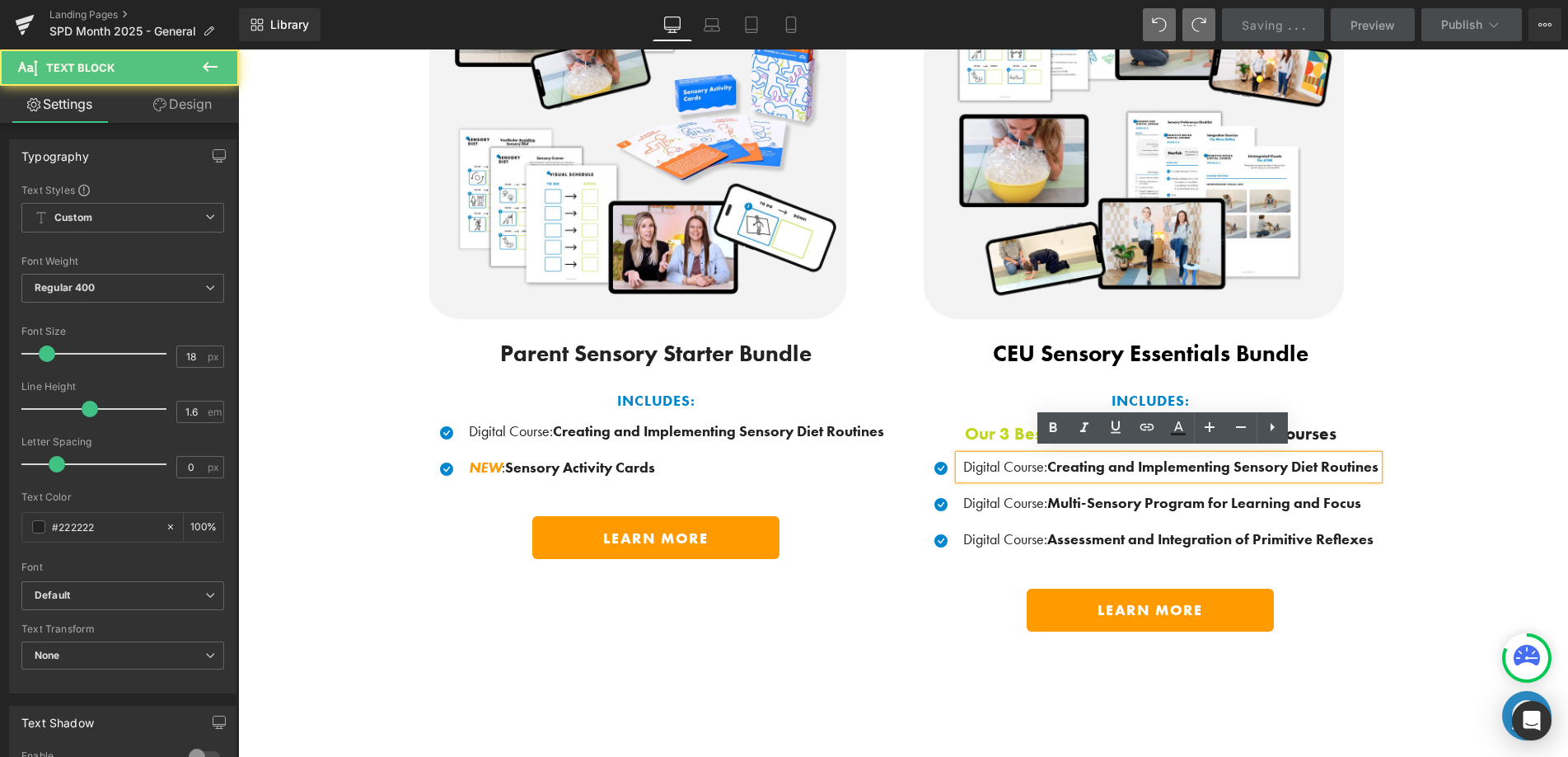
click at [963, 462] on p "Digital Course : Creating and Implementing Sensory Diet Routines" at bounding box center [1170, 467] width 415 height 24
click at [876, 522] on div "LEARN MORE" at bounding box center [656, 537] width 469 height 43
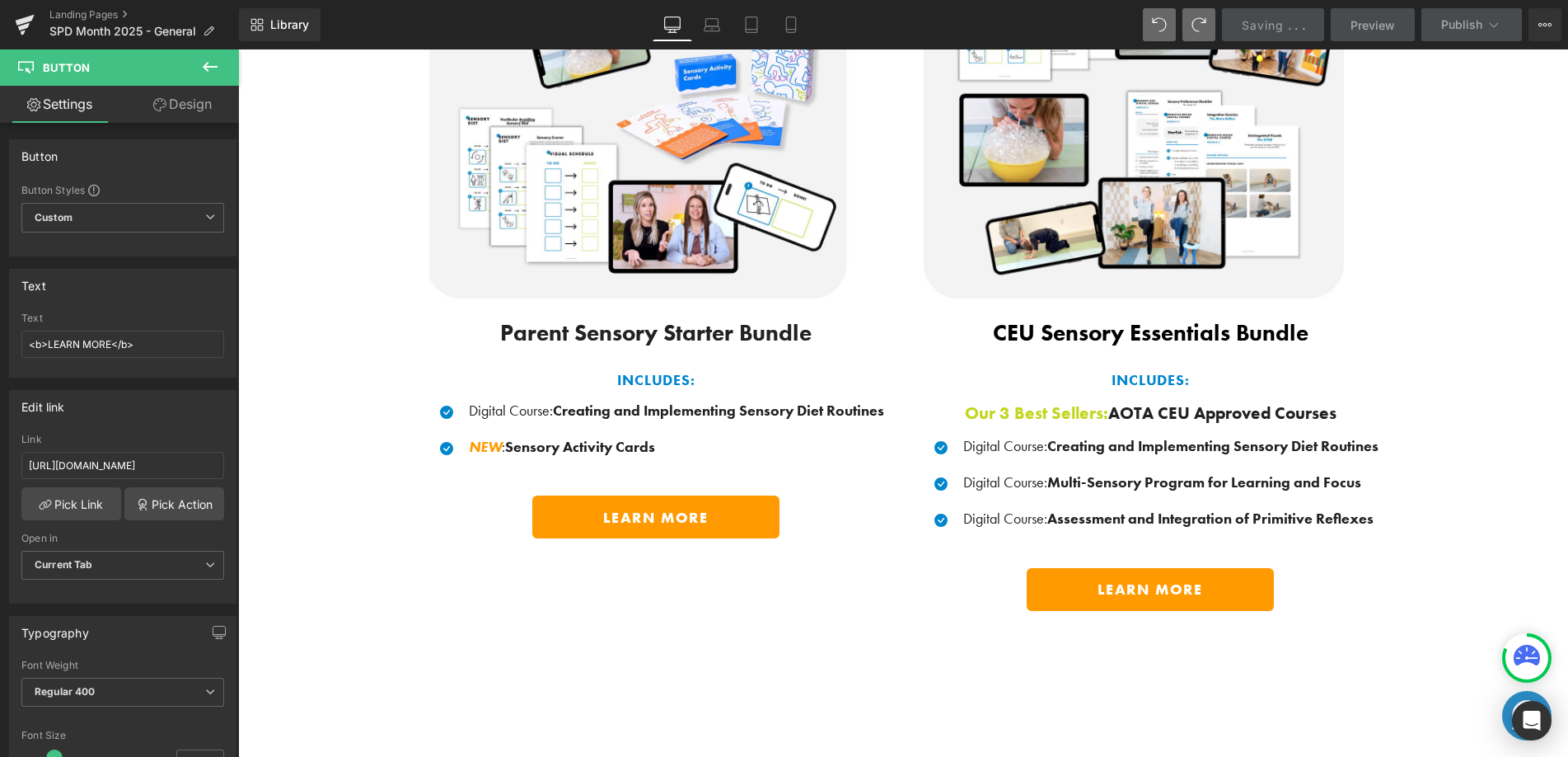
scroll to position [1316, 0]
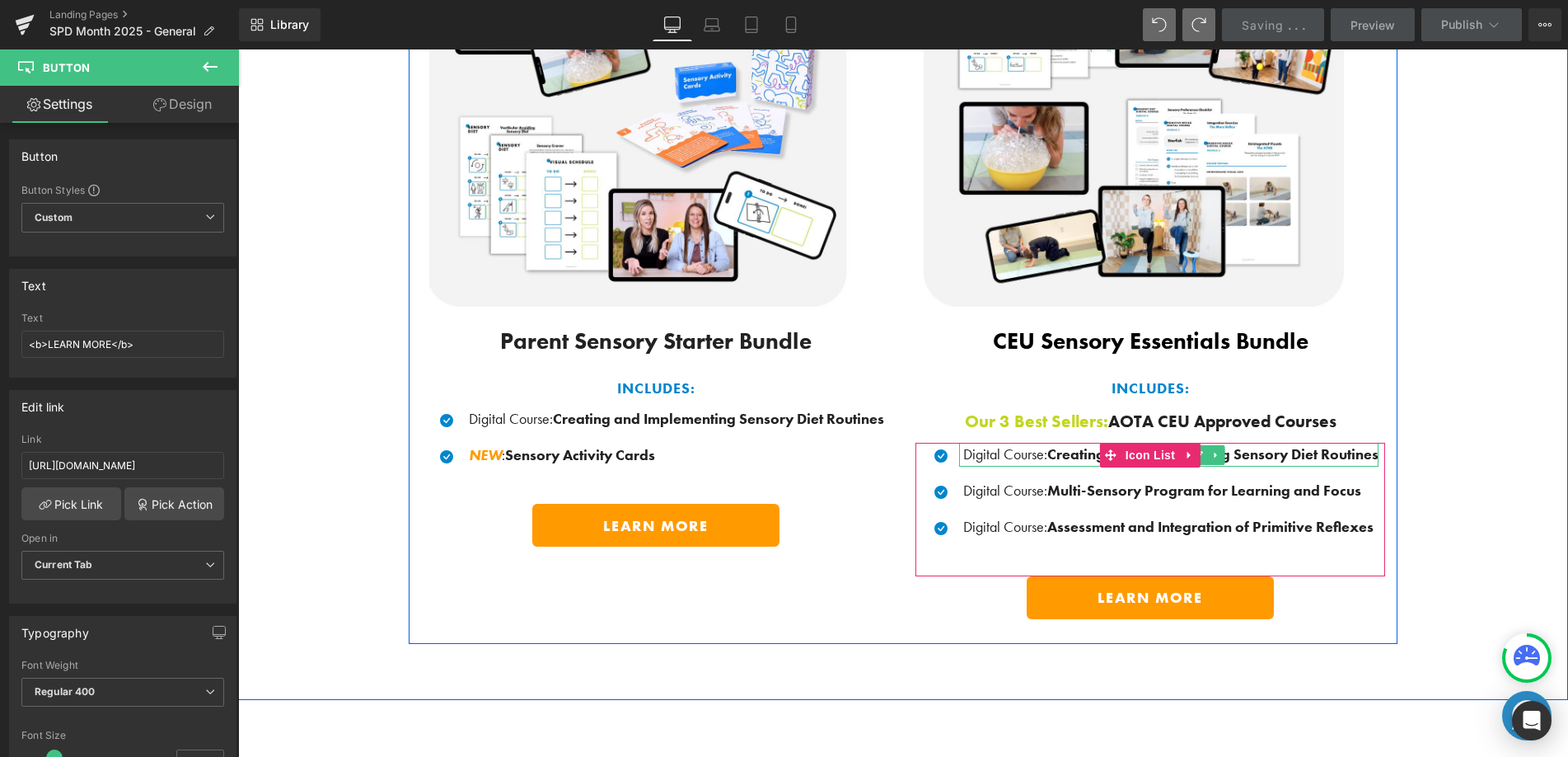
click at [966, 450] on p "Digital Course : Creating and Implementing Sensory Diet Routines" at bounding box center [1170, 454] width 415 height 24
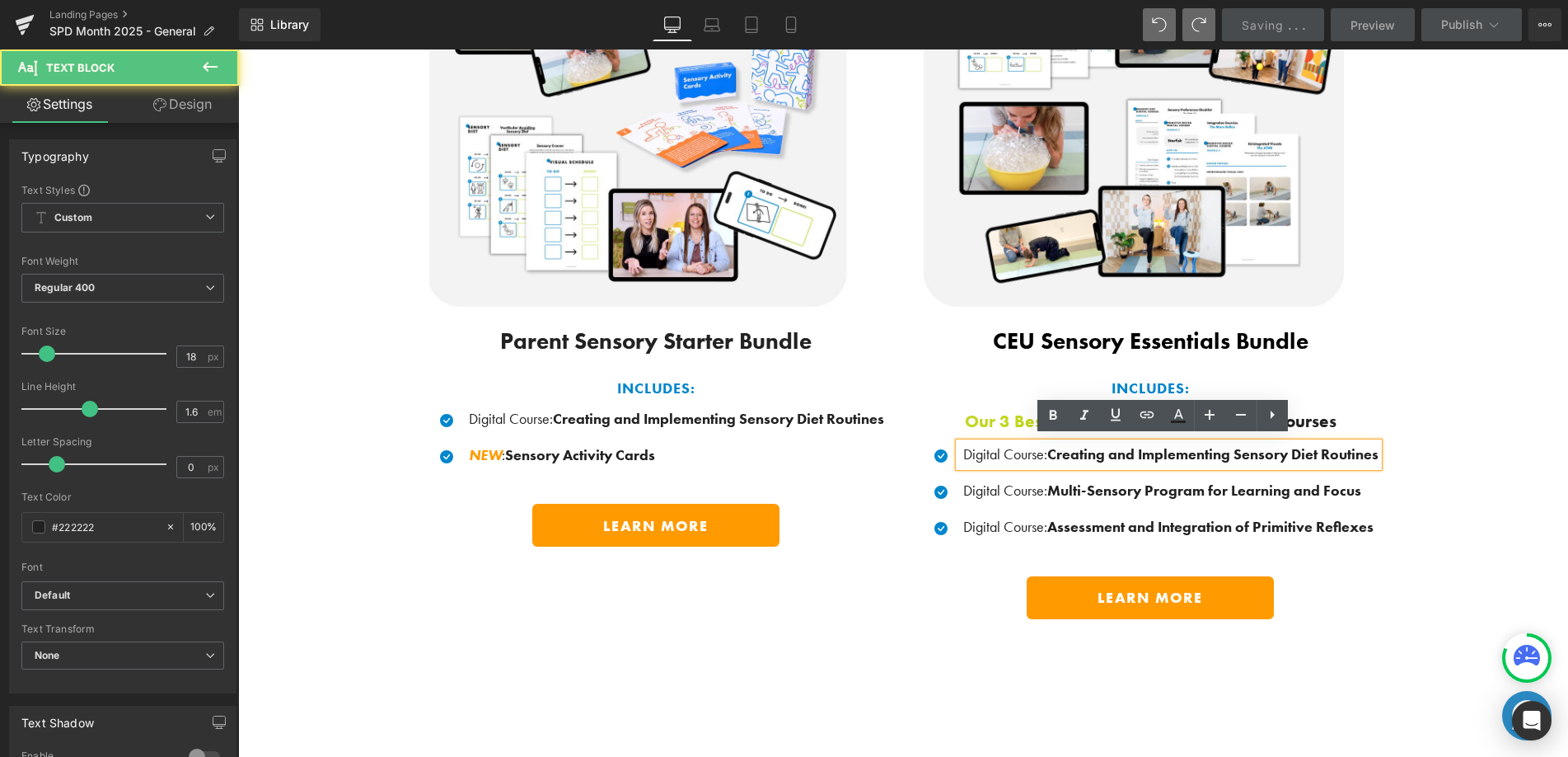
click at [963, 448] on p "Digital Course : Creating and Implementing Sensory Diet Routines" at bounding box center [1170, 454] width 415 height 24
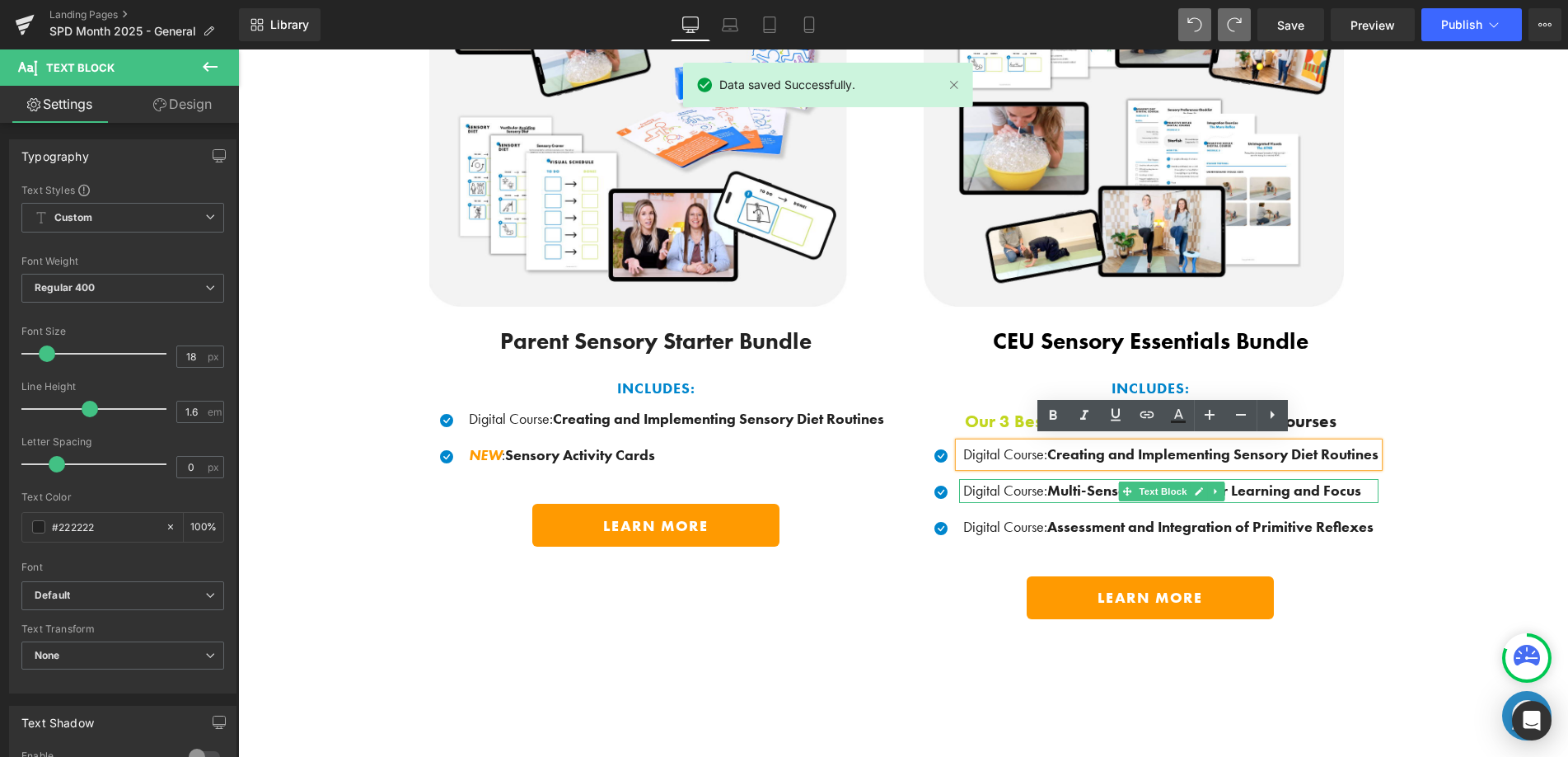
click at [987, 486] on p "Digital Course : Multi-Sensory Program for Learning and Focus" at bounding box center [1170, 491] width 415 height 24
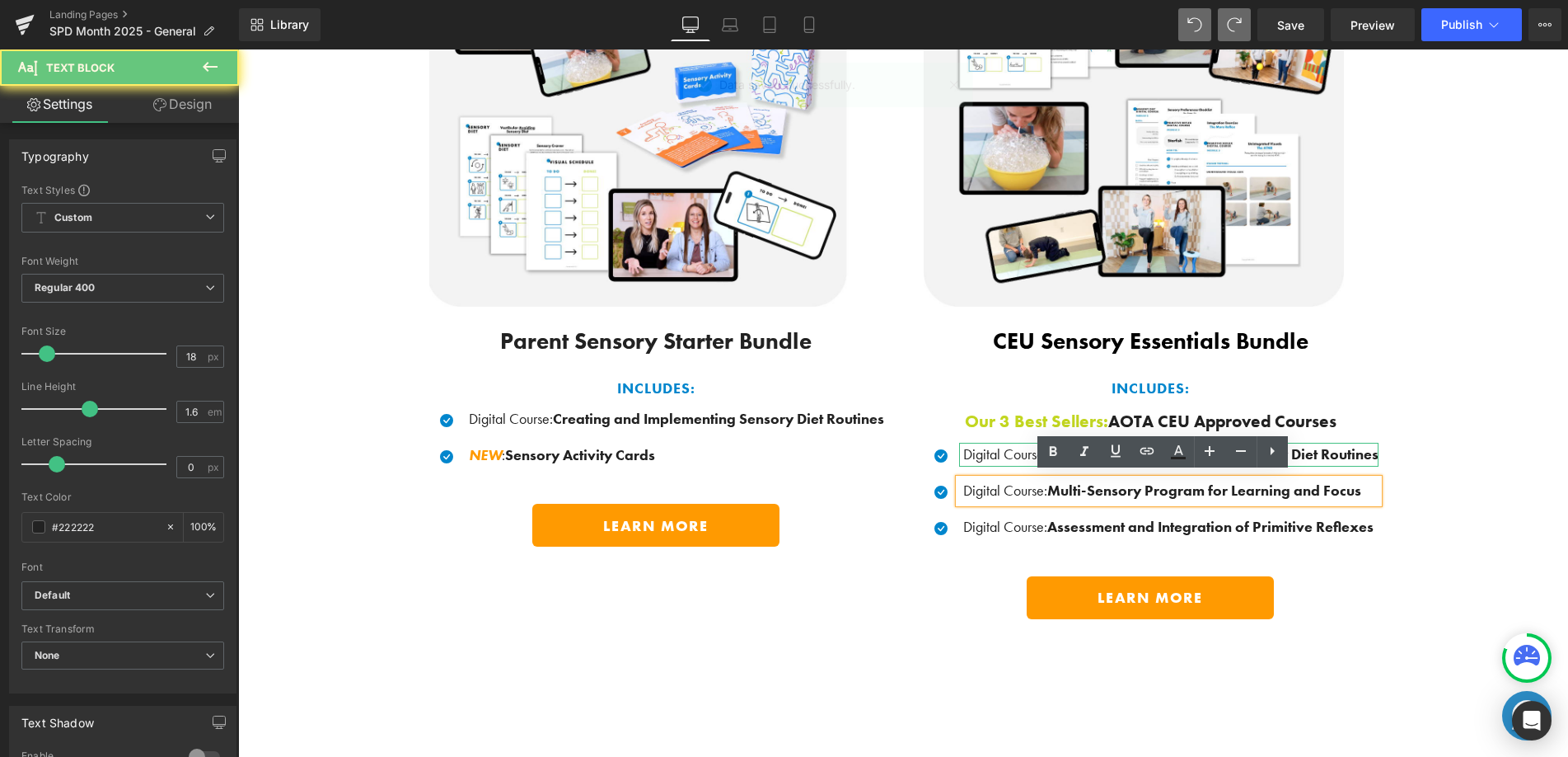
click at [1011, 446] on p "Digital Course : Creating and Implementing Sensory Diet Routines" at bounding box center [1170, 454] width 415 height 24
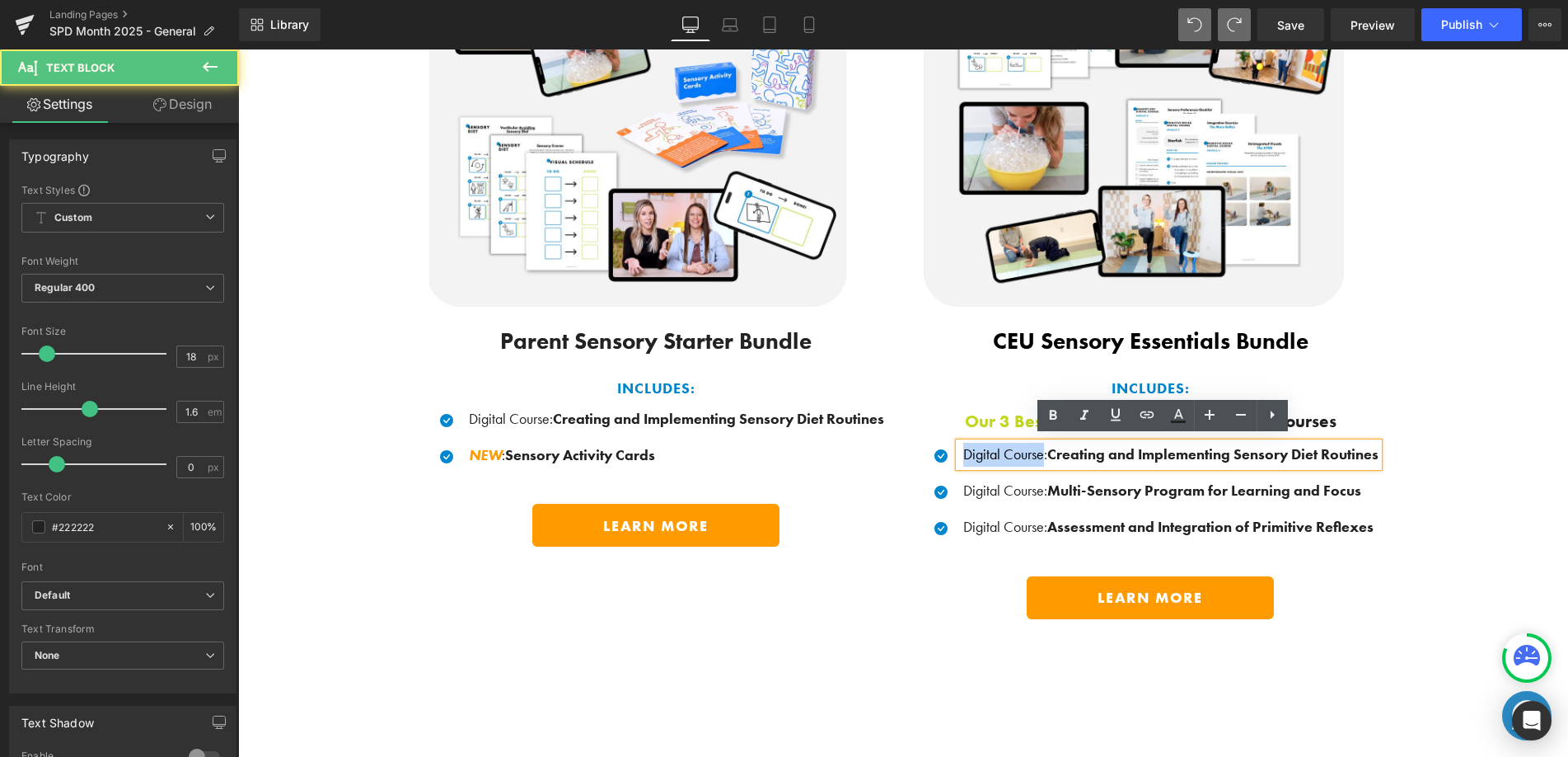
drag, startPoint x: 1034, startPoint y: 450, endPoint x: 953, endPoint y: 453, distance: 81.1
click at [963, 453] on p "Digital Course : Creating and Implementing Sensory Diet Routines" at bounding box center [1170, 454] width 415 height 24
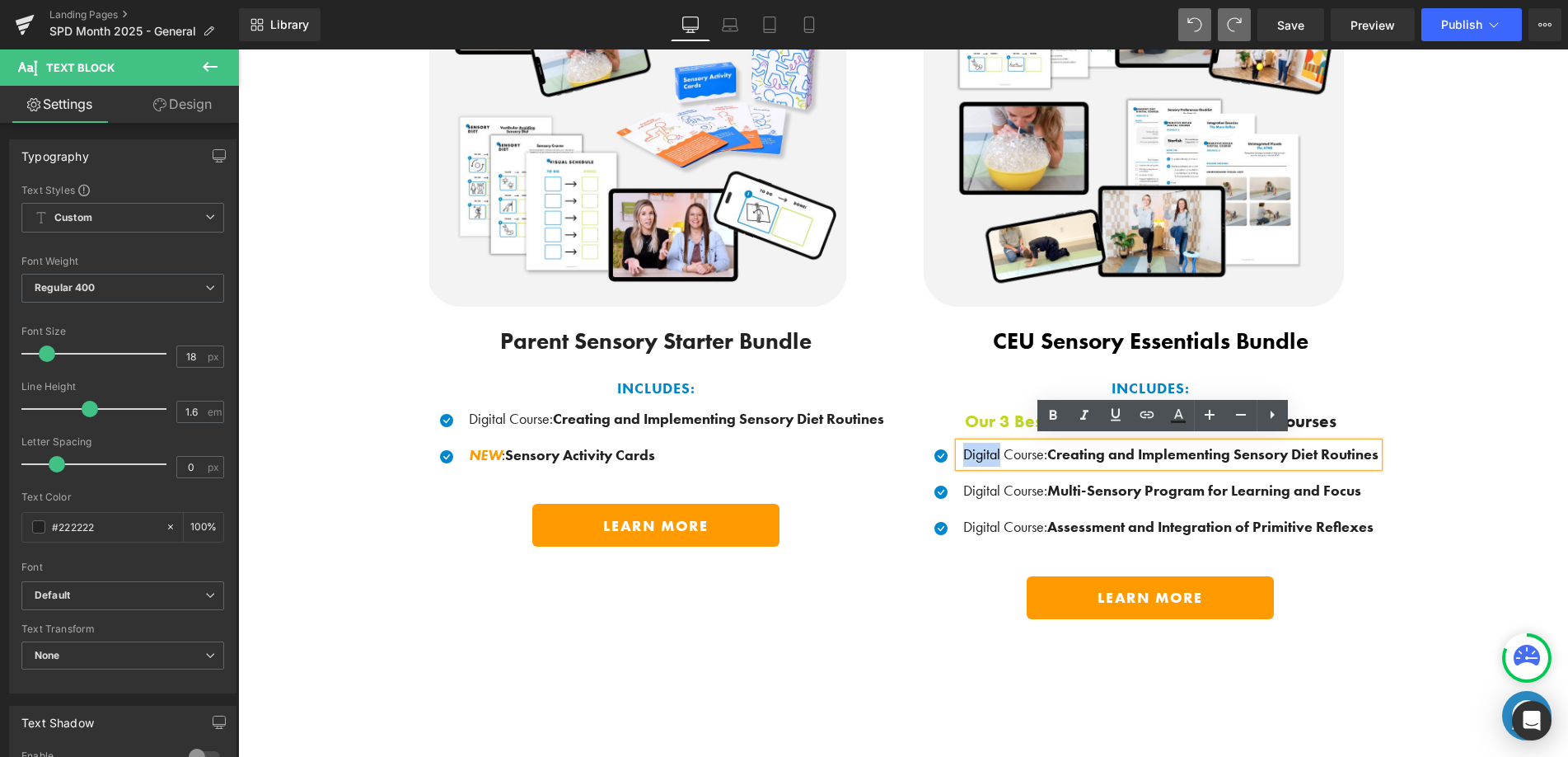
drag, startPoint x: 991, startPoint y: 449, endPoint x: 951, endPoint y: 448, distance: 40.0
click at [959, 448] on div "Digital Course : Creating and Implementing Sensory Diet Routines" at bounding box center [1169, 454] width 420 height 24
click at [1288, 24] on span "Save" at bounding box center [1291, 25] width 27 height 18
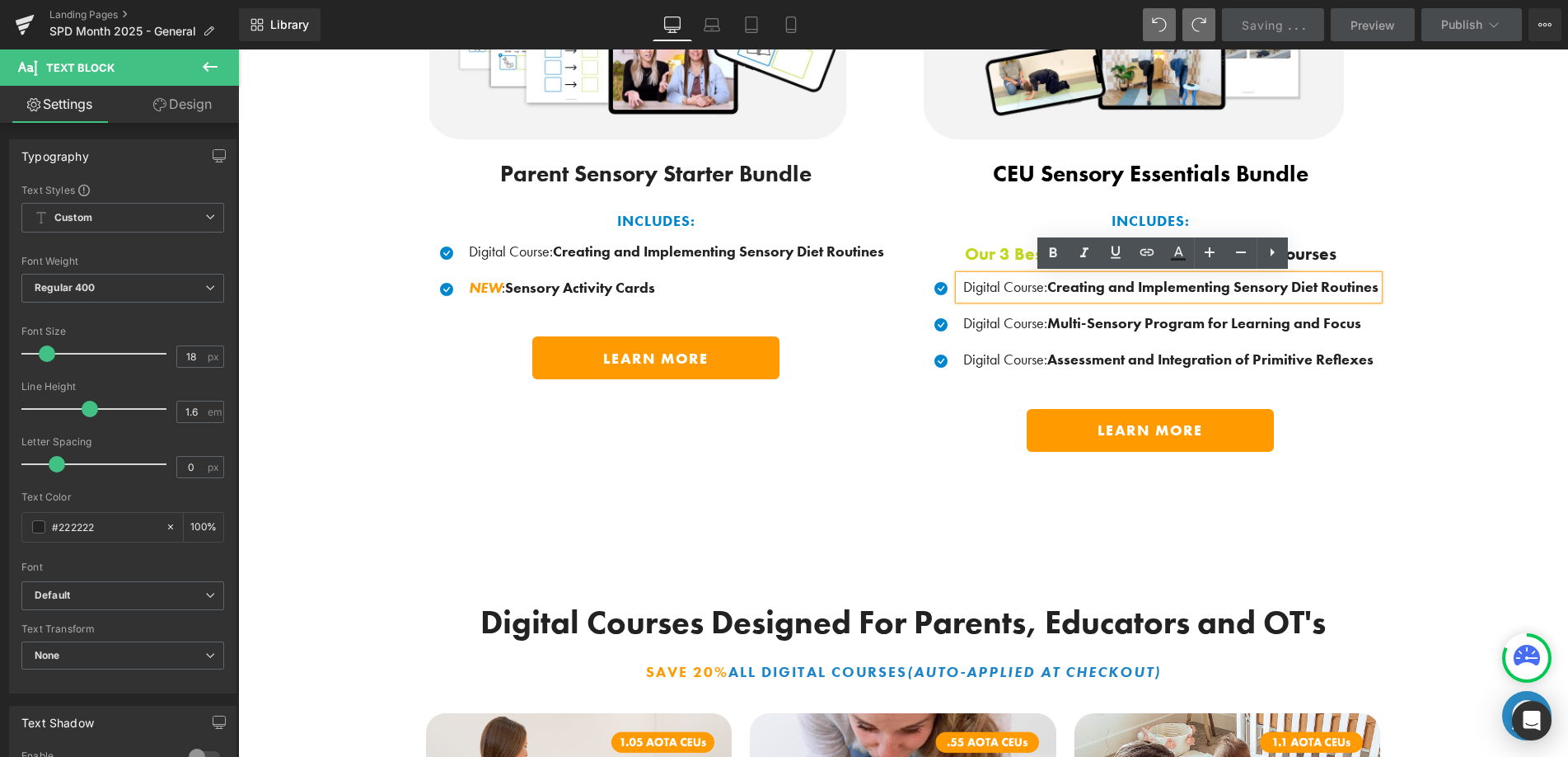
scroll to position [1477, 0]
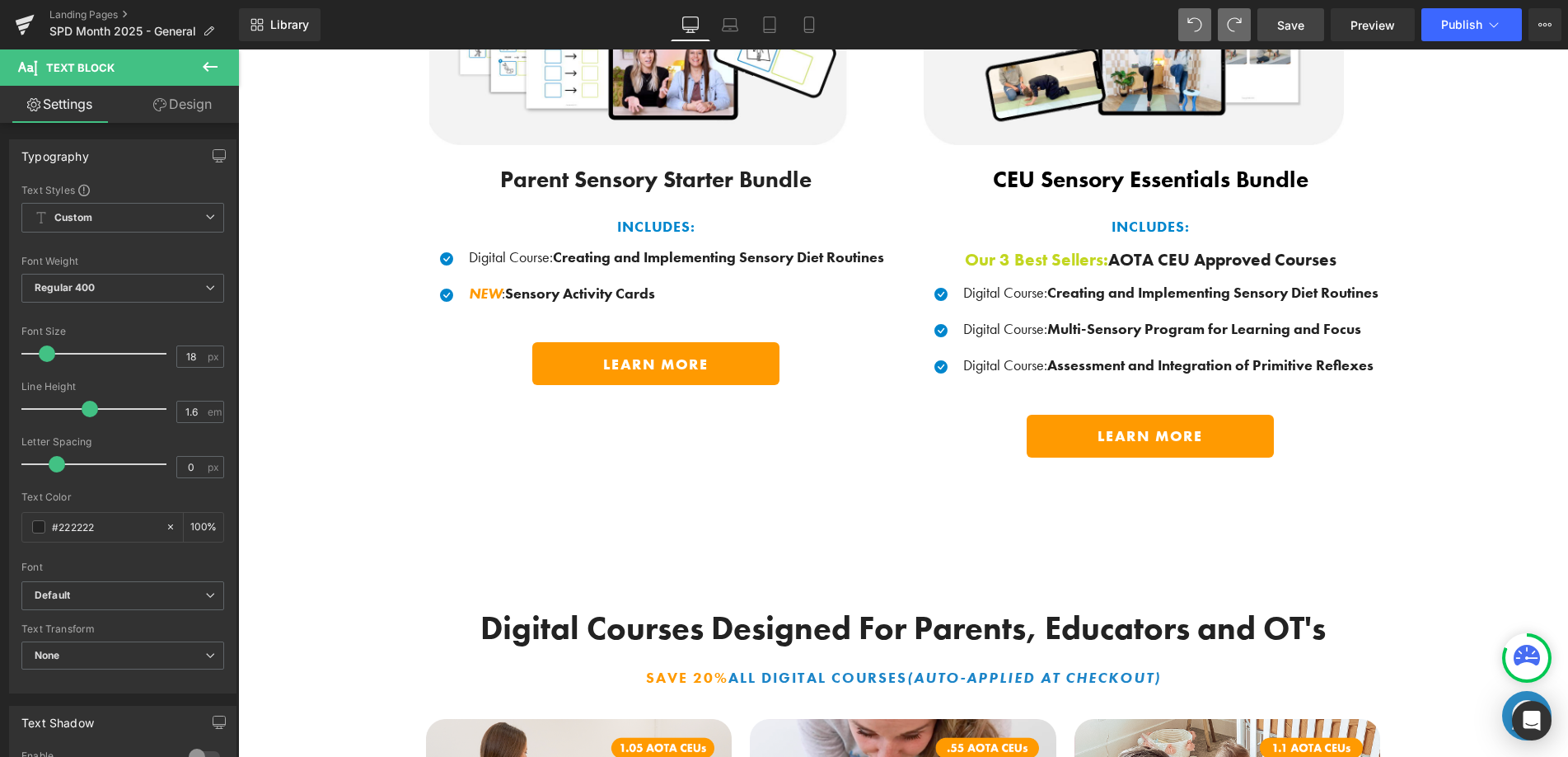
click at [209, 67] on icon at bounding box center [211, 67] width 15 height 10
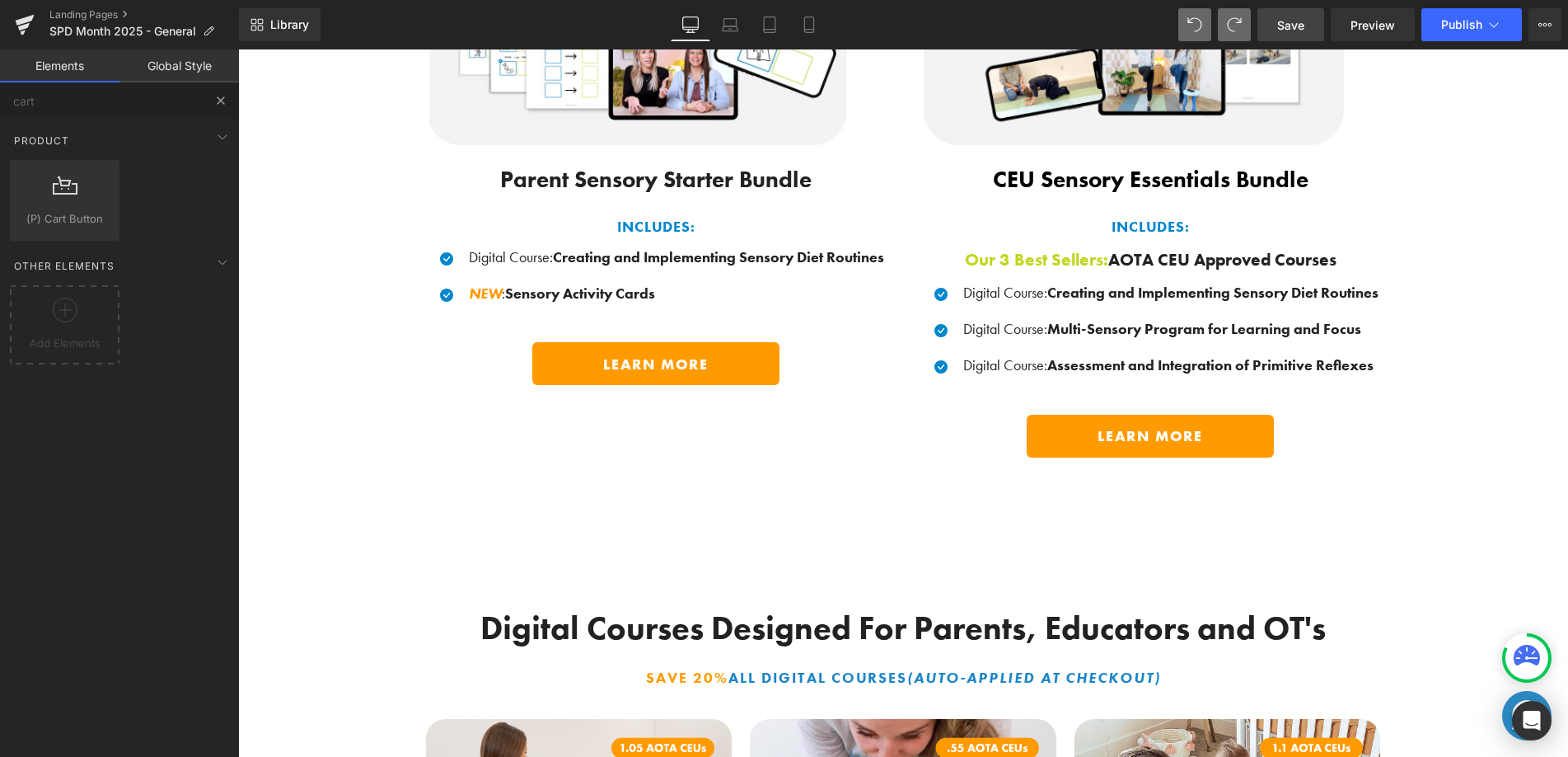
click at [231, 106] on button at bounding box center [221, 100] width 36 height 36
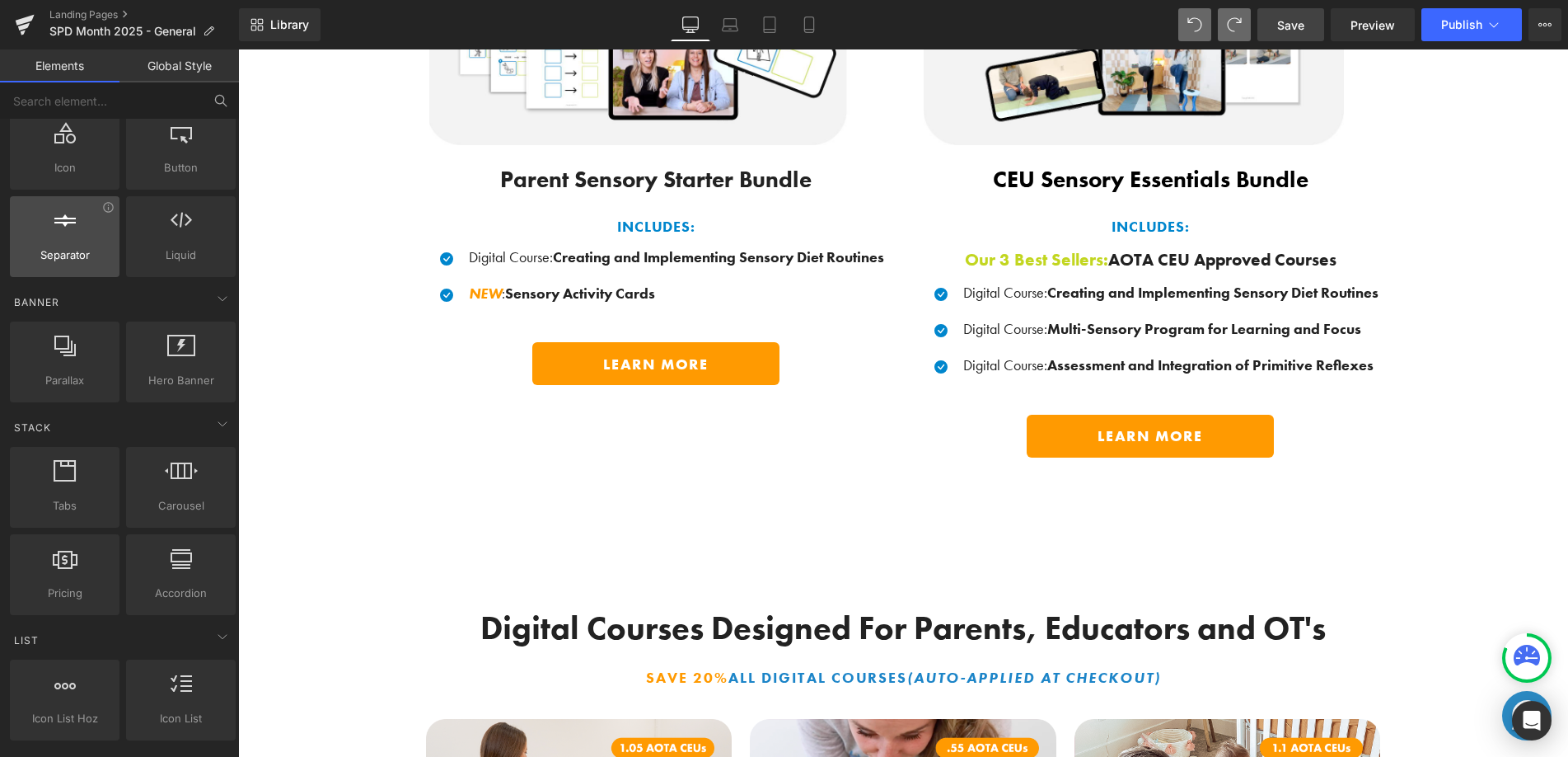
scroll to position [228, 0]
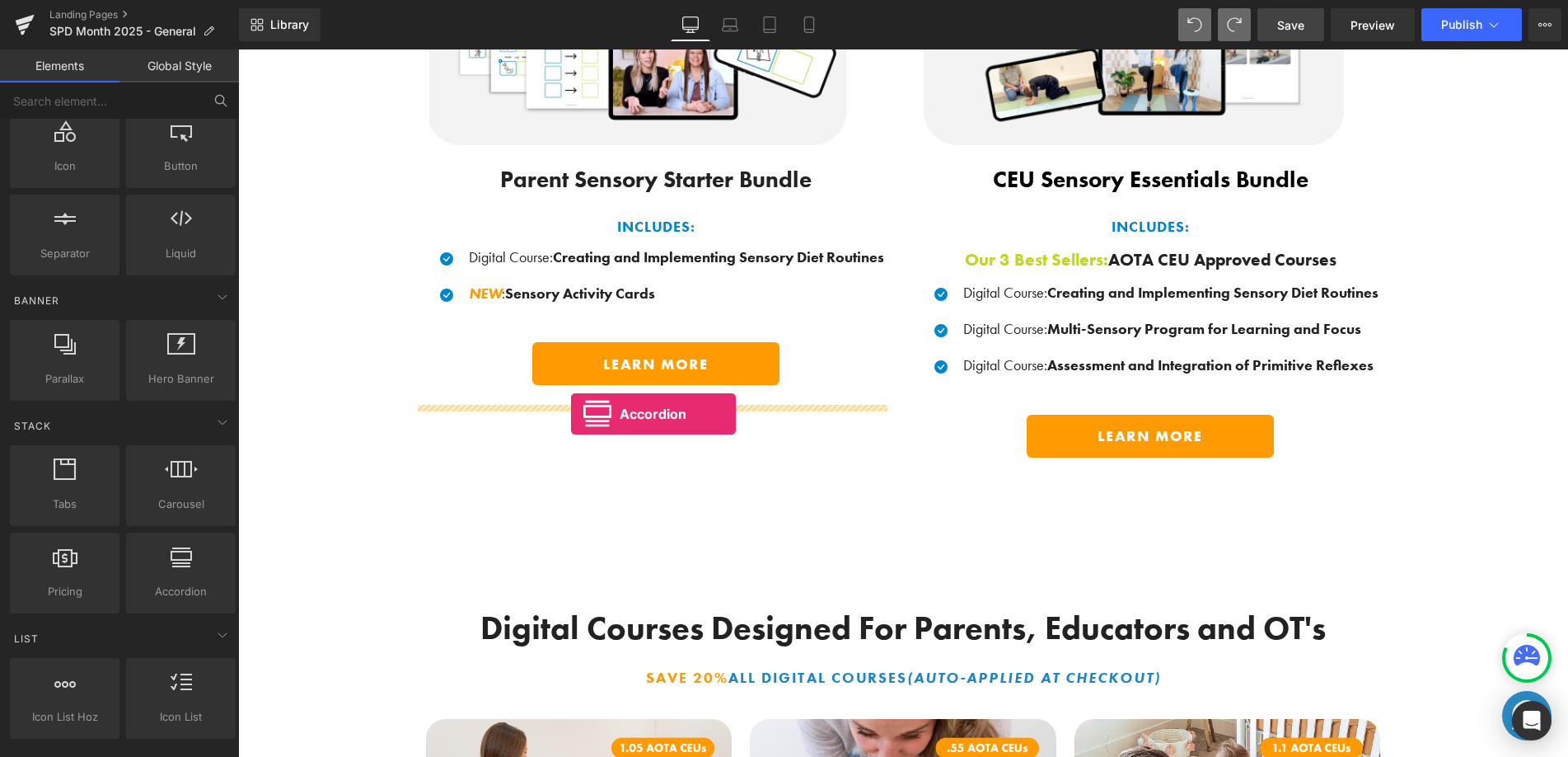
drag, startPoint x: 466, startPoint y: 595, endPoint x: 571, endPoint y: 414, distance: 209.3
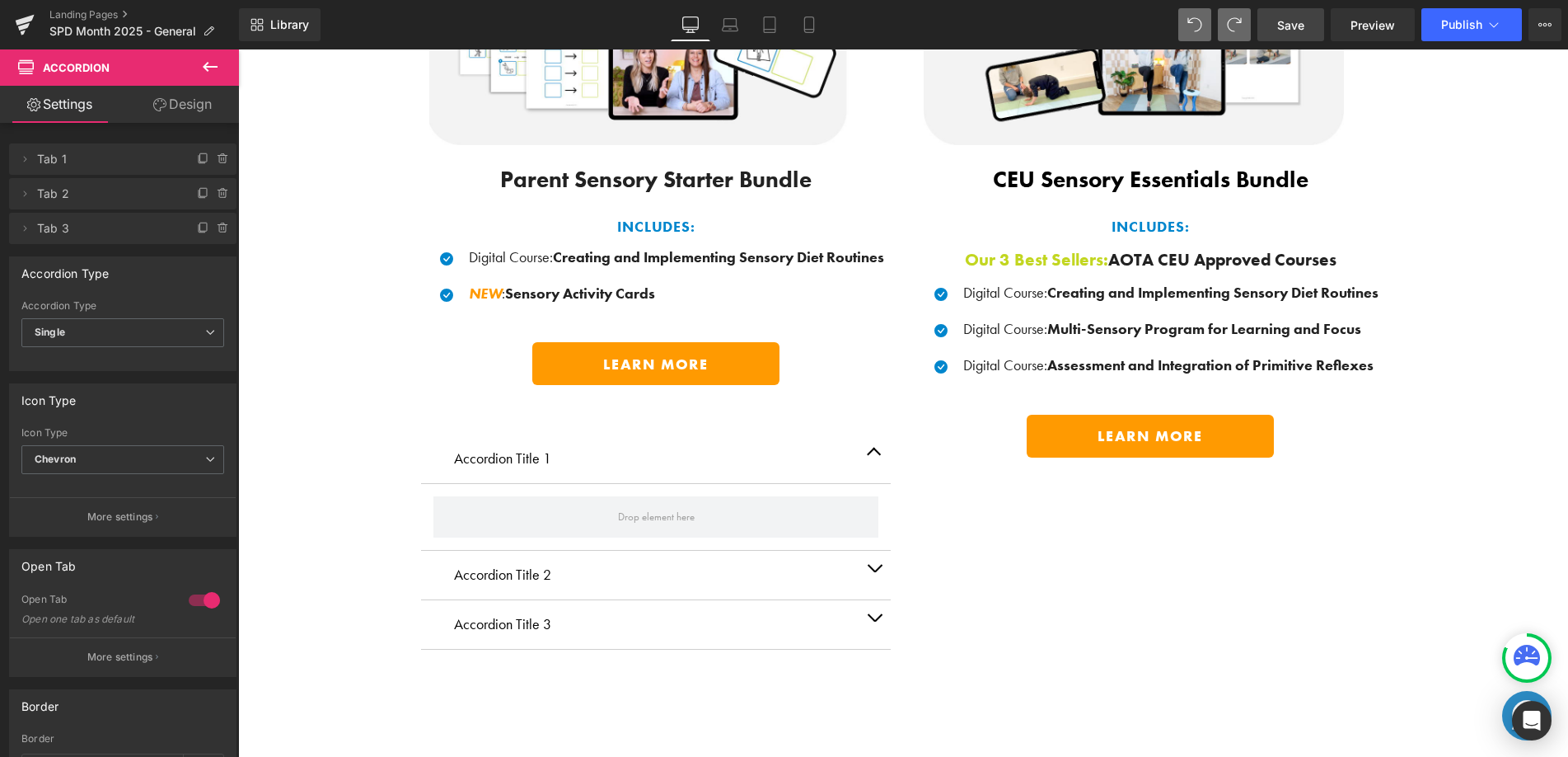
click at [1280, 38] on link "Save" at bounding box center [1290, 24] width 67 height 33
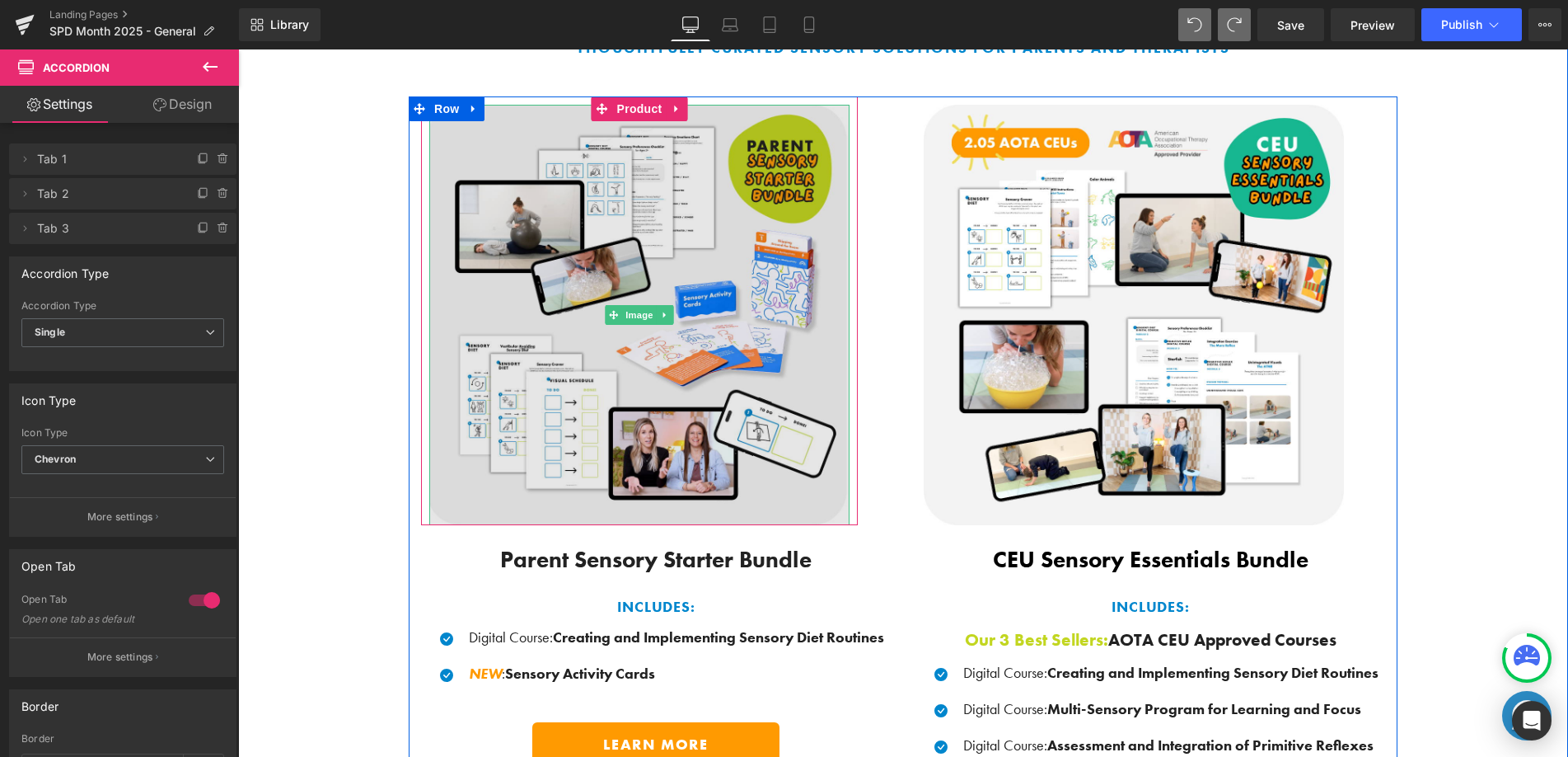
scroll to position [1570, 0]
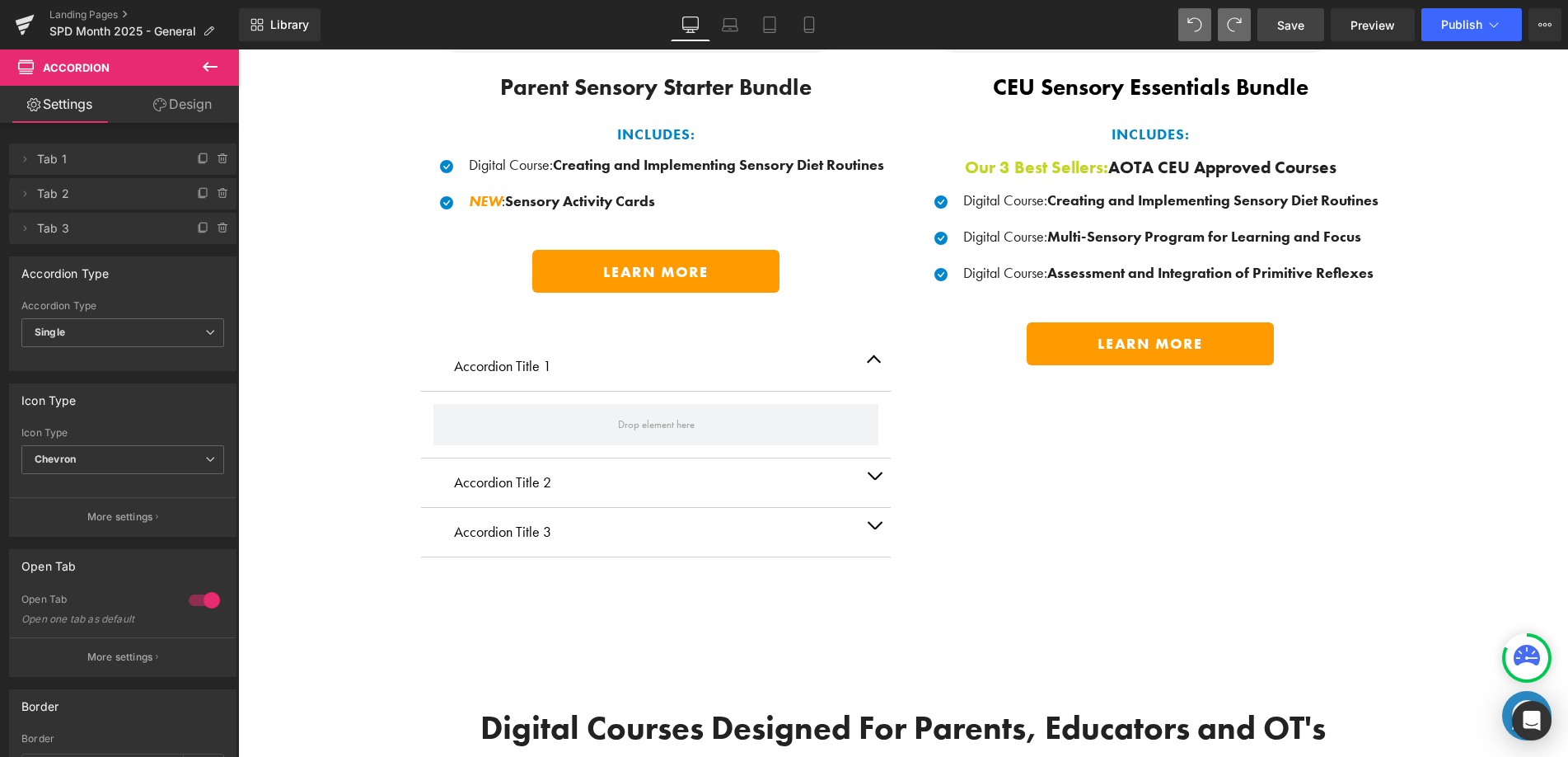
click at [1308, 36] on link "Save" at bounding box center [1290, 24] width 67 height 33
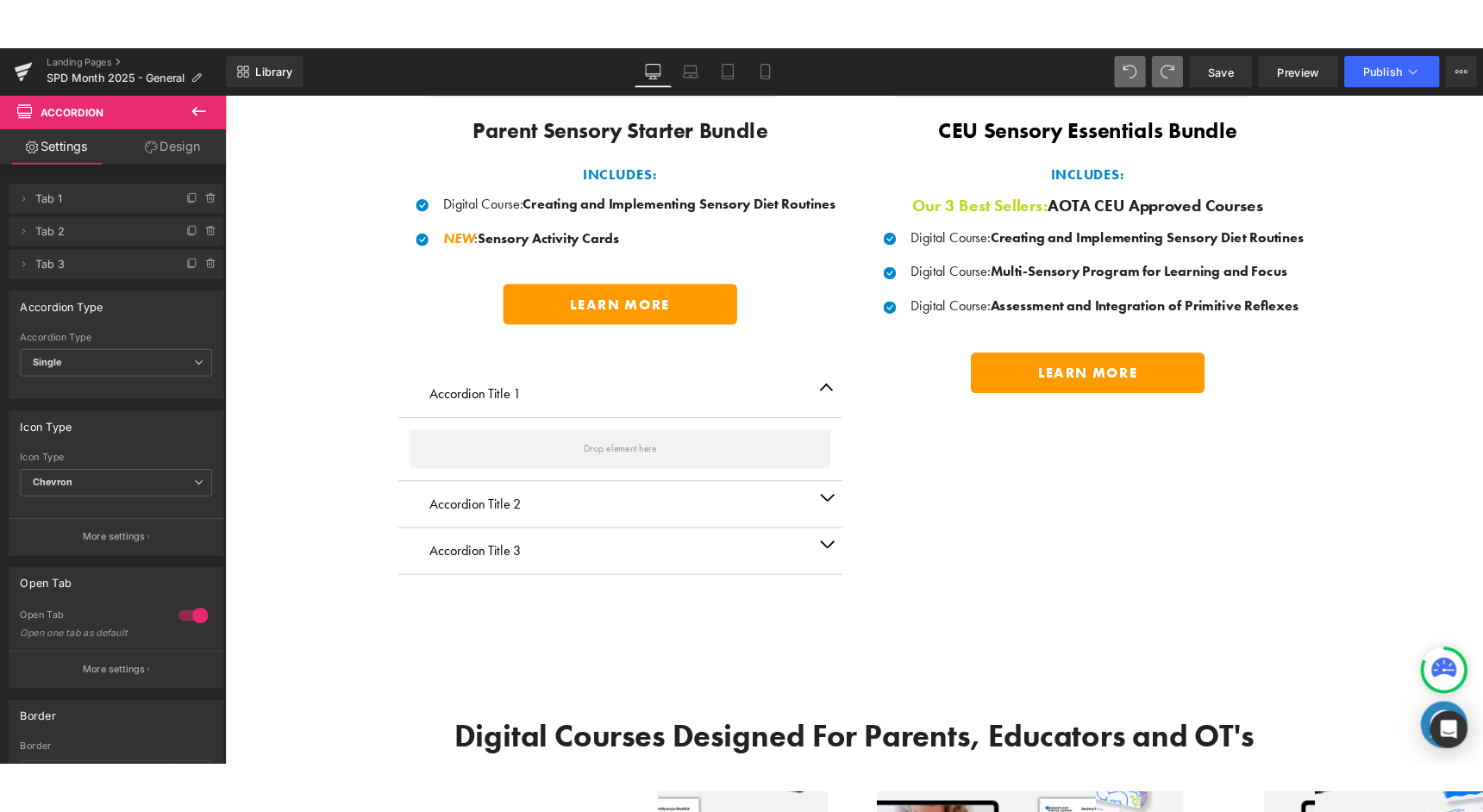
scroll to position [1647, 0]
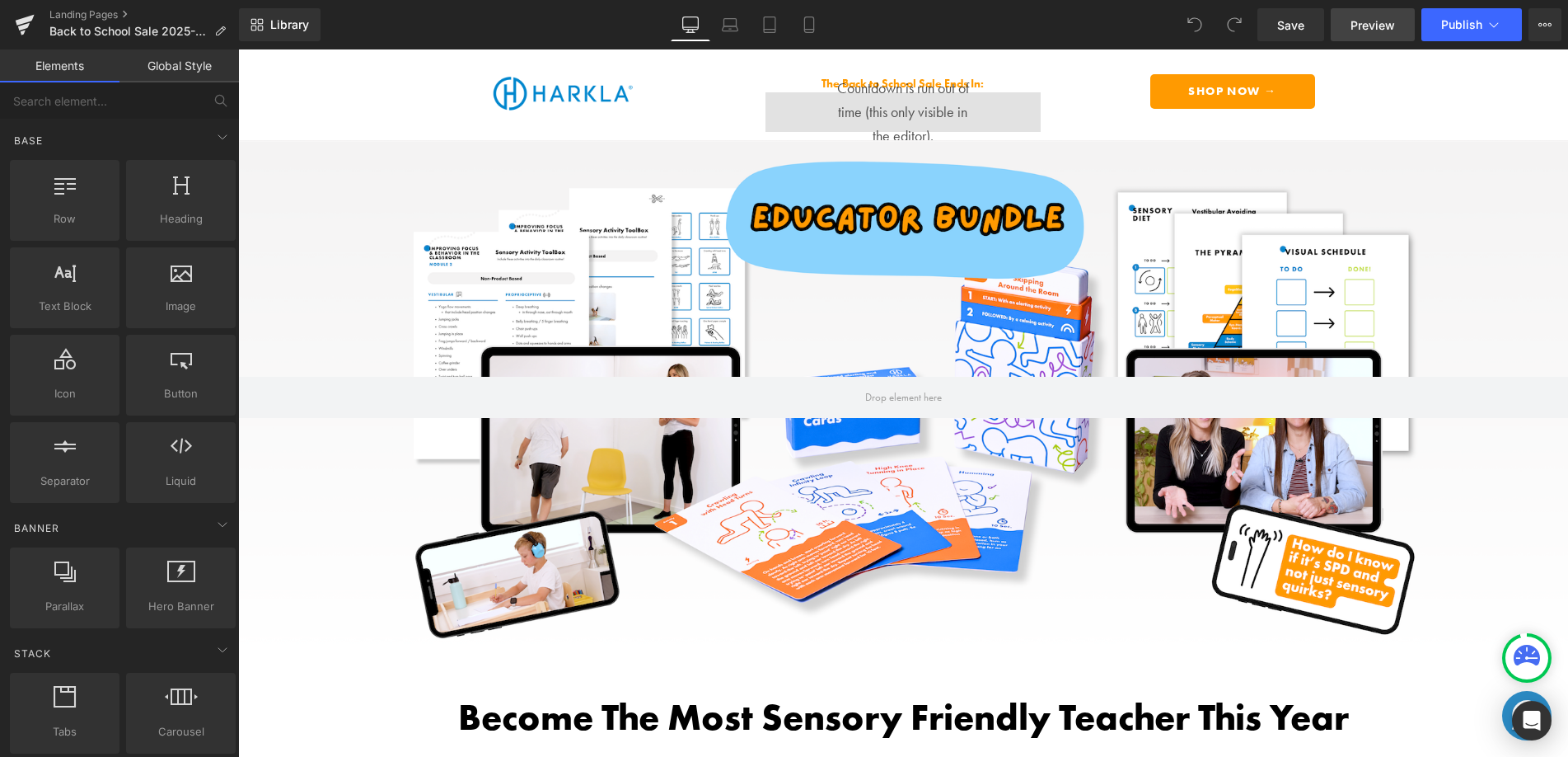
click at [1357, 22] on span "Preview" at bounding box center [1373, 25] width 45 height 18
click at [1553, 32] on button "View Live Page View with current Template Save Template to Library Schedule Pub…" at bounding box center [1544, 24] width 33 height 33
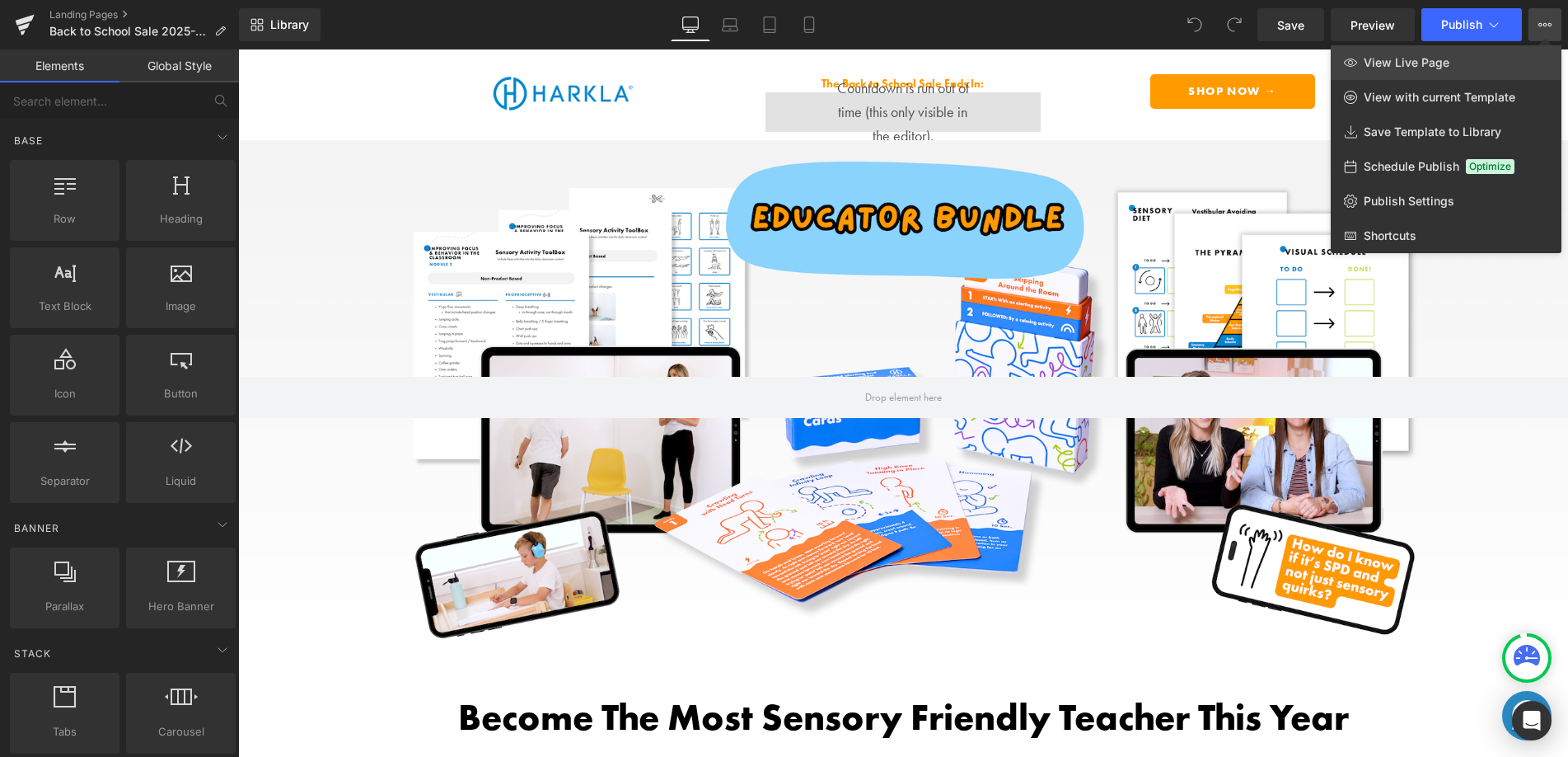
click at [1459, 50] on link "View Live Page" at bounding box center [1446, 62] width 231 height 35
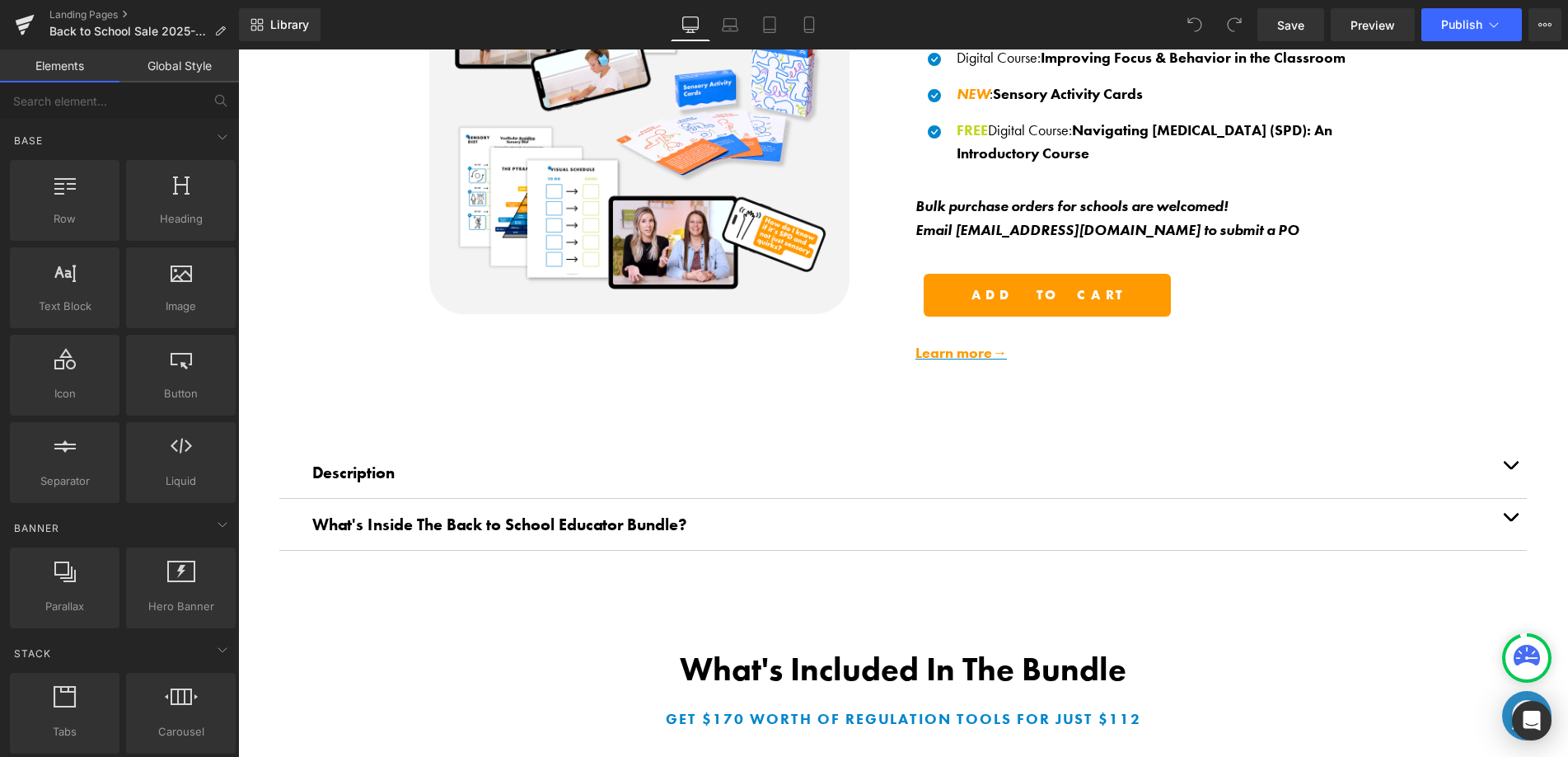
scroll to position [1035, 0]
